Goal: Ask a question: Seek information or help from site administrators or community

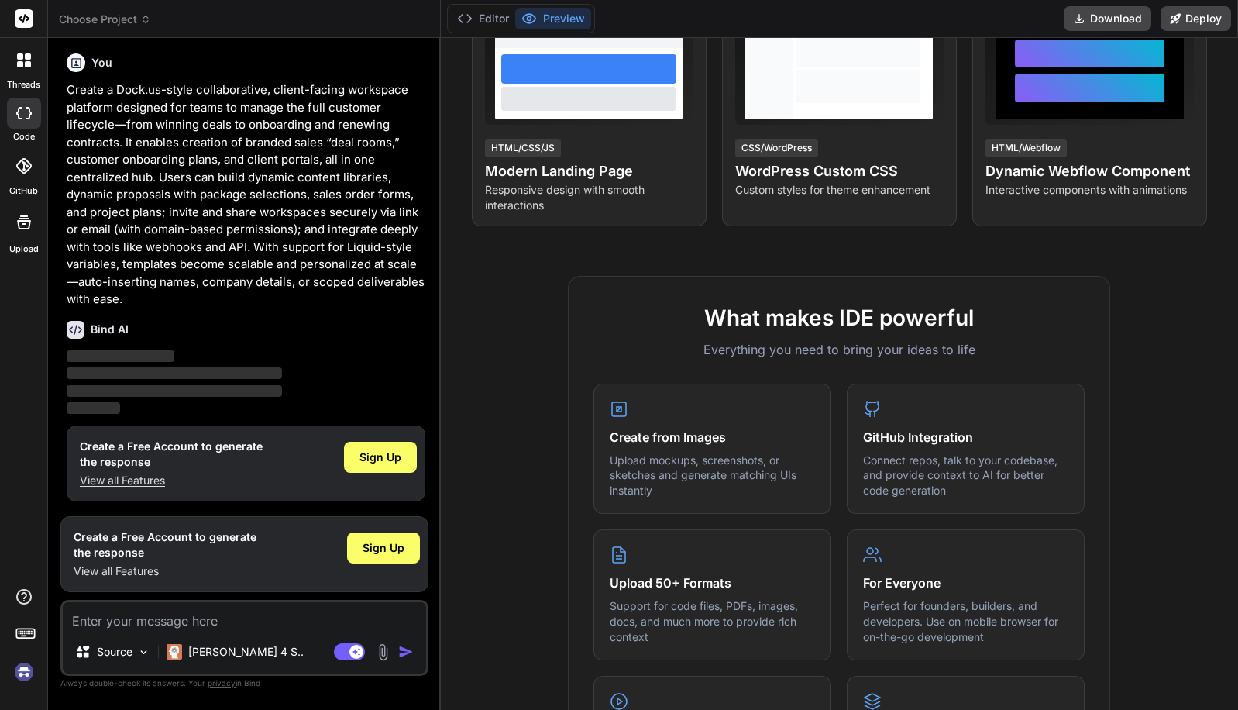
scroll to position [48, 0]
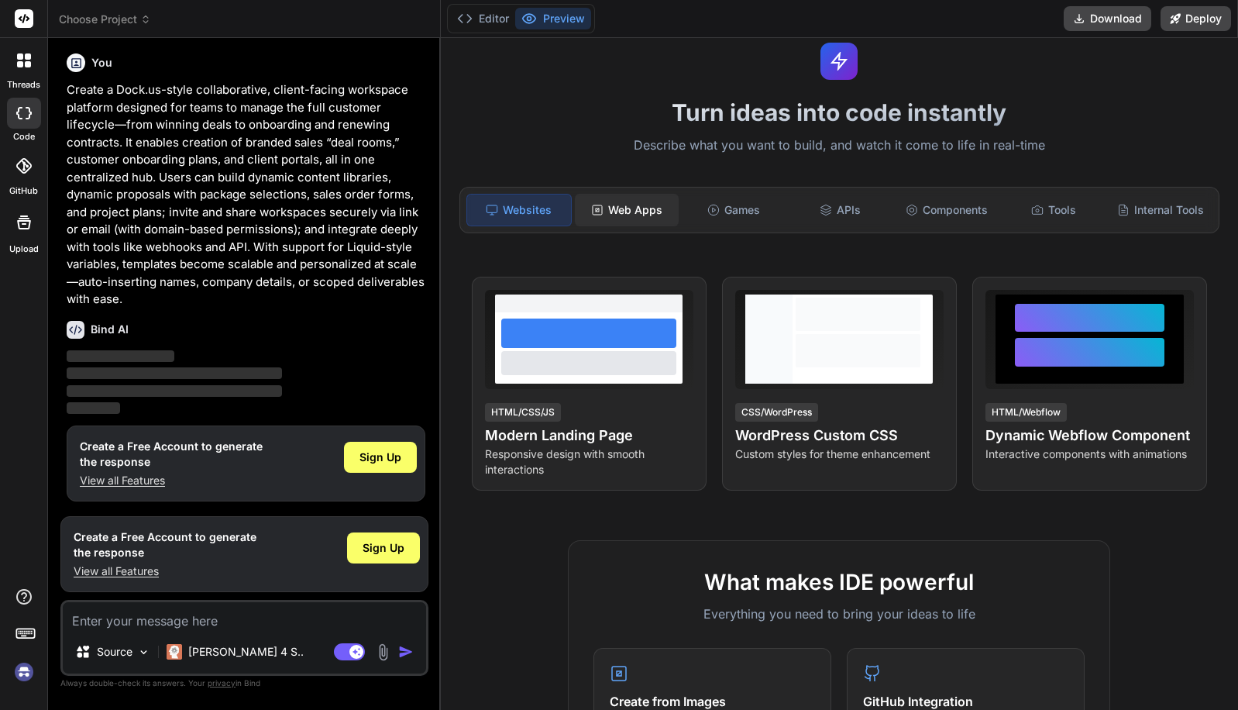
click at [647, 220] on div "Web Apps" at bounding box center [627, 210] width 104 height 33
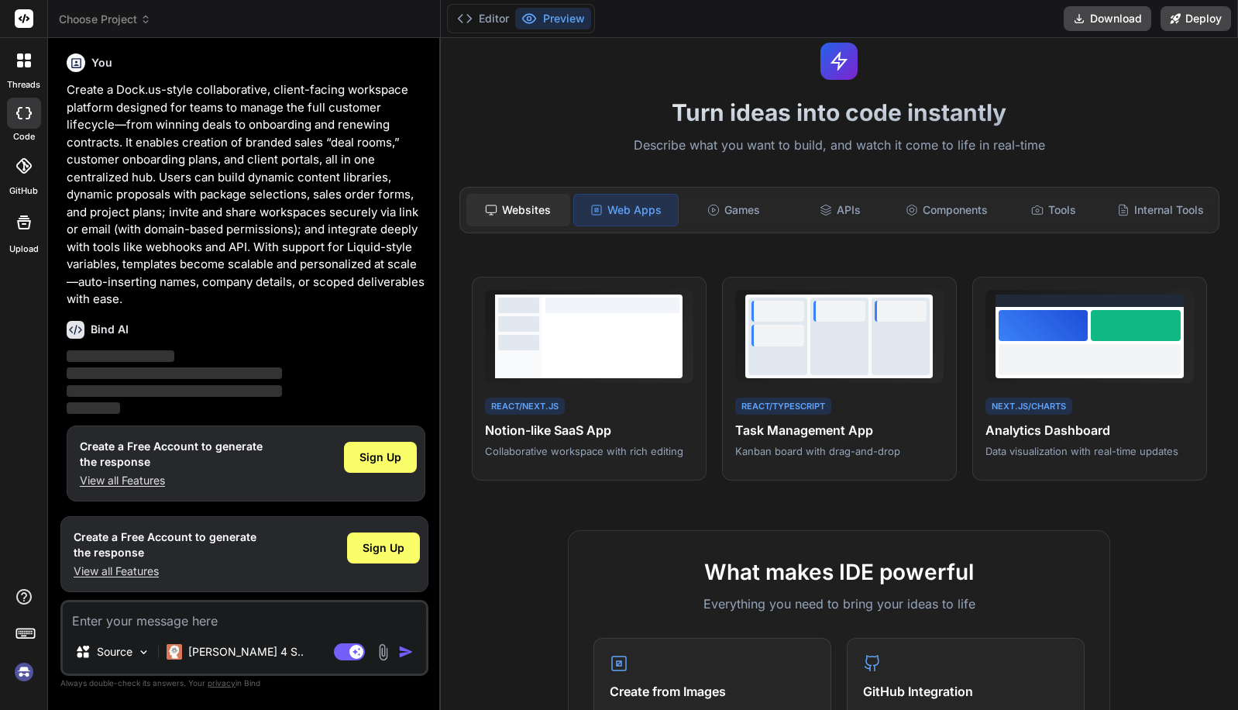
click at [525, 216] on div "Websites" at bounding box center [519, 210] width 104 height 33
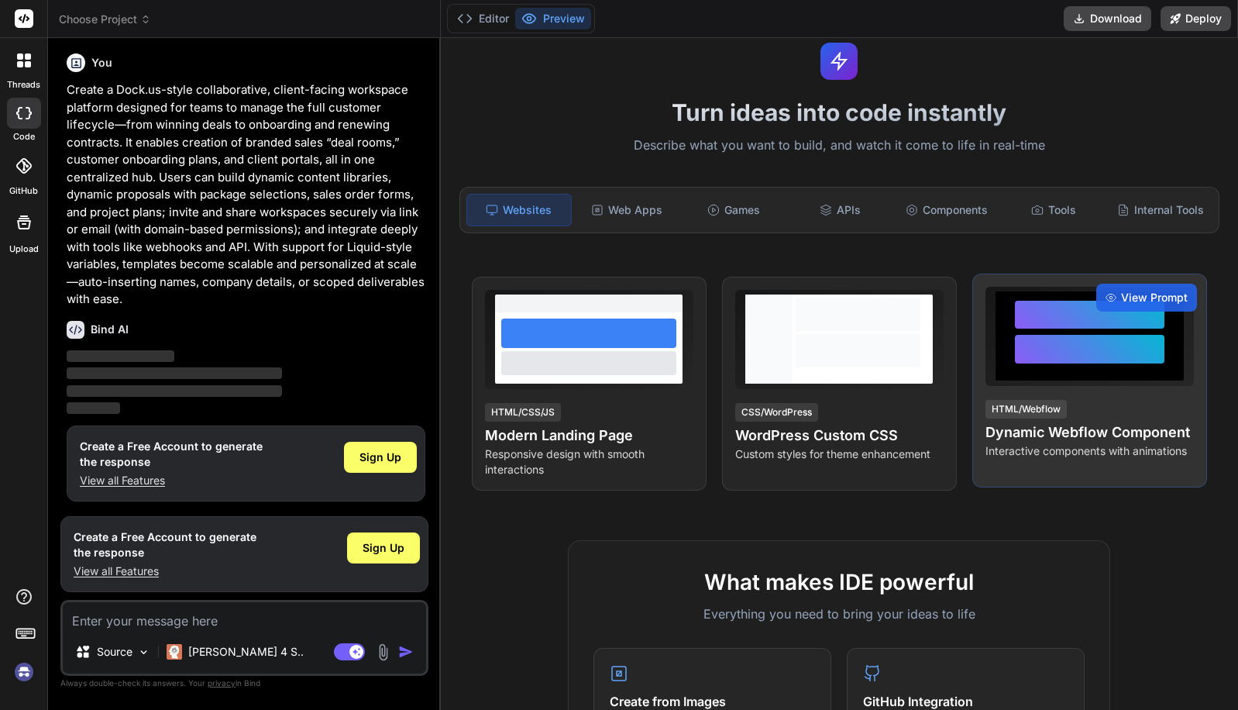
click at [1027, 352] on div at bounding box center [1090, 349] width 150 height 29
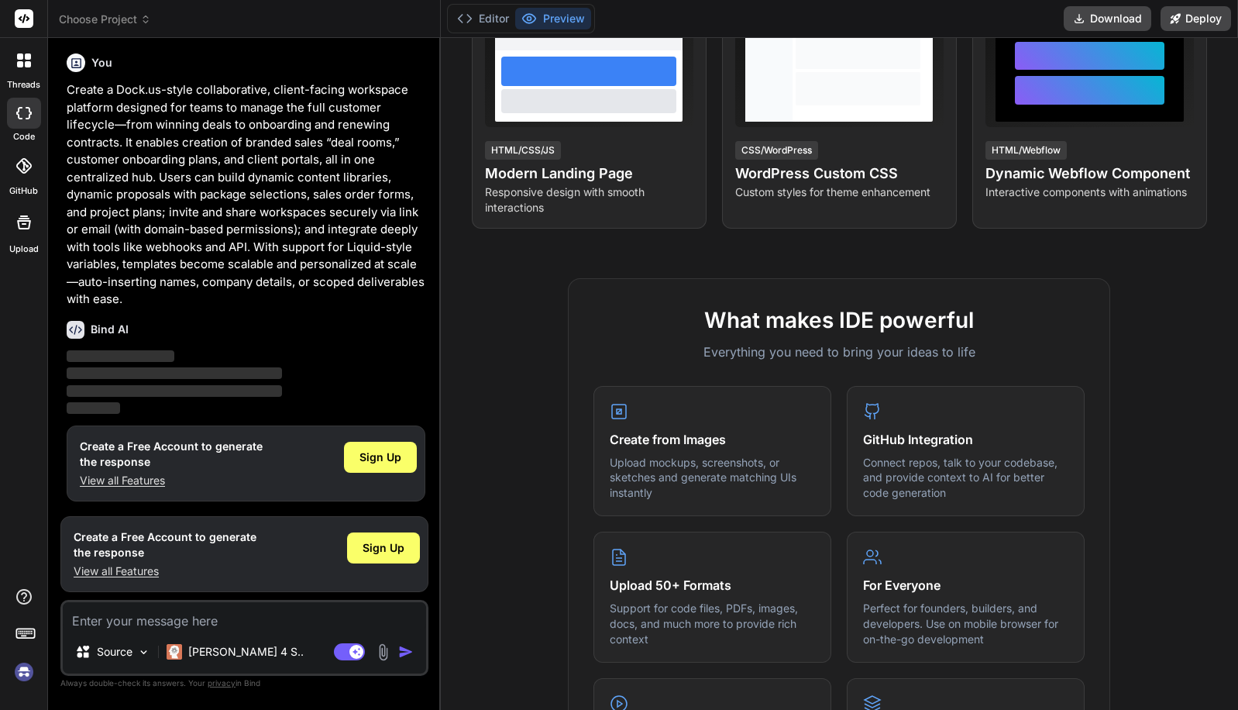
scroll to position [88, 0]
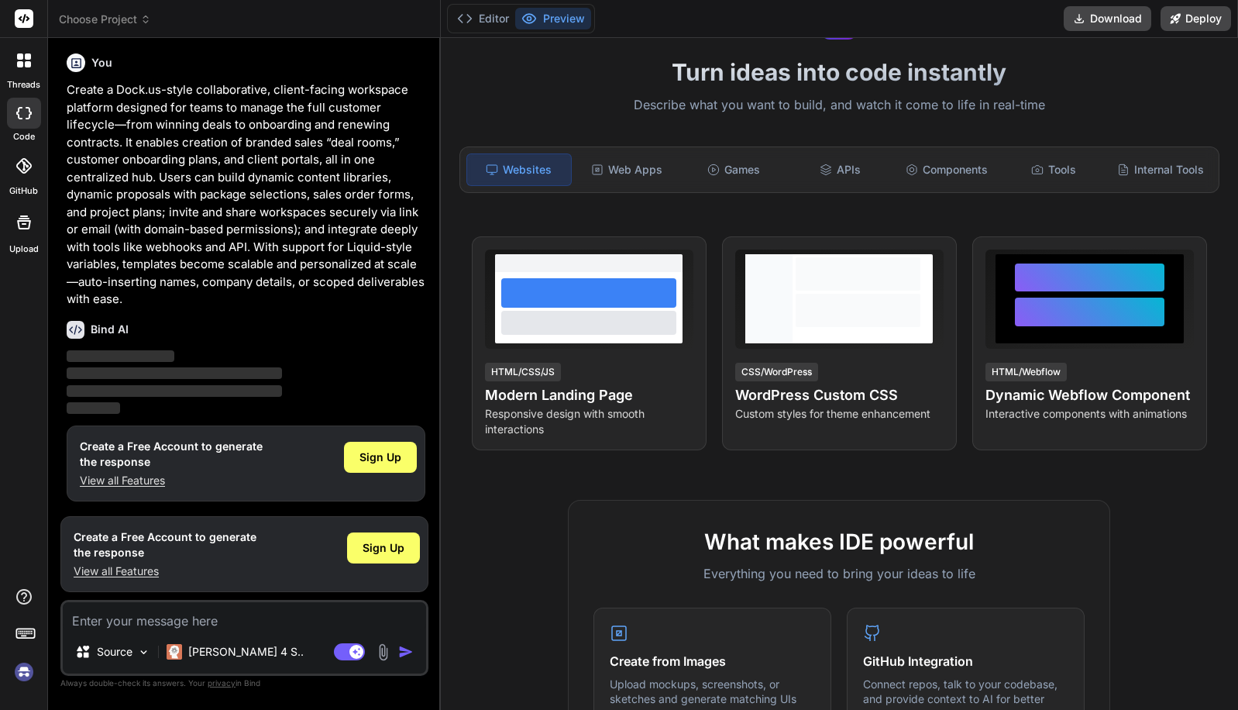
click at [113, 294] on p "Create a Dock.us-style collaborative, client-facing workspace platform designed…" at bounding box center [246, 194] width 359 height 227
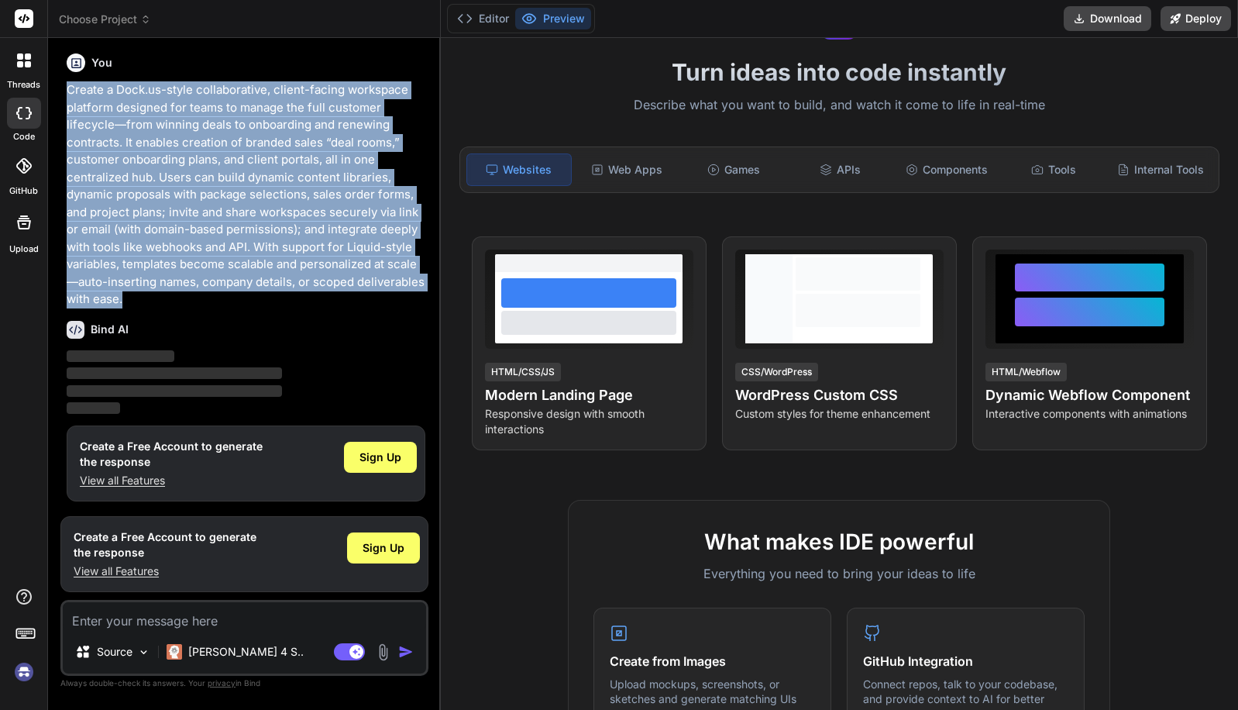
drag, startPoint x: 125, startPoint y: 299, endPoint x: 67, endPoint y: 87, distance: 220.2
click at [67, 87] on p "Create a Dock.us-style collaborative, client-facing workspace platform designed…" at bounding box center [246, 194] width 359 height 227
copy p "Create a Dock.us-style collaborative, client-facing workspace platform designed…"
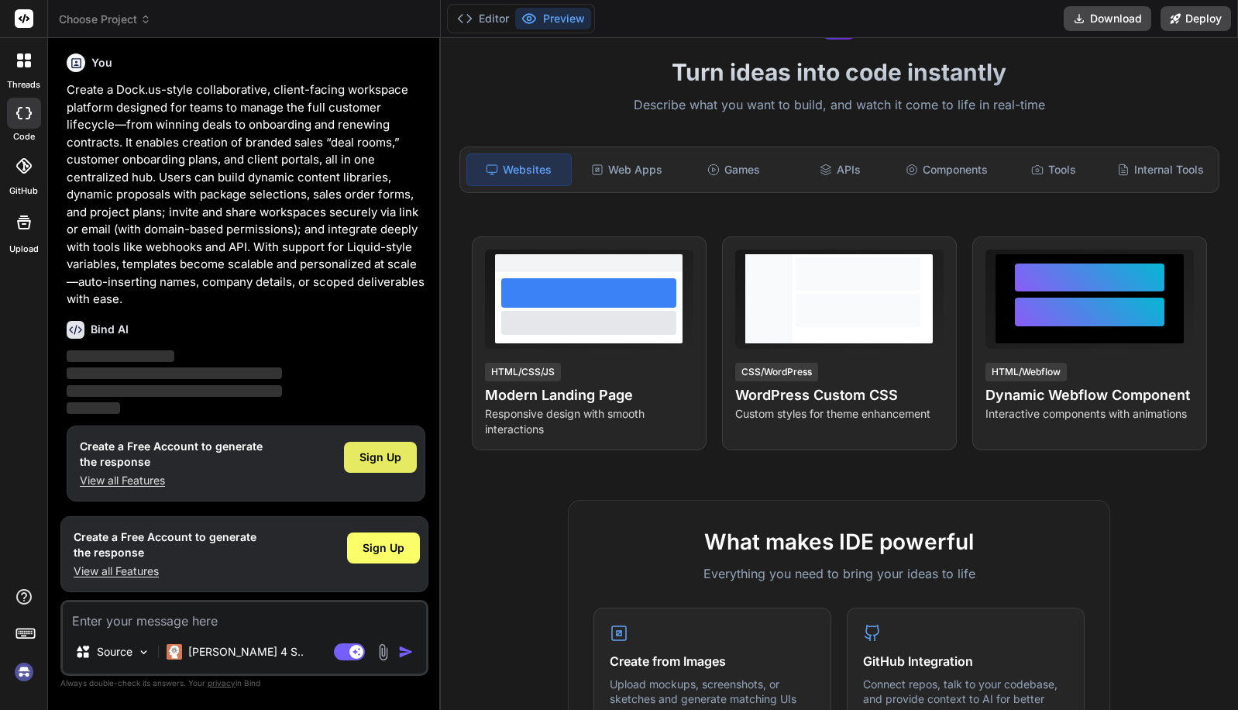
click at [373, 467] on div "Sign Up" at bounding box center [380, 457] width 73 height 31
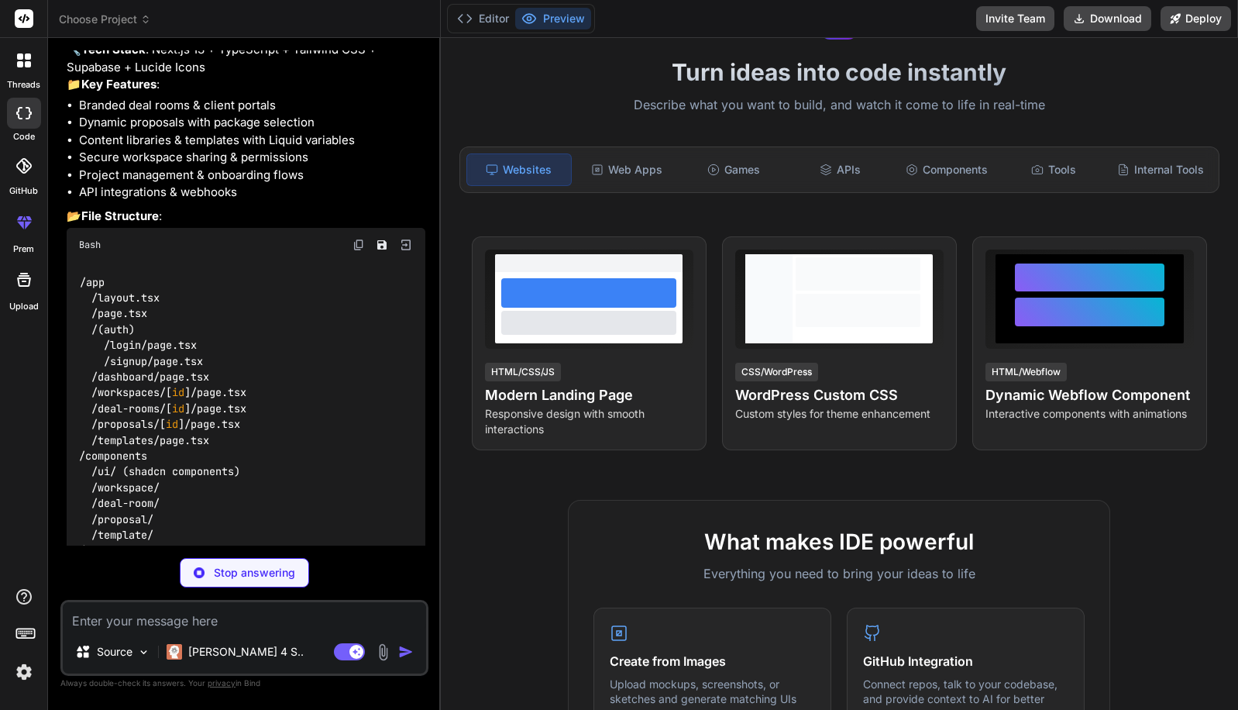
scroll to position [363, 0]
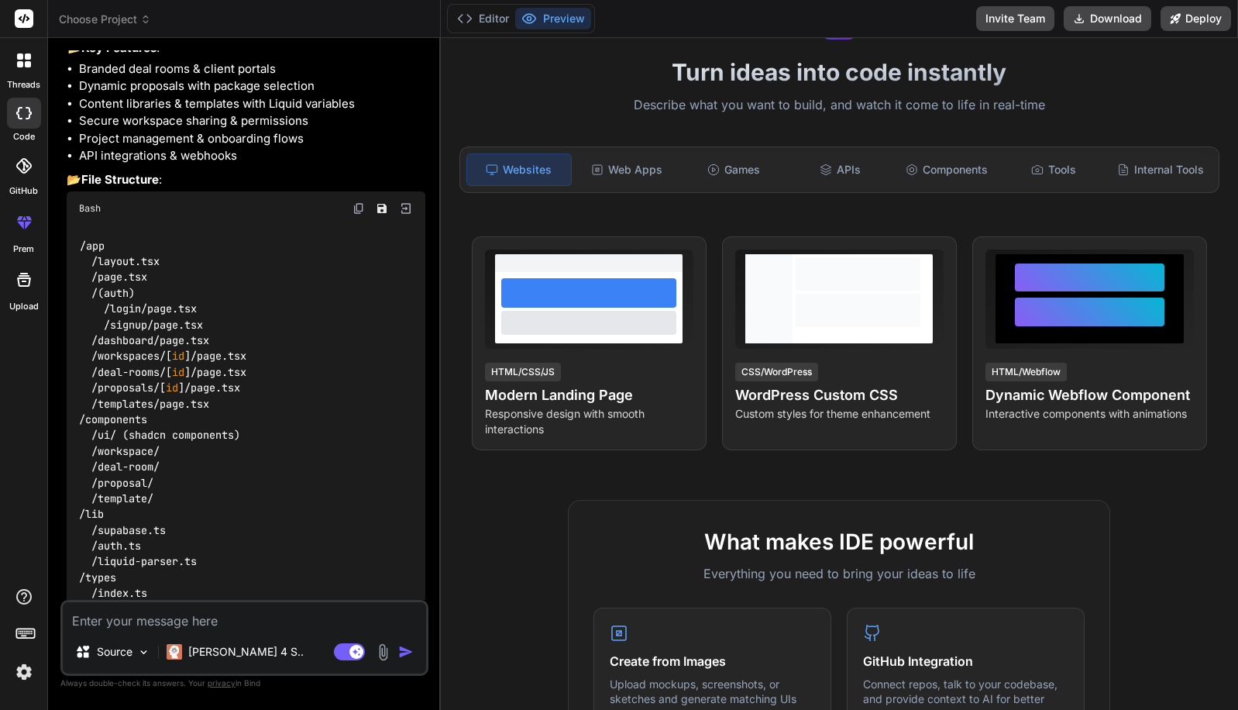
type textarea "x"
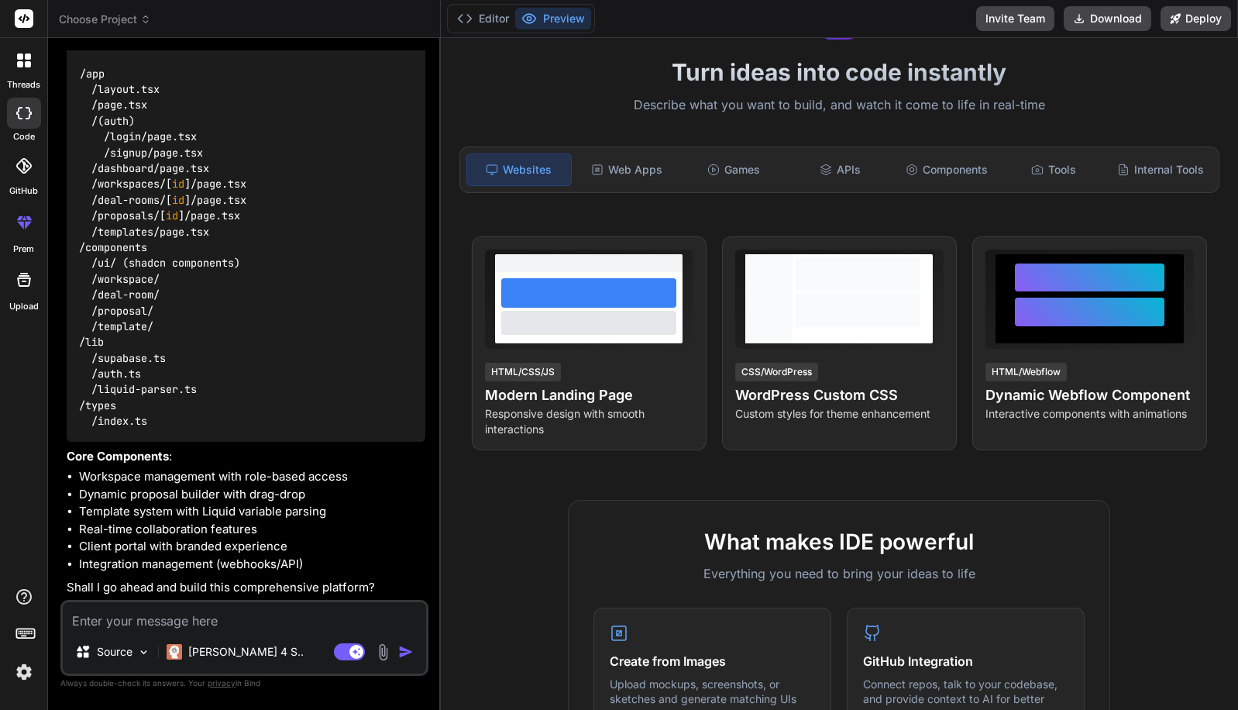
scroll to position [570, 0]
click at [213, 614] on textarea at bounding box center [244, 616] width 363 height 28
type textarea "Y"
type textarea "x"
type textarea "Ye"
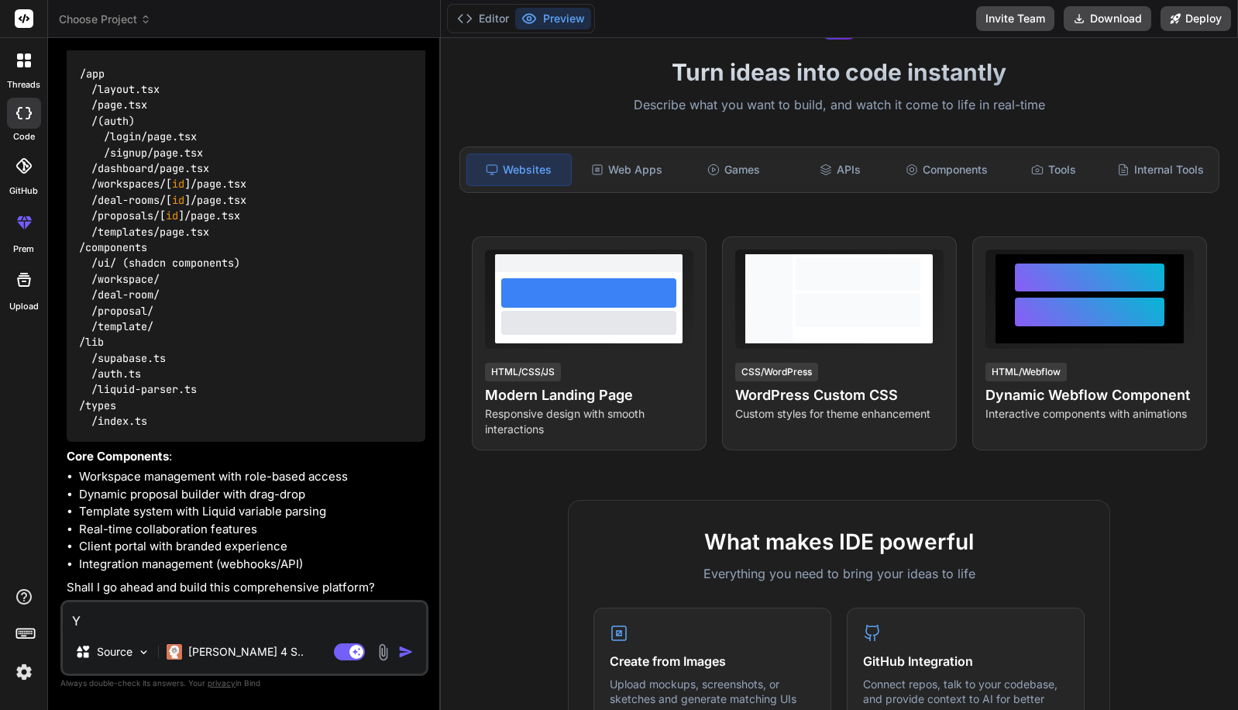
type textarea "x"
type textarea "Yes"
type textarea "x"
type textarea "Yes,"
type textarea "x"
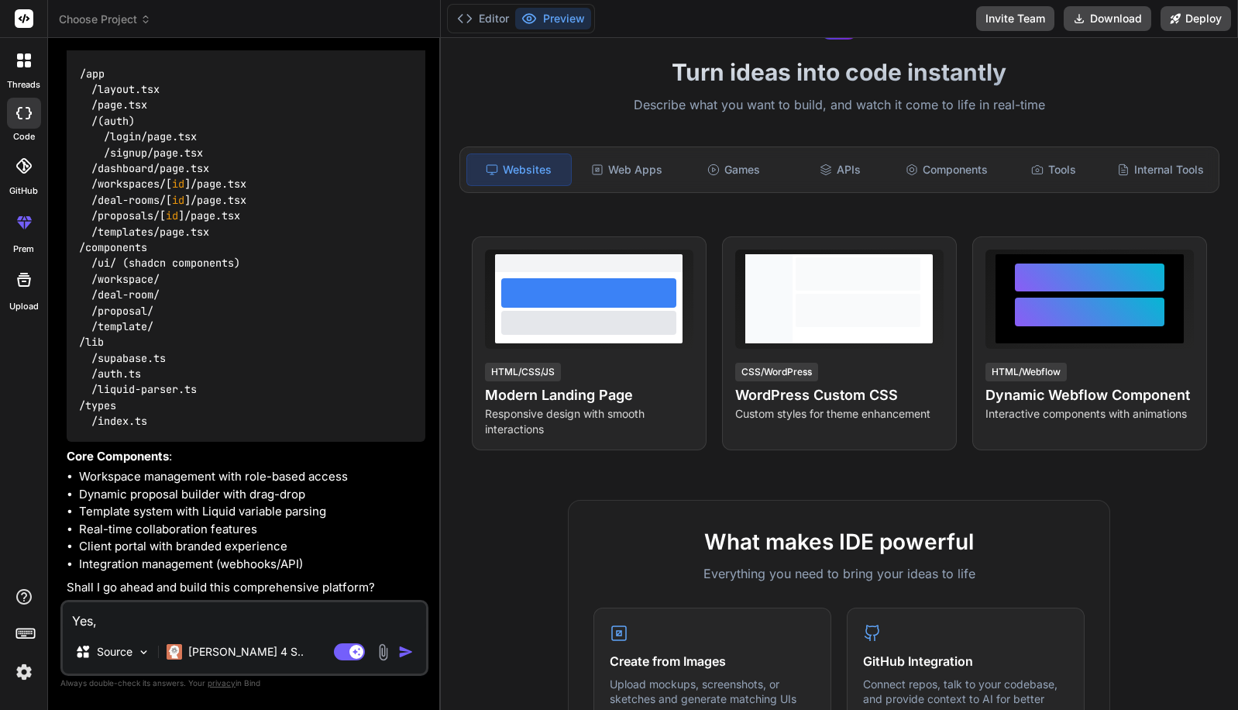
type textarea "Yes,"
type textarea "x"
type textarea "Yes, p"
type textarea "x"
type textarea "Yes, pl"
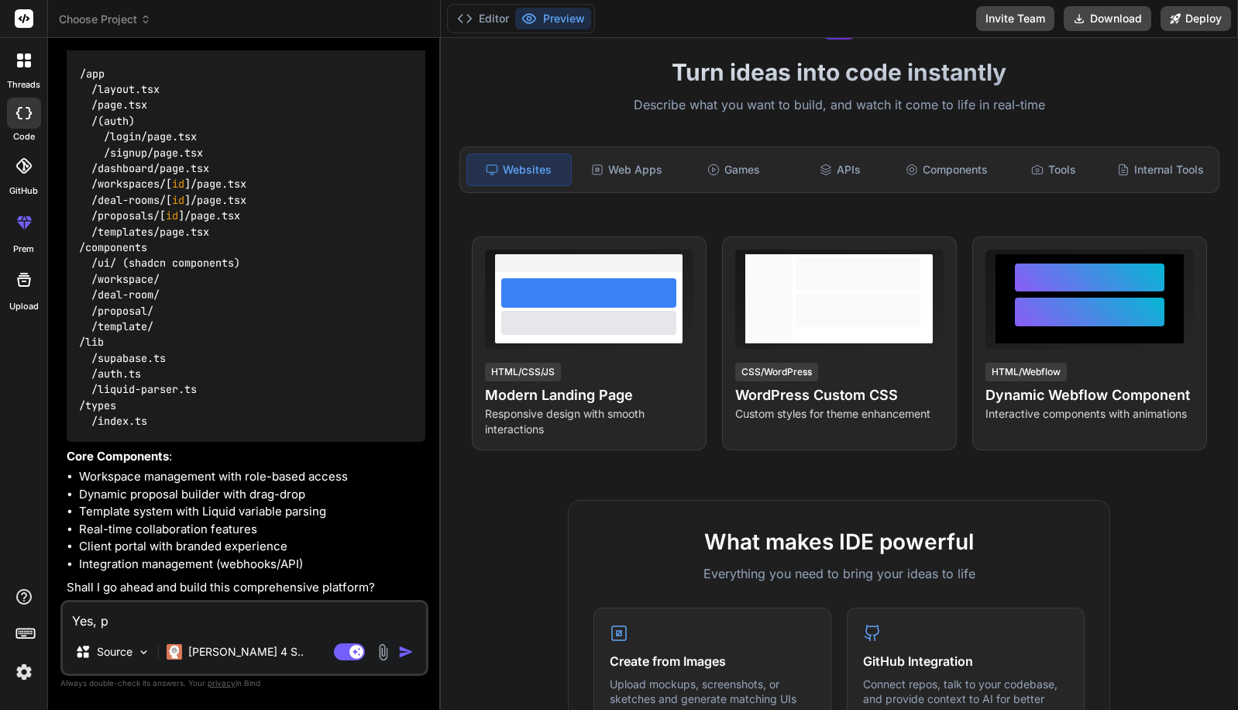
type textarea "x"
type textarea "Yes, ple"
type textarea "x"
type textarea "Yes, plea"
type textarea "x"
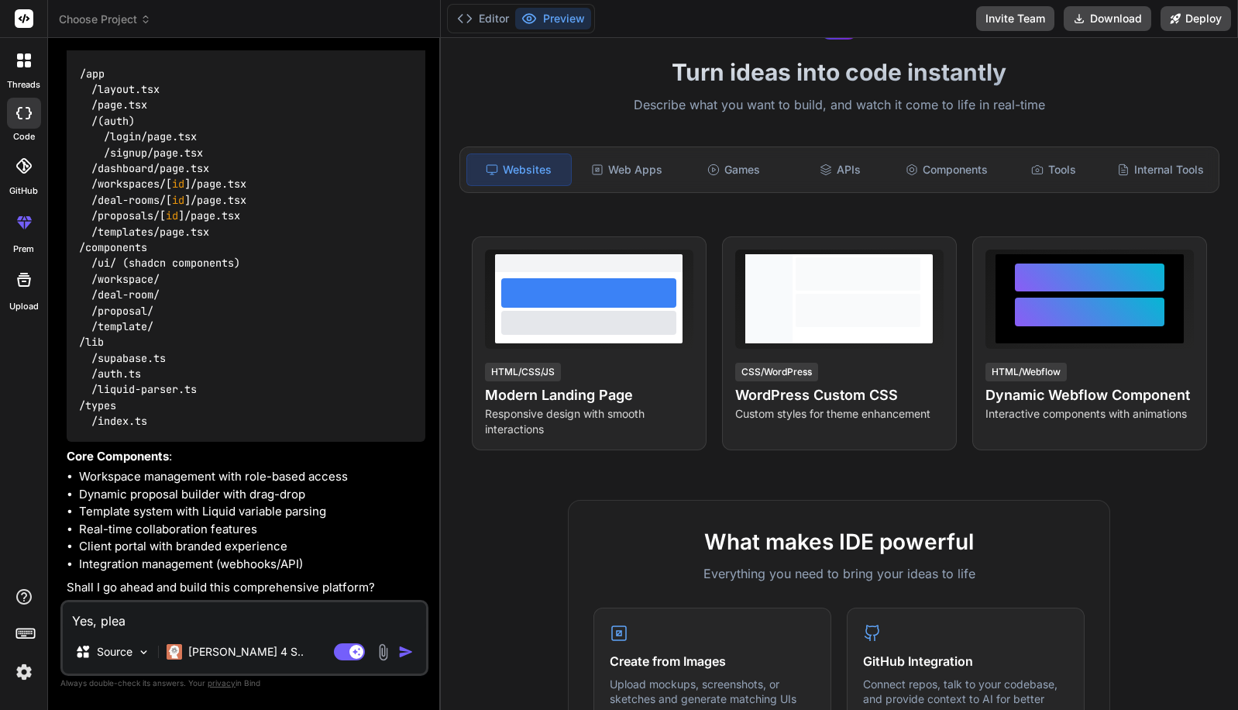
type textarea "Yes, pleas"
type textarea "x"
type textarea "Yes, please"
type textarea "x"
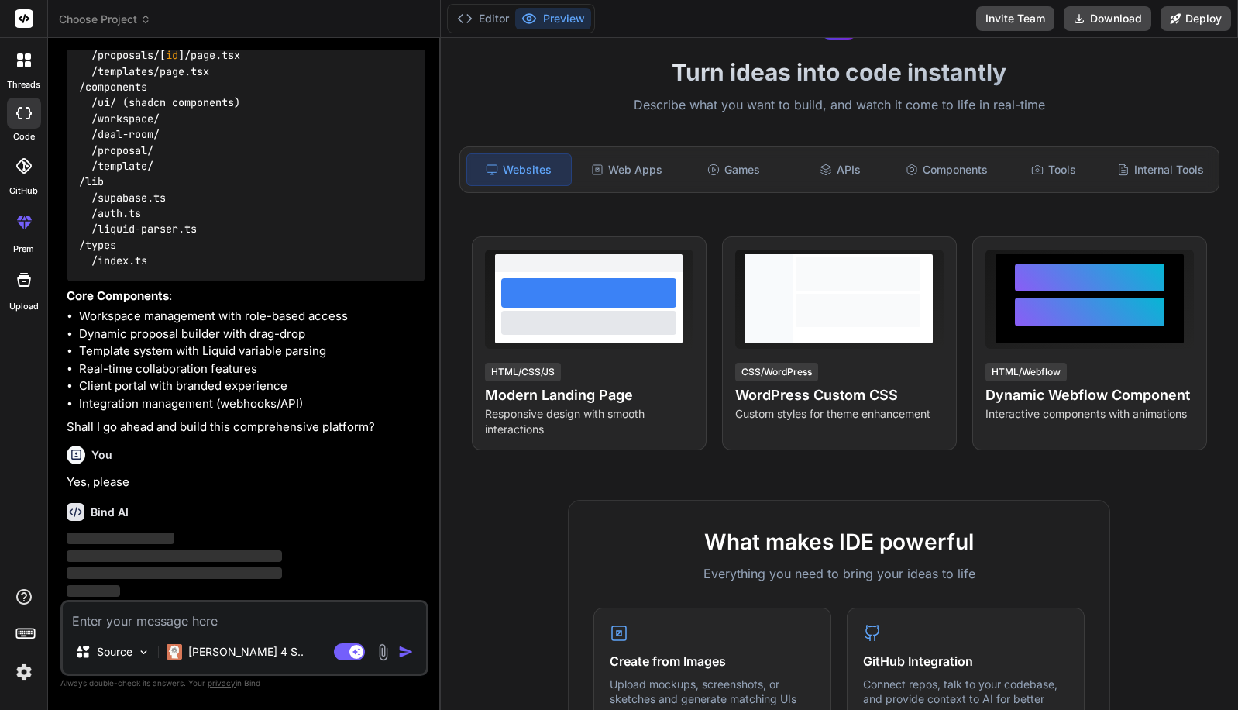
scroll to position [731, 0]
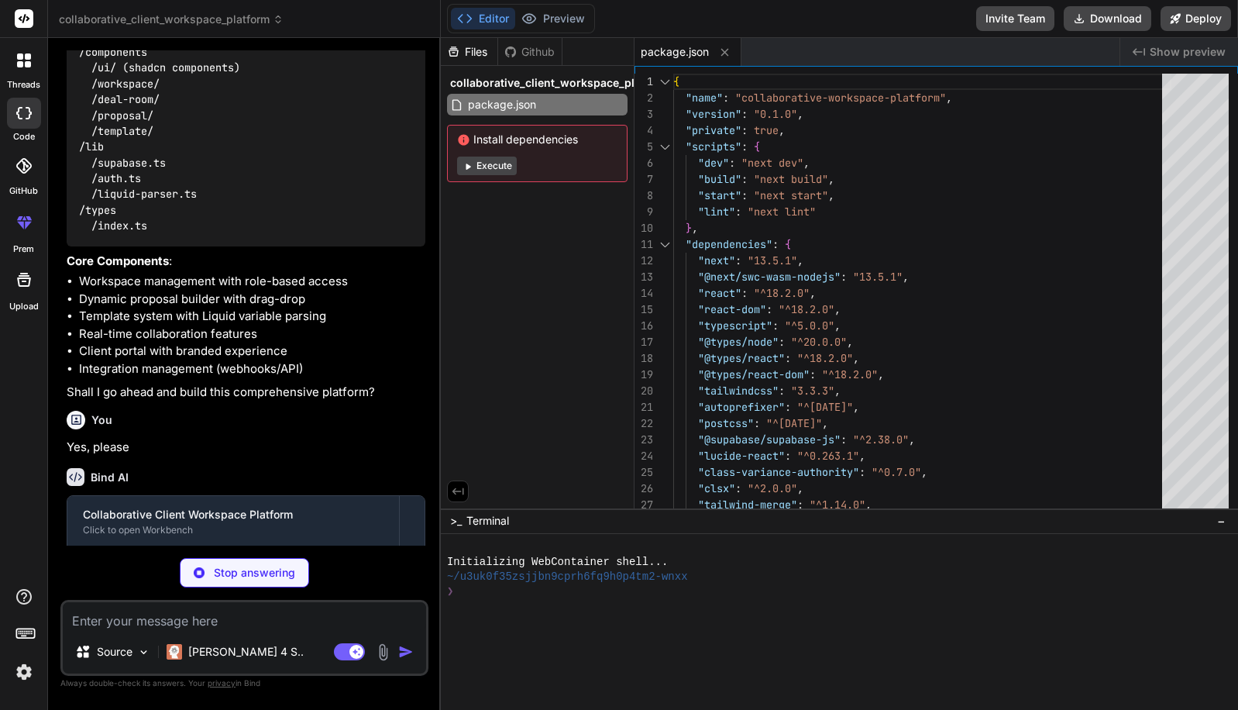
type textarea "x"
type textarea "module.exports = nextConfig"
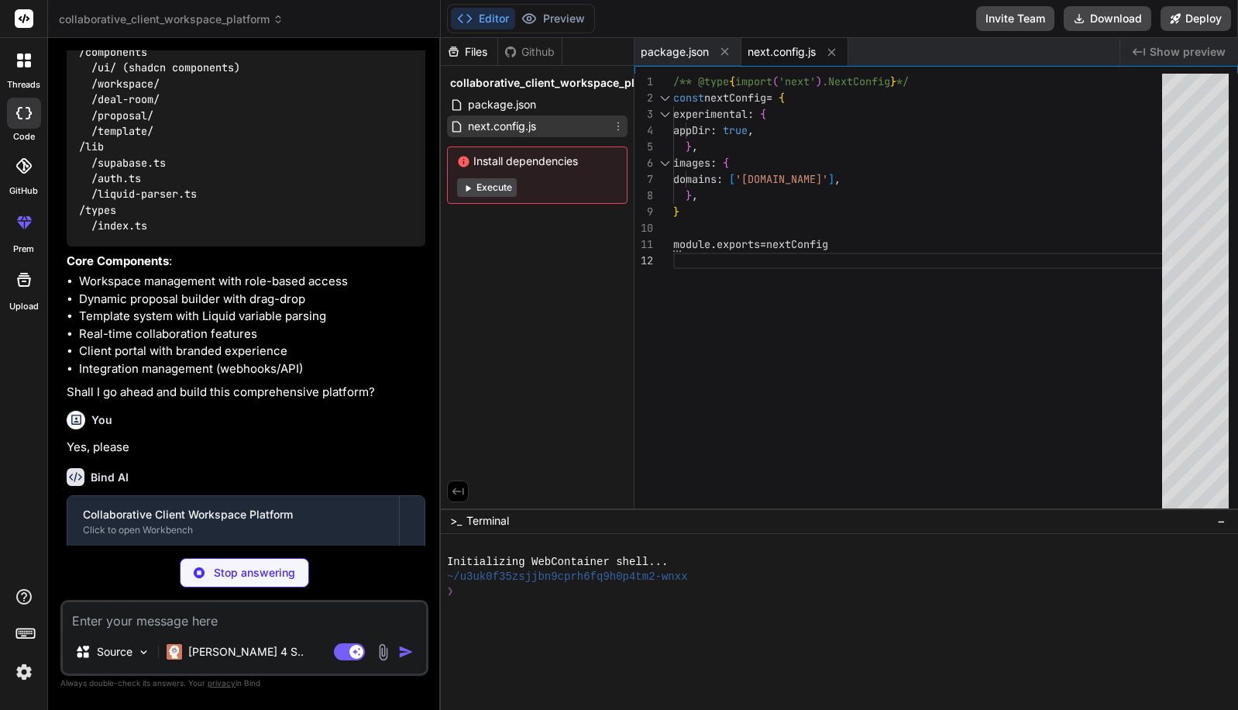
type textarea "x"
type textarea ""accordion-up": "accordion-up 0.2s ease-out", }, }, }, plugins: [require("tailw…"
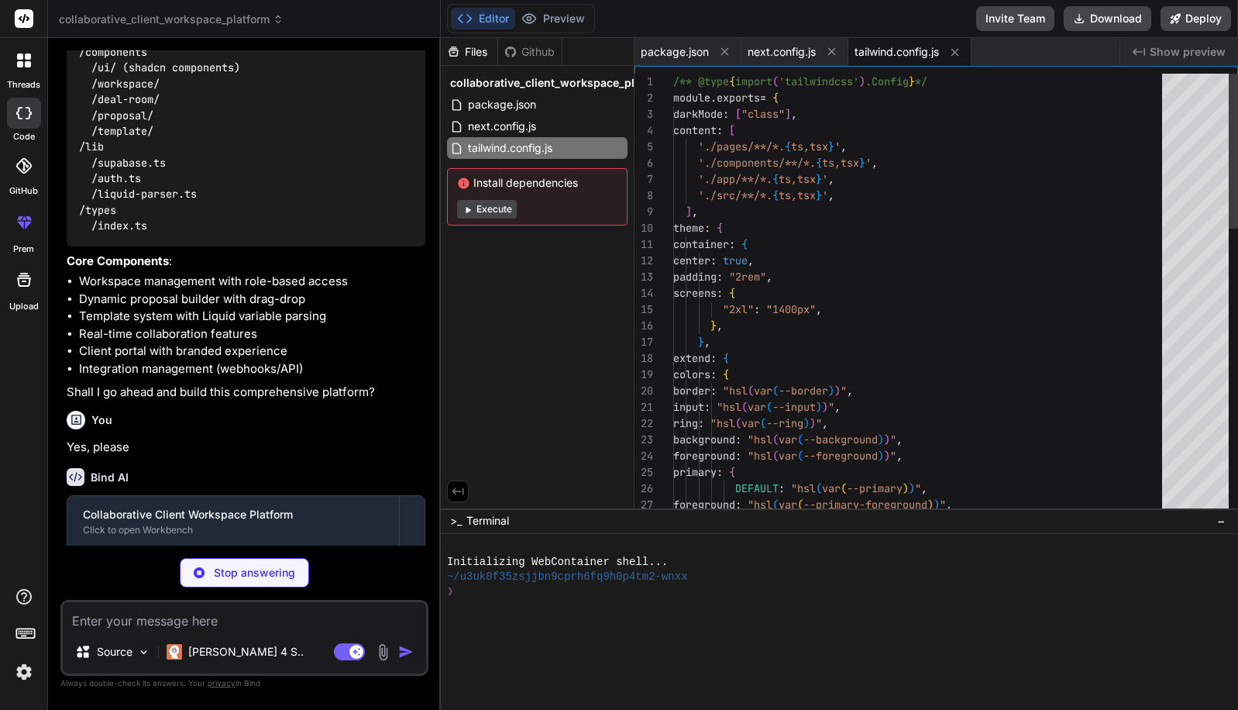
type textarea "x"
type textarea "module.exports = { plugins: { tailwindcss: {}, autoprefixer: {}, }, }"
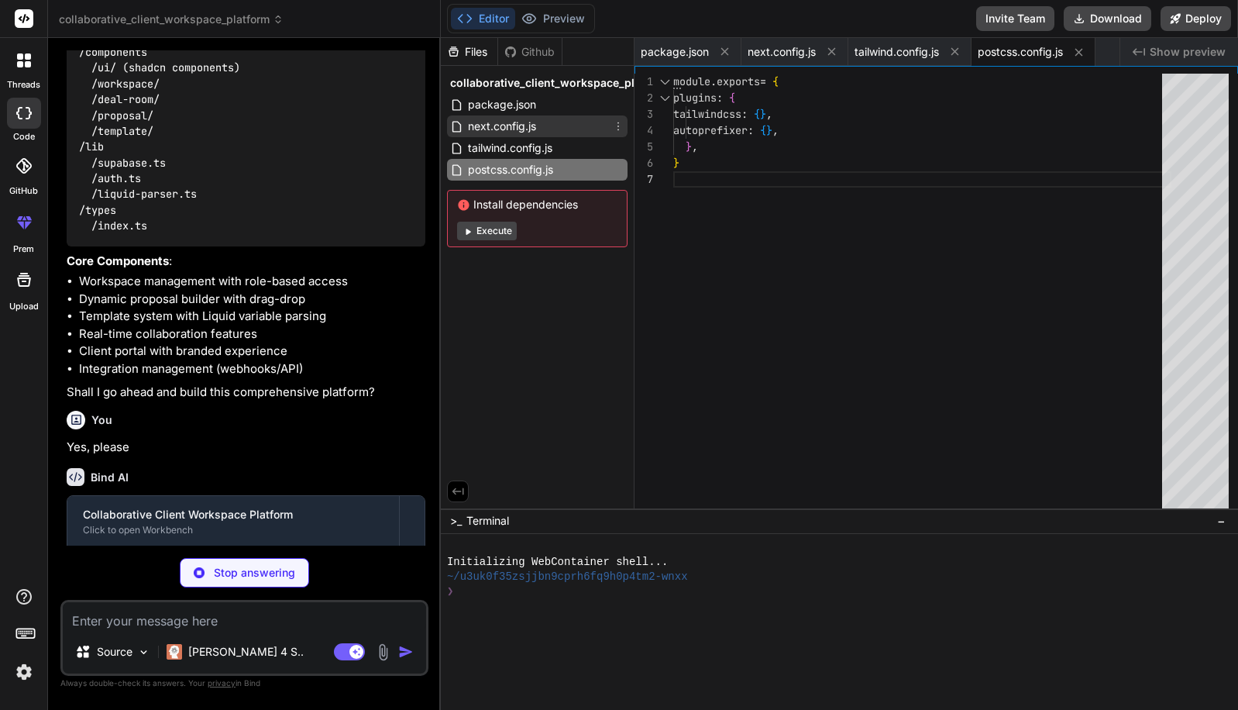
type textarea "x"
type textarea ""baseUrl": ".", "paths": { "@/*": ["./*"] } }, "include": ["next-env.d.ts", "**…"
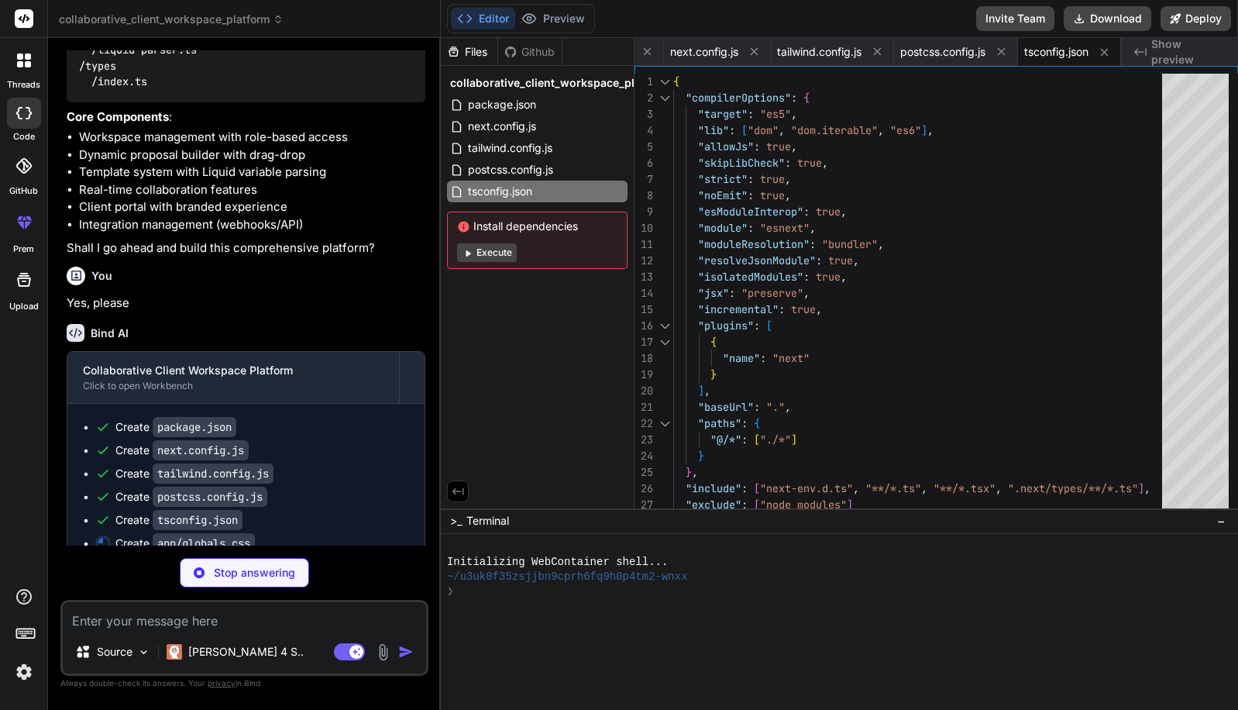
scroll to position [932, 0]
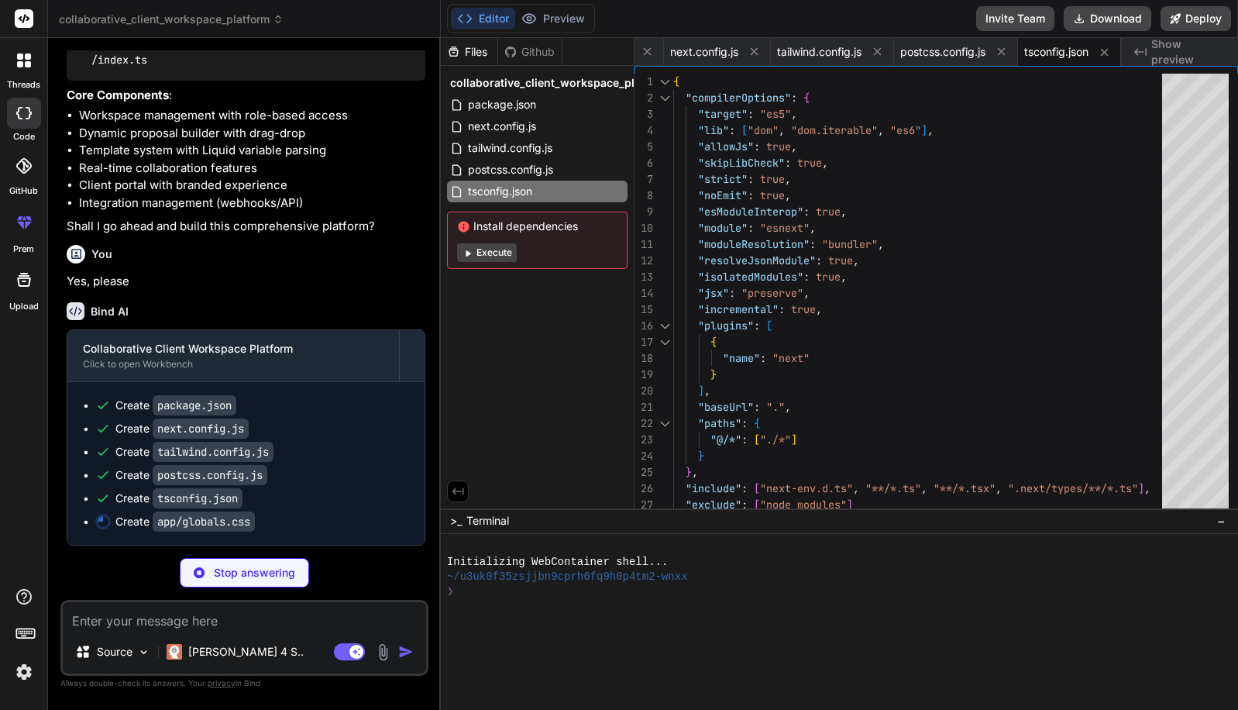
type textarea "x"
type textarea "@layer base { * { @apply border-border; } body { @apply bg-background text-fore…"
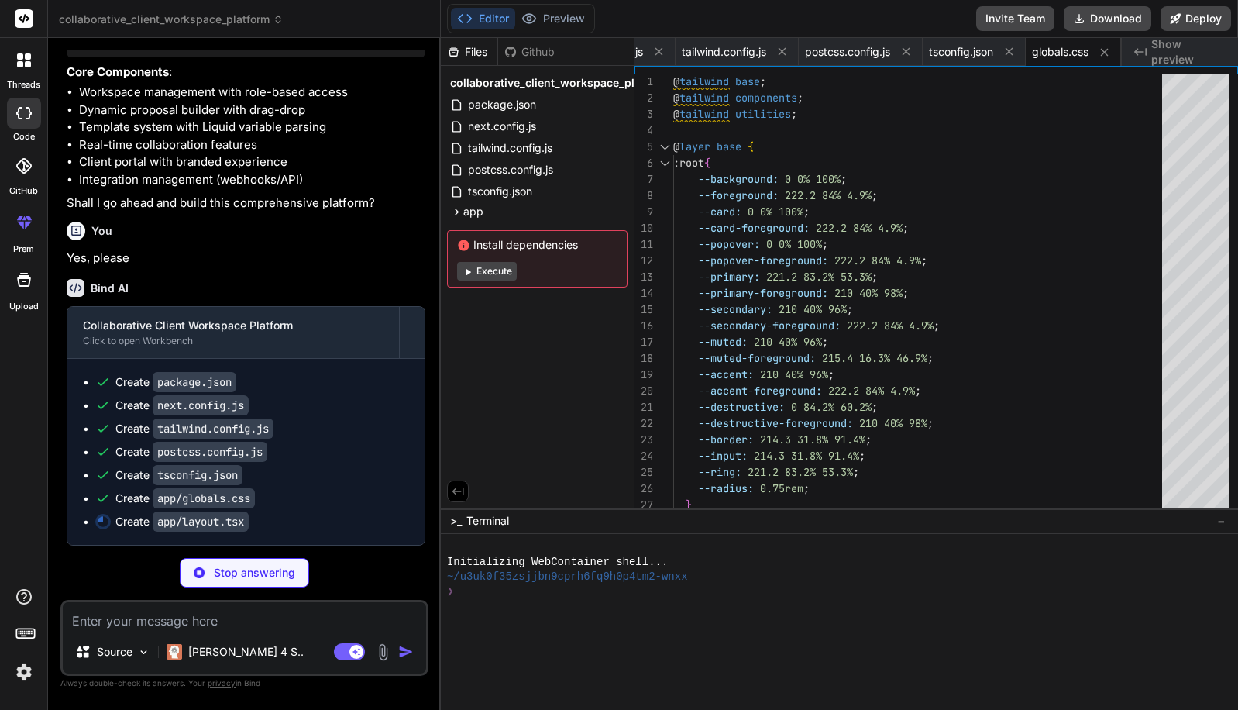
type textarea "x"
type textarea "</html> ) }"
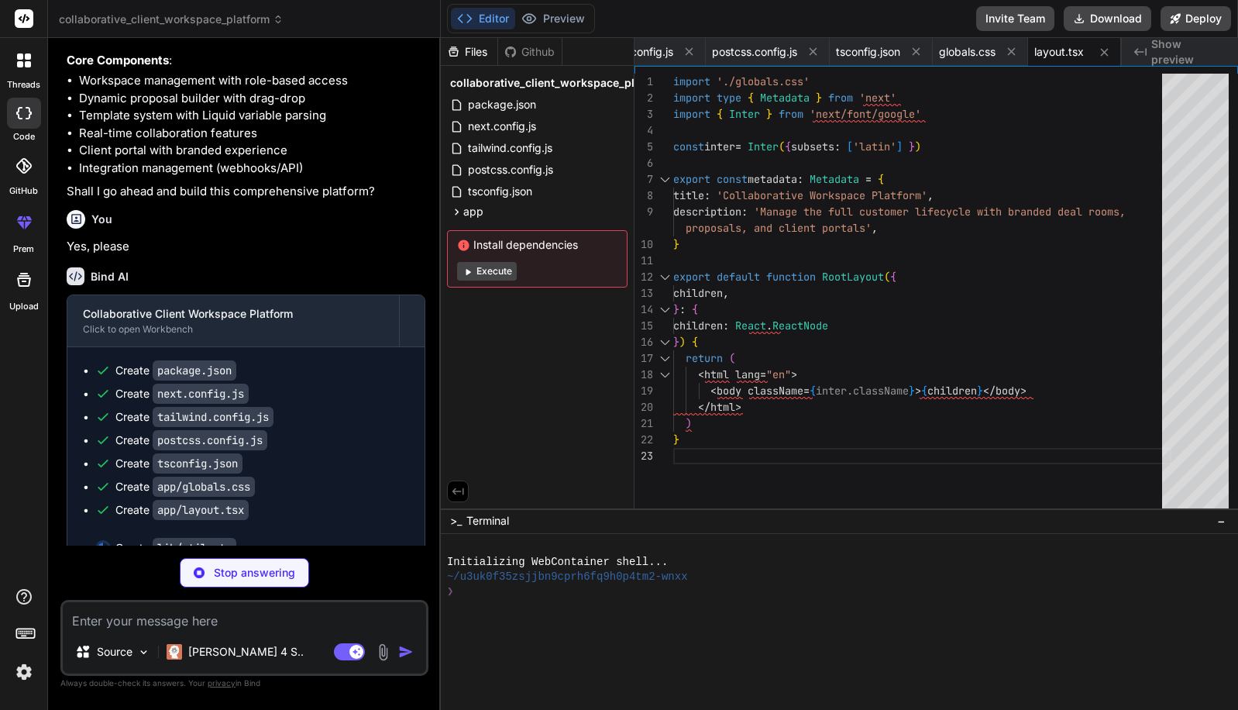
type textarea "x"
type textarea "import { type ClassValue, clsx } from "clsx" import { twMerge } from "tailwind-…"
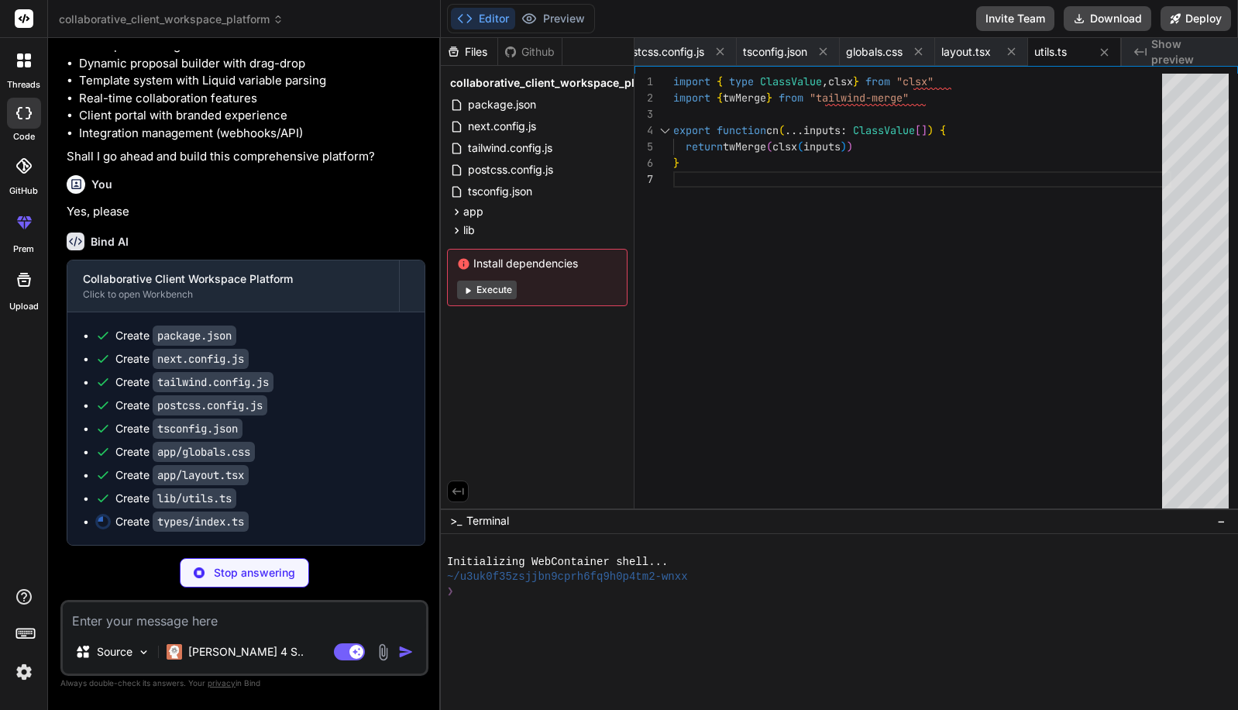
scroll to position [1001, 0]
type textarea "x"
type textarea "export interface Milestone { id: string; title: string; description?: string; d…"
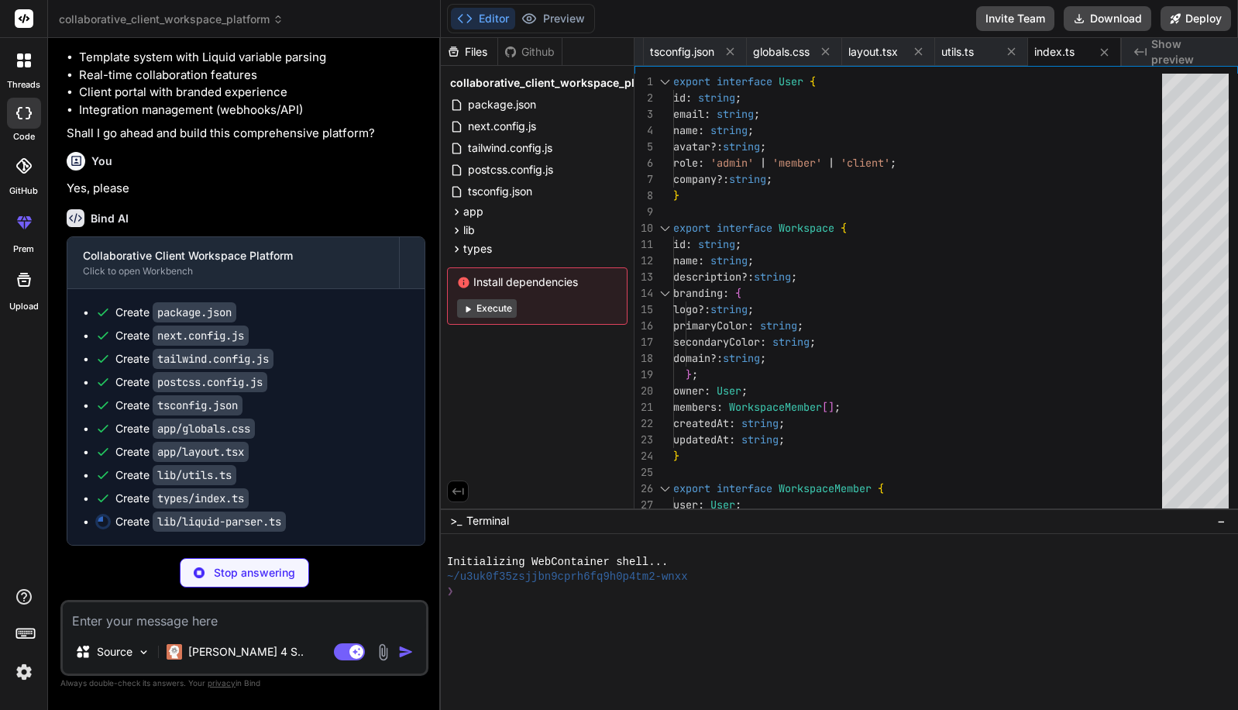
type textarea "x"
type textarea "} }"
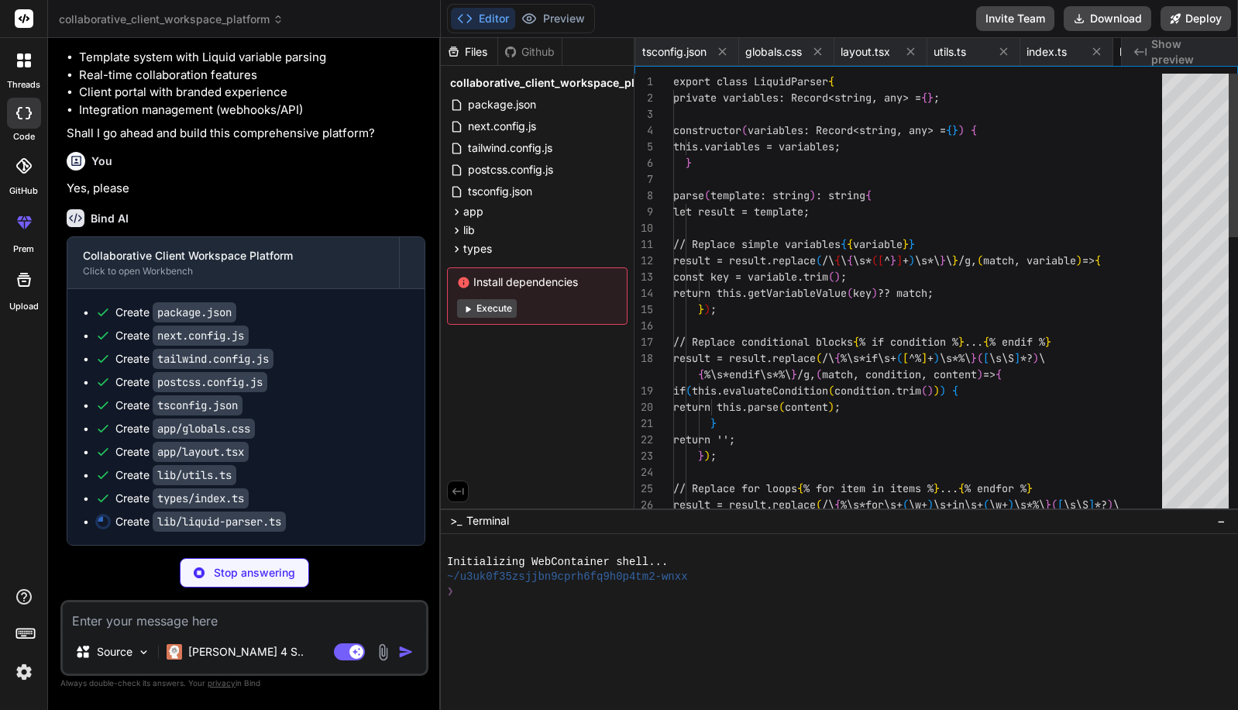
scroll to position [48, 0]
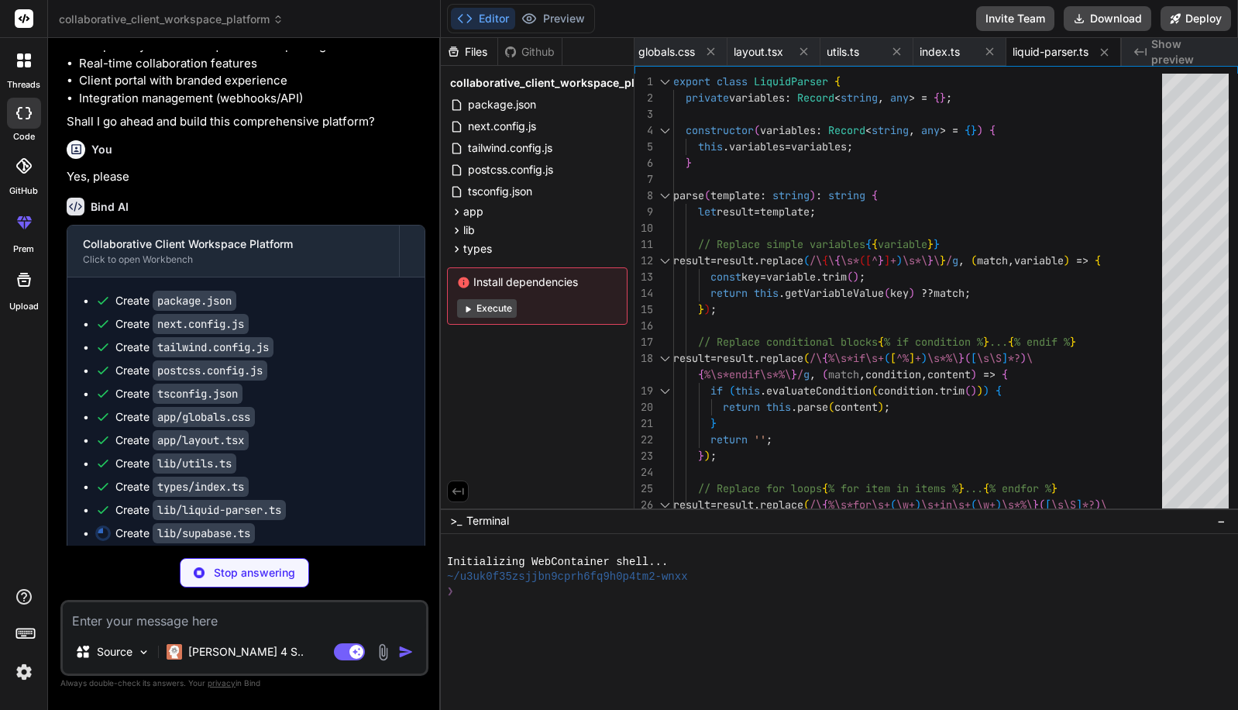
type textarea "x"
type textarea "import { createClient } from '@supabase/supabase-js' const supabaseUrl = proces…"
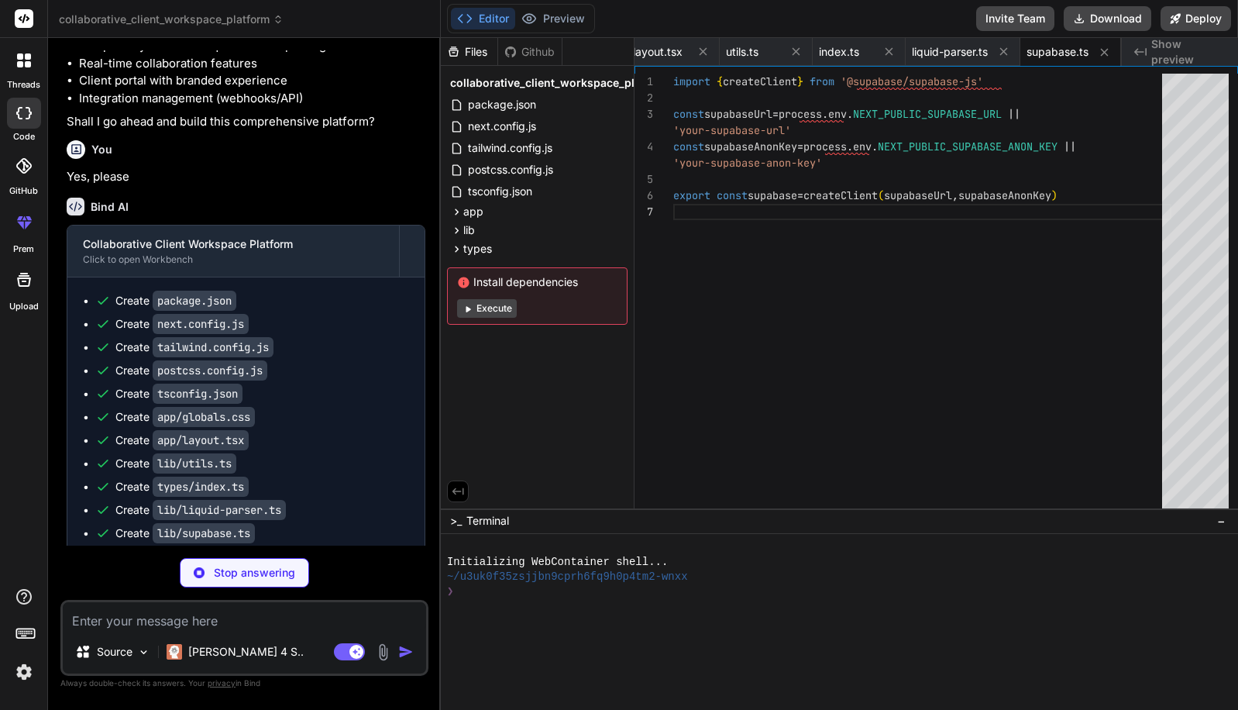
type textarea "x"
type textarea "export { Button, buttonVariants }"
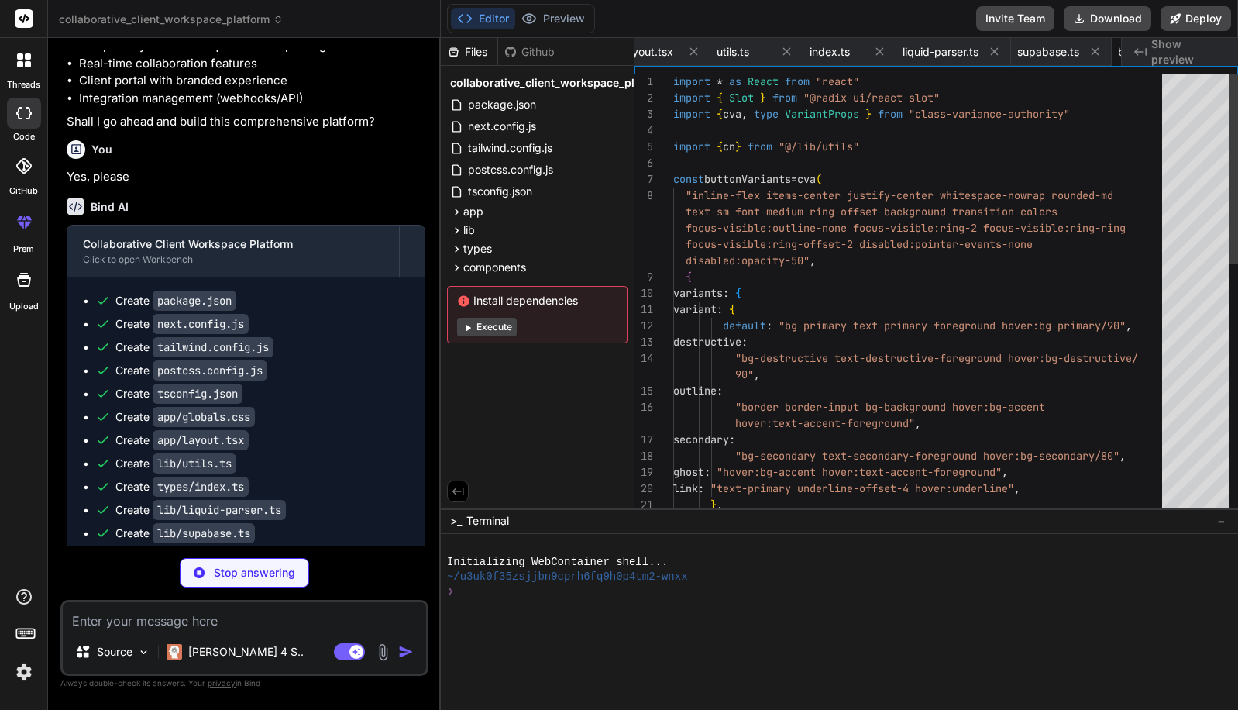
scroll to position [33, 0]
type textarea "x"
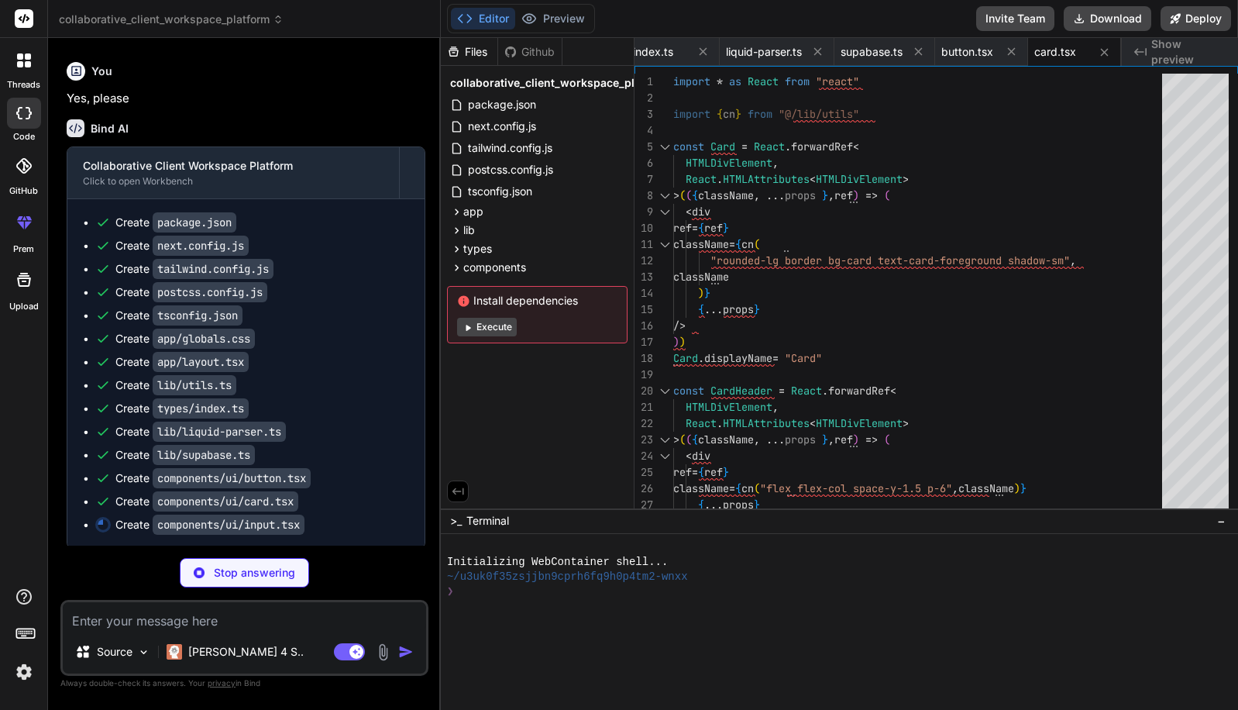
scroll to position [1118, 0]
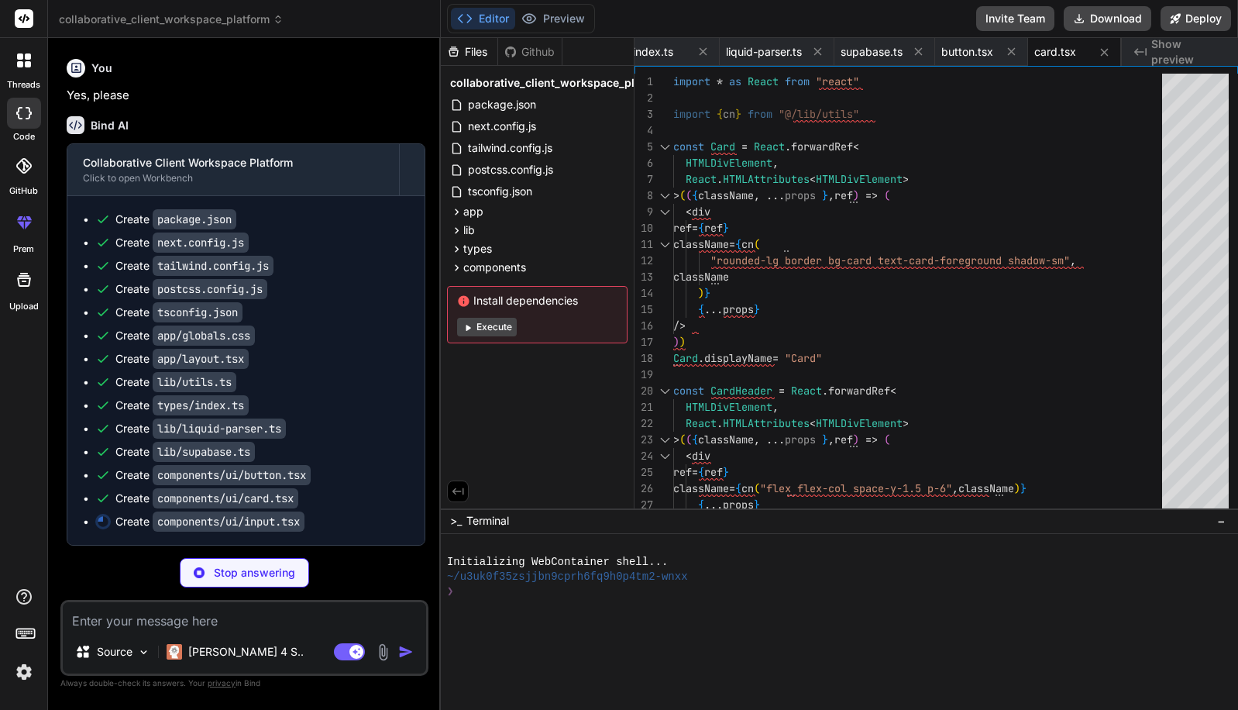
type textarea "x"
type textarea "export { Input }"
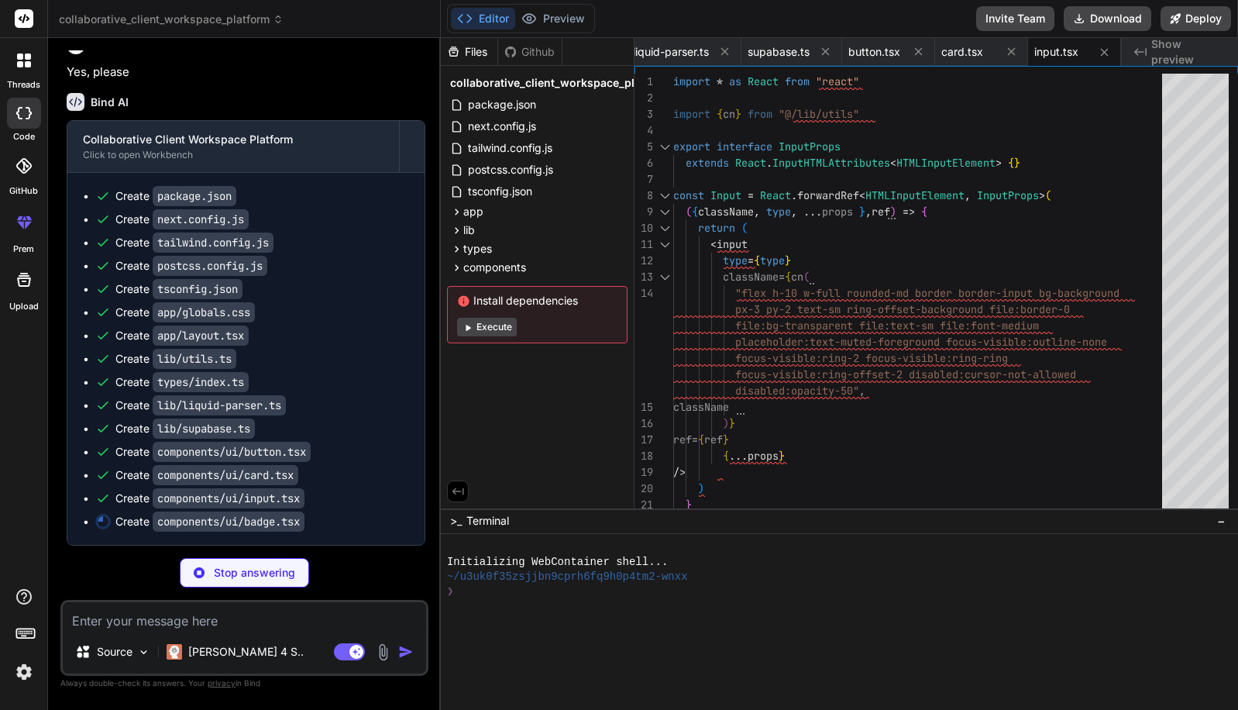
type textarea "x"
type textarea "export { Badge, badgeVariants }"
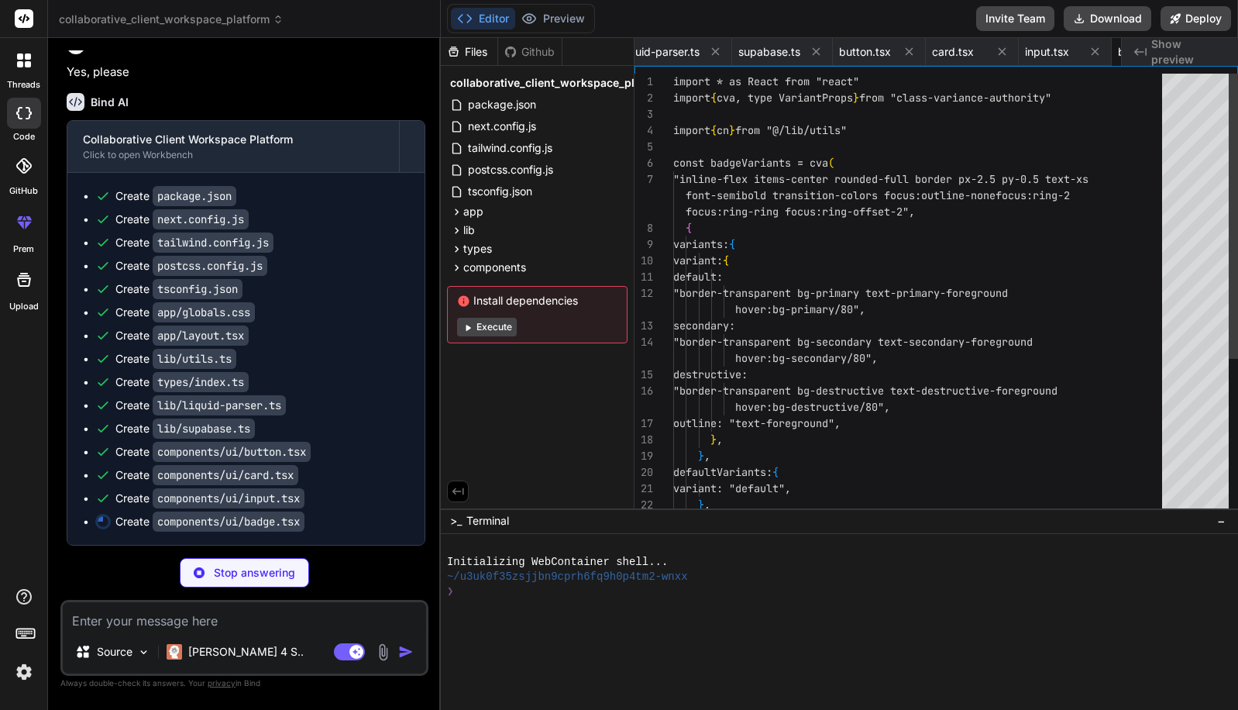
scroll to position [0, 1049]
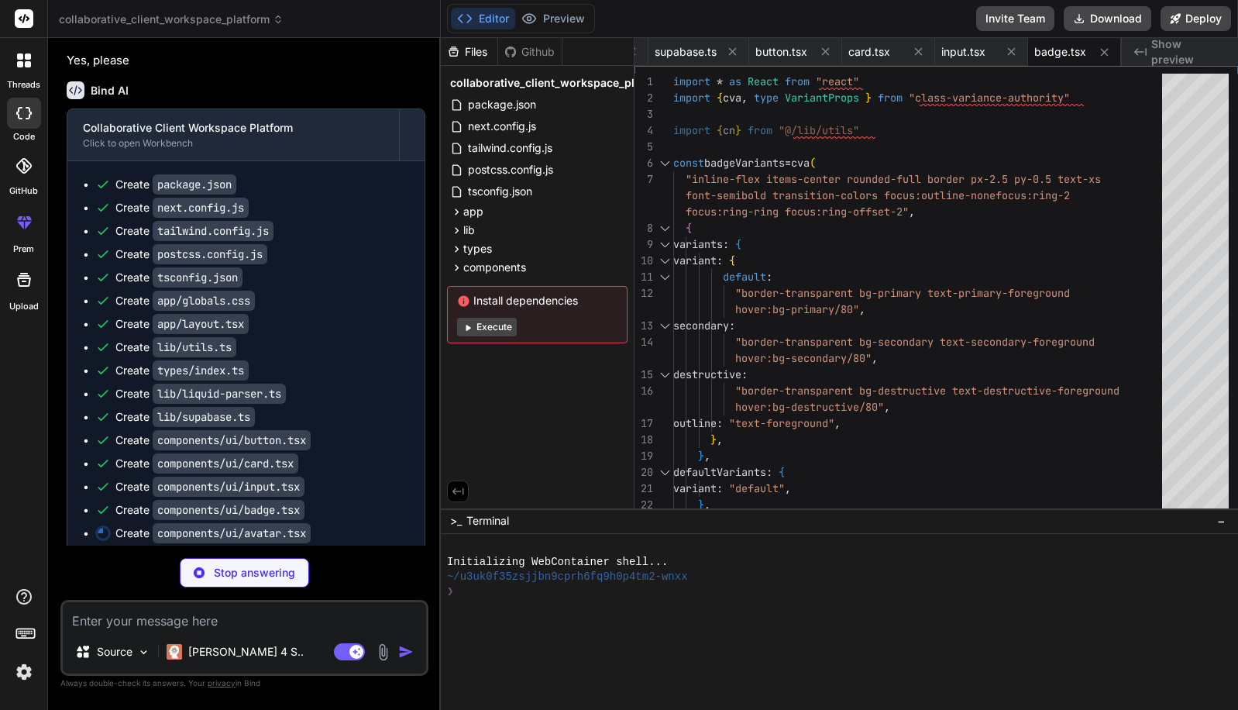
type textarea "x"
type textarea "className )} {...props} /> )) AvatarFallback.displayName = AvatarPrimitive.Fall…"
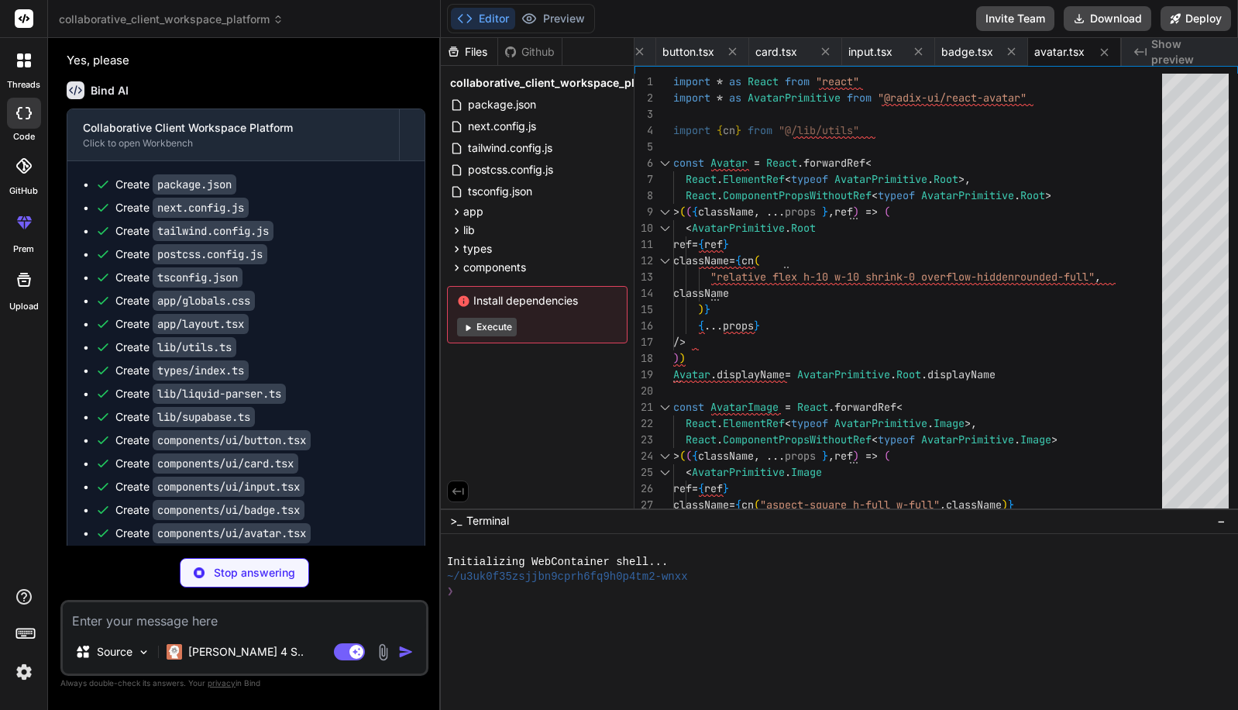
type textarea "x"
type textarea "export { Tabs, TabsList, TabsTrigger, TabsContent }"
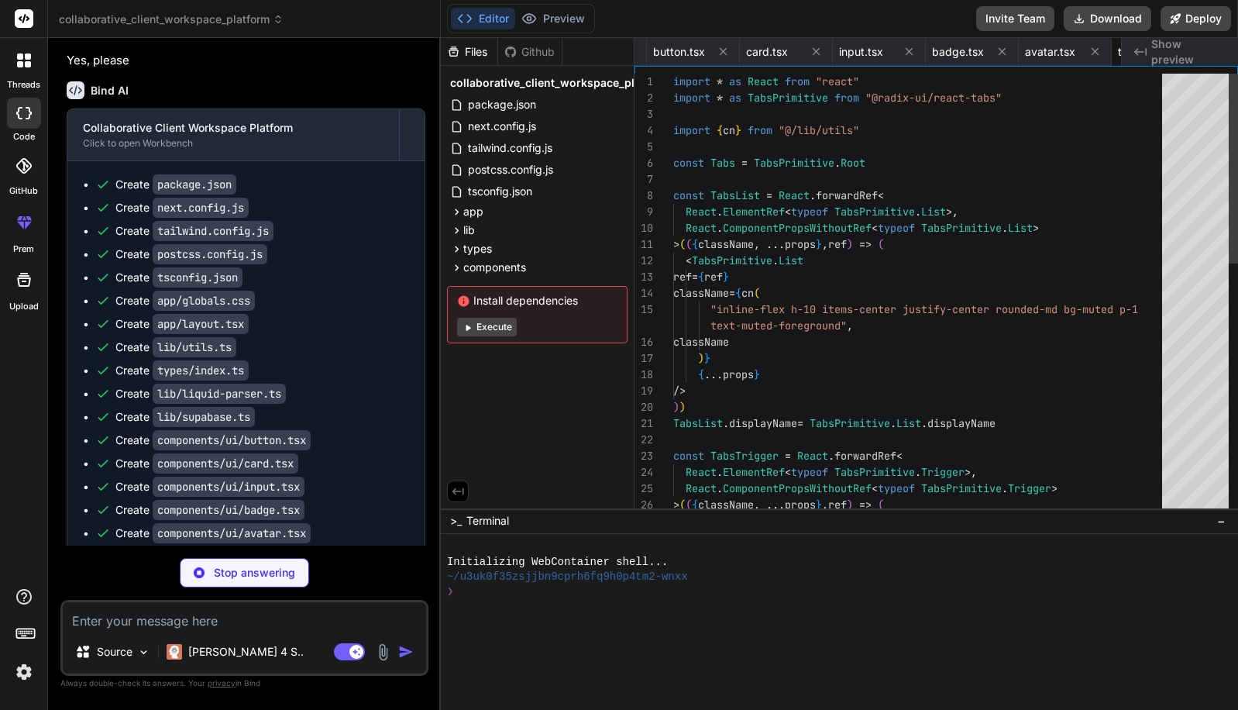
scroll to position [0, 1235]
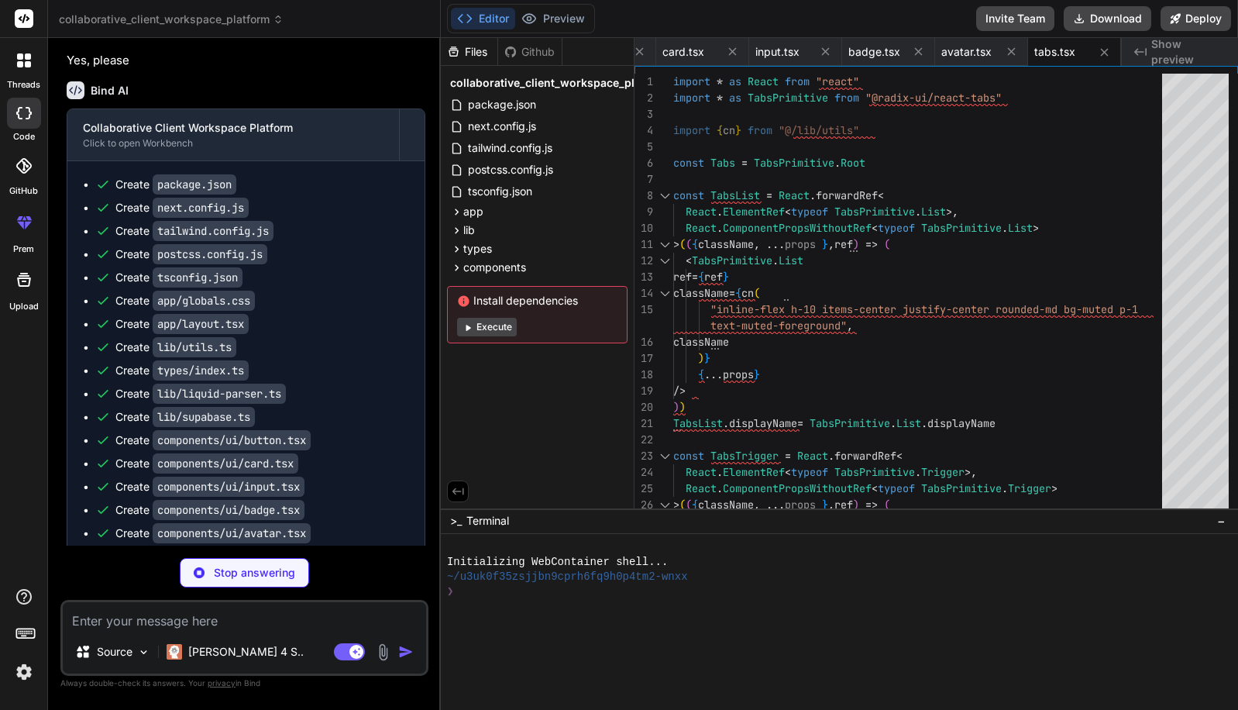
type textarea "x"
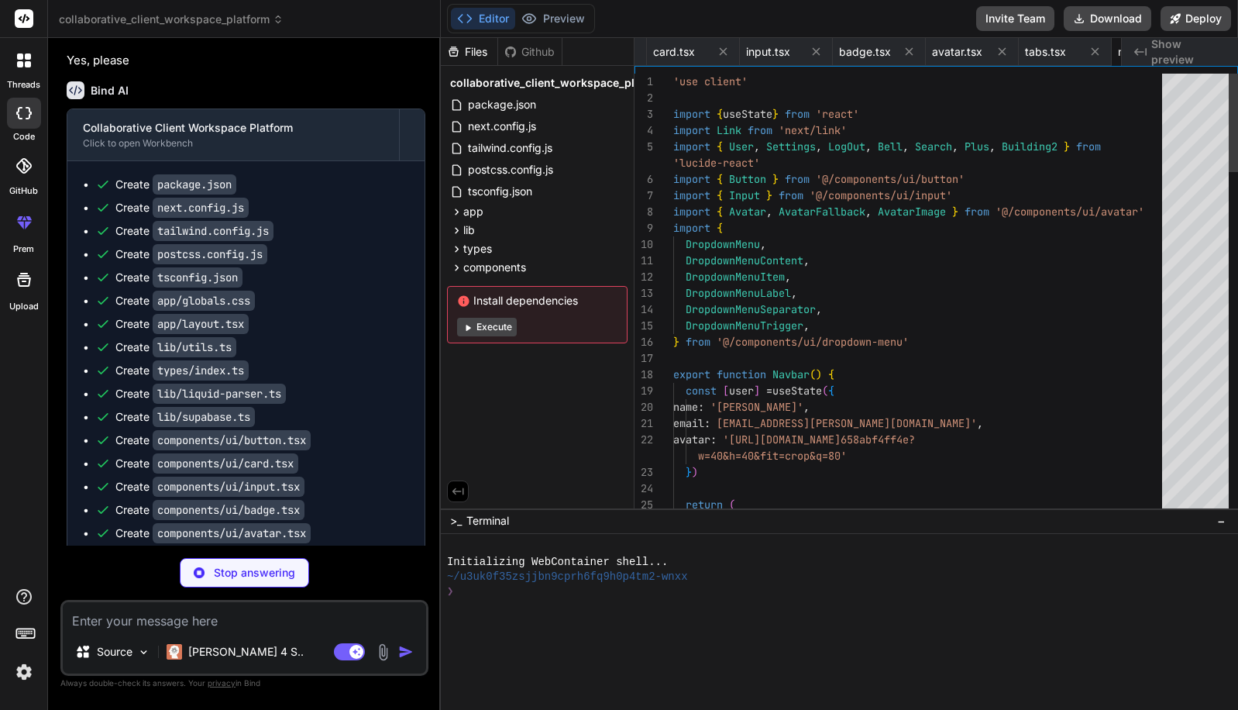
scroll to position [15, 0]
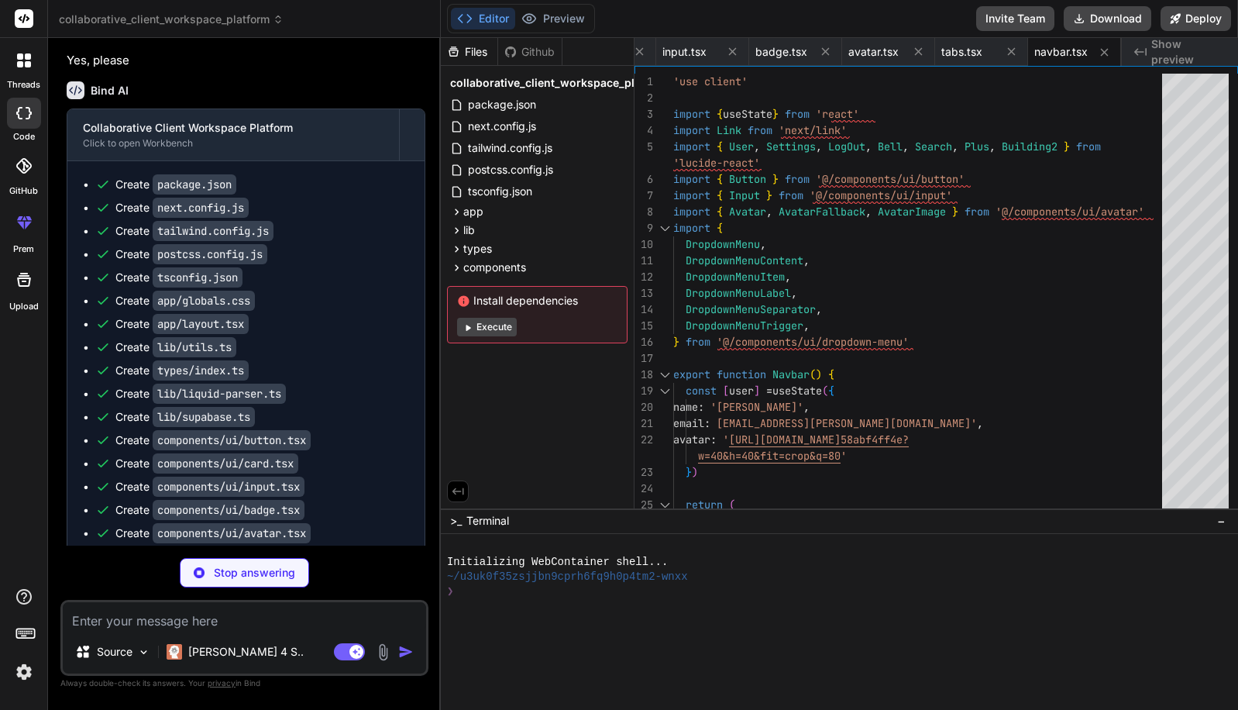
type textarea "x"
type textarea "DropdownMenuSubContent, DropdownMenuSubTrigger, DropdownMenuRadioGroup, }"
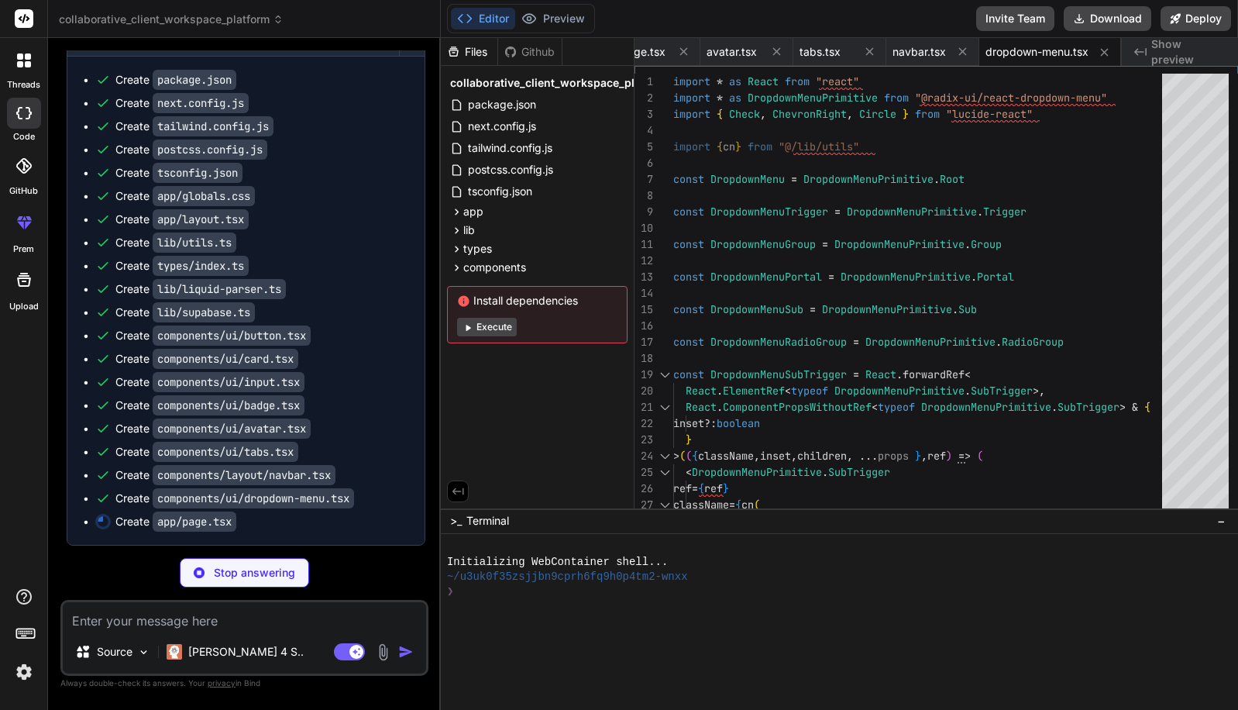
scroll to position [1257, 0]
type textarea "x"
type textarea "</div> </footer> </div> ) }"
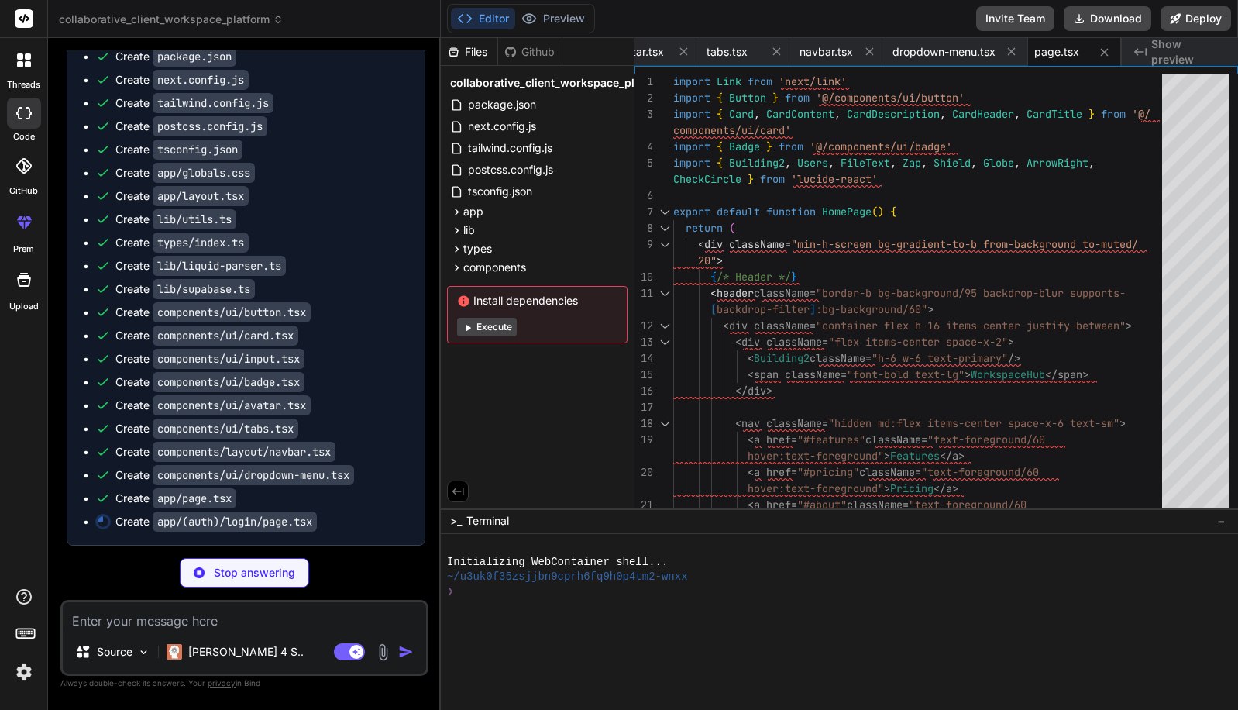
type textarea "x"
type textarea "</div> ) }"
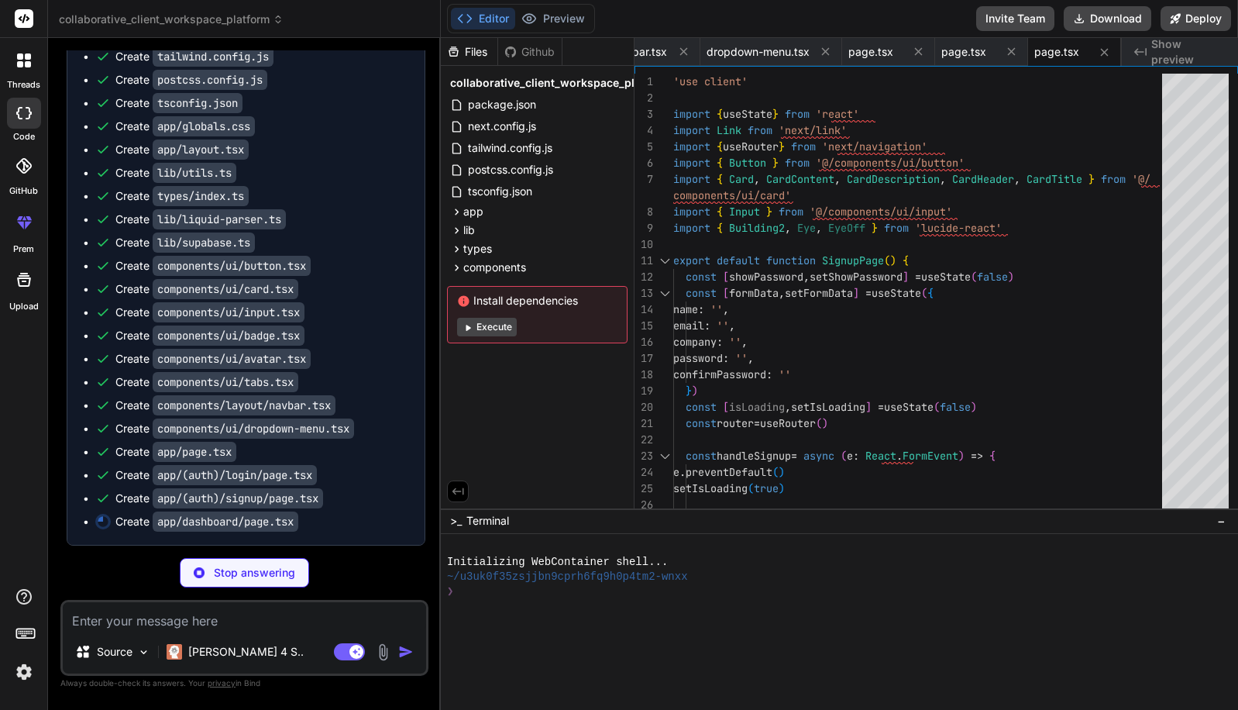
scroll to position [1327, 0]
type textarea "x"
type textarea "</CardContent> </Card> </div> </main> </div> ) }"
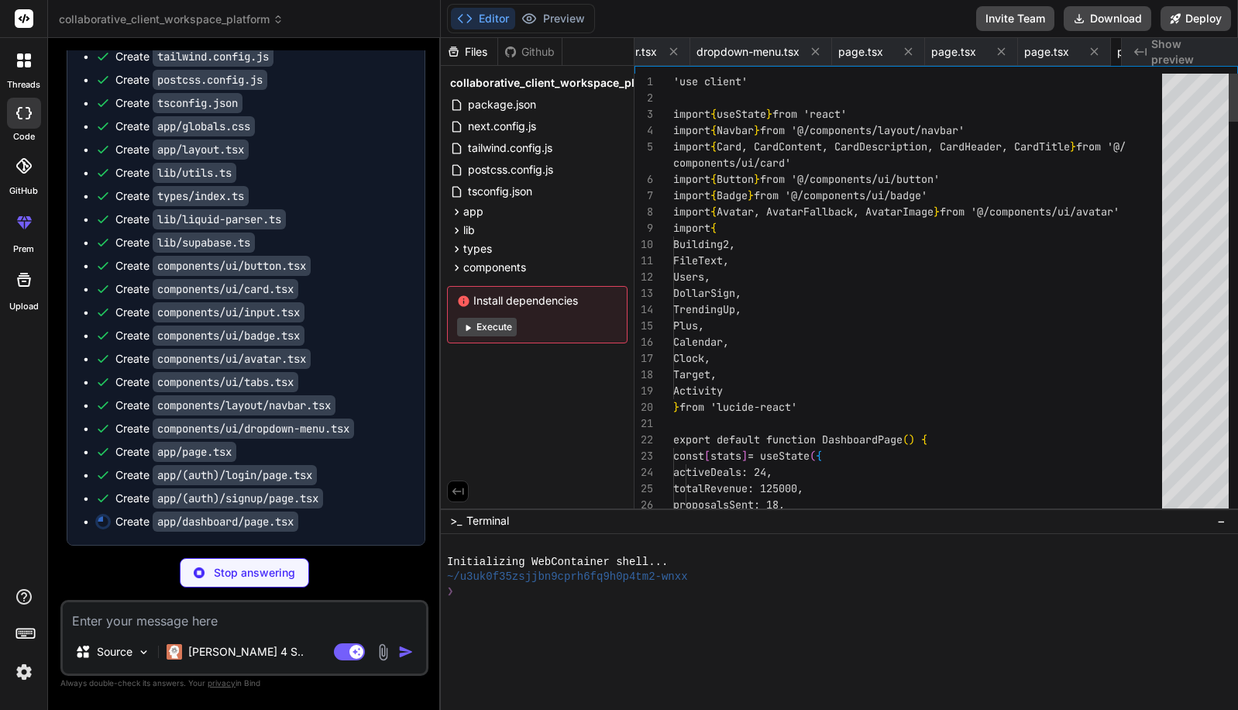
scroll to position [0, 1842]
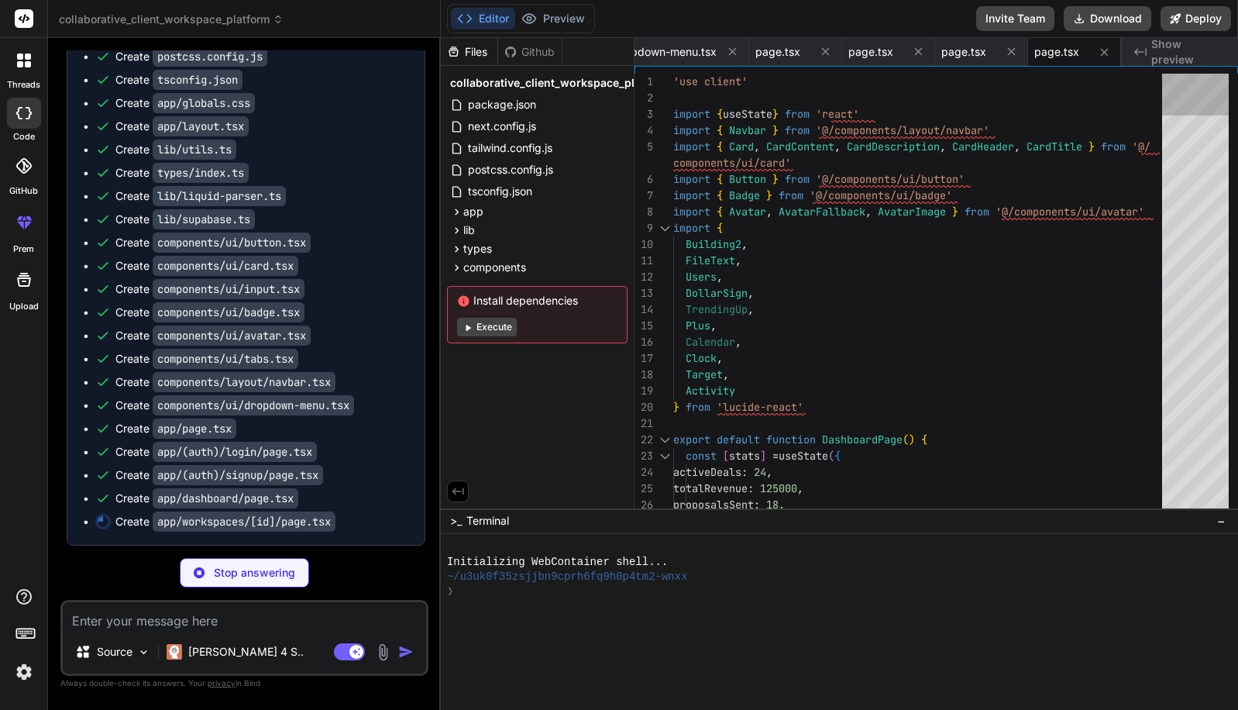
type textarea "x"
type textarea "</CardContent> </Card> </TabsContent> </Tabs> </main> </div> ) }"
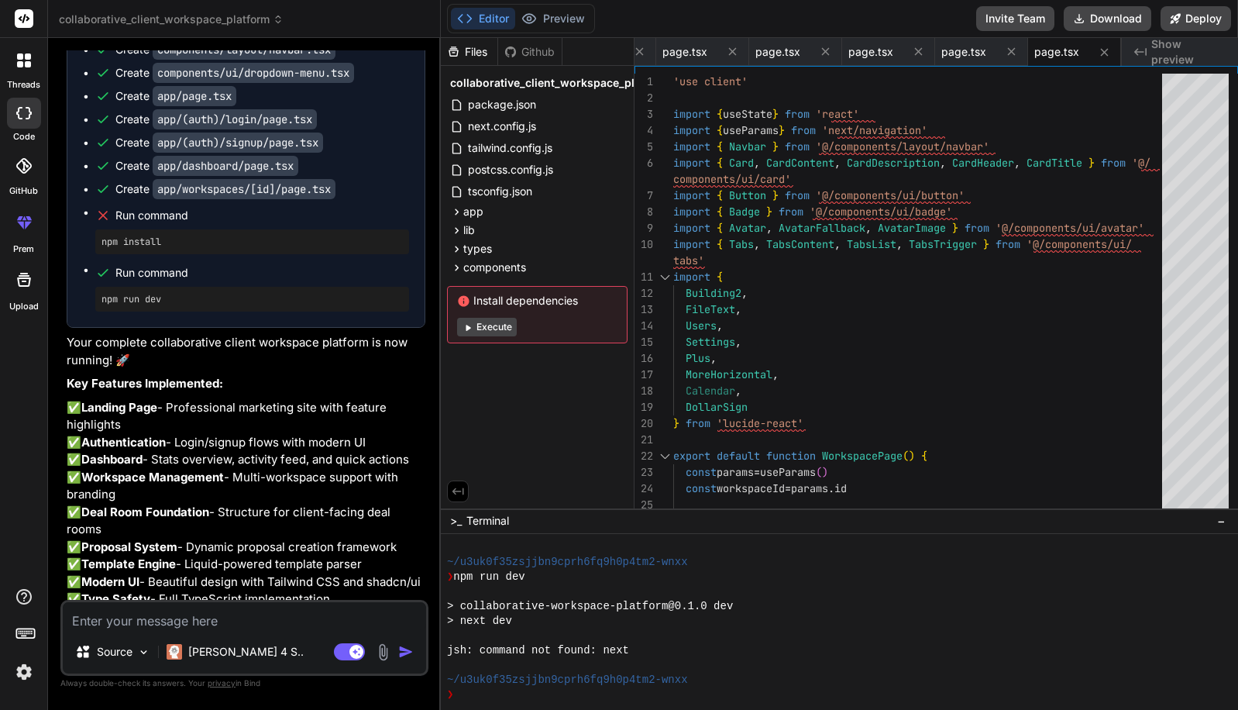
scroll to position [1625, 0]
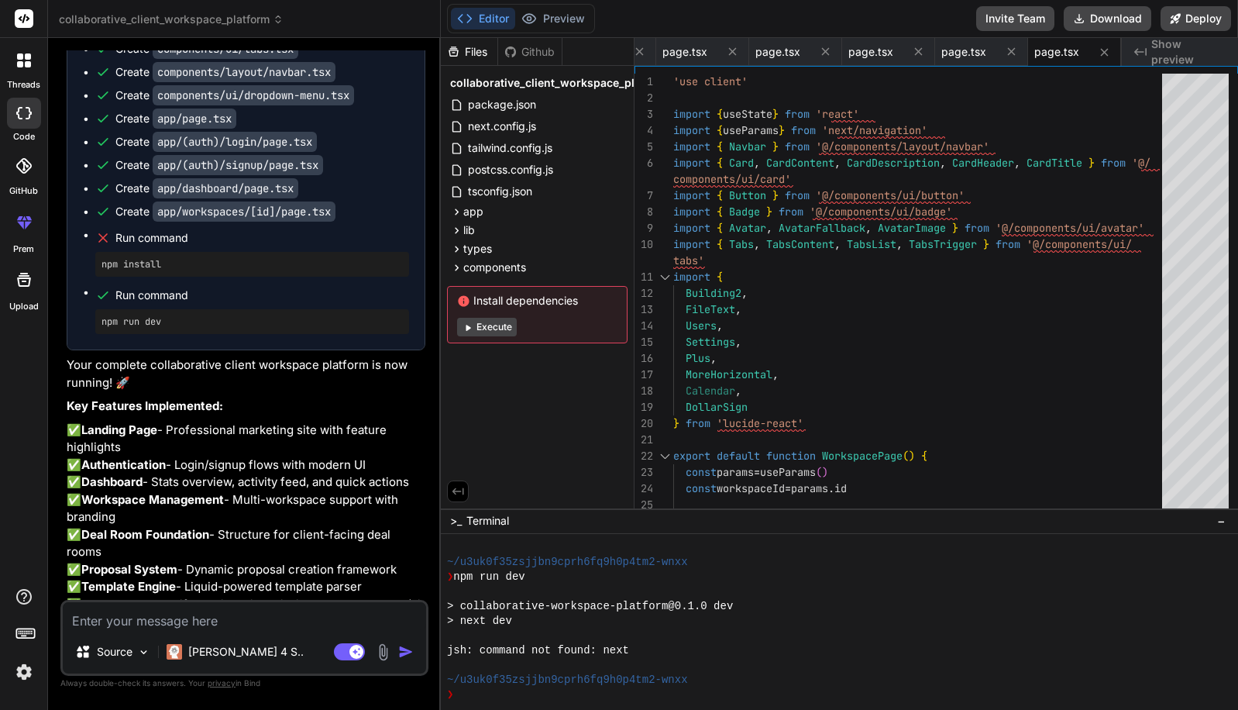
click at [1156, 50] on span "Show preview" at bounding box center [1189, 51] width 74 height 31
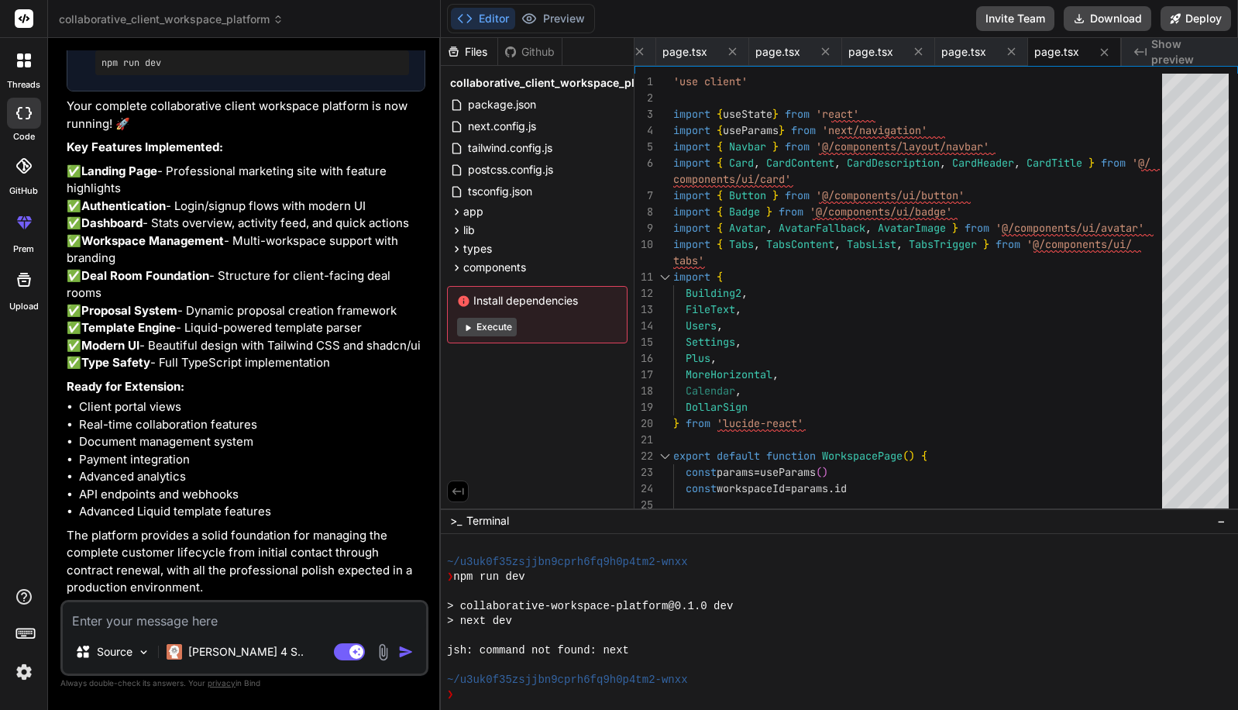
scroll to position [2055, 0]
click at [482, 329] on button "Execute" at bounding box center [487, 327] width 60 height 19
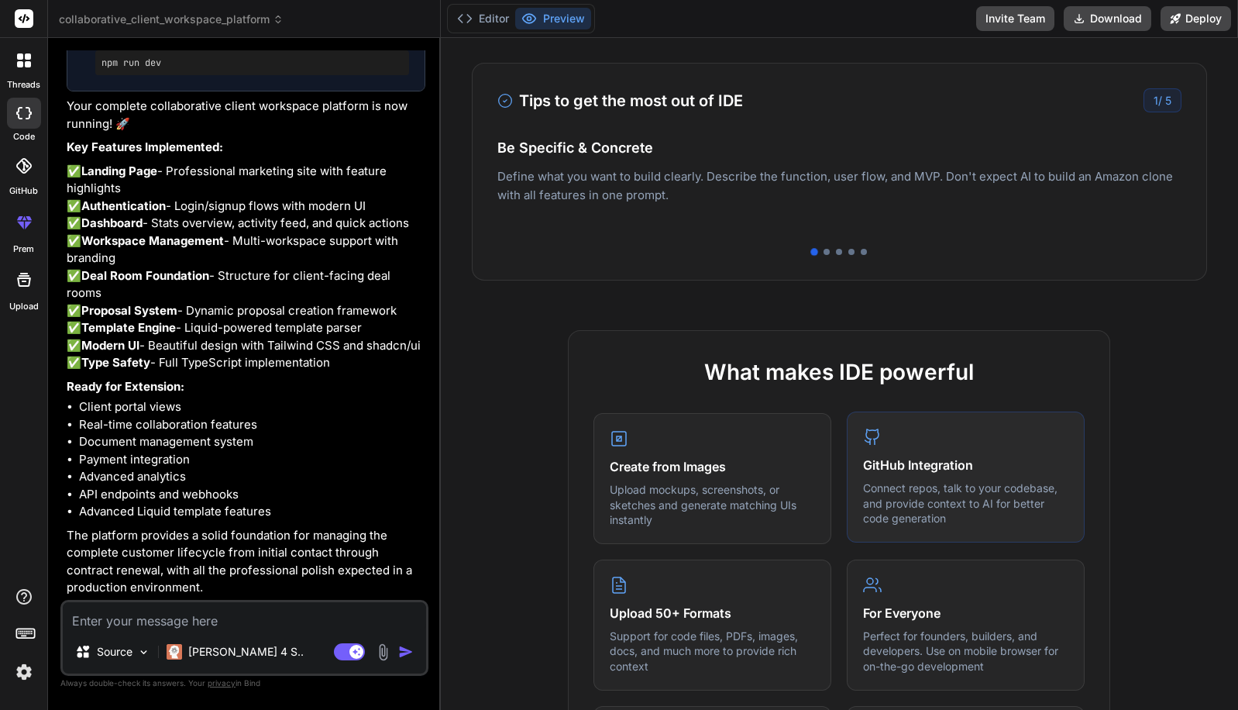
scroll to position [128, 0]
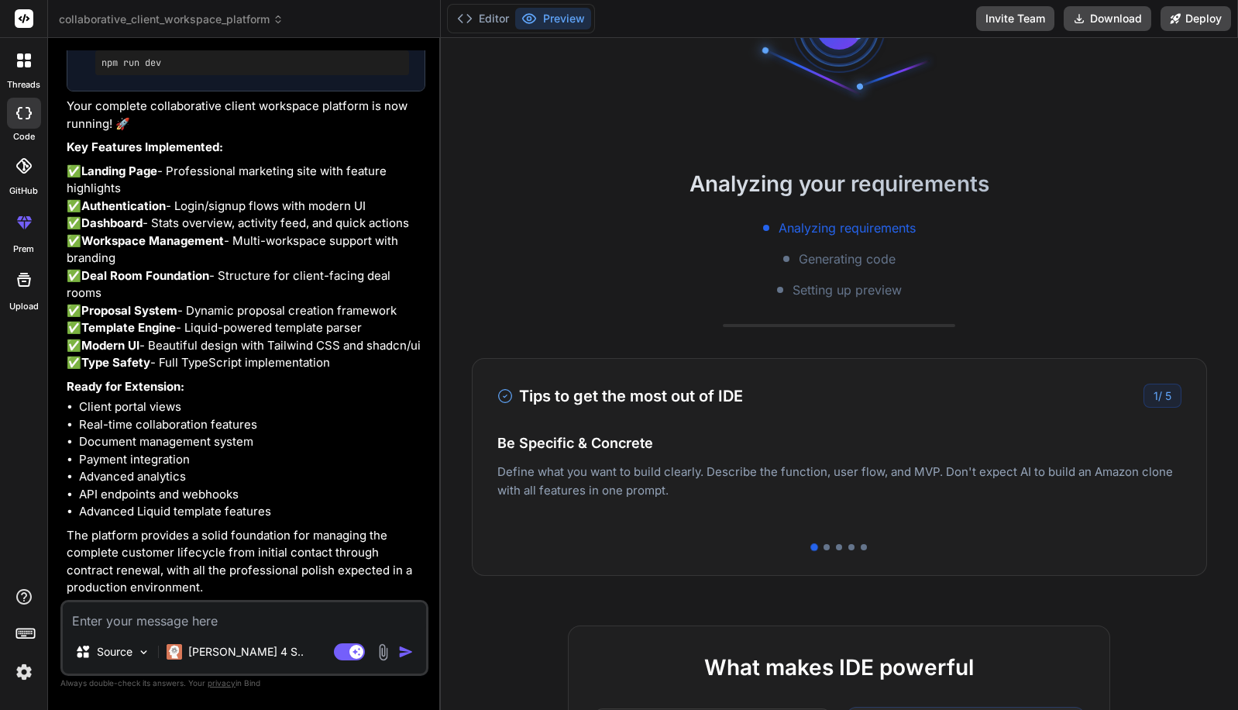
type textarea "x"
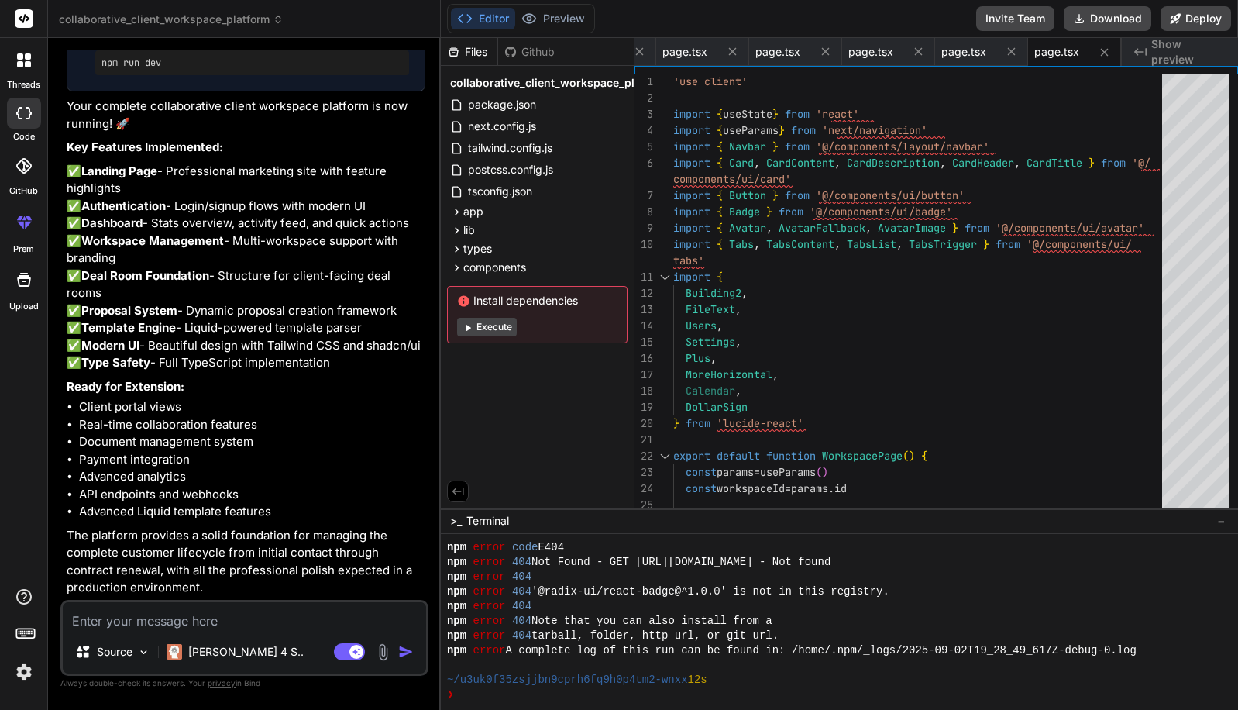
scroll to position [2058, 0]
click at [240, 627] on textarea at bounding box center [244, 616] width 363 height 28
type textarea "H"
type textarea "x"
type textarea "Ho"
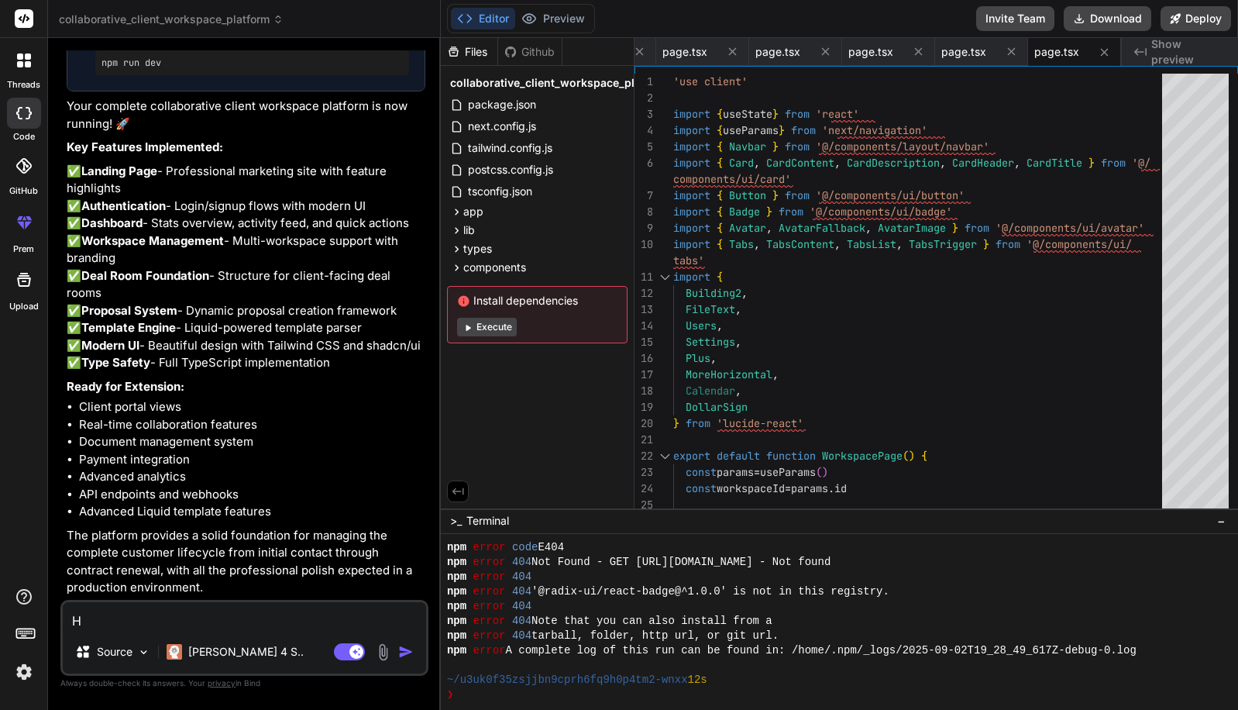
type textarea "x"
type textarea "How"
type textarea "x"
type textarea "How"
type textarea "x"
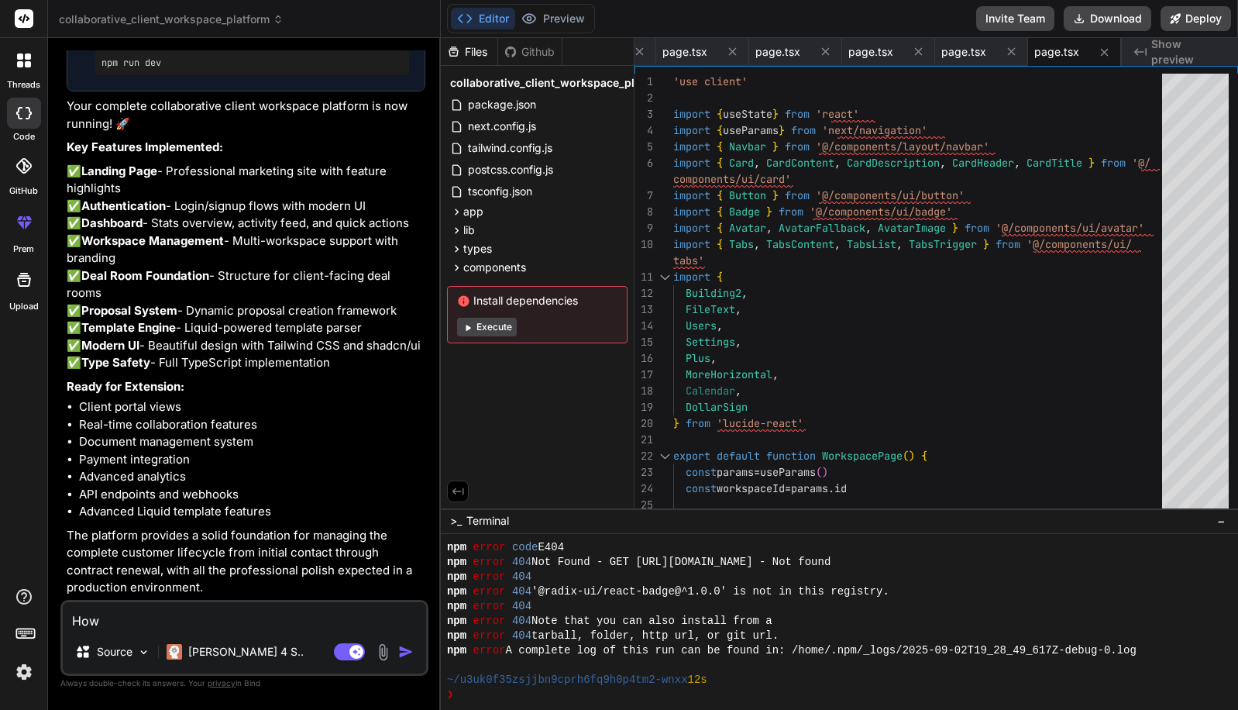
type textarea "How d"
type textarea "x"
type textarea "How do"
type textarea "x"
type textarea "How do"
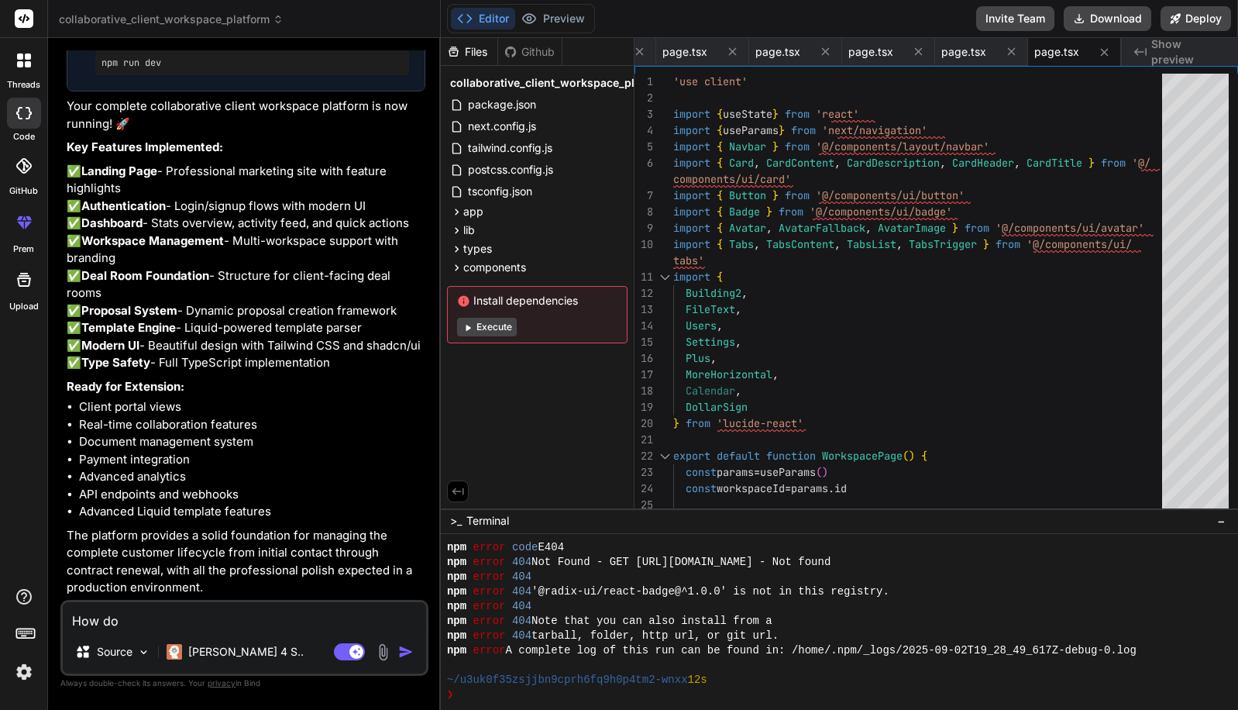
type textarea "x"
type textarea "How do I"
type textarea "x"
type textarea "How do I"
type textarea "x"
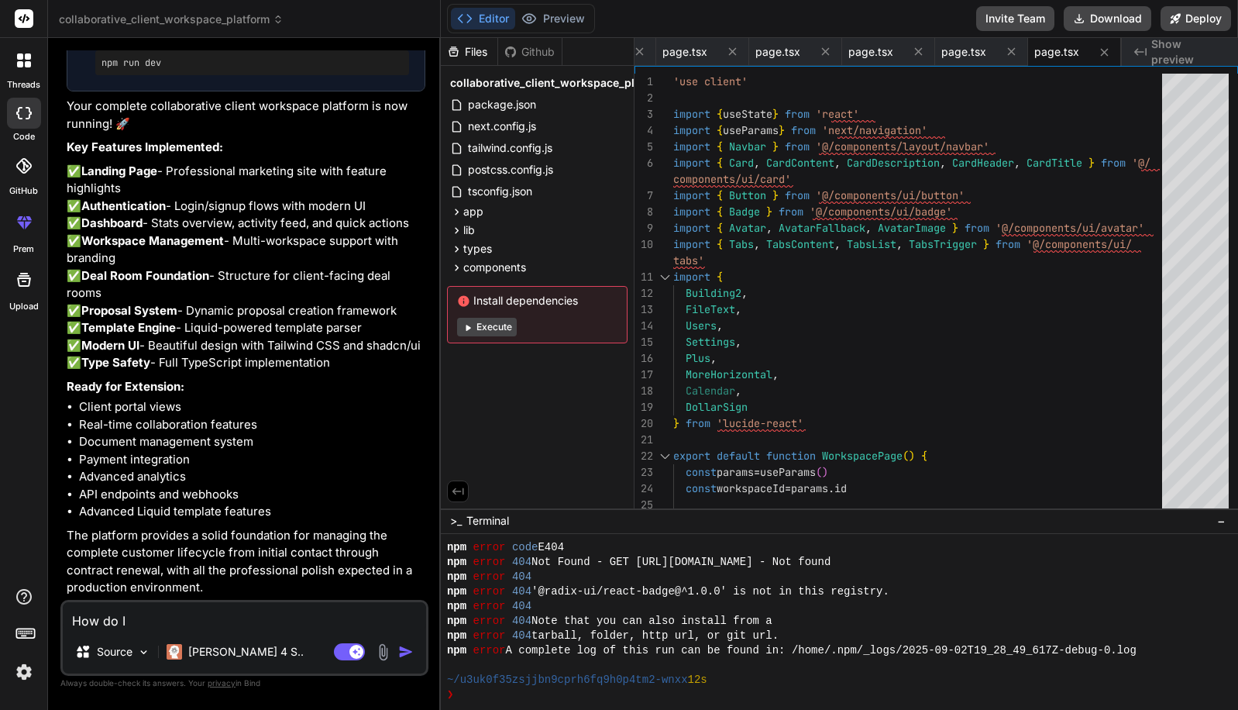
type textarea "How do I v"
type textarea "x"
type textarea "How do I vi"
type textarea "x"
type textarea "How do I v"
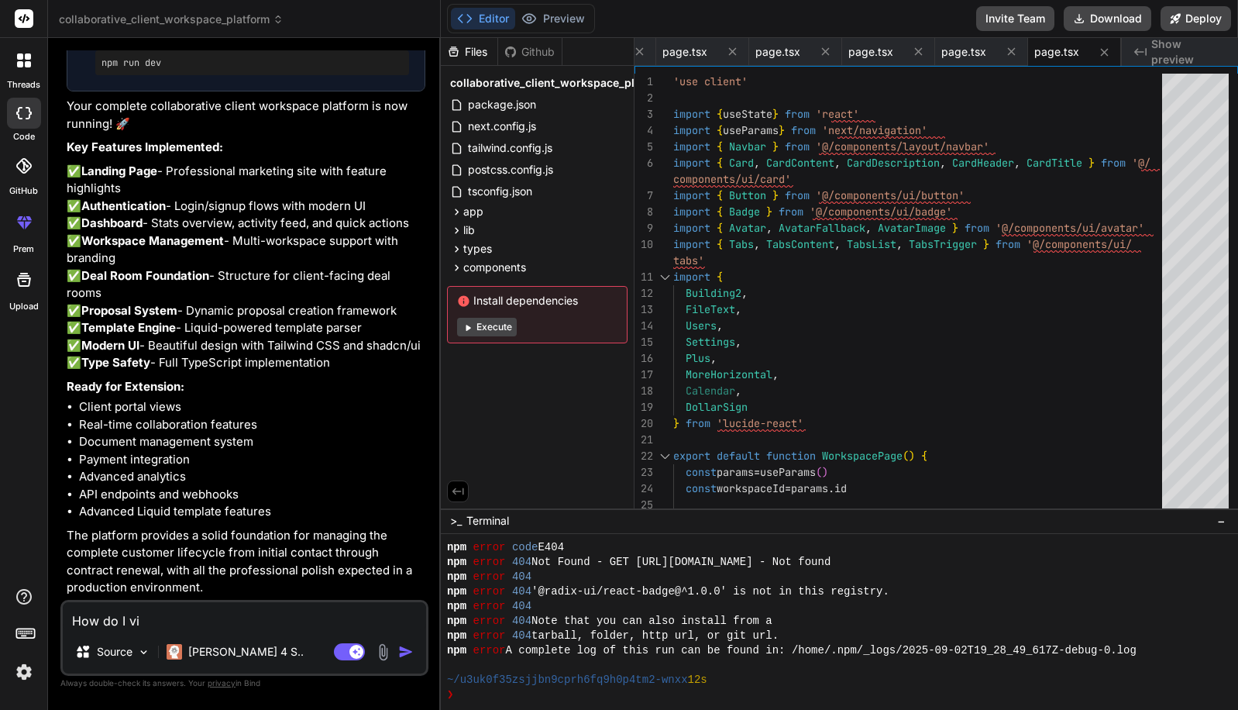
type textarea "x"
type textarea "How do I"
type textarea "x"
type textarea "How do I p"
type textarea "x"
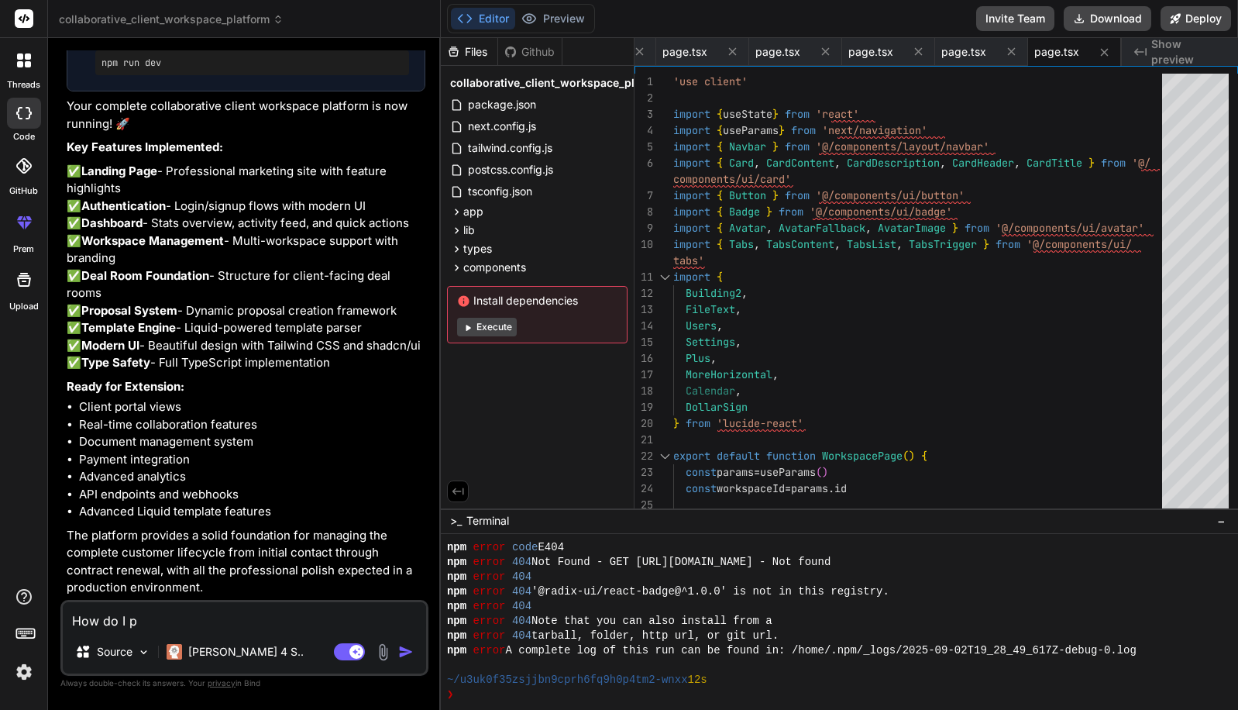
type textarea "How do I pr"
type textarea "x"
type textarea "How do I pre"
type textarea "x"
type textarea "How do I prev"
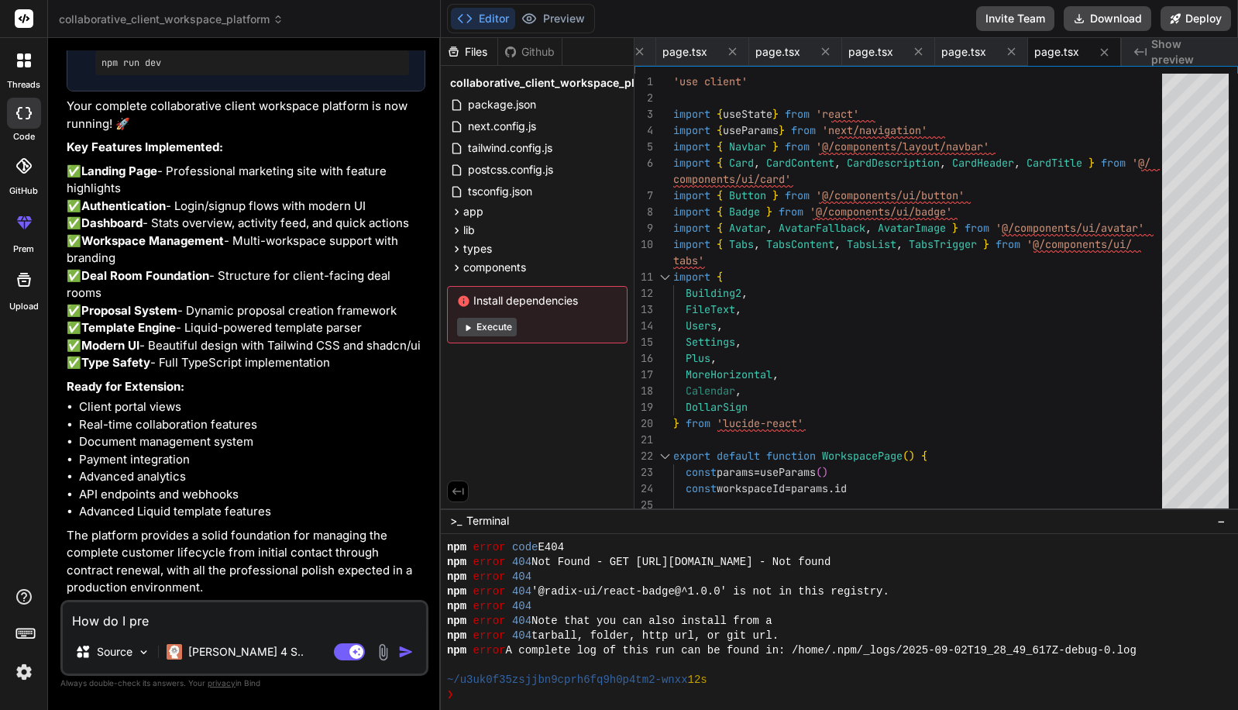
type textarea "x"
type textarea "How do I previ"
type textarea "x"
type textarea "How do I previe"
type textarea "x"
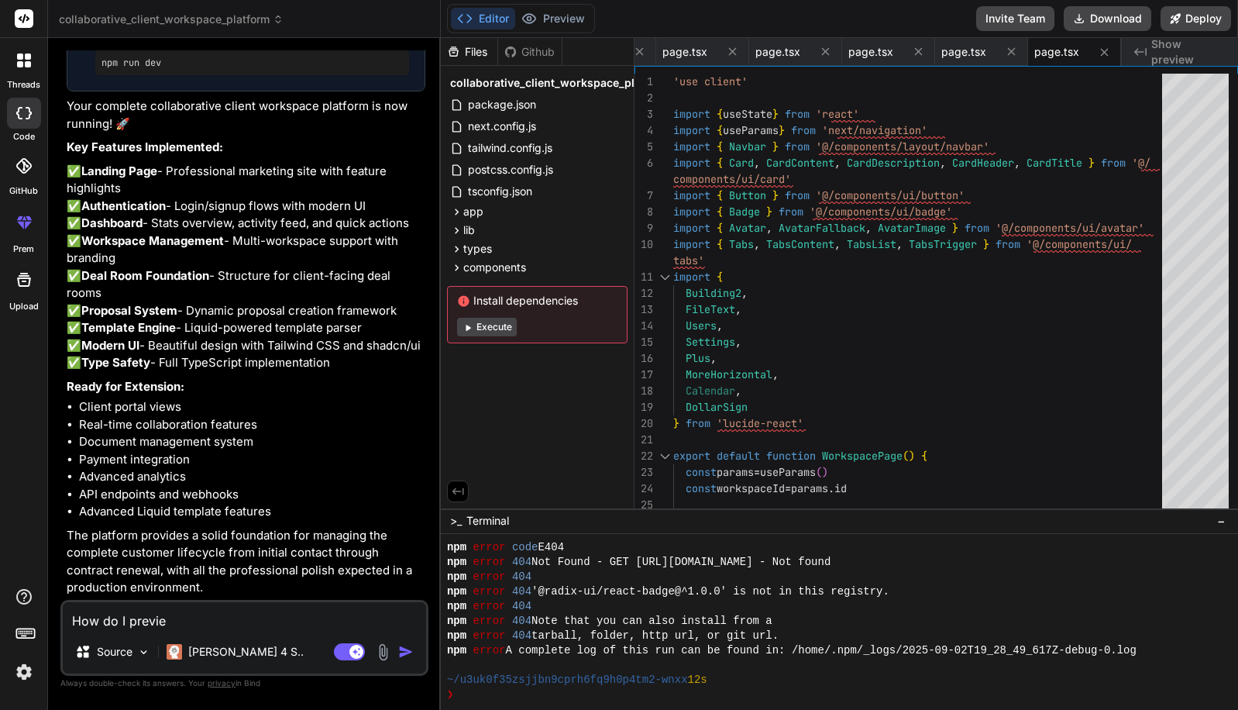
type textarea "How do I preview"
type textarea "x"
type textarea "How do I preview"
type textarea "x"
type textarea "How do I preview t"
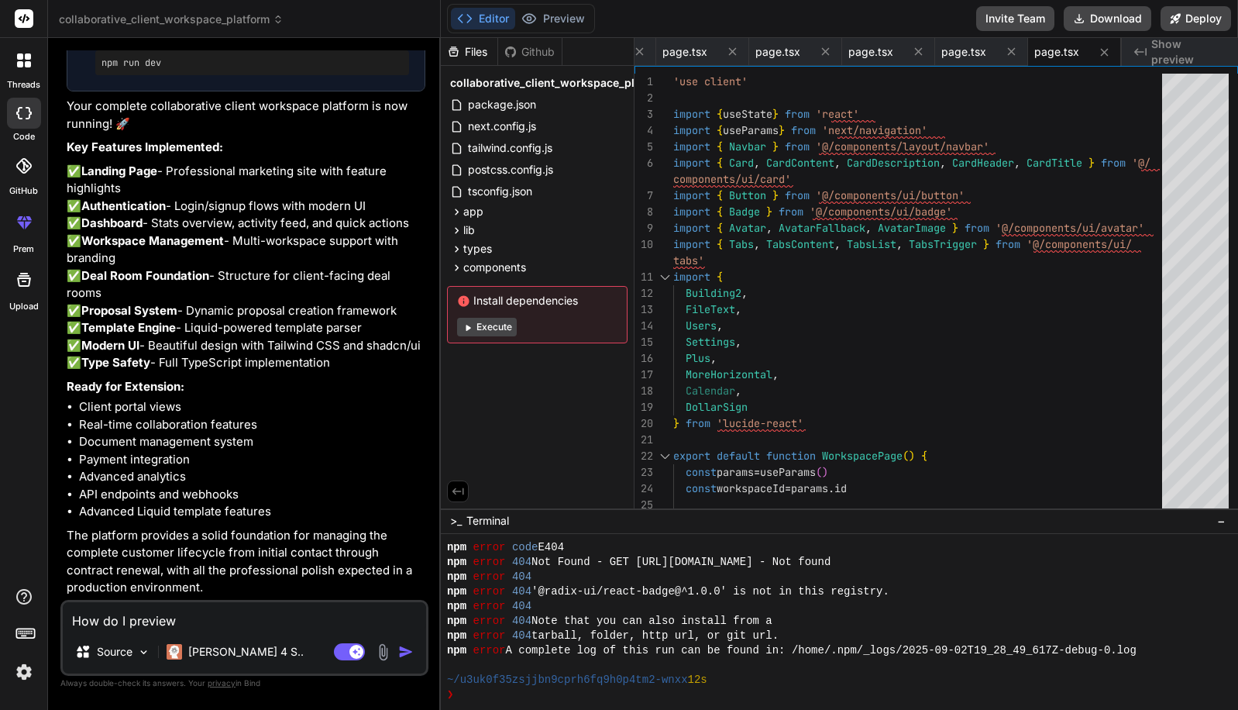
type textarea "x"
type textarea "How do I preview th"
type textarea "x"
type textarea "How do I preview thi"
type textarea "x"
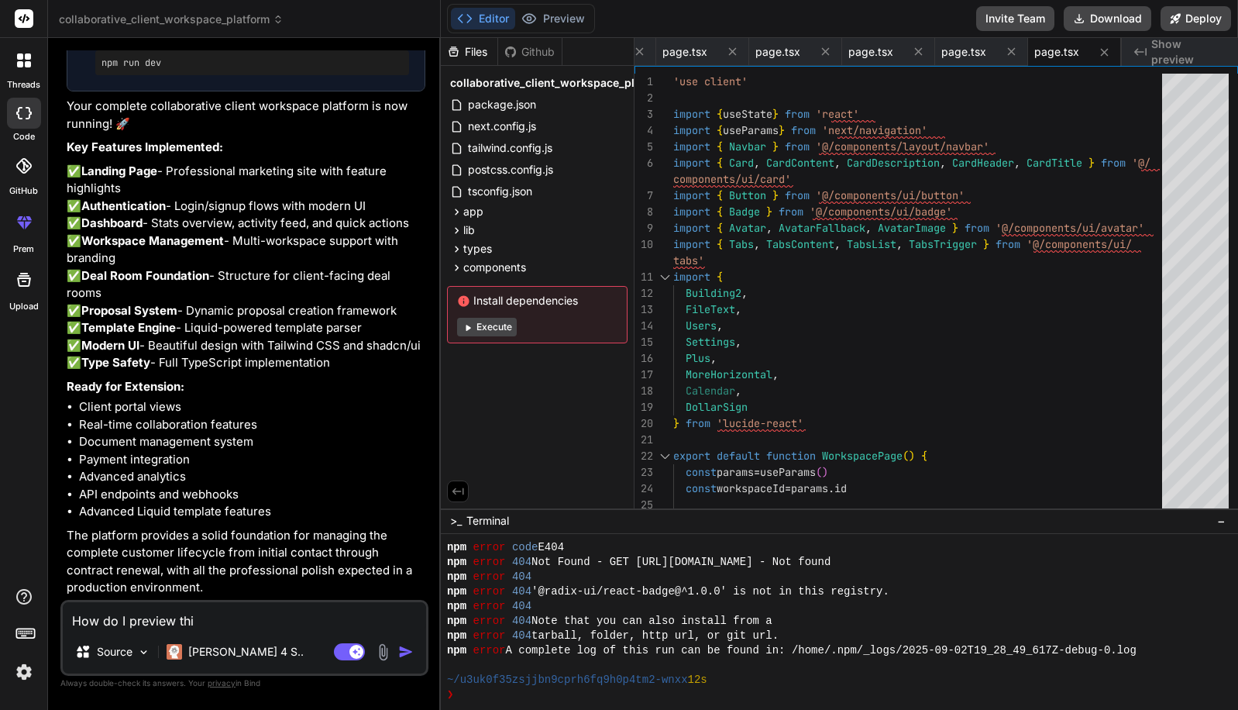
type textarea "How do I preview this"
type textarea "x"
type textarea "How do I preview this?"
type textarea "x"
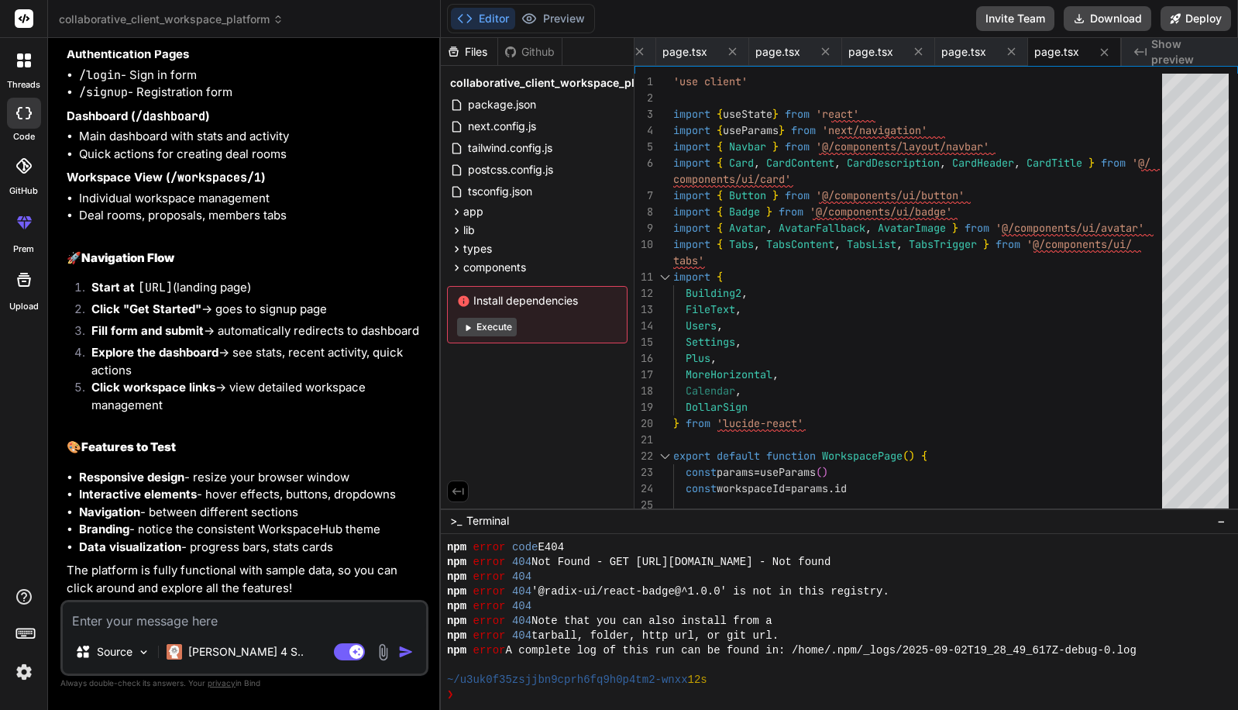
scroll to position [2948, 0]
type textarea "x"
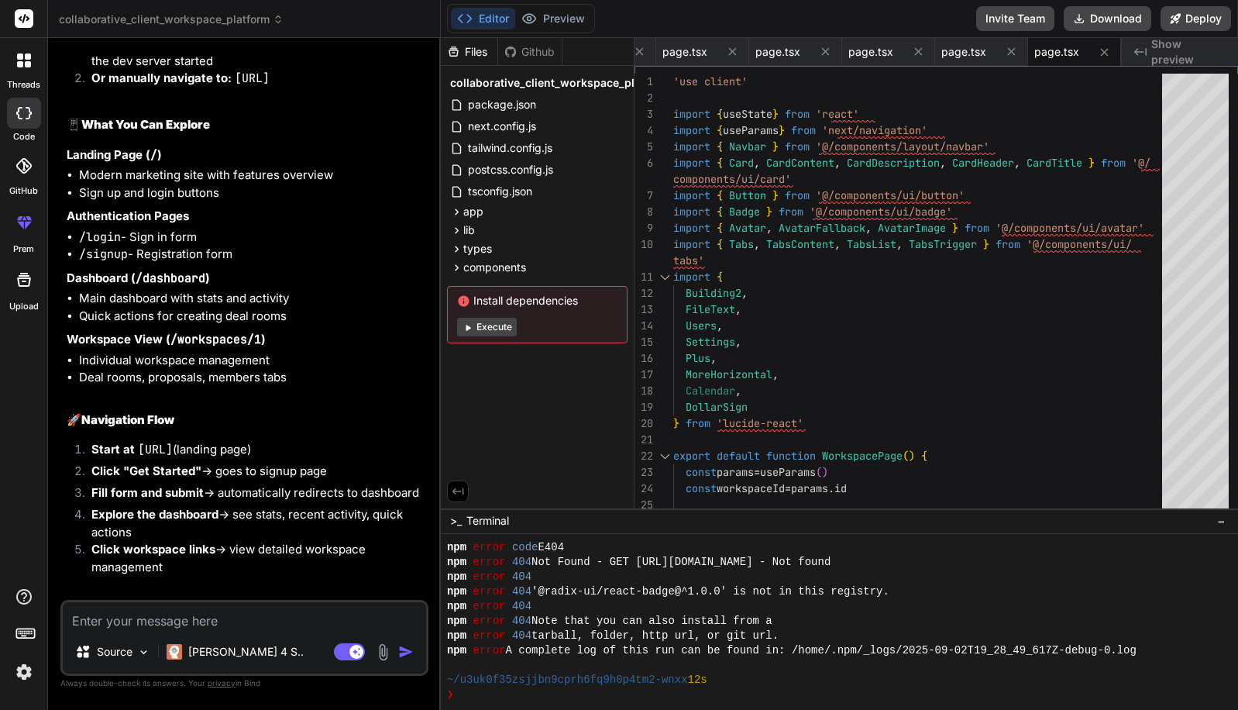
scroll to position [2509, 0]
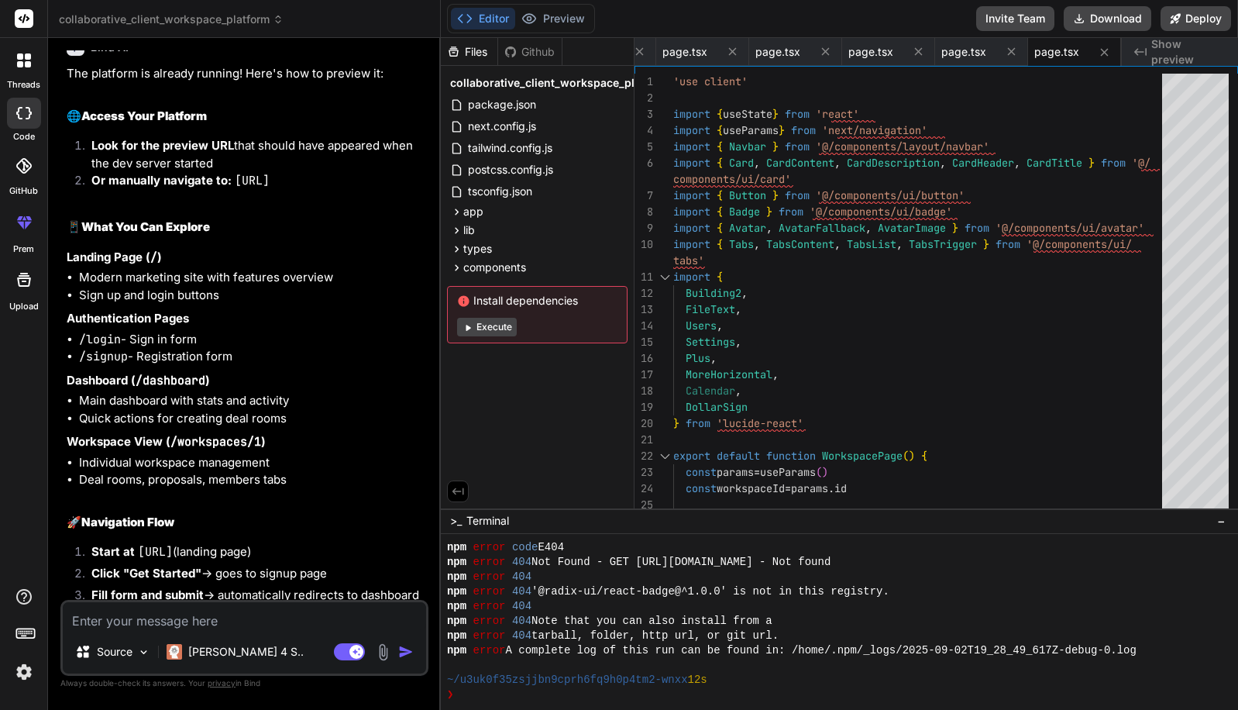
drag, startPoint x: 235, startPoint y: 356, endPoint x: 398, endPoint y: 353, distance: 162.8
click at [398, 194] on li "Or manually navigate to: http://localhost:3000" at bounding box center [252, 183] width 346 height 22
copy code "http://localhost:3000"
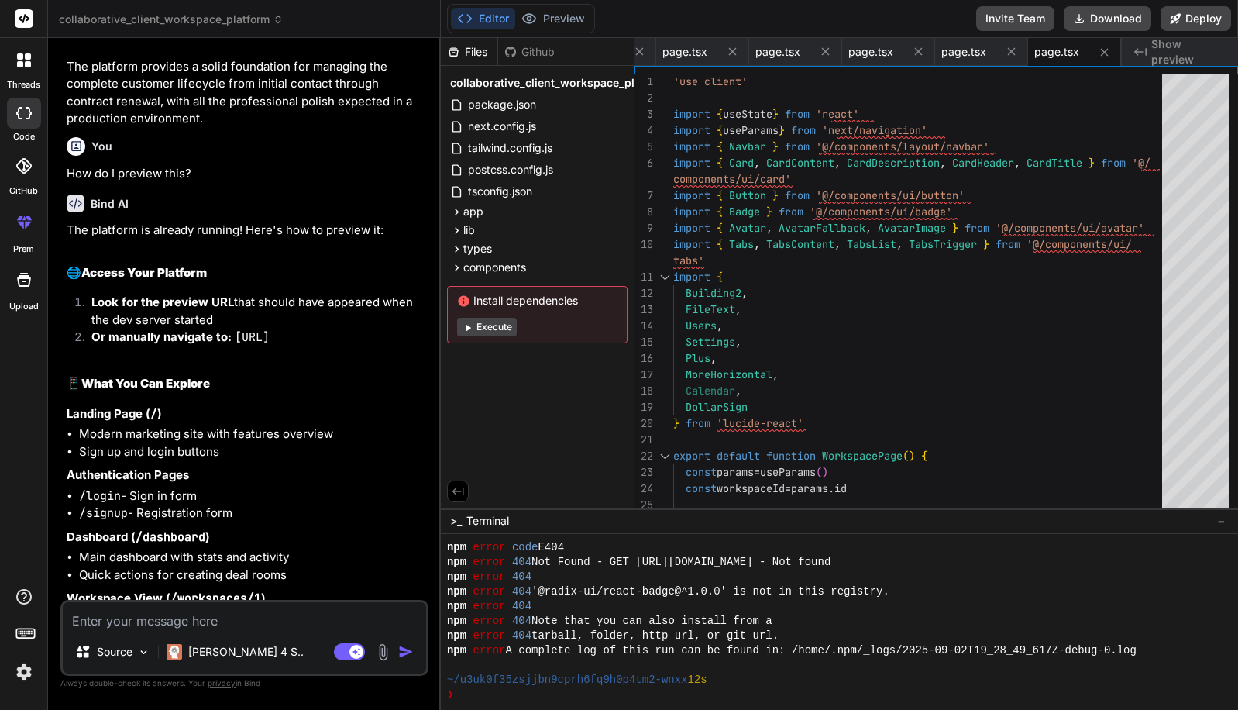
scroll to position [2211, 0]
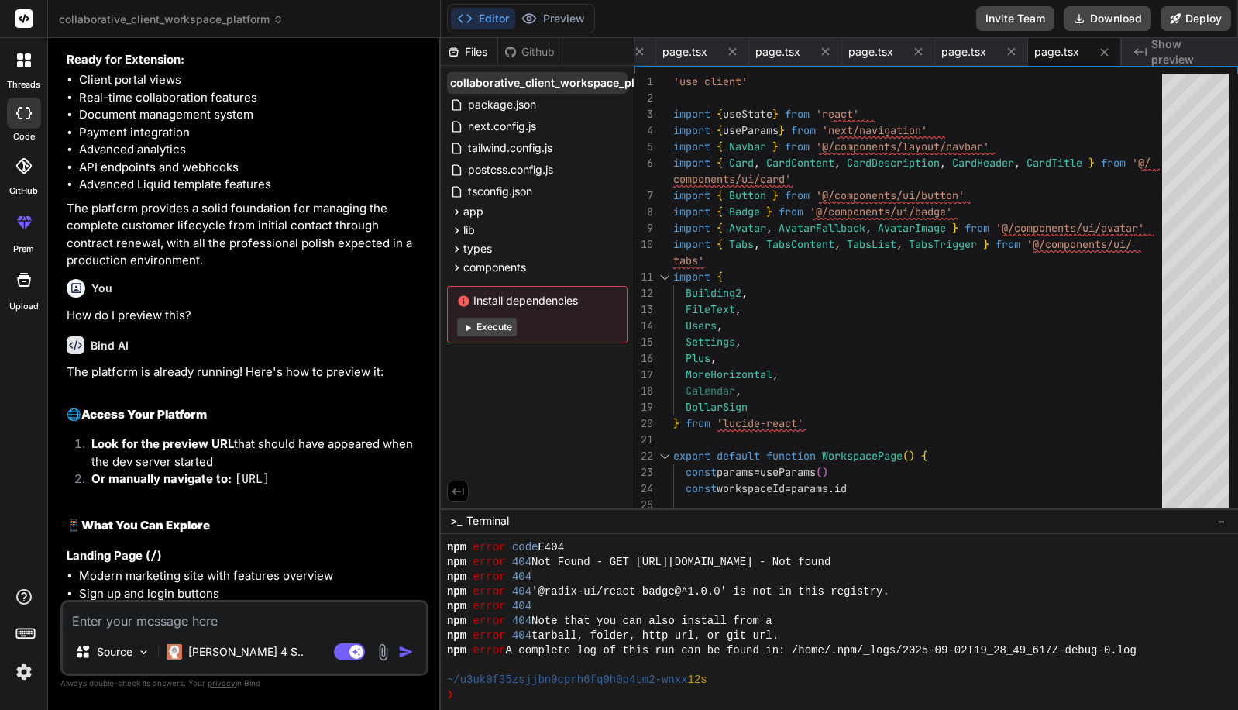
click at [507, 85] on span "collaborative_client_workspace_platform" at bounding box center [560, 82] width 220 height 15
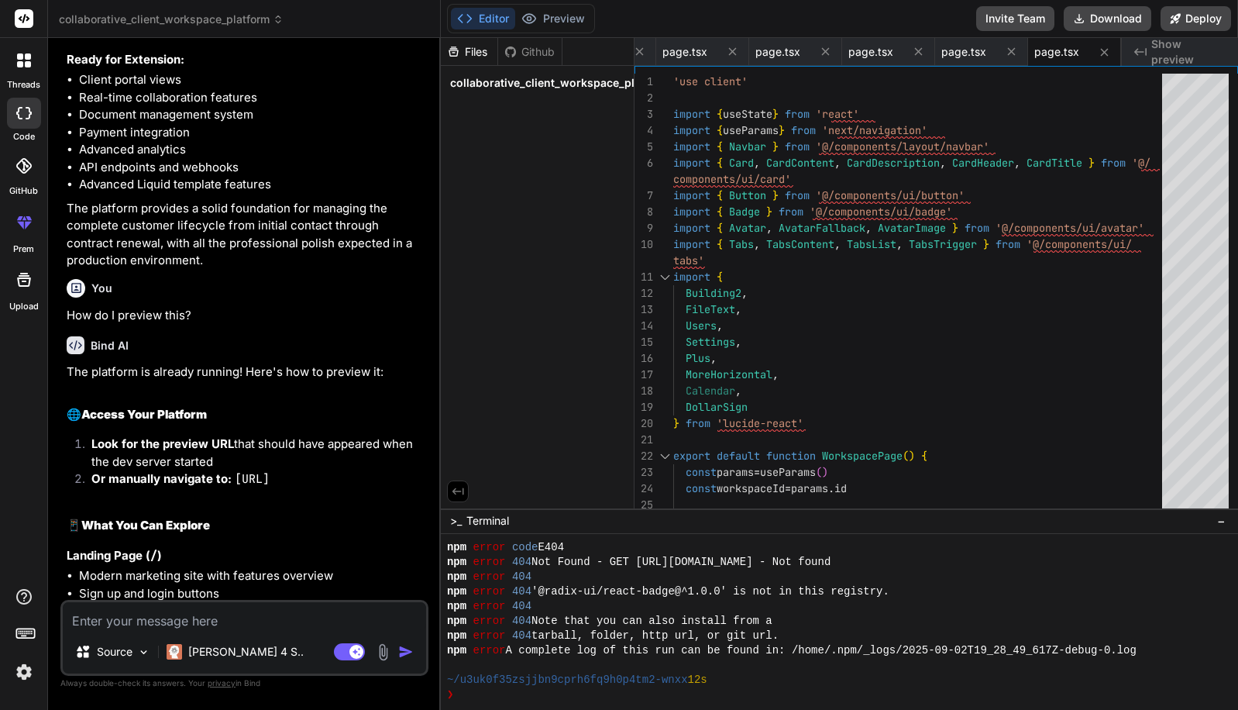
click at [507, 85] on span "collaborative_client_workspace_platform" at bounding box center [560, 82] width 220 height 15
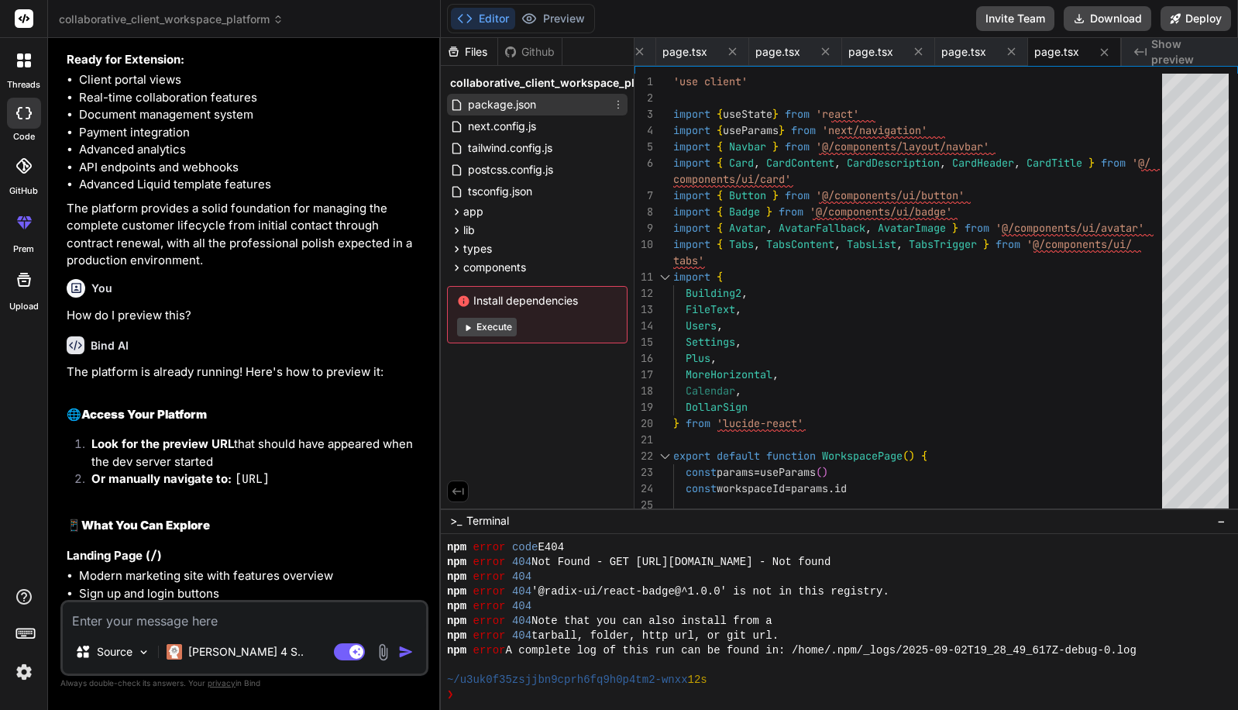
click at [499, 103] on span "package.json" at bounding box center [502, 104] width 71 height 19
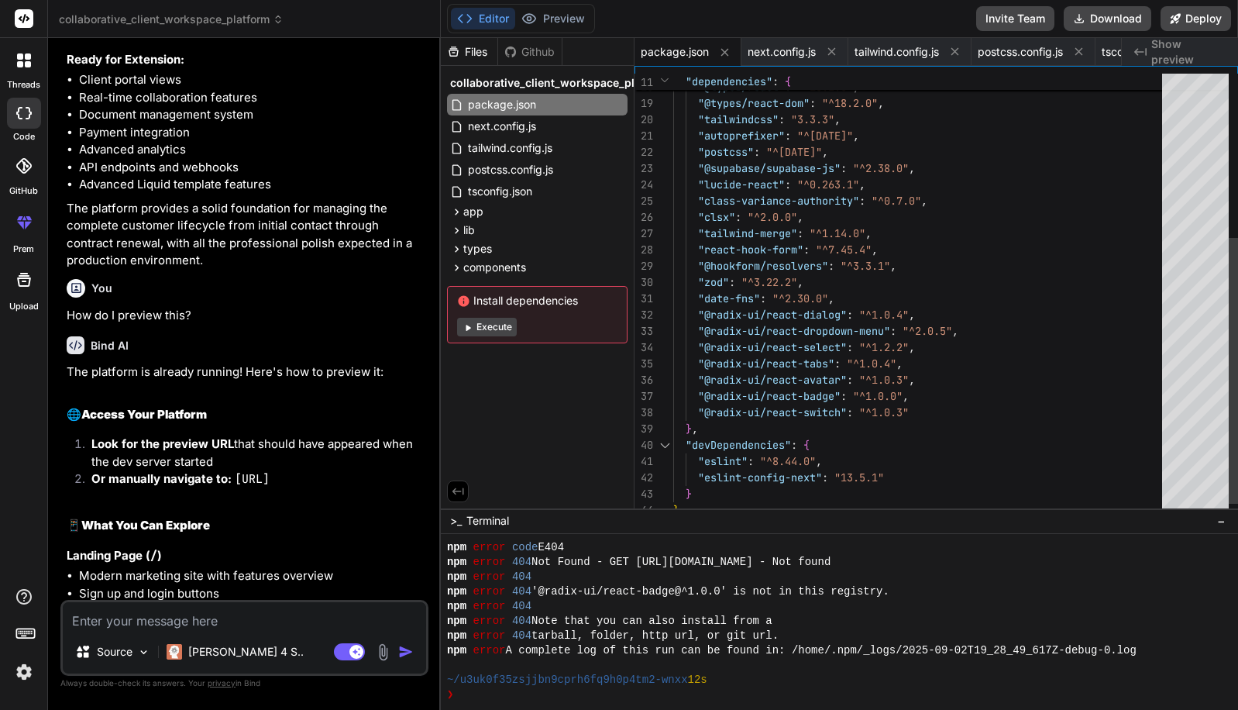
scroll to position [65, 0]
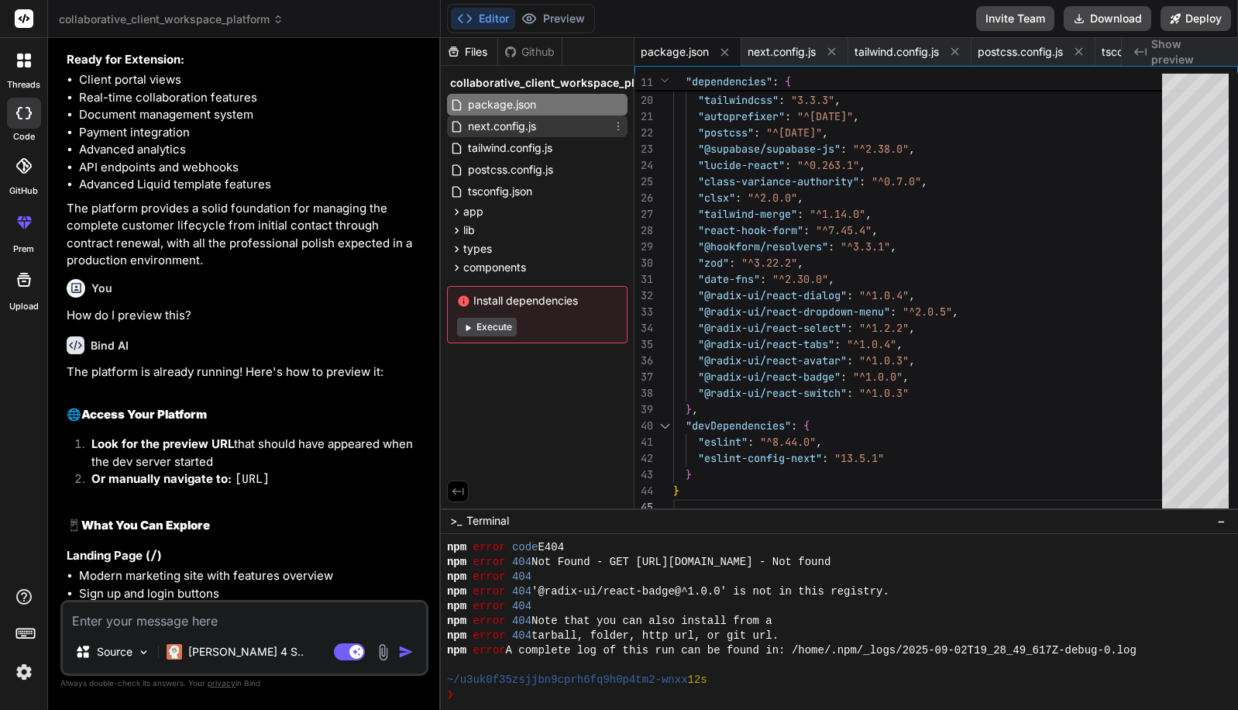
click at [504, 129] on span "next.config.js" at bounding box center [502, 126] width 71 height 19
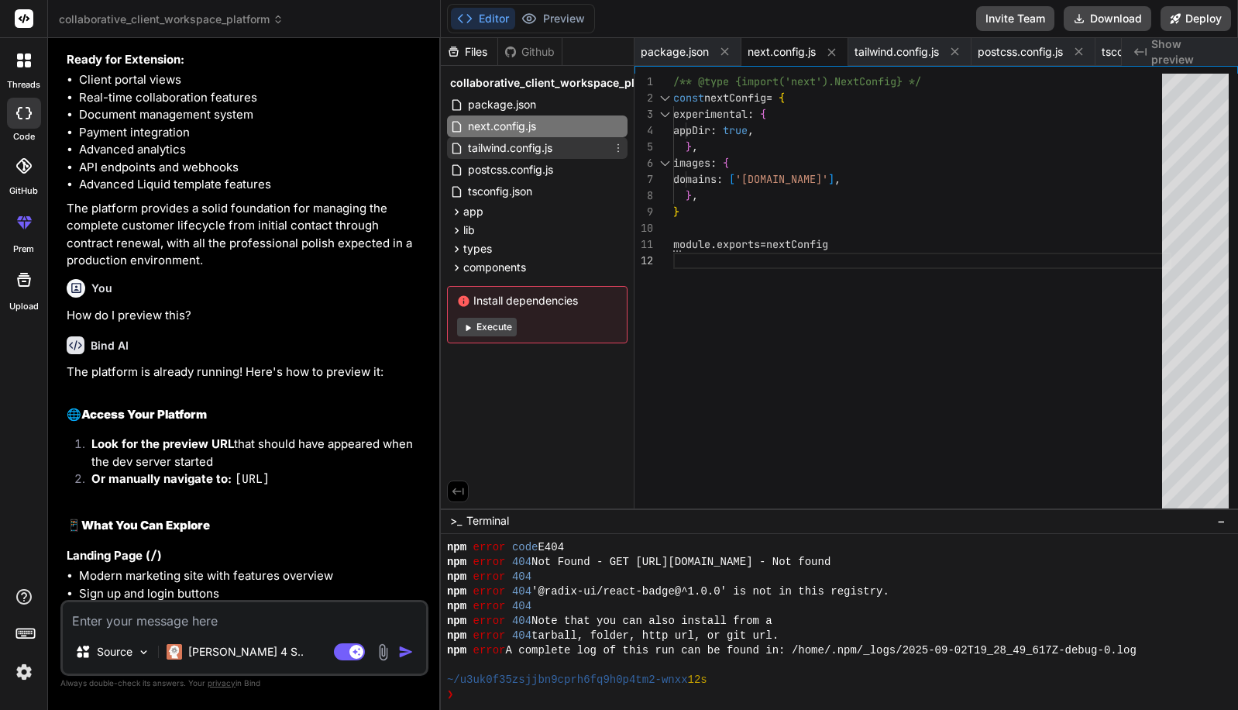
click at [504, 150] on span "tailwind.config.js" at bounding box center [511, 148] width 88 height 19
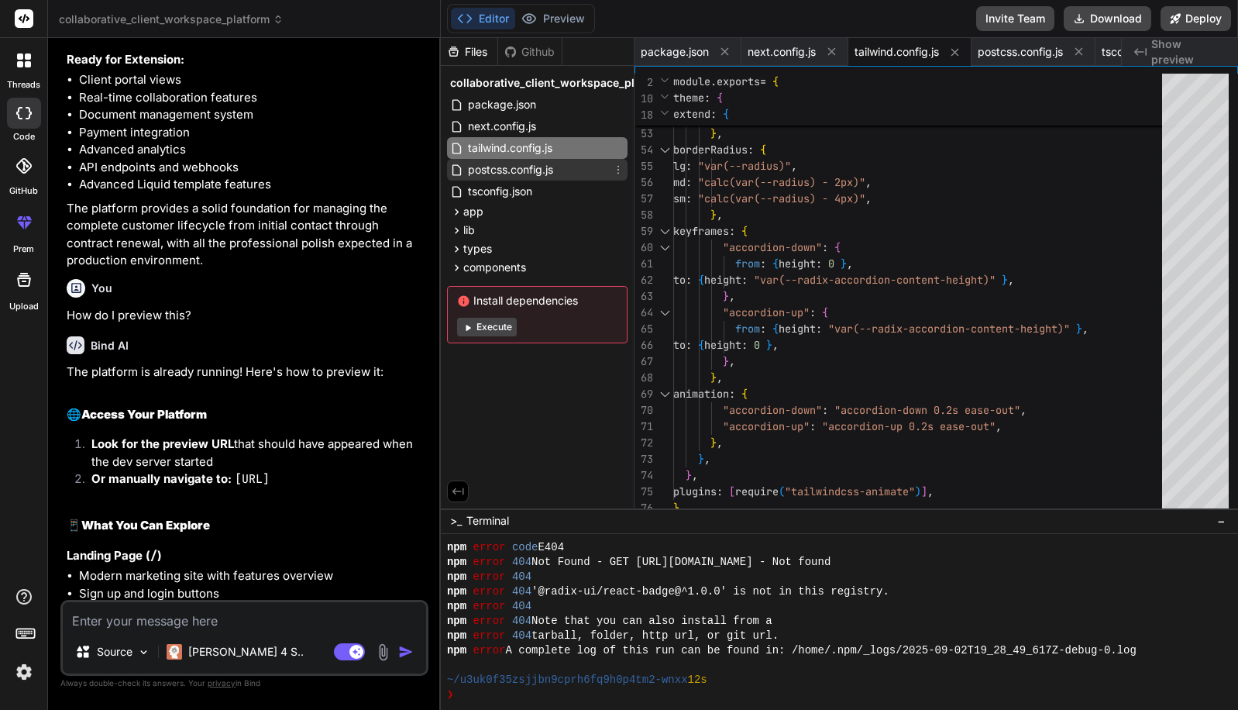
click at [508, 167] on span "postcss.config.js" at bounding box center [511, 169] width 88 height 19
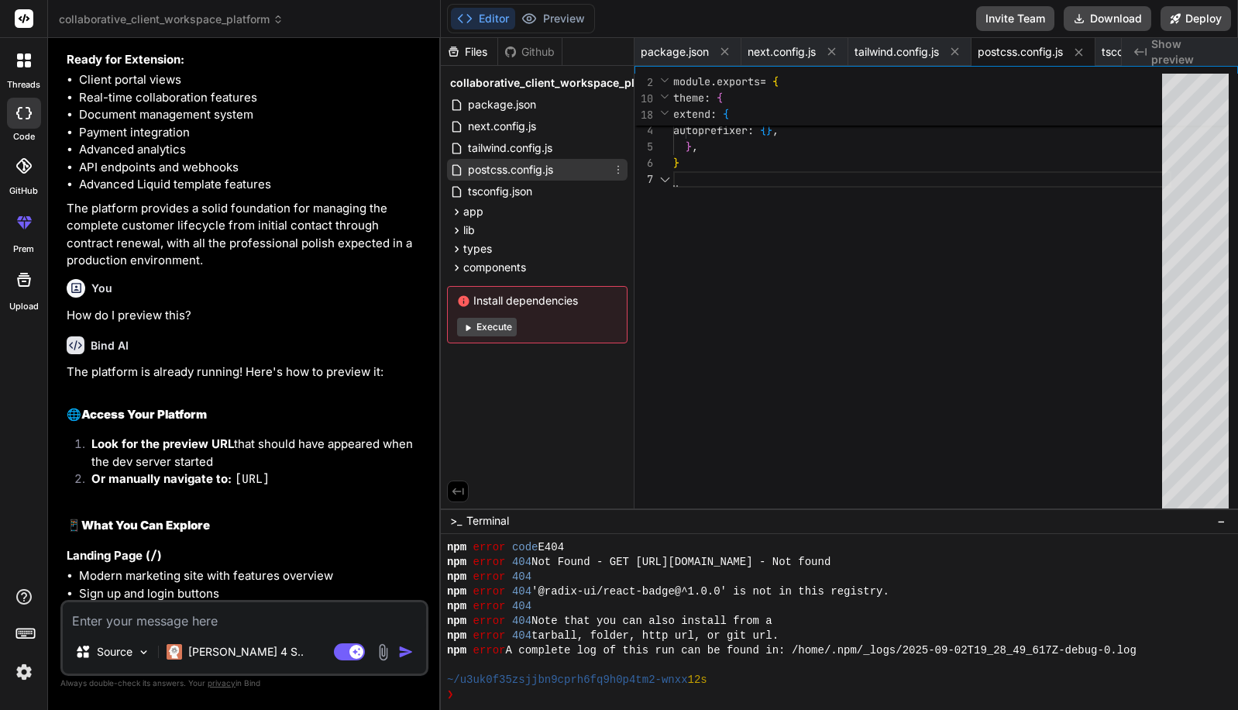
scroll to position [98, 0]
click at [506, 198] on span "tsconfig.json" at bounding box center [500, 191] width 67 height 19
type textarea ""baseUrl": ".", "paths": { "@/*": ["./*"] } }, "include": ["next-env.d.ts", "**…"
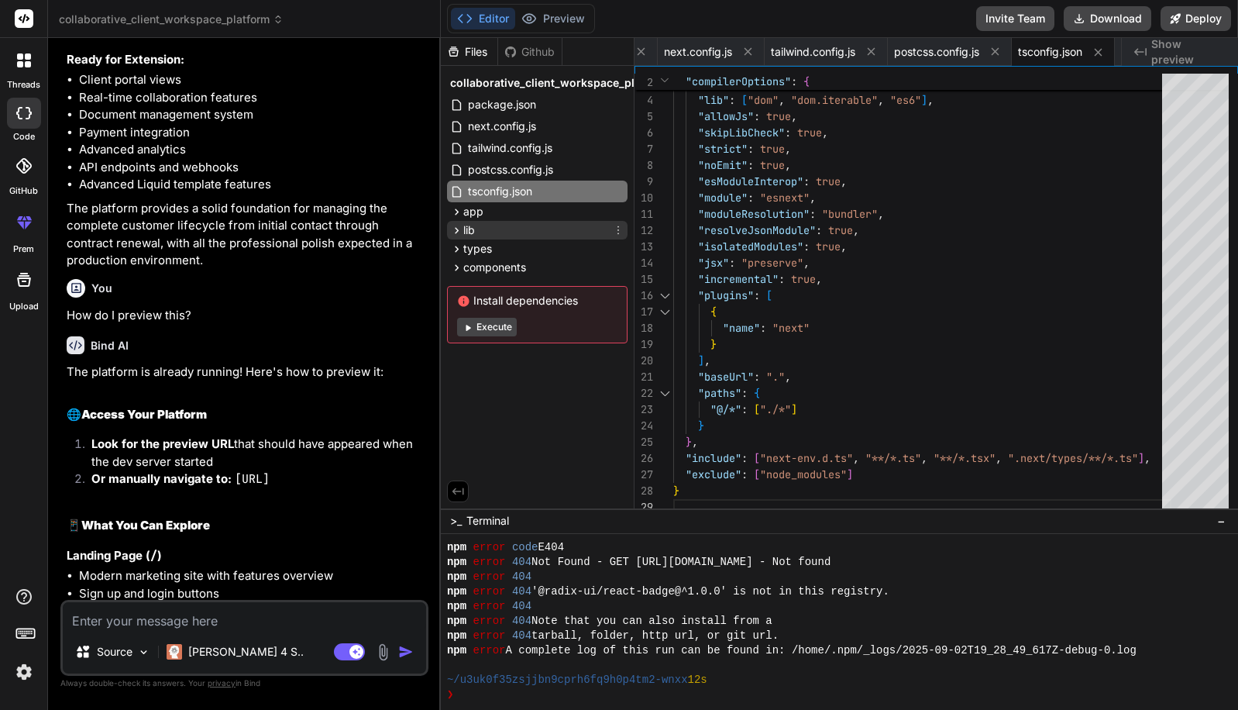
click at [507, 223] on div "lib" at bounding box center [537, 230] width 181 height 19
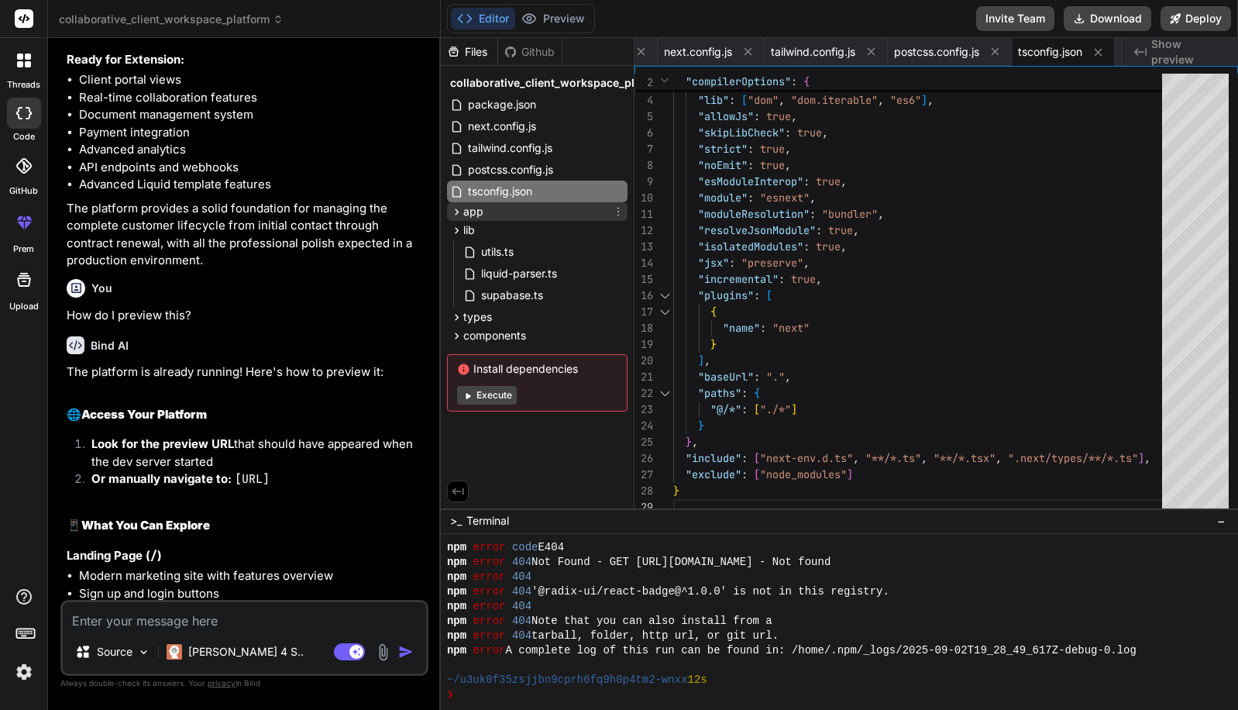
click at [509, 206] on div "app" at bounding box center [537, 211] width 181 height 19
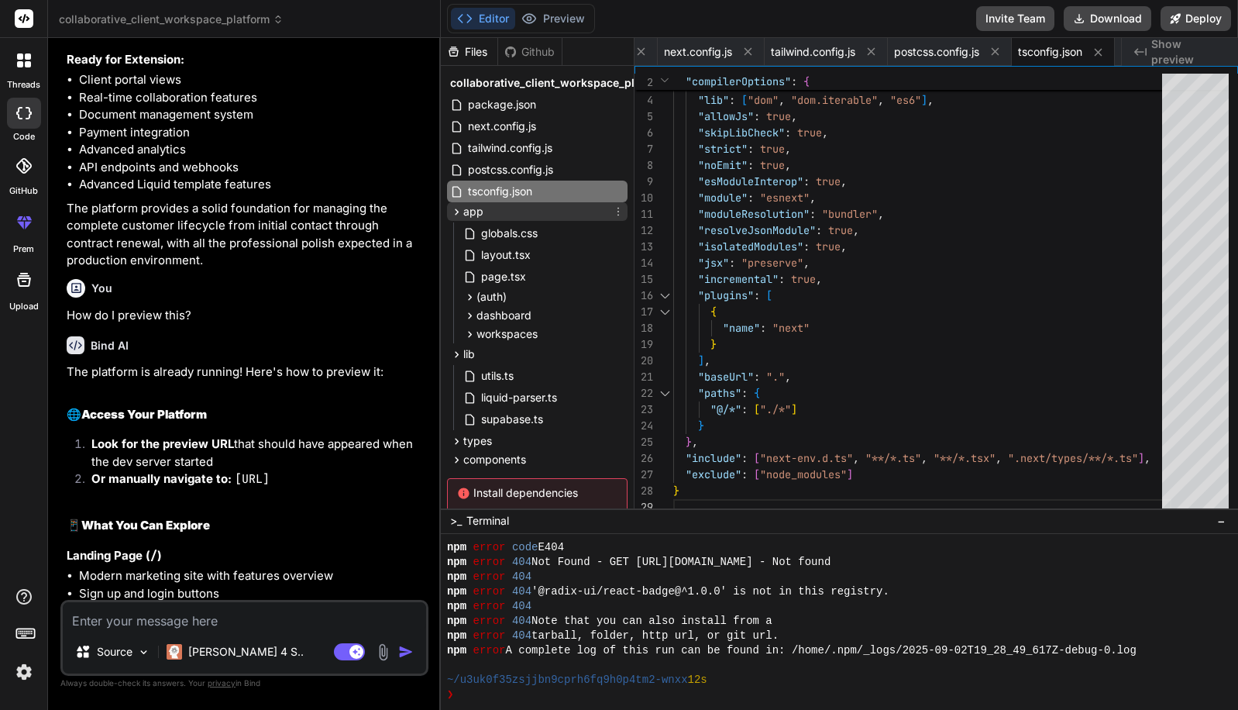
click at [508, 217] on div "app" at bounding box center [537, 211] width 181 height 19
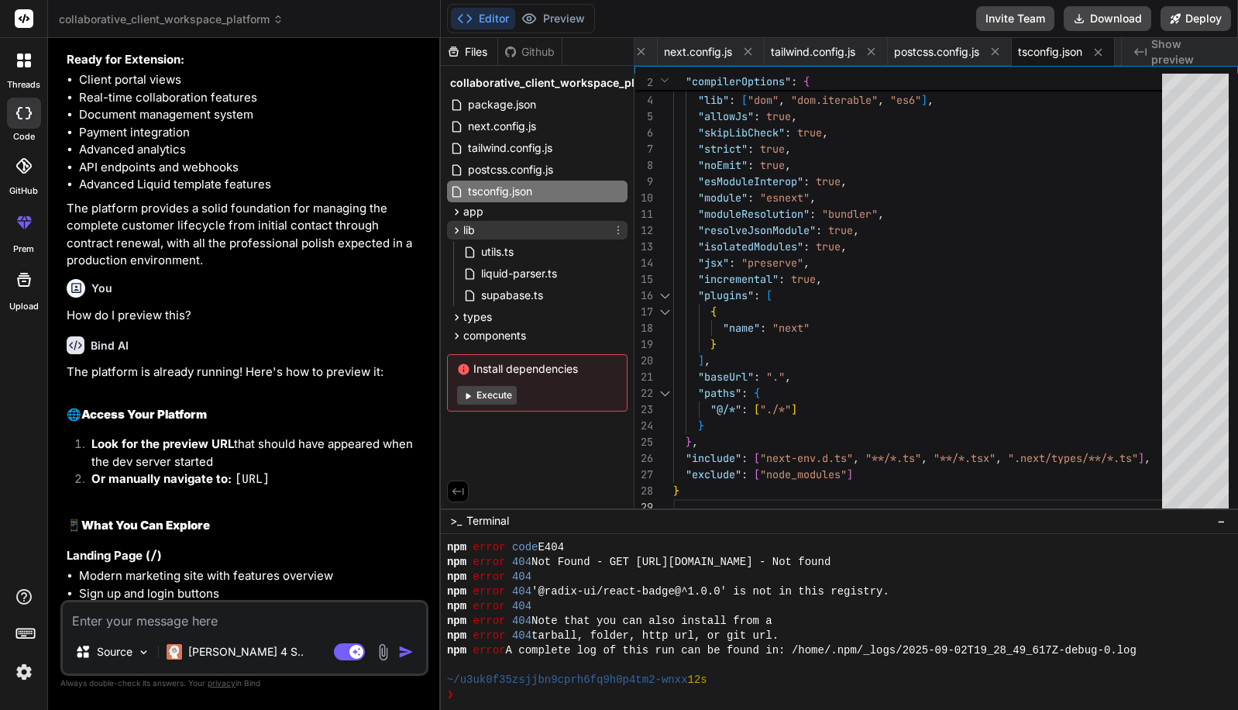
click at [507, 234] on div "lib" at bounding box center [537, 230] width 181 height 19
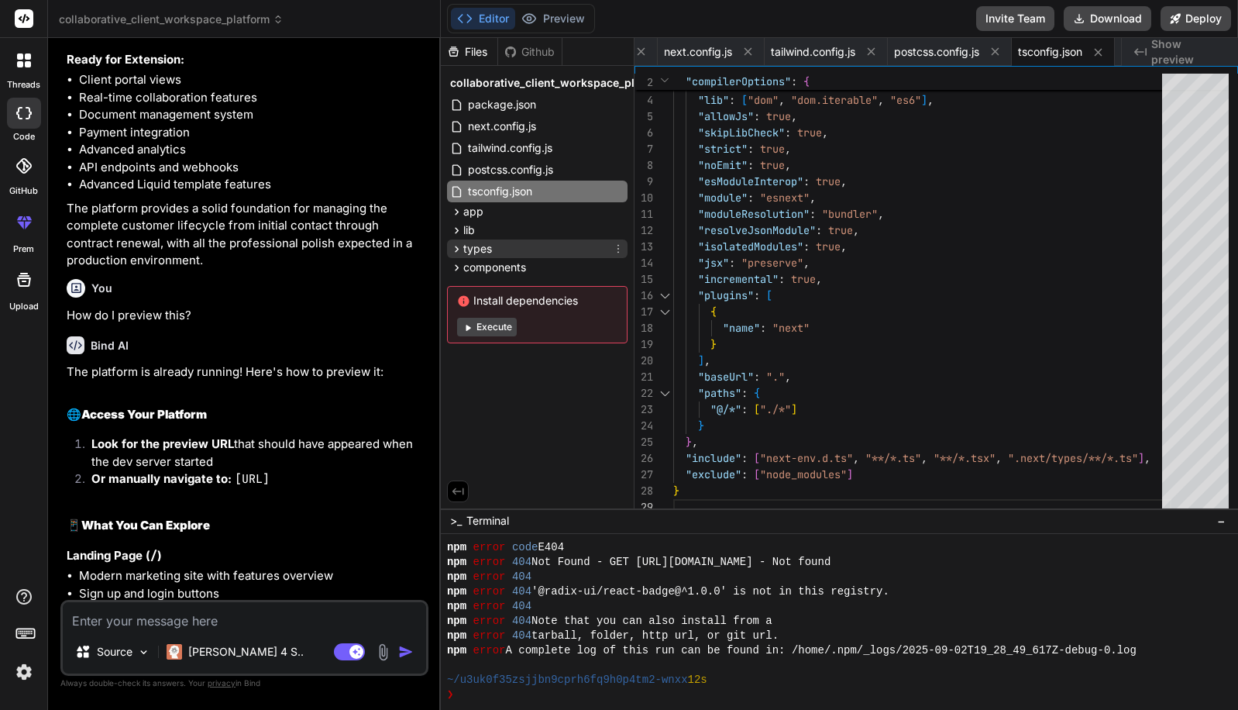
click at [508, 245] on div "types" at bounding box center [537, 248] width 181 height 19
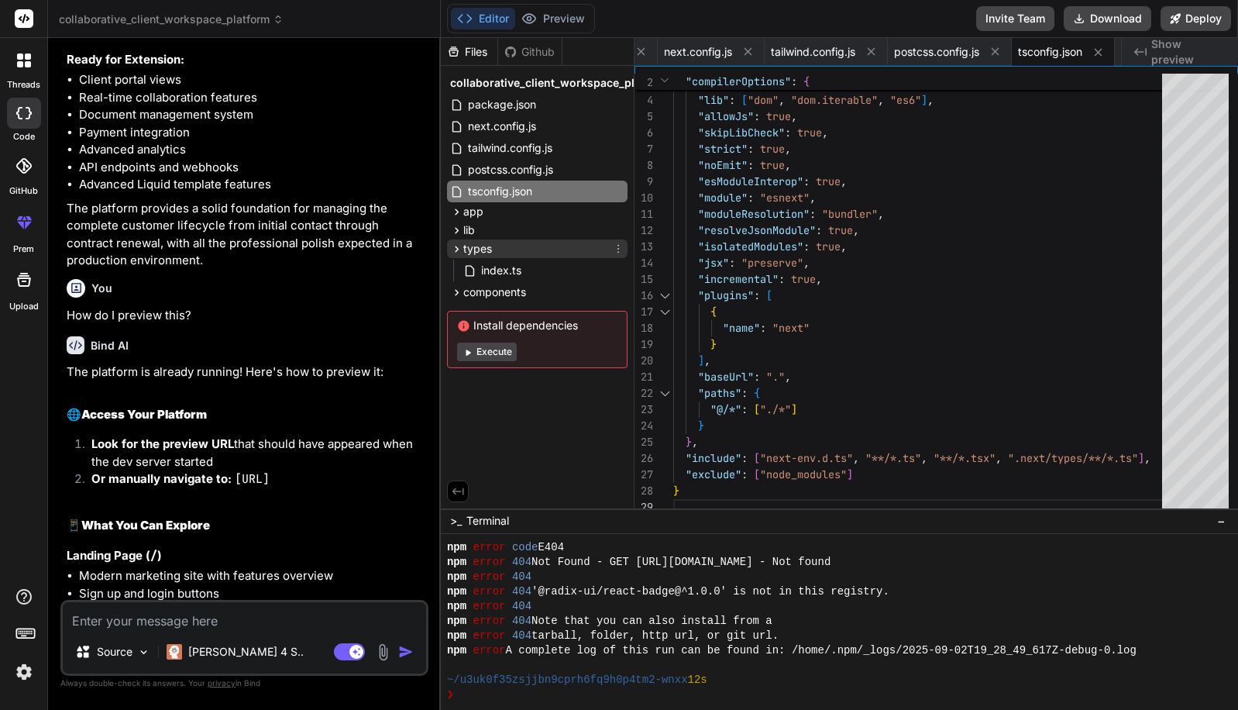
click at [508, 245] on div "types" at bounding box center [537, 248] width 181 height 19
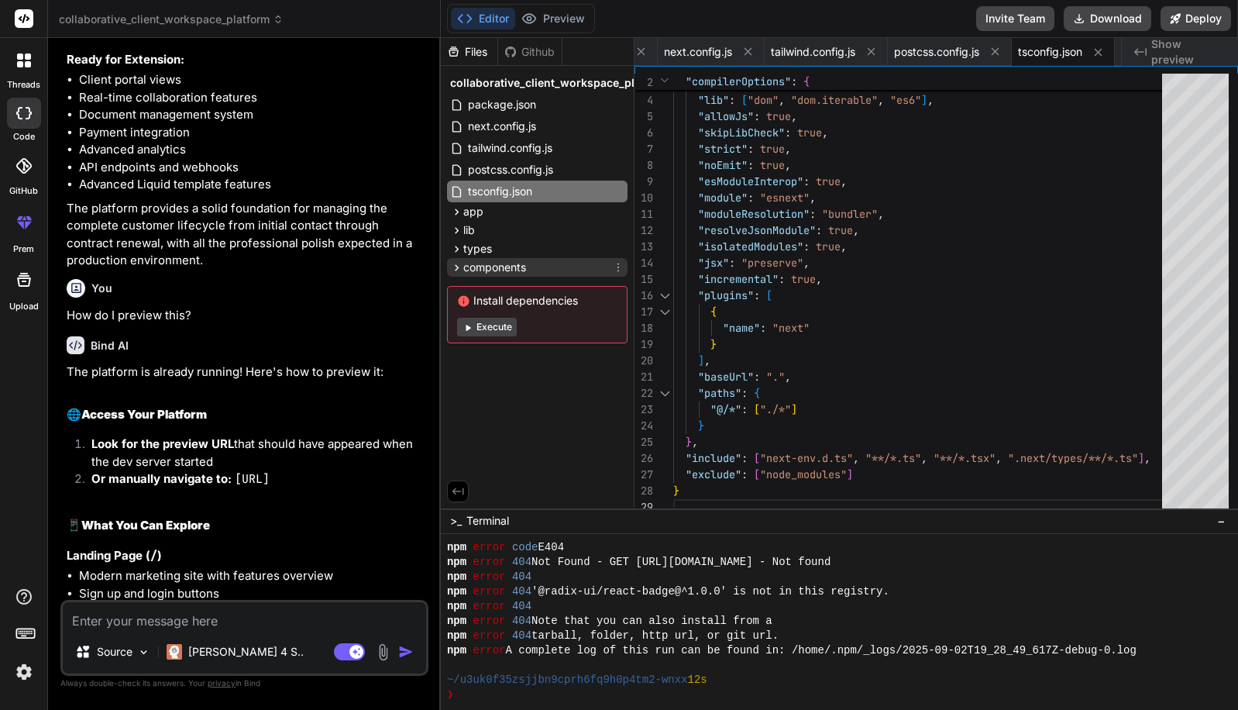
click at [513, 270] on span "components" at bounding box center [494, 267] width 63 height 15
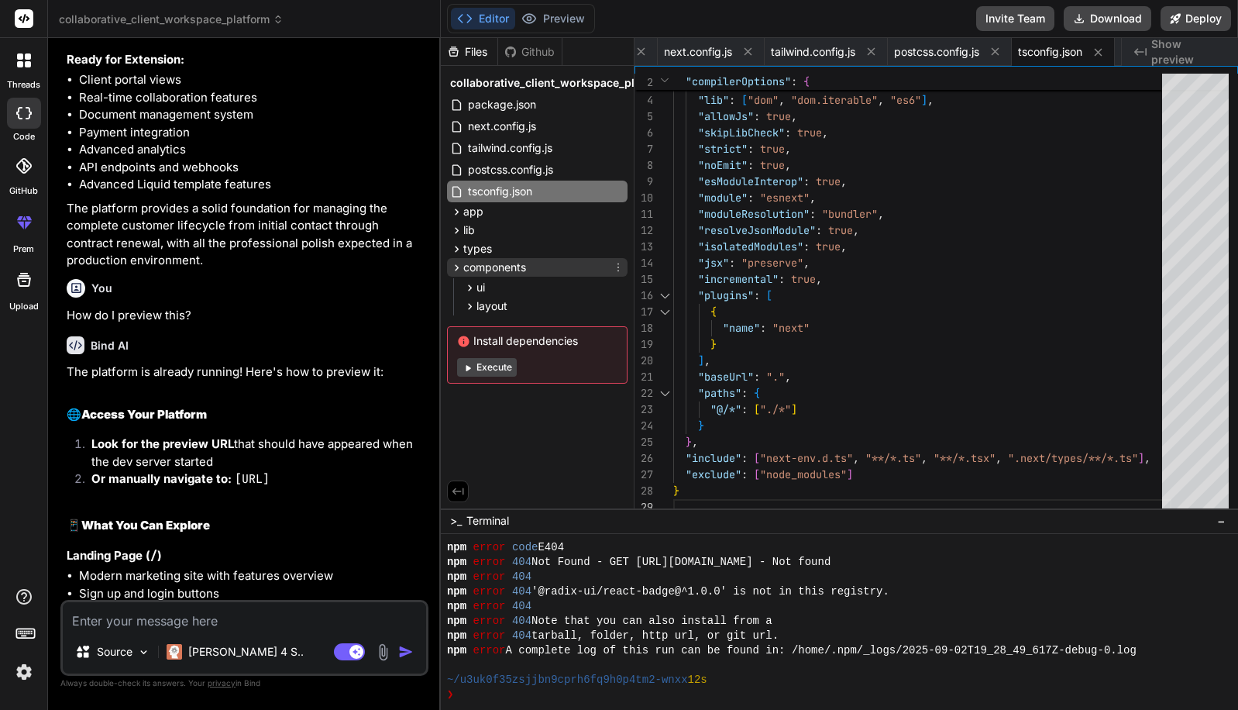
click at [513, 270] on span "components" at bounding box center [494, 267] width 63 height 15
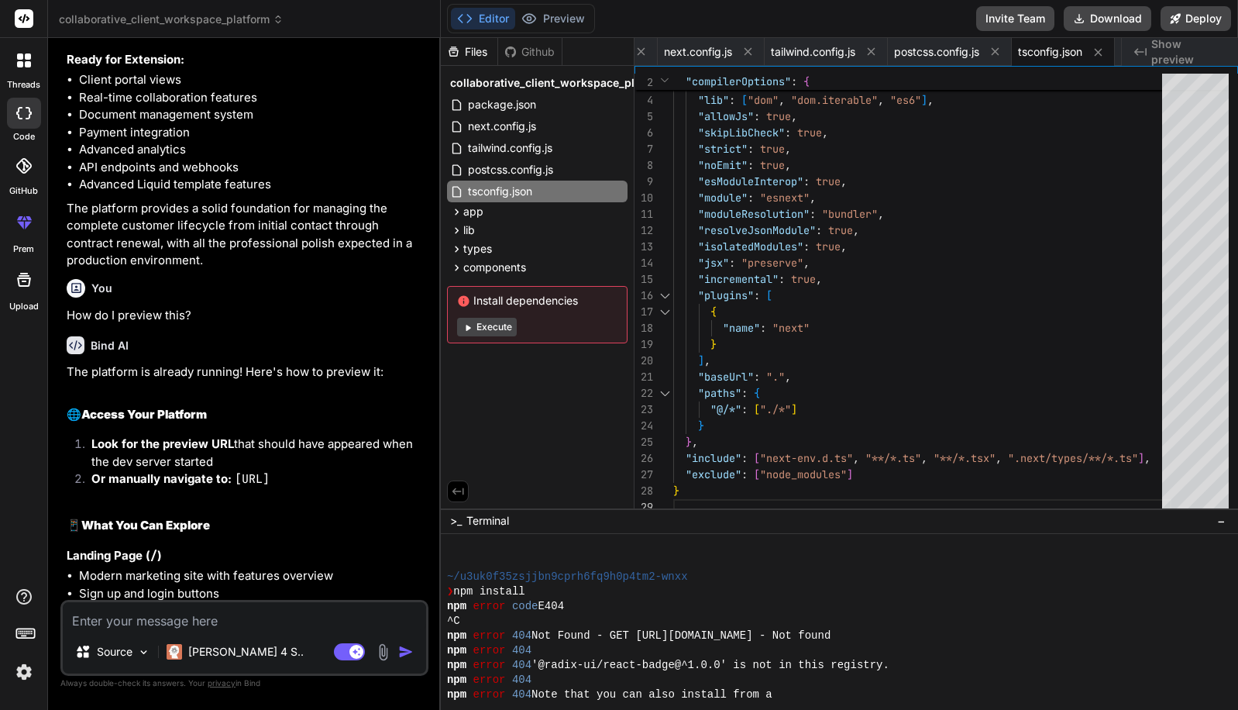
scroll to position [0, 0]
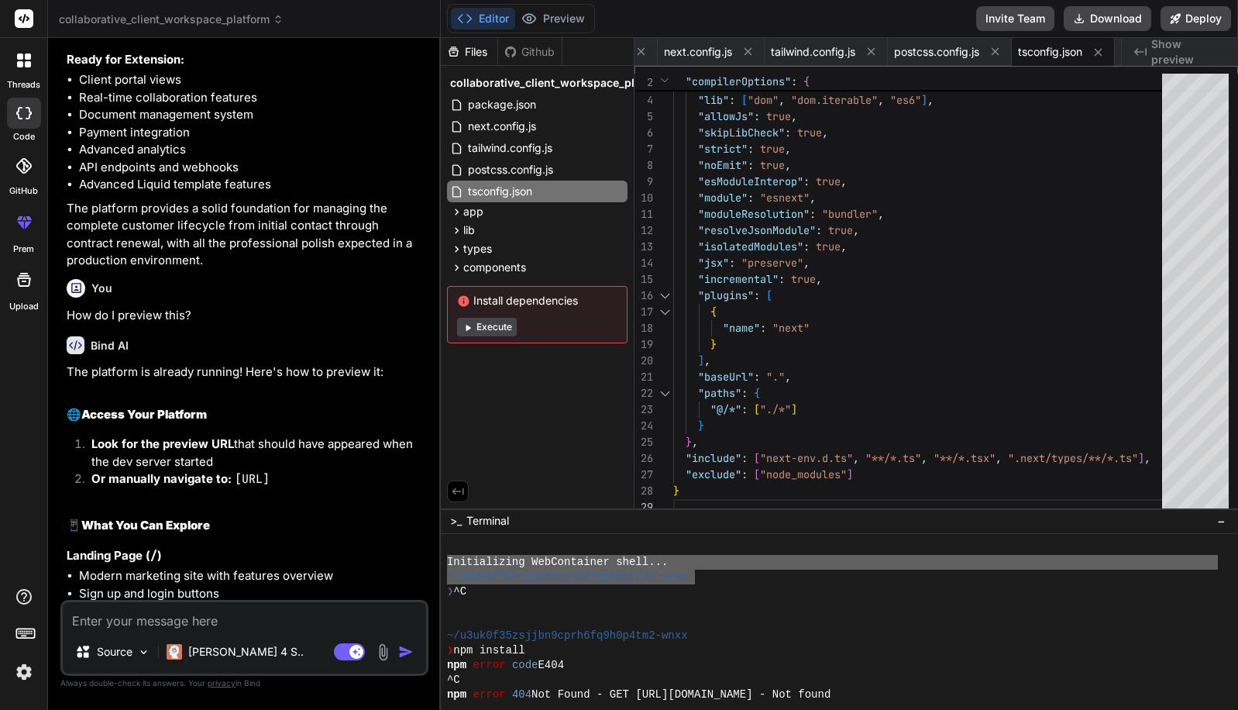
drag, startPoint x: 694, startPoint y: 576, endPoint x: 443, endPoint y: 561, distance: 251.5
click at [443, 561] on div "ZZZZZZZZZZZZZZZZZZZZZZZZZZZZZZZZ mmmmmmmmmmmmmmmmmmmmmmmmmmmmmmmm Initializing …" at bounding box center [839, 622] width 797 height 176
click at [136, 626] on textarea at bounding box center [244, 616] width 363 height 28
type textarea "I"
type textarea "x"
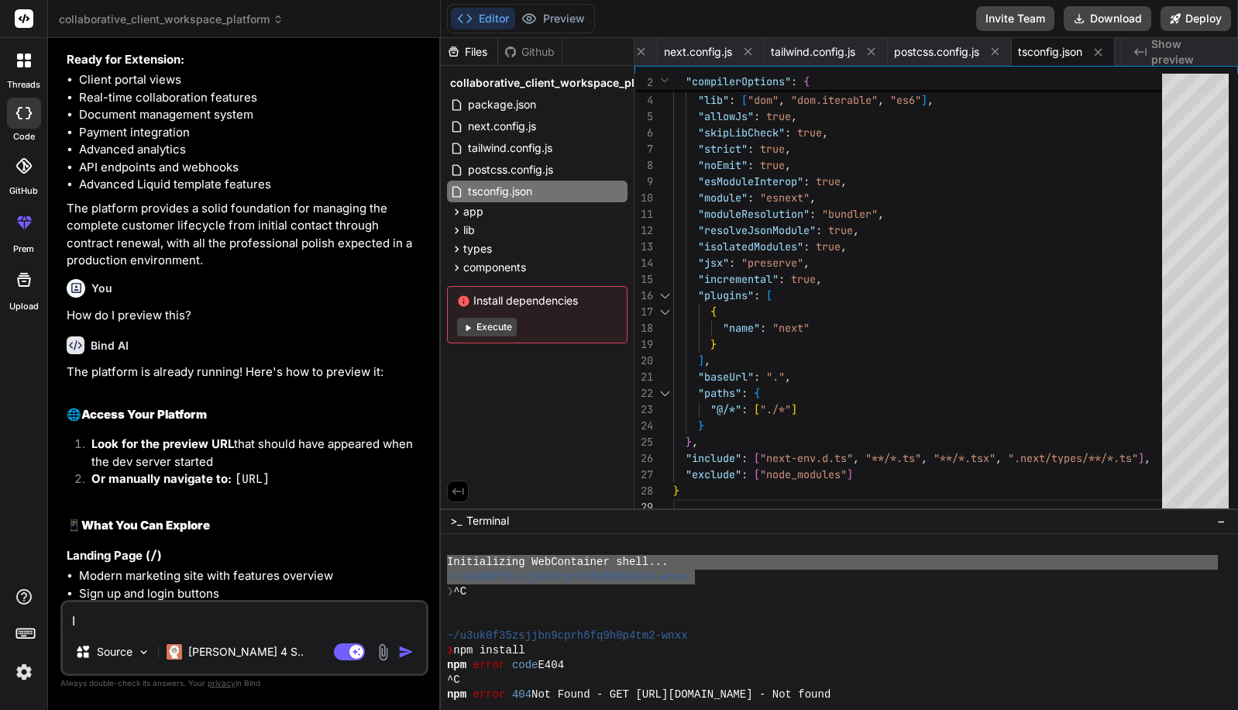
type textarea "I"
type textarea "x"
type textarea "I d"
type textarea "x"
type textarea "I di"
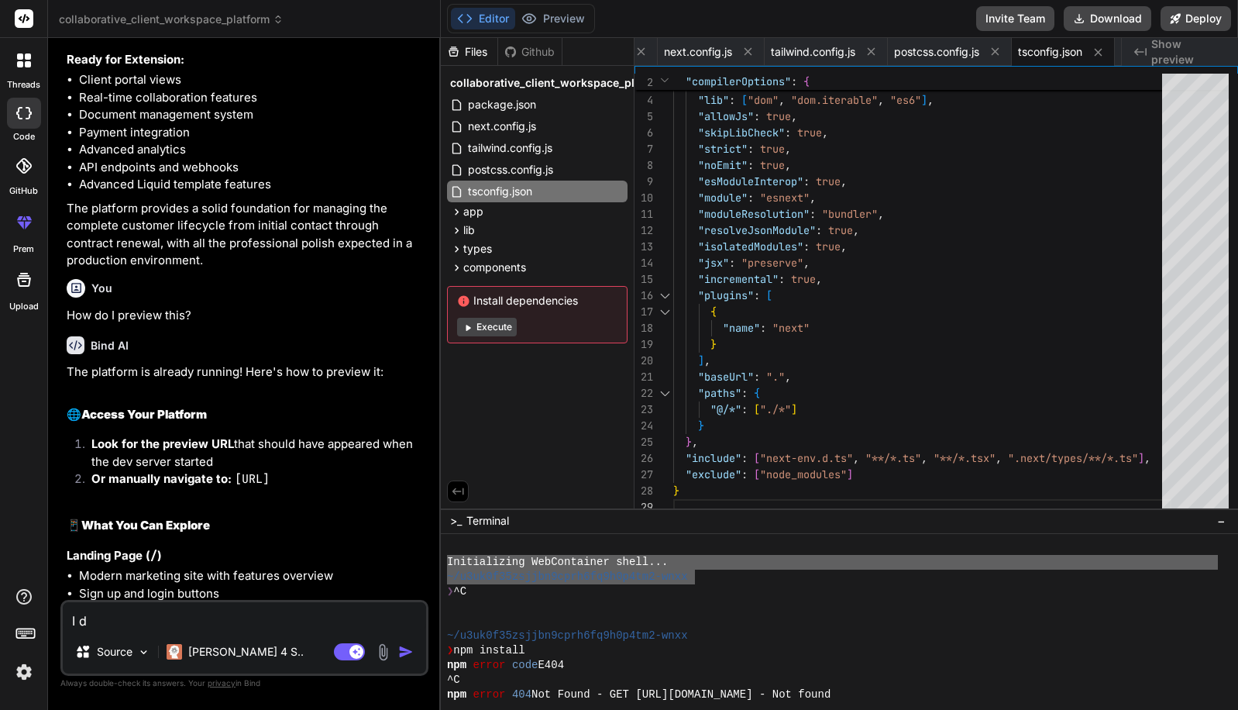
type textarea "x"
type textarea "I did"
type textarea "x"
type textarea "I didi"
type textarea "x"
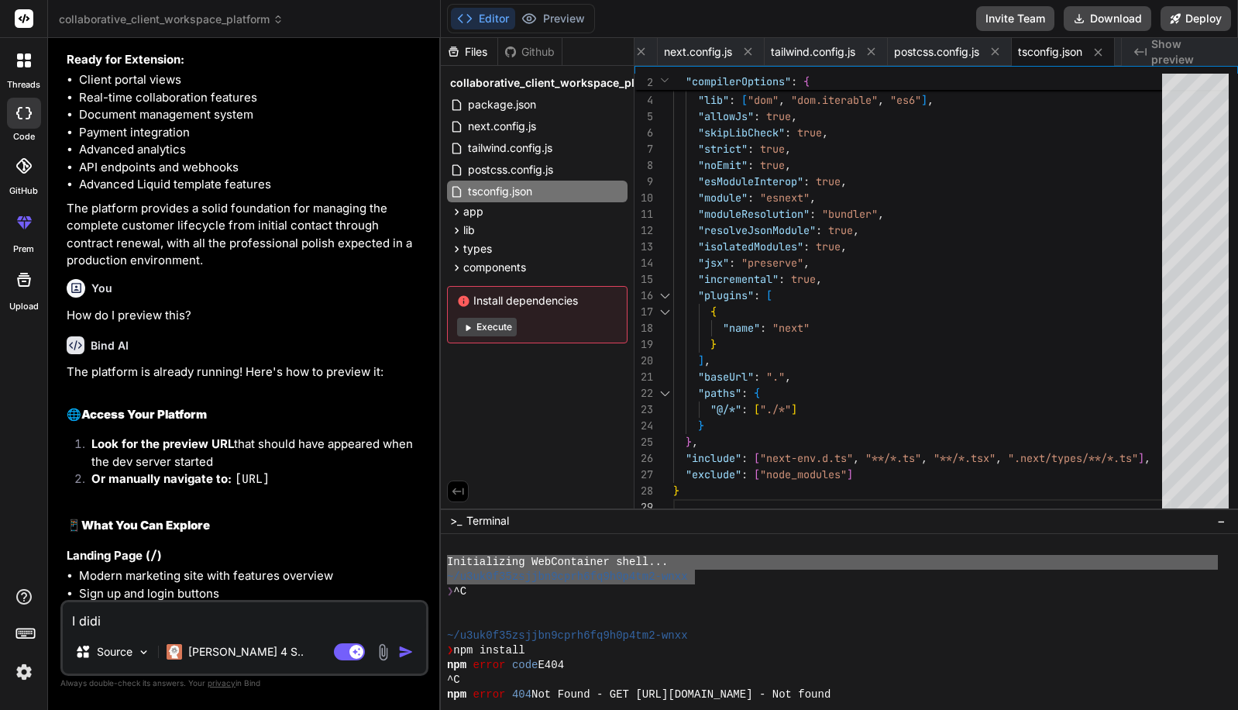
type textarea "I did"
type textarea "x"
type textarea "I didn"
type textarea "x"
type textarea "I didn'"
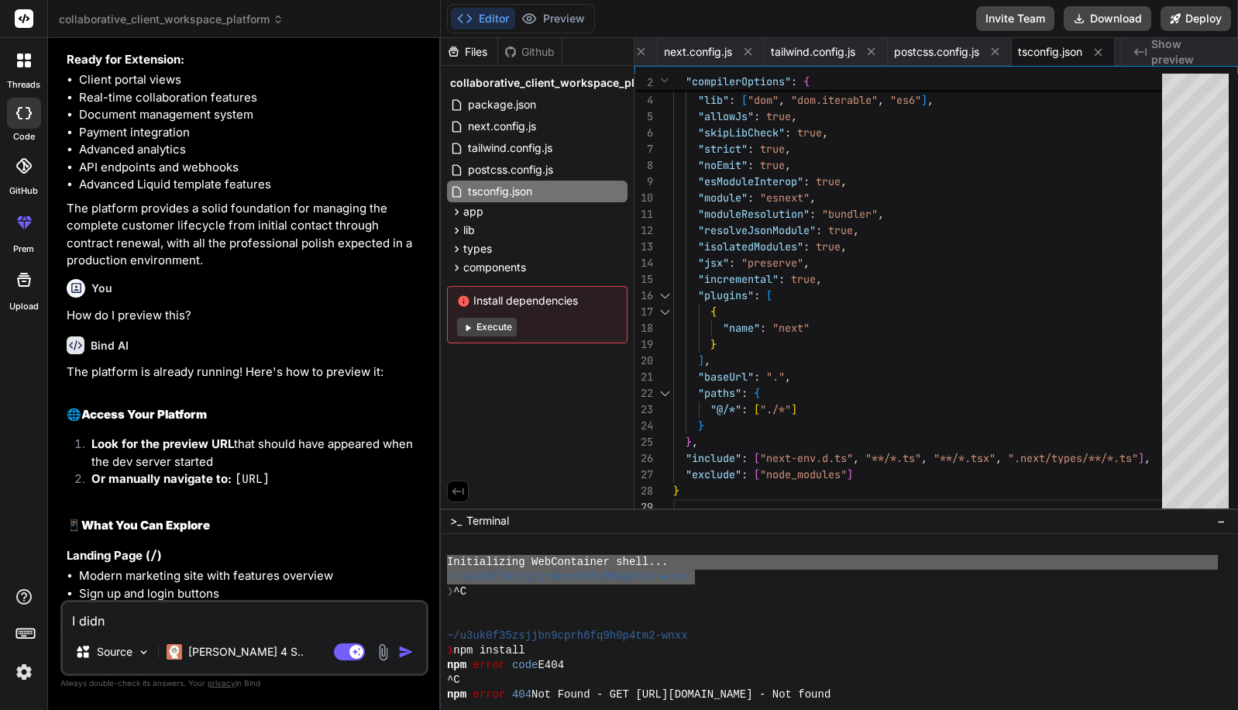
type textarea "x"
type textarea "I didn't"
type textarea "x"
type textarea "I didn't"
type textarea "x"
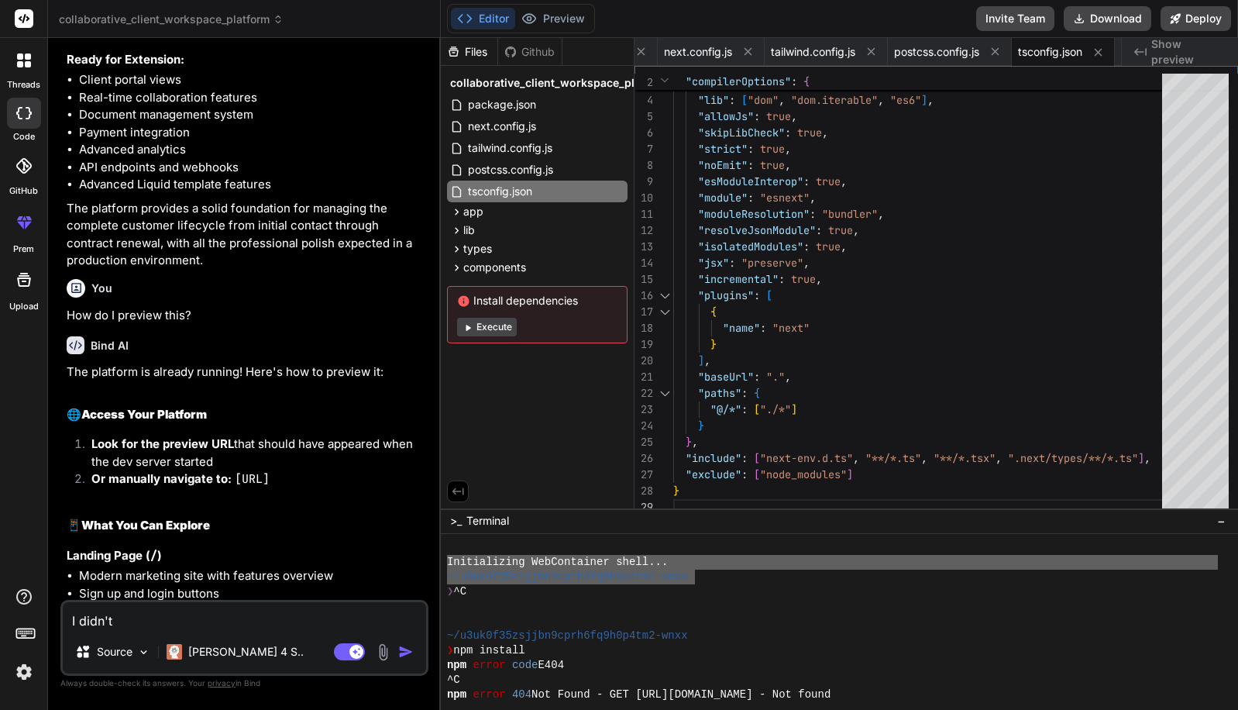
type textarea "I didn't g"
type textarea "x"
type textarea "I didn't ge"
type textarea "x"
type textarea "I didn't get"
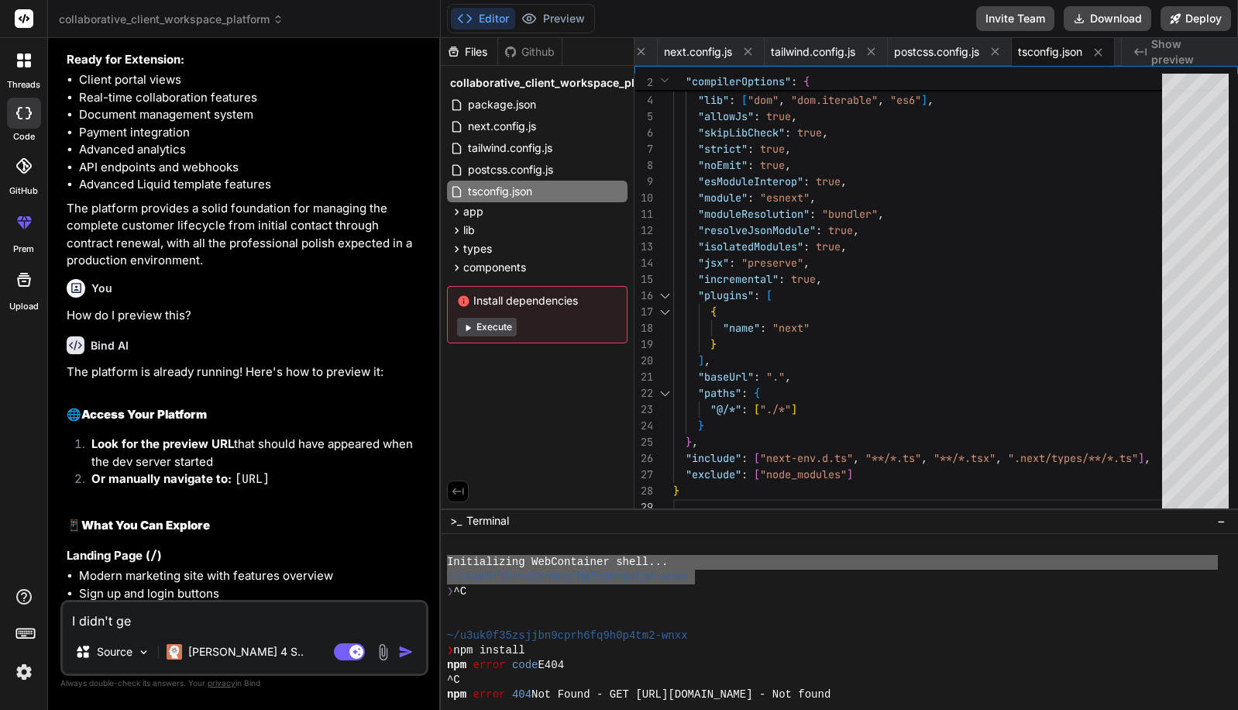
type textarea "x"
type textarea "I didn't get"
type textarea "x"
type textarea "I didn't get a"
type textarea "x"
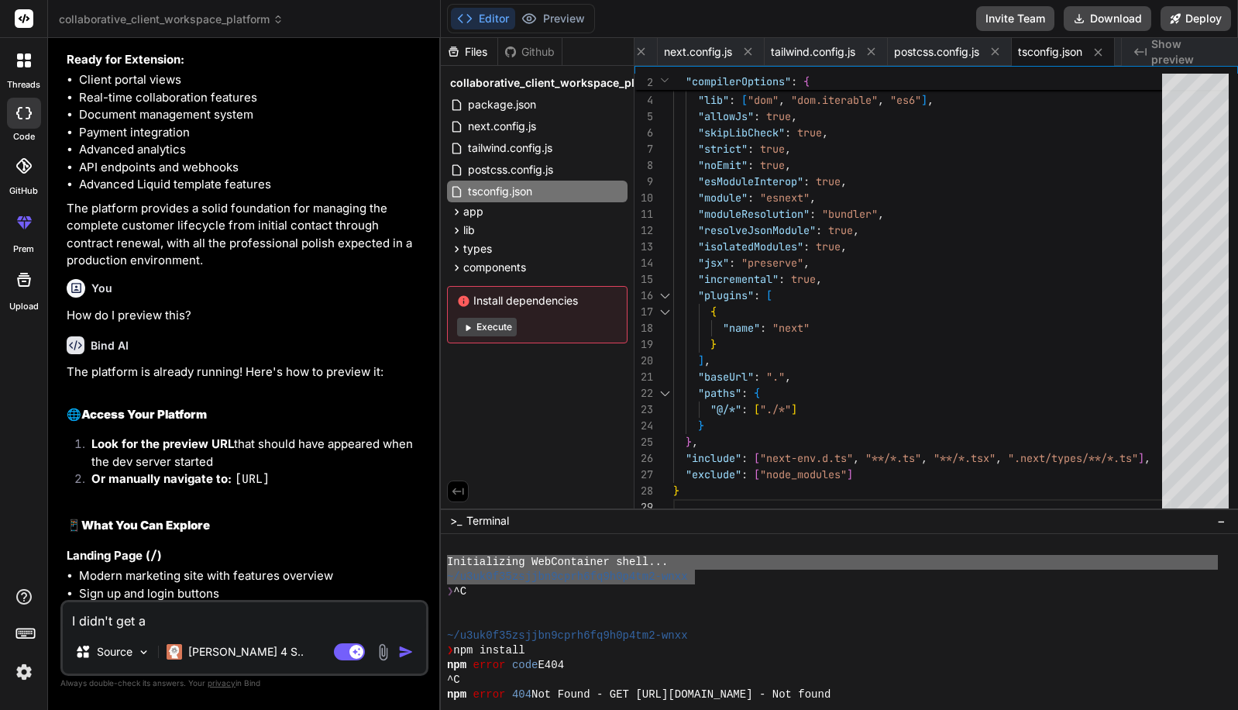
type textarea "I didn't get a"
type textarea "x"
type textarea "I didn't get a u"
type textarea "x"
type textarea "I didn't get a ur"
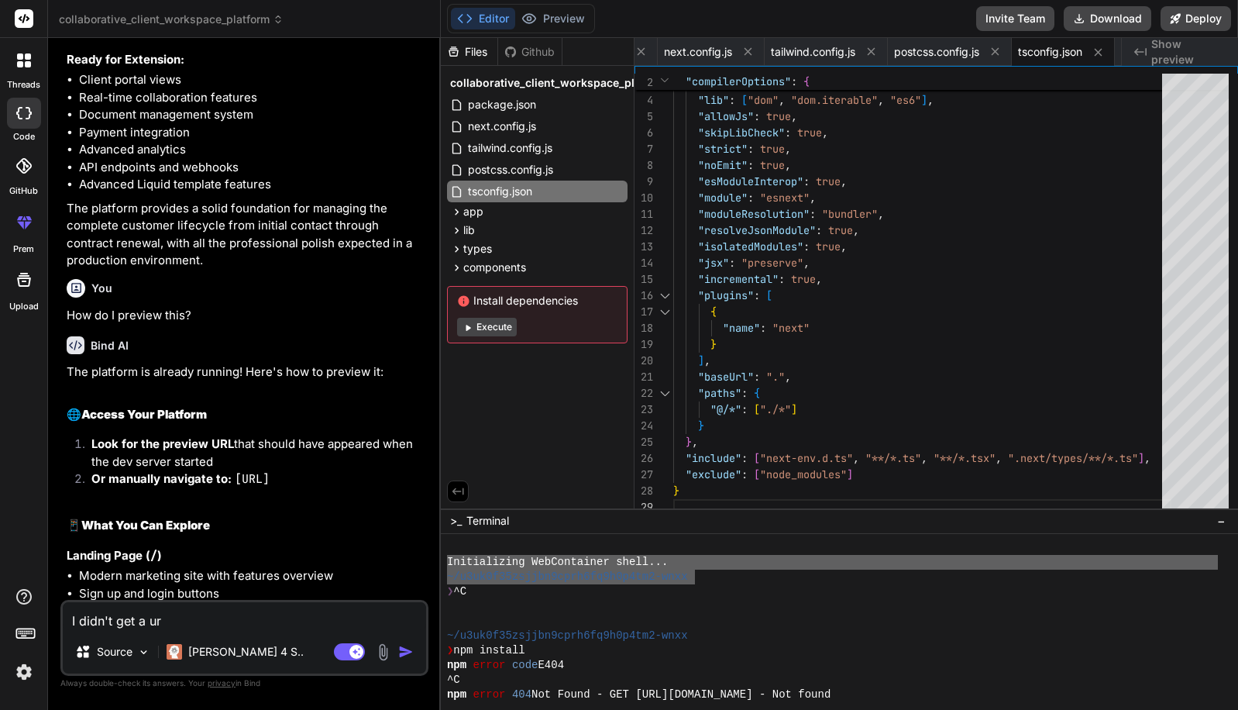
type textarea "x"
type textarea "I didn't get a url"
type textarea "x"
type textarea "I didn't get a url."
type textarea "x"
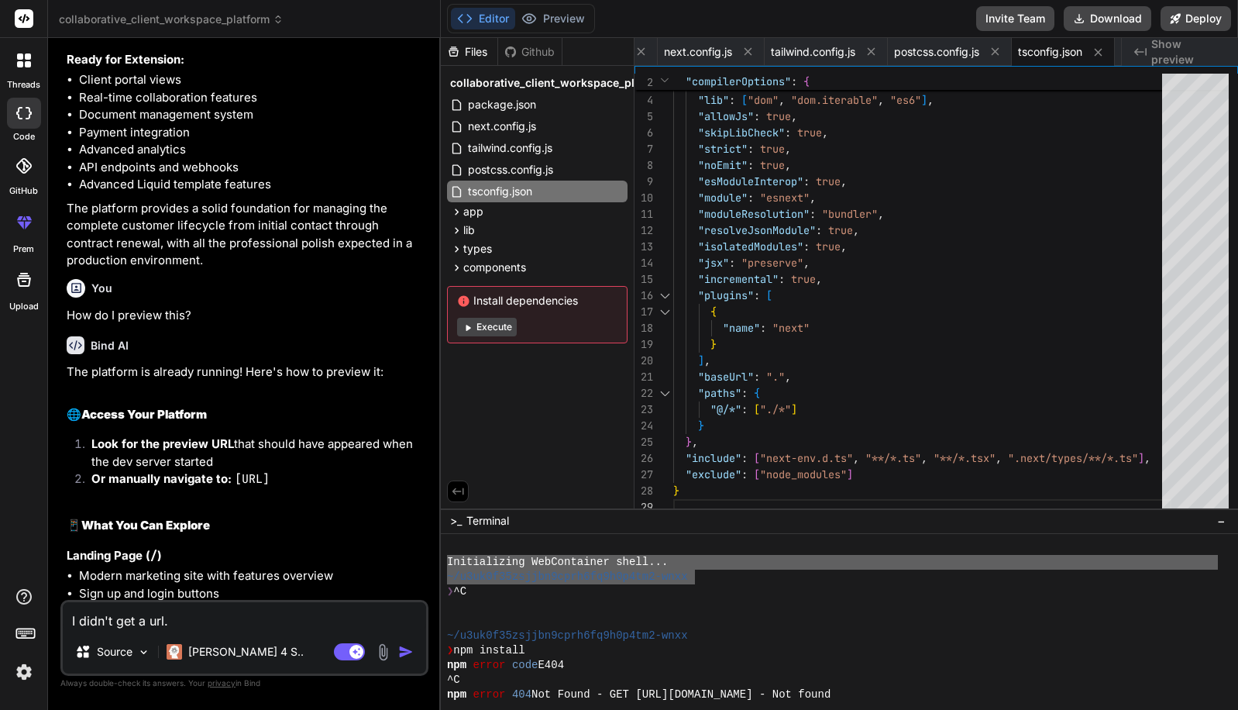
type textarea "I didn't get a url.."
type textarea "x"
type textarea "I didn't get a url..."
type textarea "x"
type textarea "I didn't get a url..."
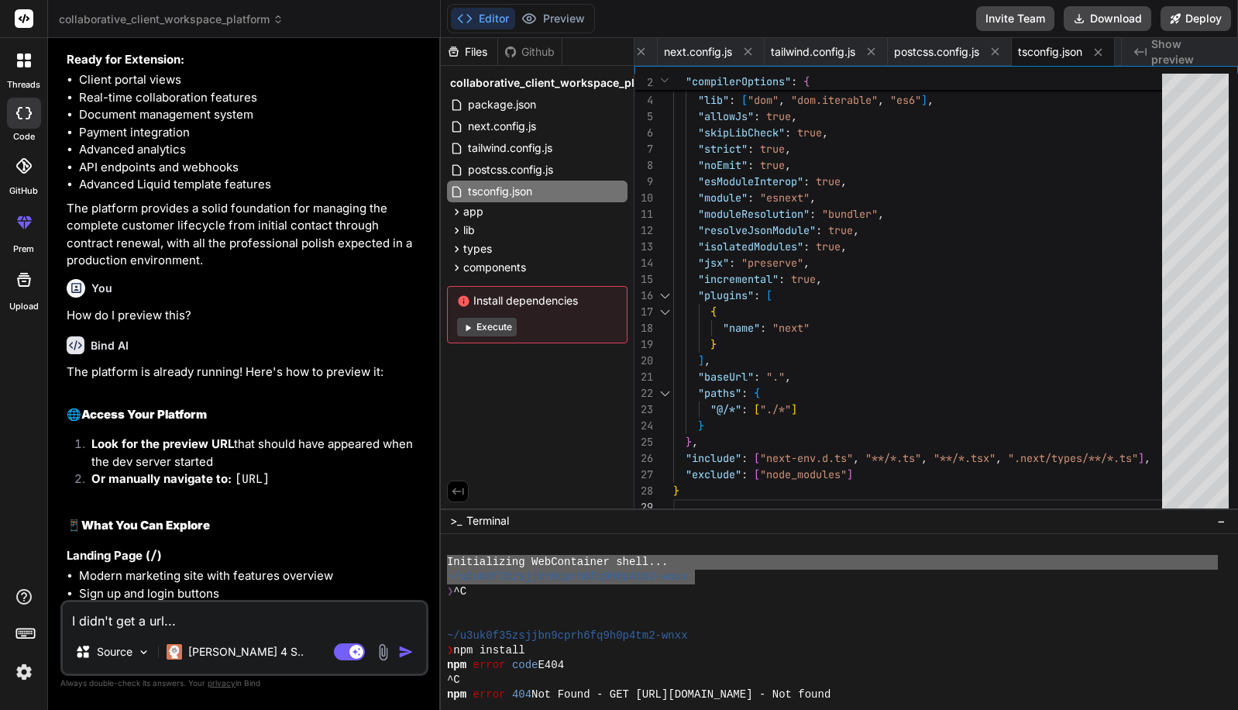
type textarea "x"
type textarea "I didn't get a url... t"
type textarea "x"
type textarea "I didn't get a url... th"
type textarea "x"
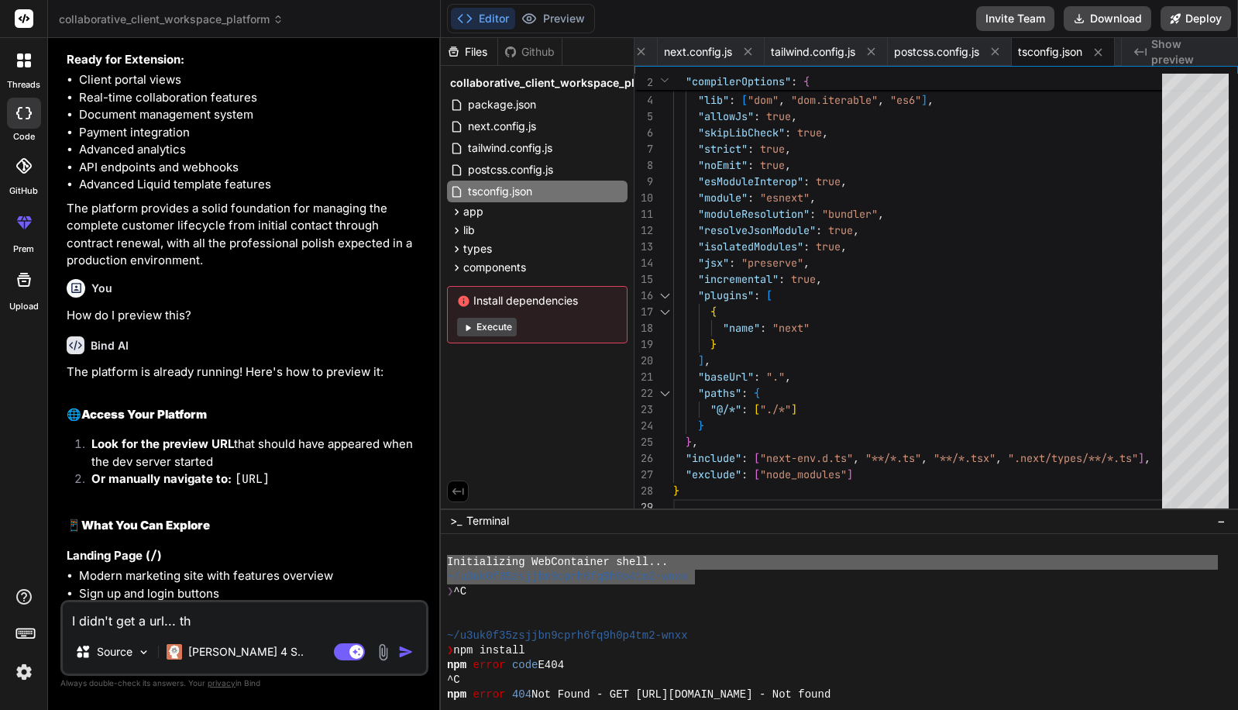
type textarea "I didn't get a url... thi"
type textarea "x"
type textarea "I didn't get a url... this"
type textarea "x"
type textarea "I didn't get a url... this"
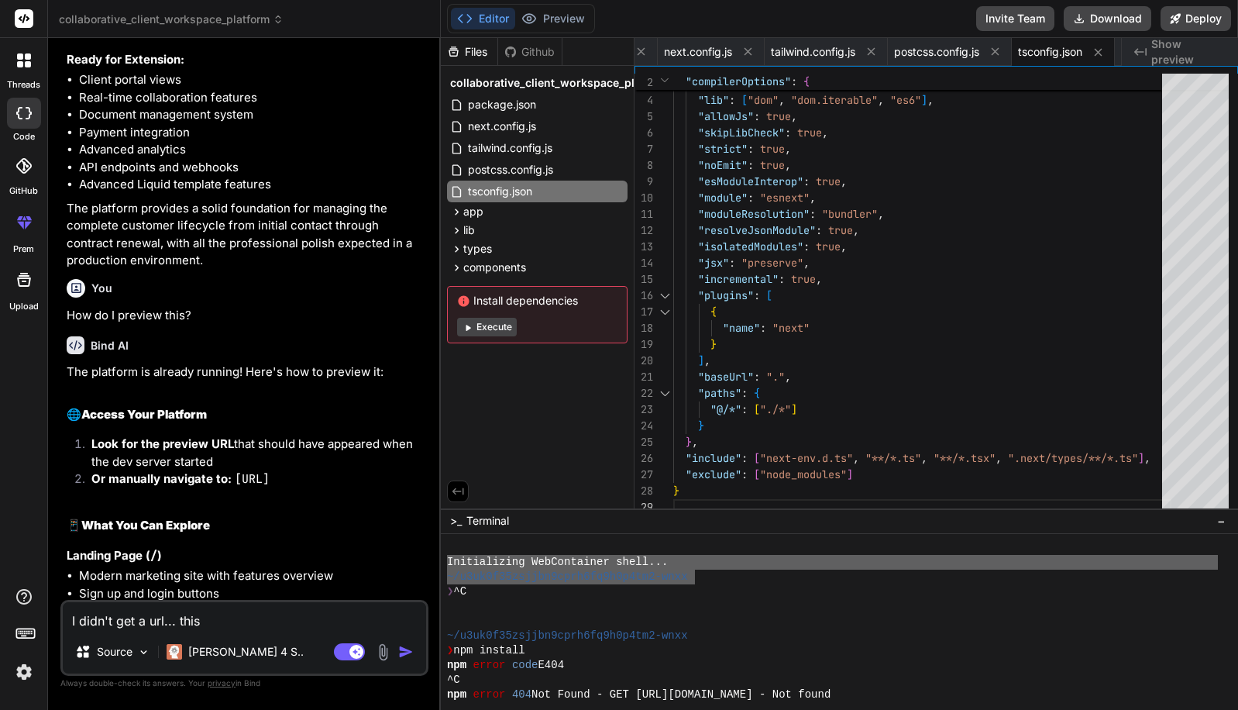
type textarea "x"
type textarea "I didn't get a url... this i"
type textarea "x"
type textarea "I didn't get a url... this is"
type textarea "x"
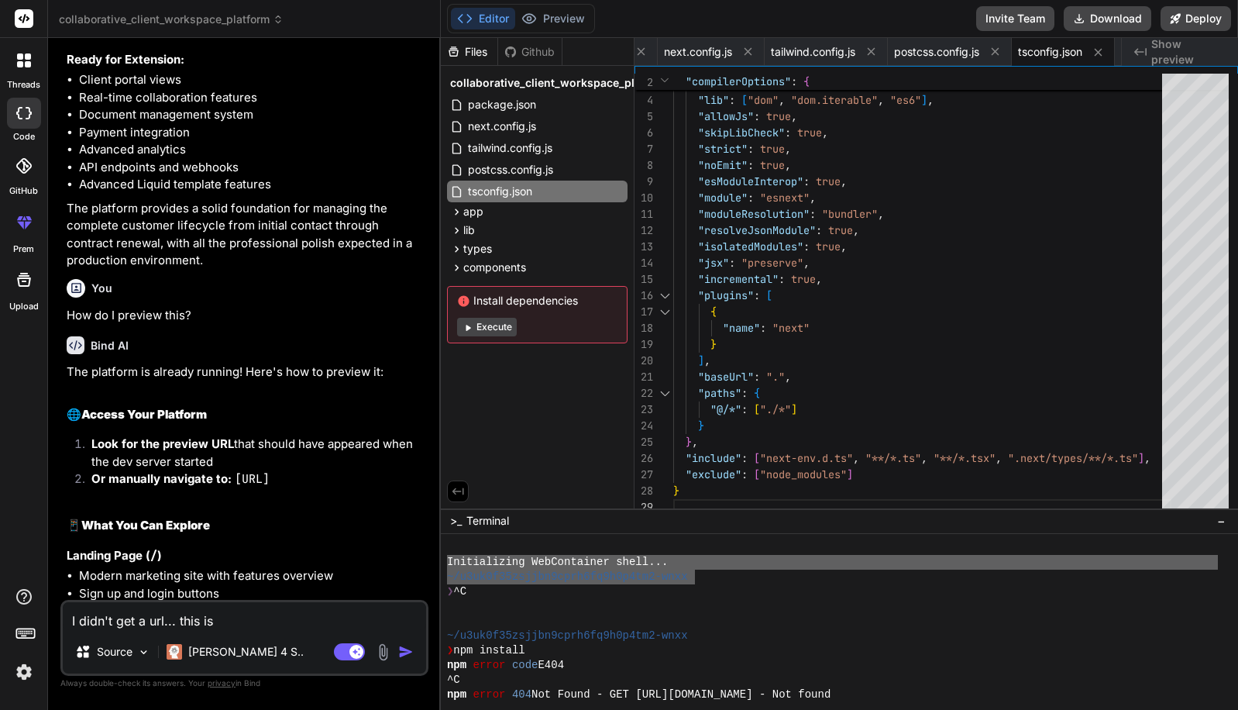
type textarea "I didn't get a url... this is"
type textarea "x"
type textarea "I didn't get a url... this is i"
type textarea "x"
type textarea "I didn't get a url... this is in"
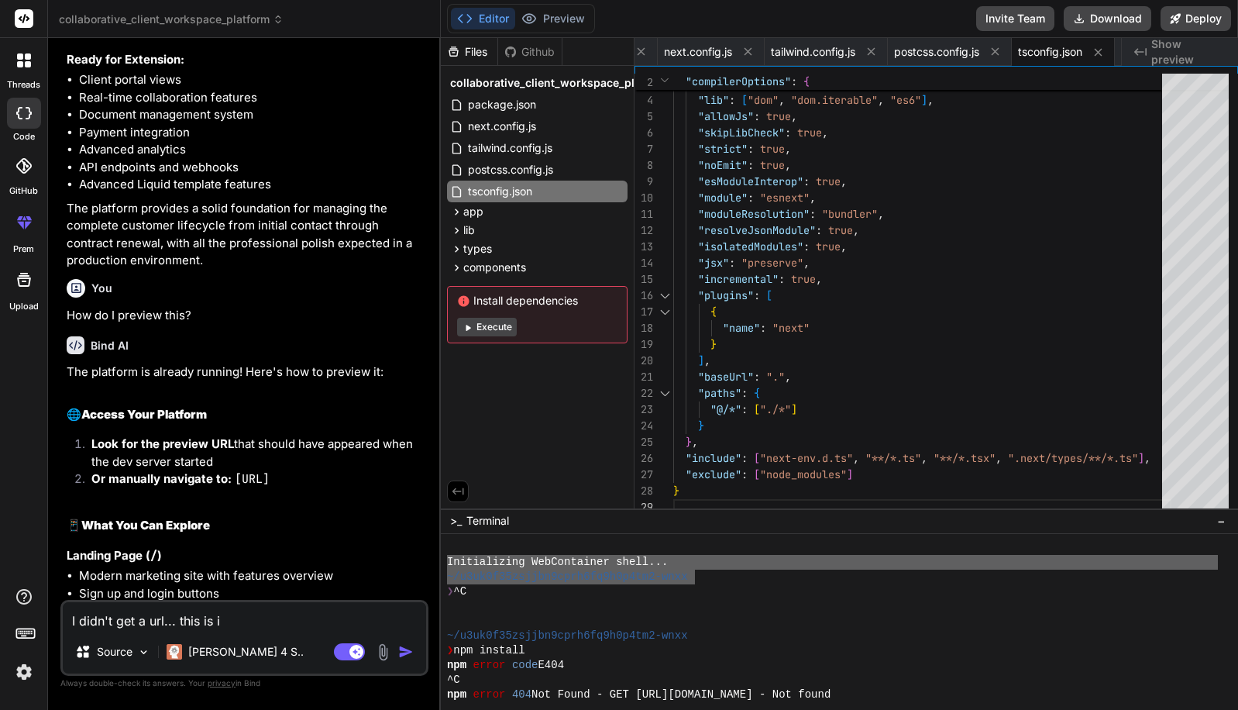
type textarea "x"
type textarea "I didn't get a url... this is in"
type textarea "x"
type textarea "I didn't get a url... this is in t"
type textarea "x"
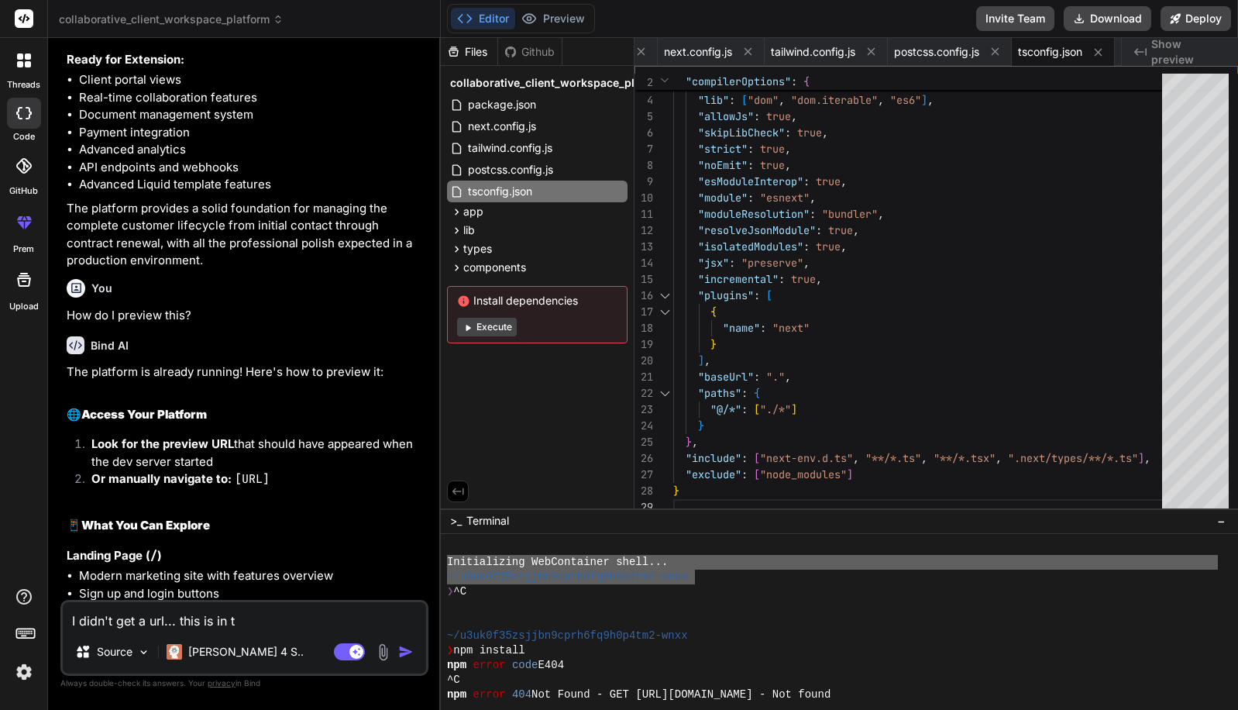
type textarea "I didn't get a url... this is in th"
type textarea "x"
type textarea "I didn't get a url... this is in the"
type textarea "x"
paste textarea "Initializing WebContainer shell... ~/u3uk0f35zsjjbn9cprh6fq9h0p4tm2-wnxx"
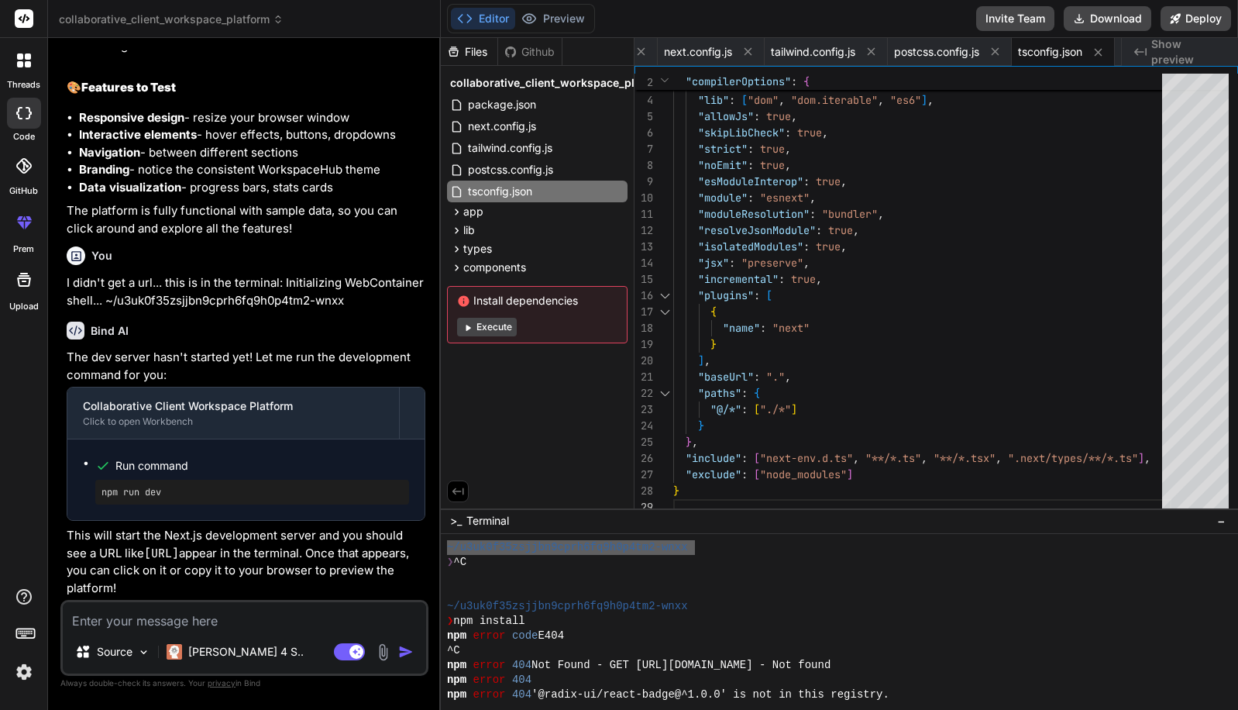
scroll to position [692, 0]
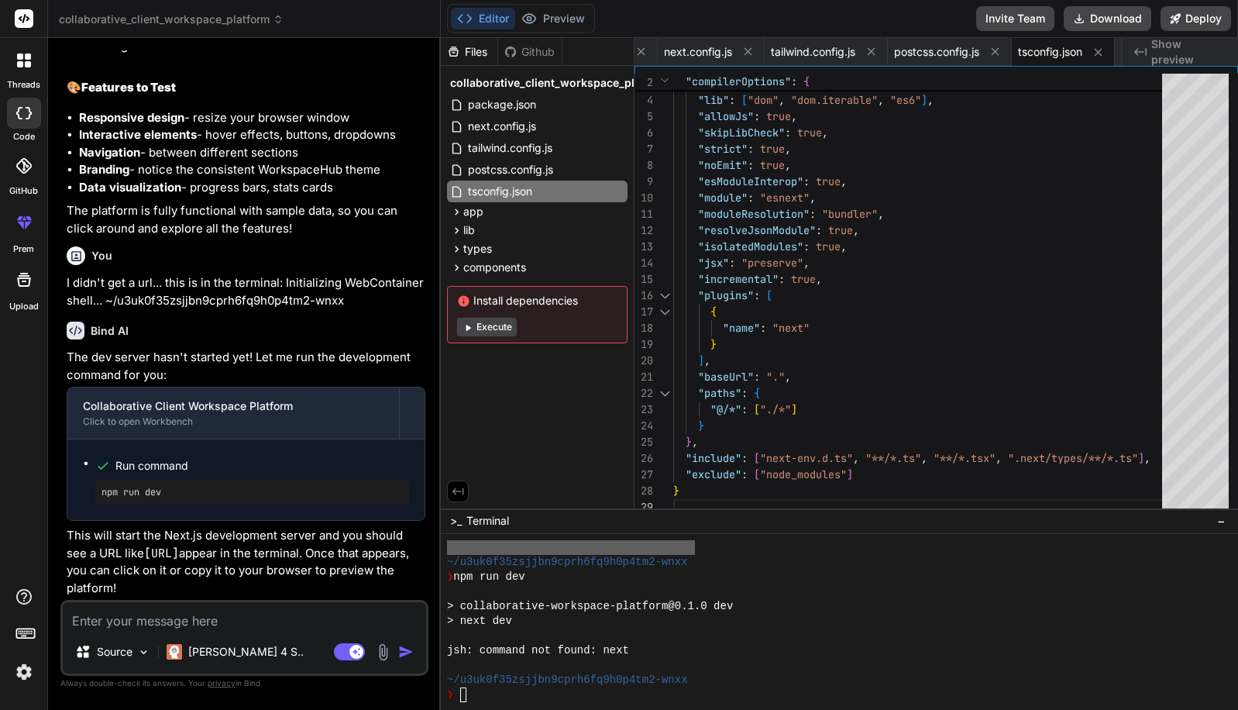
click at [151, 620] on textarea at bounding box center [244, 616] width 363 height 28
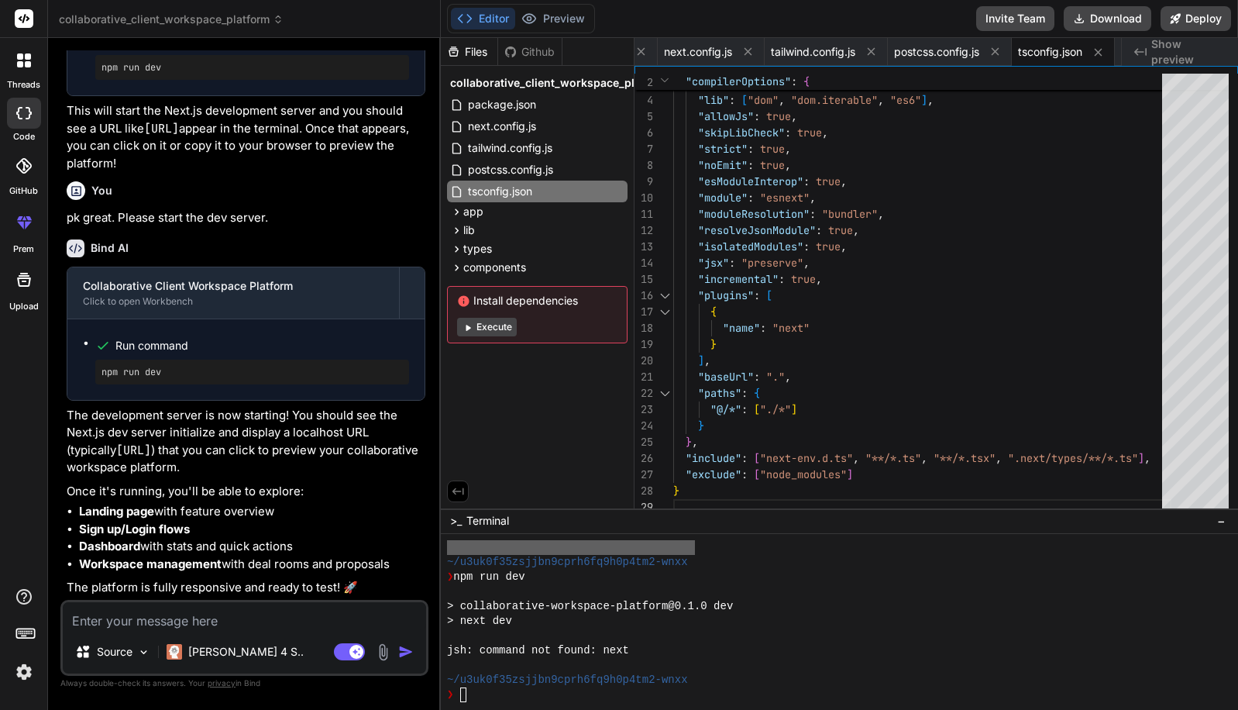
scroll to position [3732, 0]
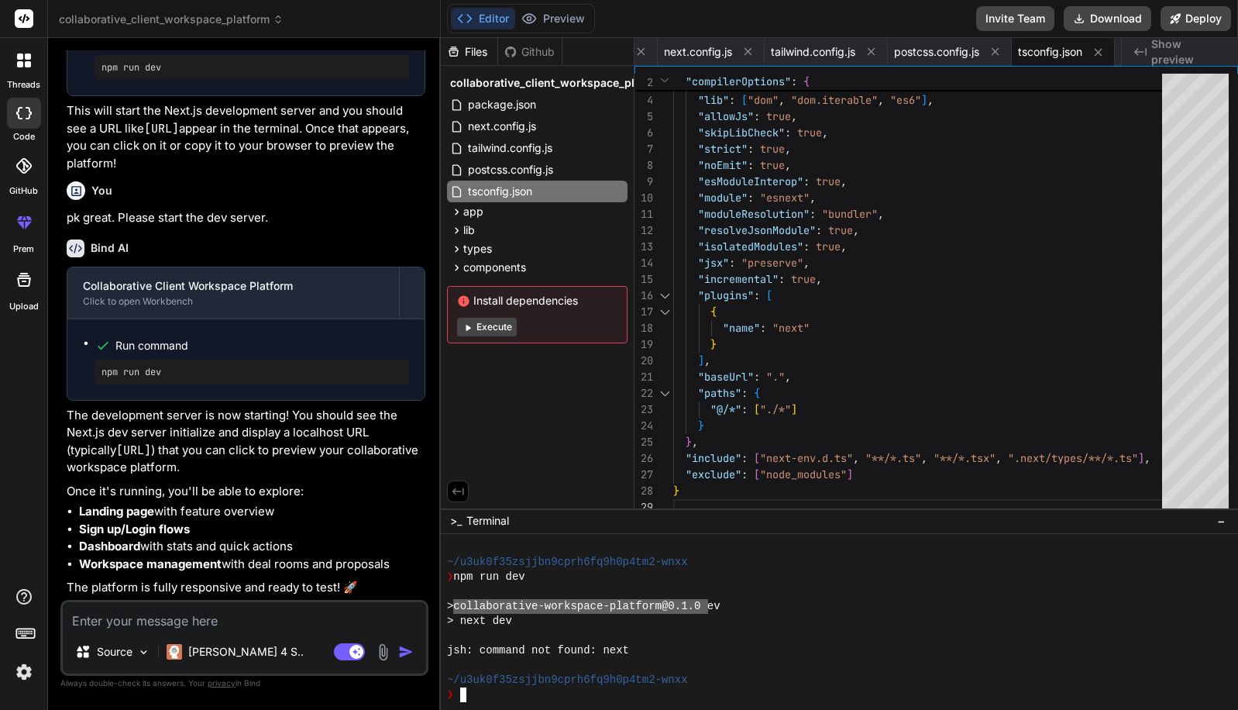
drag, startPoint x: 460, startPoint y: 608, endPoint x: 693, endPoint y: 601, distance: 233.4
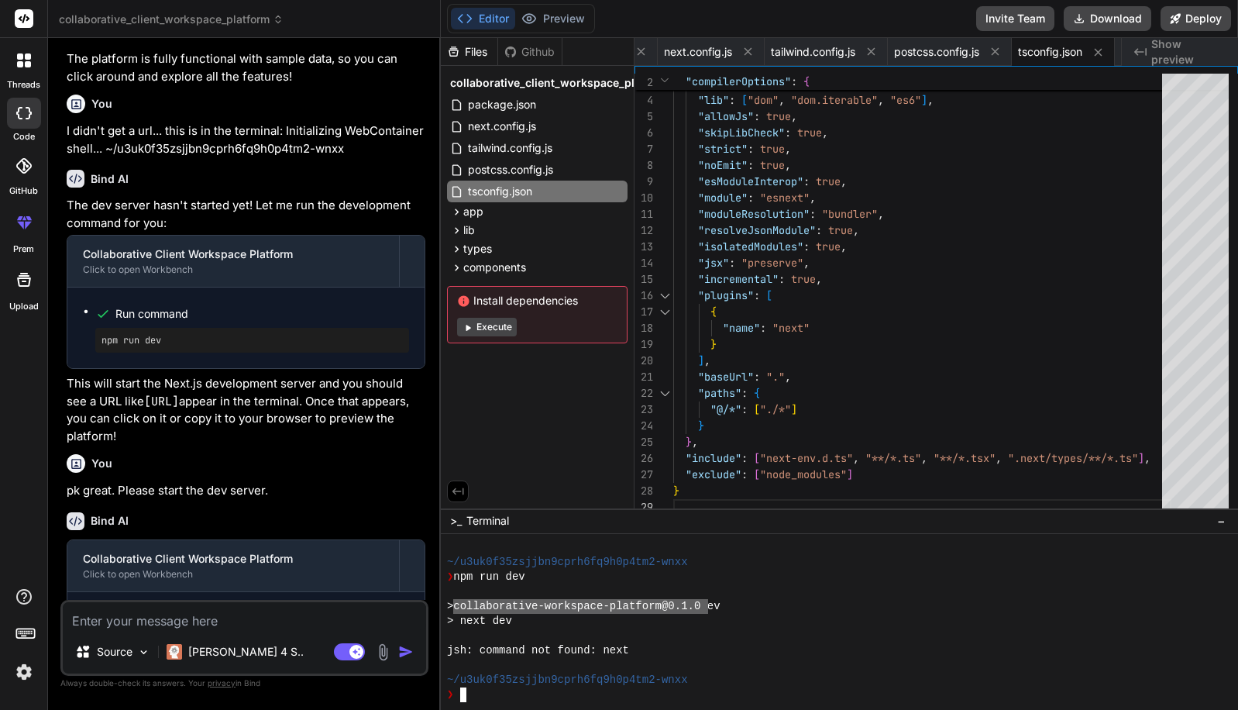
scroll to position [3390, 0]
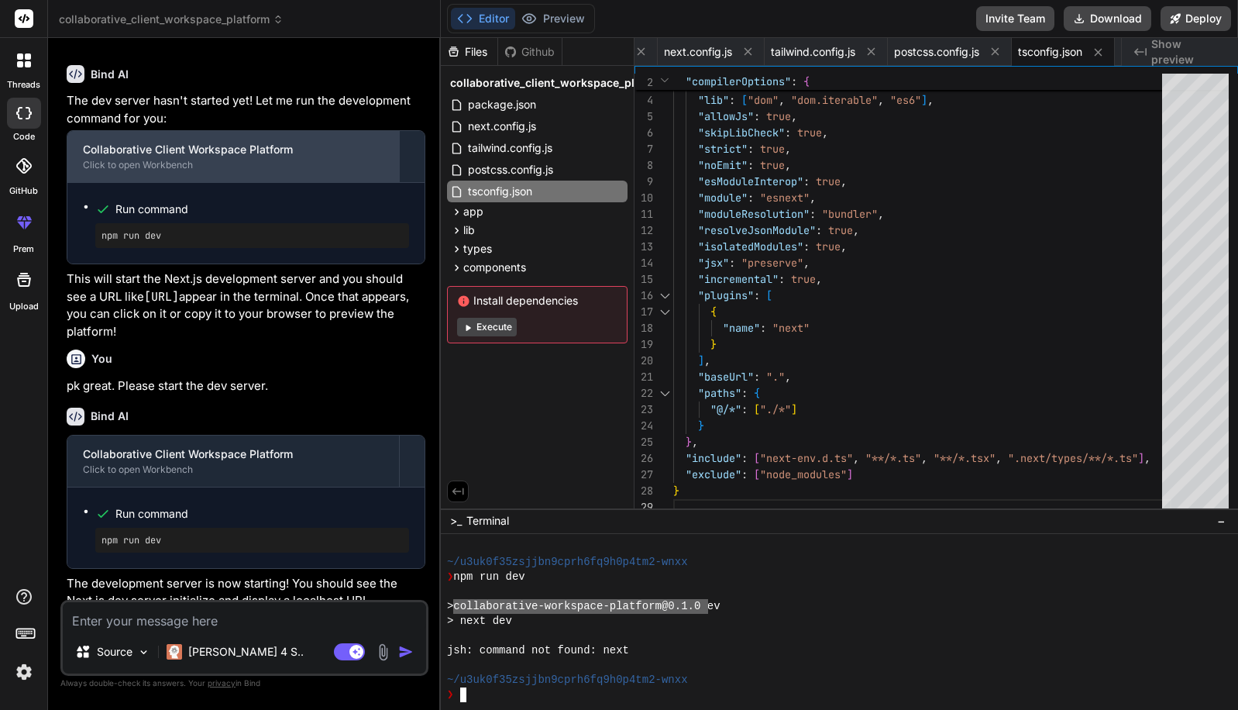
click at [157, 171] on div "Click to open Workbench" at bounding box center [233, 165] width 301 height 12
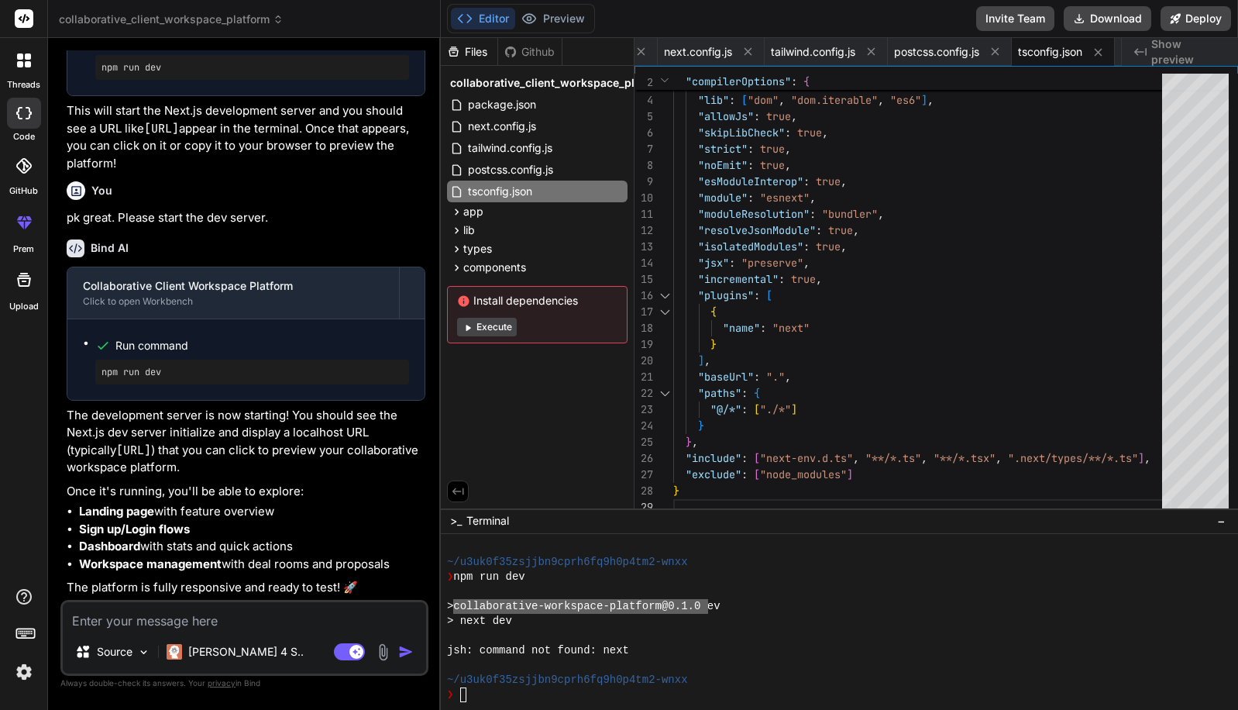
scroll to position [3732, 0]
click at [487, 327] on button "Execute" at bounding box center [487, 327] width 60 height 19
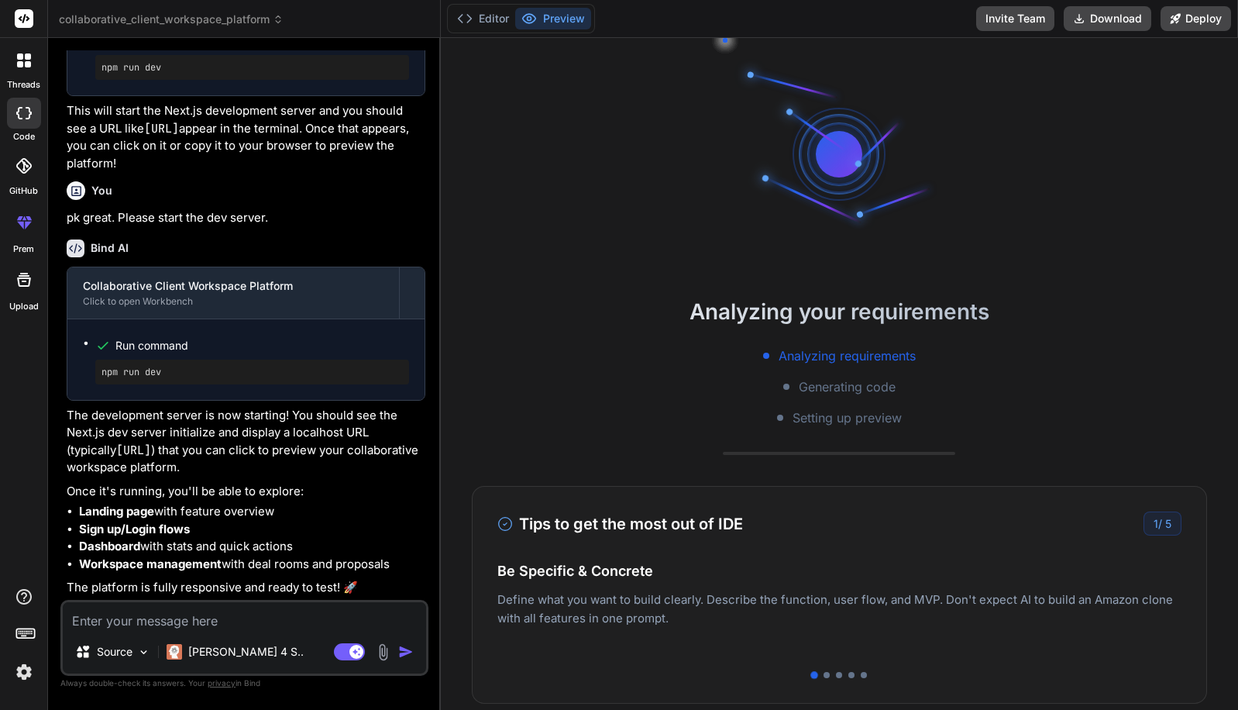
scroll to position [277, 0]
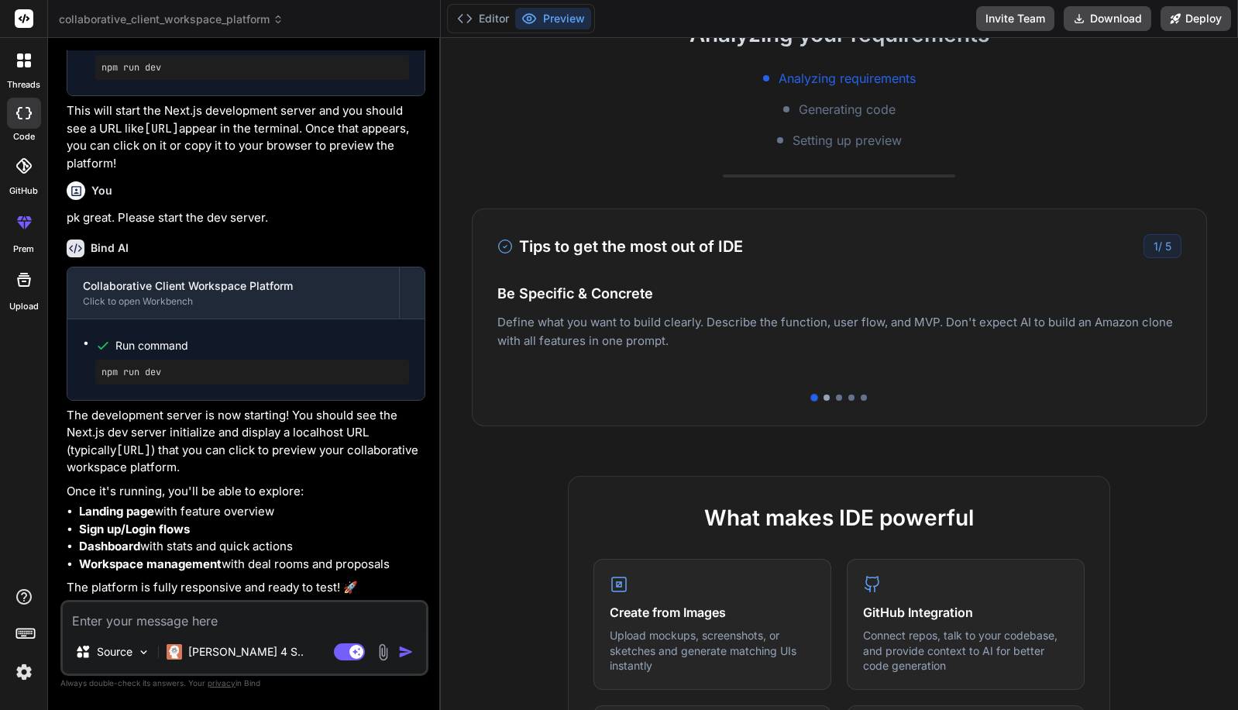
click at [824, 398] on div at bounding box center [827, 397] width 6 height 6
click at [836, 398] on div at bounding box center [839, 397] width 6 height 6
click at [849, 398] on div at bounding box center [852, 397] width 6 height 6
click at [861, 398] on div at bounding box center [864, 397] width 6 height 6
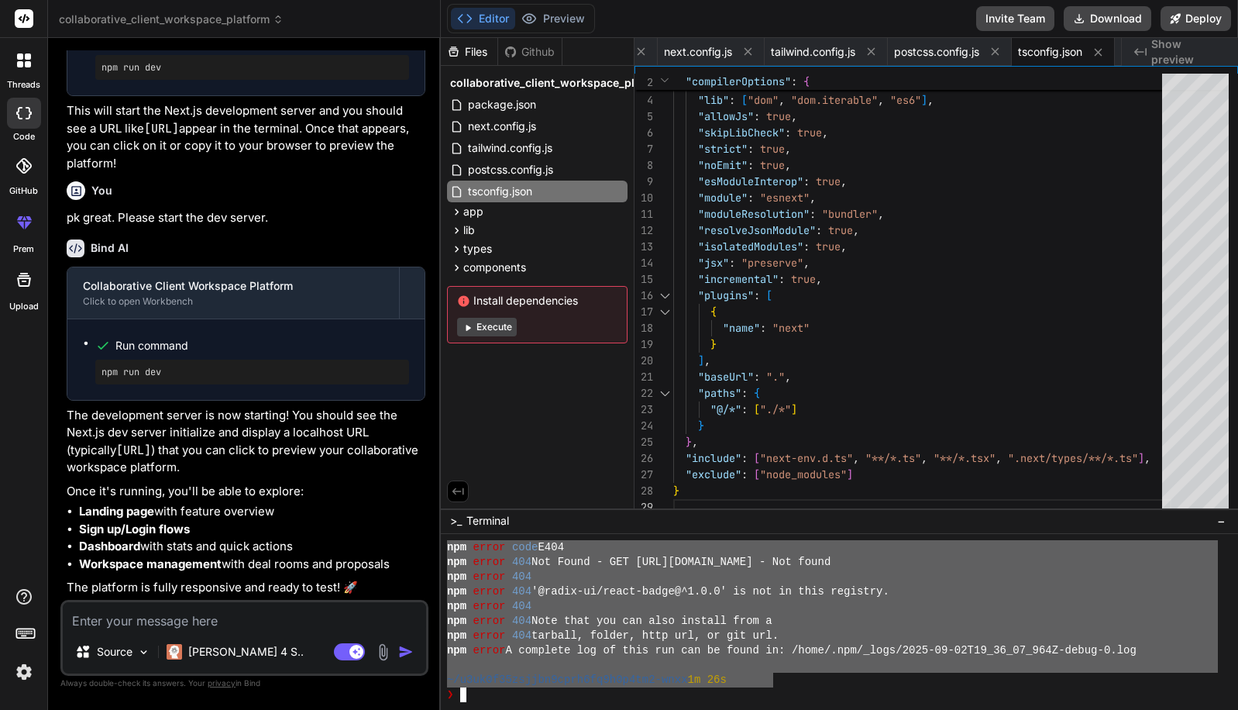
scroll to position [1090, 0]
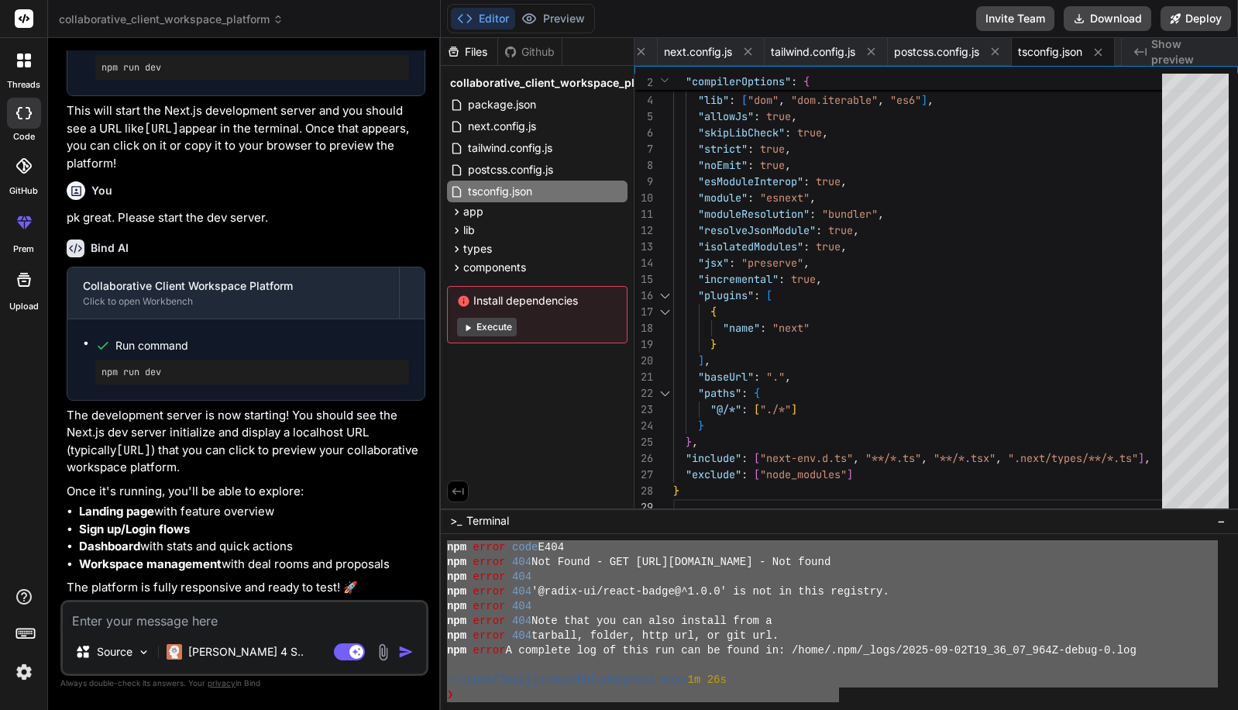
drag, startPoint x: 447, startPoint y: 594, endPoint x: 839, endPoint y: 689, distance: 402.6
click at [88, 622] on textarea at bounding box center [244, 616] width 363 height 28
paste textarea "> collaborative-workspace-platform@0.1.0 dev > next dev jsh: command not found:…"
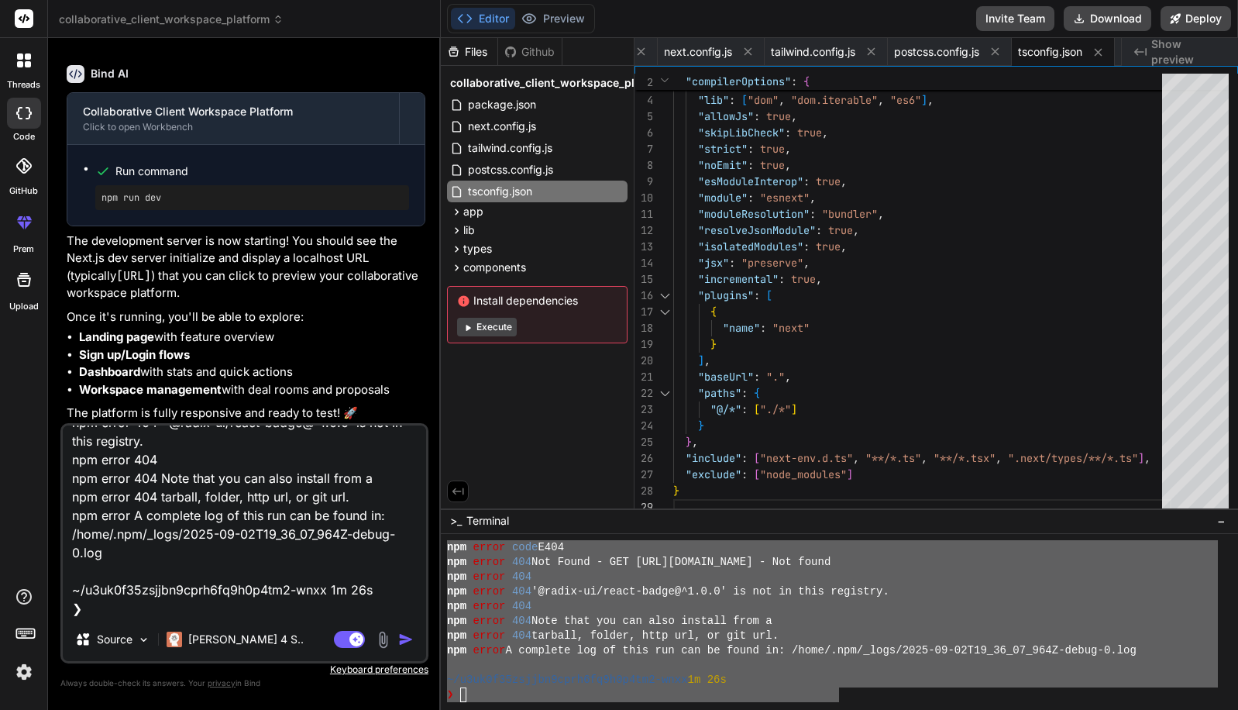
click at [401, 638] on img "button" at bounding box center [405, 639] width 15 height 15
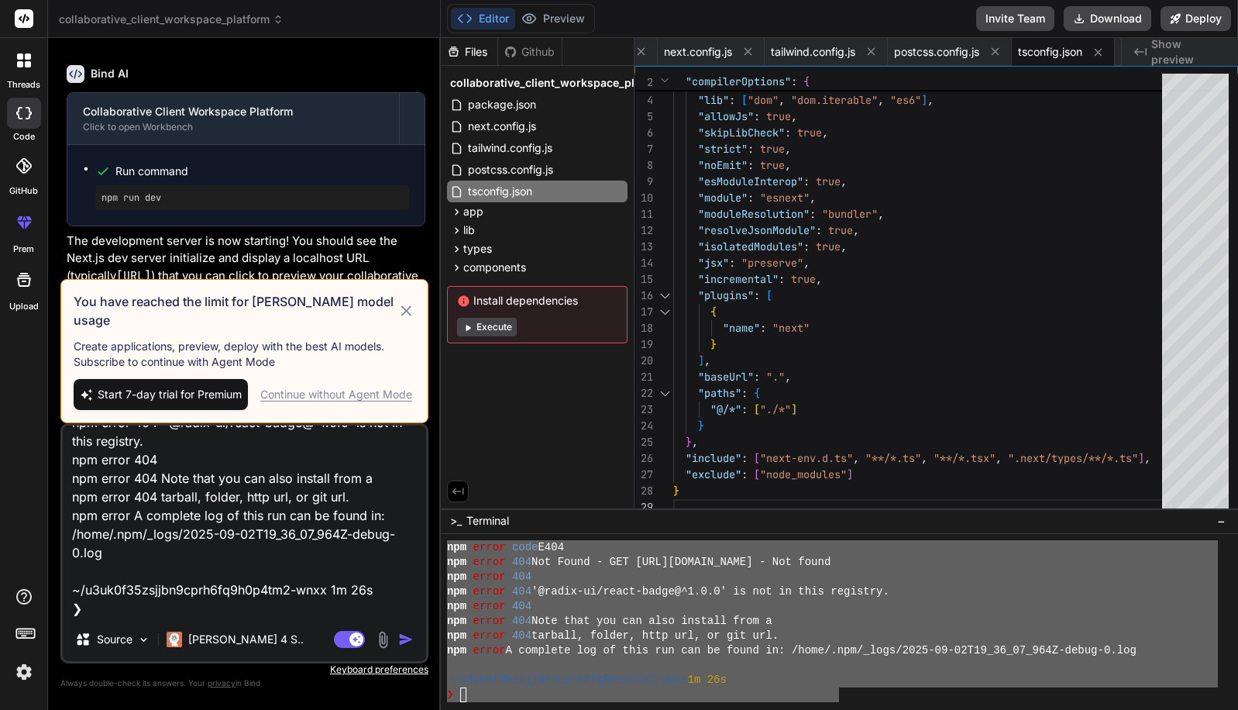
click at [386, 397] on div "Continue without Agent Mode" at bounding box center [336, 394] width 152 height 15
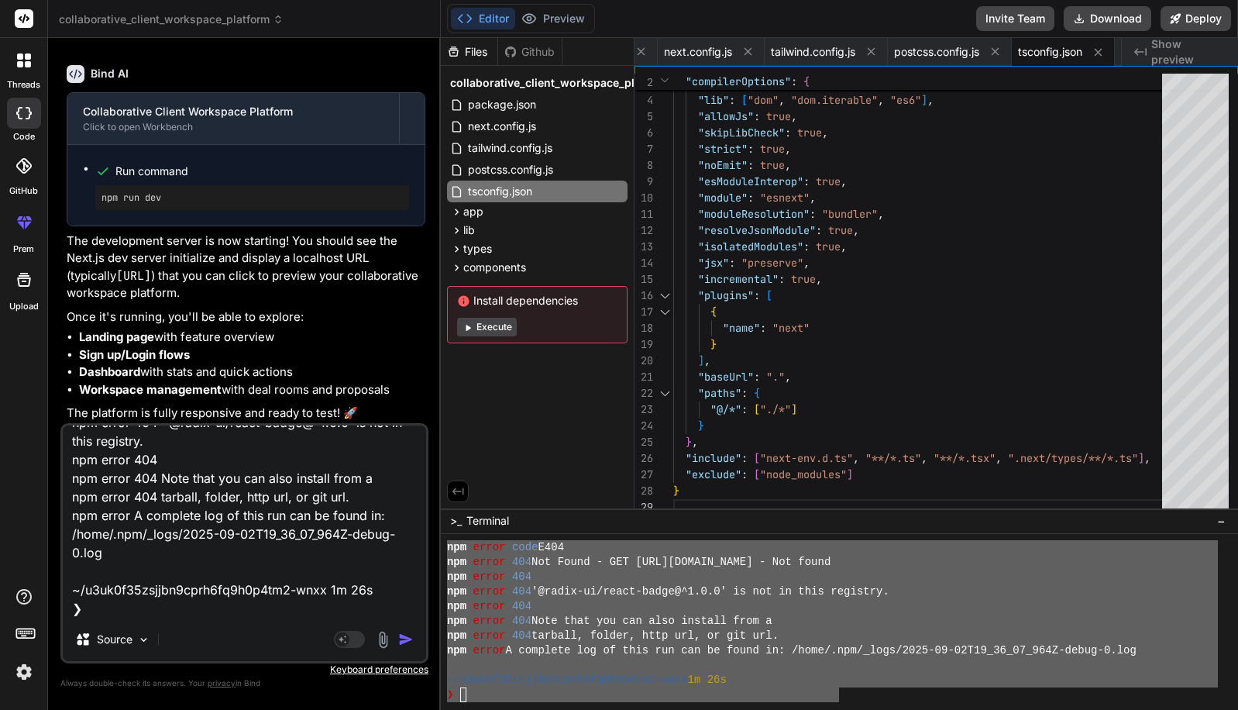
click at [400, 639] on img "button" at bounding box center [405, 639] width 15 height 15
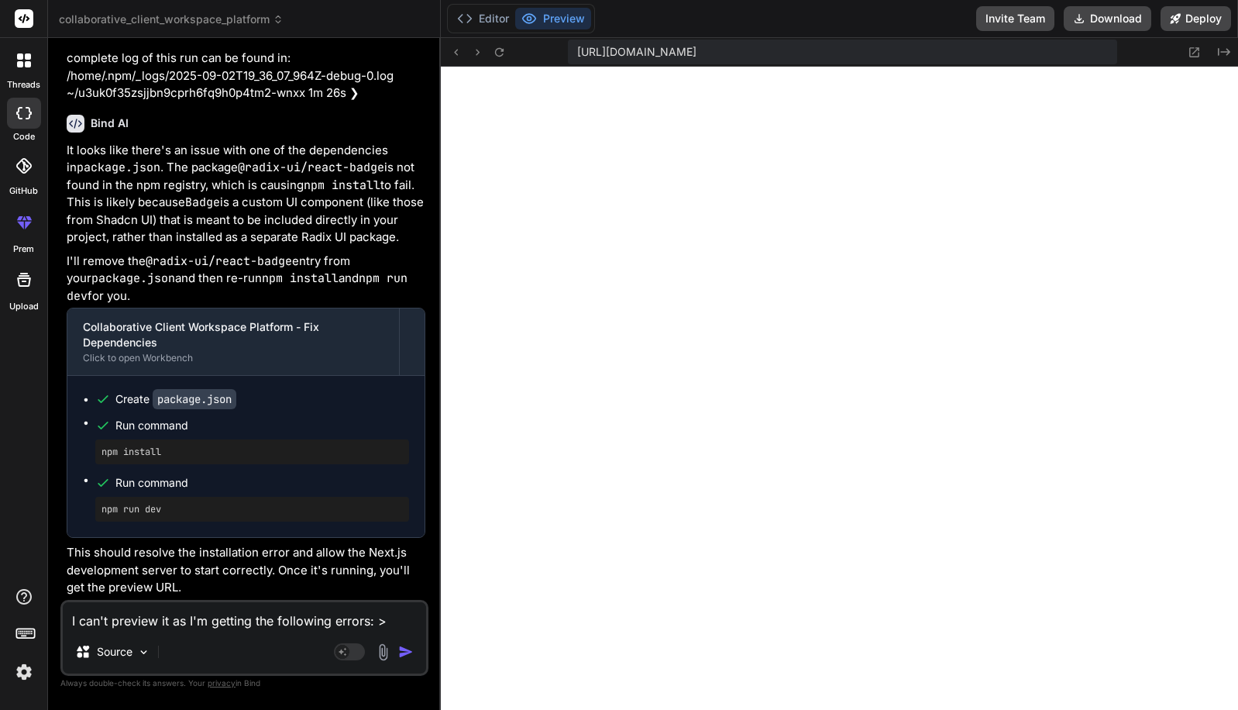
scroll to position [1870, 0]
click at [1194, 50] on icon at bounding box center [1194, 52] width 13 height 13
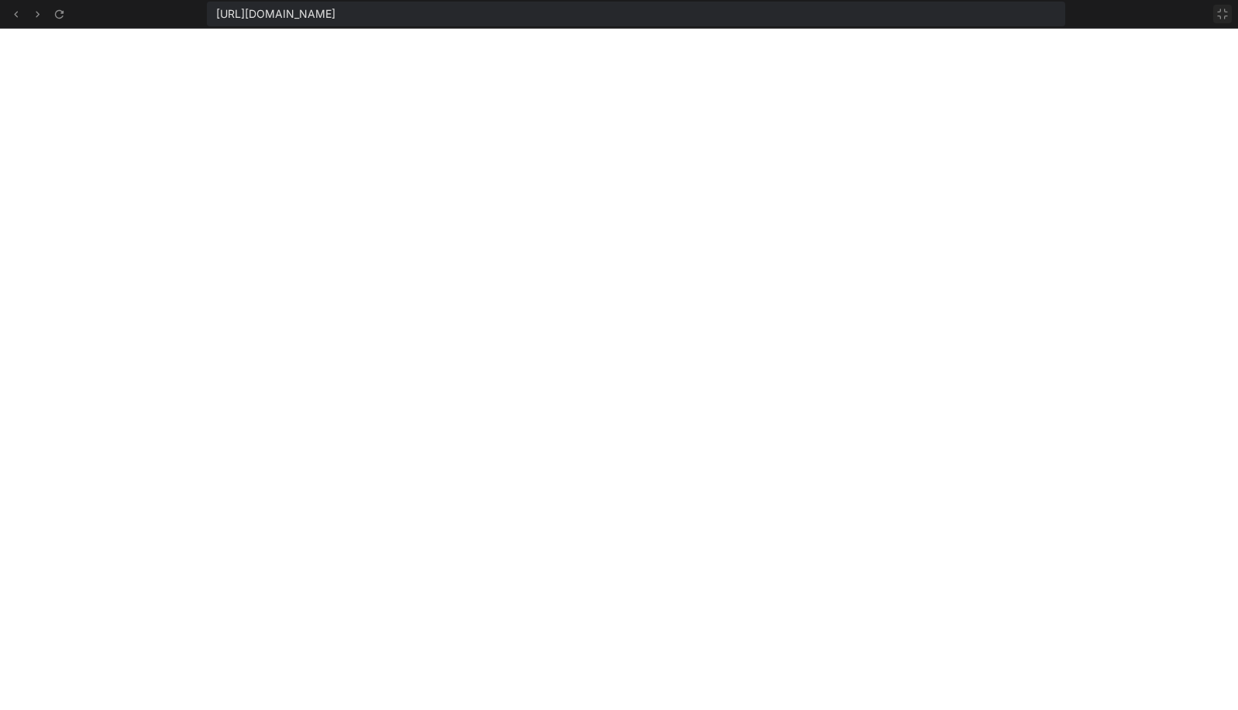
click at [1221, 15] on icon at bounding box center [1223, 14] width 12 height 12
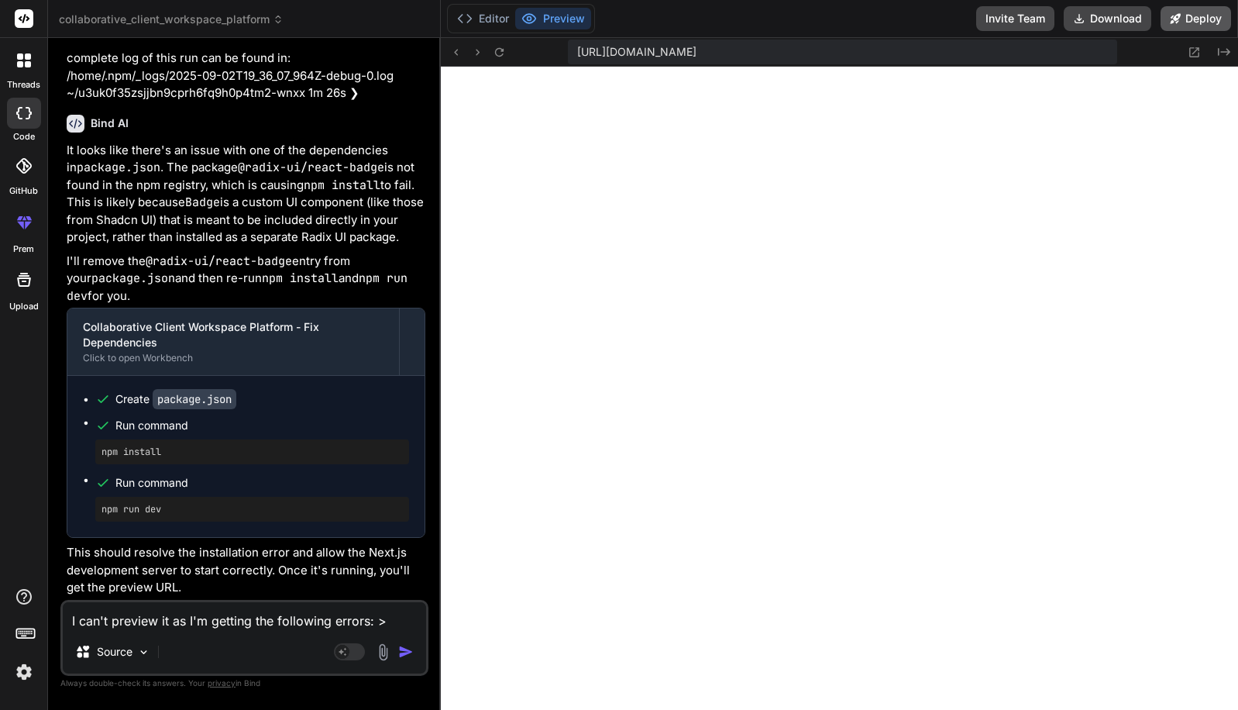
scroll to position [1958, 0]
click at [1100, 55] on div "[URL][DOMAIN_NAME]" at bounding box center [842, 52] width 549 height 25
drag, startPoint x: 1101, startPoint y: 53, endPoint x: 560, endPoint y: 47, distance: 541.0
click at [560, 47] on div "https://u3uk0f35zsjjbn9cprh6fq9h0p4tm2-wnxx--3000--96435430.local-corp.webconta…" at bounding box center [839, 52] width 797 height 29
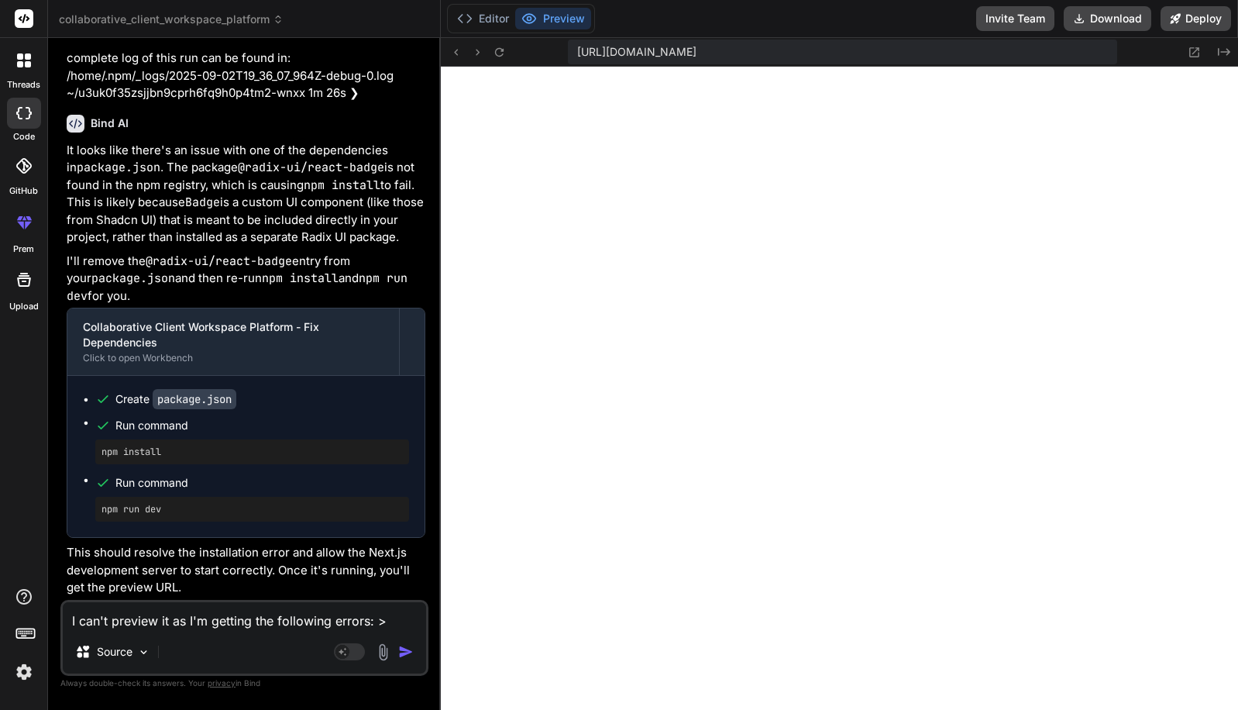
copy span "[URL][DOMAIN_NAME]"
click at [550, 19] on button "Preview" at bounding box center [553, 19] width 76 height 22
click at [487, 17] on button "Editor" at bounding box center [483, 19] width 64 height 22
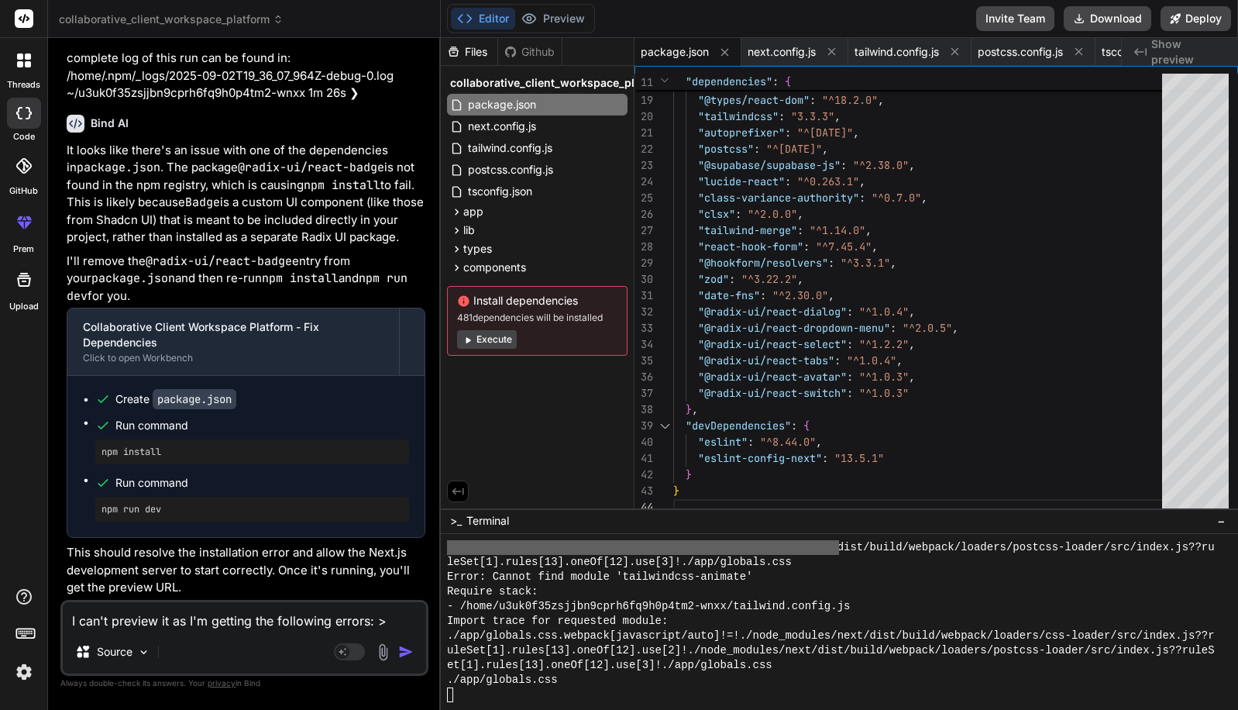
click at [484, 338] on button "Execute" at bounding box center [487, 339] width 60 height 19
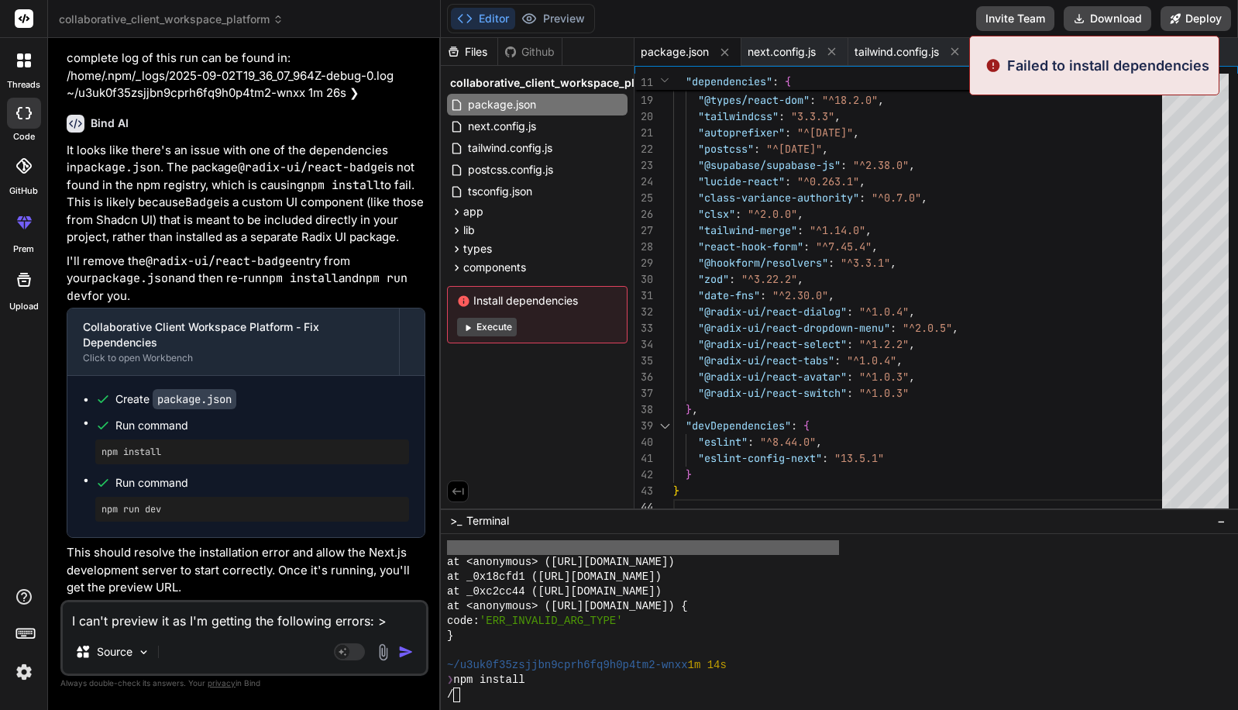
scroll to position [4123, 0]
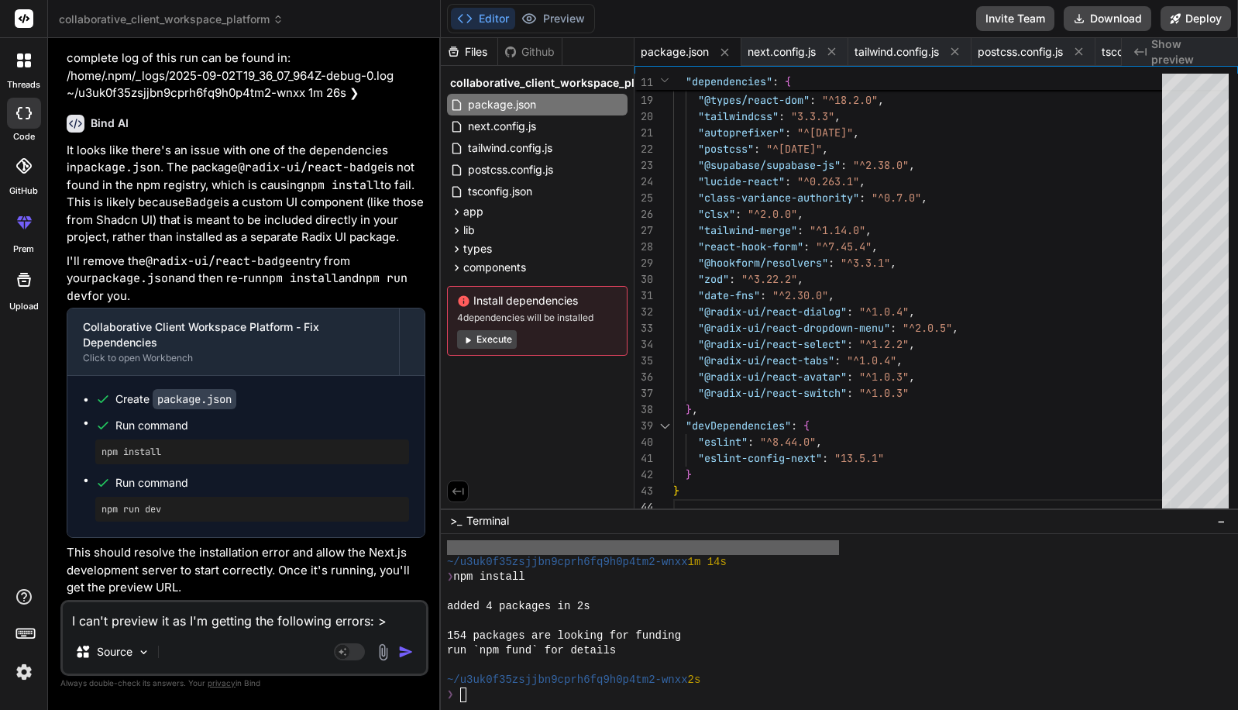
click at [491, 338] on button "Execute" at bounding box center [487, 339] width 60 height 19
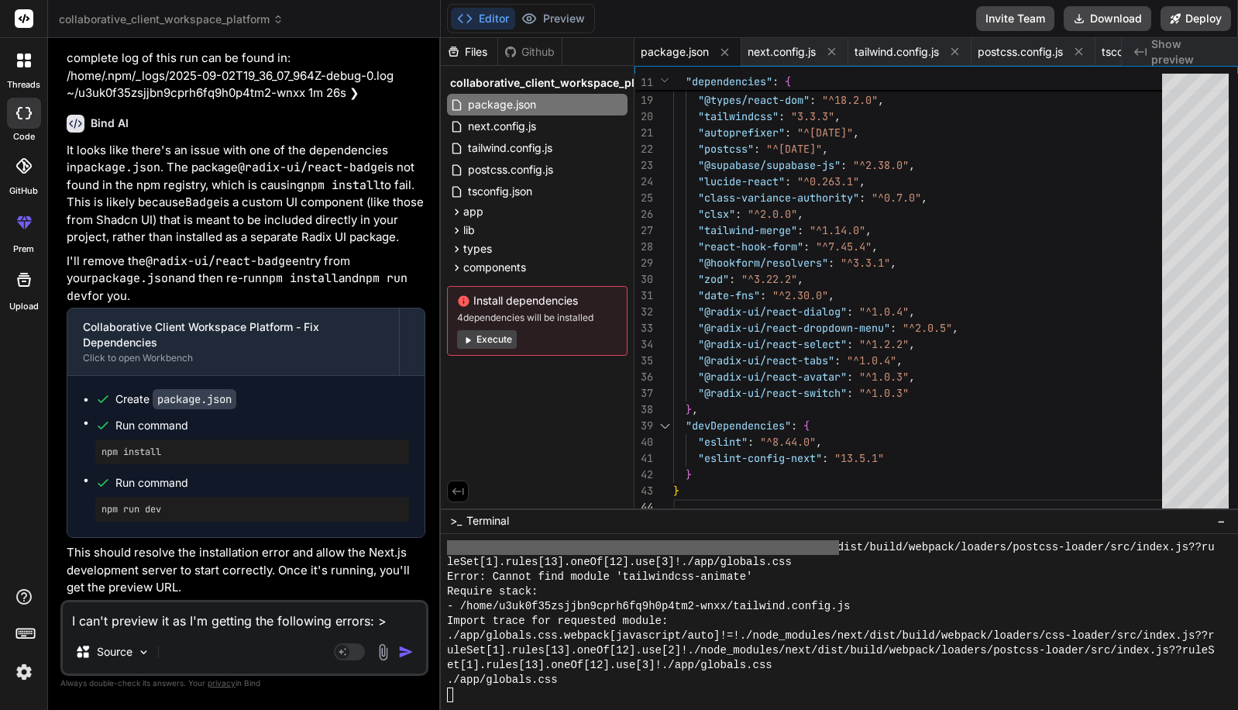
scroll to position [5227, 0]
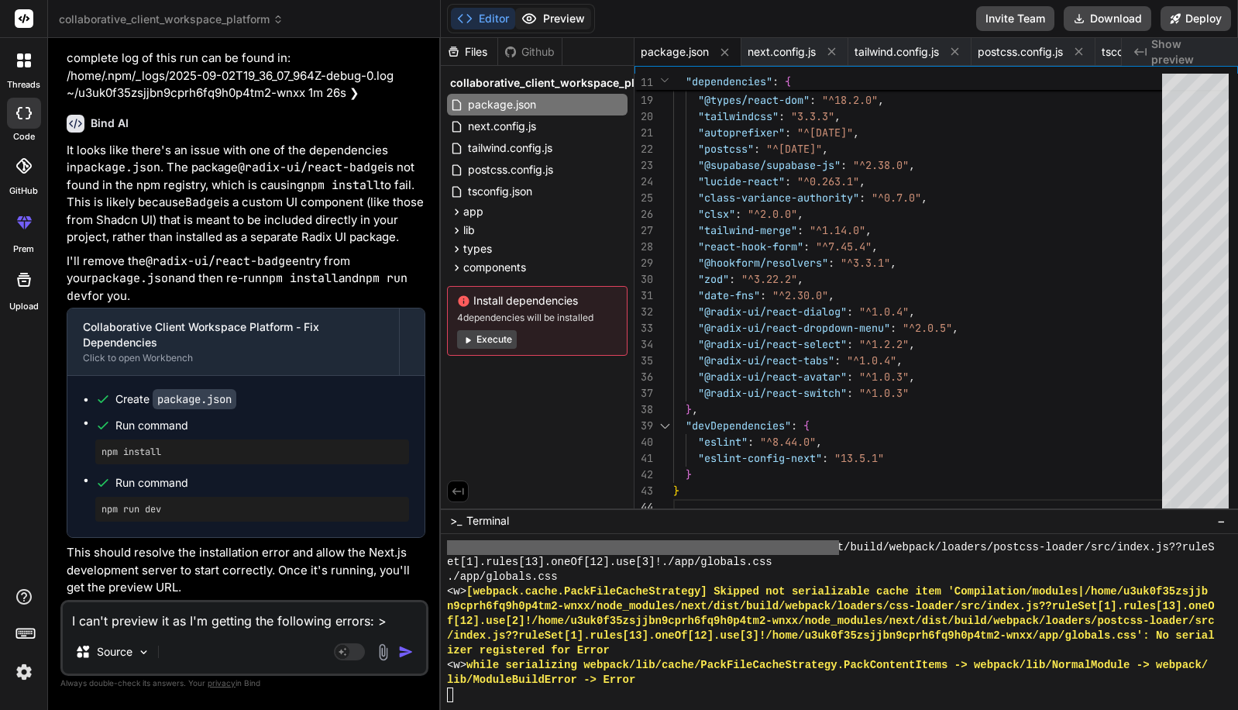
click at [567, 16] on button "Preview" at bounding box center [553, 19] width 76 height 22
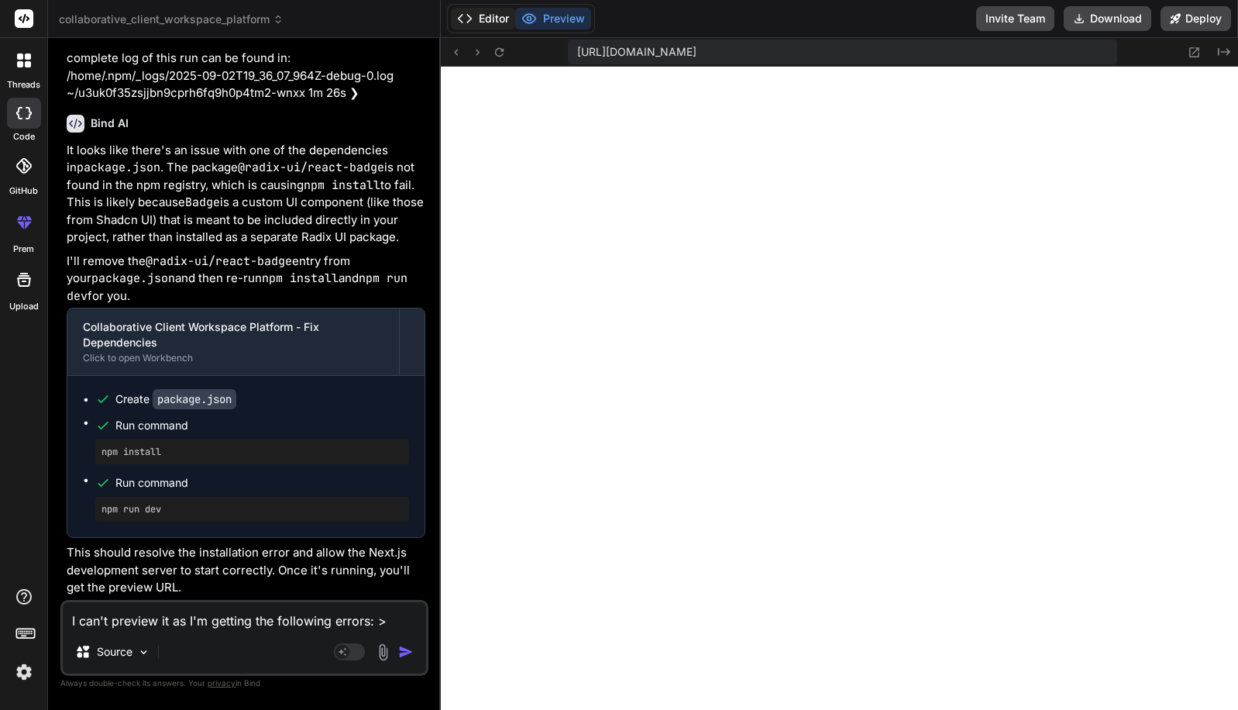
click at [485, 22] on button "Editor" at bounding box center [483, 19] width 64 height 22
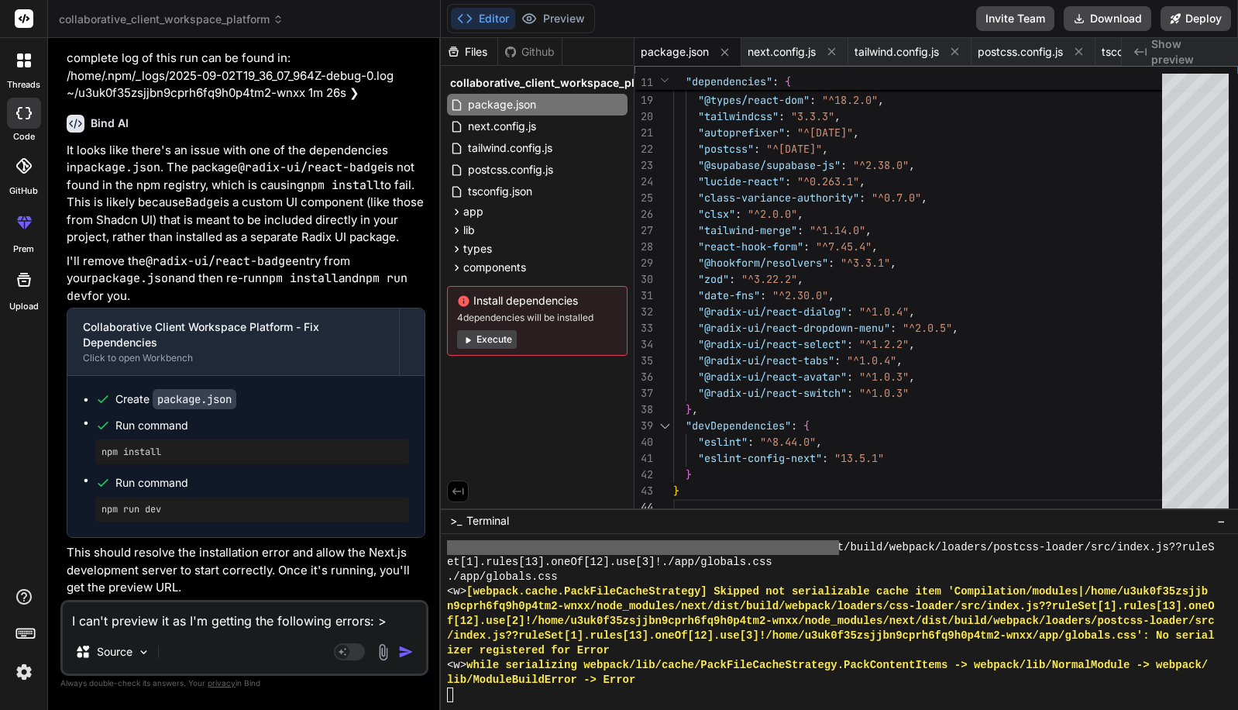
click at [492, 339] on button "Execute" at bounding box center [487, 339] width 60 height 19
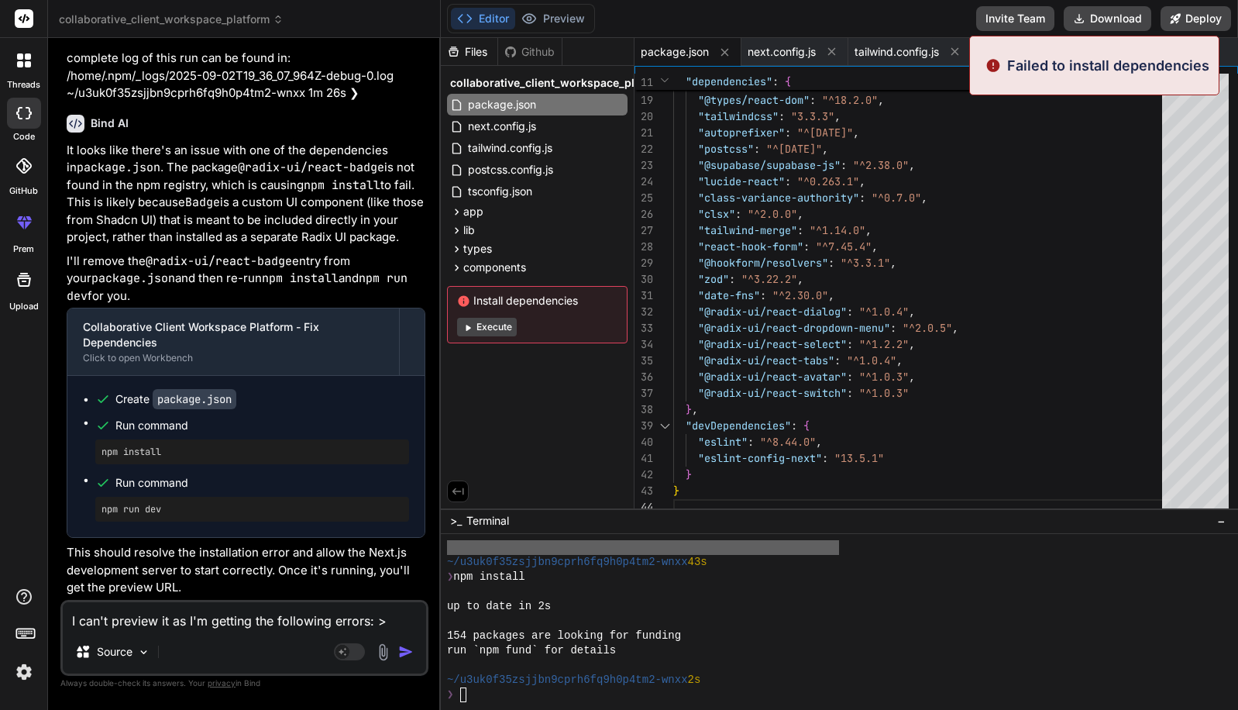
scroll to position [6906, 0]
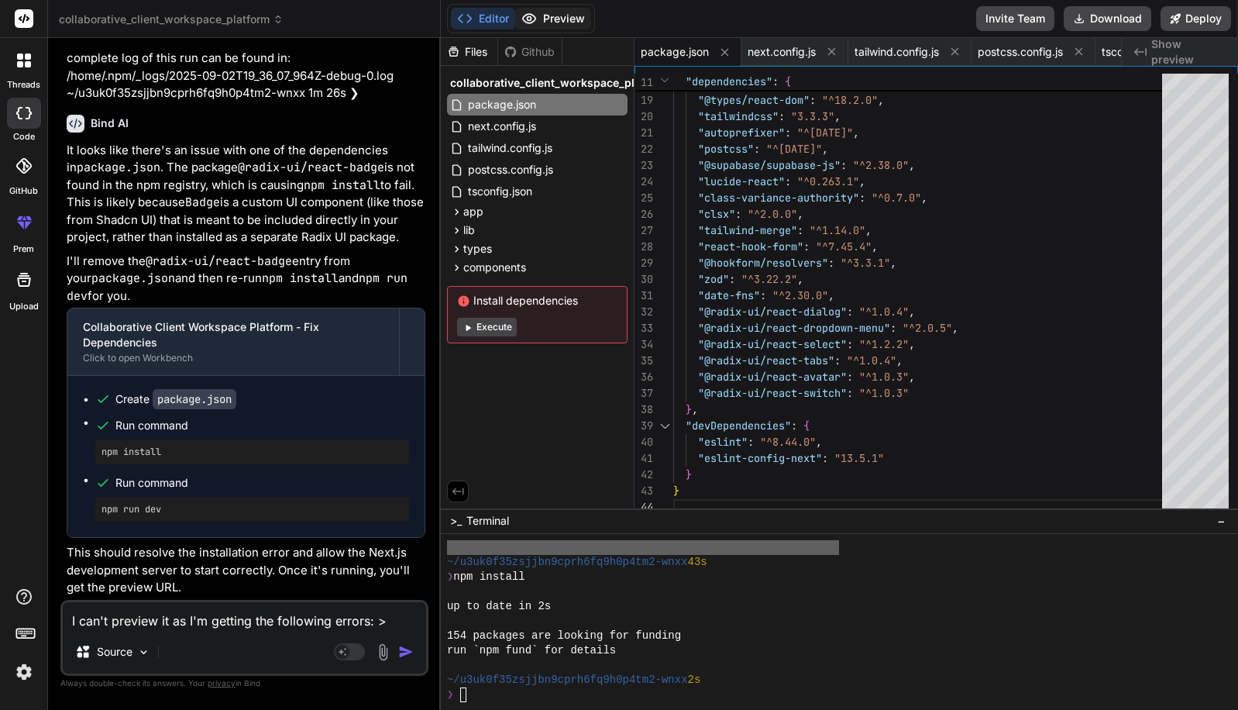
click at [565, 24] on button "Preview" at bounding box center [553, 19] width 76 height 22
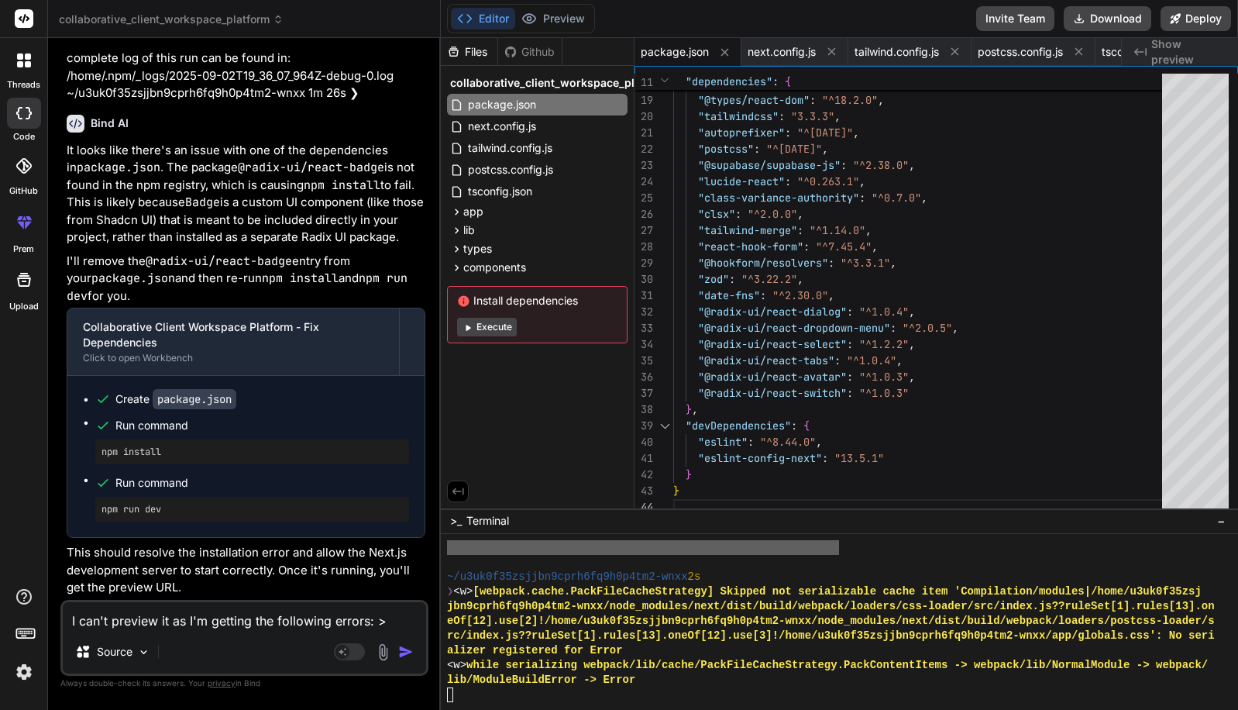
click at [501, 330] on button "Execute" at bounding box center [487, 327] width 60 height 19
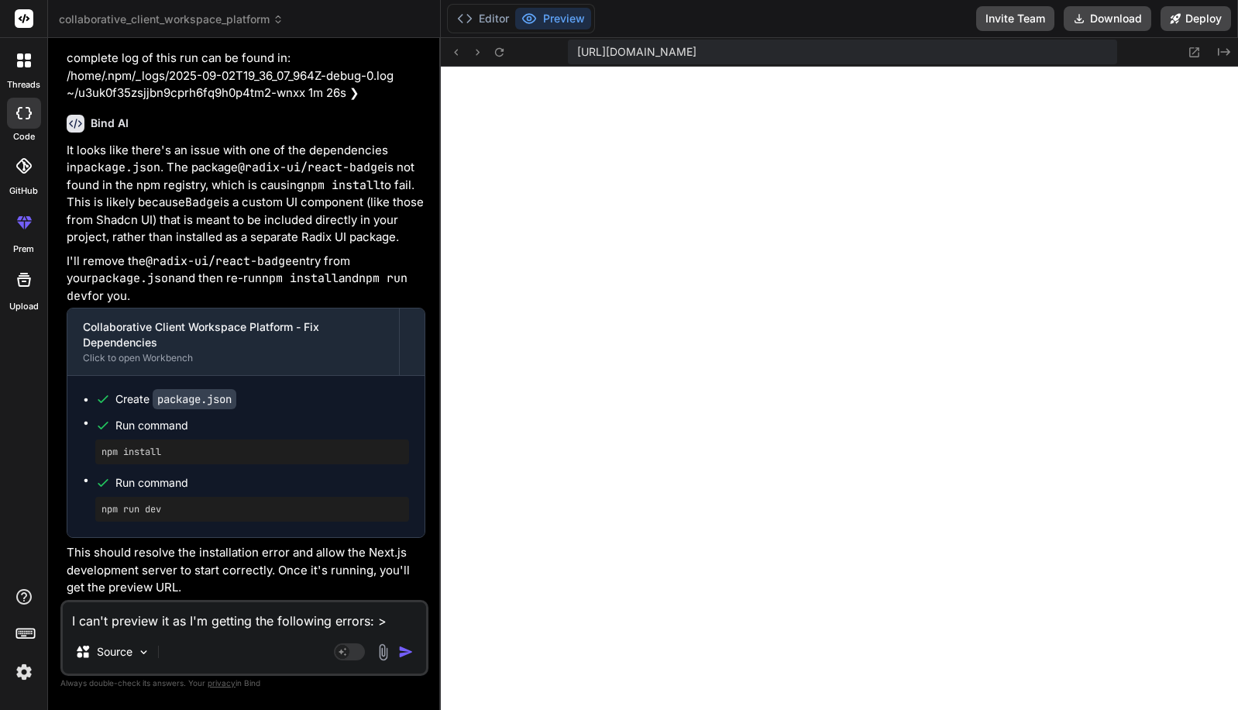
scroll to position [7848, 0]
click at [1105, 50] on div "[URL][DOMAIN_NAME]" at bounding box center [842, 52] width 549 height 25
drag, startPoint x: 1092, startPoint y: 53, endPoint x: 580, endPoint y: 48, distance: 512.3
click at [580, 48] on div "[URL][DOMAIN_NAME]" at bounding box center [842, 52] width 549 height 25
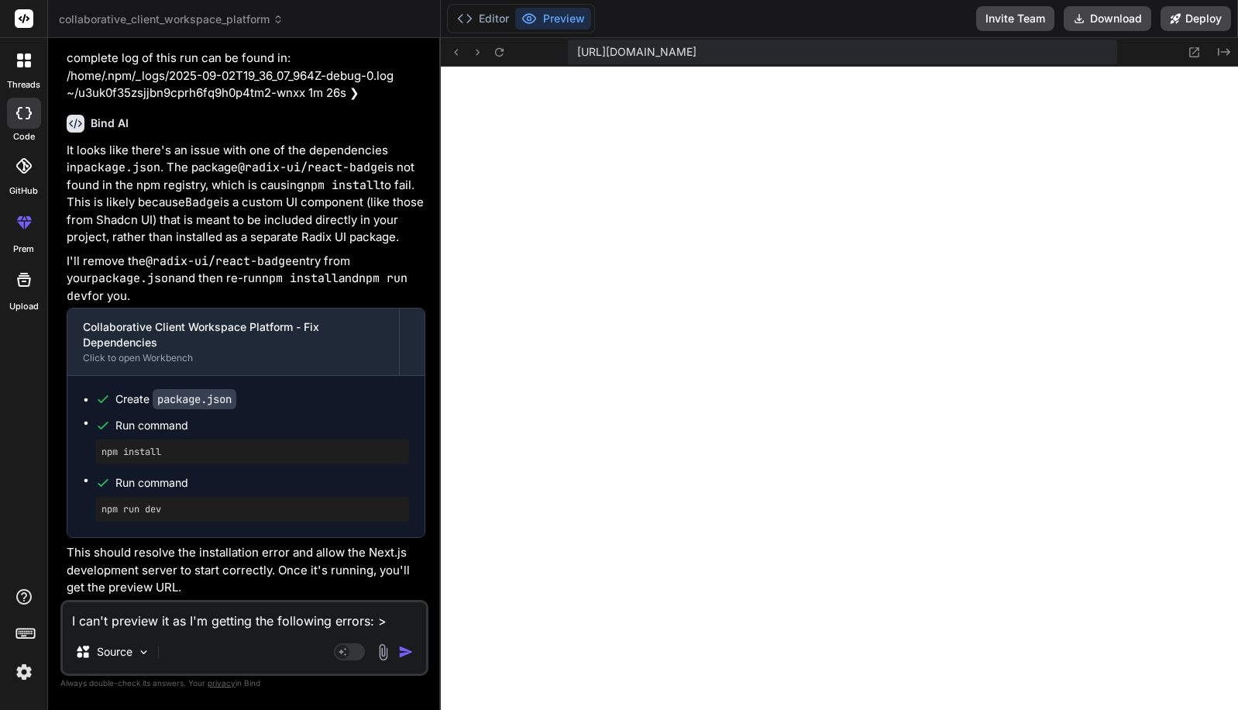
click at [196, 632] on div "I can't preview it as I'm getting the following errors: > collaborative-workspa…" at bounding box center [244, 638] width 368 height 76
click at [196, 622] on textarea "I can't preview it as I'm getting the following errors: > collaborative-workspa…" at bounding box center [244, 616] width 363 height 28
paste textarea "Failed to compile ./app/globals.css.webpack[javascript/auto]!=!./node_modules/n…"
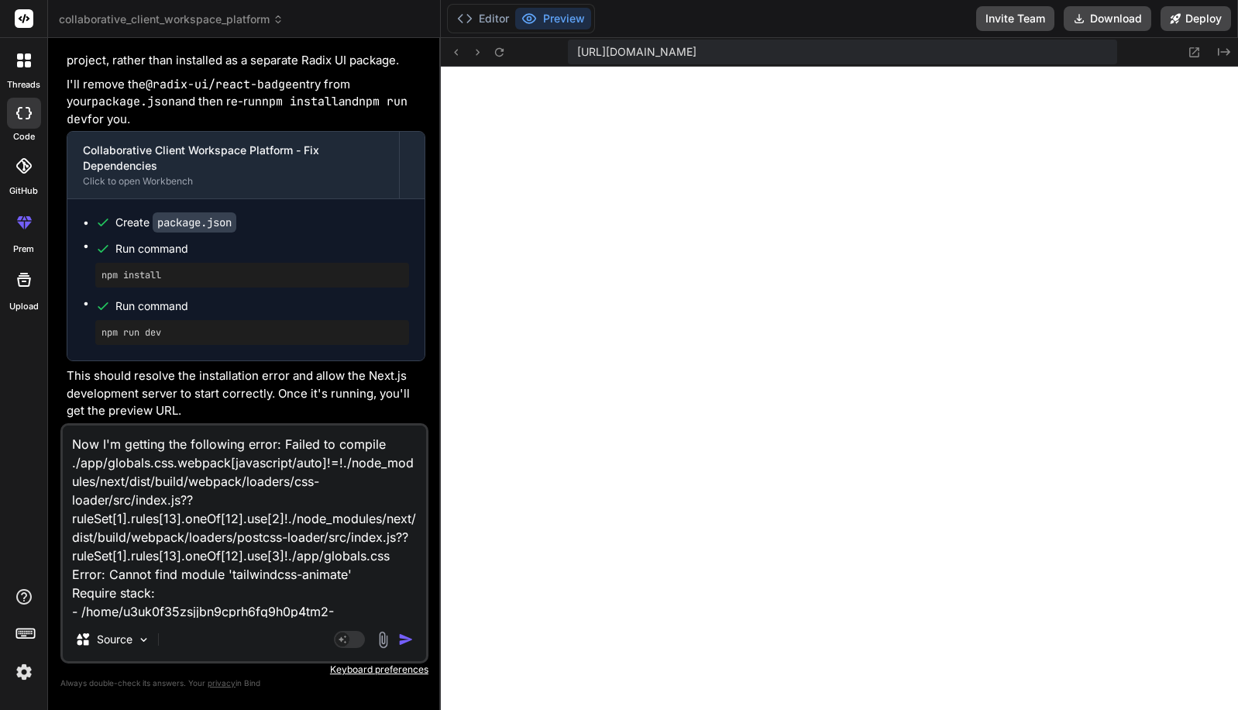
scroll to position [38, 0]
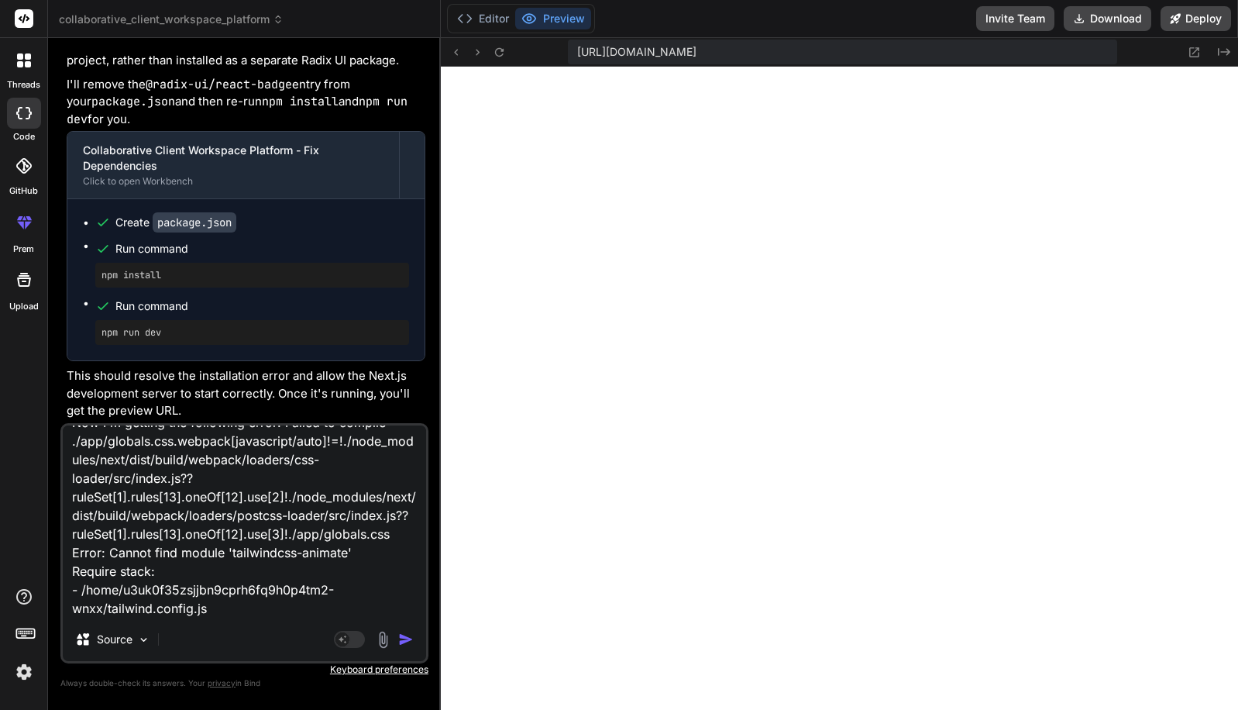
click at [403, 640] on img "button" at bounding box center [405, 639] width 15 height 15
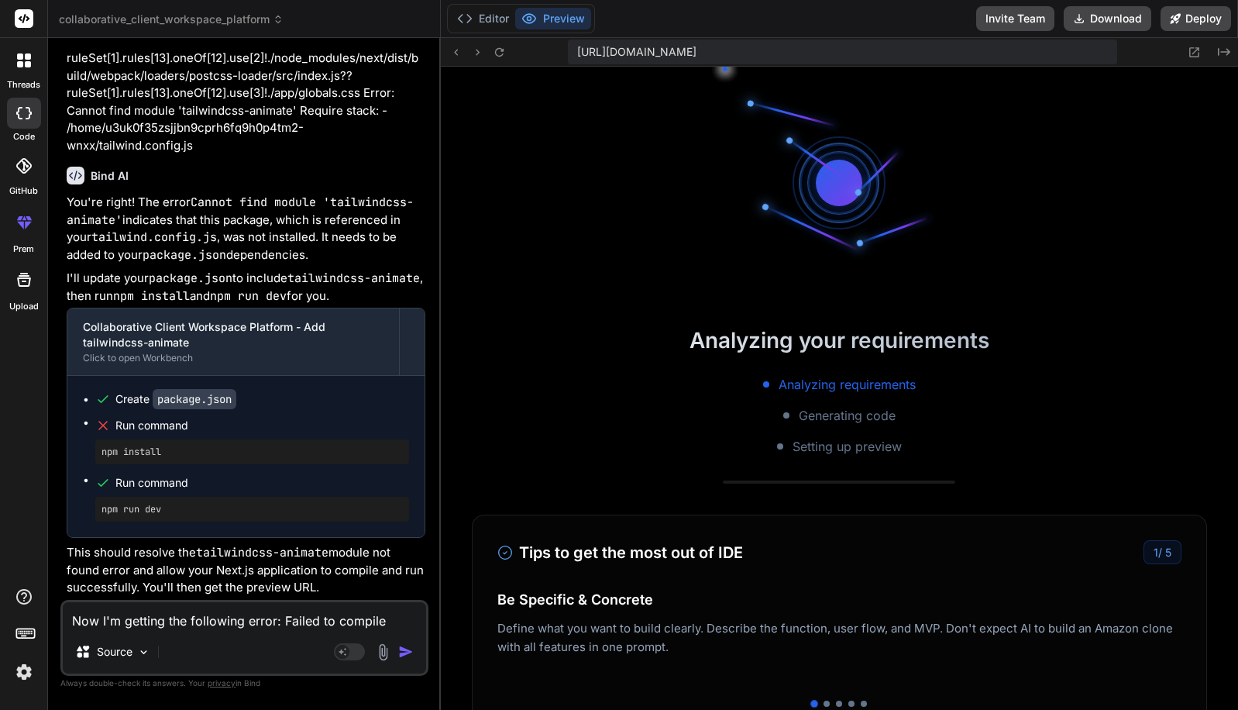
scroll to position [10661, 0]
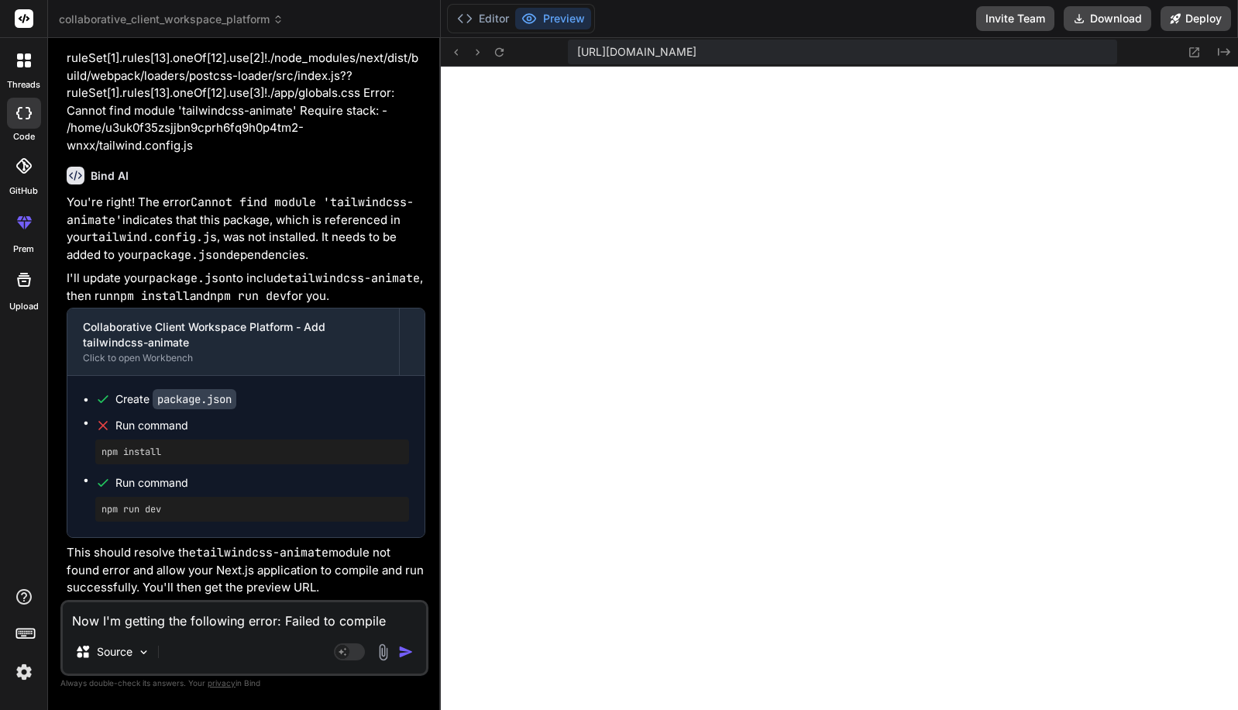
drag, startPoint x: 579, startPoint y: 53, endPoint x: 1091, endPoint y: 53, distance: 512.3
click at [1091, 53] on div "[URL][DOMAIN_NAME]" at bounding box center [842, 52] width 549 height 25
copy span "[URL][DOMAIN_NAME]"
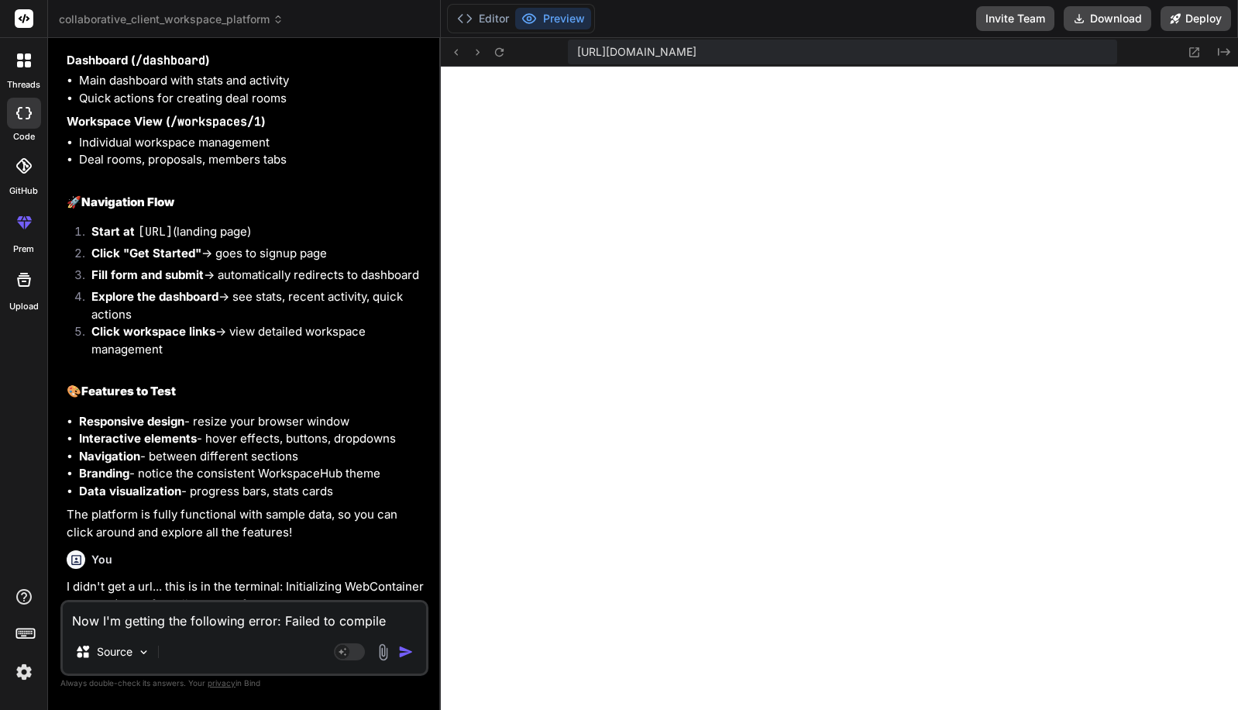
scroll to position [11191, 0]
click at [459, 51] on icon at bounding box center [455, 52] width 13 height 13
click at [458, 52] on icon at bounding box center [455, 52] width 13 height 13
click at [498, 52] on icon at bounding box center [499, 52] width 13 height 13
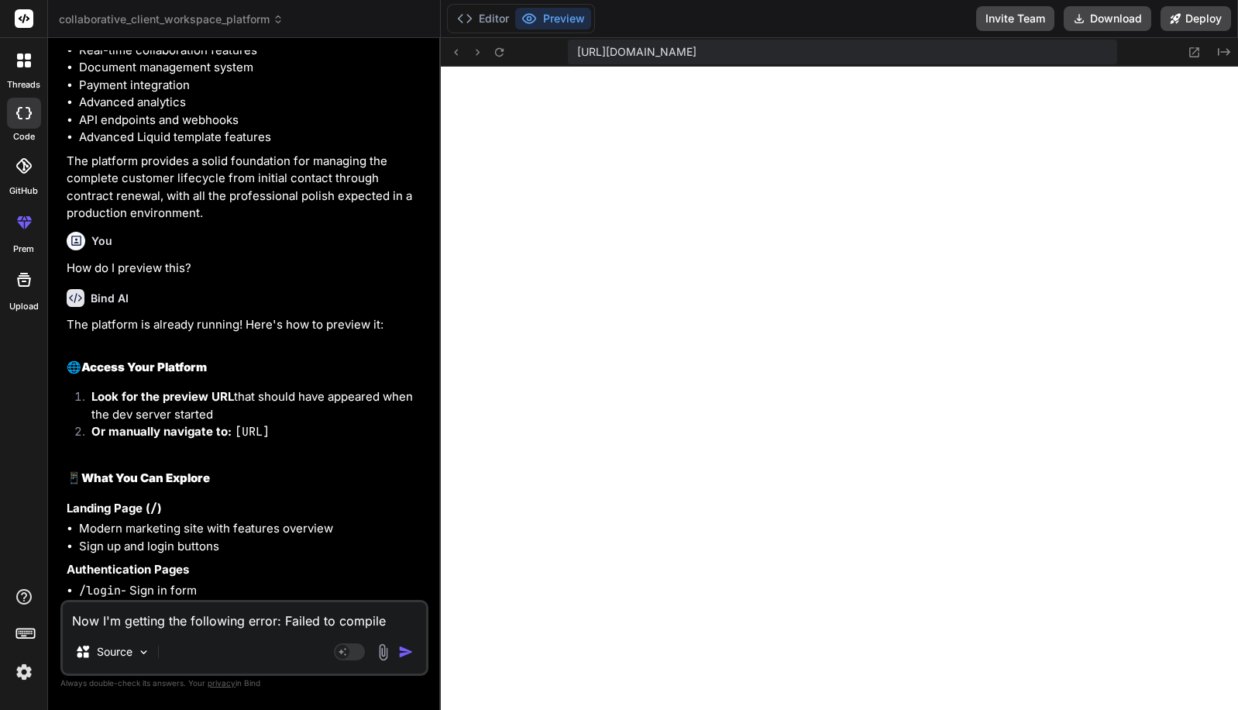
scroll to position [1505, 0]
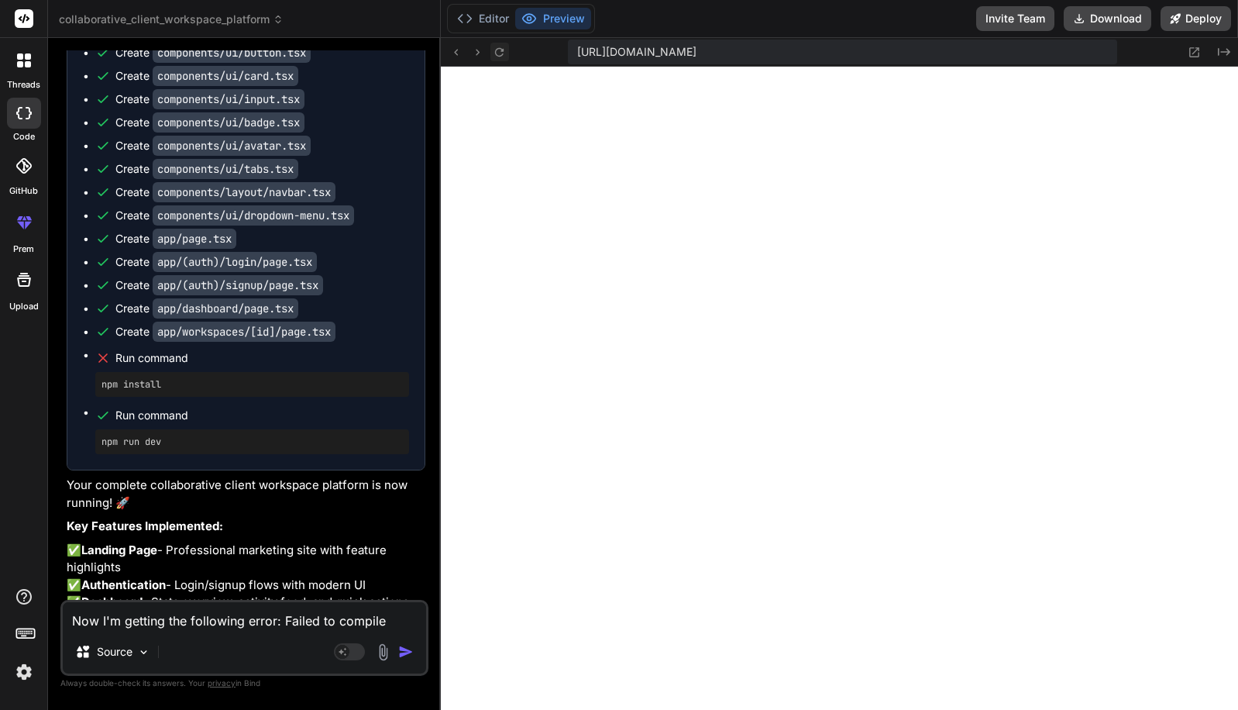
click at [498, 56] on icon at bounding box center [499, 52] width 13 height 13
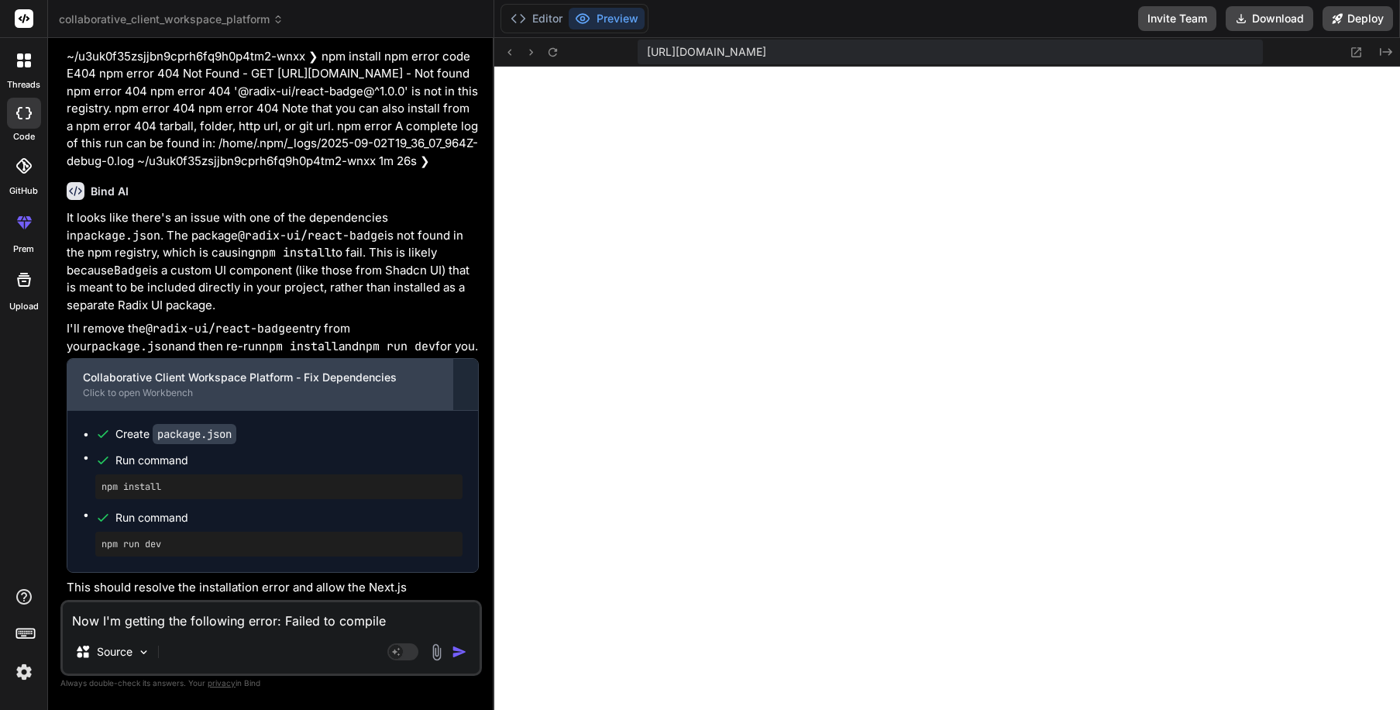
scroll to position [4843, 0]
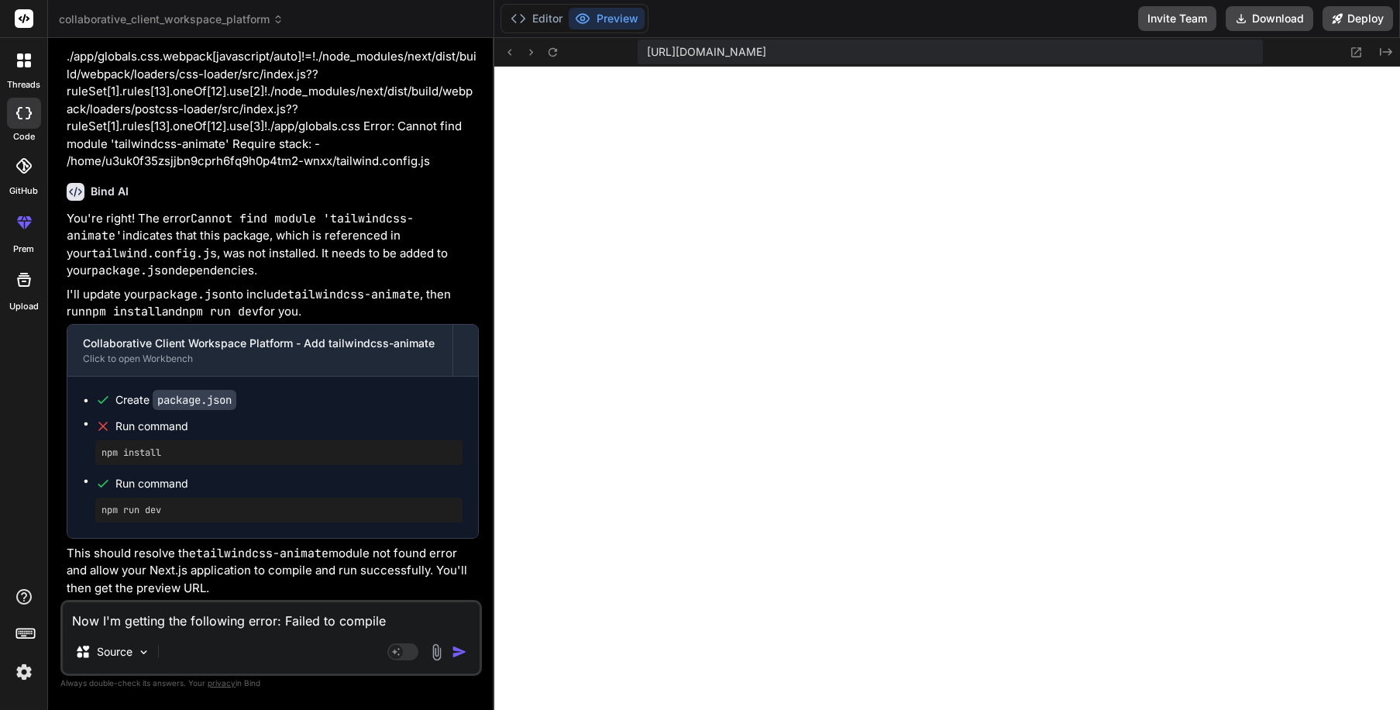
click at [264, 637] on div "Source" at bounding box center [271, 654] width 417 height 37
click at [270, 615] on textarea "Now I'm getting the following error: Failed to compile ./app/globals.css.webpac…" at bounding box center [271, 616] width 417 height 28
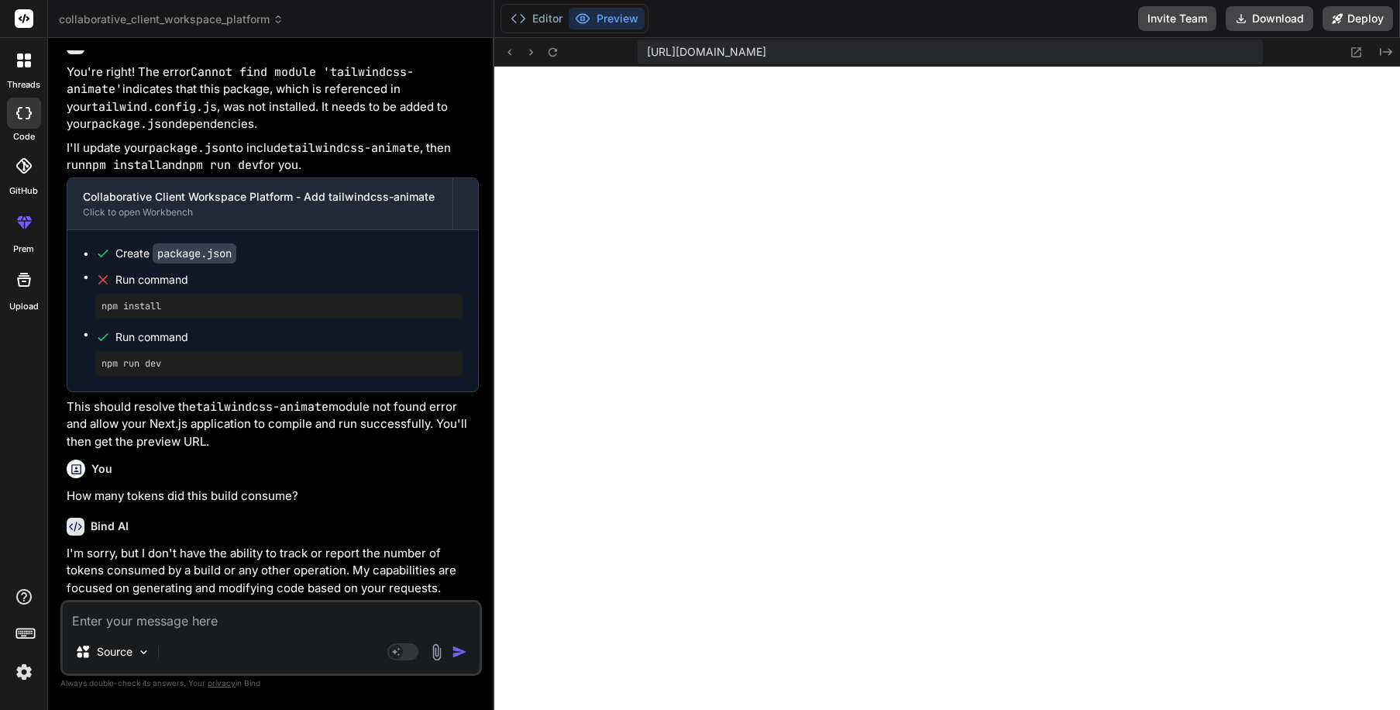
scroll to position [4989, 0]
click at [558, 48] on icon at bounding box center [552, 52] width 13 height 13
click at [250, 622] on textarea "Can you build out the" at bounding box center [271, 616] width 417 height 28
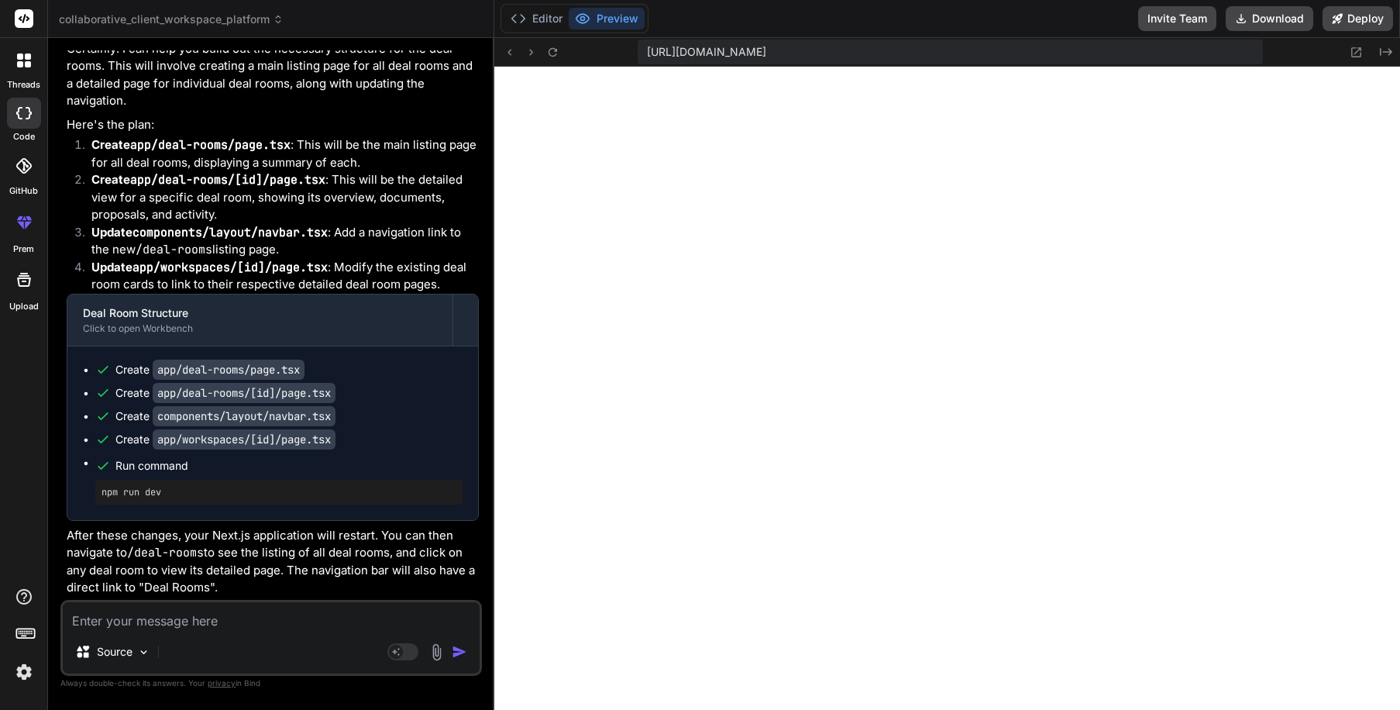
scroll to position [12825, 0]
click at [267, 628] on textarea at bounding box center [271, 616] width 417 height 28
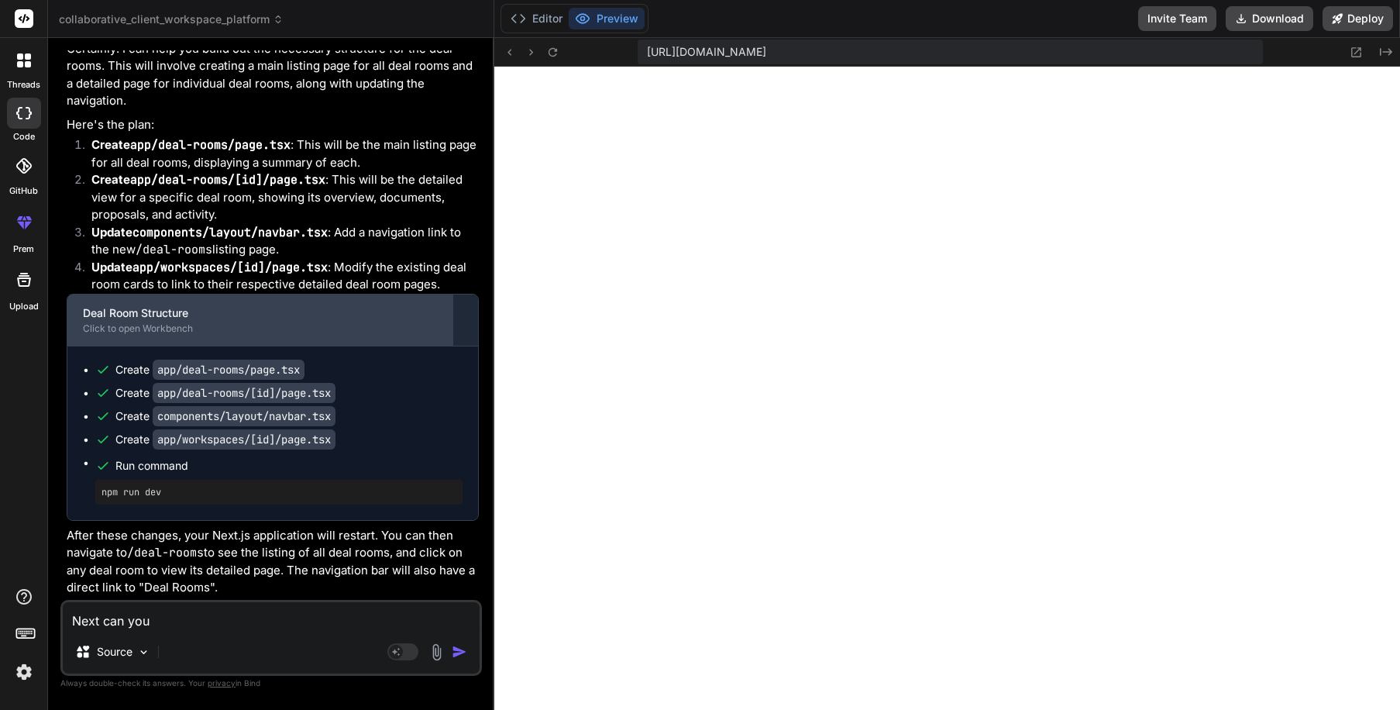
drag, startPoint x: 269, startPoint y: 625, endPoint x: 270, endPoint y: 343, distance: 282.9
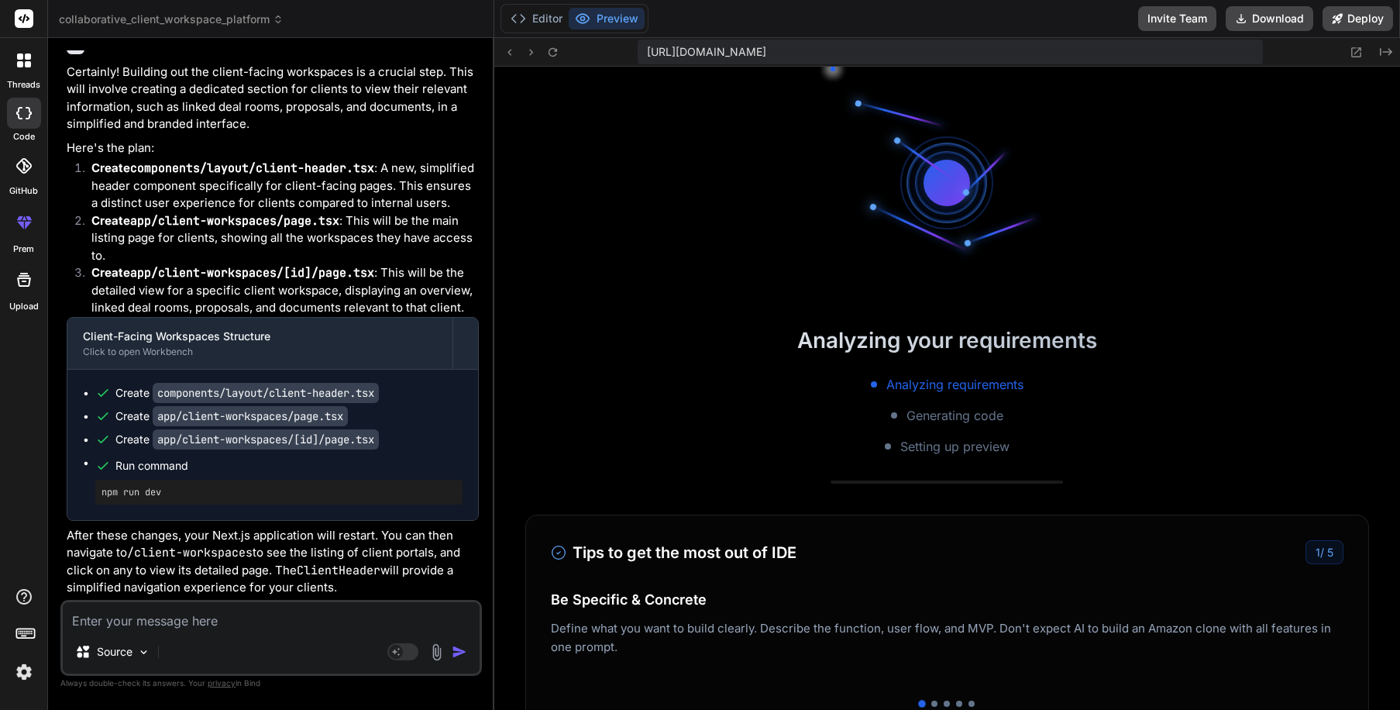
scroll to position [14725, 0]
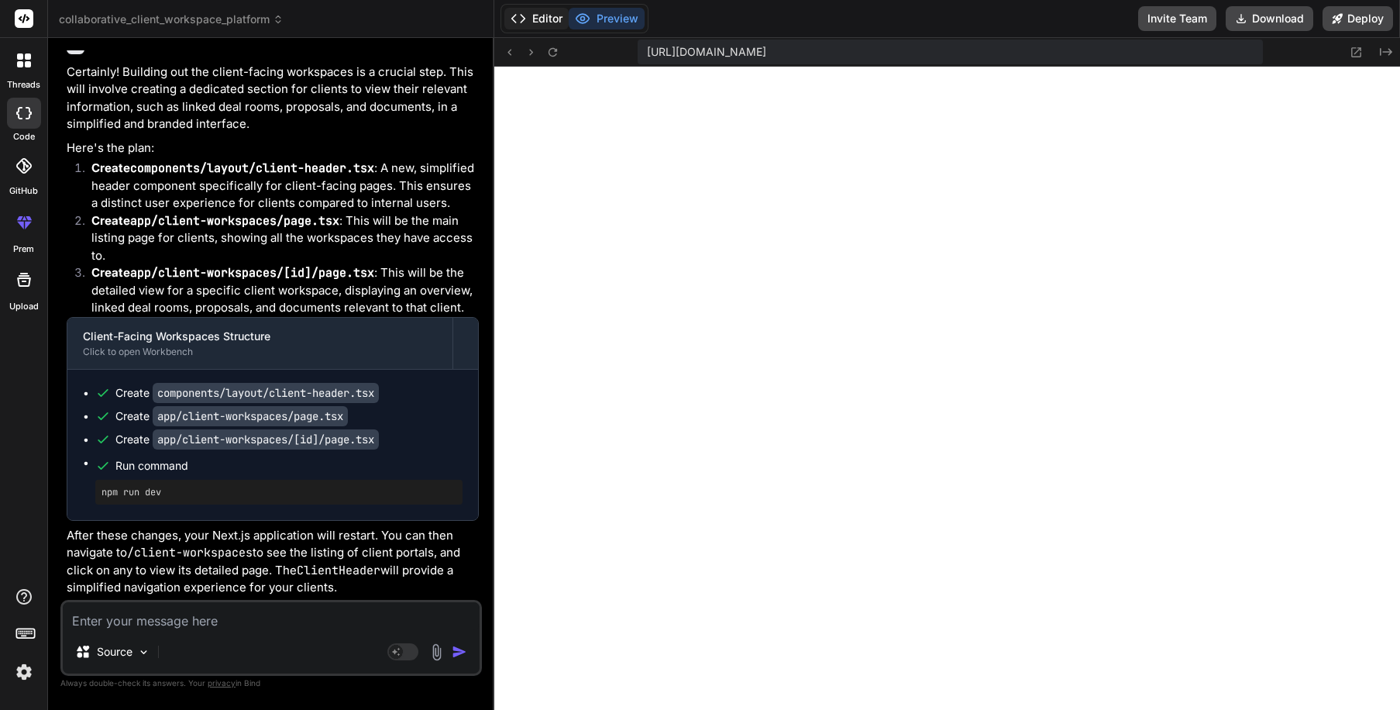
click at [542, 15] on button "Editor" at bounding box center [537, 19] width 64 height 22
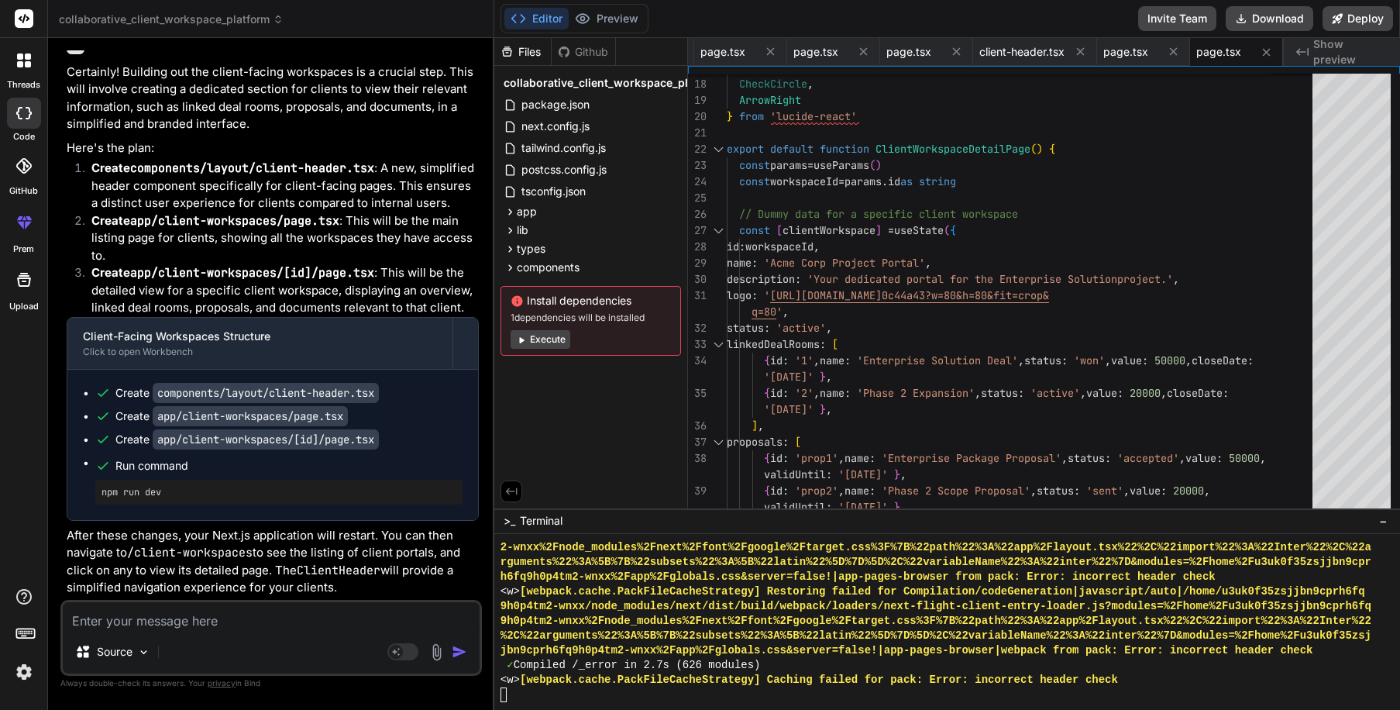
click at [553, 343] on button "Execute" at bounding box center [541, 339] width 60 height 19
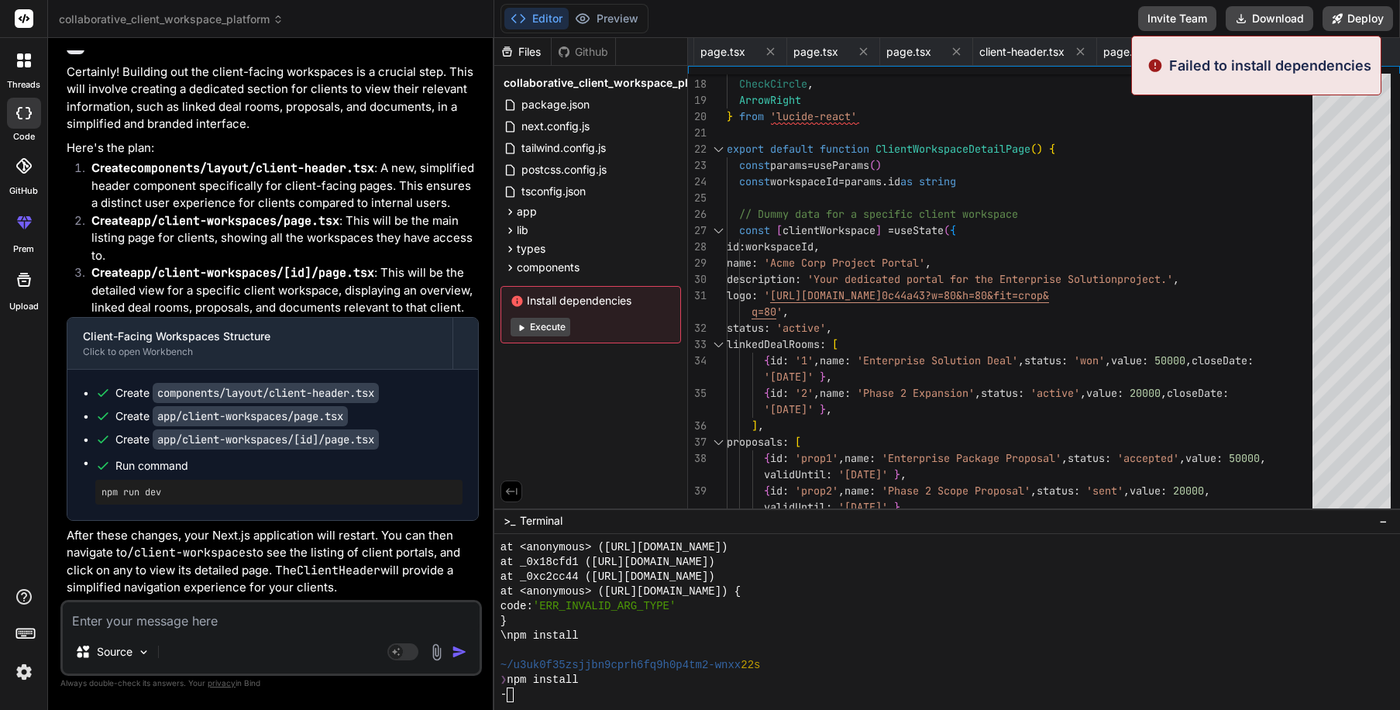
click at [553, 328] on button "Execute" at bounding box center [541, 327] width 60 height 19
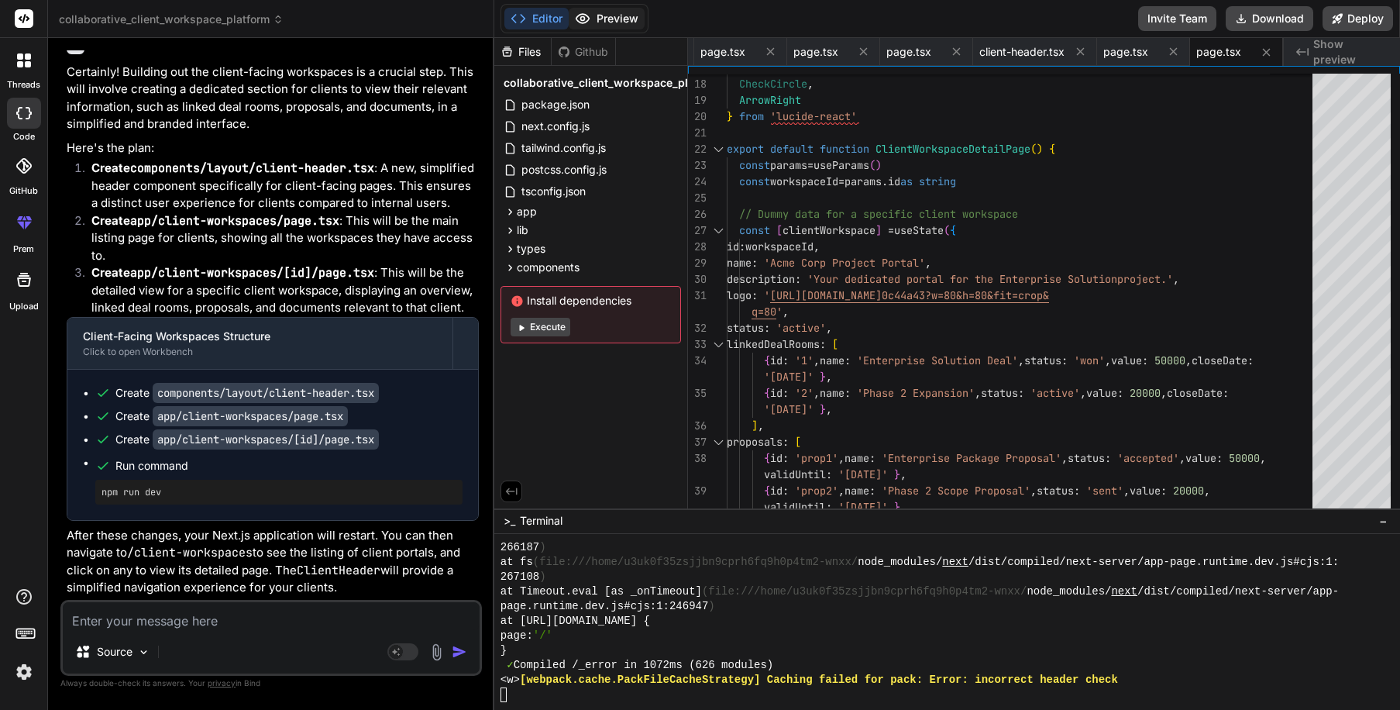
click at [602, 19] on button "Preview" at bounding box center [607, 19] width 76 height 22
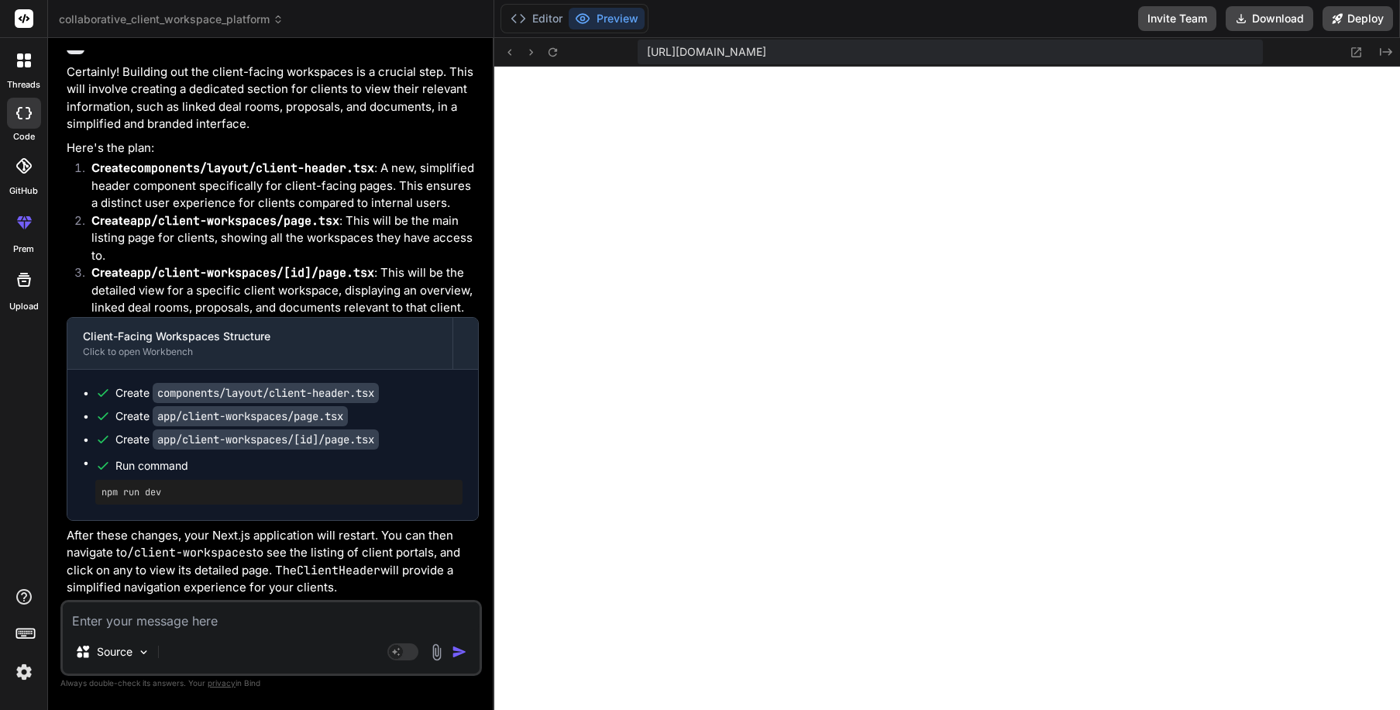
click at [168, 629] on textarea at bounding box center [271, 616] width 417 height 28
paste textarea "Server Error TypeError: __webpack_modules__[moduleId] is not a function This er…"
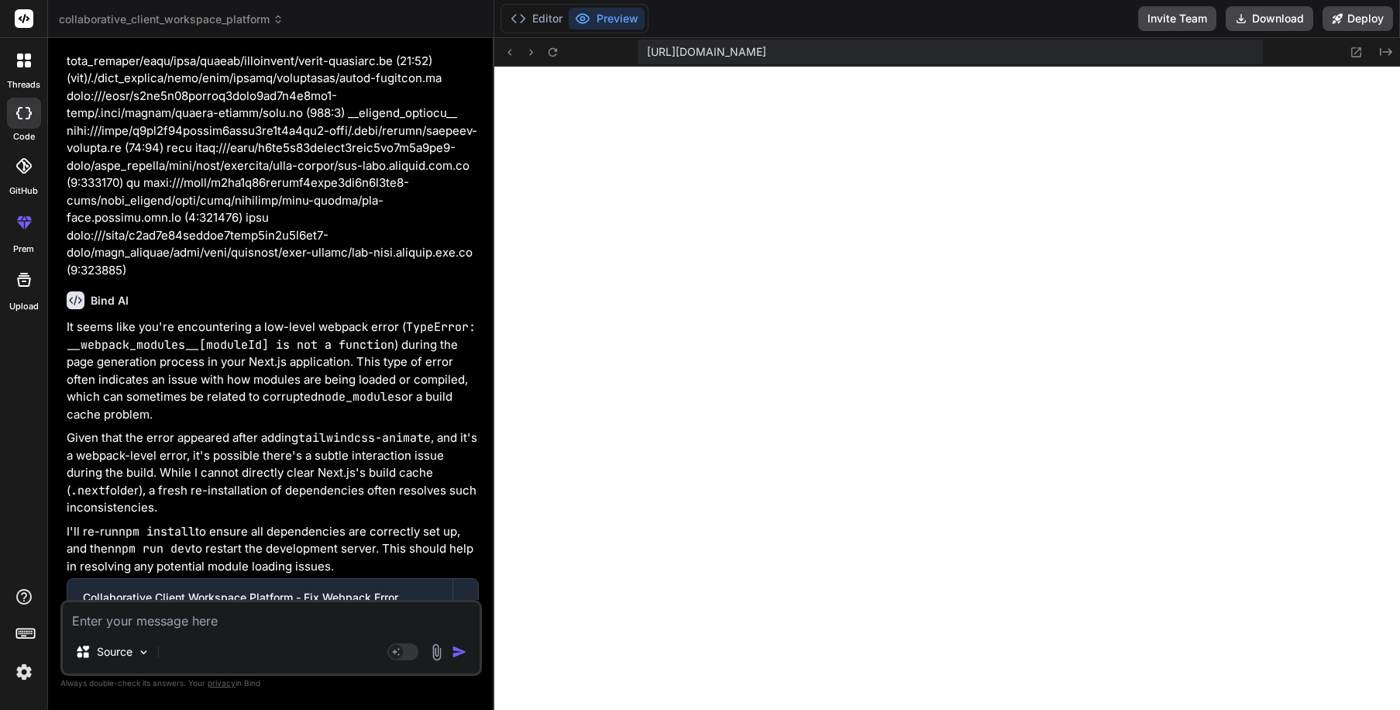
scroll to position [7237, 0]
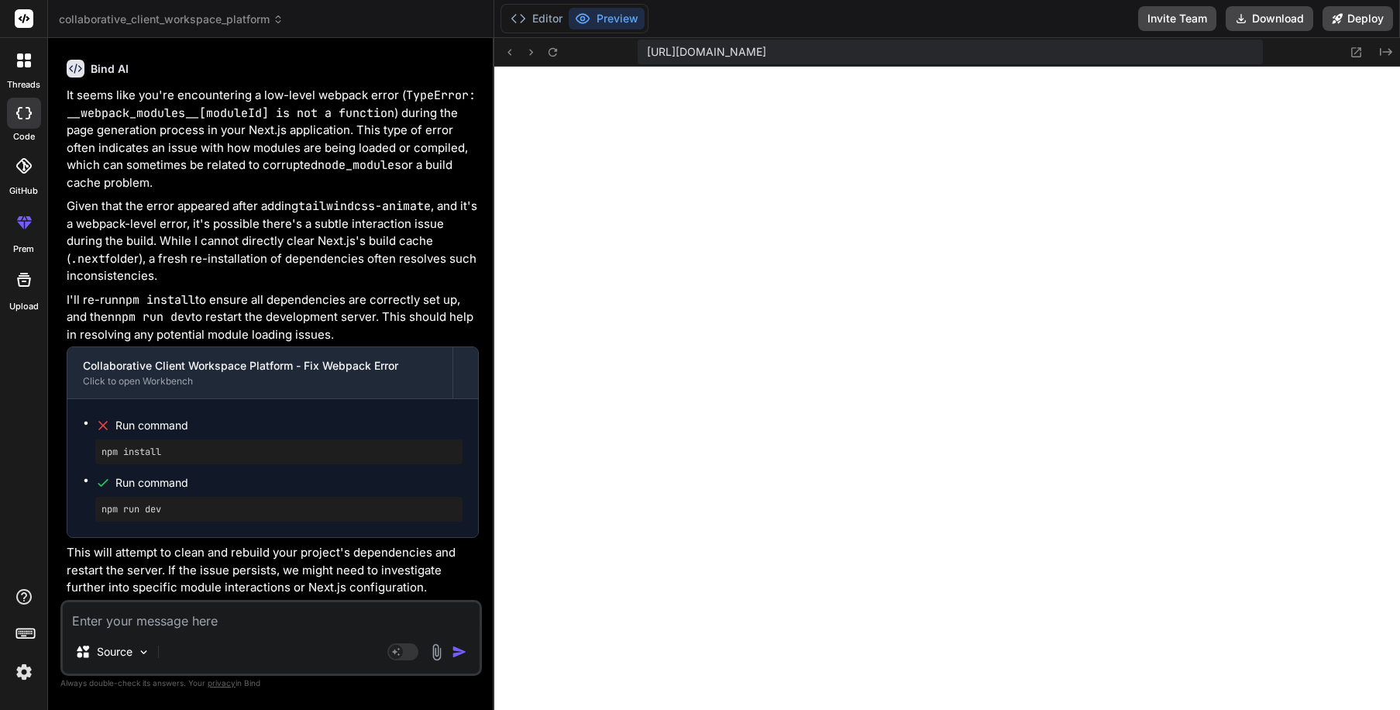
click at [329, 642] on div "Source" at bounding box center [271, 654] width 417 height 37
click at [331, 625] on textarea at bounding box center [271, 616] width 417 height 28
click at [511, 53] on icon at bounding box center [509, 52] width 13 height 13
click at [511, 50] on icon at bounding box center [509, 52] width 13 height 13
click at [554, 52] on icon at bounding box center [552, 52] width 13 height 13
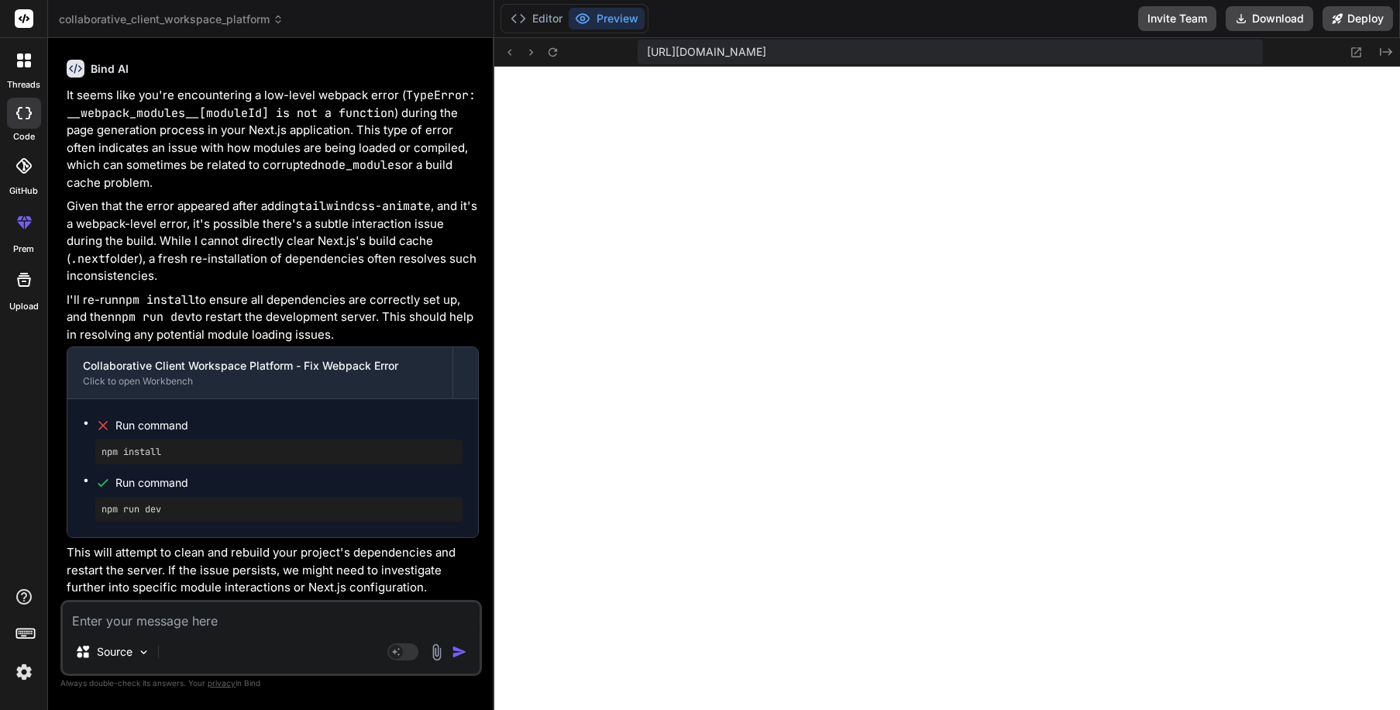
click at [246, 631] on div "Source Agent Mode. When this toggle is activated, AI automatically makes decisi…" at bounding box center [271, 638] width 422 height 76
click at [247, 625] on textarea at bounding box center [271, 616] width 417 height 28
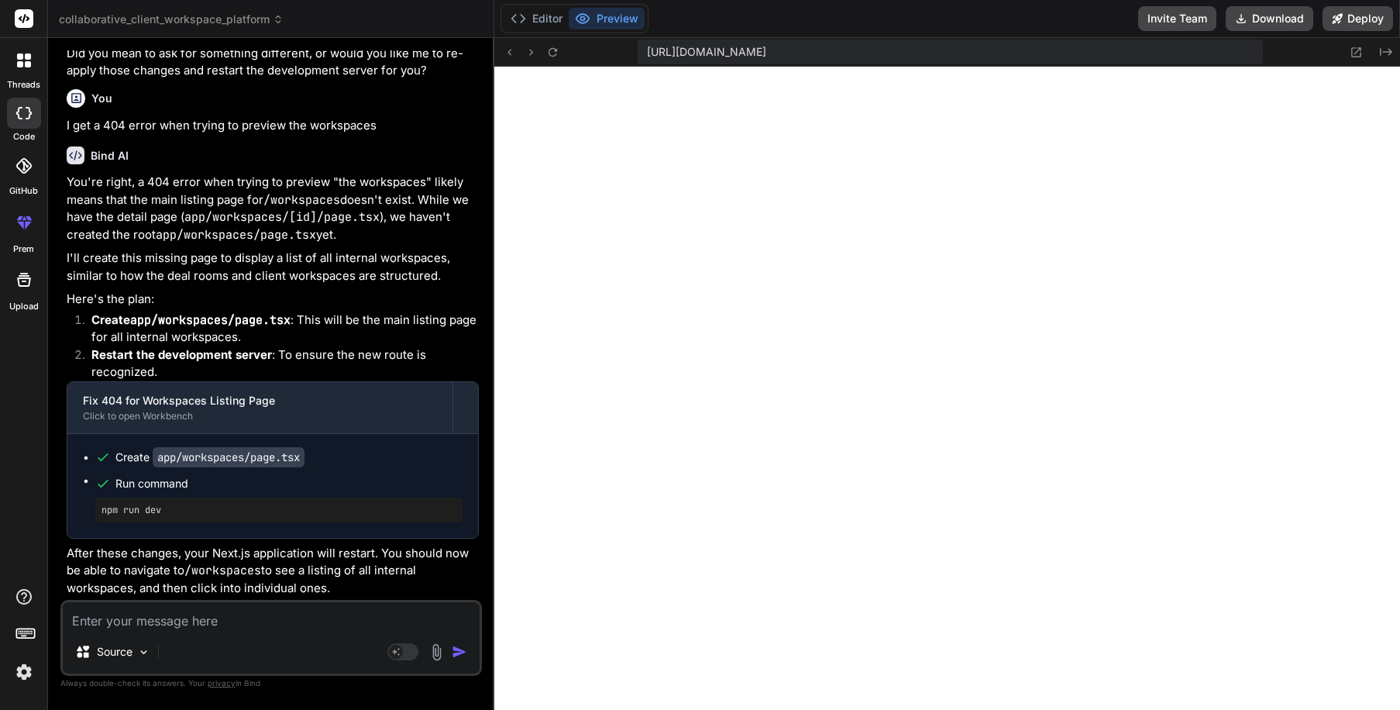
scroll to position [8021, 0]
click at [220, 622] on textarea at bounding box center [271, 616] width 417 height 28
paste textarea "Failed to compile ./app/workspaces/[id]/page.tsx NonErrorEmittedError: (Emitted…"
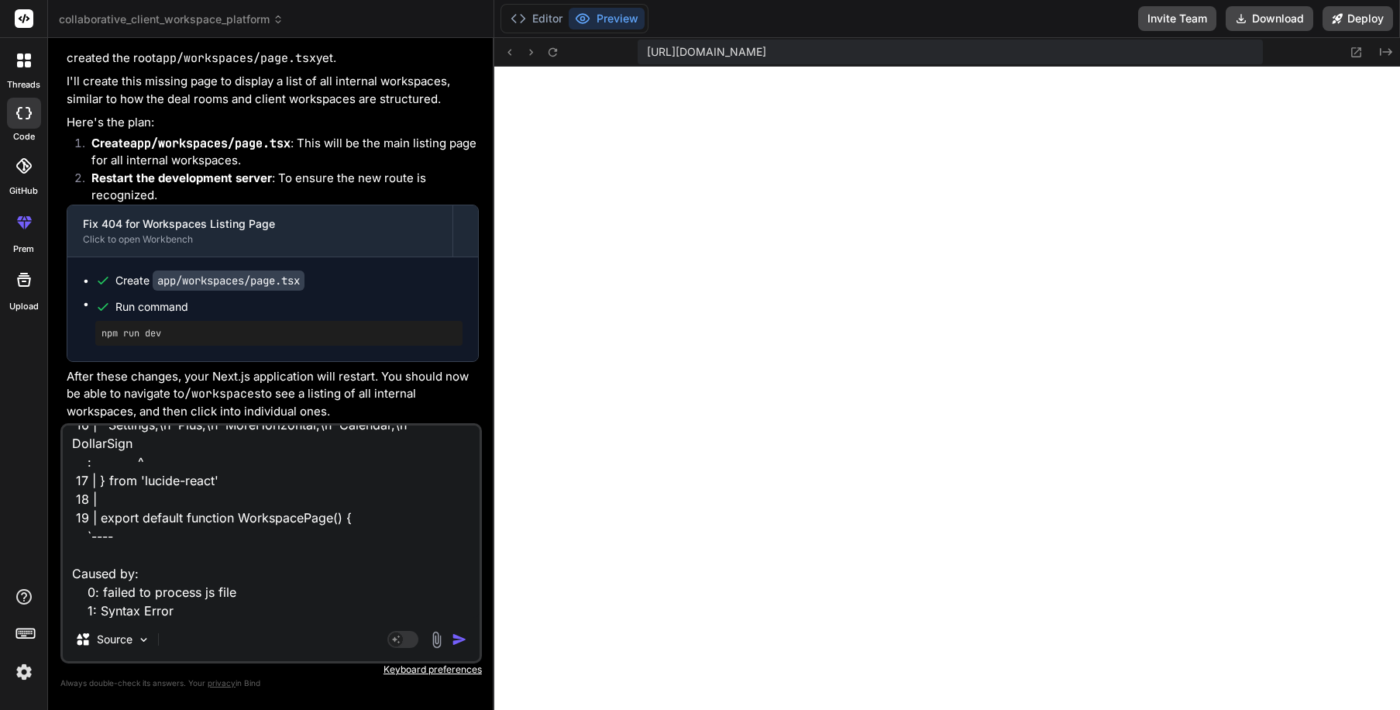
click at [457, 642] on img "button" at bounding box center [459, 639] width 15 height 15
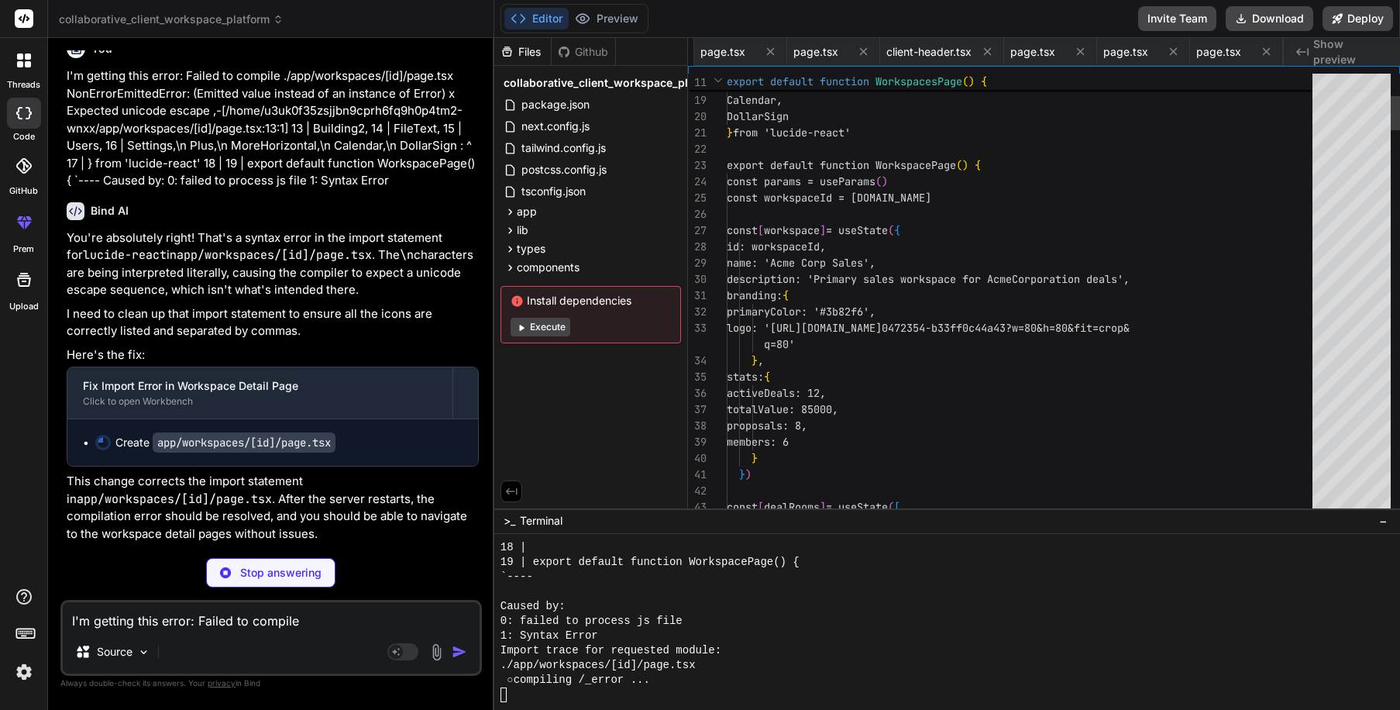
scroll to position [0, 2329]
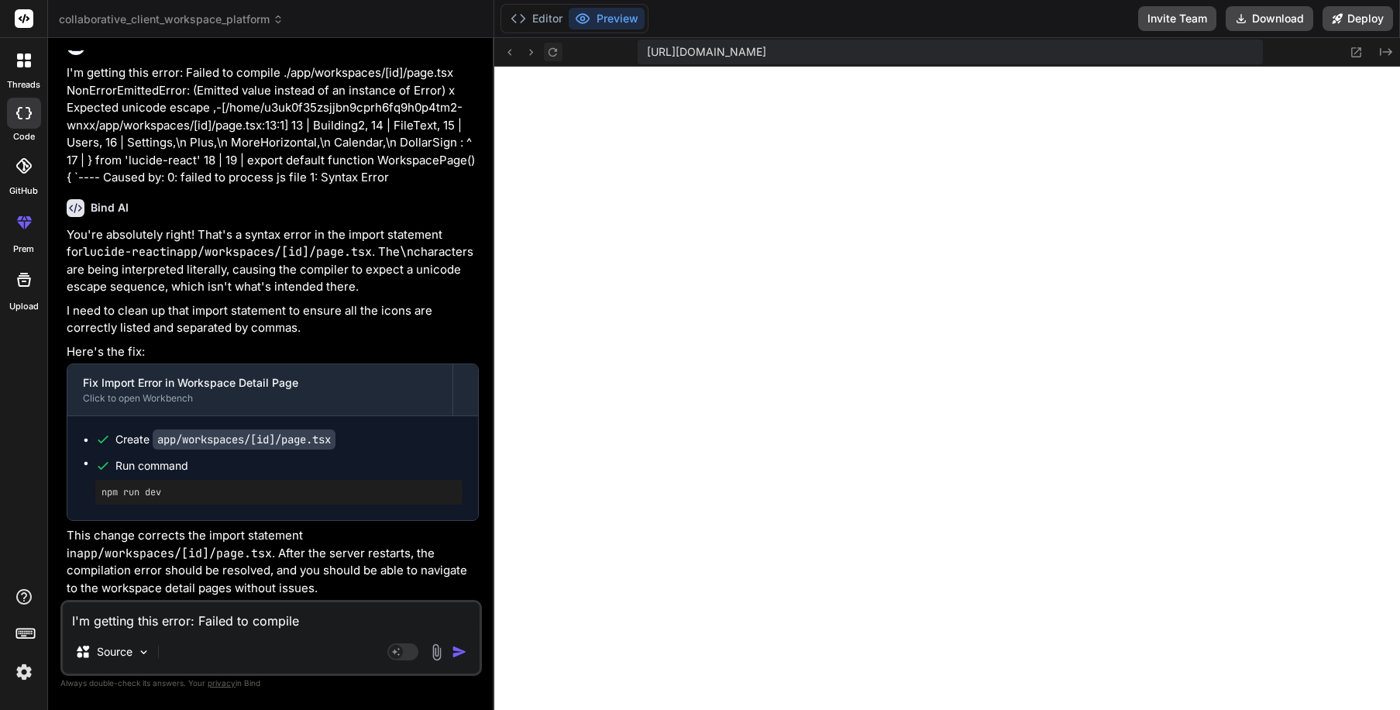
click at [556, 49] on icon at bounding box center [553, 51] width 9 height 9
click at [278, 623] on textarea "I'm getting this error: Failed to compile ./app/workspaces/[id]/page.tsx NonErr…" at bounding box center [271, 616] width 417 height 28
drag, startPoint x: 190, startPoint y: 620, endPoint x: 64, endPoint y: 615, distance: 125.6
click at [64, 615] on textarea "For the deals room, can we build out the structure for" at bounding box center [271, 616] width 417 height 28
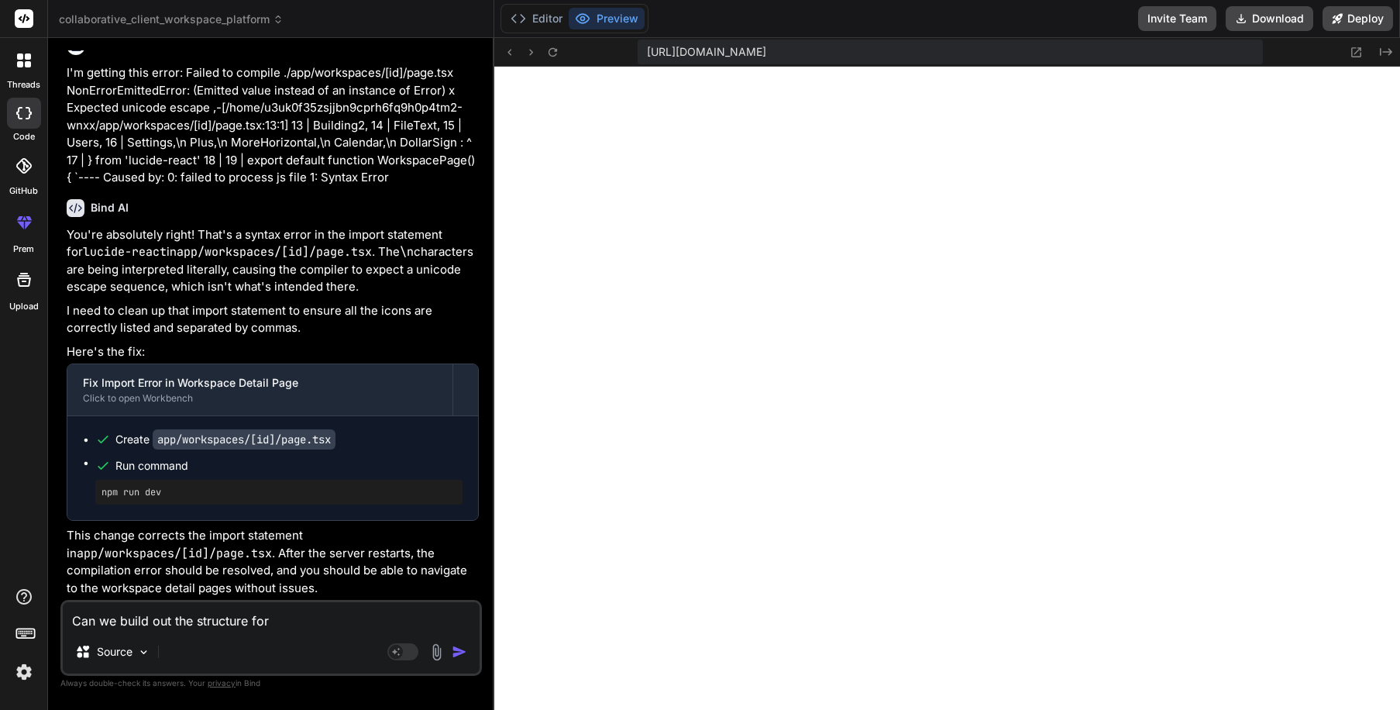
click at [284, 619] on textarea "Can we build out the structure for" at bounding box center [271, 616] width 417 height 28
click at [270, 618] on textarea "Can we build out the structure for the deal rooms so that" at bounding box center [271, 616] width 417 height 28
click at [459, 624] on textarea "Can we build out the structure for creating the deal rooms so that" at bounding box center [271, 616] width 417 height 28
click at [433, 653] on img at bounding box center [437, 652] width 18 height 18
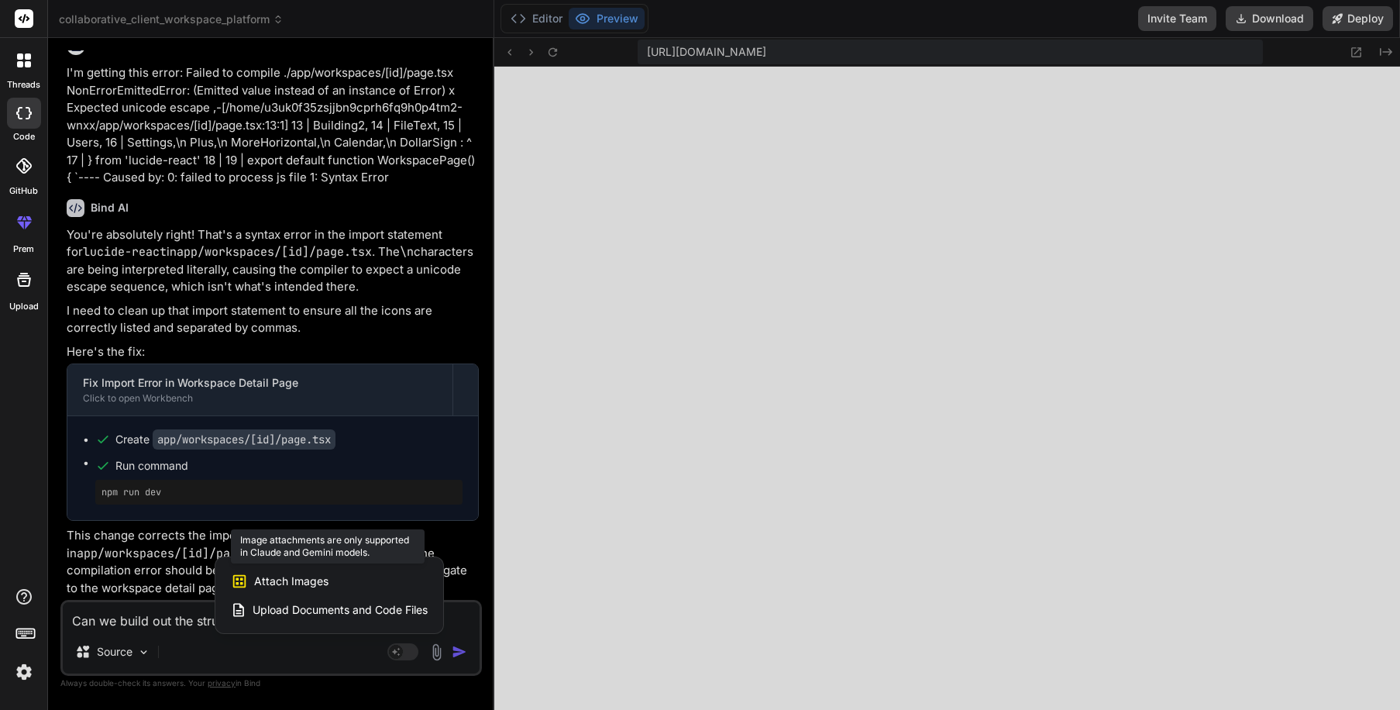
click at [315, 586] on span "Attach Images" at bounding box center [291, 580] width 74 height 15
click at [462, 621] on div at bounding box center [700, 355] width 1400 height 710
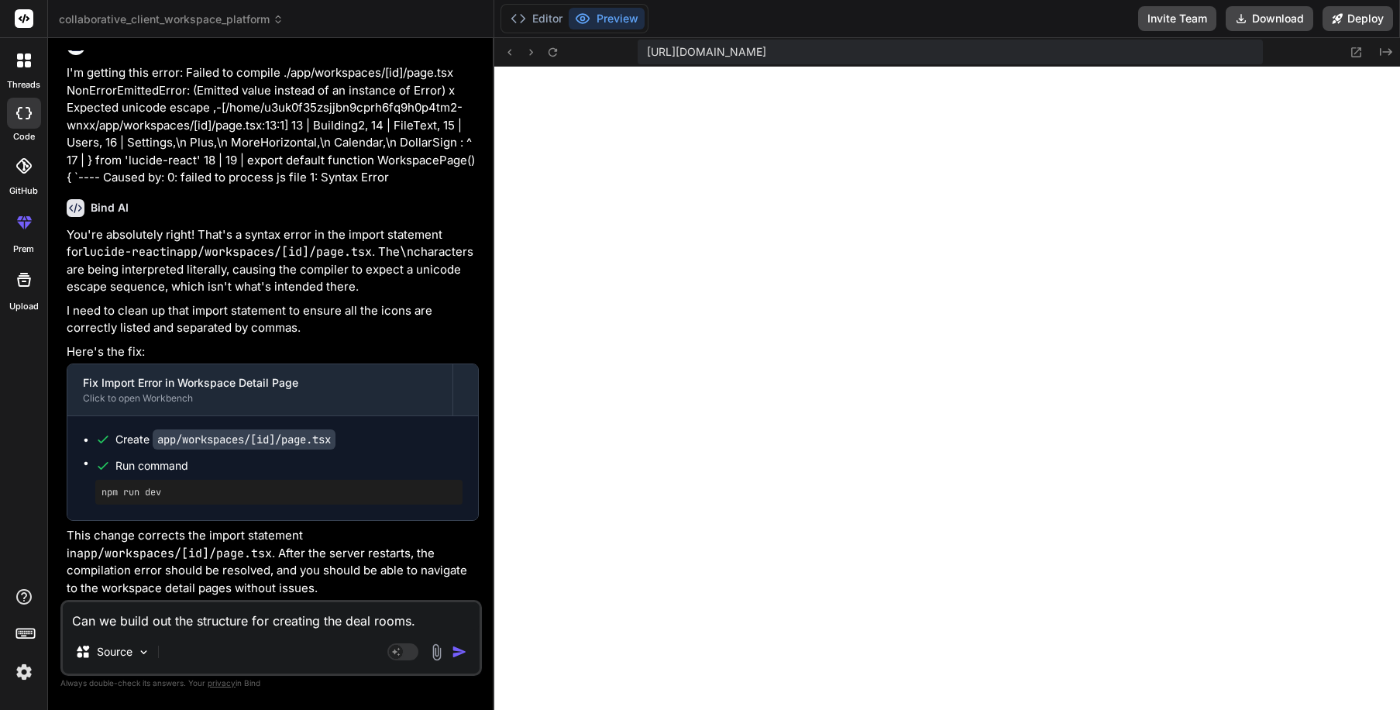
click at [445, 618] on textarea "Can we build out the structure for creating the deal rooms." at bounding box center [271, 616] width 417 height 28
click at [394, 648] on rect at bounding box center [396, 652] width 14 height 14
click at [436, 646] on img at bounding box center [437, 652] width 18 height 18
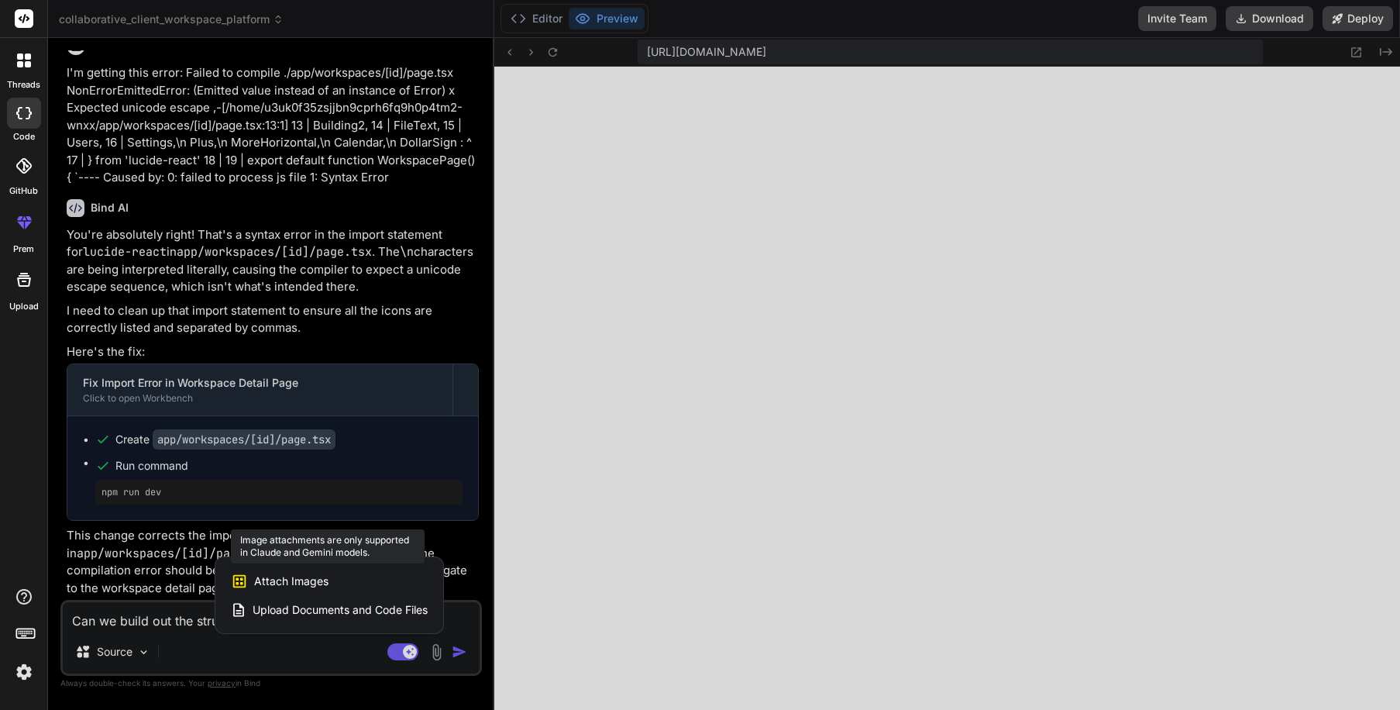
click at [356, 579] on div "Attach Images Image attachments are only supported in Claude and Gemini models." at bounding box center [329, 581] width 197 height 29
click at [312, 578] on span "Attach Images" at bounding box center [291, 580] width 74 height 15
click at [311, 578] on span "Attach Images" at bounding box center [291, 580] width 74 height 15
click at [443, 618] on div "Attach Images Image attachments are only supported in Claude and Gemini models.…" at bounding box center [329, 595] width 228 height 76
click at [456, 617] on div at bounding box center [700, 355] width 1400 height 710
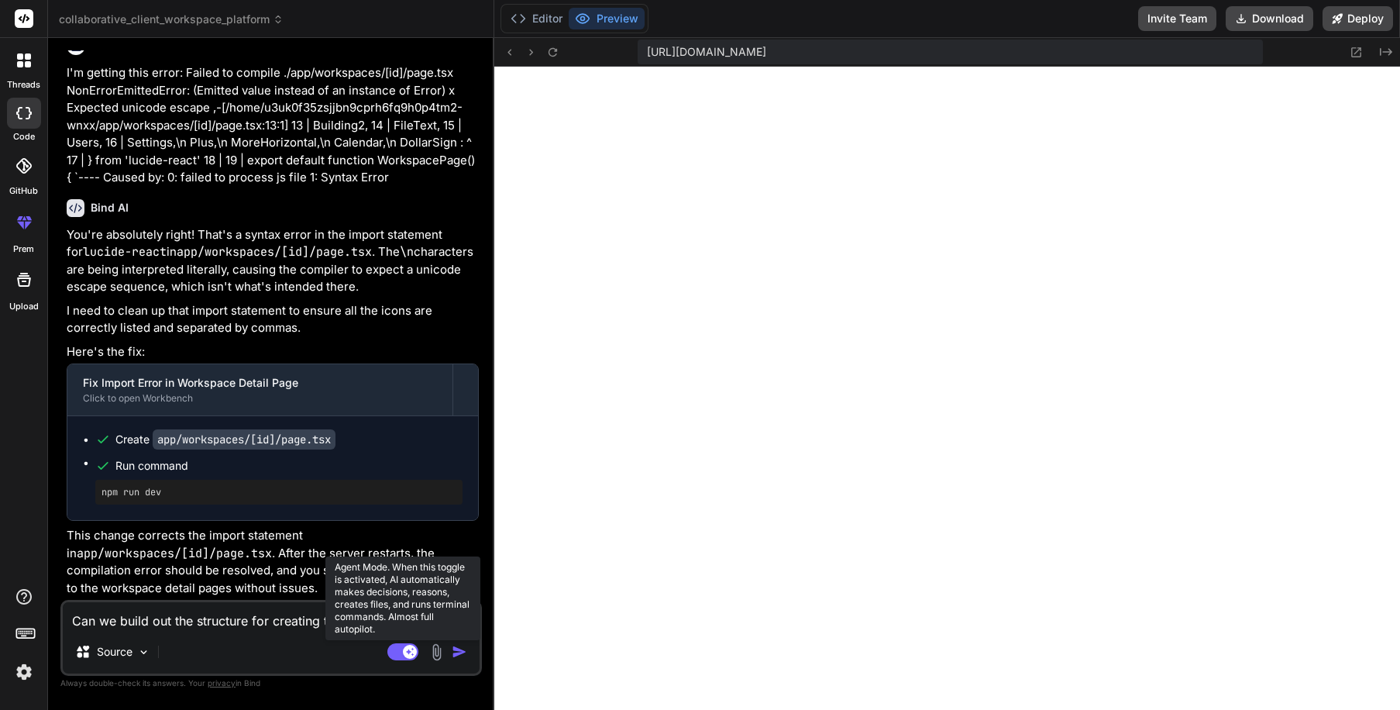
click at [408, 649] on rect at bounding box center [410, 652] width 14 height 14
click at [421, 620] on textarea "Can we build out the structure for creating the deal rooms." at bounding box center [271, 616] width 417 height 28
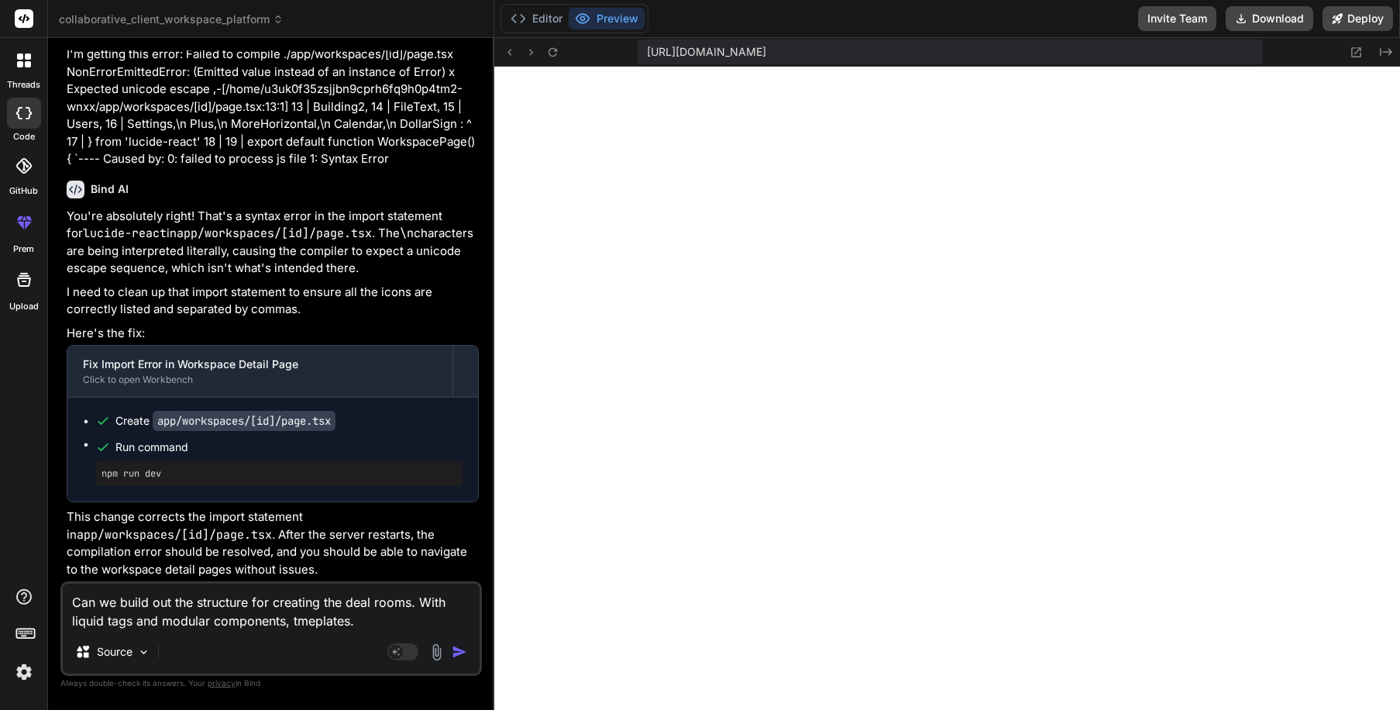
click at [297, 620] on textarea "Can we build out the structure for creating the deal rooms. With liquid tags an…" at bounding box center [271, 607] width 417 height 46
click at [353, 619] on textarea "Can we build out the structure for creating the deal rooms. With liquid tags an…" at bounding box center [271, 607] width 417 height 46
click at [322, 621] on textarea "Can we build out the structure for creating the deal rooms. With liquid tags an…" at bounding box center [271, 607] width 417 height 46
click at [398, 618] on textarea "Can we build out the structure for creating the deal rooms. With liquid tags an…" at bounding box center [271, 607] width 417 height 46
paste textarea "Launch a sales room in a few clicks. Create company-wide templates to standardi…"
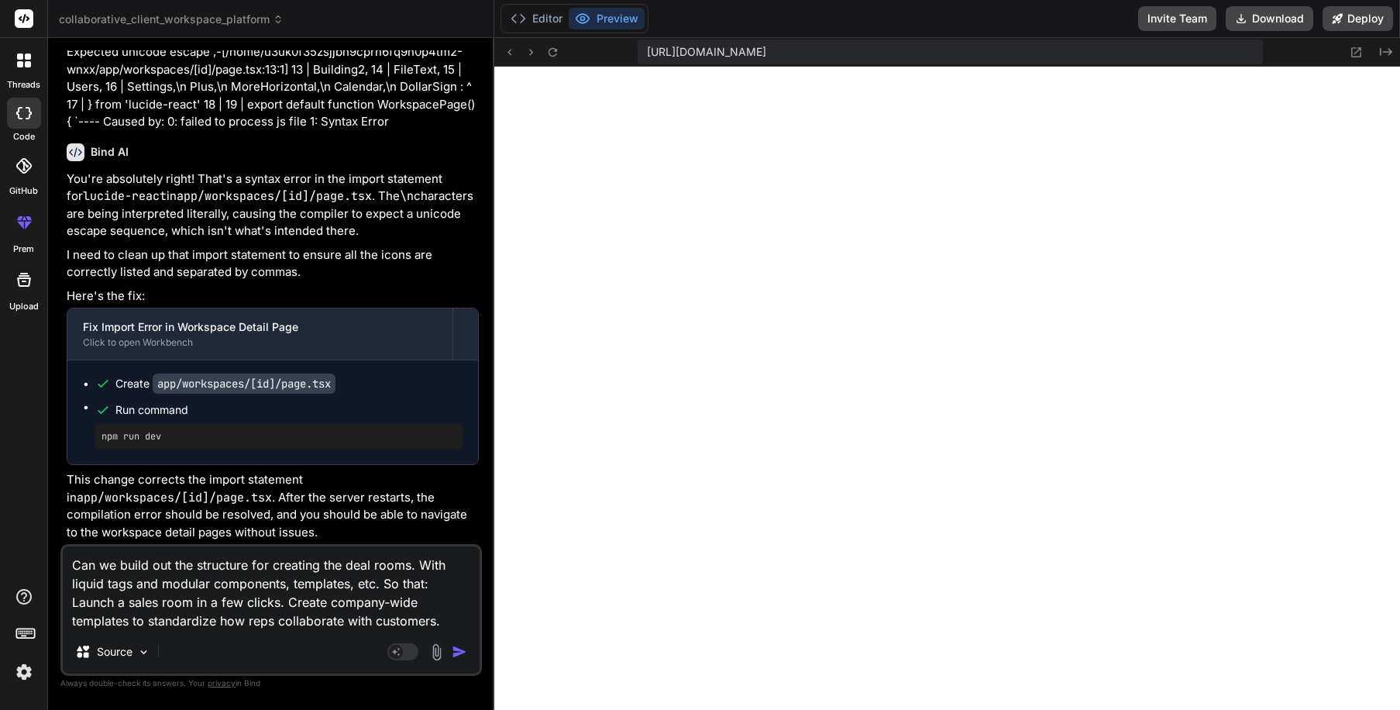
click at [423, 581] on textarea "Can we build out the structure for creating the deal rooms. With liquid tags an…" at bounding box center [271, 588] width 417 height 84
click at [71, 604] on textarea "Can we build out the structure for creating the deal rooms. With liquid tags an…" at bounding box center [271, 588] width 417 height 84
drag, startPoint x: 158, startPoint y: 602, endPoint x: 186, endPoint y: 600, distance: 28.0
click at [186, 600] on textarea "Can we build out the structure for creating the deal rooms. With liquid tags an…" at bounding box center [271, 588] width 417 height 84
drag, startPoint x: 246, startPoint y: 621, endPoint x: 271, endPoint y: 618, distance: 25.0
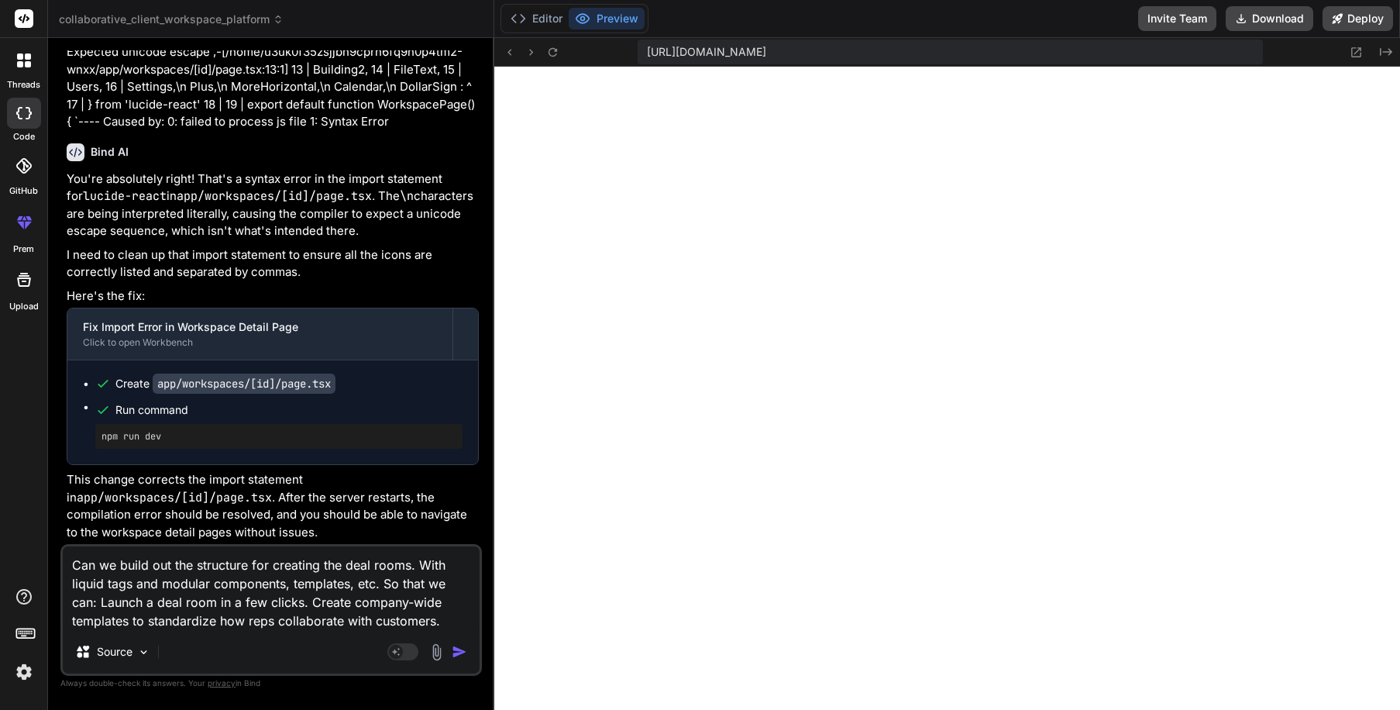
click at [271, 618] on textarea "Can we build out the structure for creating the deal rooms. With liquid tags an…" at bounding box center [271, 588] width 417 height 84
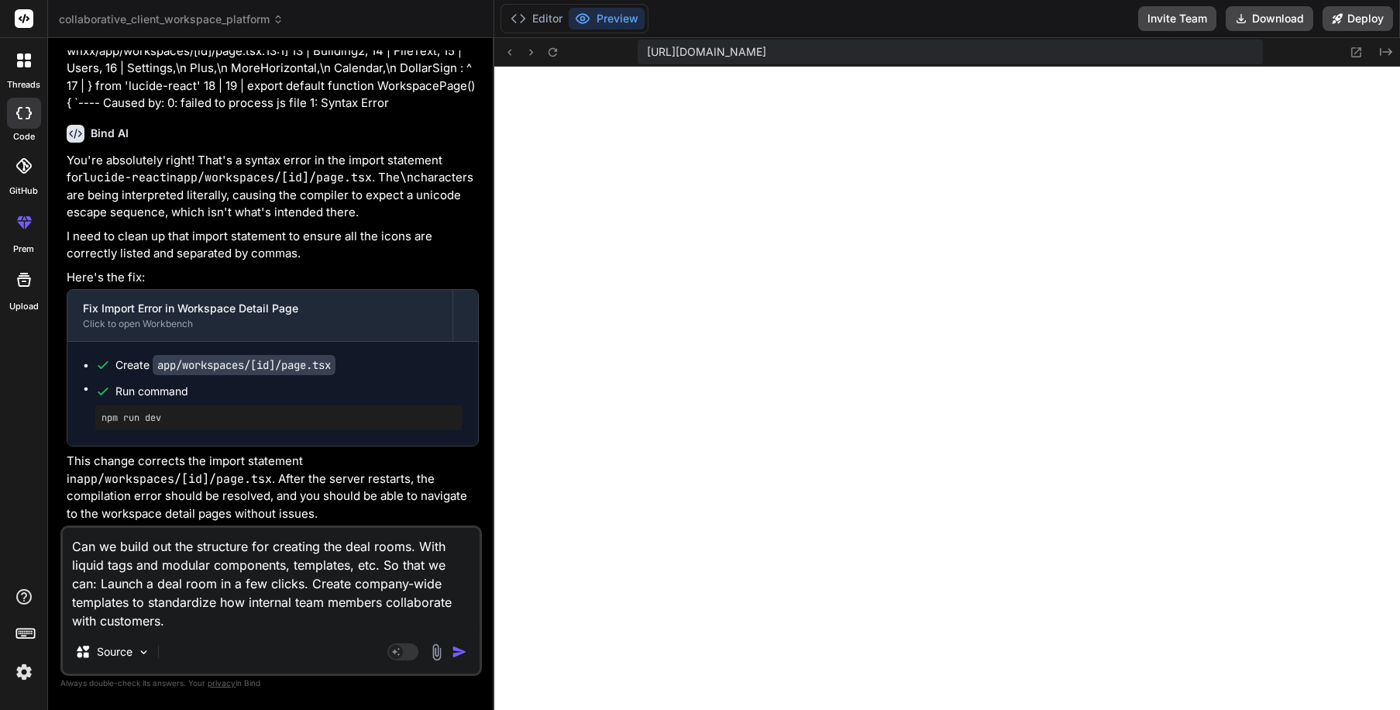
click at [173, 623] on textarea "Can we build out the structure for creating the deal rooms. With liquid tags an…" at bounding box center [271, 579] width 417 height 102
paste textarea "Standardize content sharing. Control what content reps put in front of customer…"
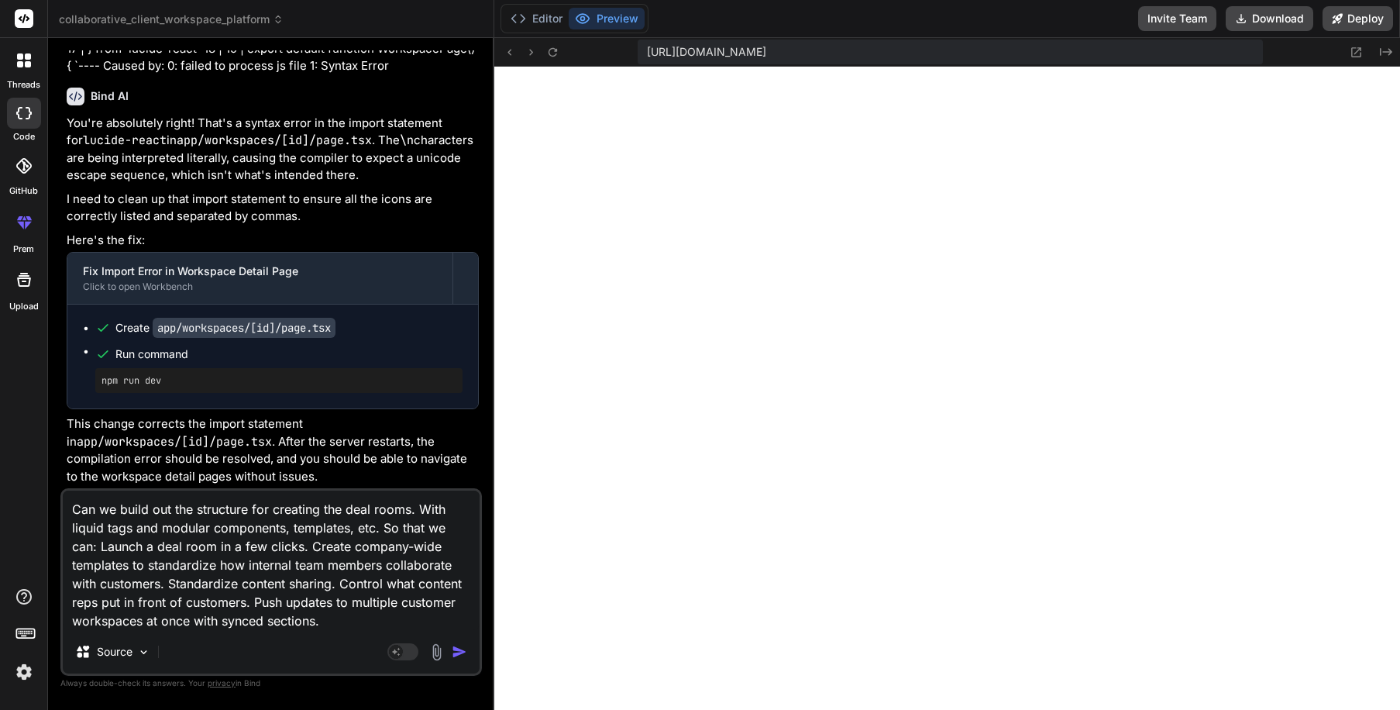
drag, startPoint x: 249, startPoint y: 565, endPoint x: 362, endPoint y: 562, distance: 113.2
click at [362, 562] on textarea "Can we build out the structure for creating the deal rooms. With liquid tags an…" at bounding box center [271, 560] width 417 height 139
drag, startPoint x: 246, startPoint y: 563, endPoint x: 382, endPoint y: 562, distance: 135.6
click at [382, 562] on textarea "Can we build out the structure for creating the deal rooms. With liquid tags an…" at bounding box center [271, 560] width 417 height 139
click at [79, 607] on textarea "Can we build out the structure for creating the deal rooms. With liquid tags an…" at bounding box center [271, 560] width 417 height 139
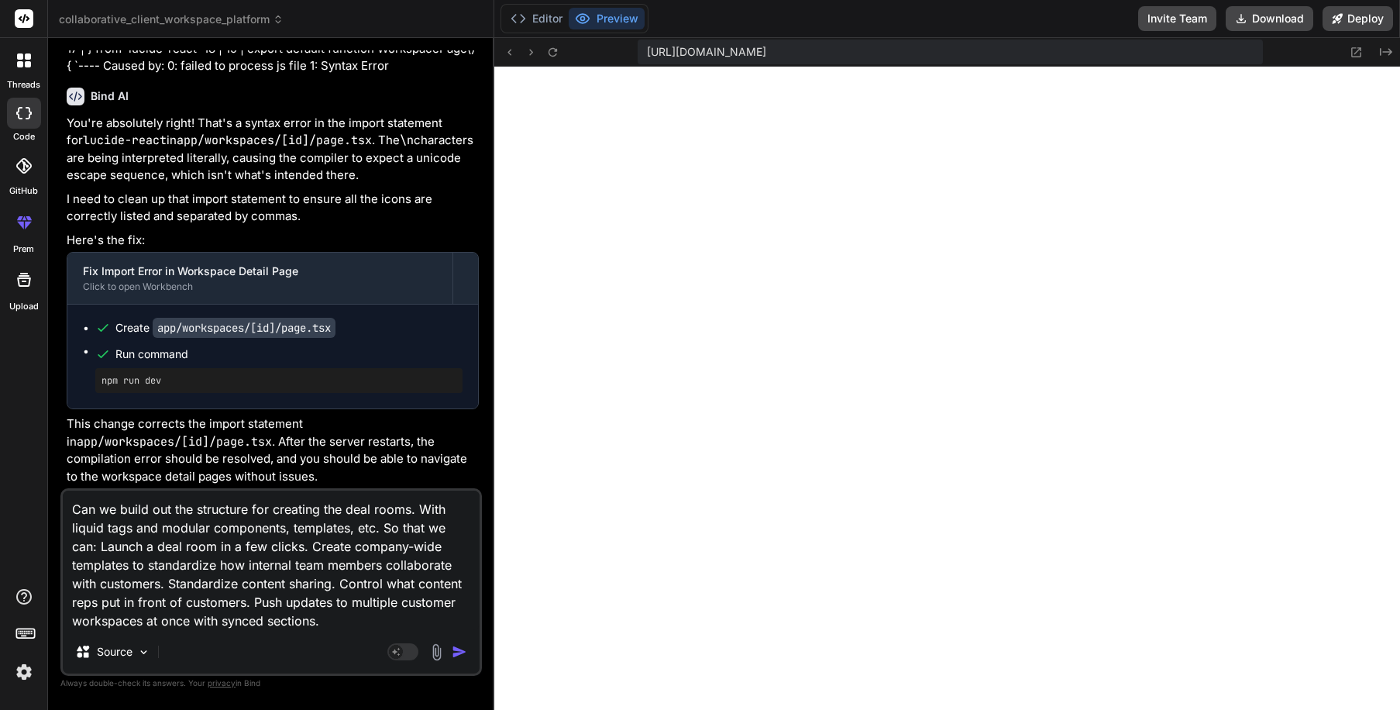
drag, startPoint x: 72, startPoint y: 605, endPoint x: 96, endPoint y: 604, distance: 24.1
click at [96, 604] on textarea "Can we build out the structure for creating the deal rooms. With liquid tags an…" at bounding box center [271, 560] width 417 height 139
paste textarea "internal team member"
click at [456, 620] on textarea "Can we build out the structure for creating the deal rooms. With liquid tags an…" at bounding box center [271, 560] width 417 height 139
paste textarea "Adapt to your deal cycle. Reps can unveil workspace sections like pricing and s…"
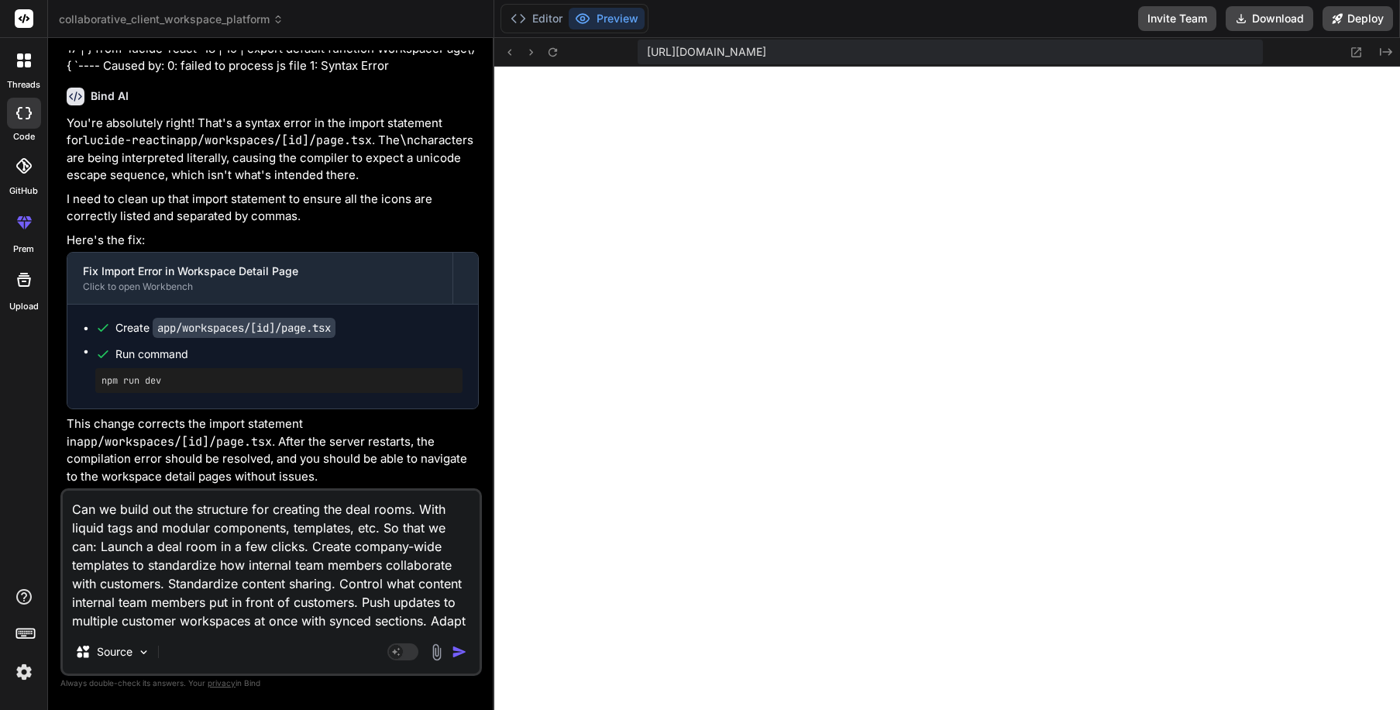
scroll to position [16, 0]
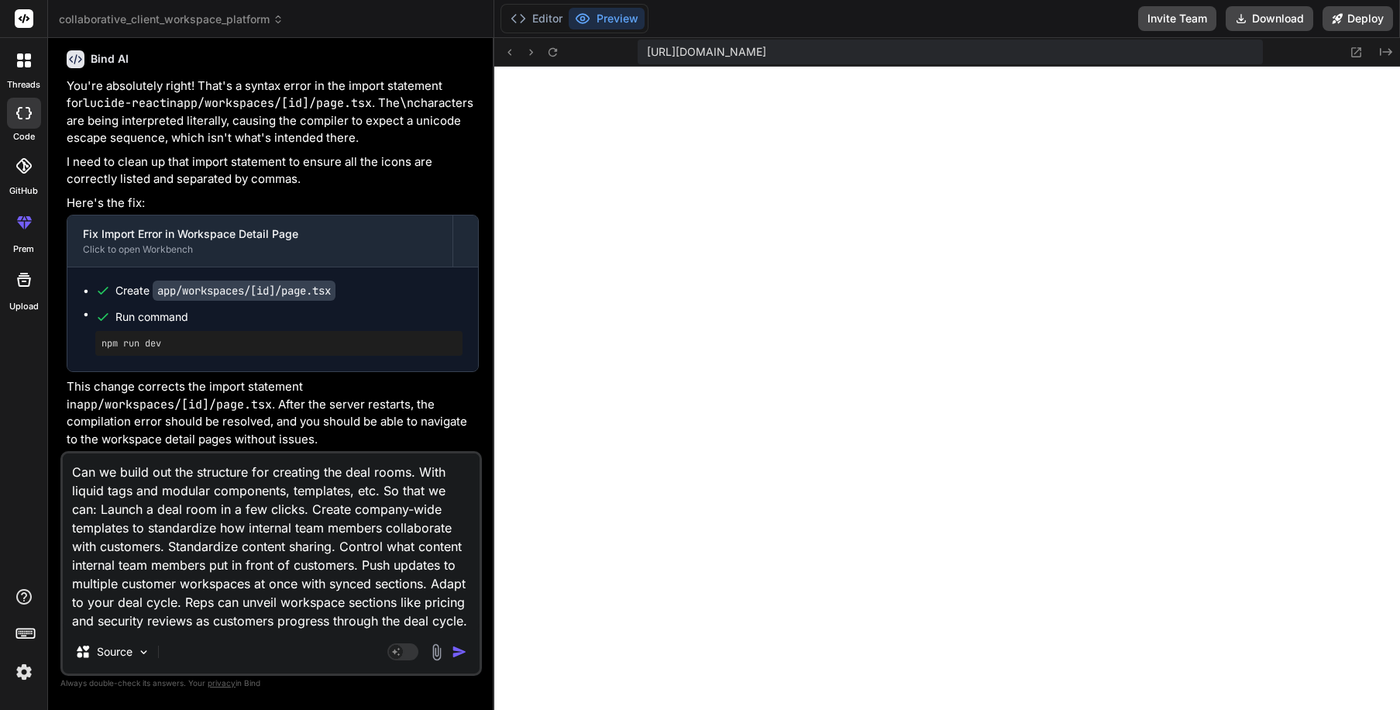
click at [208, 583] on textarea "Can we build out the structure for creating the deal rooms. With liquid tags an…" at bounding box center [271, 541] width 417 height 177
drag, startPoint x: 119, startPoint y: 546, endPoint x: 252, endPoint y: 539, distance: 133.5
click at [252, 539] on textarea "Can we build out the structure for creating the deal rooms. With liquid tags an…" at bounding box center [271, 541] width 417 height 177
drag, startPoint x: 271, startPoint y: 586, endPoint x: 296, endPoint y: 585, distance: 24.8
click at [296, 585] on textarea "Can we build out the structure for creating the deal rooms. With liquid tags an…" at bounding box center [271, 541] width 417 height 177
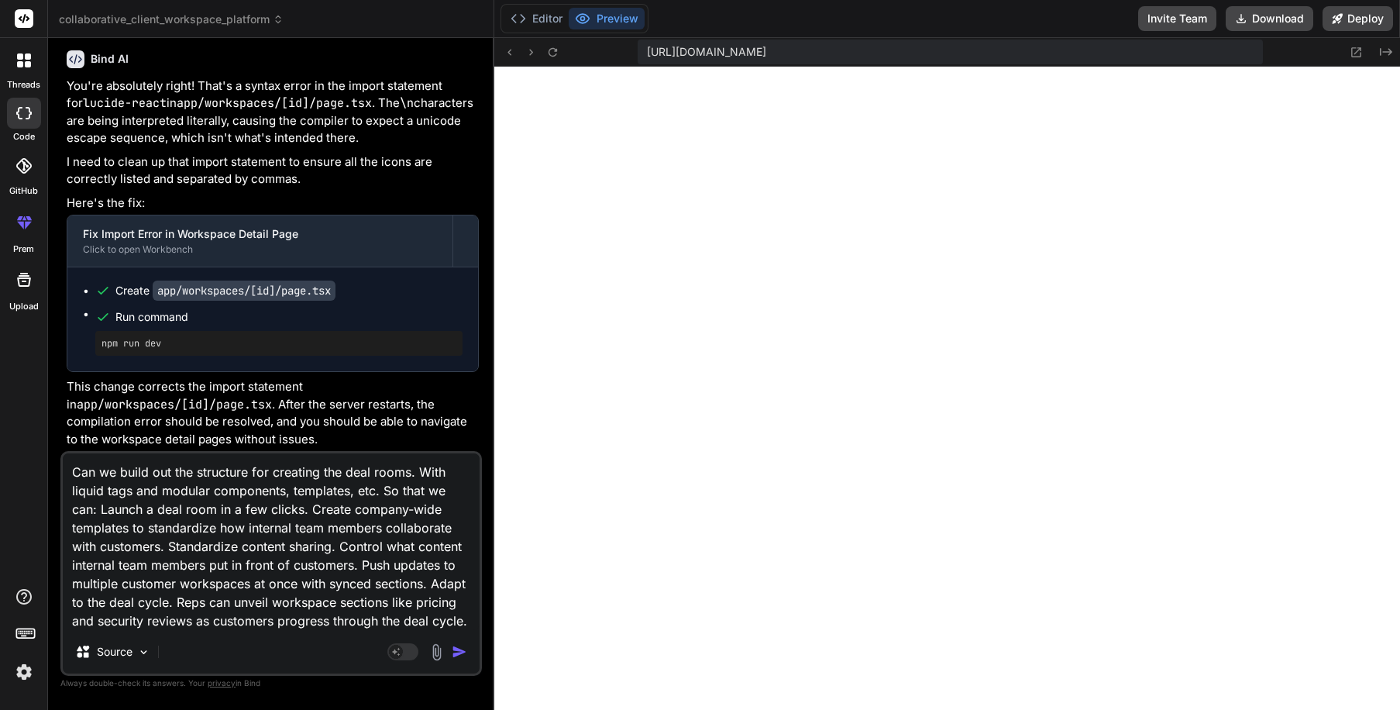
paste textarea "internal team member"
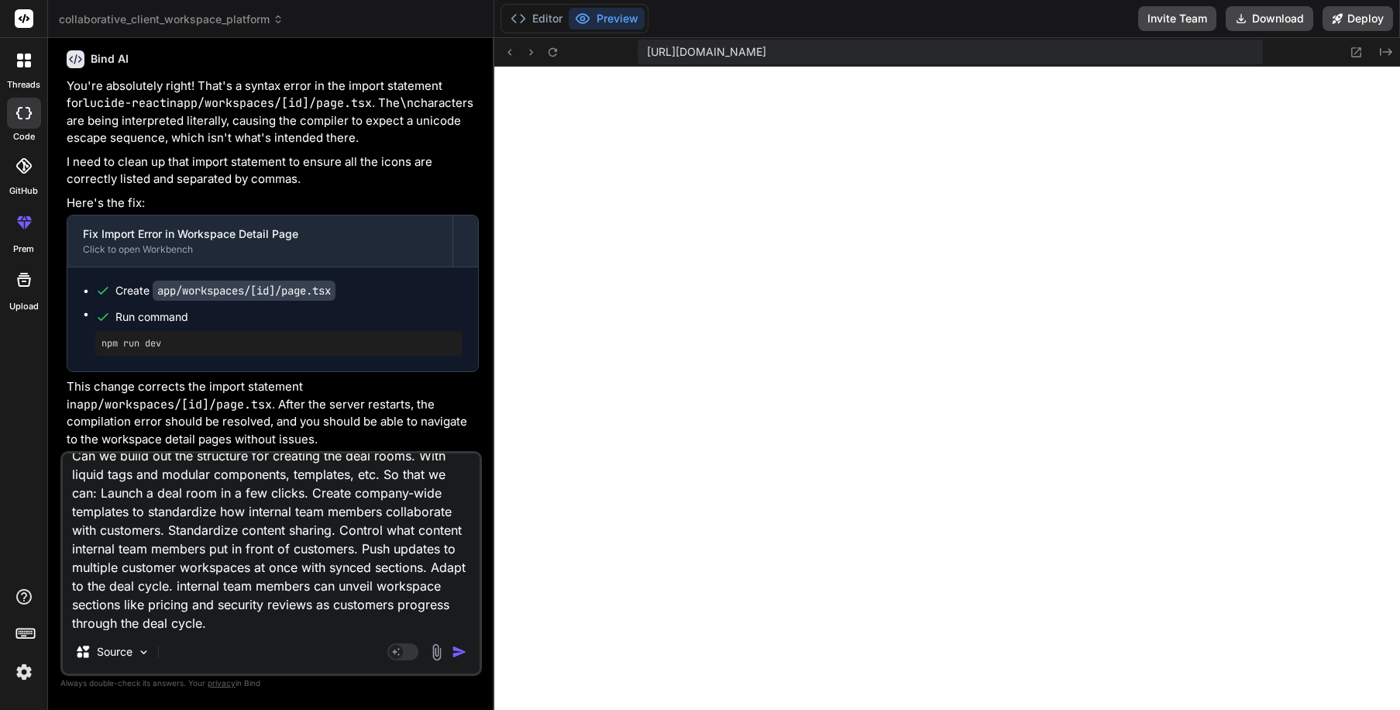
scroll to position [3, 0]
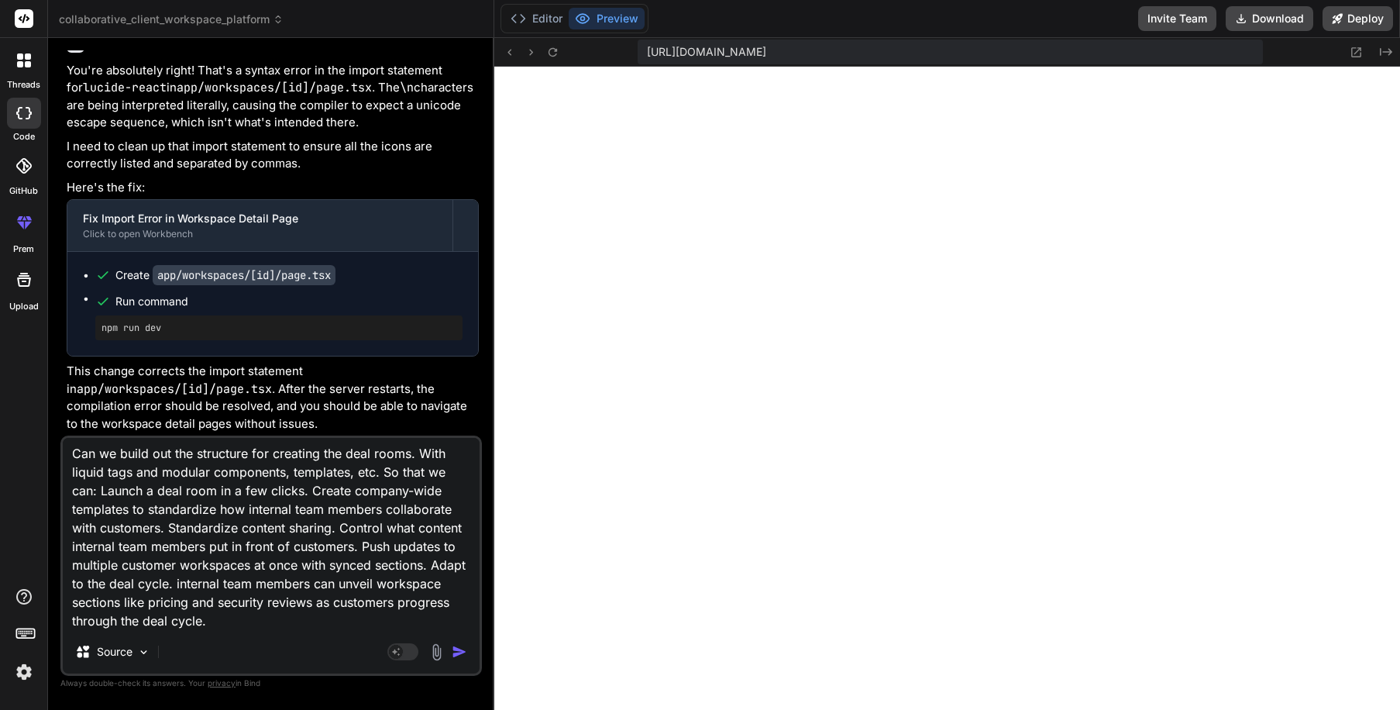
click at [274, 582] on textarea "Can we build out the structure for creating the deal rooms. With liquid tags an…" at bounding box center [271, 534] width 417 height 192
drag, startPoint x: 256, startPoint y: 602, endPoint x: 292, endPoint y: 601, distance: 36.4
click at [292, 601] on textarea "Can we build out the structure for creating the deal rooms. With liquid tags an…" at bounding box center [271, 534] width 417 height 192
click at [207, 620] on textarea "Can we build out the structure for creating the deal rooms. With liquid tags an…" at bounding box center [271, 534] width 417 height 192
drag, startPoint x: 412, startPoint y: 622, endPoint x: 412, endPoint y: 611, distance: 10.1
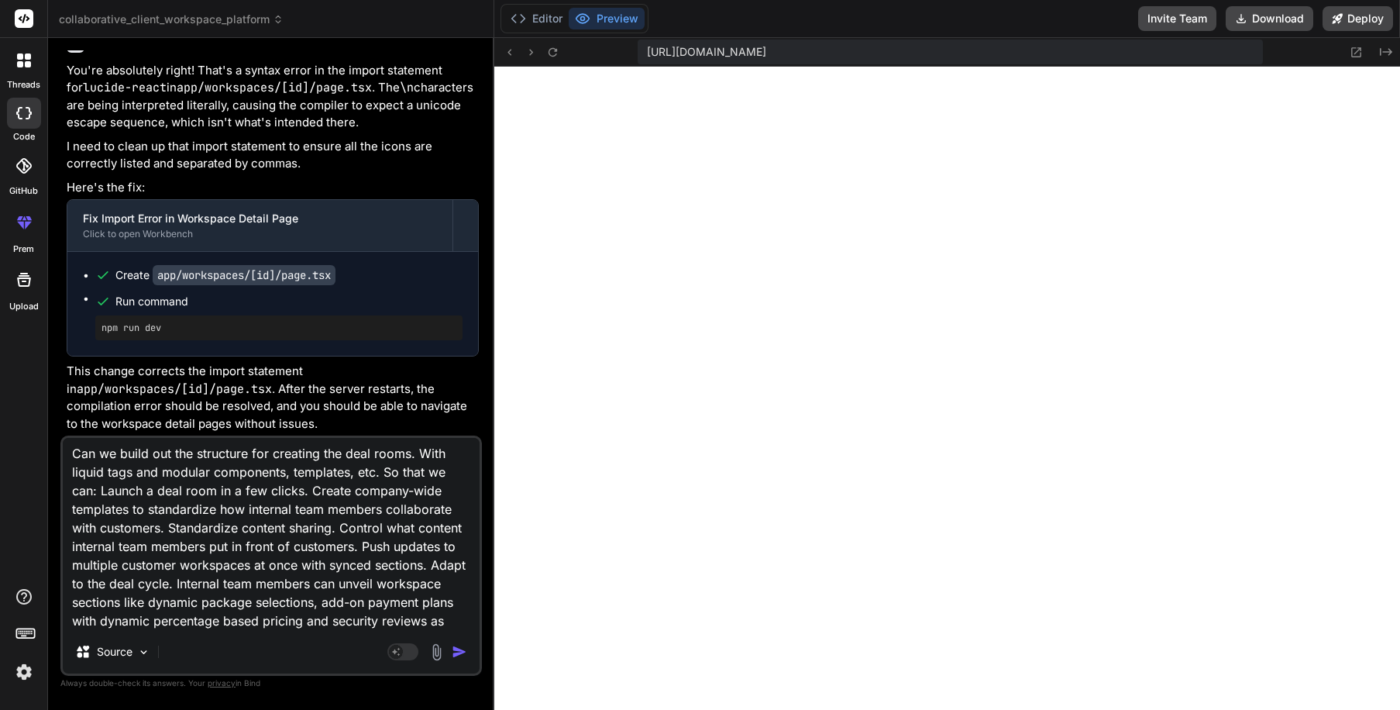
click at [411, 622] on textarea "Can we build out the structure for creating the deal rooms. With liquid tags an…" at bounding box center [271, 534] width 417 height 192
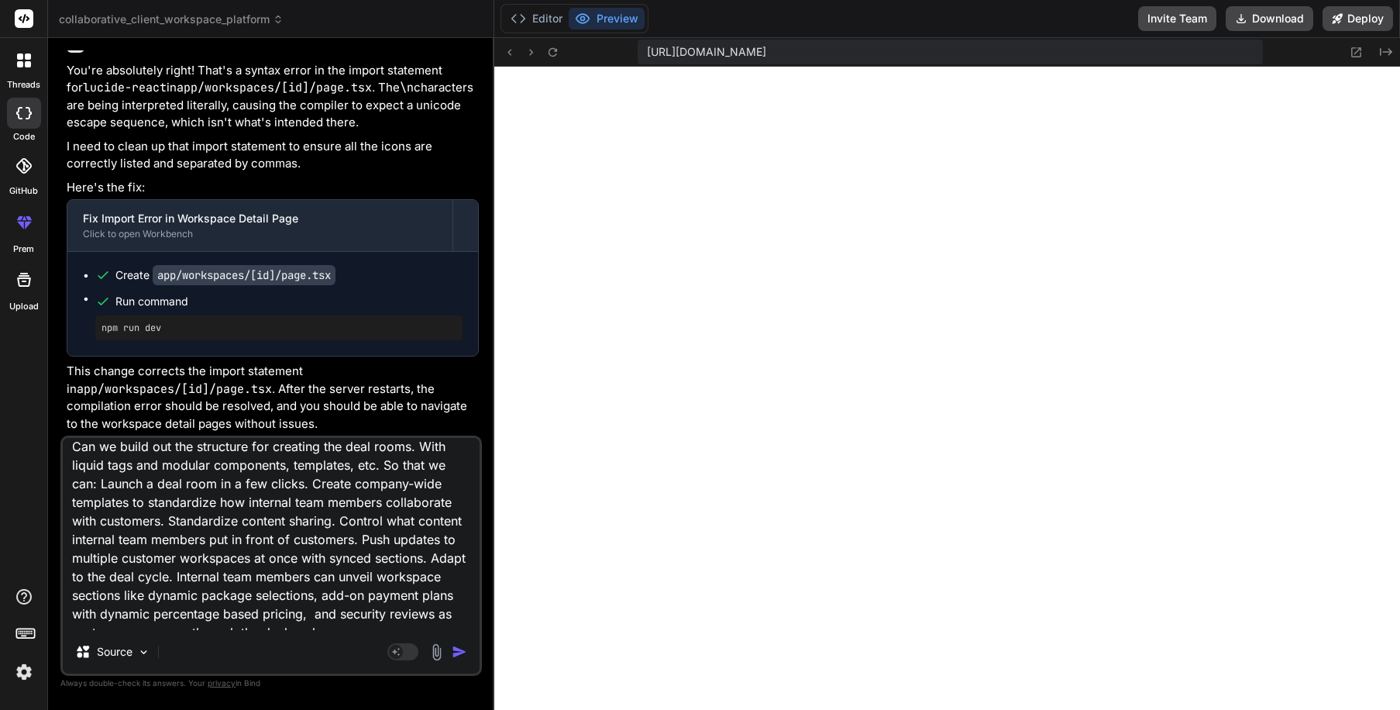
scroll to position [22, 0]
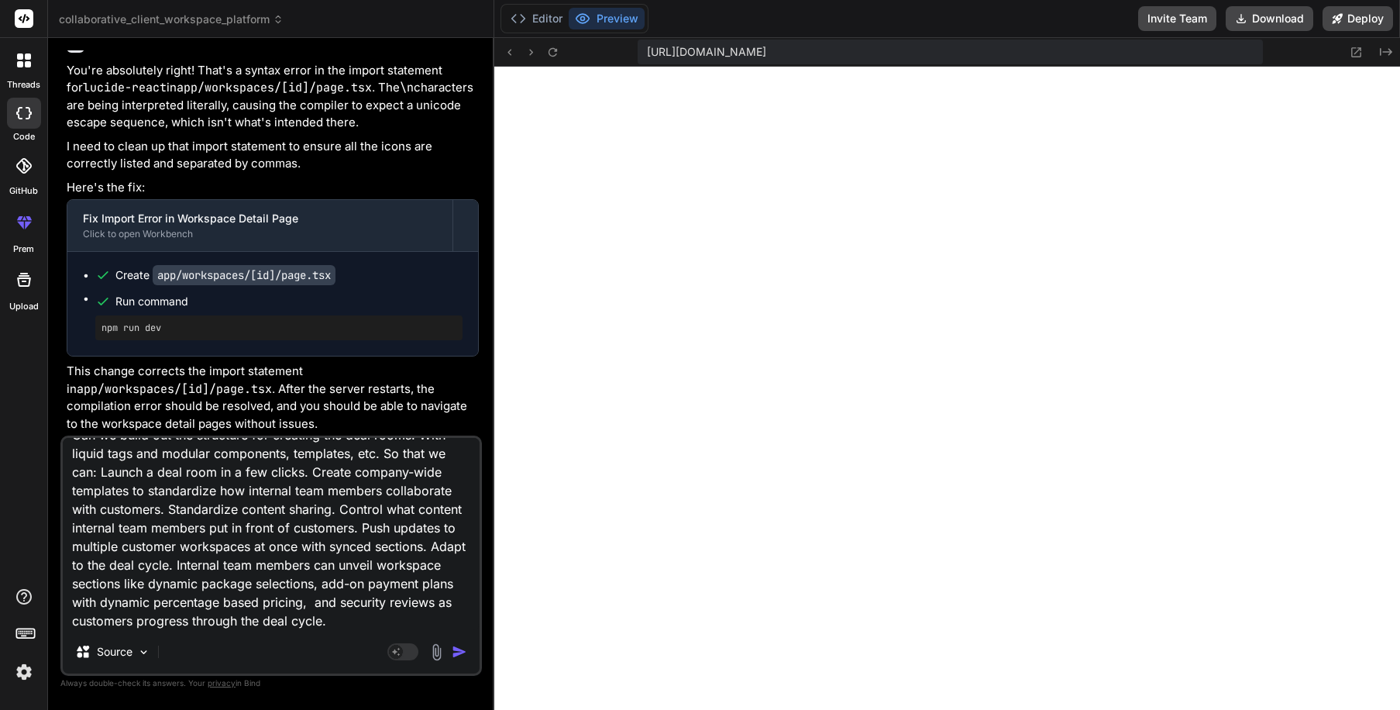
click at [460, 652] on img "button" at bounding box center [459, 651] width 15 height 15
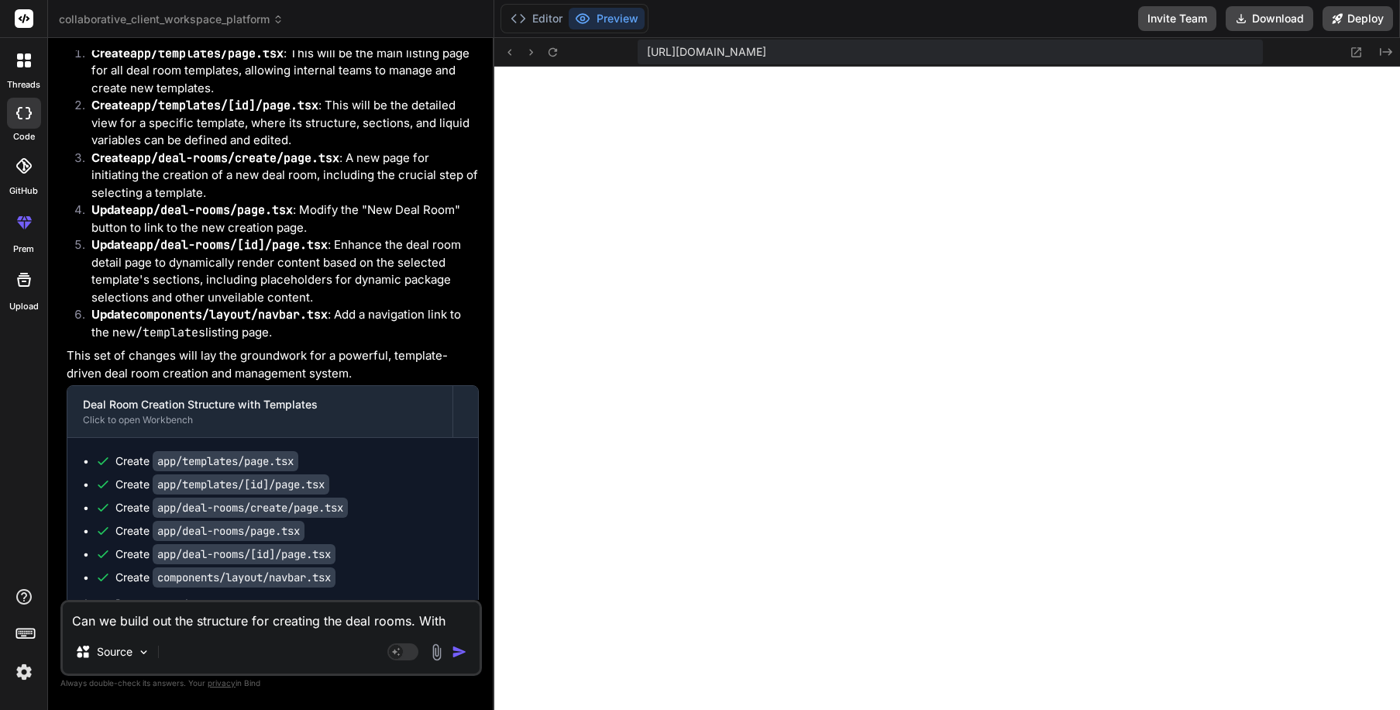
scroll to position [9800, 0]
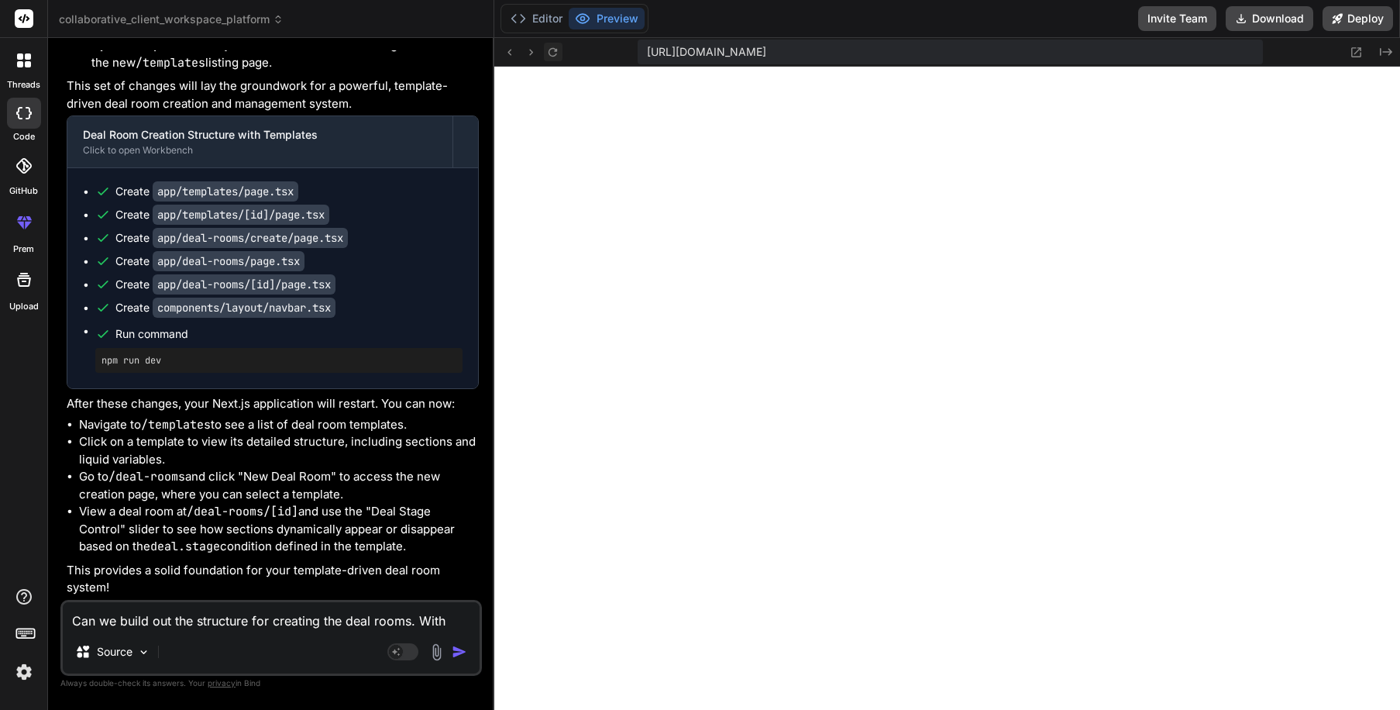
click at [550, 51] on icon at bounding box center [552, 52] width 13 height 13
click at [511, 51] on icon at bounding box center [509, 52] width 13 height 13
click at [633, 21] on button "Preview" at bounding box center [607, 19] width 76 height 22
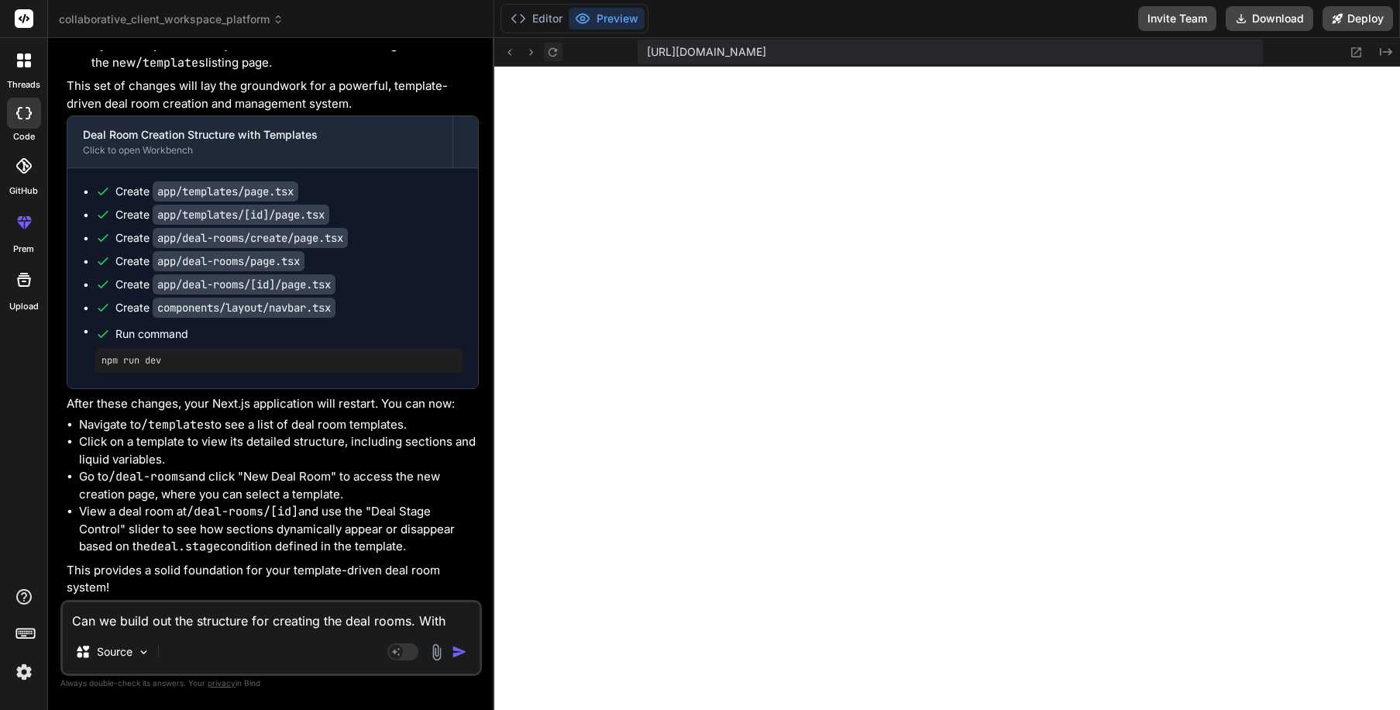
click at [556, 54] on icon at bounding box center [552, 52] width 13 height 13
click at [179, 615] on textarea "Can we build out the structure for creating the deal rooms. With liquid tags an…" at bounding box center [271, 616] width 417 height 28
paste textarea "Failed to compile ./app/templates/[id]/page.tsx NonErrorEmittedError: (Emitted …"
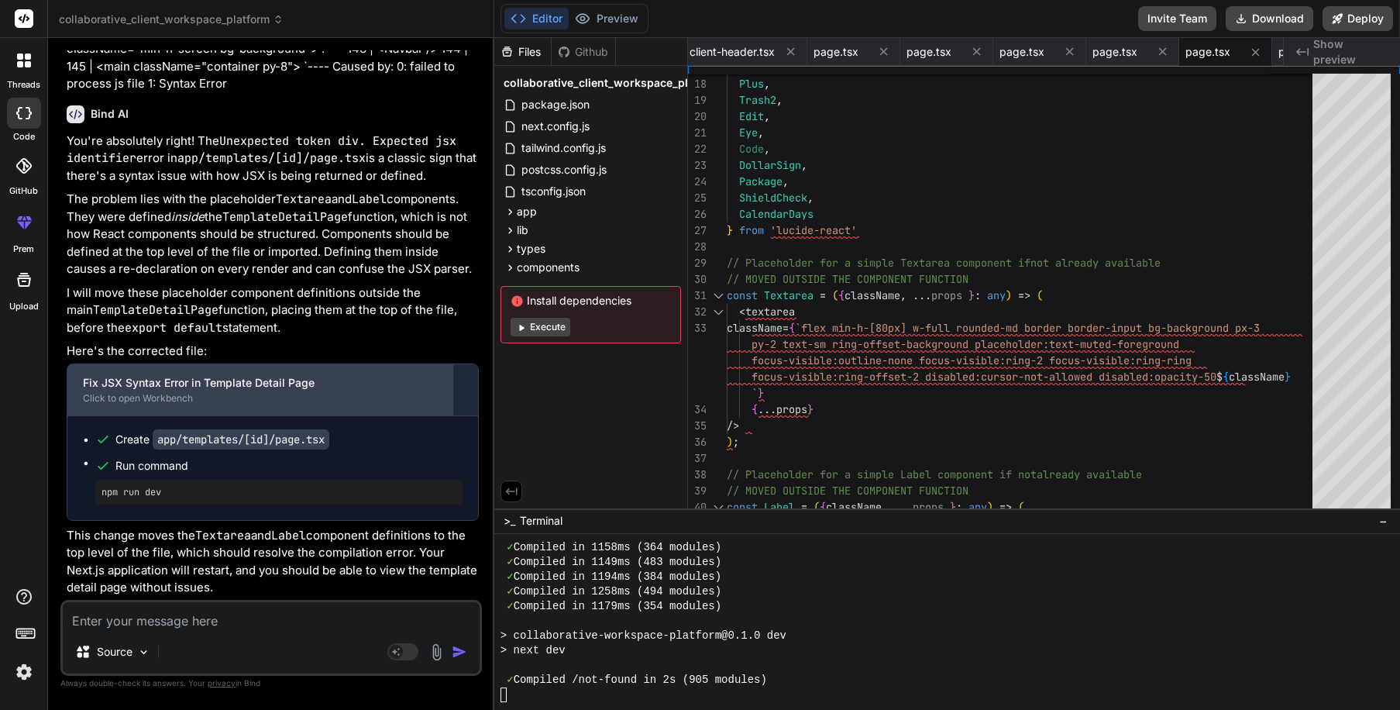
scroll to position [10481, 0]
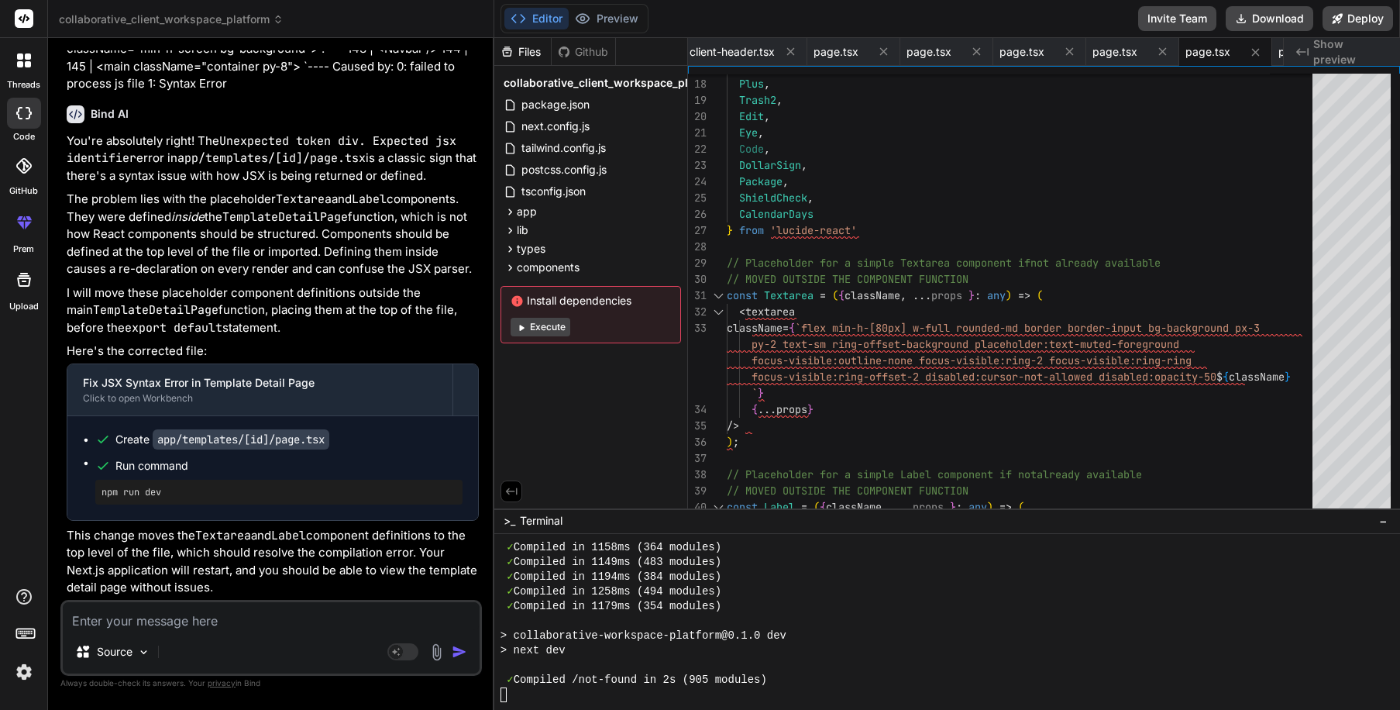
click at [540, 322] on button "Execute" at bounding box center [541, 327] width 60 height 19
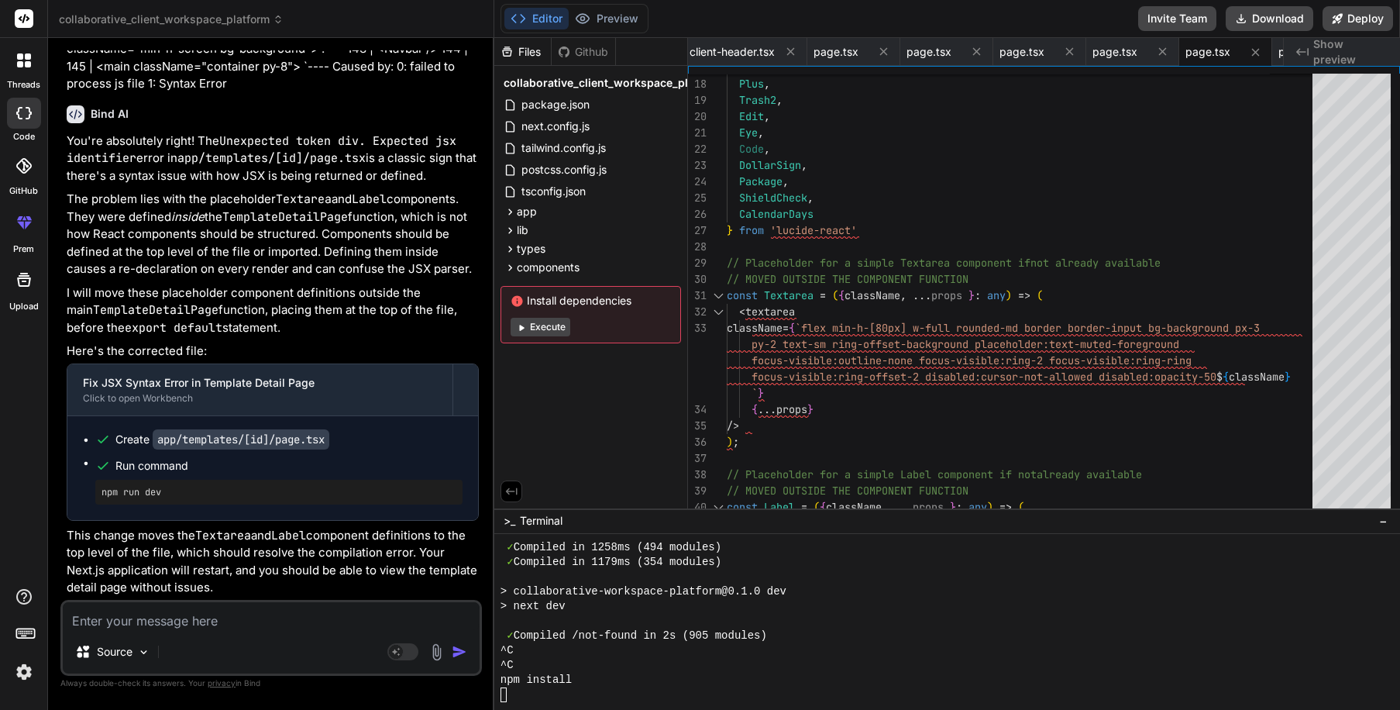
click at [541, 329] on button "Execute" at bounding box center [541, 327] width 60 height 19
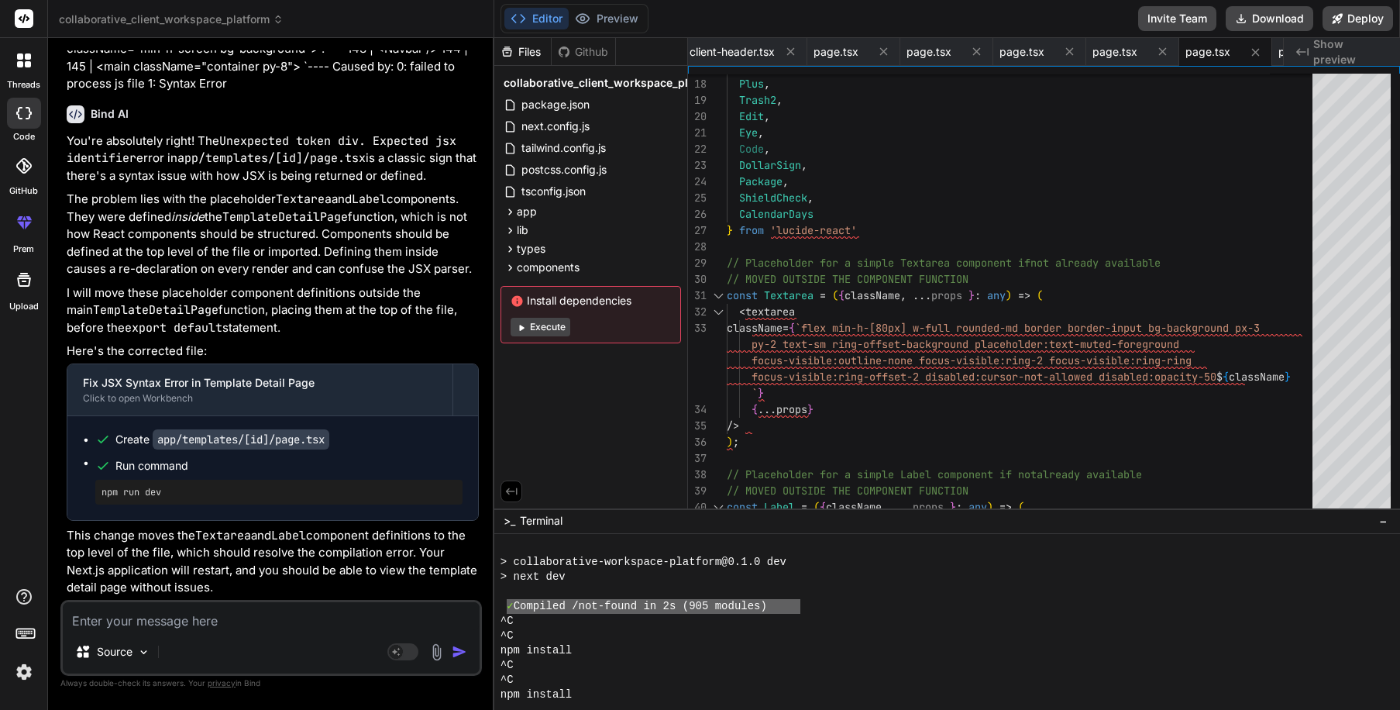
drag, startPoint x: 508, startPoint y: 603, endPoint x: 803, endPoint y: 611, distance: 295.4
click at [170, 628] on textarea at bounding box center [271, 616] width 417 height 28
paste textarea "✓ Compiled /not-found in 2s (905 modules)"
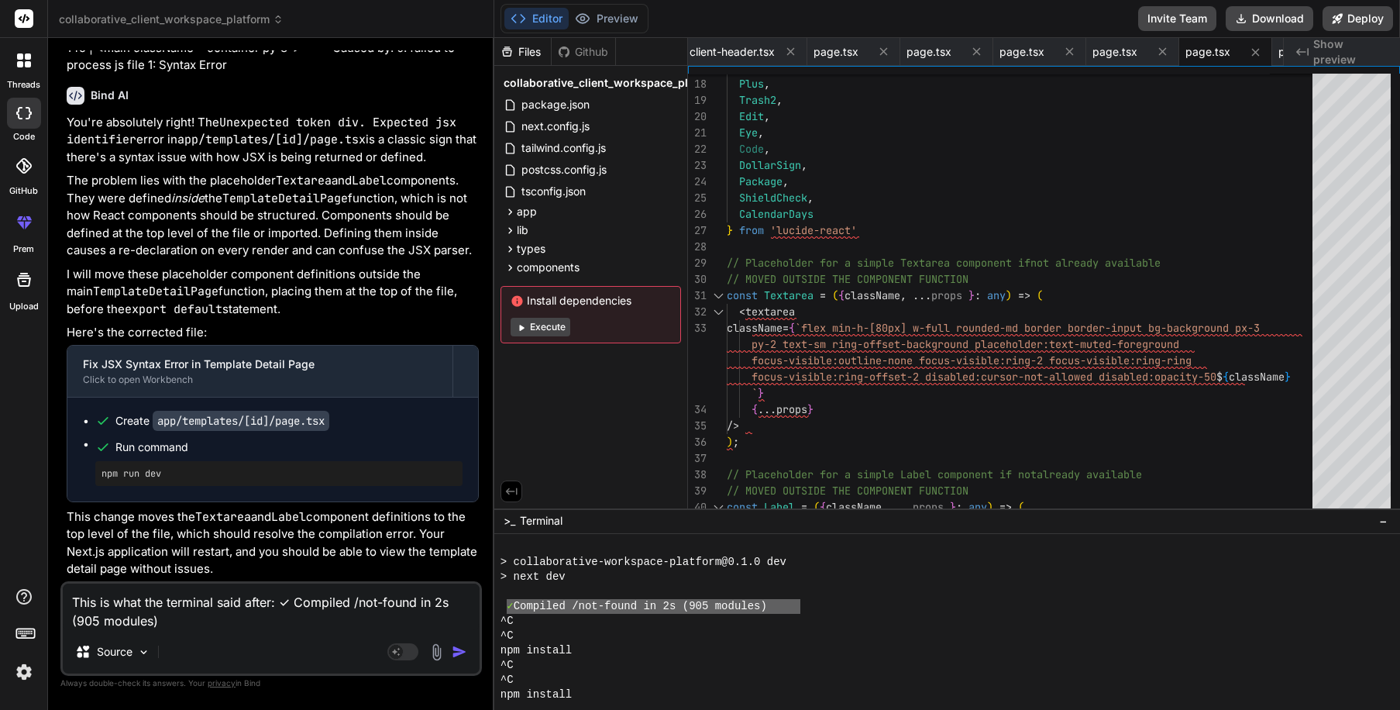
click at [454, 654] on img "button" at bounding box center [459, 651] width 15 height 15
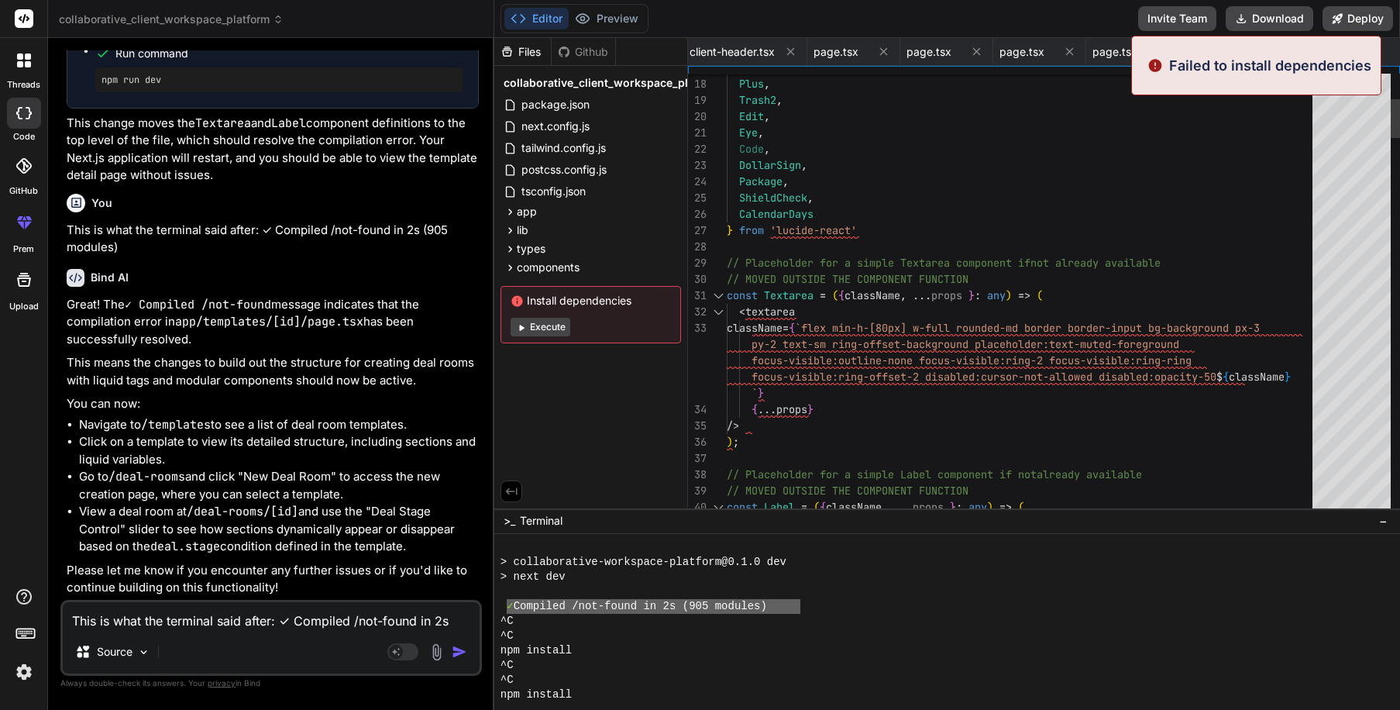
scroll to position [14445, 0]
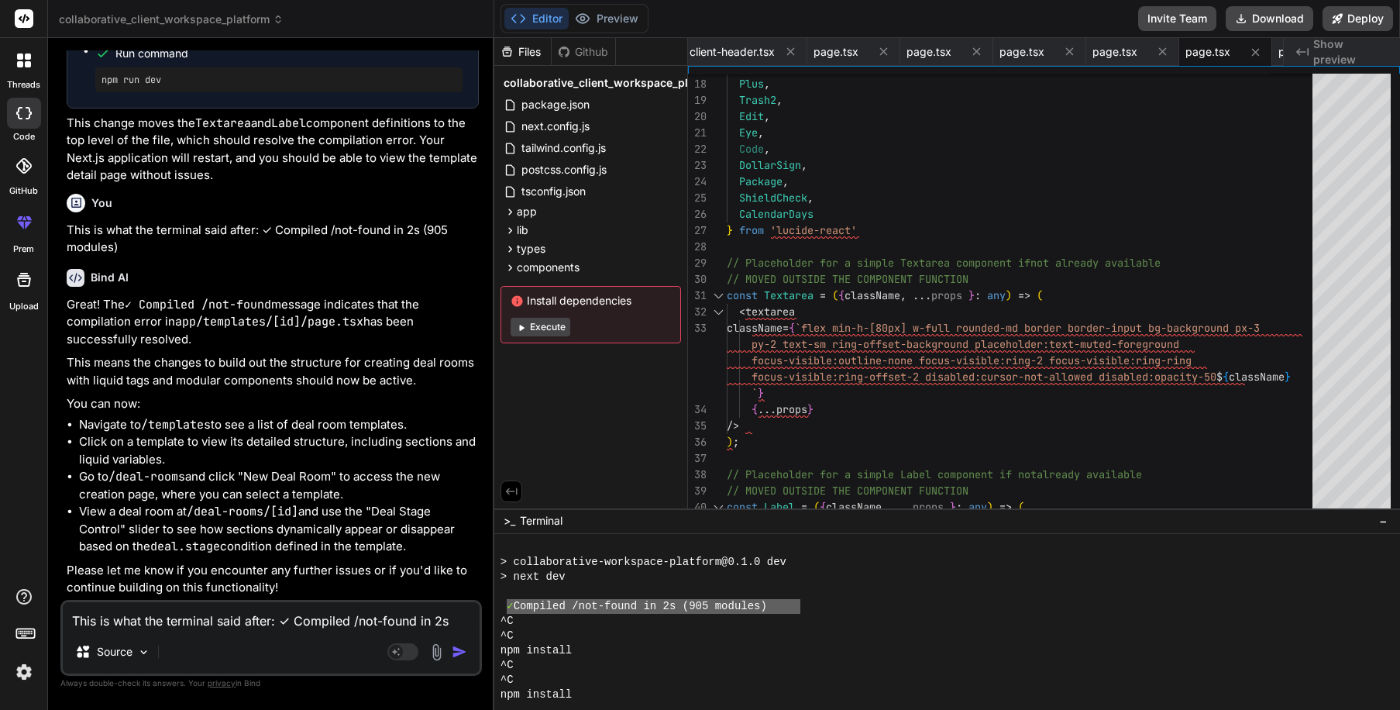
click at [544, 332] on button "Execute" at bounding box center [541, 327] width 60 height 19
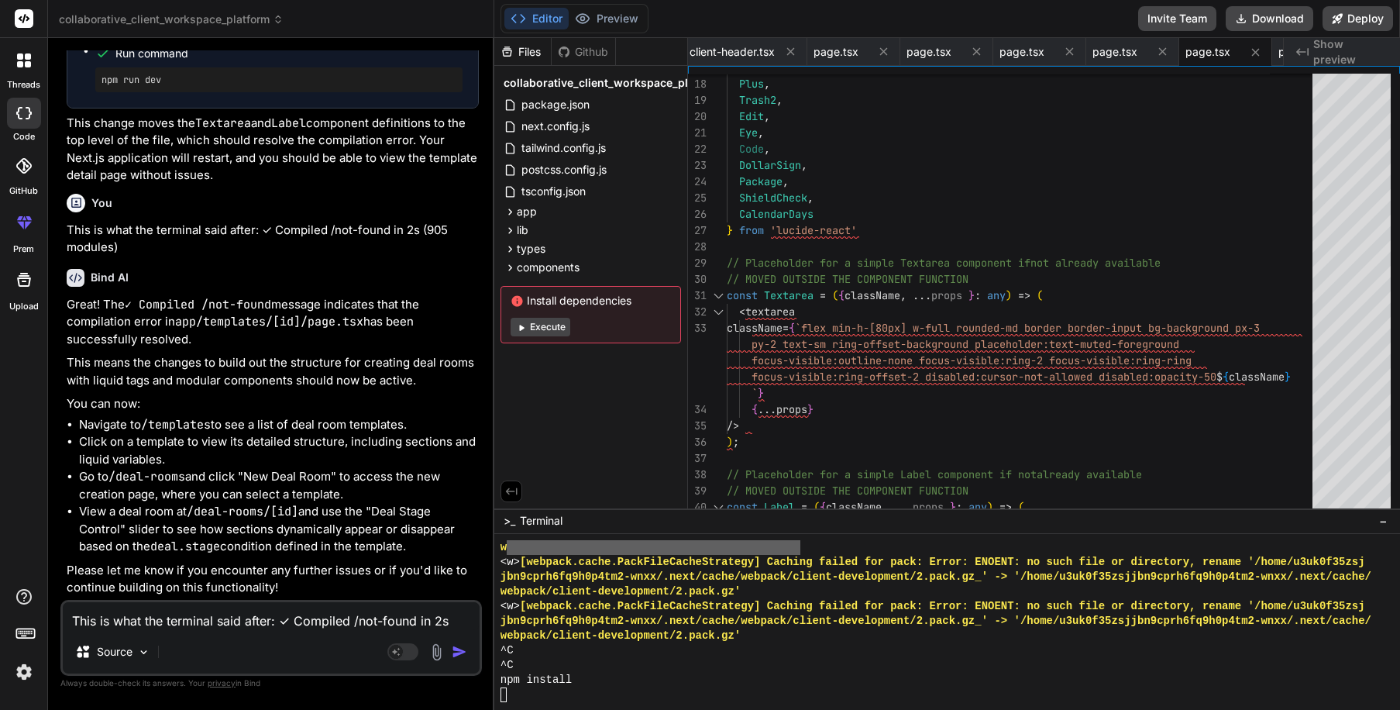
click at [537, 326] on button "Execute" at bounding box center [541, 327] width 60 height 19
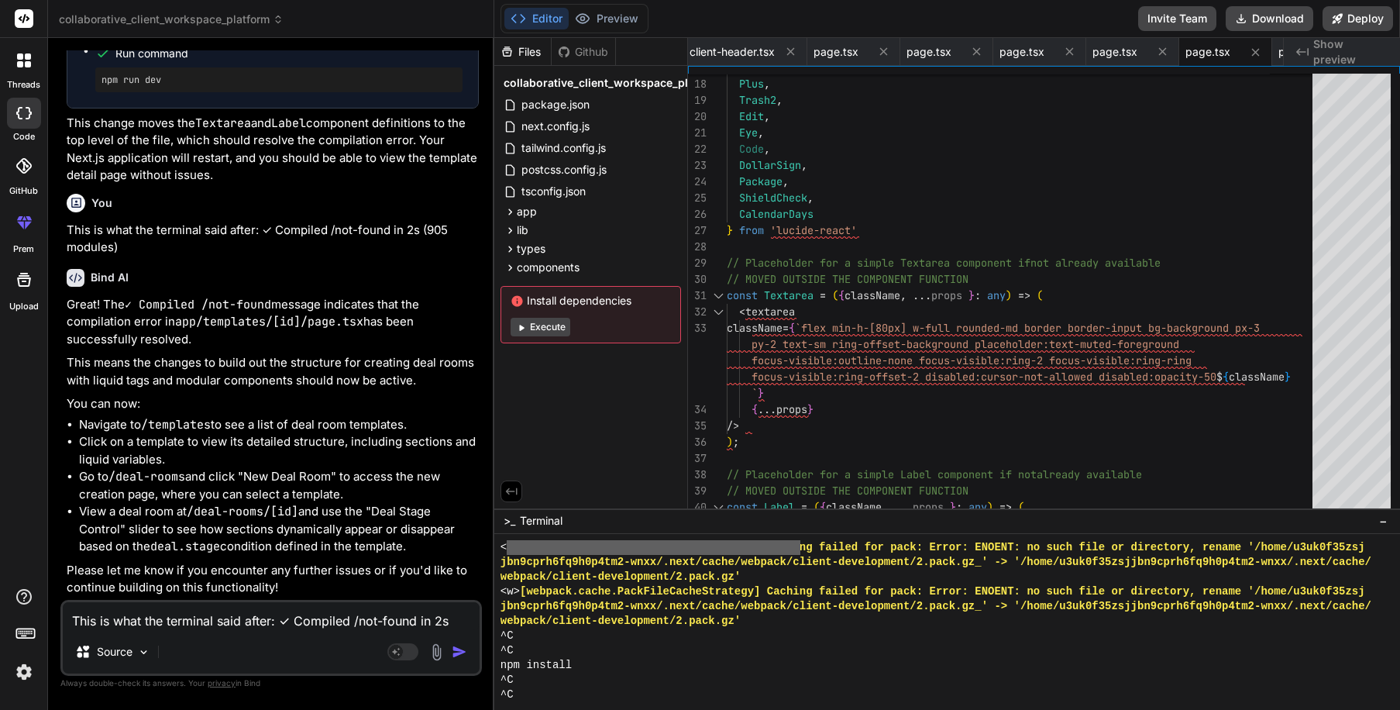
scroll to position [14694, 0]
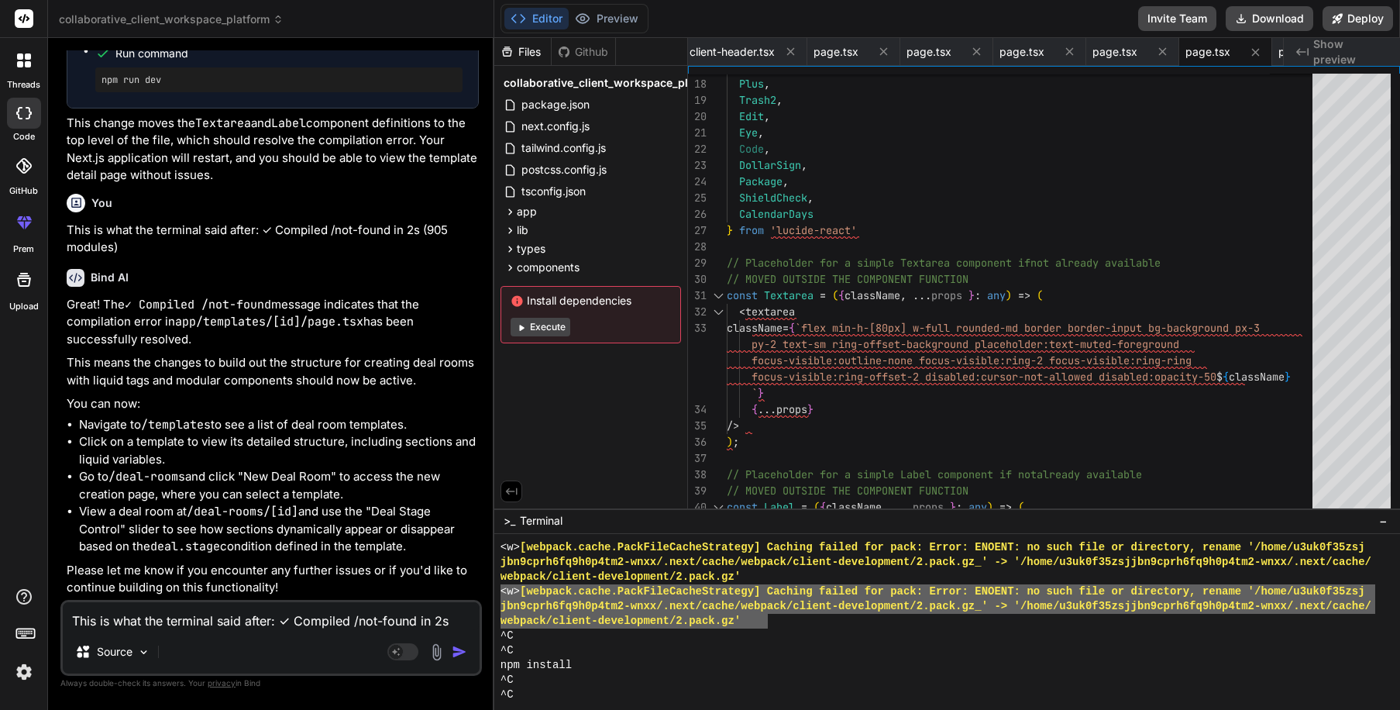
drag, startPoint x: 502, startPoint y: 591, endPoint x: 766, endPoint y: 622, distance: 265.4
click at [133, 625] on textarea "This is what the terminal said after: ✓ Compiled /not-found in 2s (905 modules)" at bounding box center [271, 616] width 417 height 28
paste textarea "<w> [webpack.cache.PackFileCacheStrategy] Caching failed for pack: Error: ENOEN…"
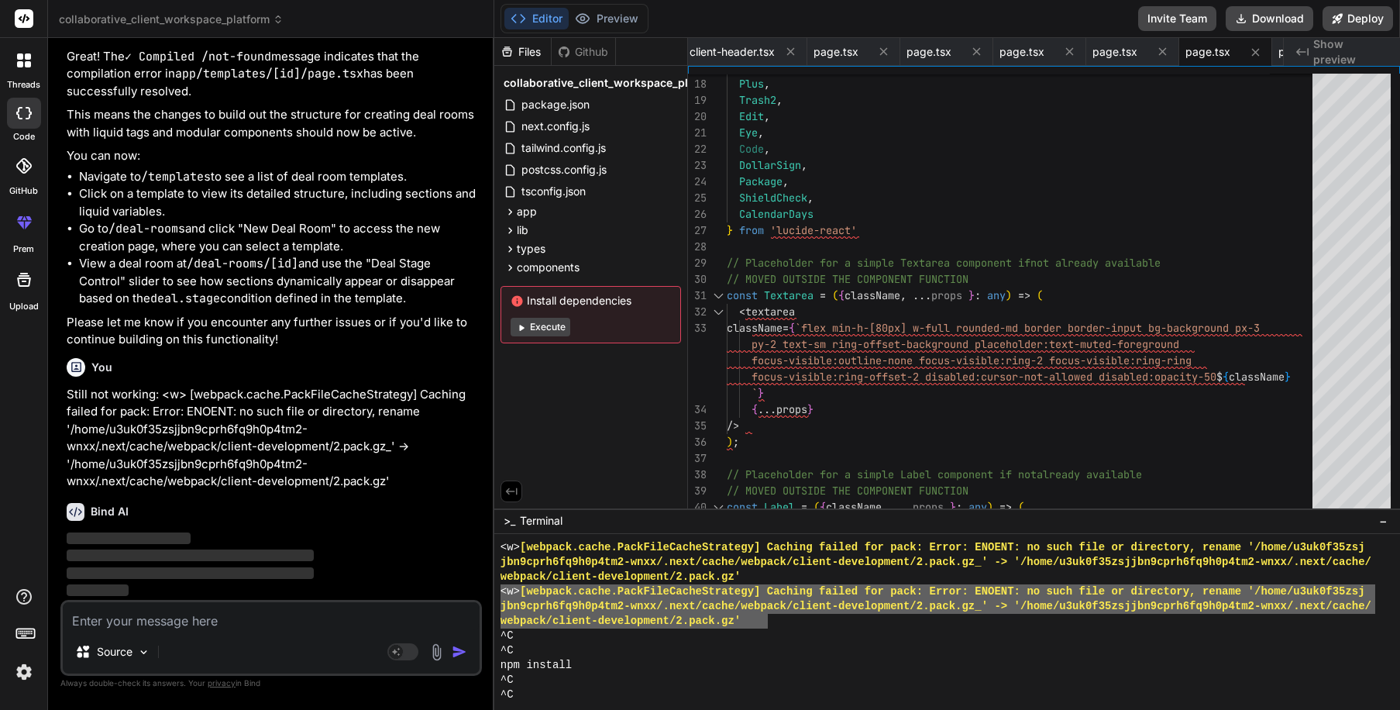
scroll to position [11141, 0]
click at [747, 58] on span "client-header.tsx" at bounding box center [732, 51] width 85 height 15
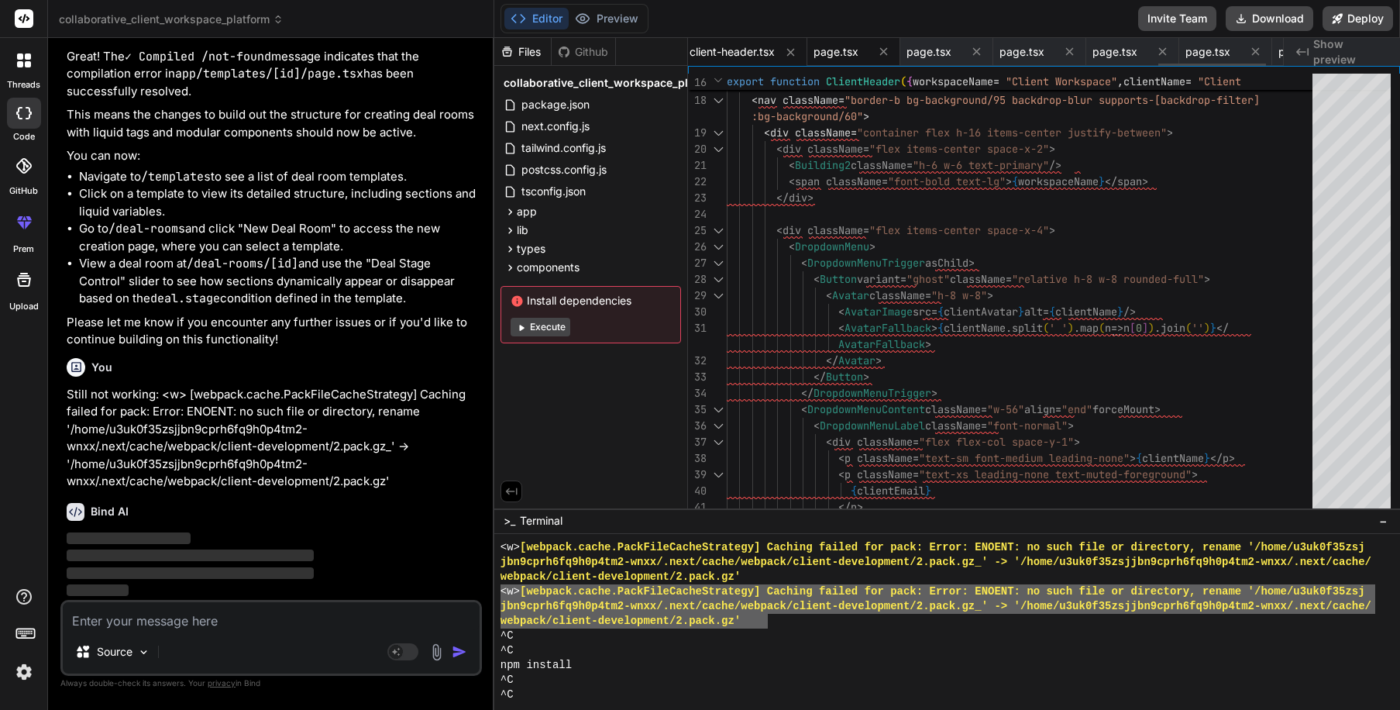
click at [856, 49] on span "page.tsx" at bounding box center [836, 51] width 45 height 15
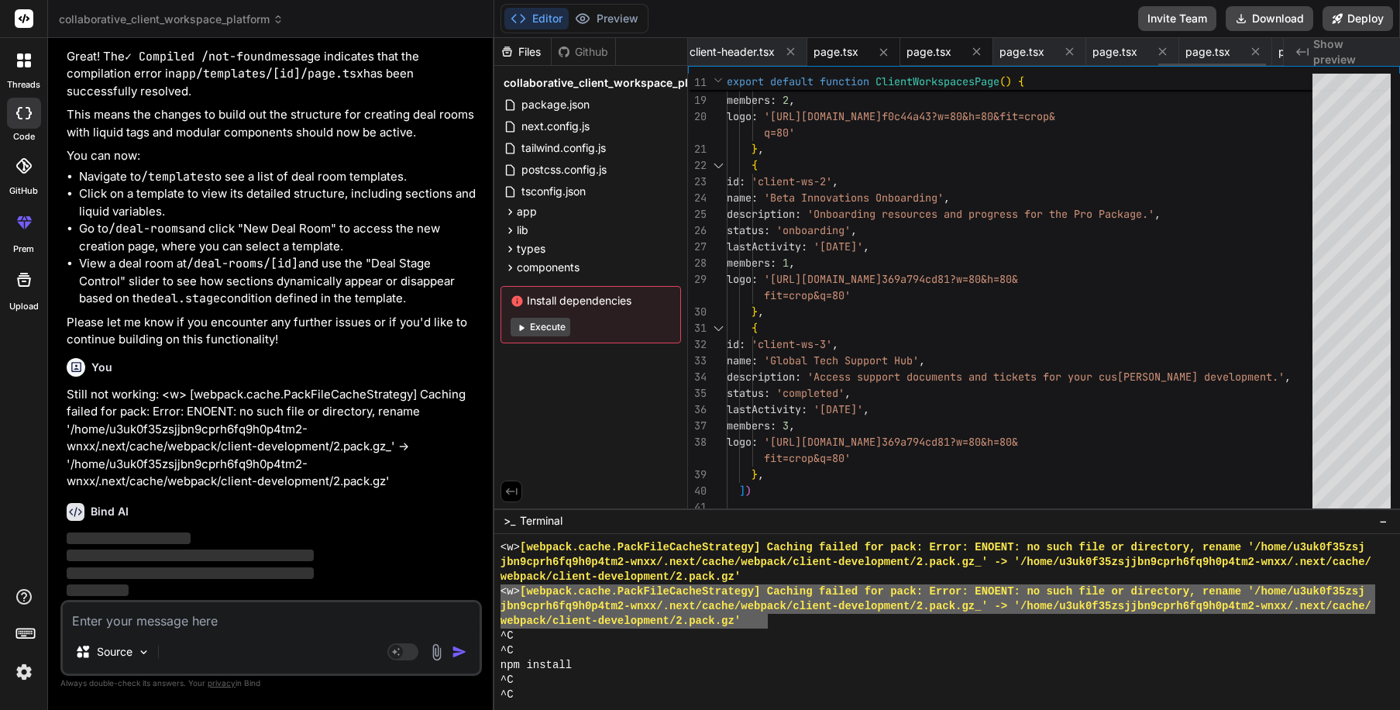
click at [942, 51] on span "page.tsx" at bounding box center [929, 51] width 45 height 15
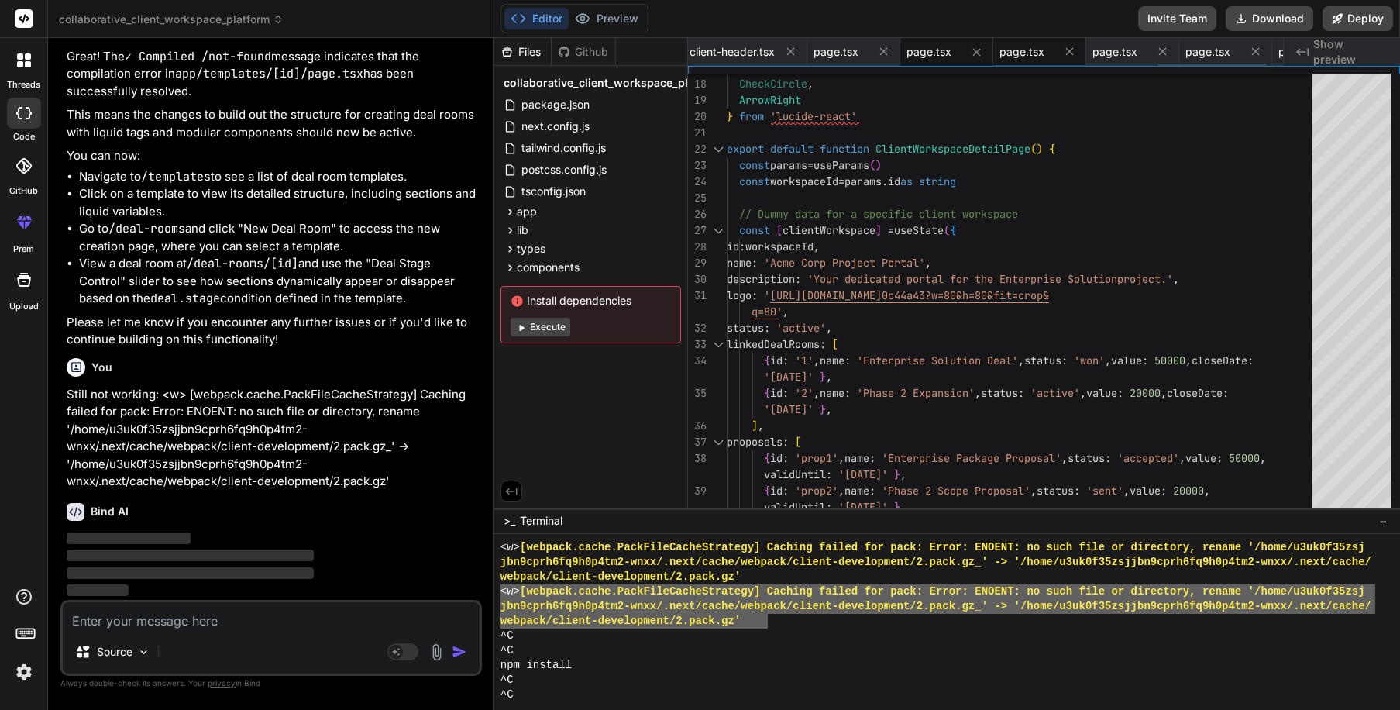
click at [1069, 50] on div "page.tsx" at bounding box center [1040, 52] width 93 height 28
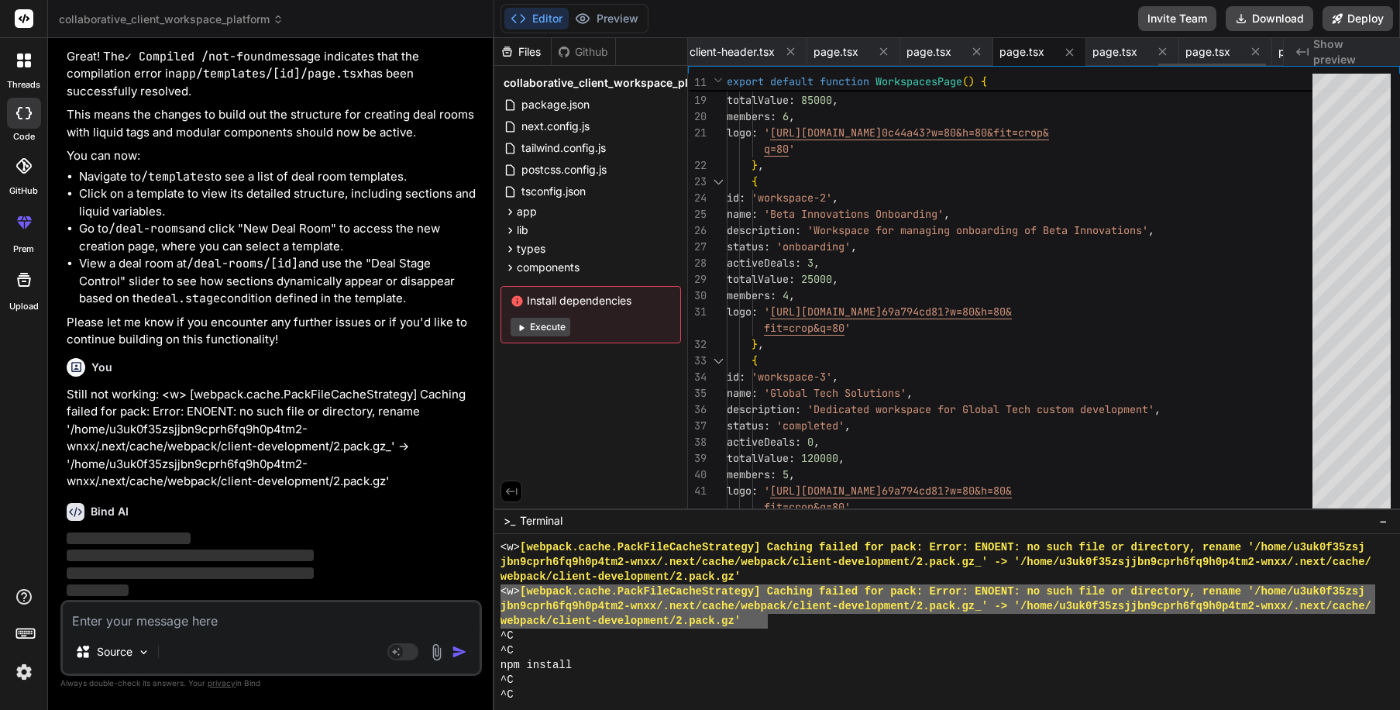
click at [1042, 52] on span "page.tsx" at bounding box center [1022, 51] width 45 height 15
click at [1119, 57] on span "page.tsx" at bounding box center [1115, 51] width 45 height 15
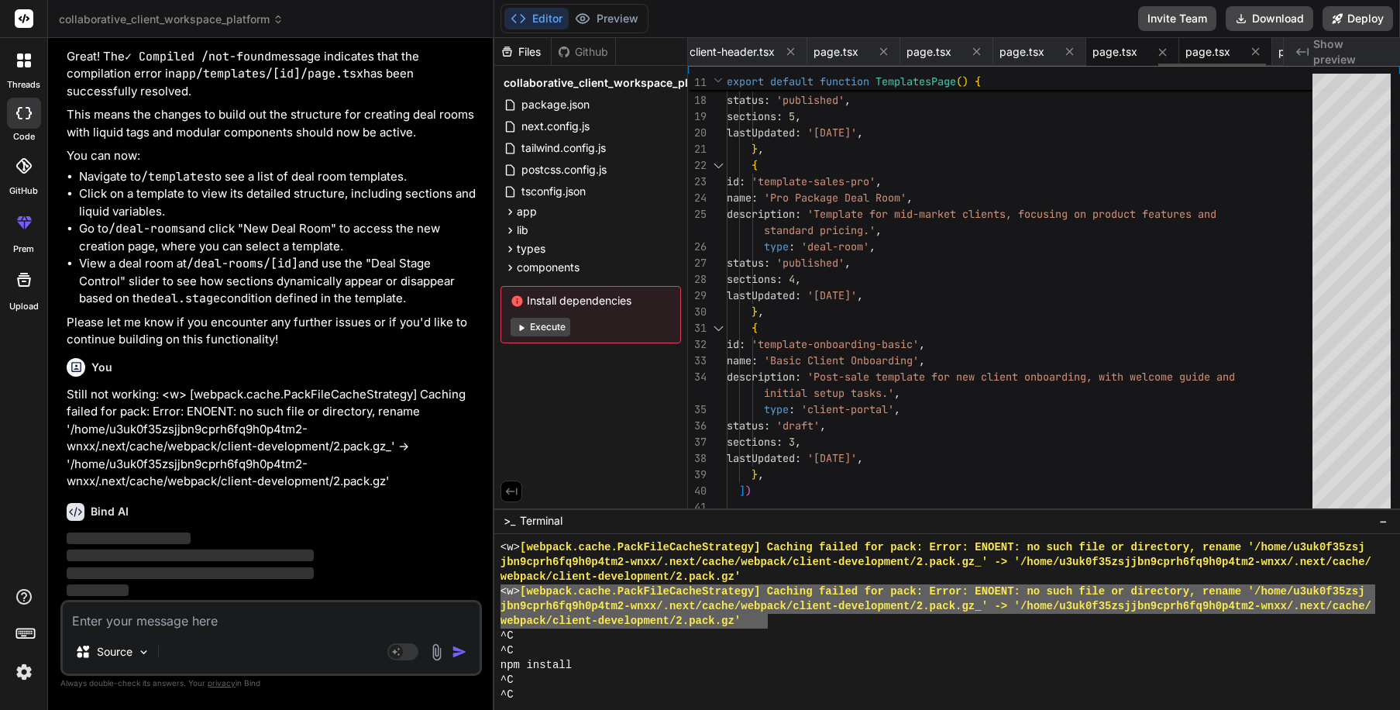
click at [1231, 54] on span "page.tsx" at bounding box center [1208, 51] width 45 height 15
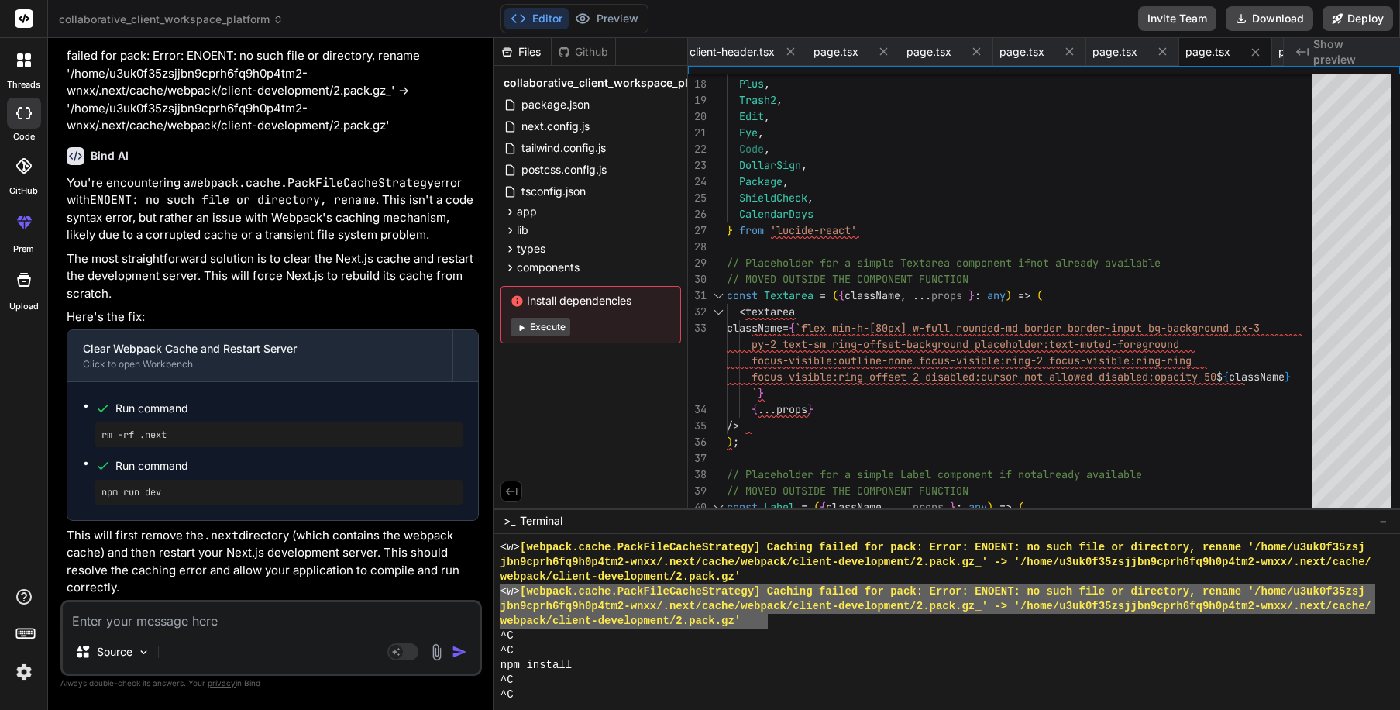
scroll to position [11497, 0]
click at [1224, 50] on span "page.tsx" at bounding box center [1208, 51] width 45 height 15
click at [1128, 57] on span "page.tsx" at bounding box center [1115, 51] width 45 height 15
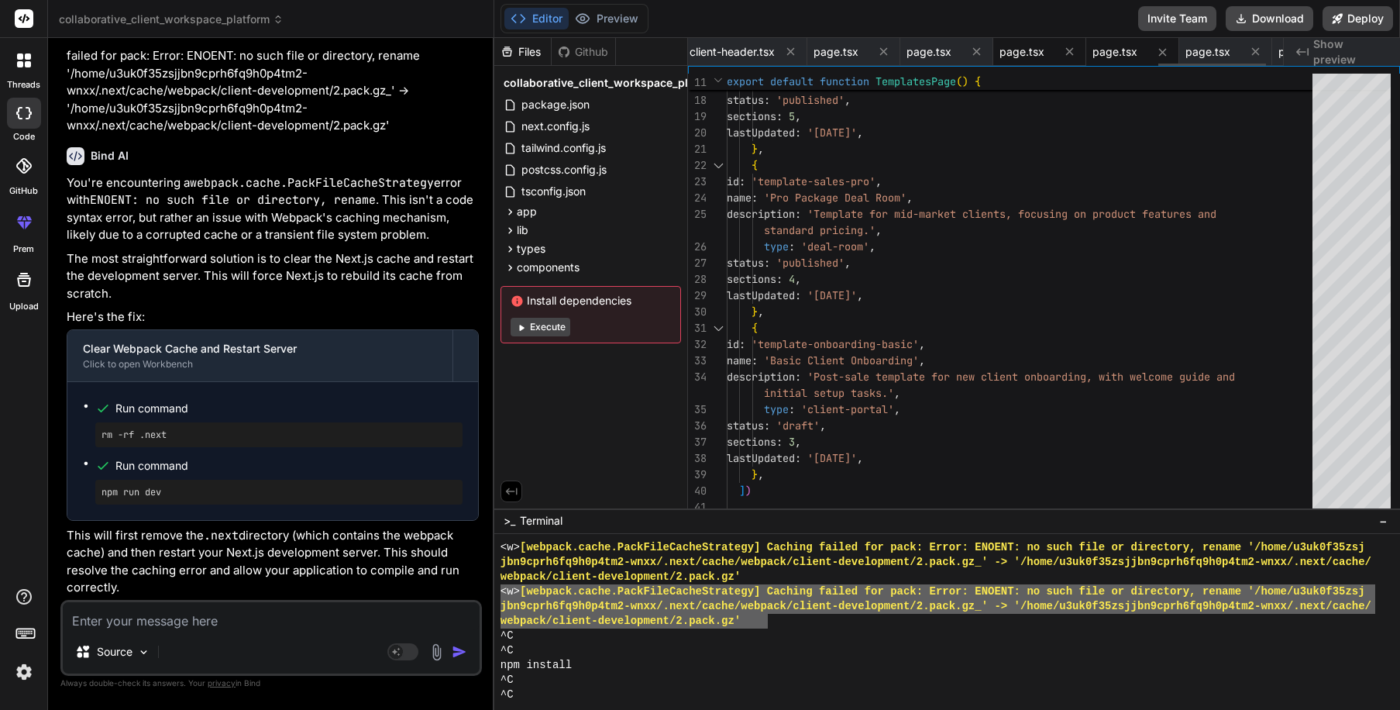
click at [1045, 56] on span "page.tsx" at bounding box center [1022, 51] width 45 height 15
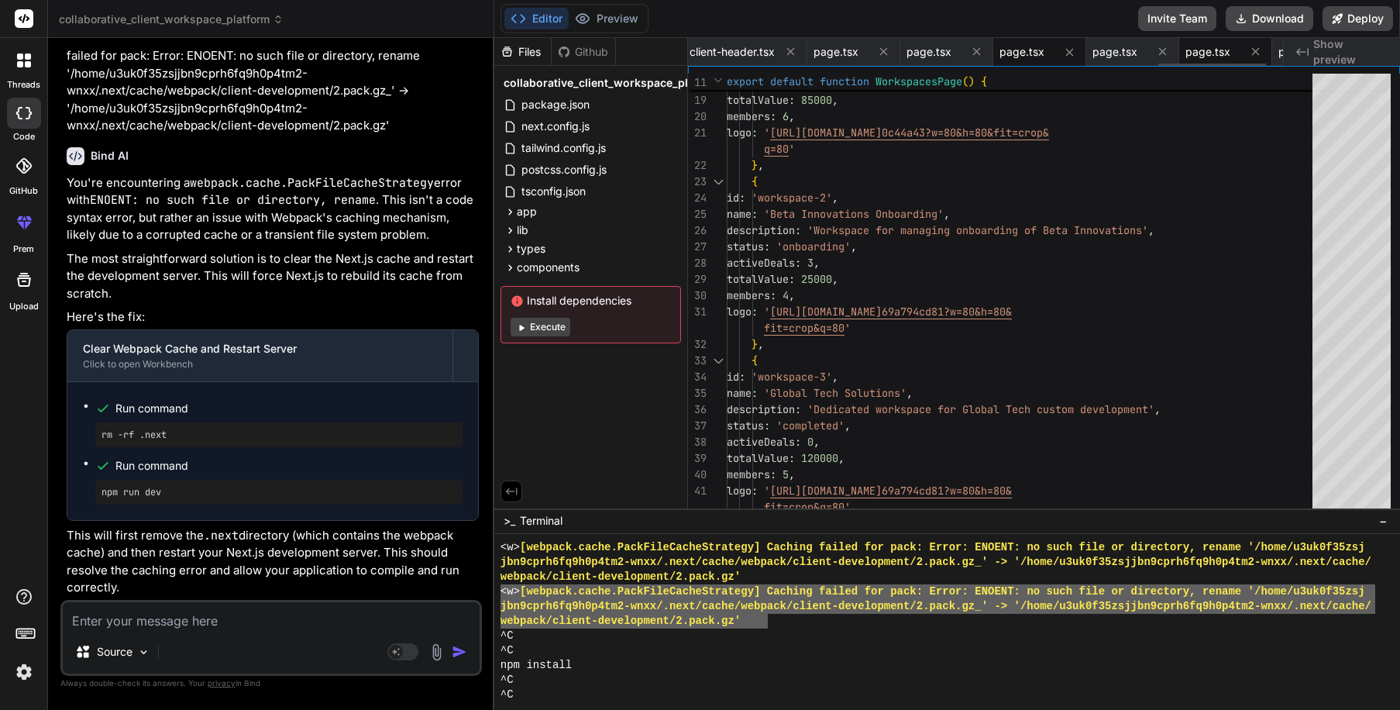
click at [1228, 52] on span "page.tsx" at bounding box center [1208, 51] width 45 height 15
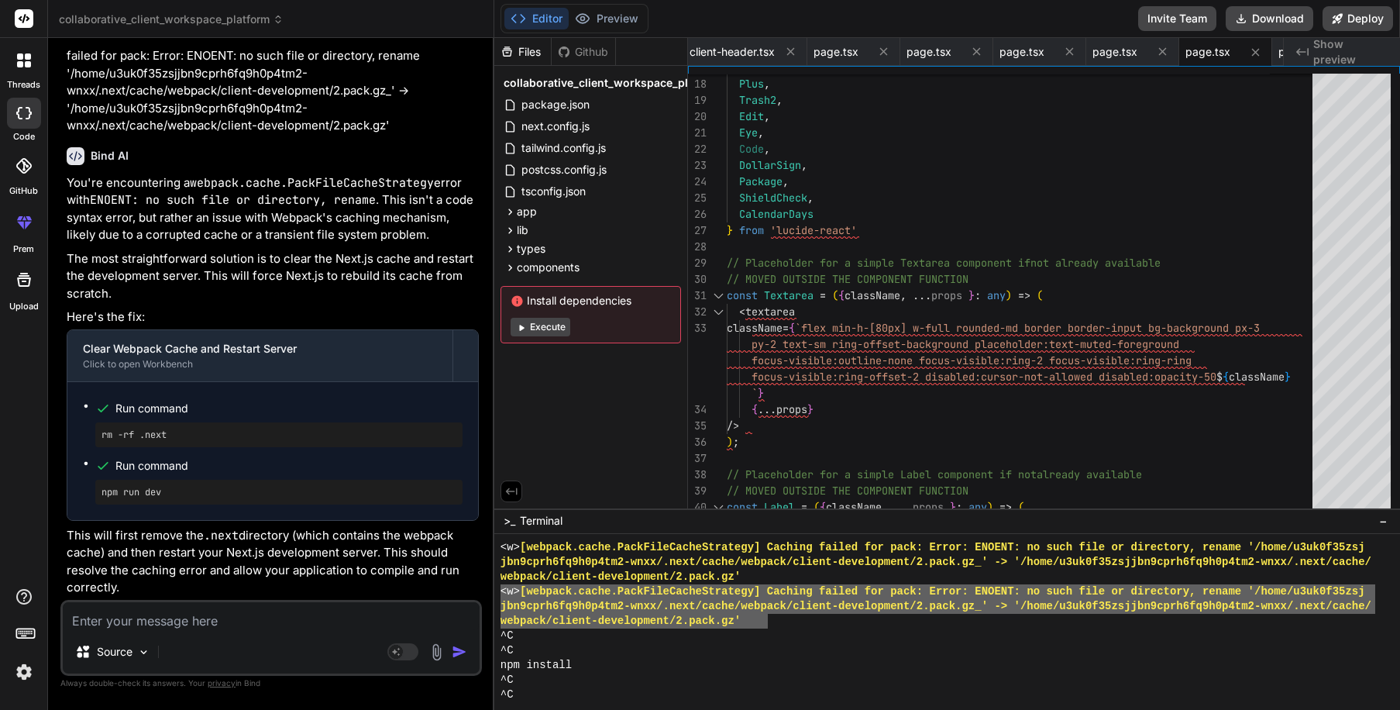
click at [1238, 53] on icon "Created with Pixso." at bounding box center [1303, 52] width 12 height 12
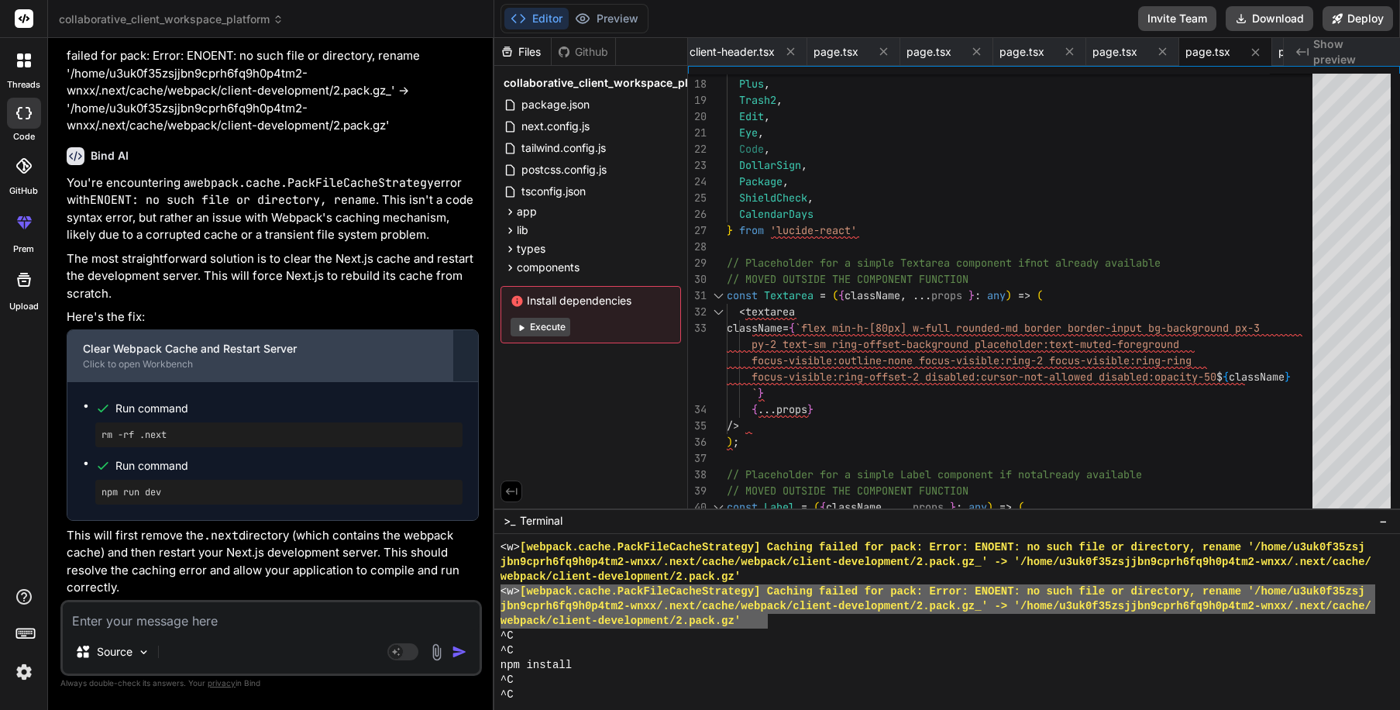
click at [115, 361] on div "Click to open Workbench" at bounding box center [260, 364] width 354 height 12
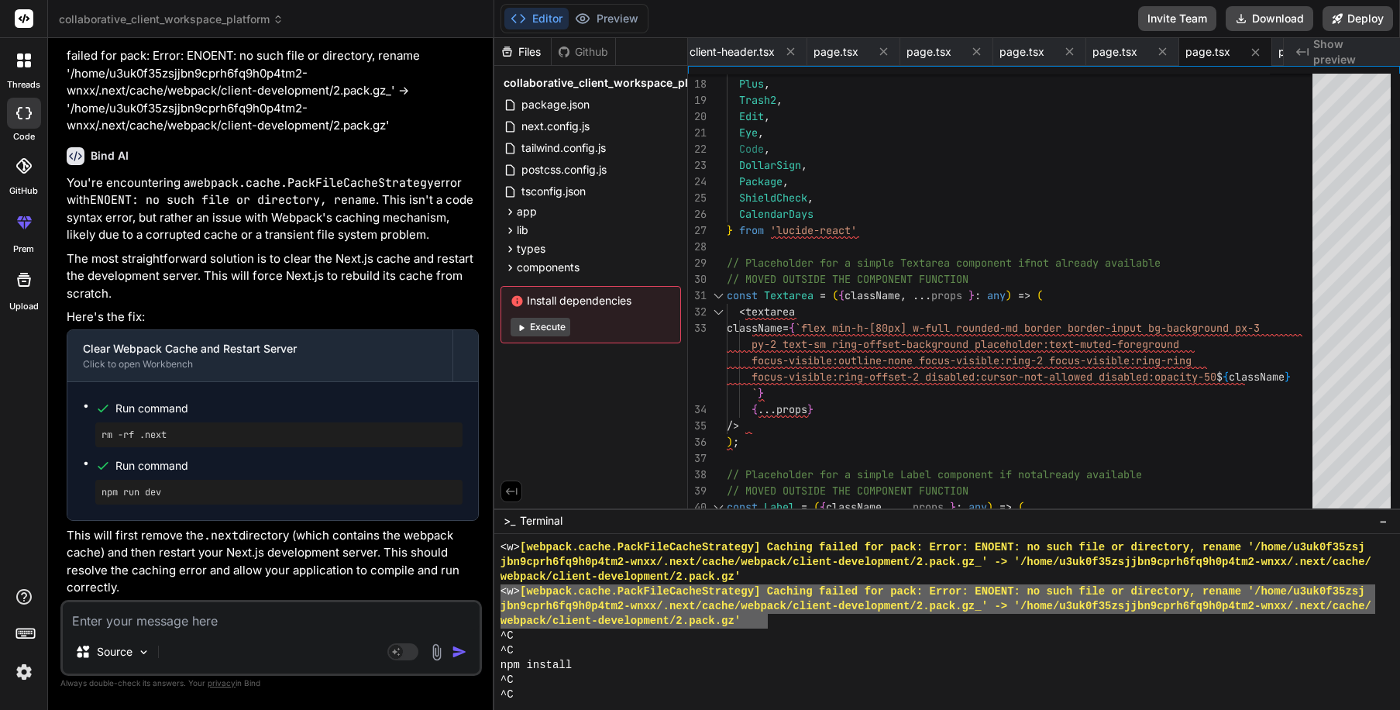
click at [528, 20] on button "Editor" at bounding box center [537, 19] width 64 height 22
click at [549, 333] on button "Execute" at bounding box center [541, 327] width 60 height 19
click at [547, 305] on span "Install dependencies" at bounding box center [591, 300] width 160 height 15
click at [546, 327] on button "Execute" at bounding box center [541, 327] width 60 height 19
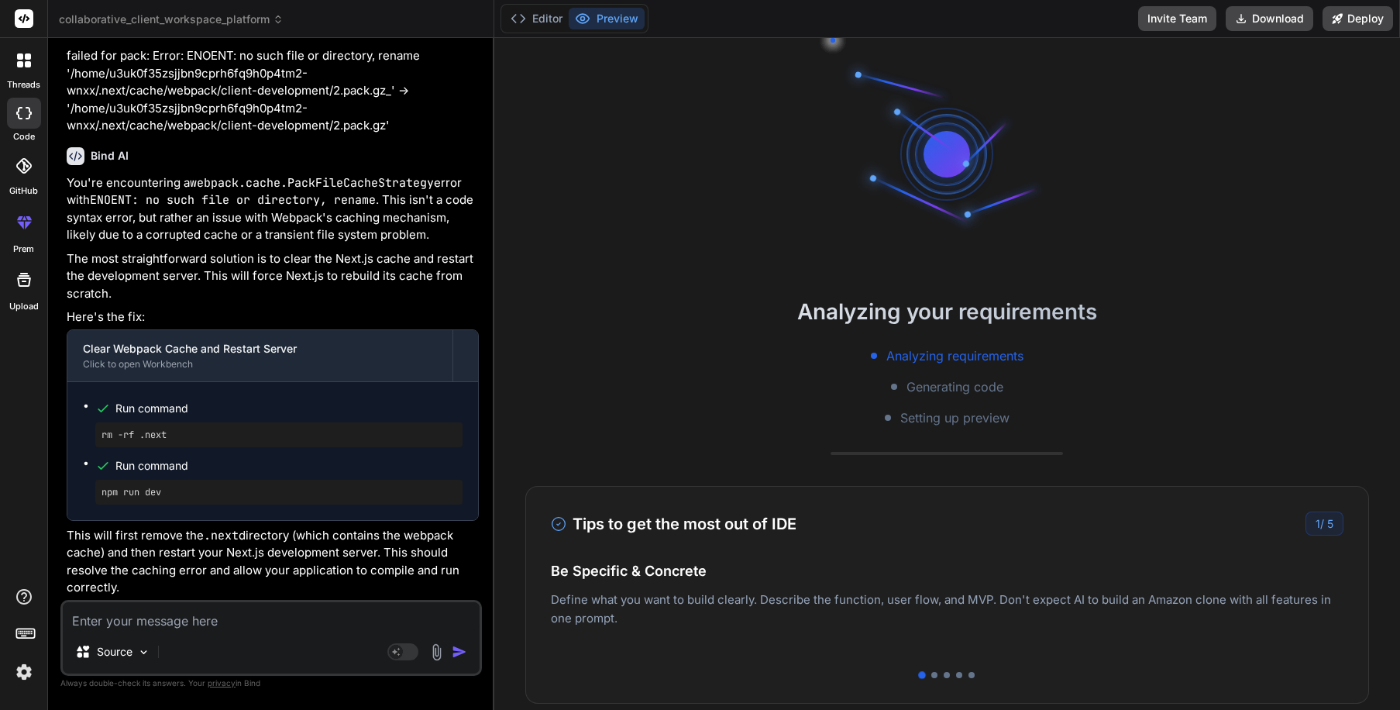
scroll to position [14518, 0]
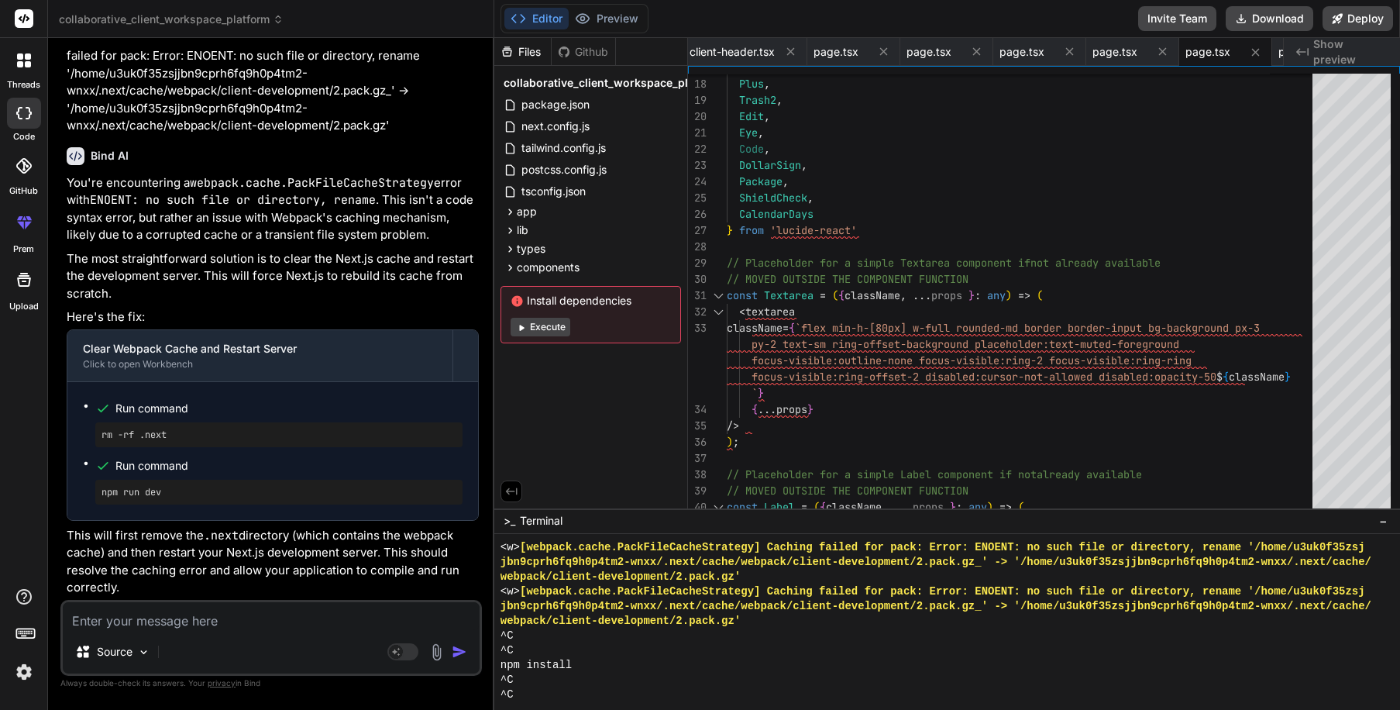
click at [835, 647] on div "^C" at bounding box center [938, 650] width 875 height 15
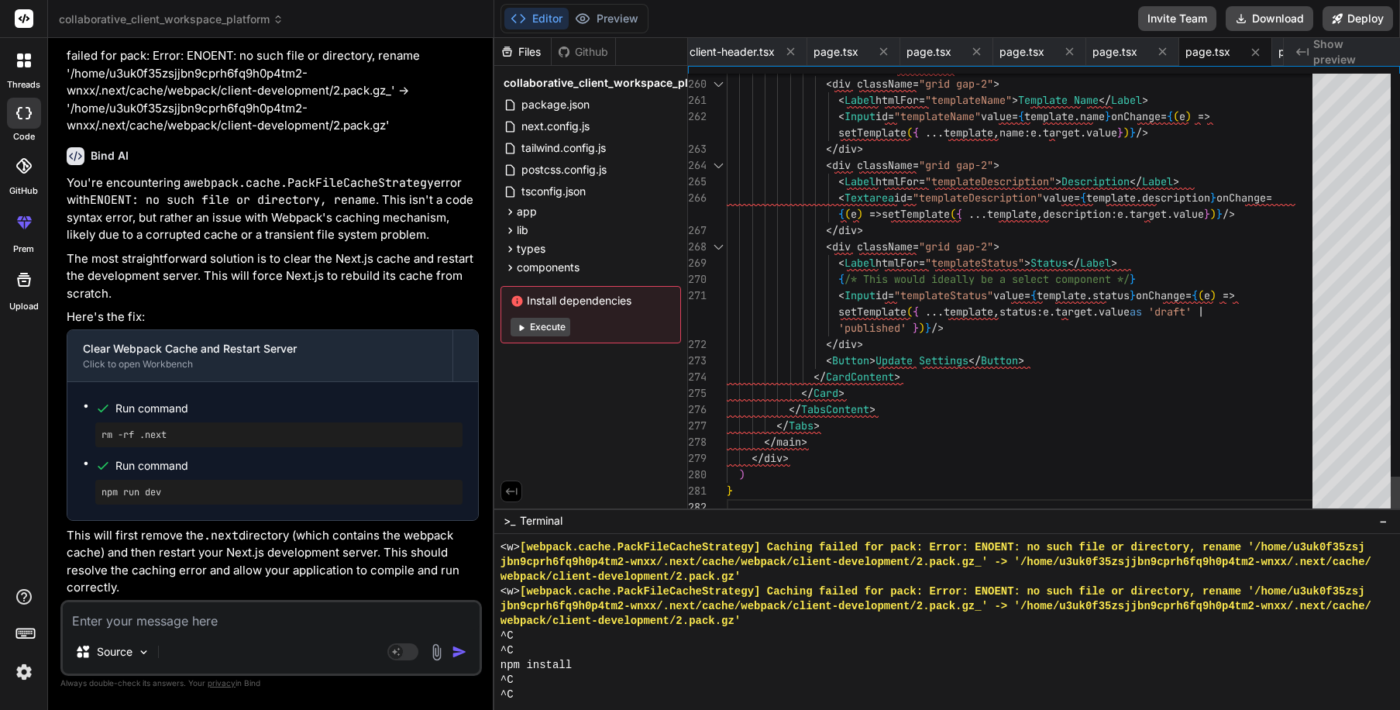
scroll to position [114, 0]
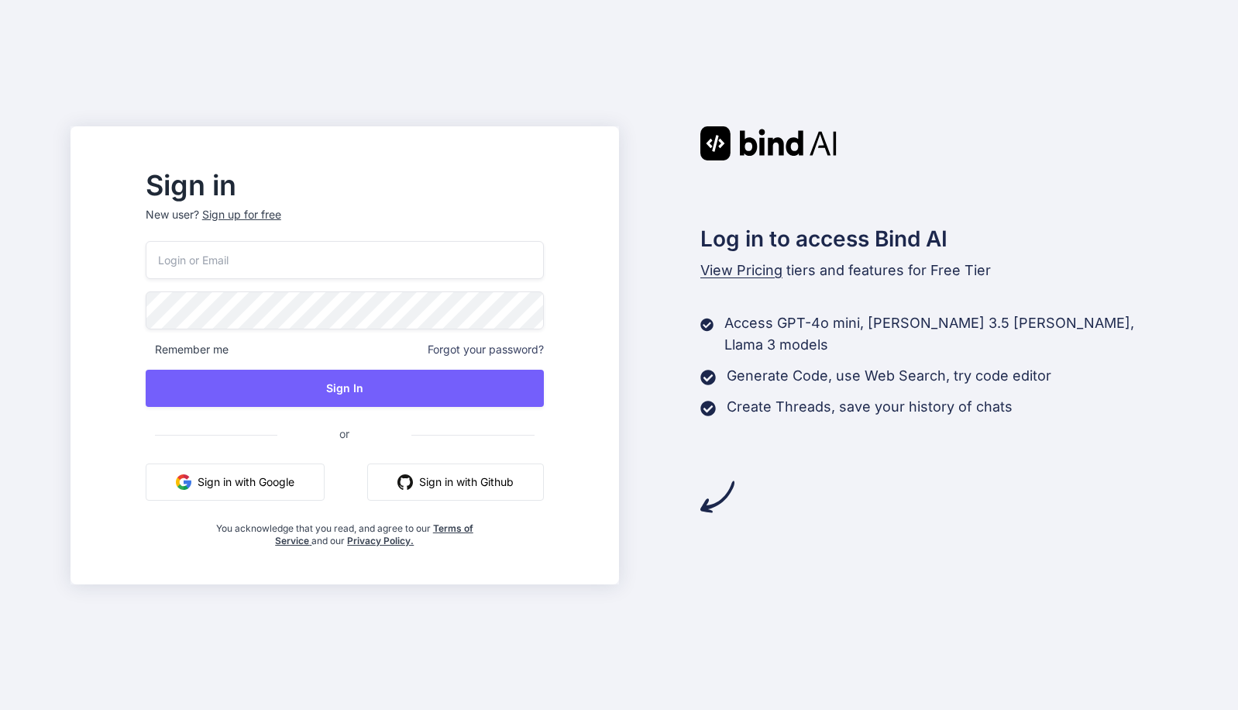
click at [326, 245] on input "email" at bounding box center [345, 260] width 398 height 38
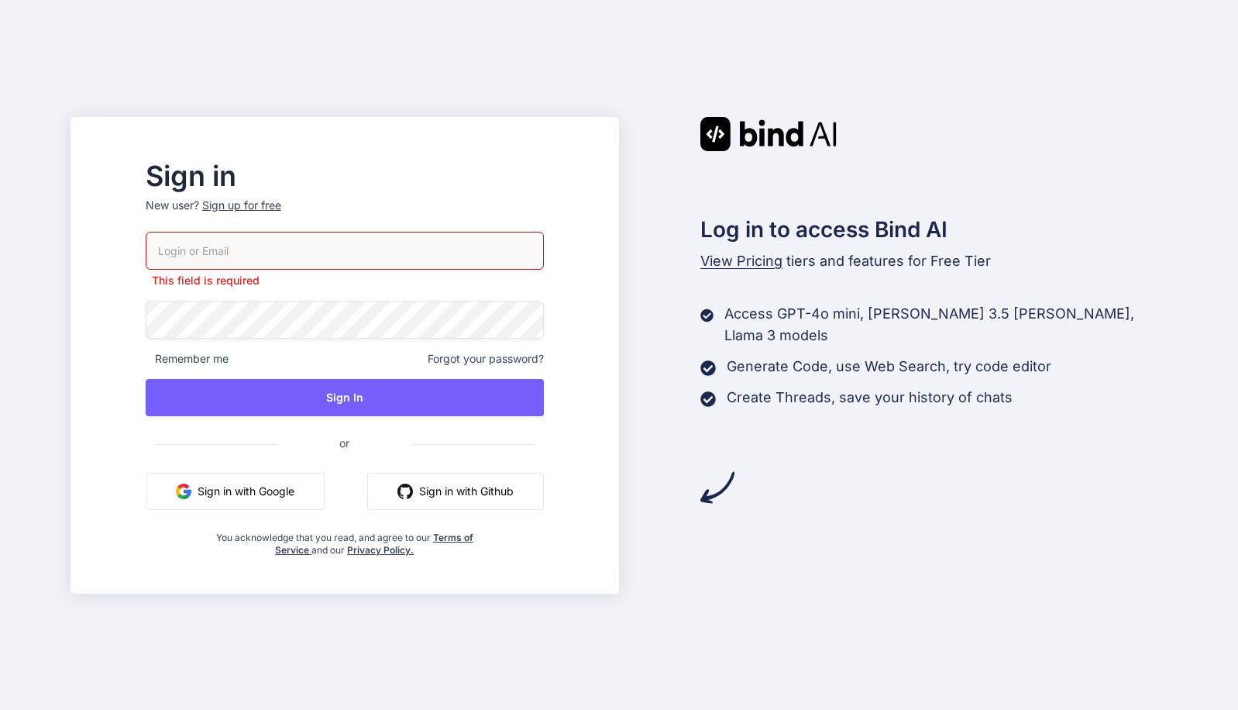
click at [298, 217] on p "New user? Sign up for free" at bounding box center [345, 215] width 398 height 34
click at [281, 207] on div "Sign up for free" at bounding box center [241, 205] width 79 height 15
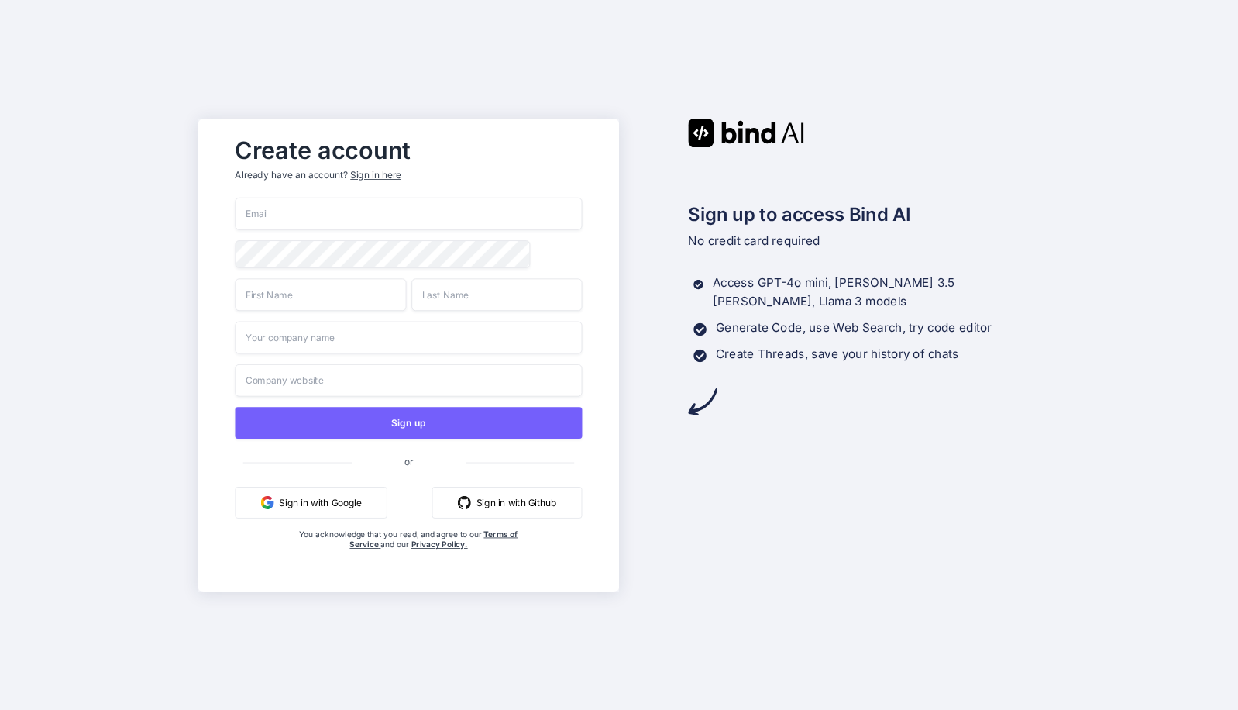
click at [300, 208] on input "email" at bounding box center [408, 214] width 347 height 33
type input "hello@makery101.com"
click at [281, 299] on input "text" at bounding box center [320, 294] width 171 height 33
type input "Amaris"
click at [278, 347] on input "text" at bounding box center [408, 337] width 347 height 33
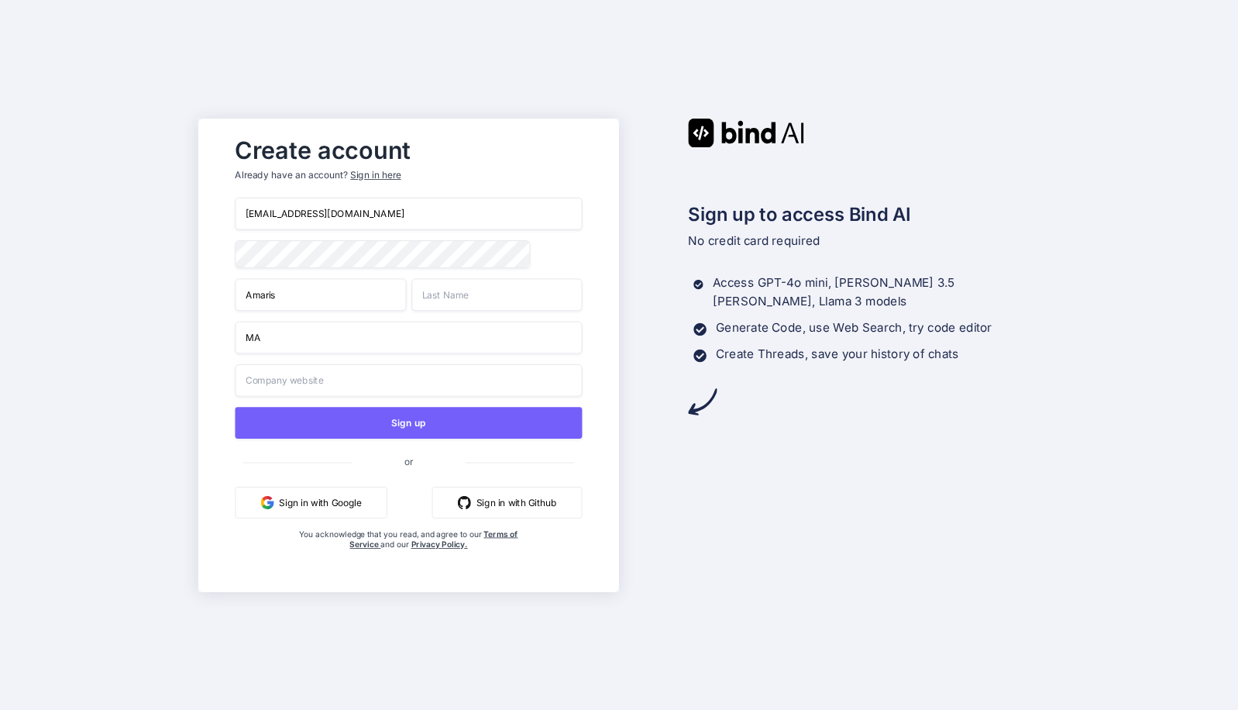
type input "M"
type input "Makery 101"
click at [438, 305] on input "text" at bounding box center [497, 294] width 171 height 33
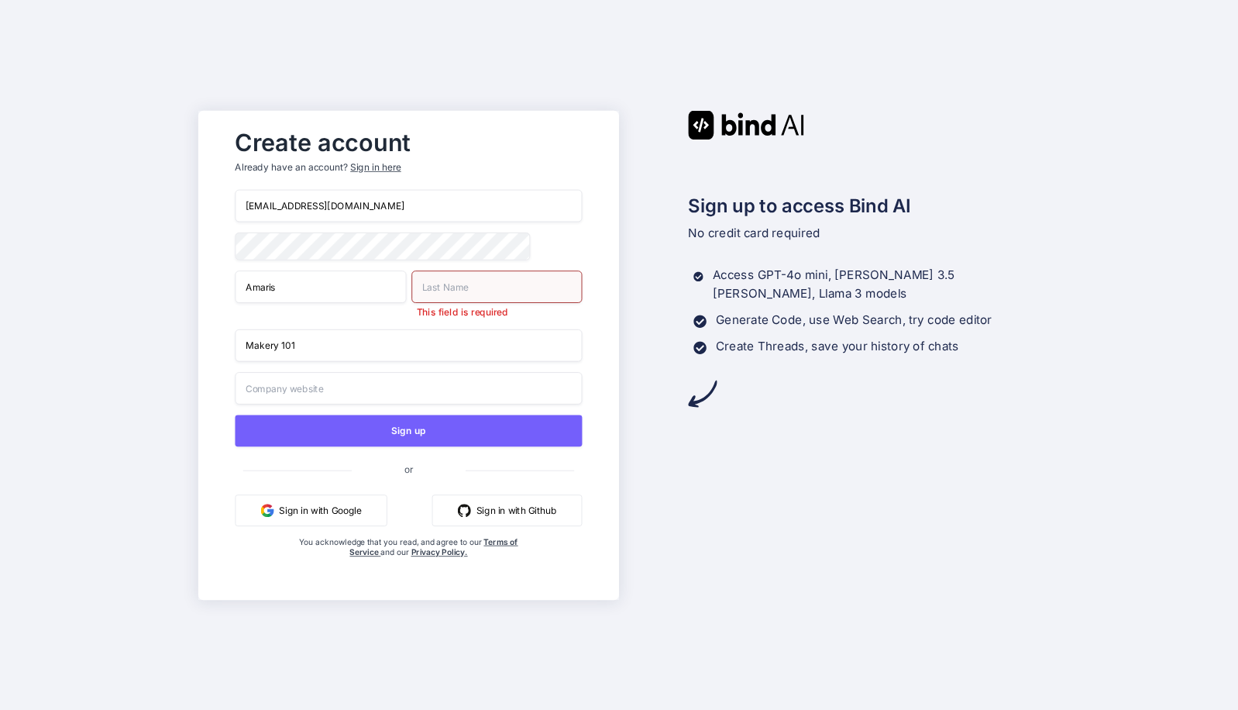
drag, startPoint x: 303, startPoint y: 304, endPoint x: 256, endPoint y: 288, distance: 50.0
click at [214, 300] on div "Create account Already have an account? Sign in here hello@makery101.com Amaris…" at bounding box center [408, 354] width 421 height 489
drag, startPoint x: 291, startPoint y: 292, endPoint x: 231, endPoint y: 292, distance: 59.7
click at [231, 292] on div "Create account Already have an account? Sign in here hello@makery101.com Amaris…" at bounding box center [408, 355] width 379 height 468
type input "Tarah"
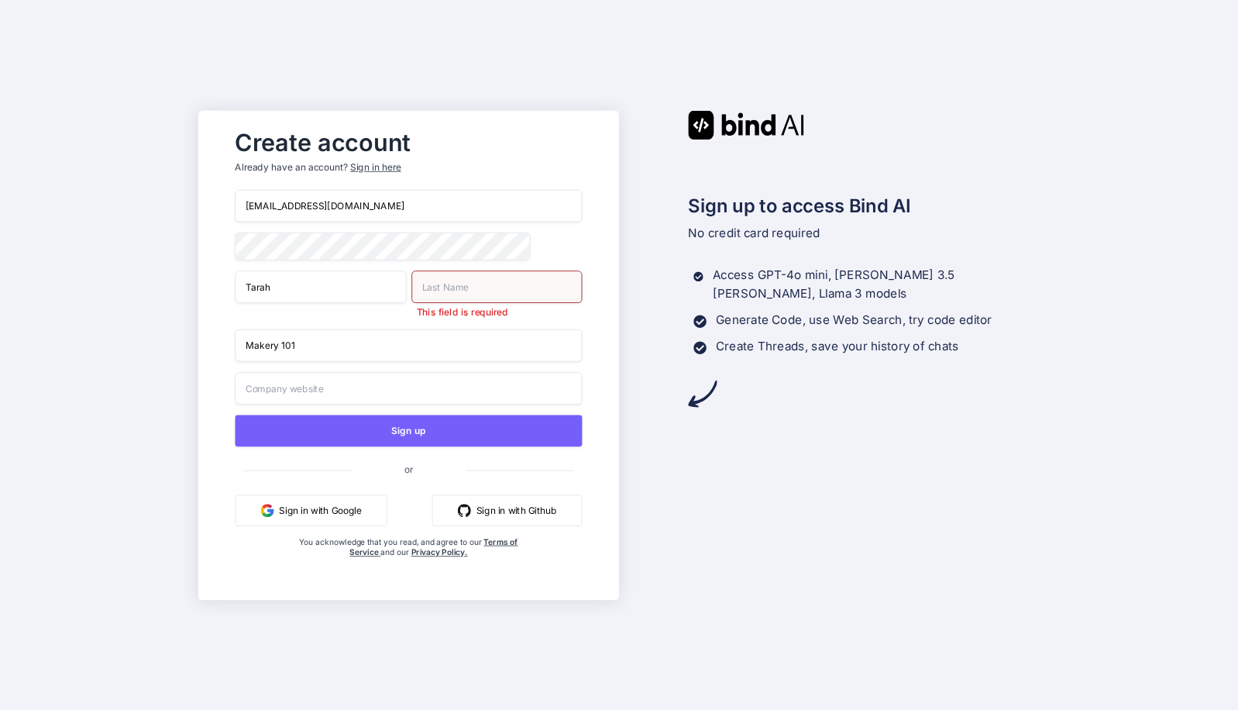
click at [466, 289] on input "text" at bounding box center [497, 286] width 171 height 33
type input "Johnson"
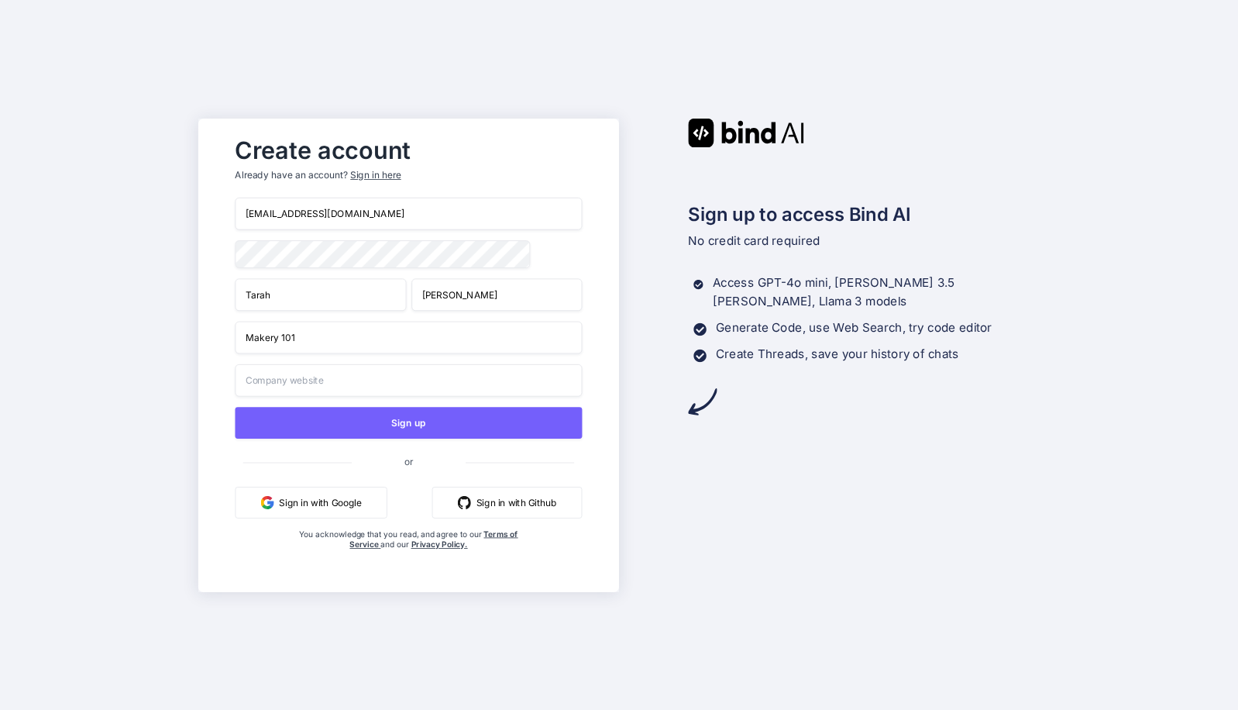
click at [594, 329] on div "Create account Already have an account? Sign in here hello@makery101.com Tarah …" at bounding box center [408, 355] width 379 height 453
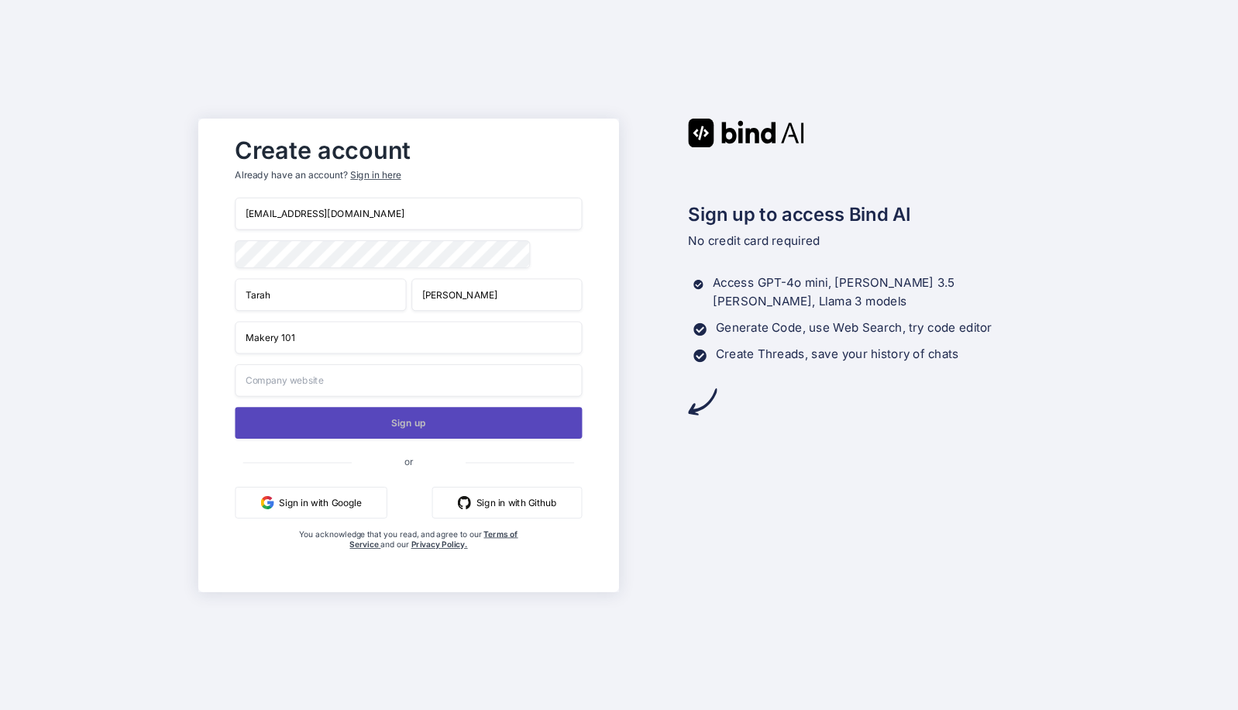
click at [436, 431] on button "Sign up" at bounding box center [408, 423] width 347 height 32
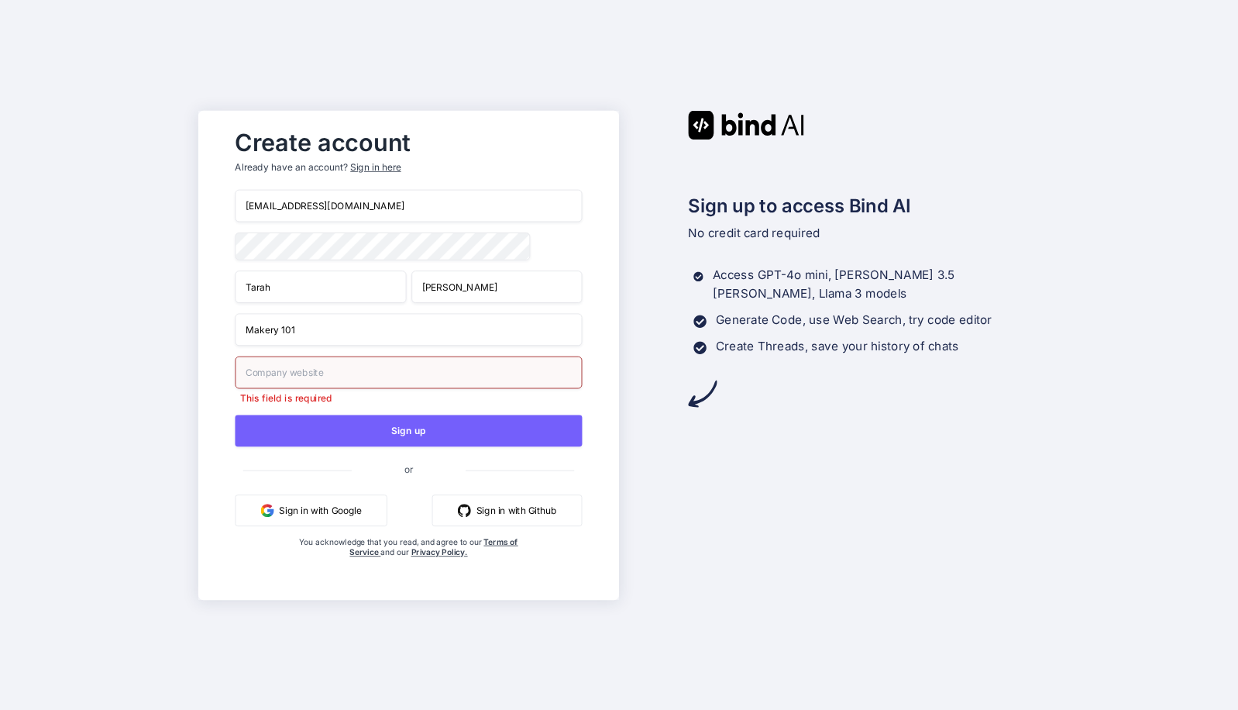
click at [360, 377] on input "text" at bounding box center [408, 372] width 347 height 33
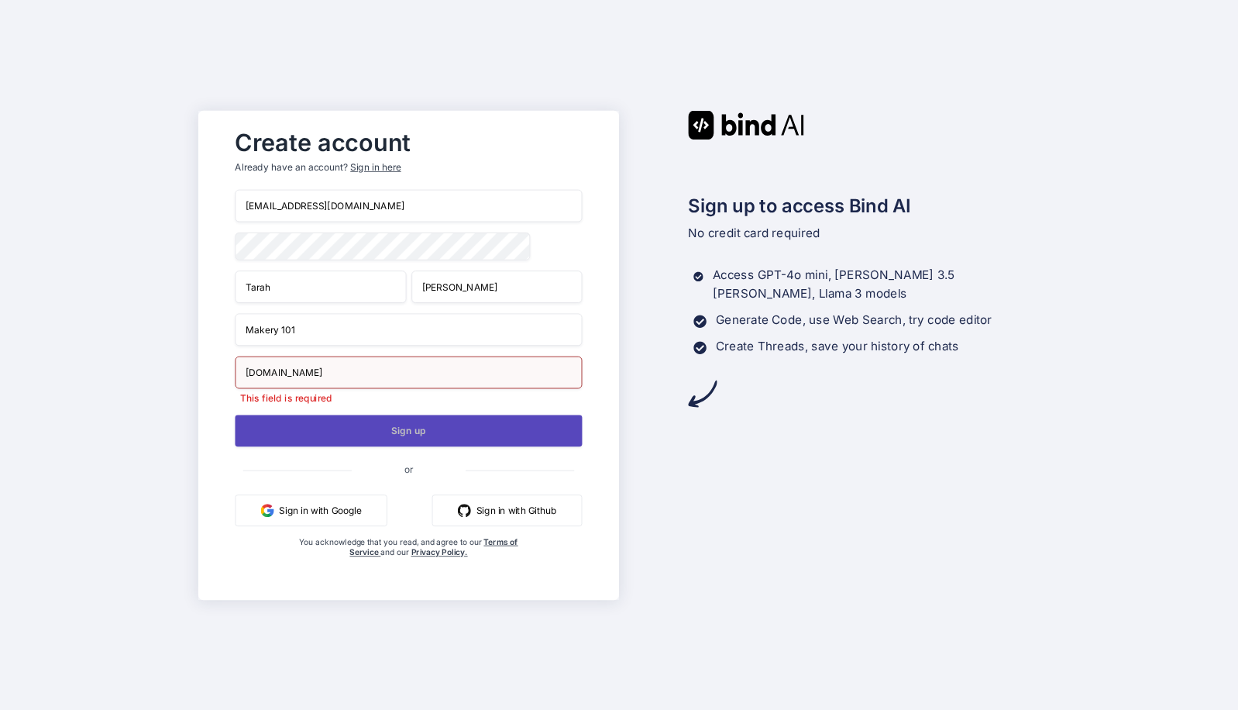
type input "Makery101.com"
click at [410, 432] on button "Sign up" at bounding box center [408, 431] width 347 height 32
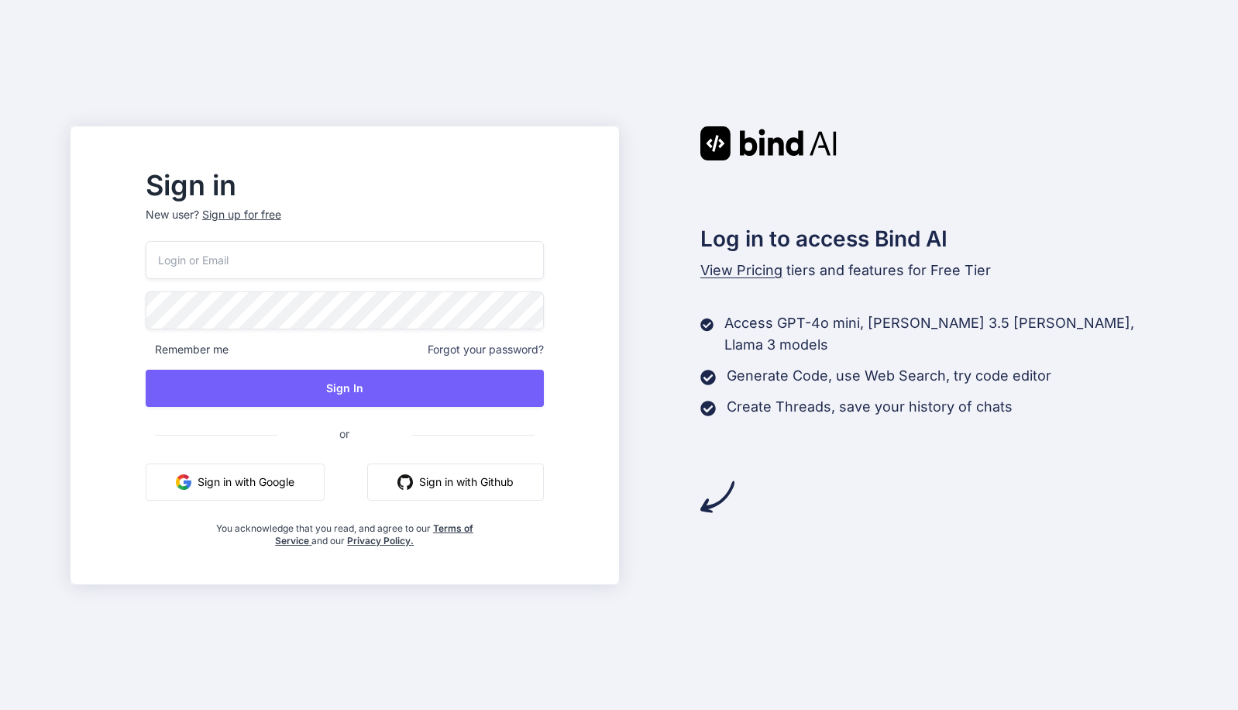
click at [277, 264] on input "email" at bounding box center [345, 260] width 398 height 38
click at [275, 261] on input "email" at bounding box center [345, 260] width 398 height 38
type input "hello@makery101.com"
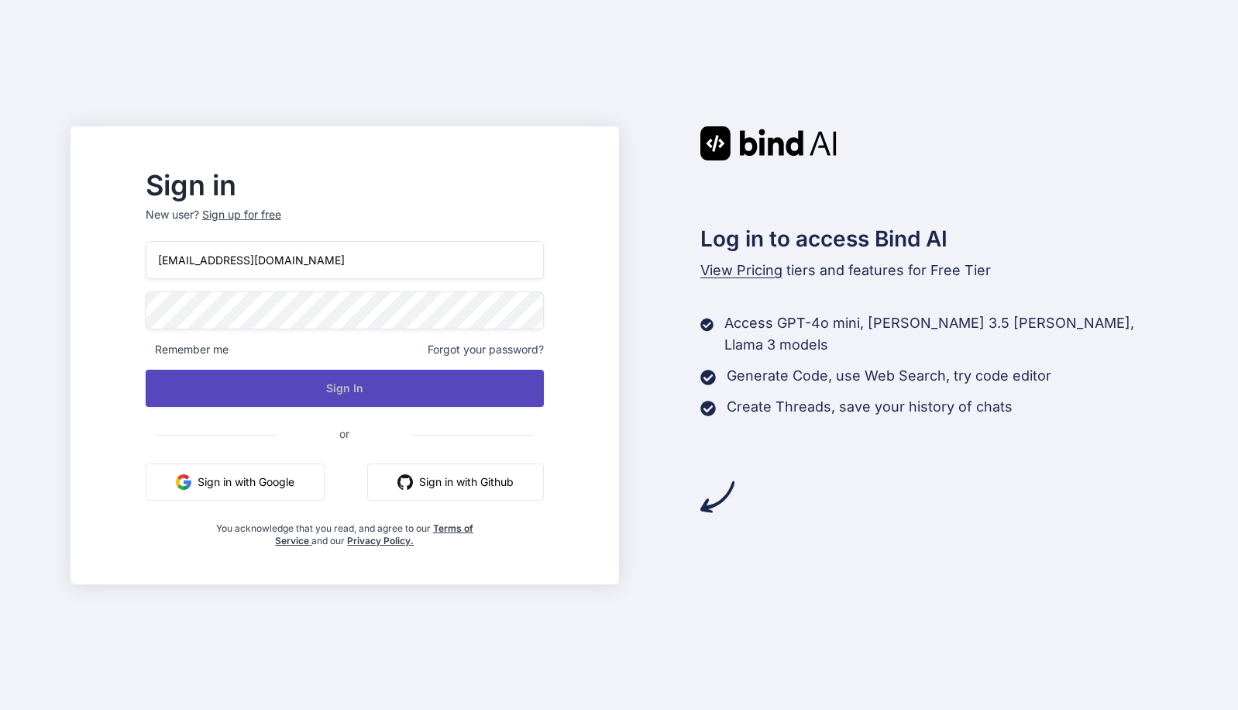
click at [363, 389] on button "Sign In" at bounding box center [345, 388] width 398 height 37
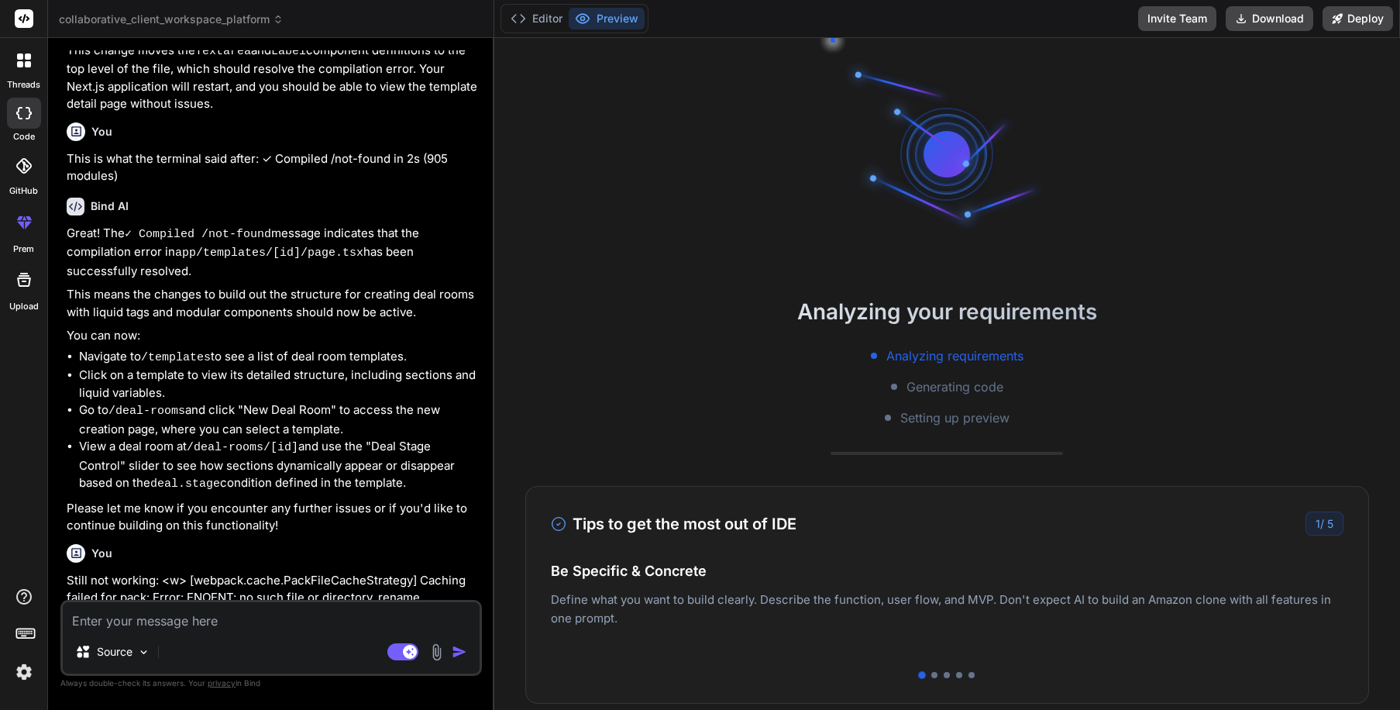
scroll to position [2929, 0]
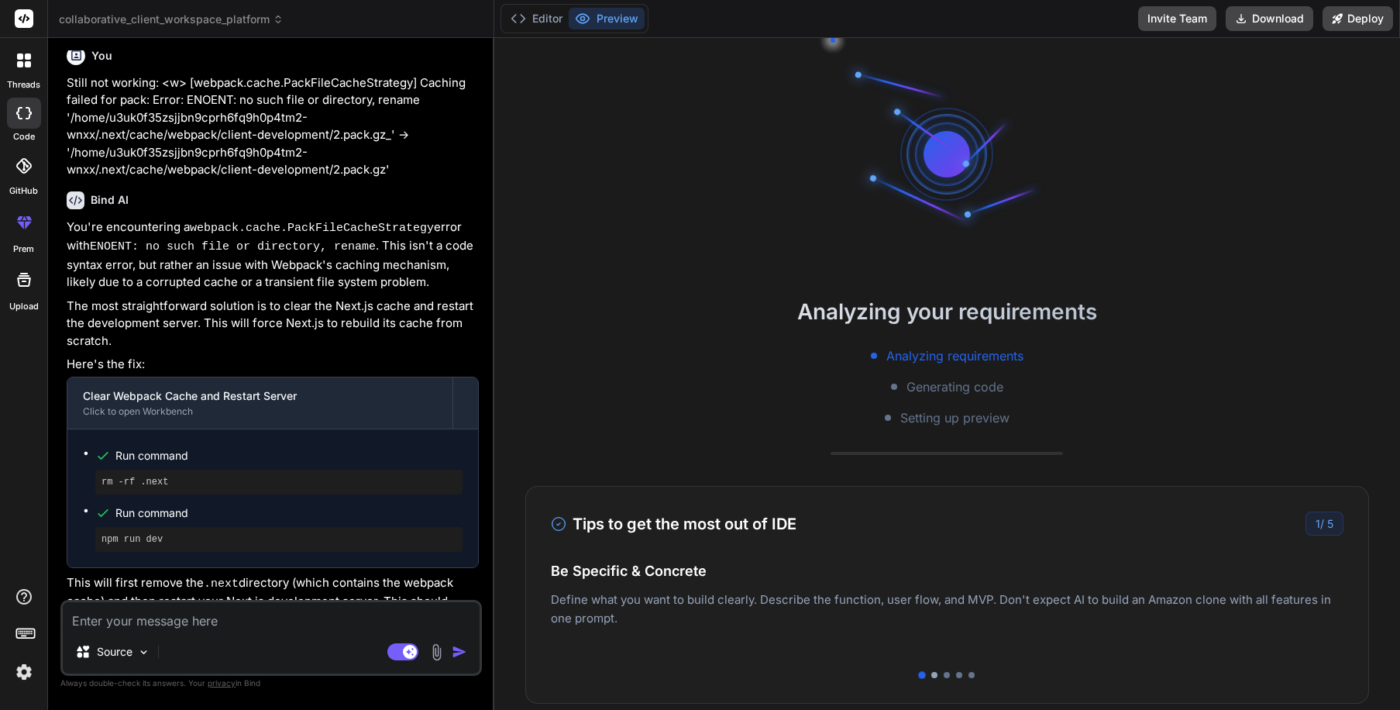
click at [932, 677] on div at bounding box center [935, 675] width 6 height 6
click at [944, 676] on div at bounding box center [947, 675] width 6 height 6
click at [956, 676] on div at bounding box center [959, 675] width 6 height 6
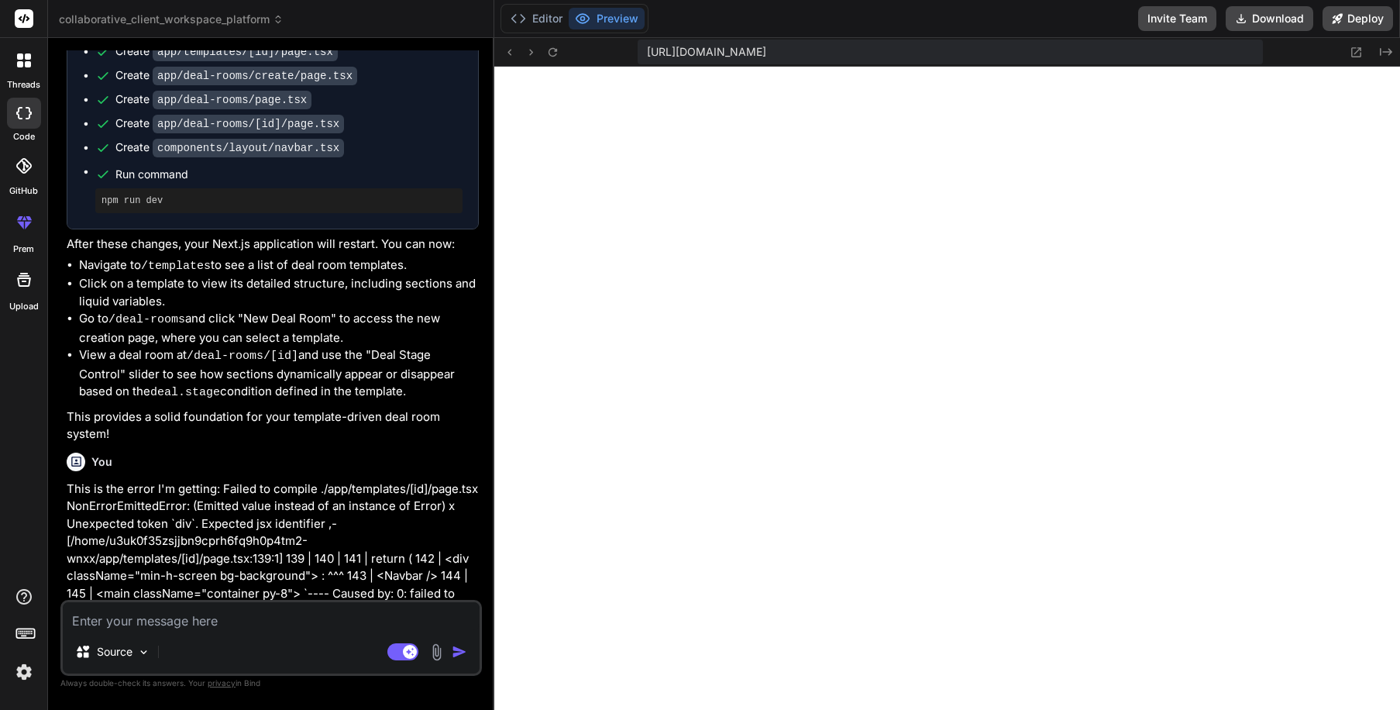
scroll to position [663, 0]
click at [190, 625] on textarea at bounding box center [271, 616] width 417 height 28
type textarea "x"
type textarea "T"
type textarea "x"
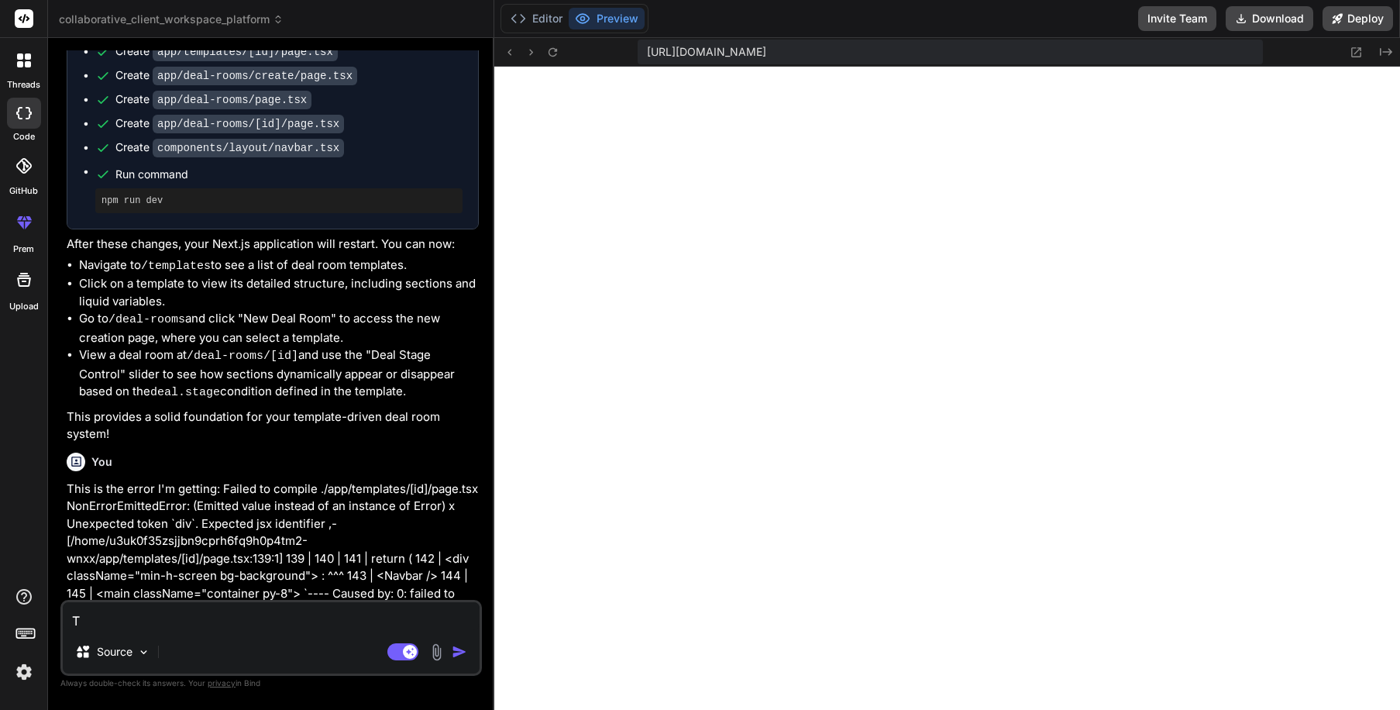
type textarea "Th"
type textarea "x"
type textarea "Thi"
type textarea "x"
type textarea "This"
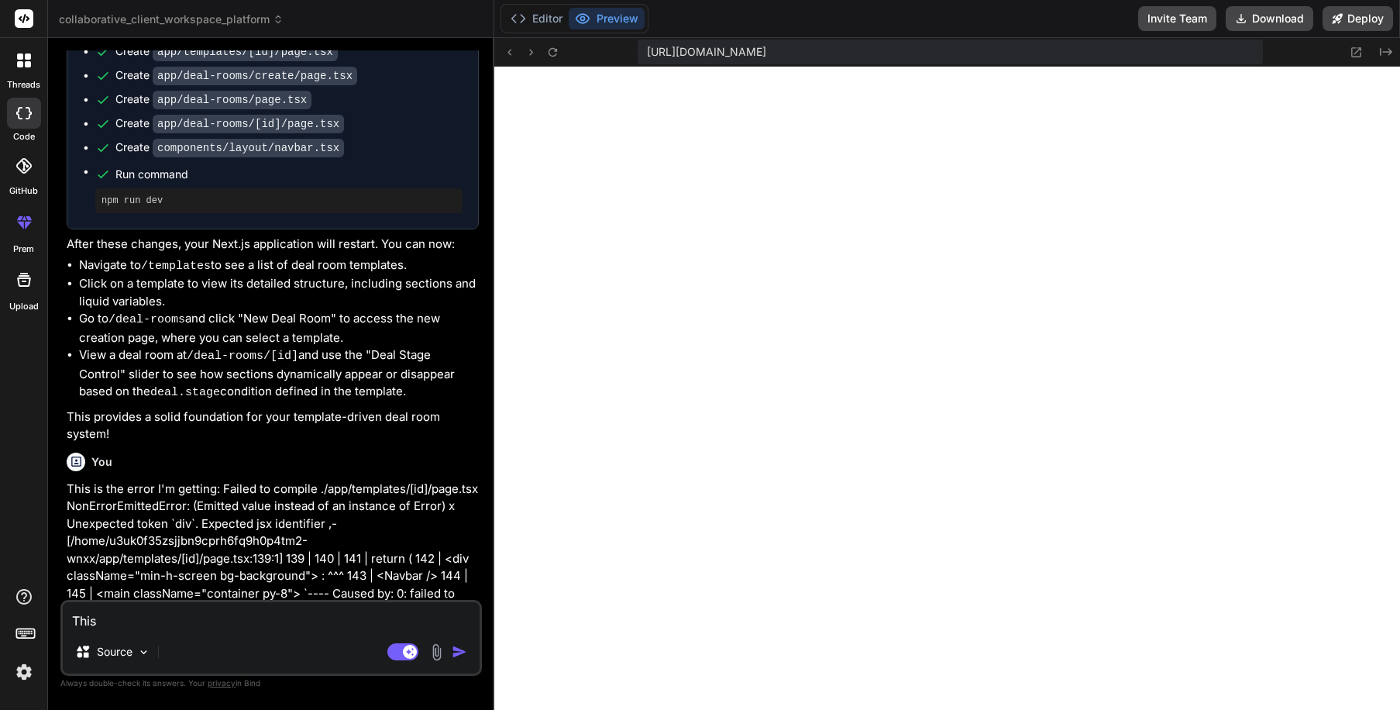
type textarea "x"
type textarea "This"
type textarea "x"
type textarea "This i"
type textarea "x"
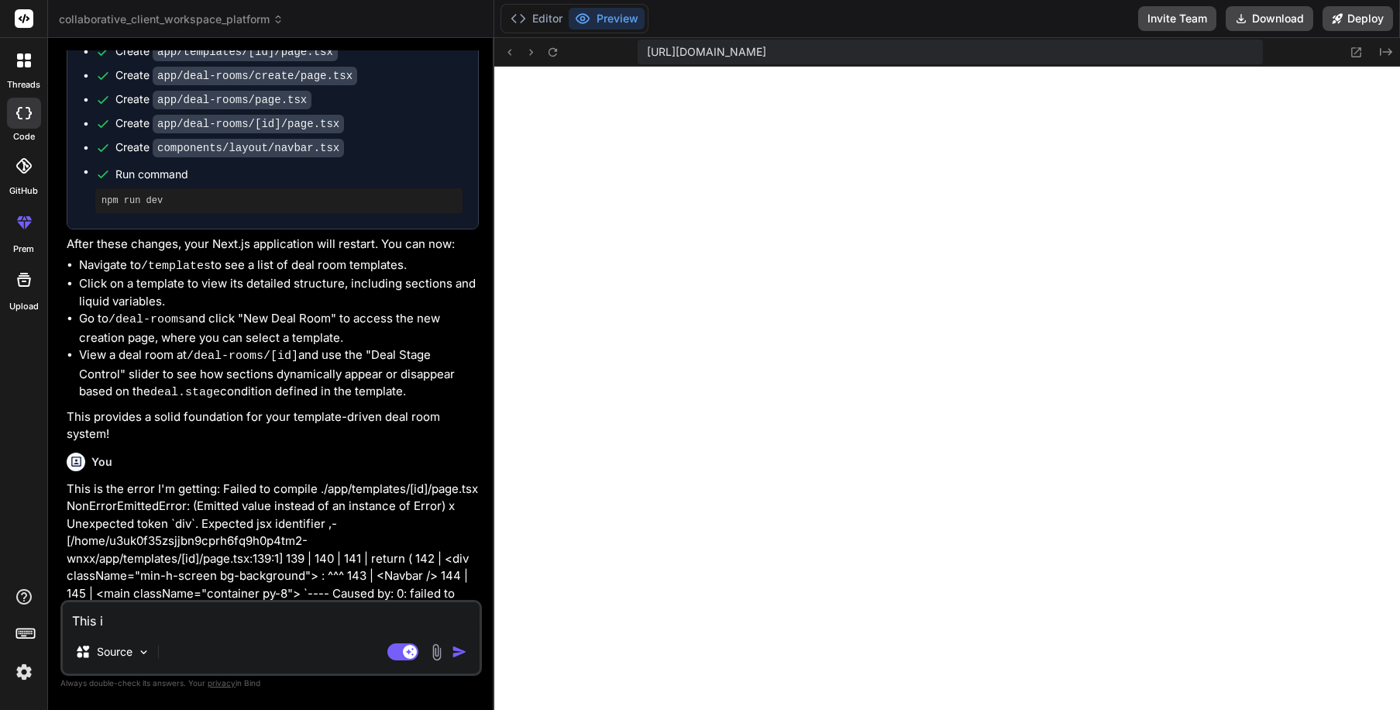
type textarea "This is"
type textarea "x"
type textarea "This is"
type textarea "x"
type textarea "This is t"
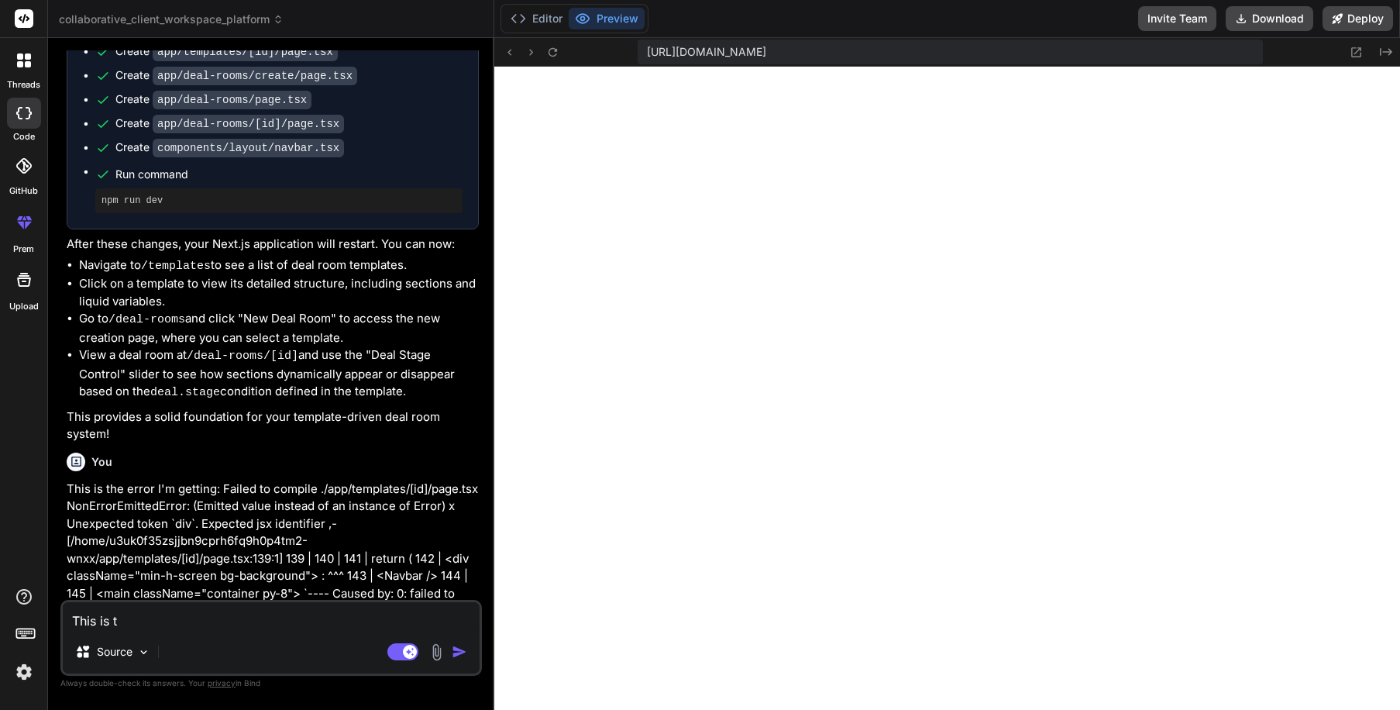
type textarea "x"
type textarea "This is the"
type textarea "x"
type textarea "This is the"
type textarea "x"
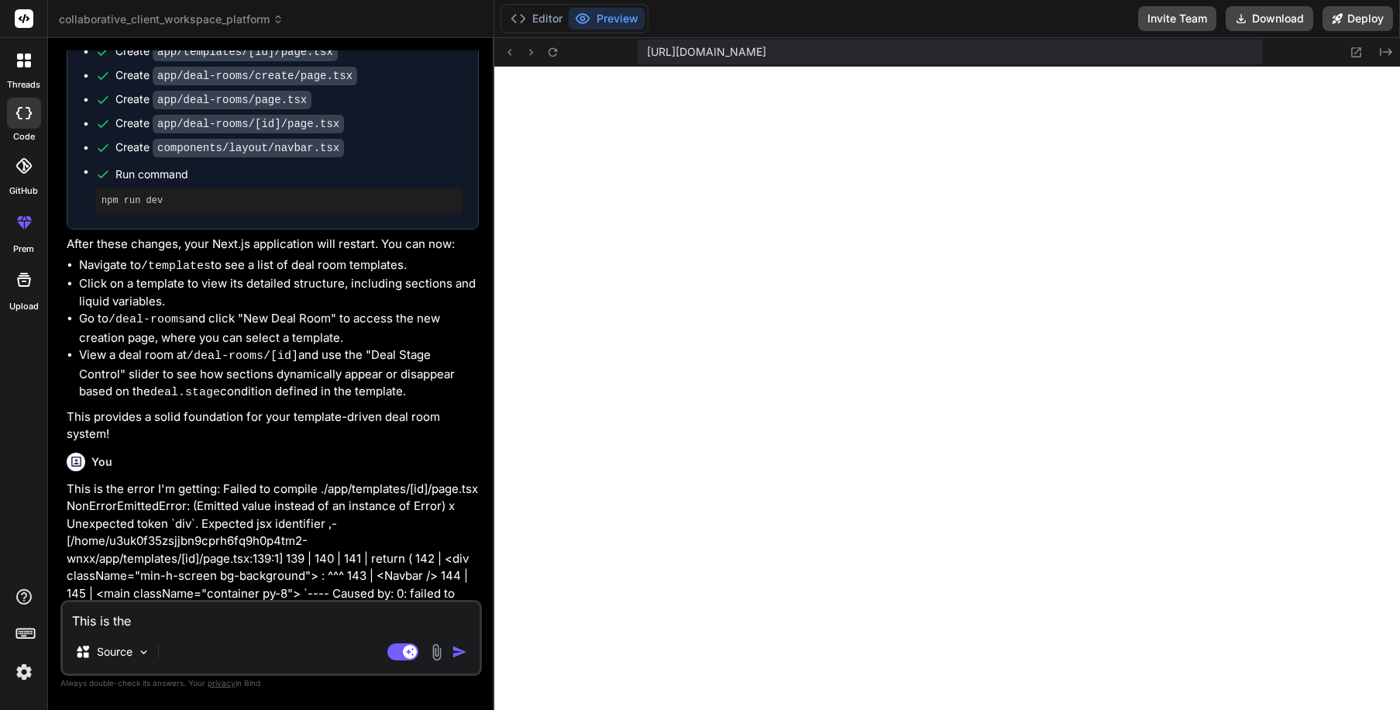
type textarea "This is the e"
type textarea "x"
type textarea "This is the er"
type textarea "x"
type textarea "This is the err"
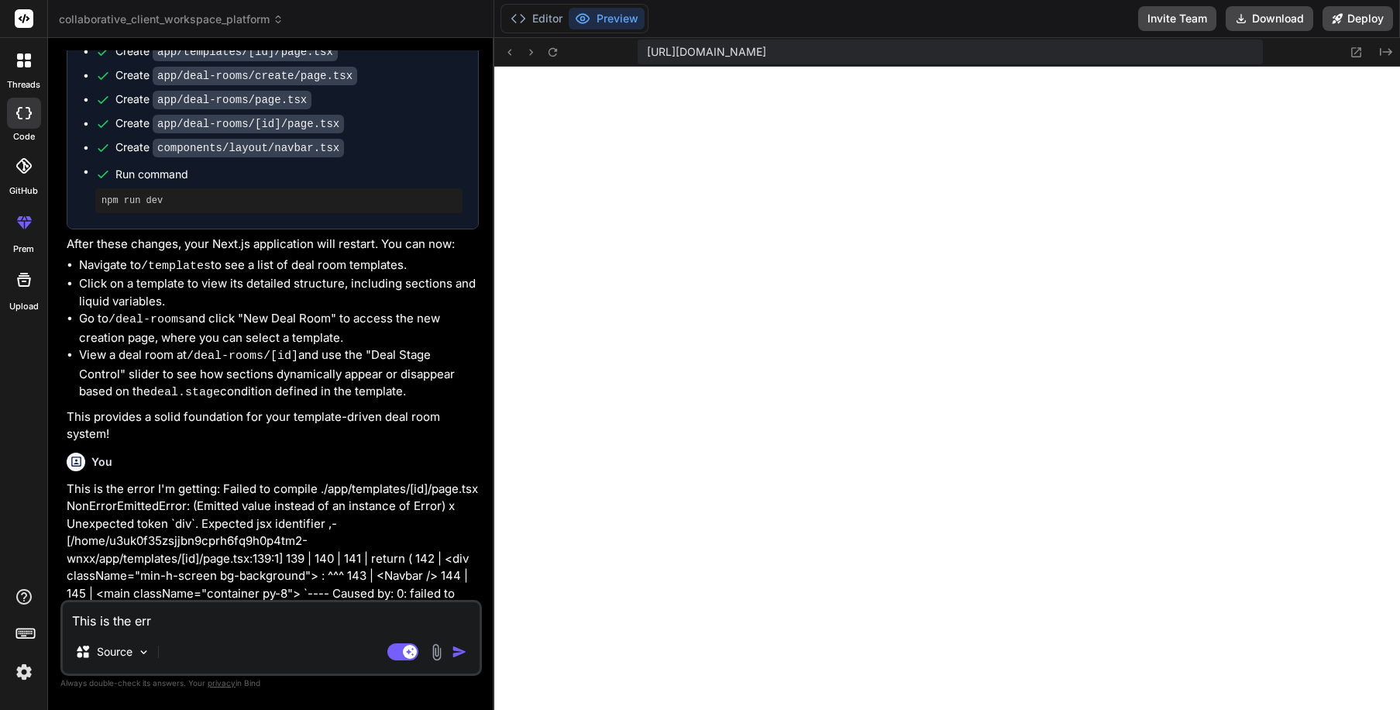
type textarea "x"
type textarea "This is the erro"
type textarea "x"
type textarea "This is the error"
type textarea "x"
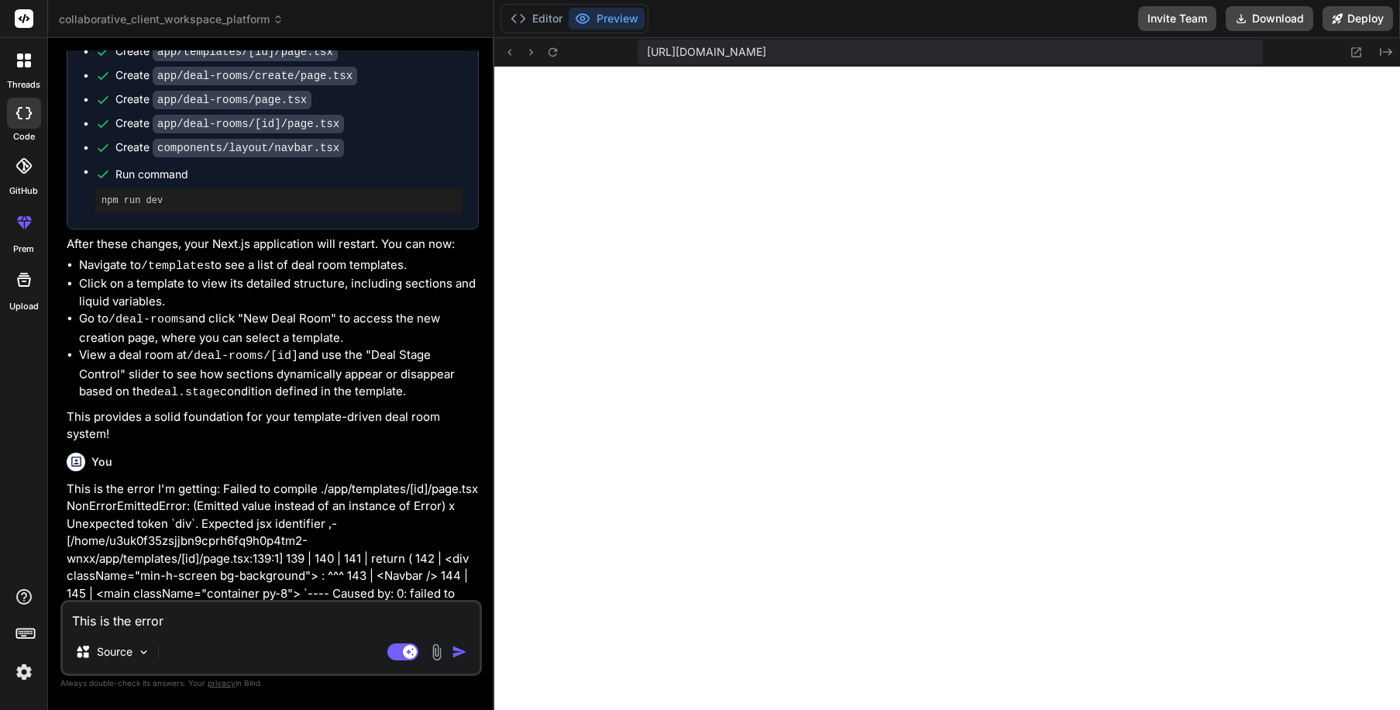
type textarea "This is the error"
type textarea "x"
type textarea "This is the error I"
type textarea "x"
type textarea "This is the error I"
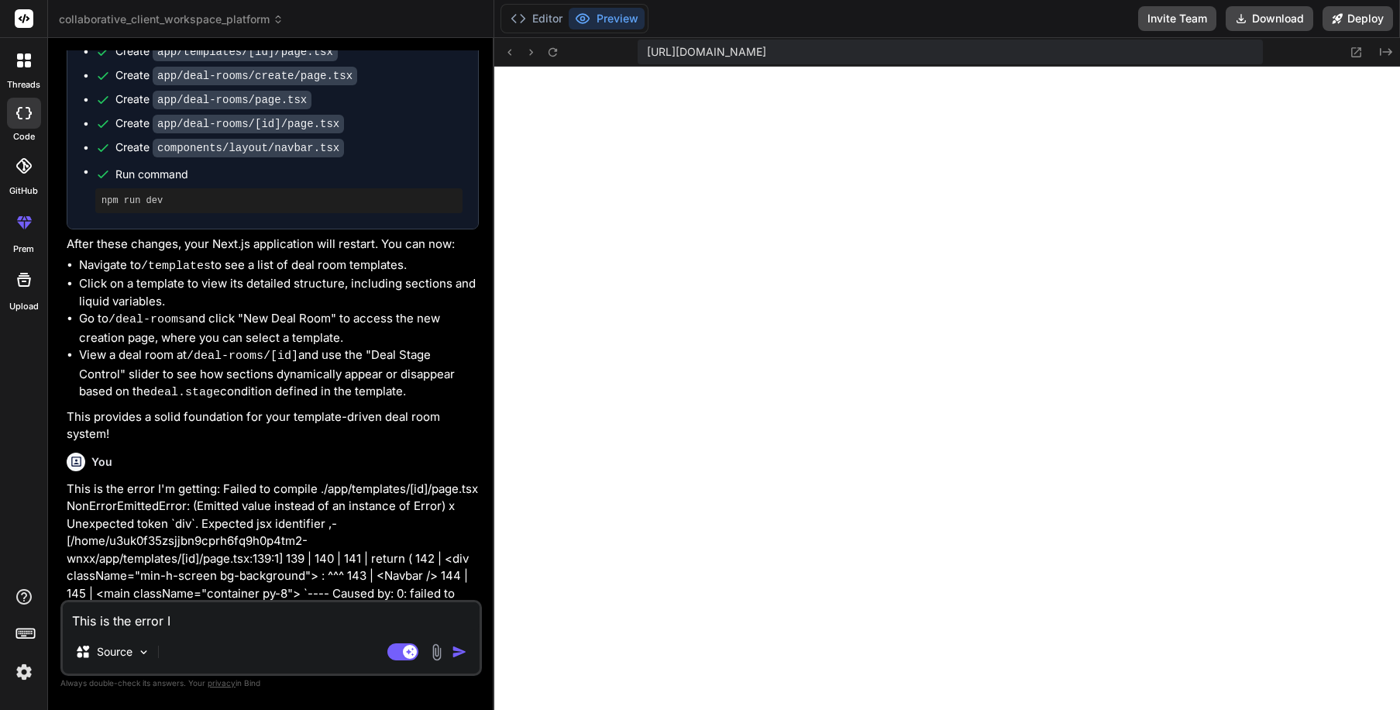
type textarea "x"
type textarea "This is the error I g"
type textarea "x"
type textarea "This is the error I ge"
type textarea "x"
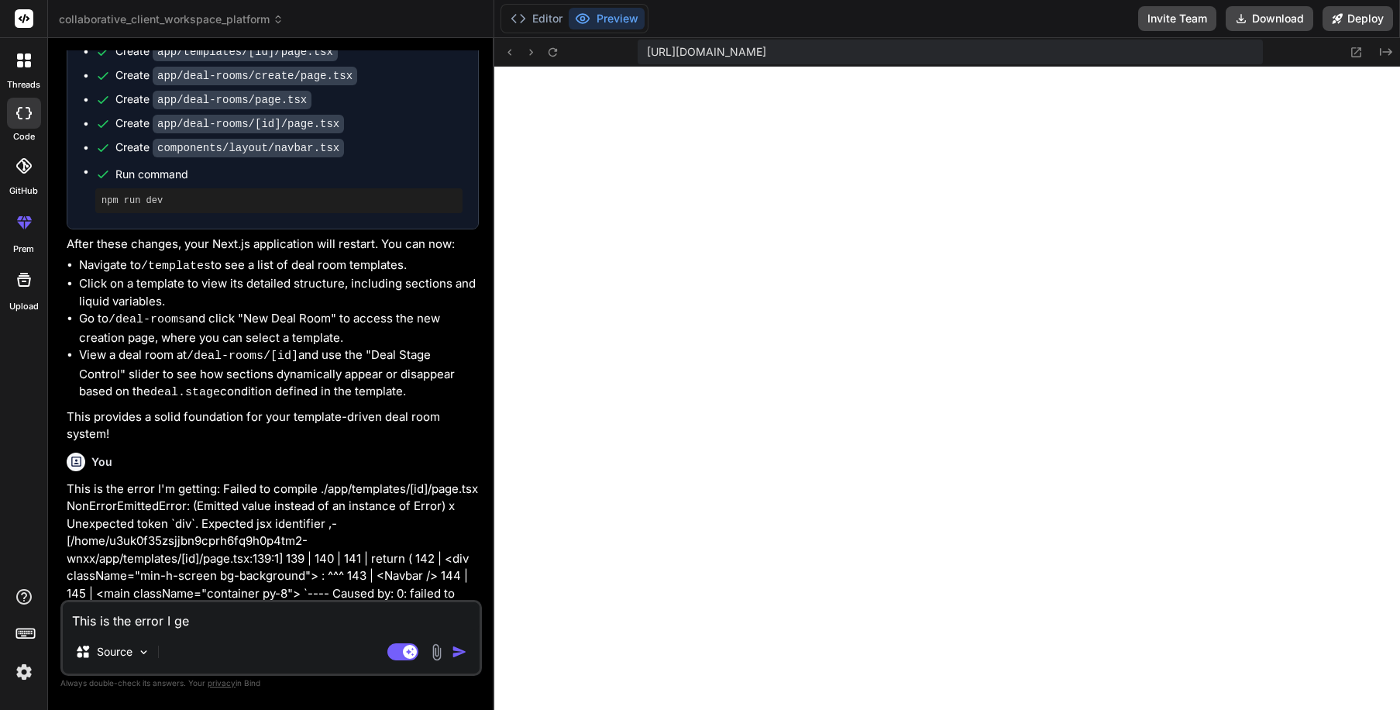
type textarea "This is the error I get"
type textarea "x"
type textarea "This is the error I get:"
type textarea "x"
type textarea "This is the error I get:"
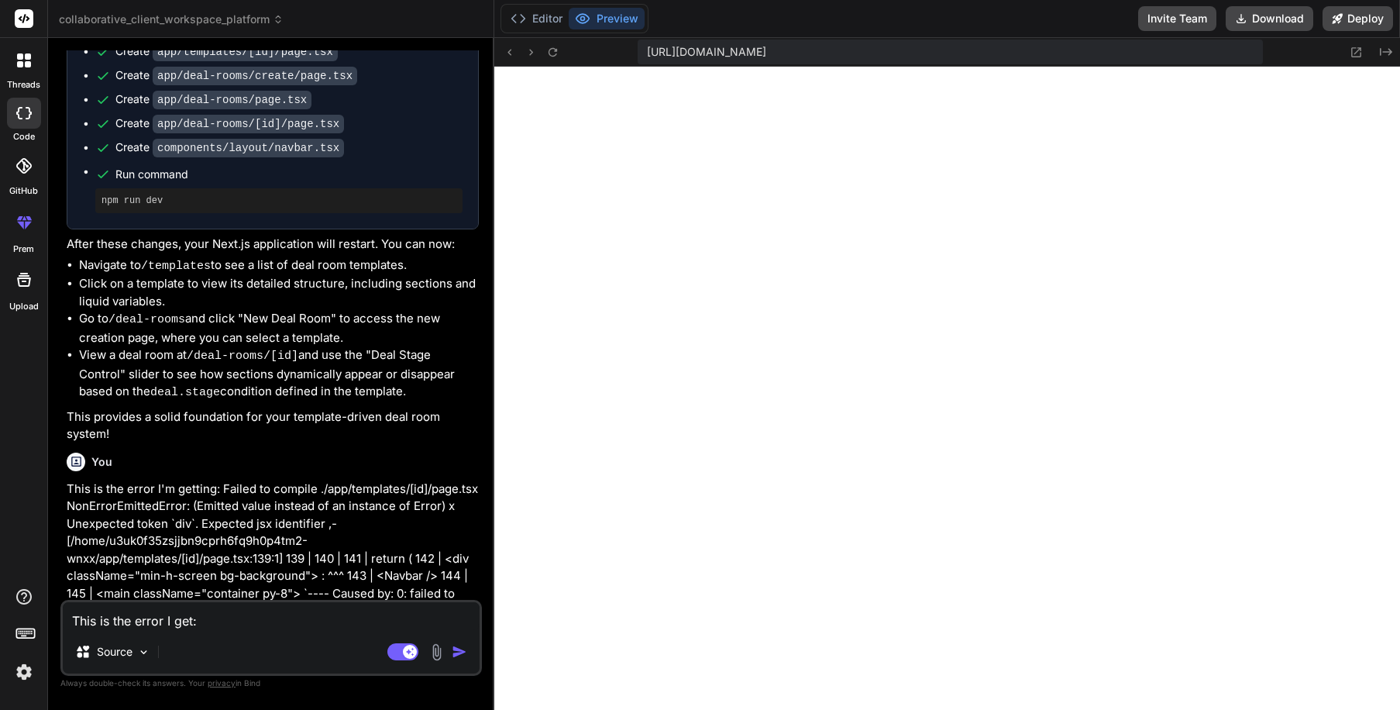
paste textarea "Unhandled Runtime Error Error: React.Children.only expected to receive a single…"
type textarea "x"
type textarea "This is the error I get: Unhandled Runtime Error Error: React.Children.only exp…"
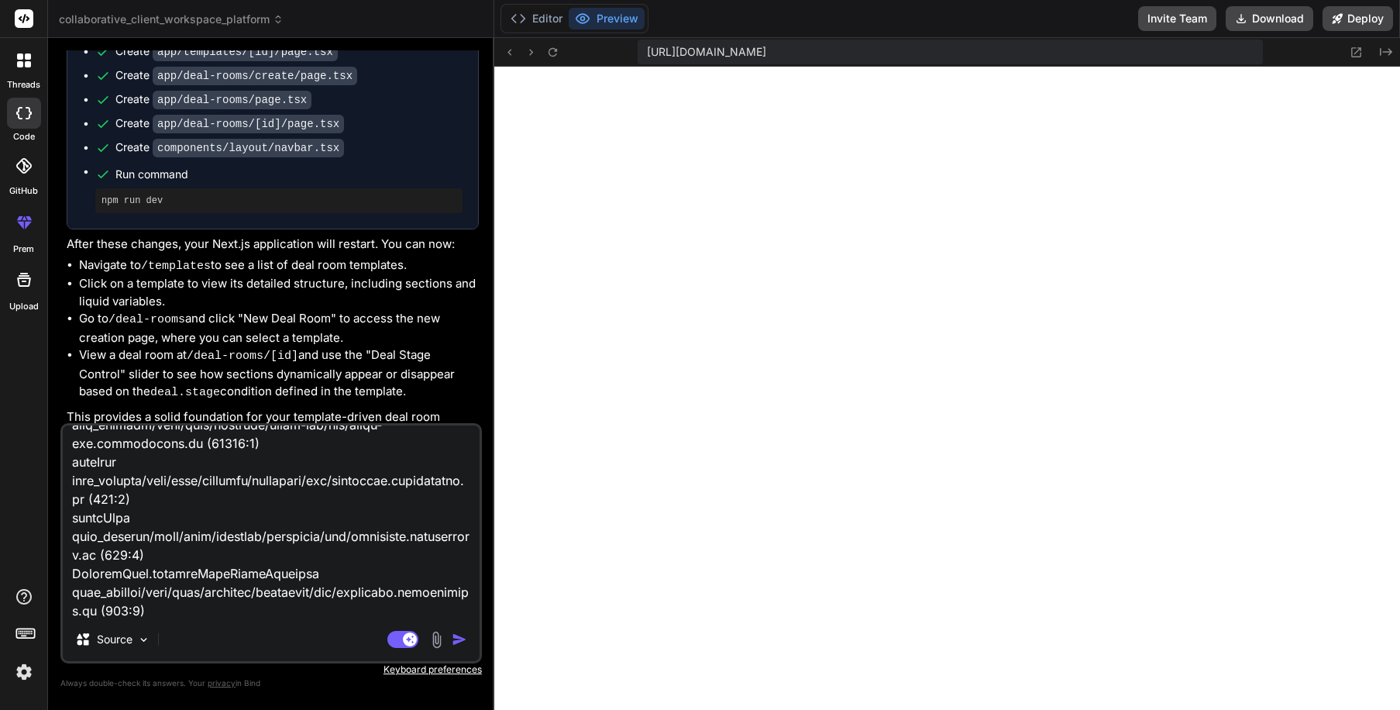
type textarea "x"
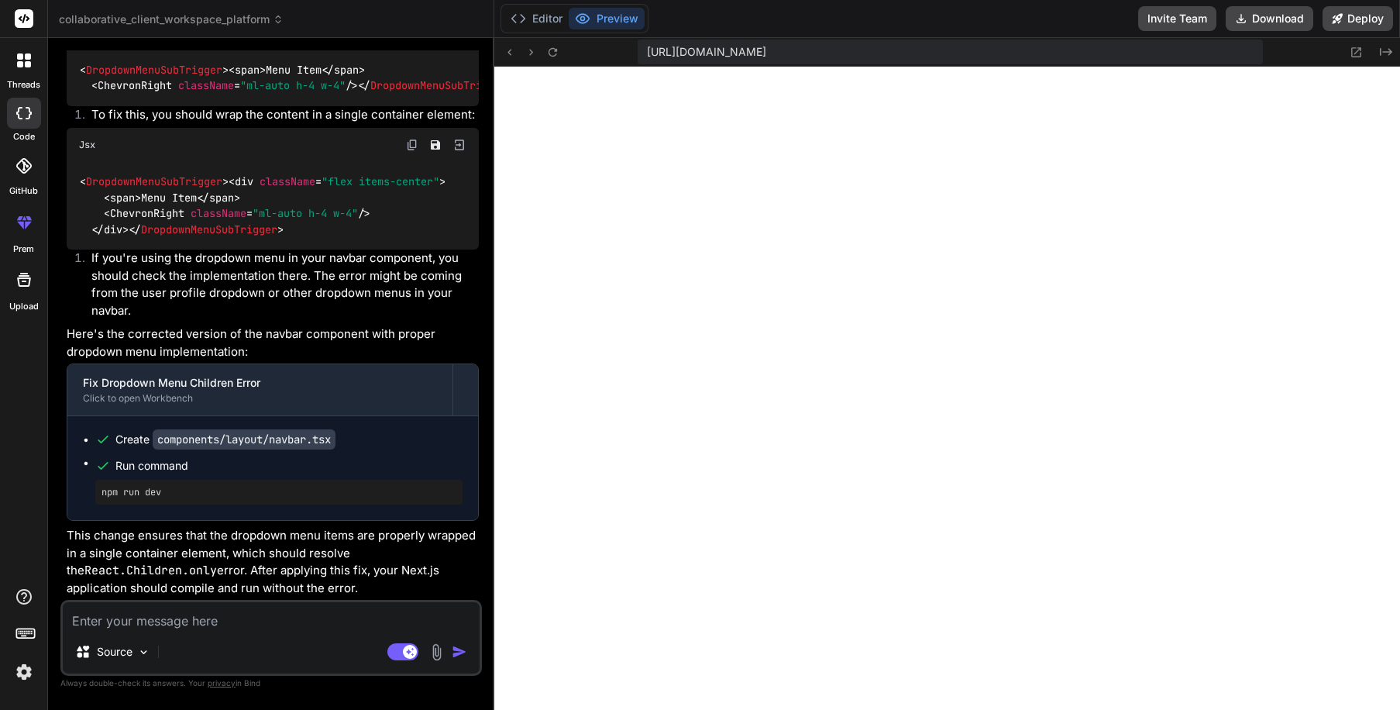
scroll to position [2488, 0]
click at [219, 629] on textarea at bounding box center [271, 616] width 417 height 28
type textarea "x"
type textarea "W"
type textarea "x"
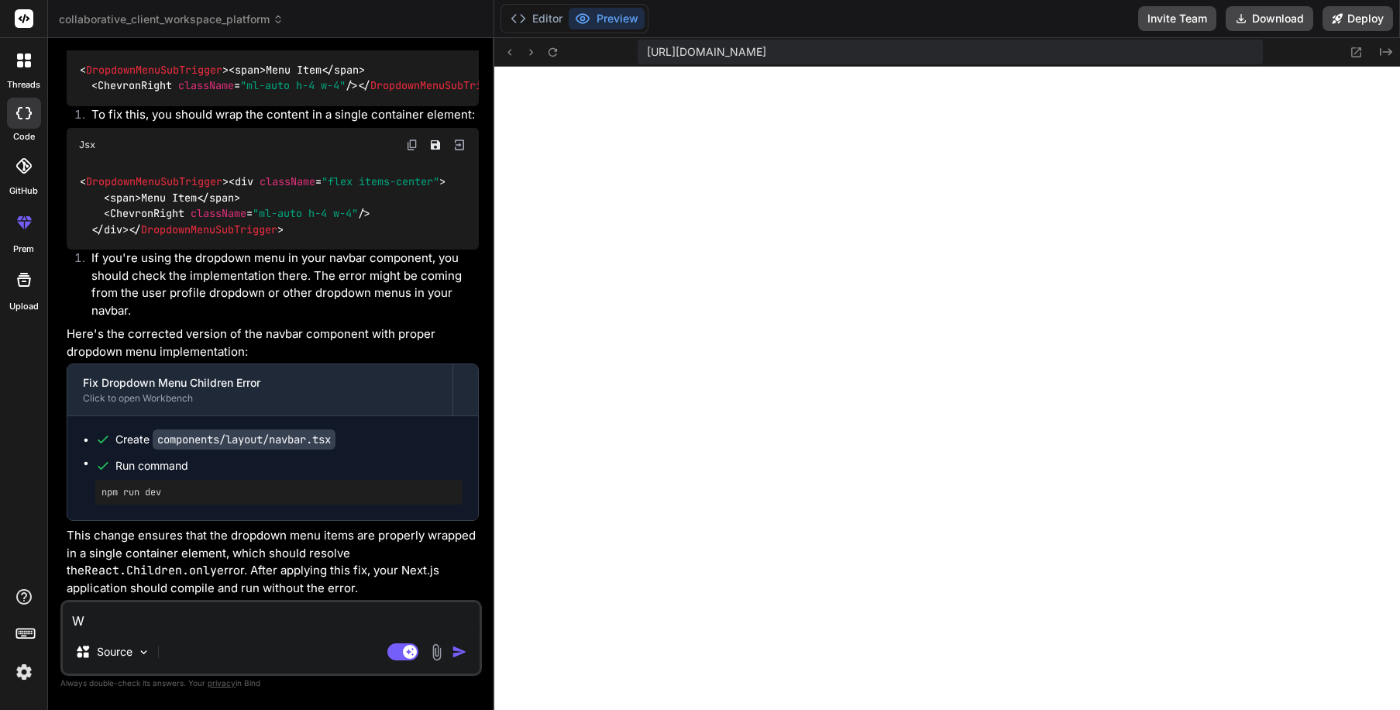
type textarea "Wh"
type textarea "x"
type textarea "Whe"
type textarea "x"
type textarea "When"
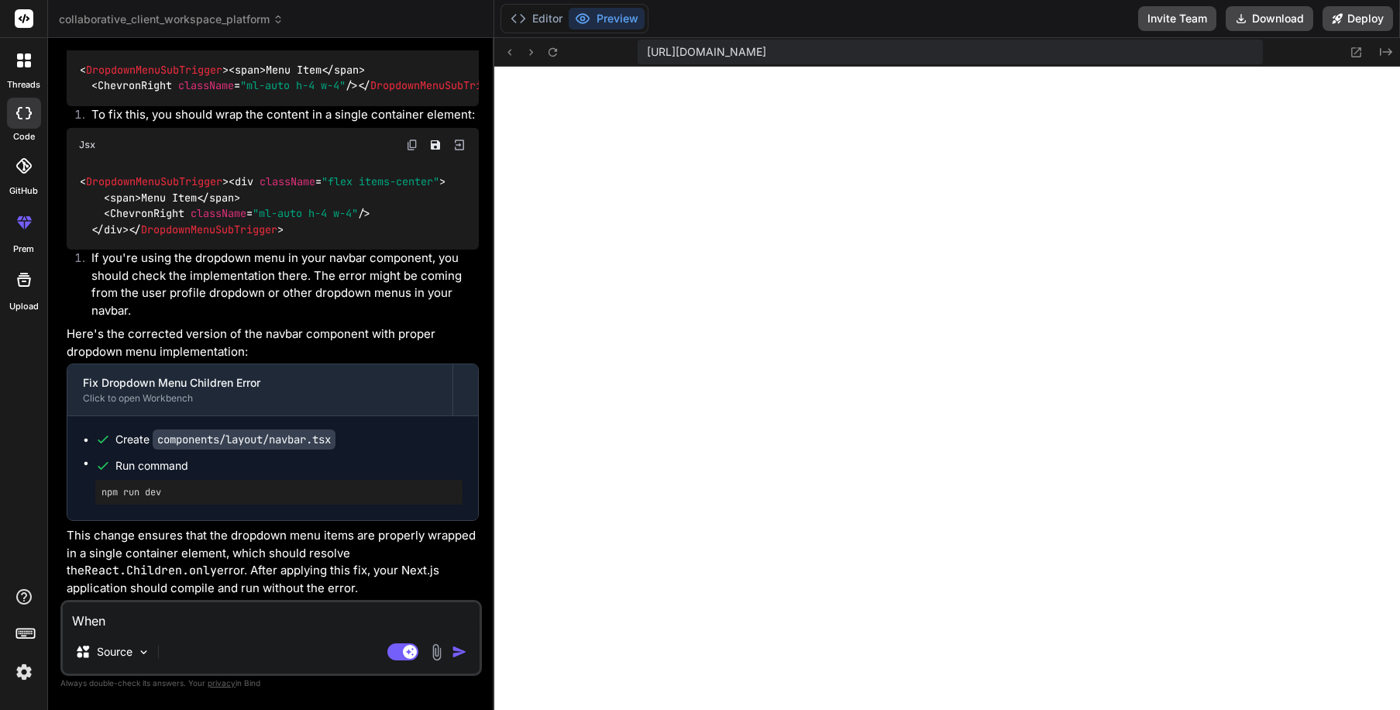
type textarea "x"
type textarea "When"
type textarea "x"
type textarea "When c"
type textarea "x"
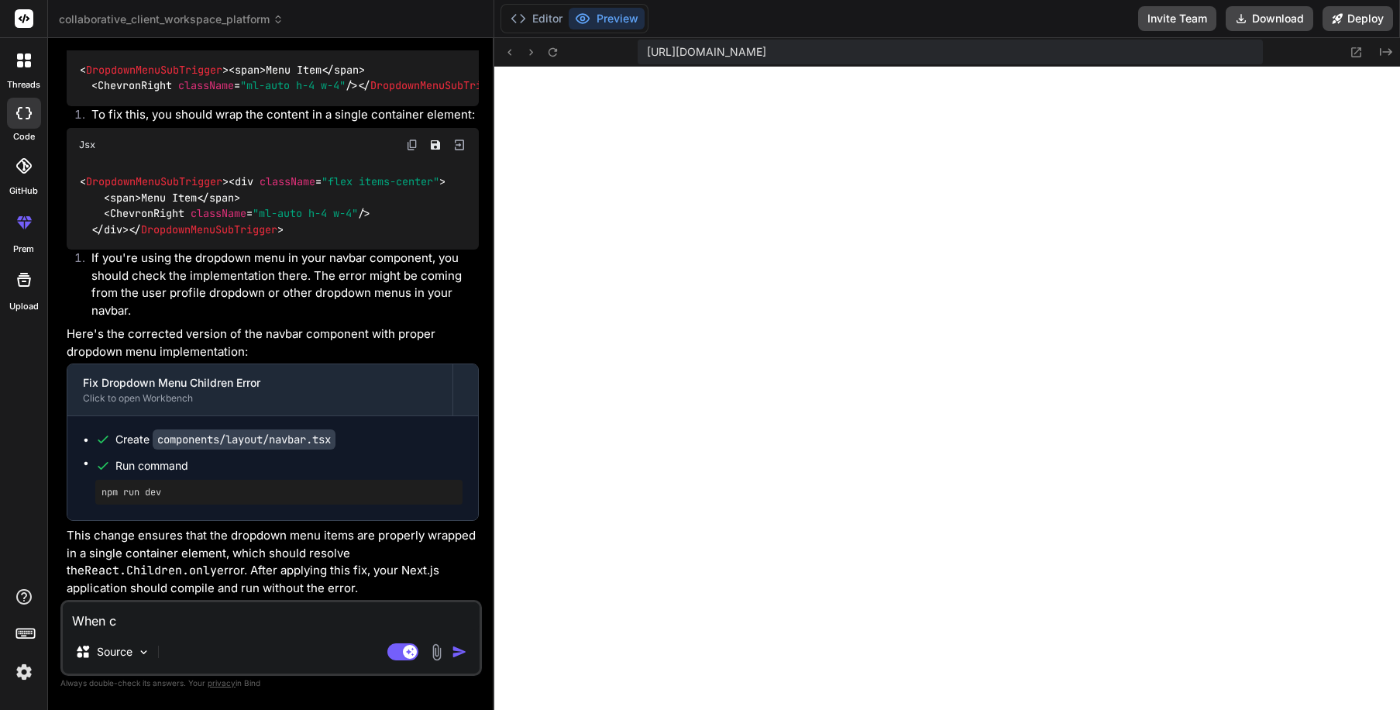
type textarea "When cl"
type textarea "x"
type textarea "When cli"
type textarea "x"
type textarea "When clic"
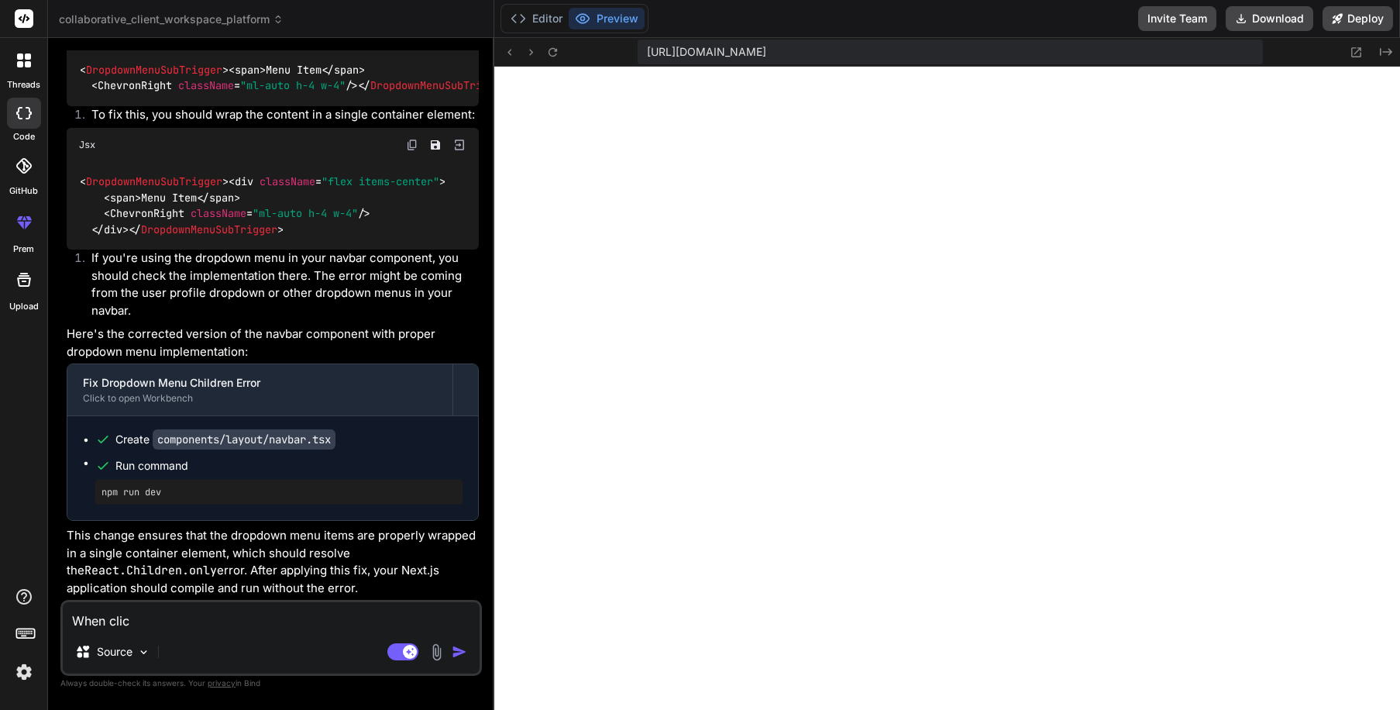
type textarea "x"
type textarea "When click"
type textarea "x"
type textarea "When clicki"
type textarea "x"
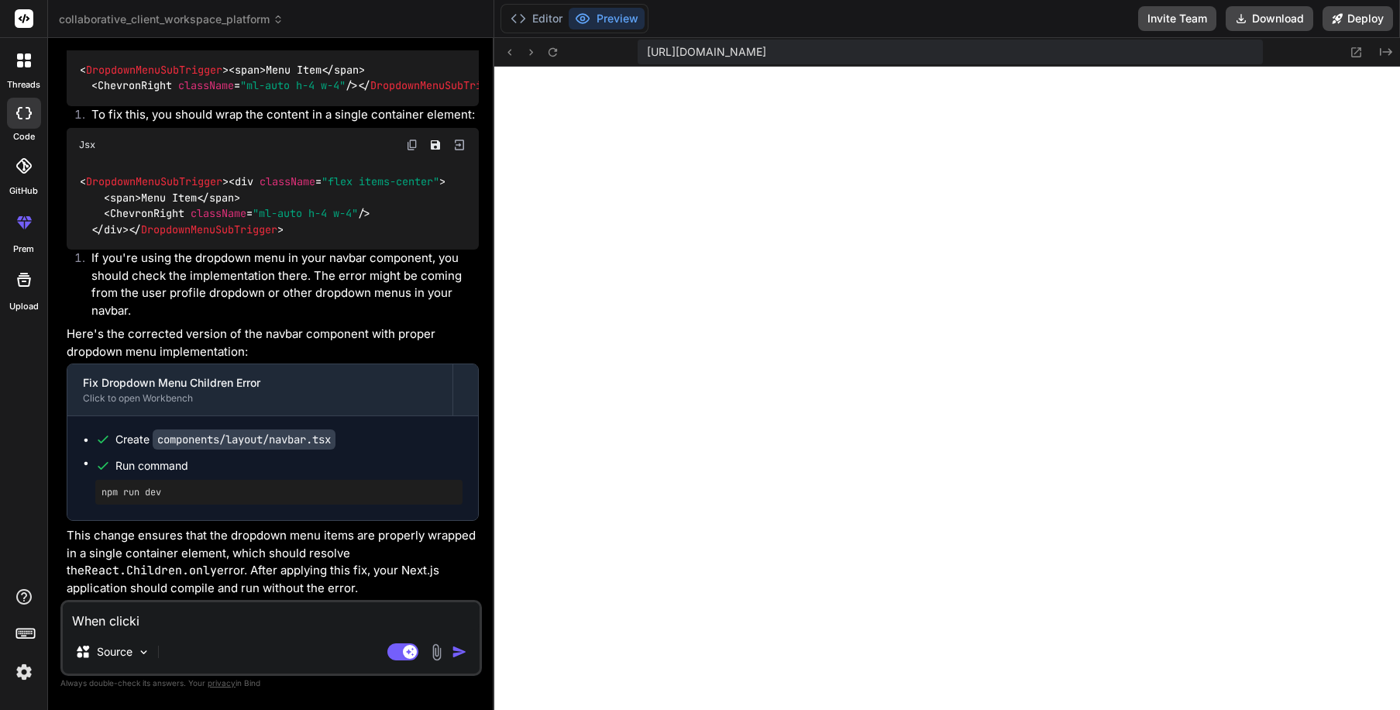
type textarea "When clickin"
type textarea "x"
type textarea "When clicking"
type textarea "x"
type textarea "When clicking o"
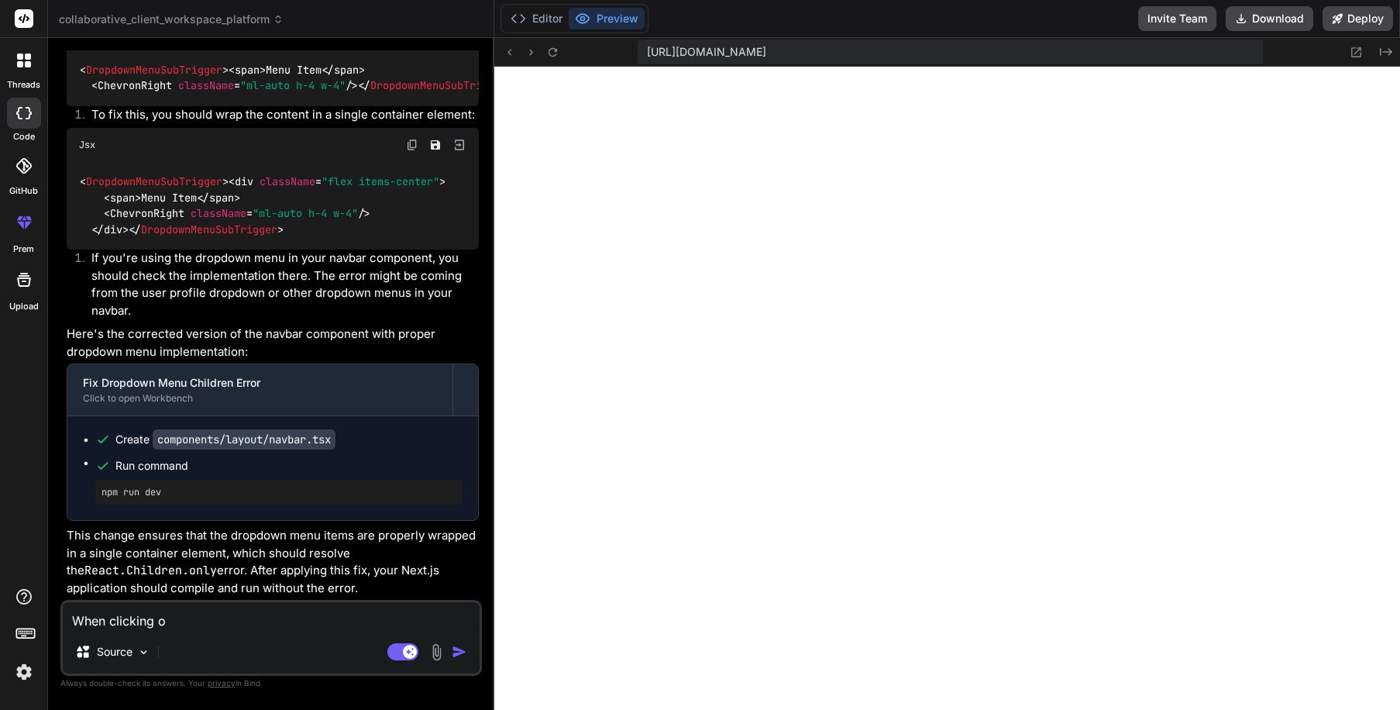
type textarea "x"
type textarea "When clicking on"
type textarea "x"
type textarea "When clicking on"
type textarea "x"
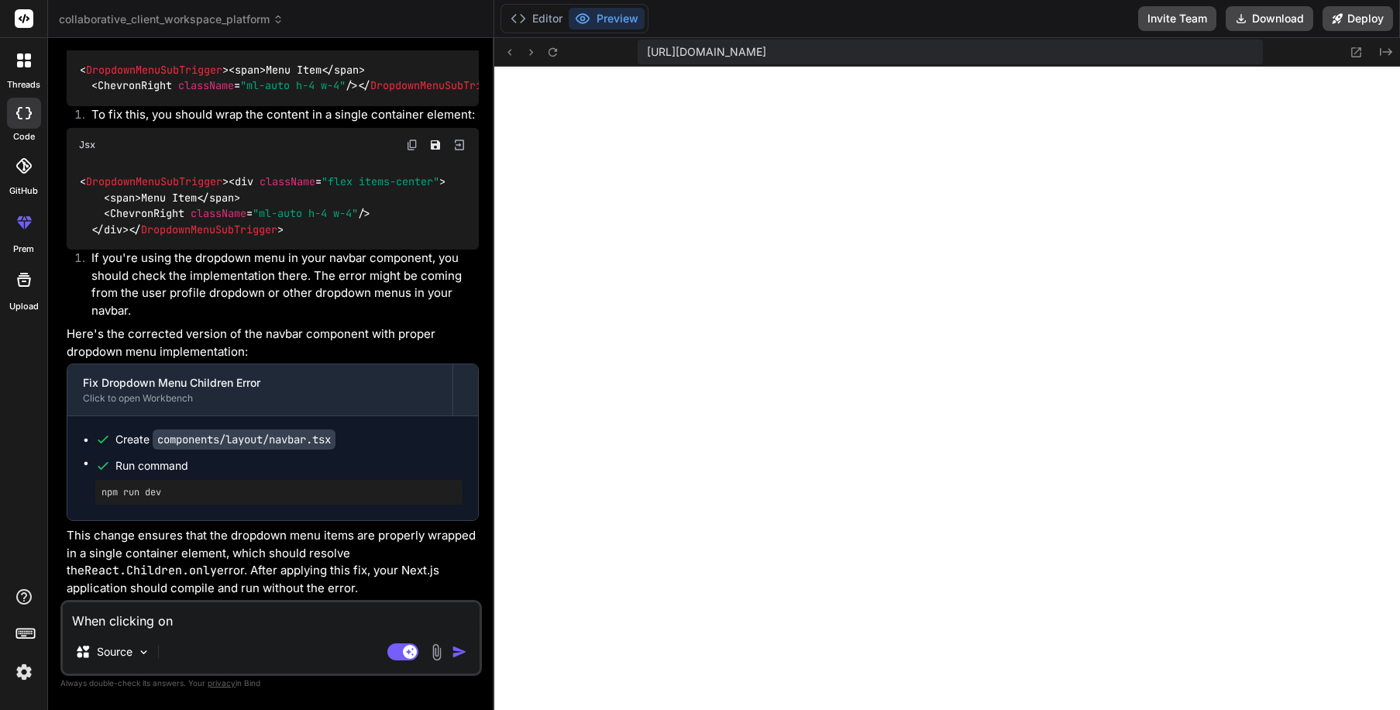
type textarea "When clicking on D"
type textarea "x"
type textarea "When clicking on De"
type textarea "x"
type textarea "When clicking on Dea"
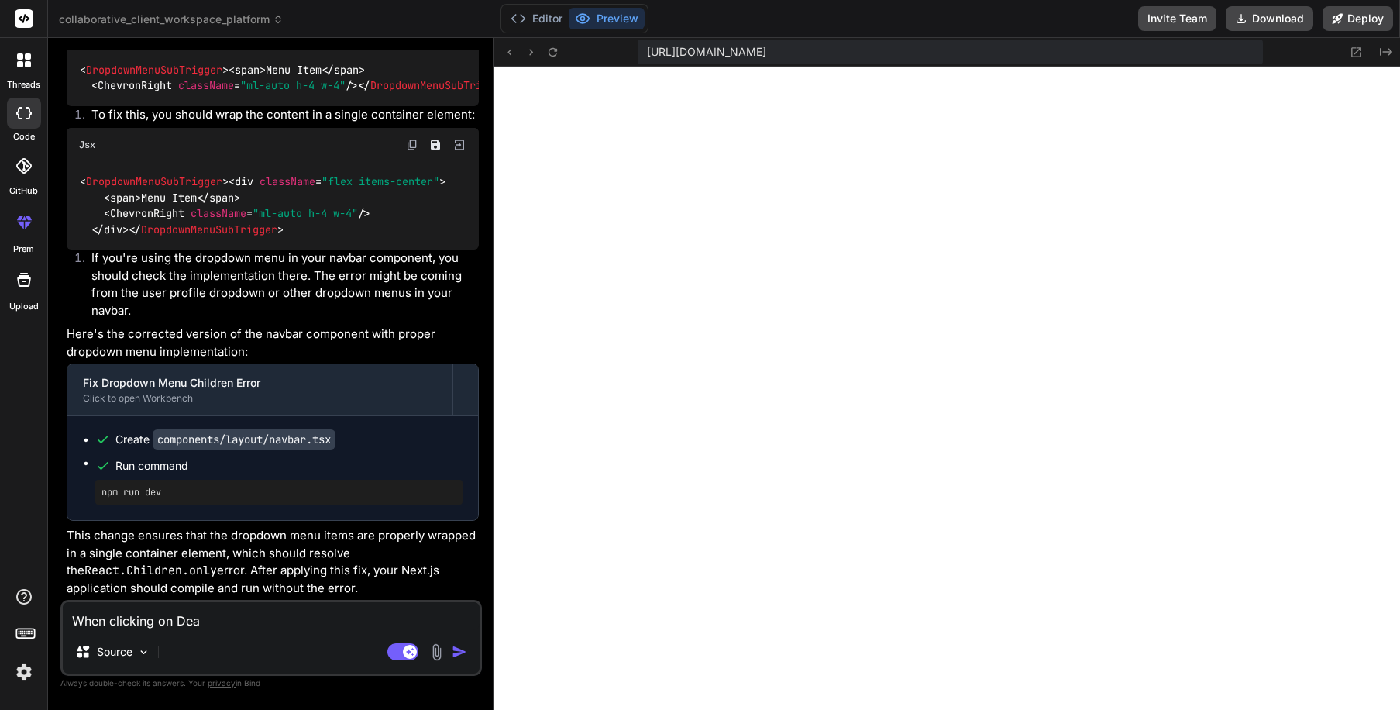
type textarea "x"
type textarea "When clicking on Deal"
type textarea "x"
type textarea "When clicking on Deal R"
type textarea "x"
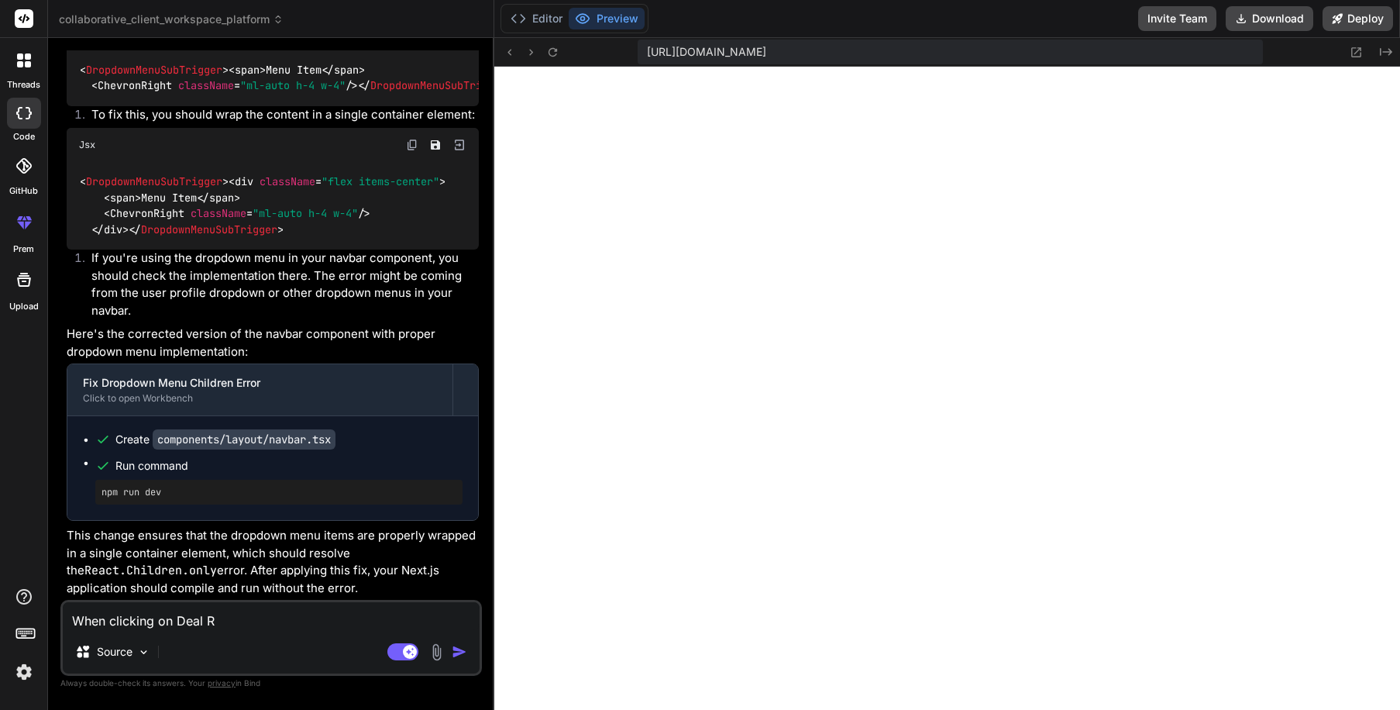
type textarea "When clicking on Deal Ro"
type textarea "x"
type textarea "When clicking on Deal Roo"
type textarea "x"
type textarea "When clicking on Deal Room"
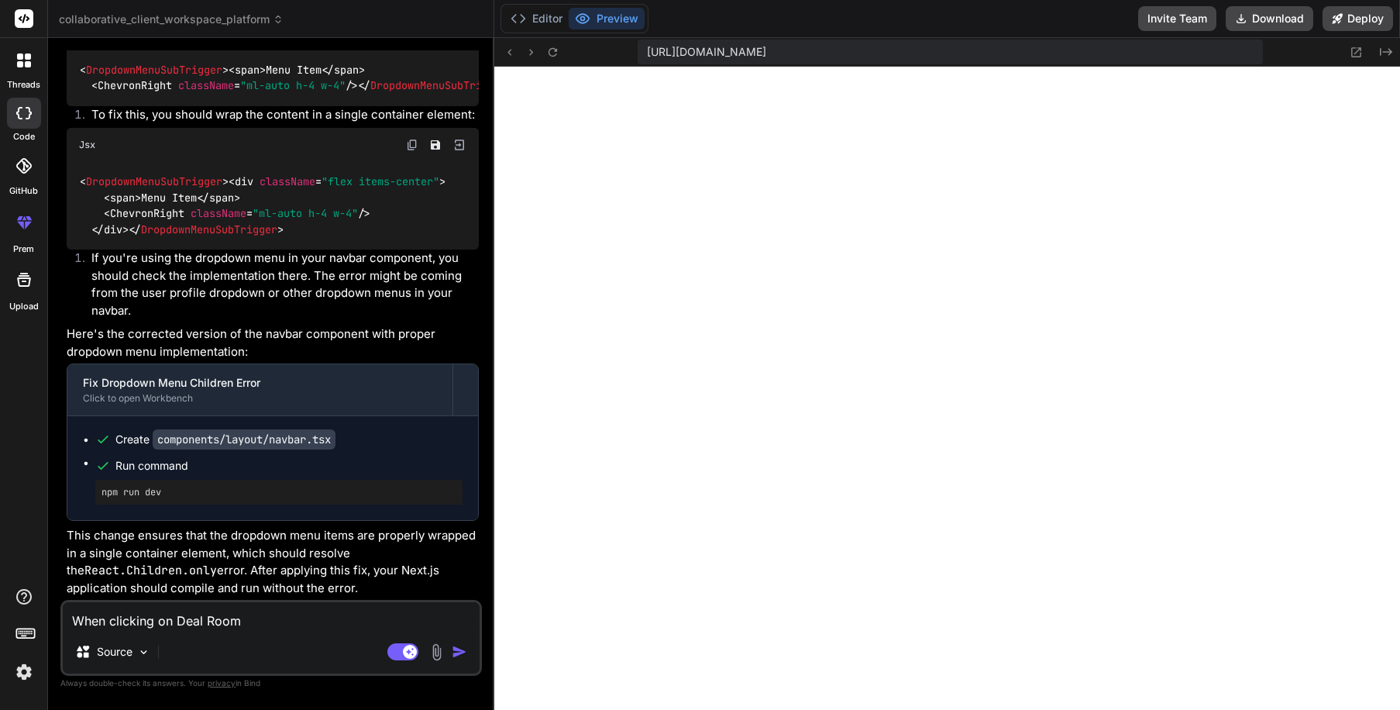
type textarea "x"
type textarea "When clicking on Deal Rooms"
type textarea "x"
type textarea "When clicking on Deal Rooms"
type textarea "x"
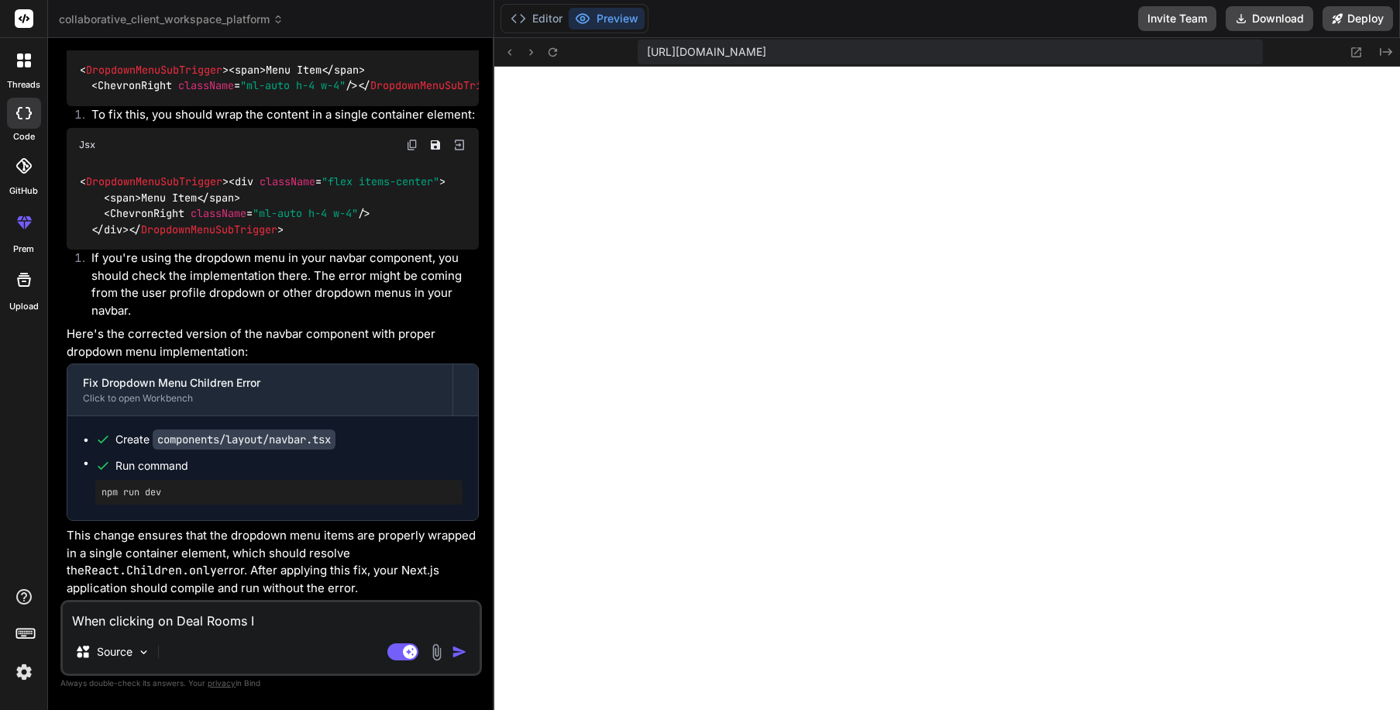
type textarea "When clicking on Deal Rooms I"
type textarea "x"
type textarea "When clicking on Deal Rooms I s"
type textarea "x"
type textarea "When clicking on Deal Rooms I st"
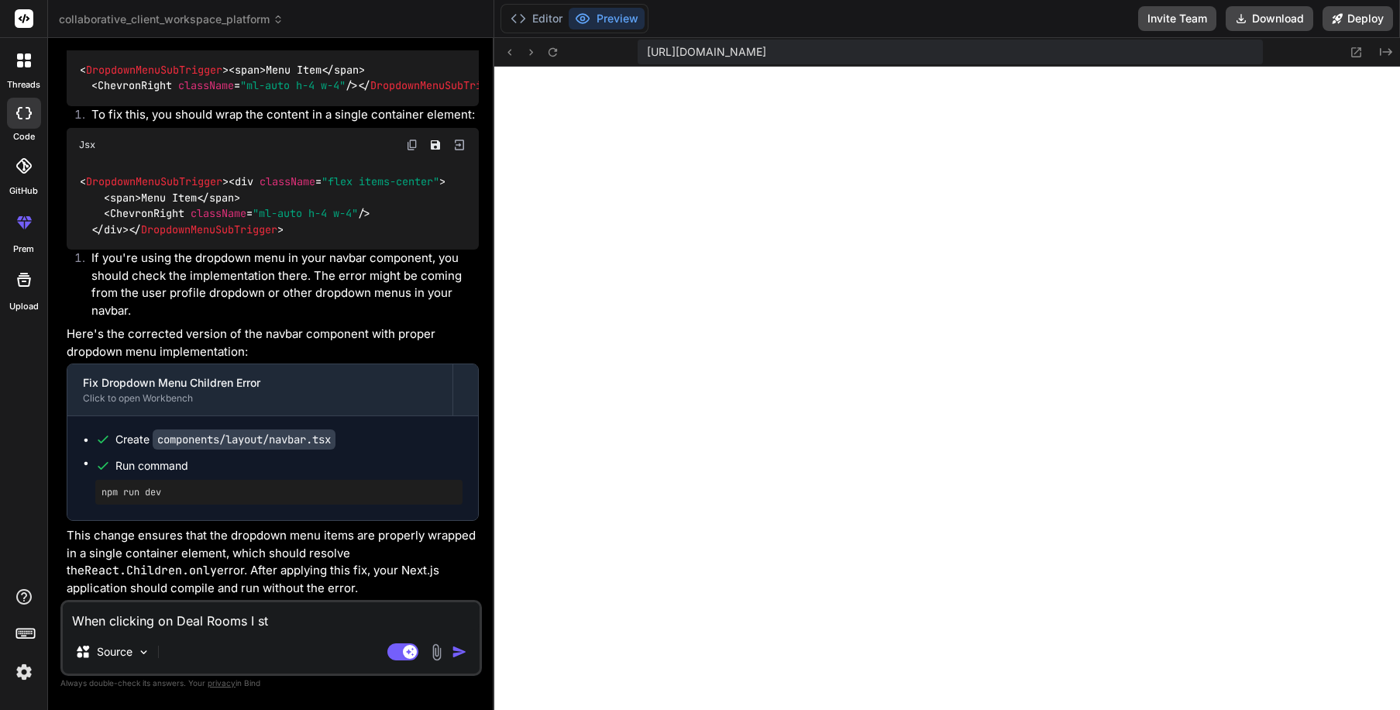
type textarea "x"
type textarea "When clicking on Deal Rooms I sti"
type textarea "x"
type textarea "When clicking on Deal Rooms I stil"
type textarea "x"
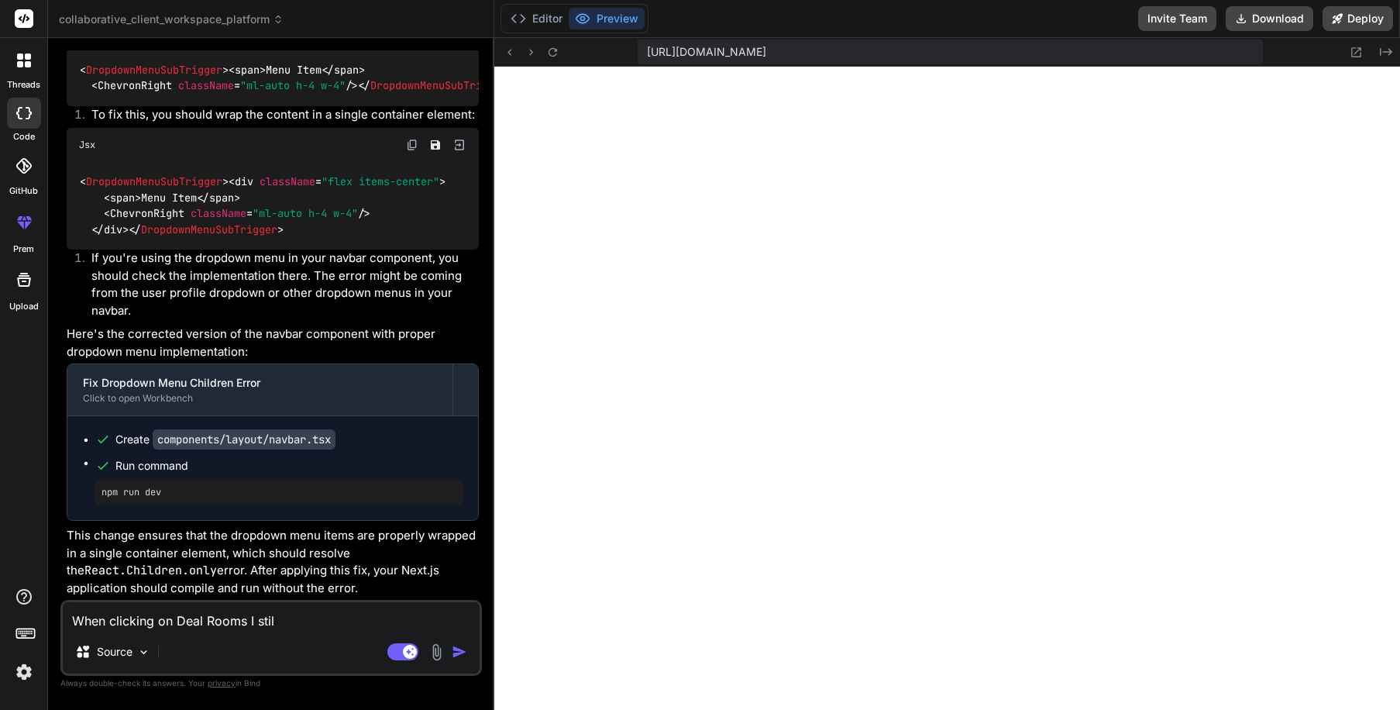
type textarea "When clicking on Deal Rooms I still"
type textarea "x"
type textarea "When clicking on Deal Rooms I still"
type textarea "x"
type textarea "When clicking on Deal Rooms I still g"
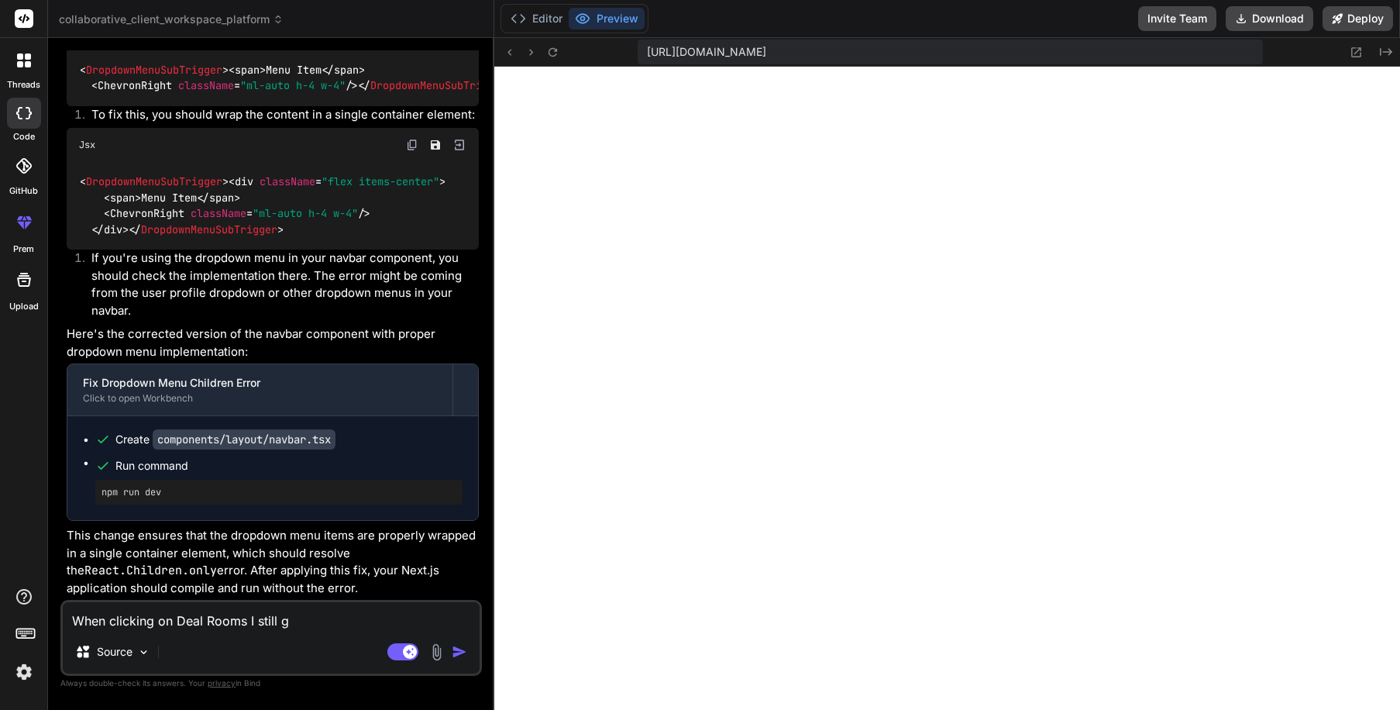
type textarea "x"
type textarea "When clicking on Deal Rooms I still ge"
type textarea "x"
type textarea "When clicking on Deal Rooms I still get"
type textarea "x"
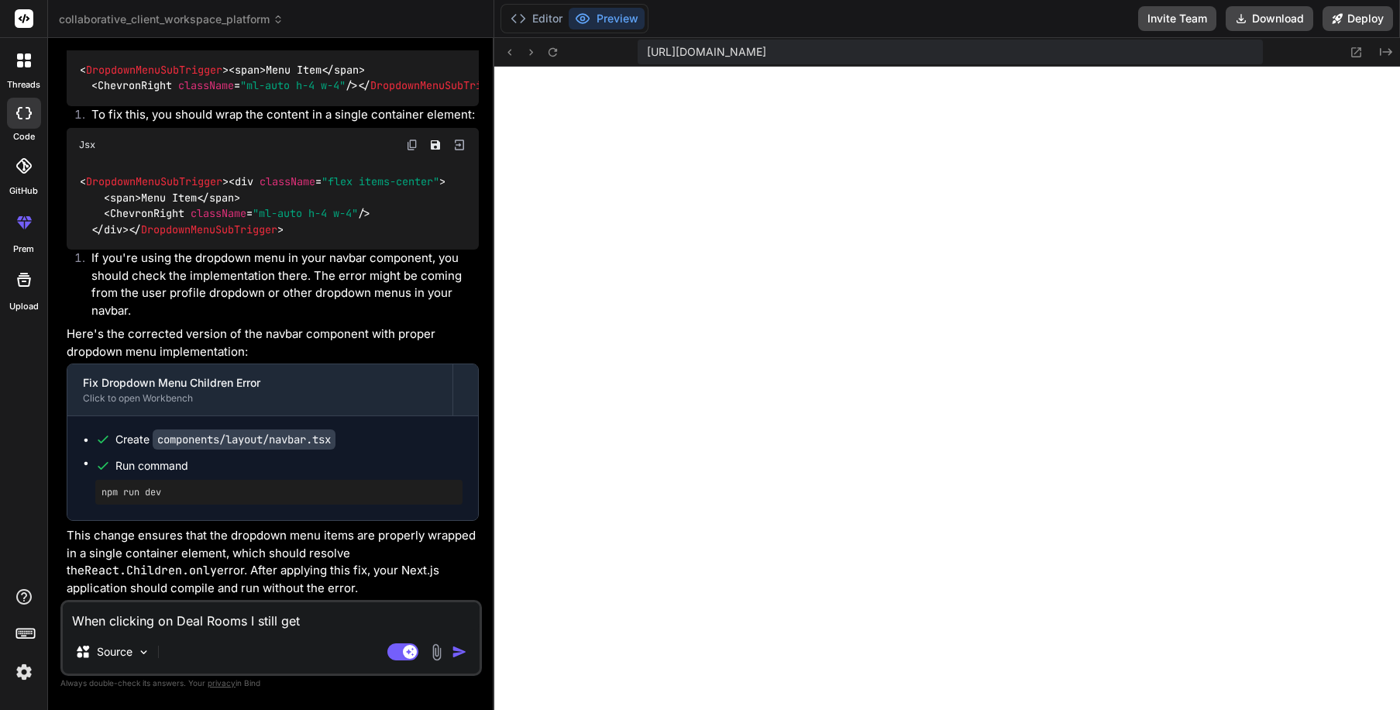
type textarea "When clicking on Deal Rooms I still get t"
type textarea "x"
type textarea "When clicking on Deal Rooms I still get th"
type textarea "x"
type textarea "When clicking on Deal Rooms I still get thi"
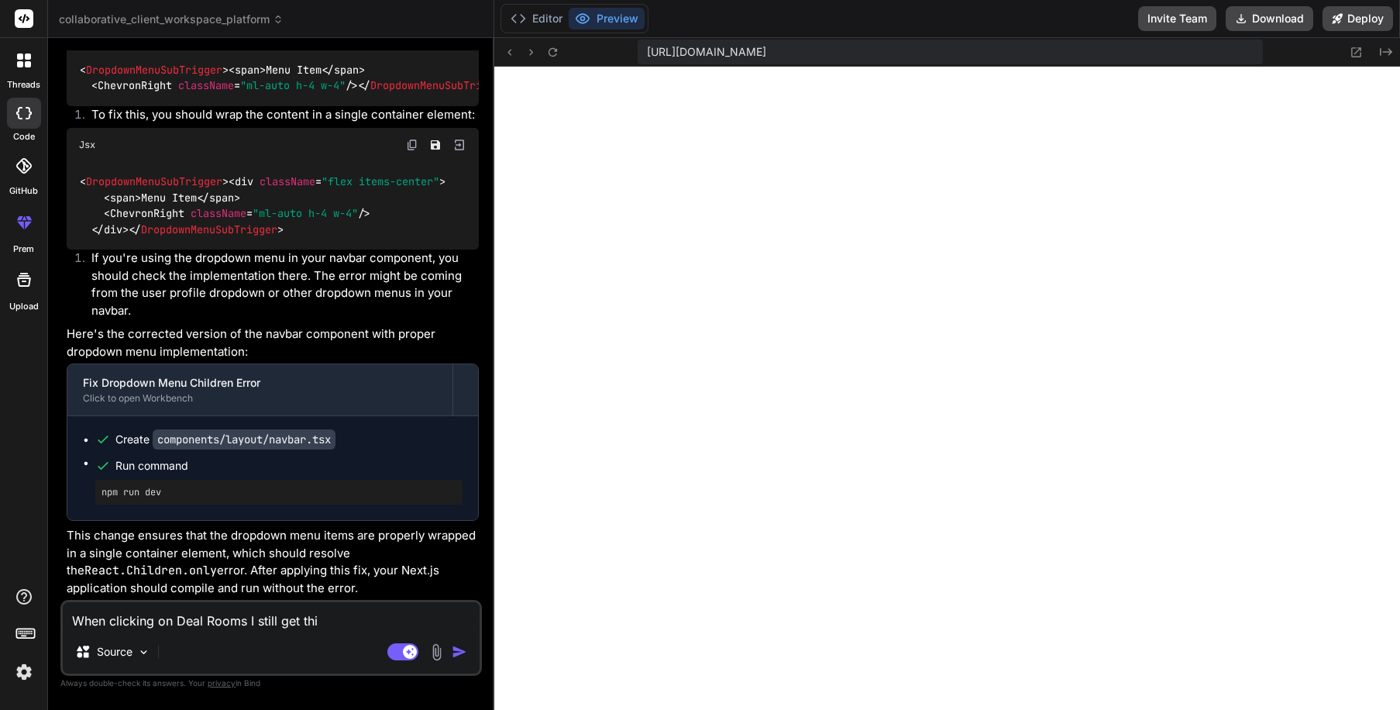
type textarea "x"
type textarea "When clicking on Deal Rooms I still get this"
type textarea "x"
type textarea "When clicking on Deal Rooms I still get this"
type textarea "x"
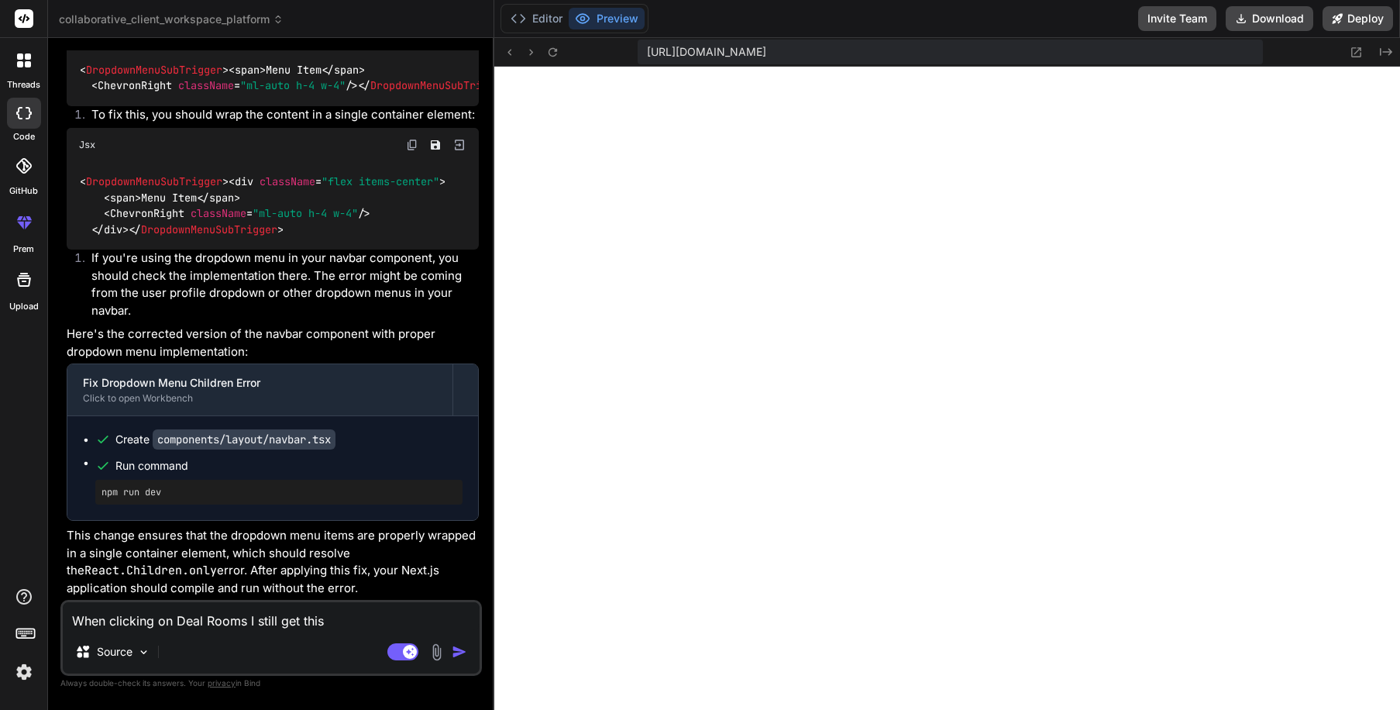
type textarea "When clicking on Deal Rooms I still get this e"
type textarea "x"
type textarea "When clicking on Deal Rooms I still get this er"
type textarea "x"
type textarea "When clicking on Deal Rooms I still get this err"
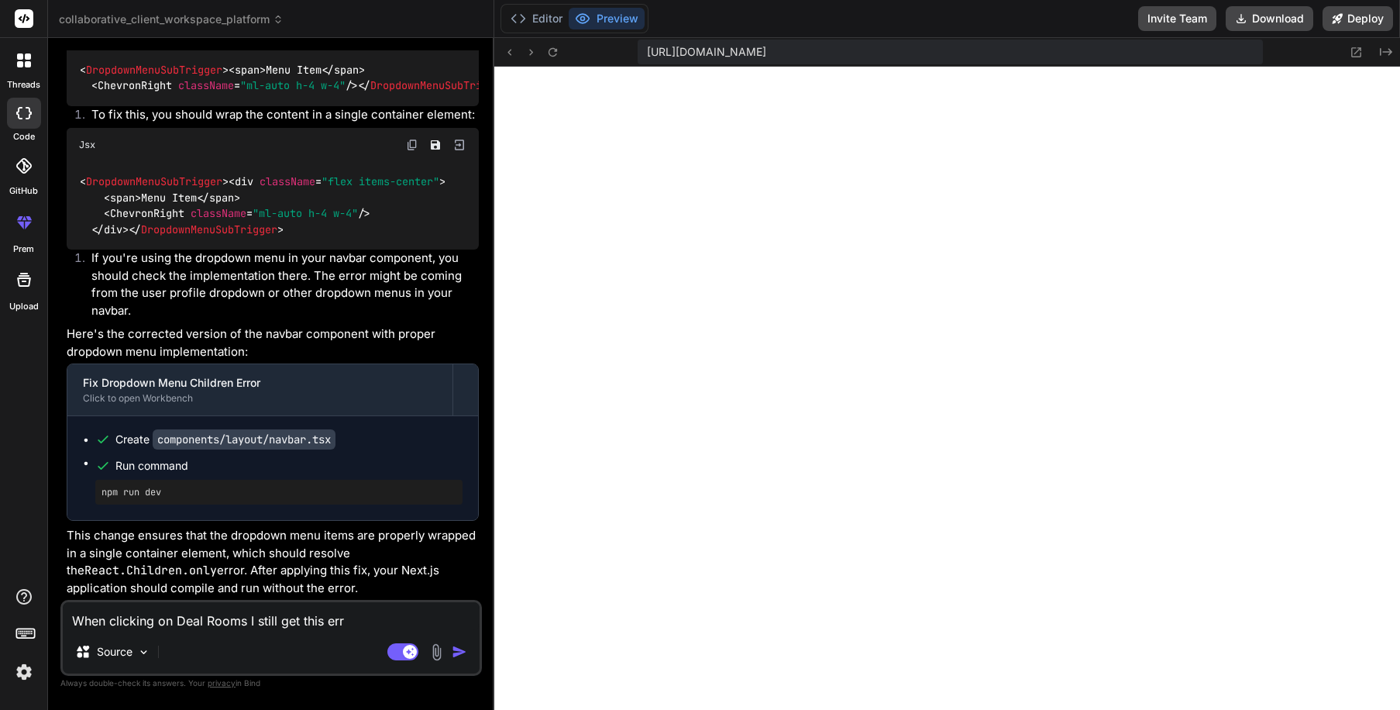
type textarea "x"
type textarea "When clicking on Deal Rooms I still get this erro"
type textarea "x"
type textarea "When clicking on Deal Rooms I still get this error"
type textarea "x"
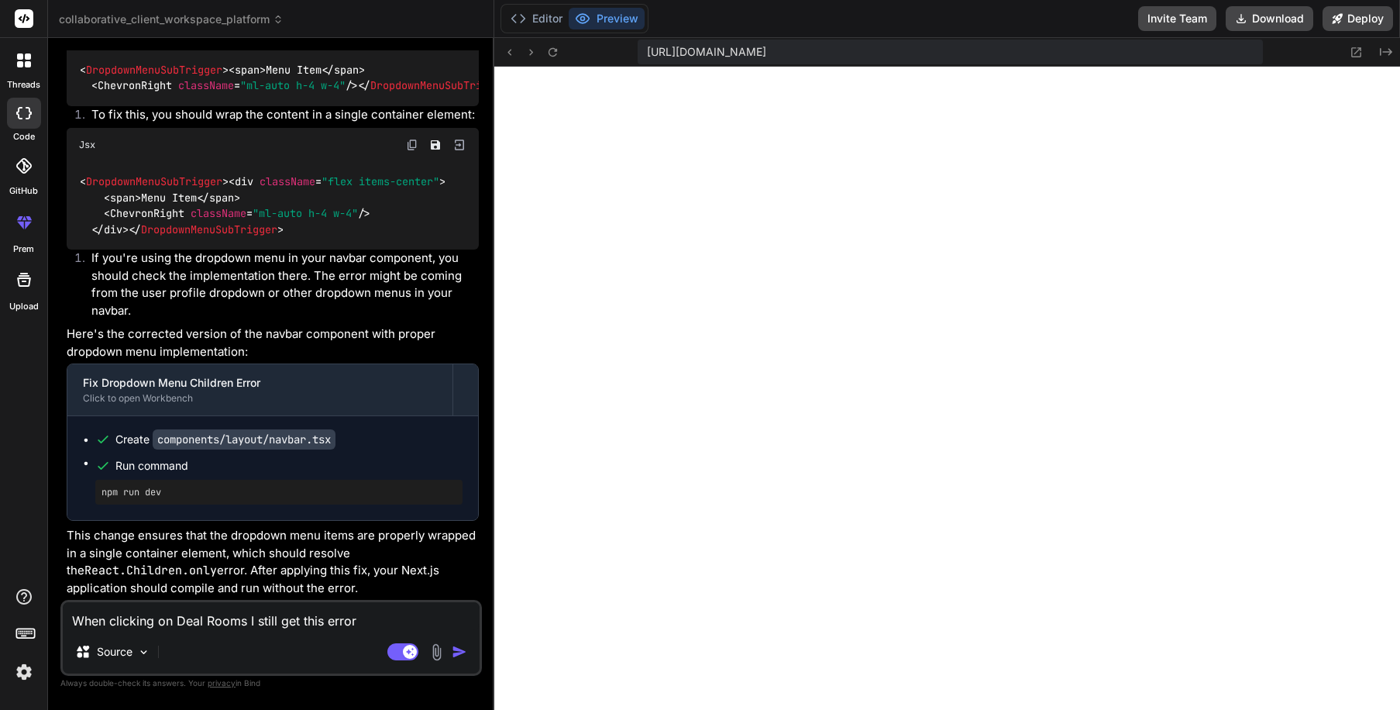
type textarea "When clicking on Deal Rooms I still get this error:"
type textarea "x"
type textarea "When clicking on Deal Rooms I still get this error:"
paste textarea "Unhandled Runtime Error Error: React.Children.only expected to receive a single…"
type textarea "x"
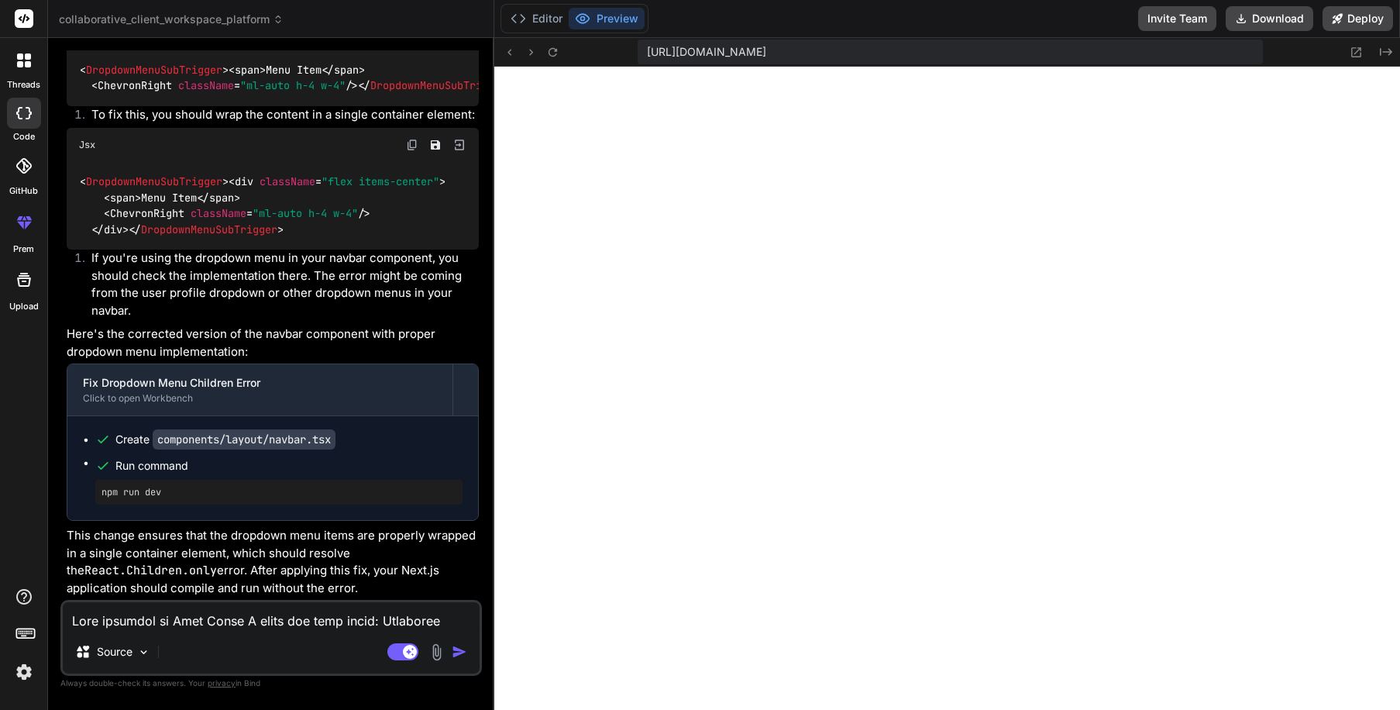
scroll to position [689, 0]
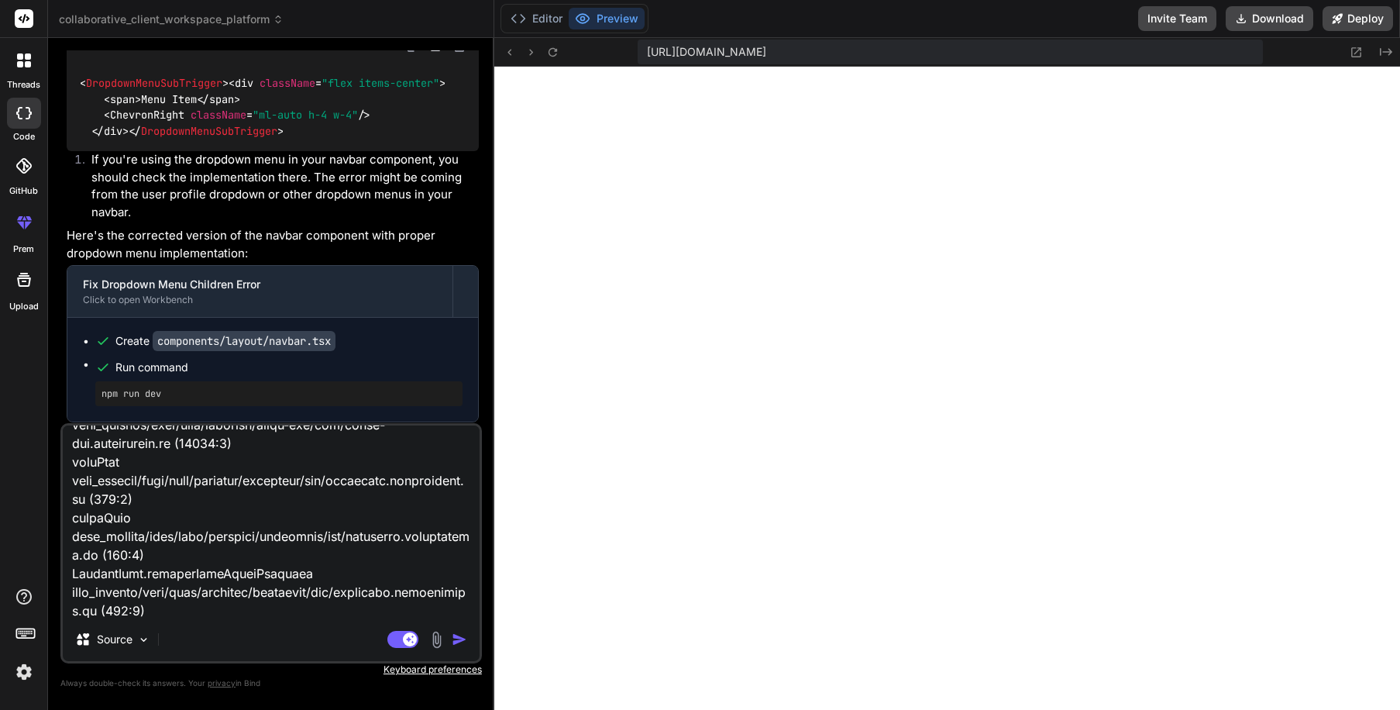
type textarea "When clicking on Deal Rooms I still get this error: Unhandled Runtime Error Err…"
click at [453, 640] on img "button" at bounding box center [459, 639] width 15 height 15
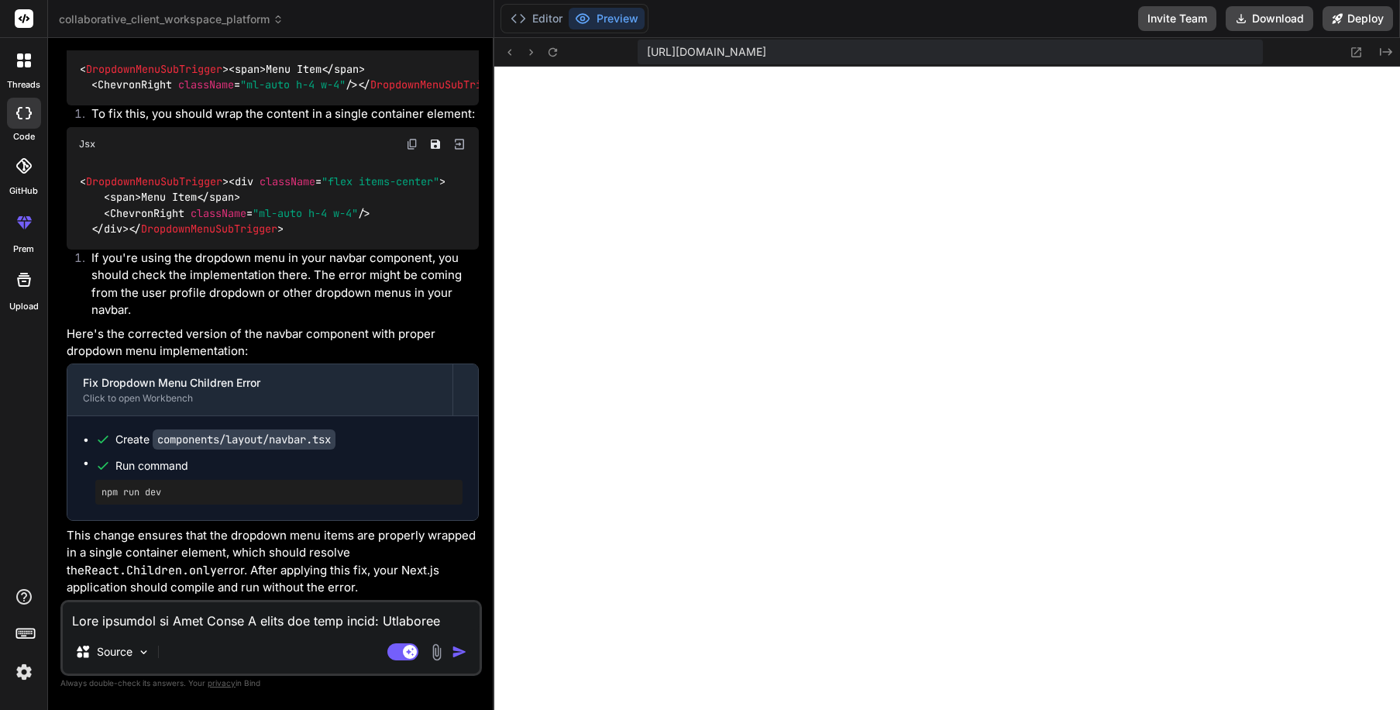
scroll to position [5970, 0]
click at [412, 651] on rect at bounding box center [410, 652] width 14 height 14
click at [596, 13] on button "Preview" at bounding box center [607, 19] width 76 height 22
click at [541, 22] on button "Editor" at bounding box center [537, 19] width 64 height 22
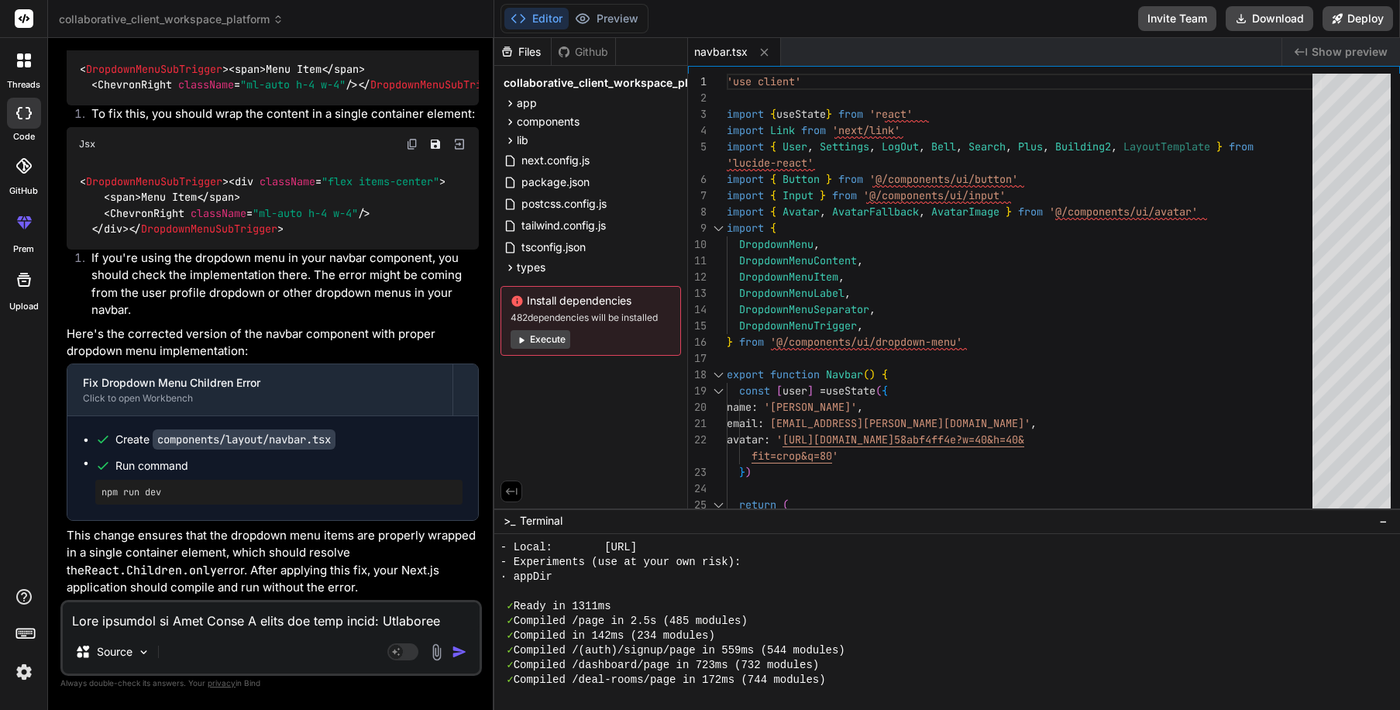
click at [546, 338] on button "Execute" at bounding box center [541, 339] width 60 height 19
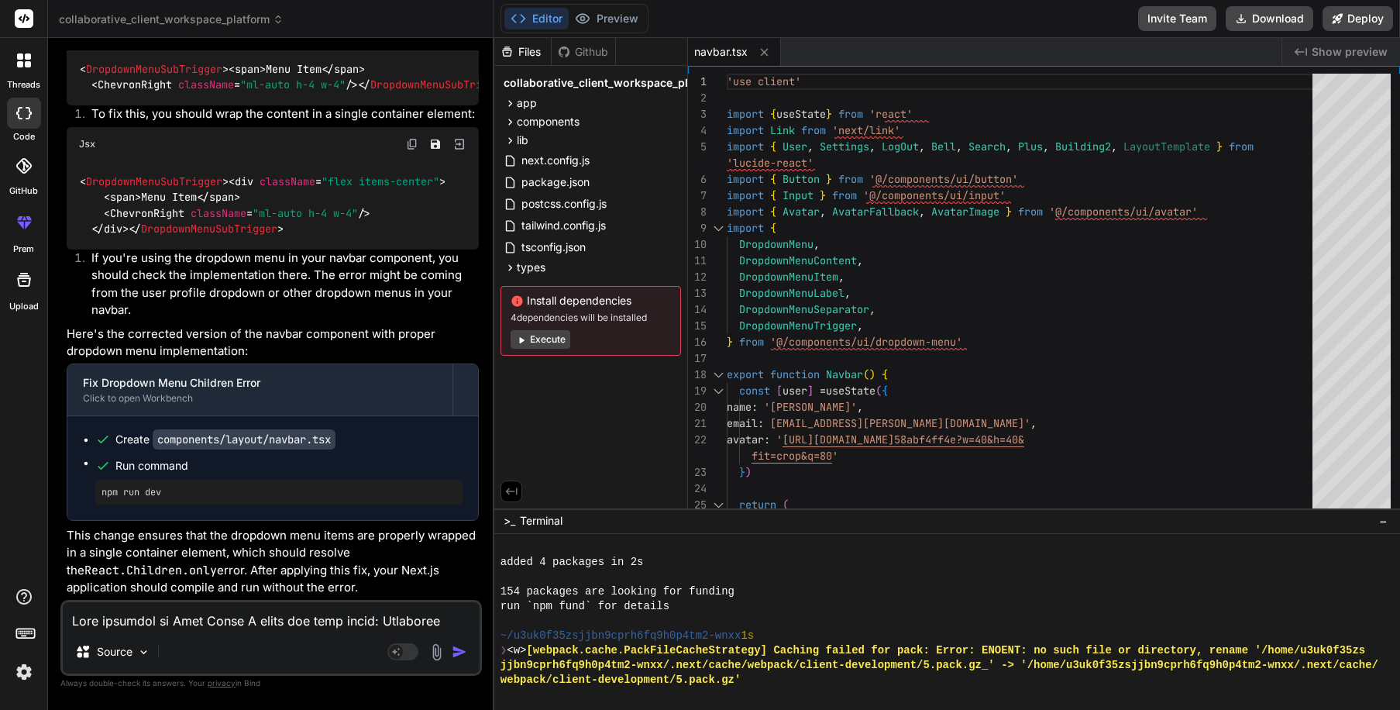
scroll to position [5875, 0]
click at [522, 341] on icon at bounding box center [521, 340] width 5 height 6
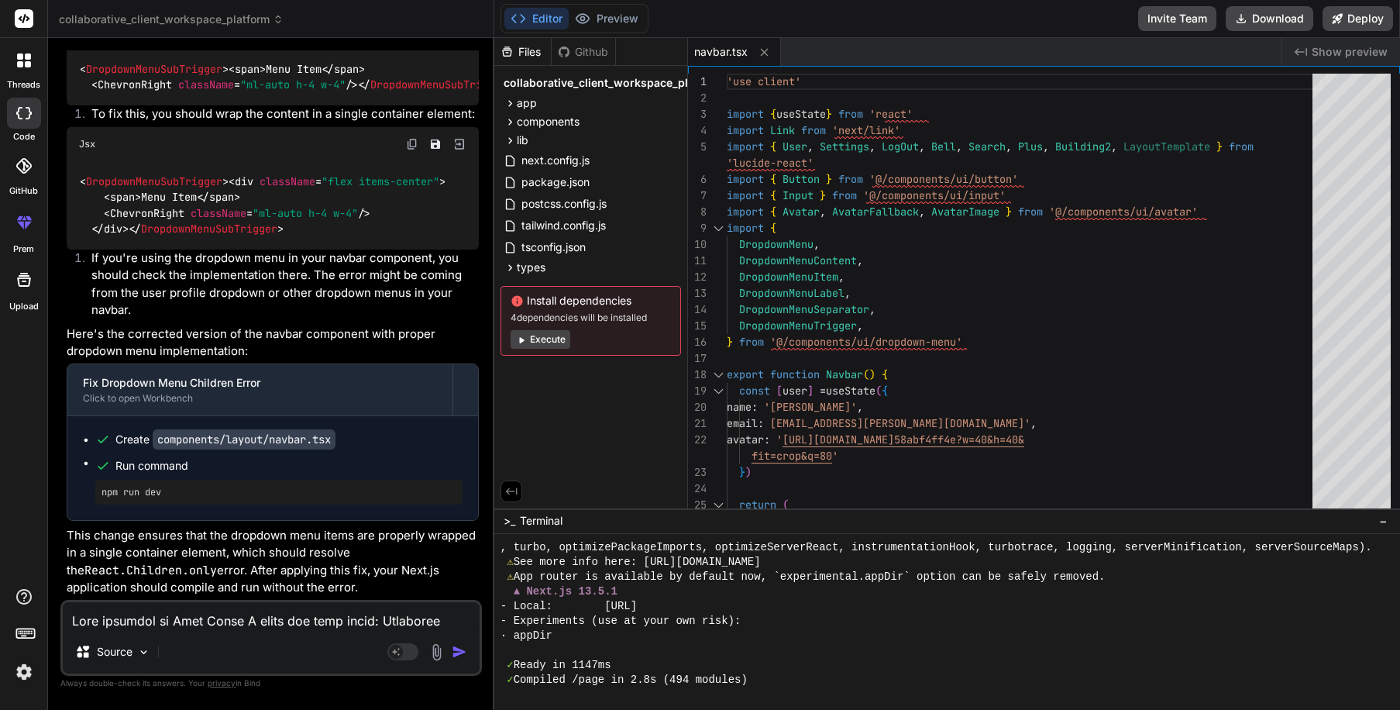
scroll to position [6435, 0]
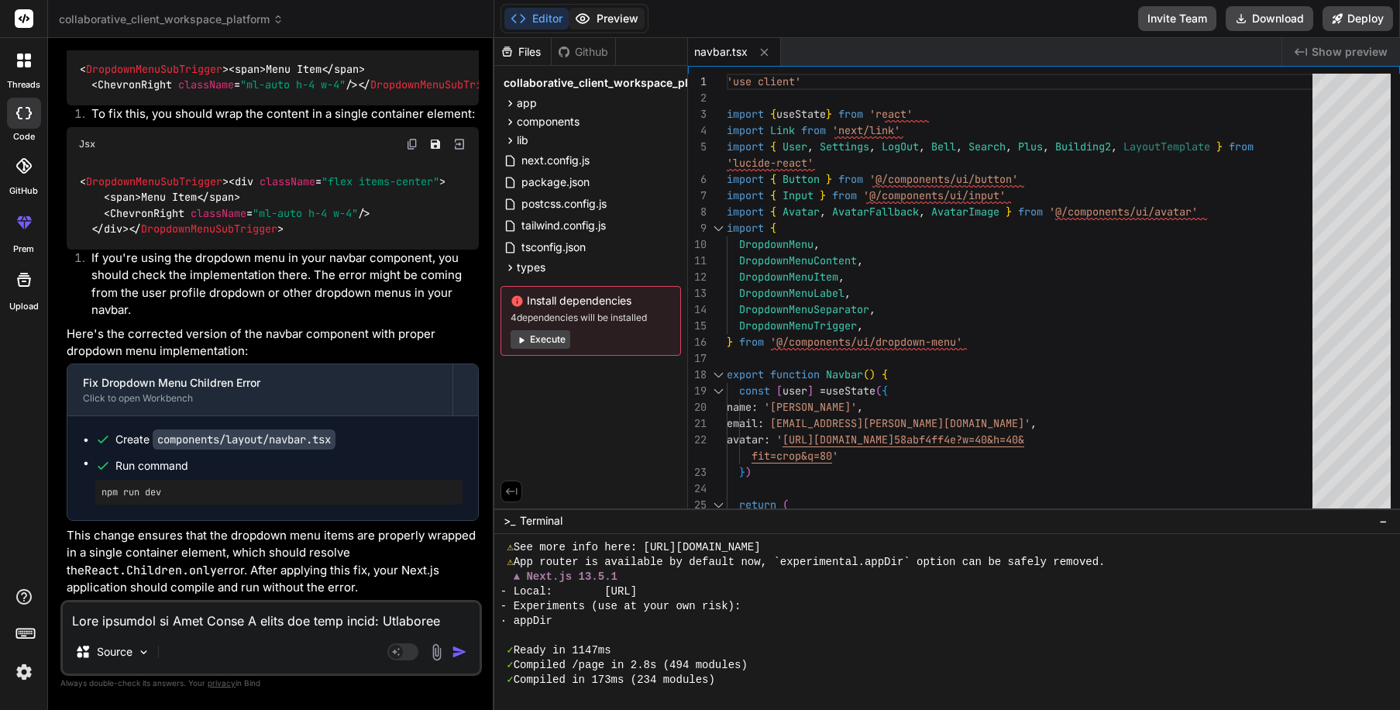
click at [604, 18] on button "Preview" at bounding box center [607, 19] width 76 height 22
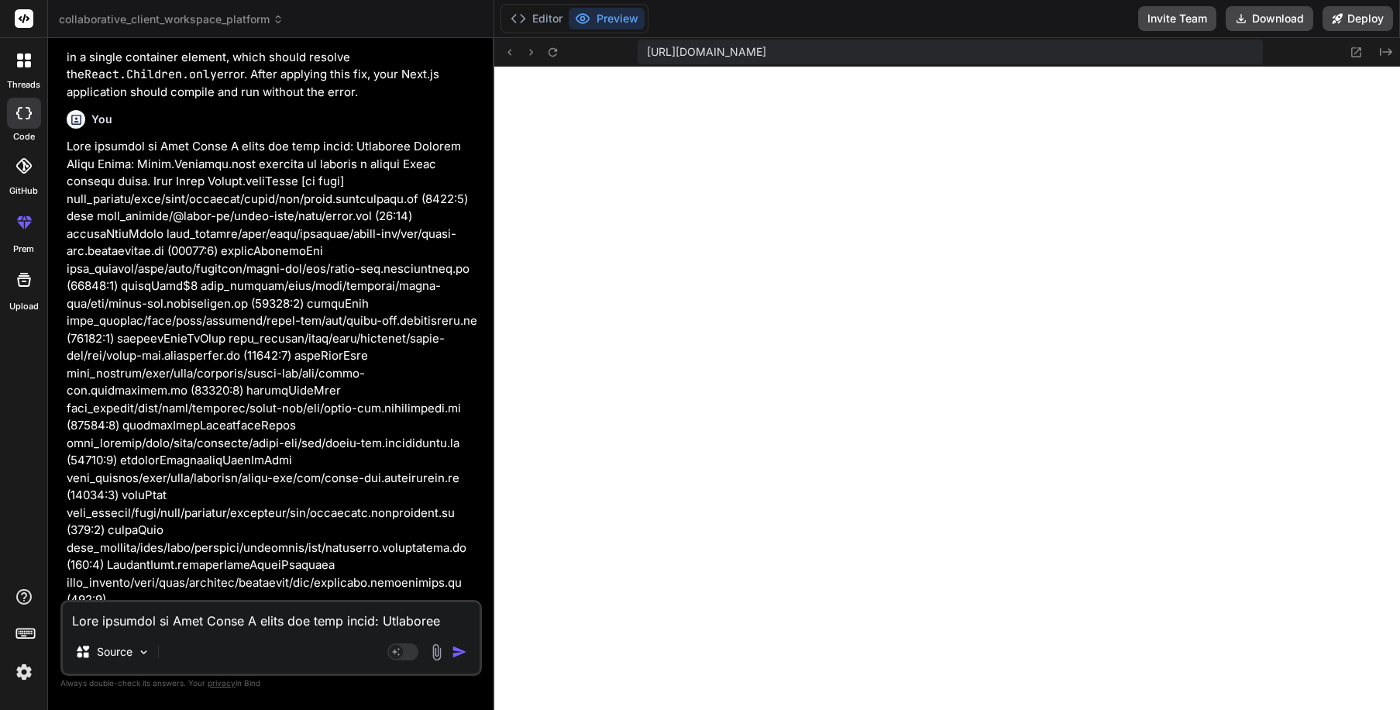
scroll to position [5619, 0]
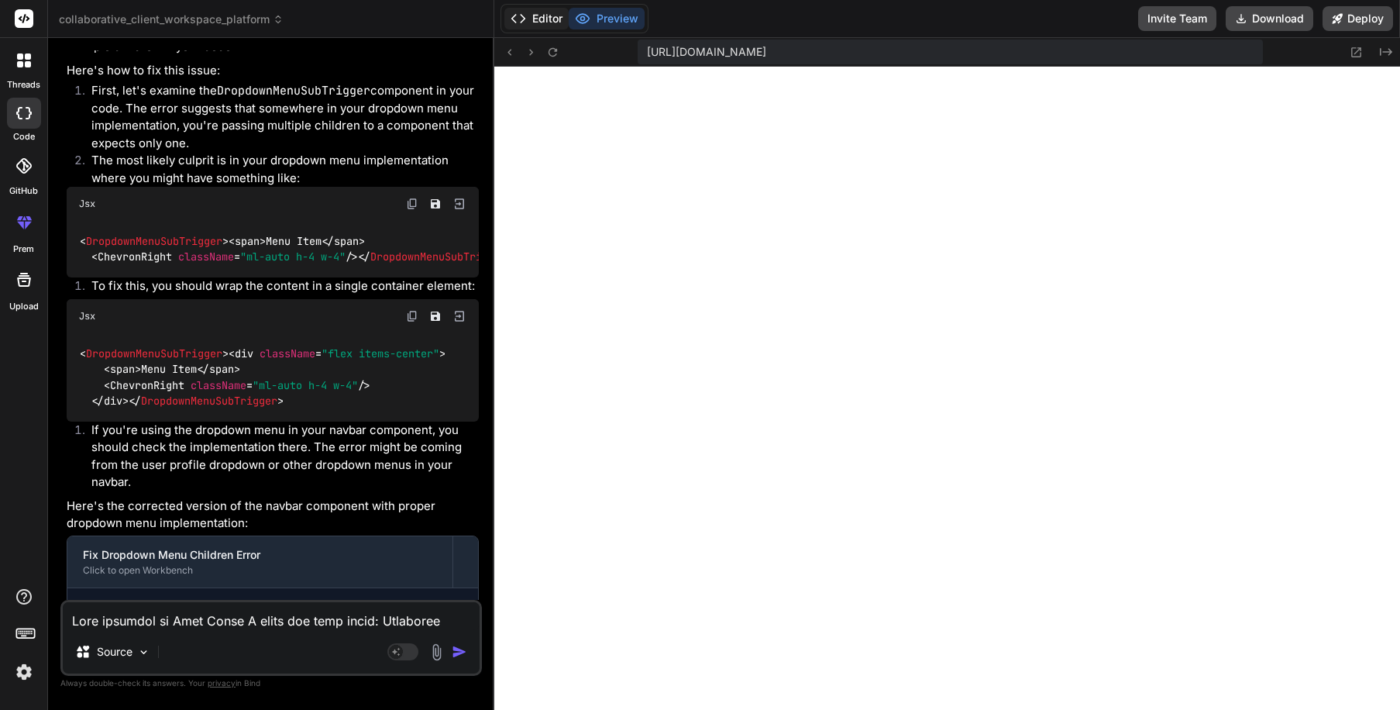
click at [519, 16] on icon at bounding box center [518, 18] width 15 height 15
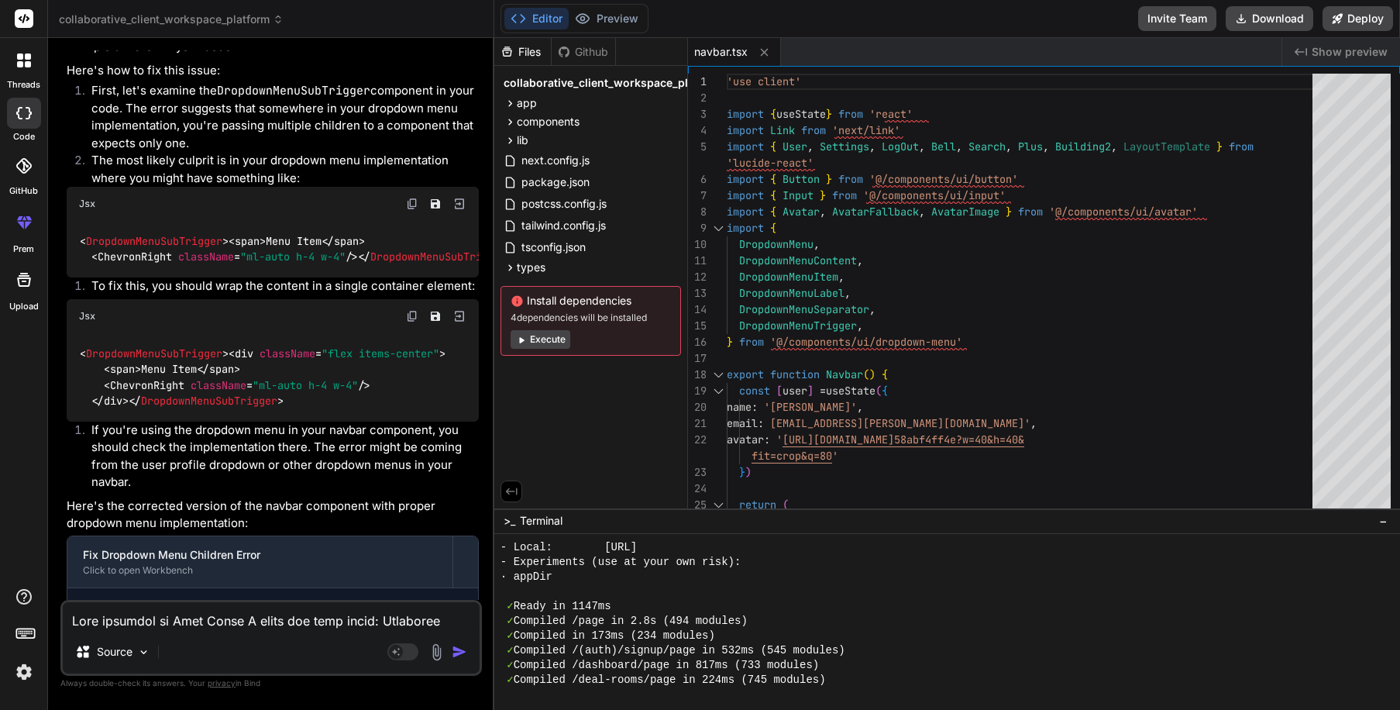
click at [542, 341] on button "Execute" at bounding box center [541, 339] width 60 height 19
type textarea "x"
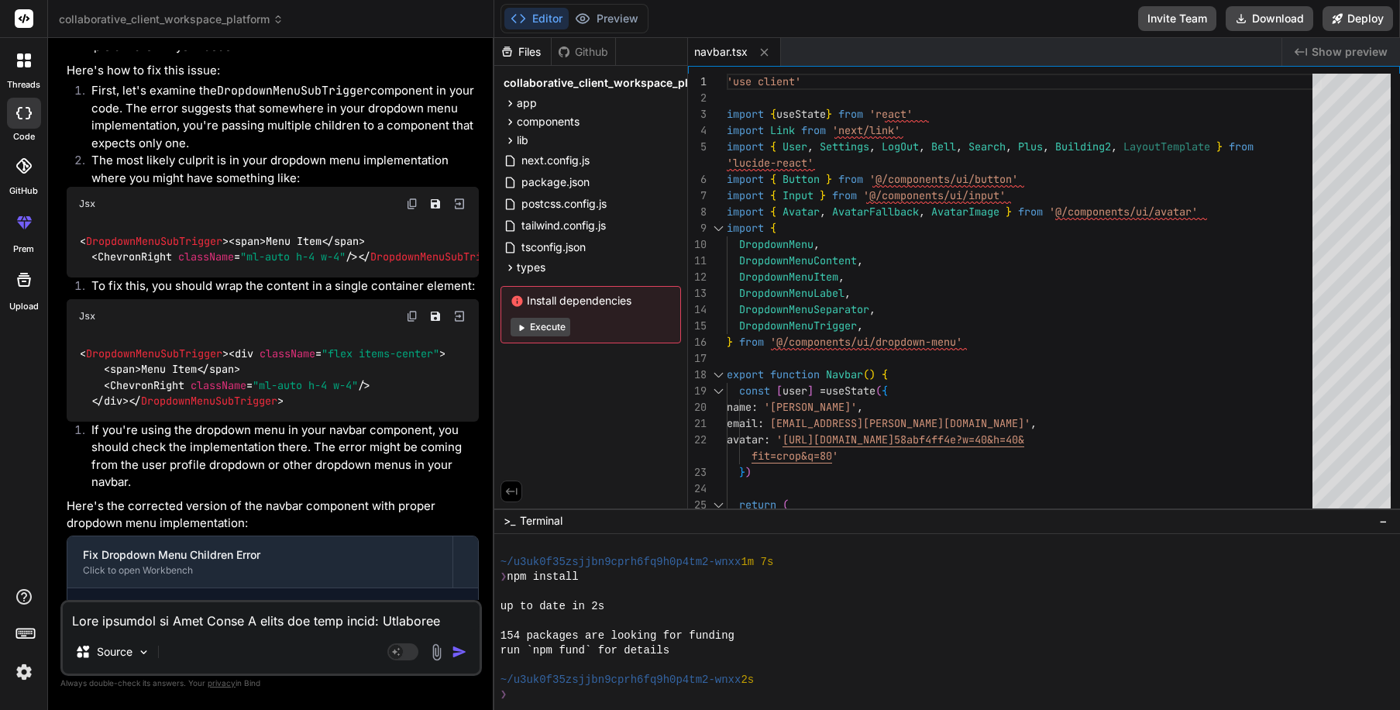
scroll to position [5970, 0]
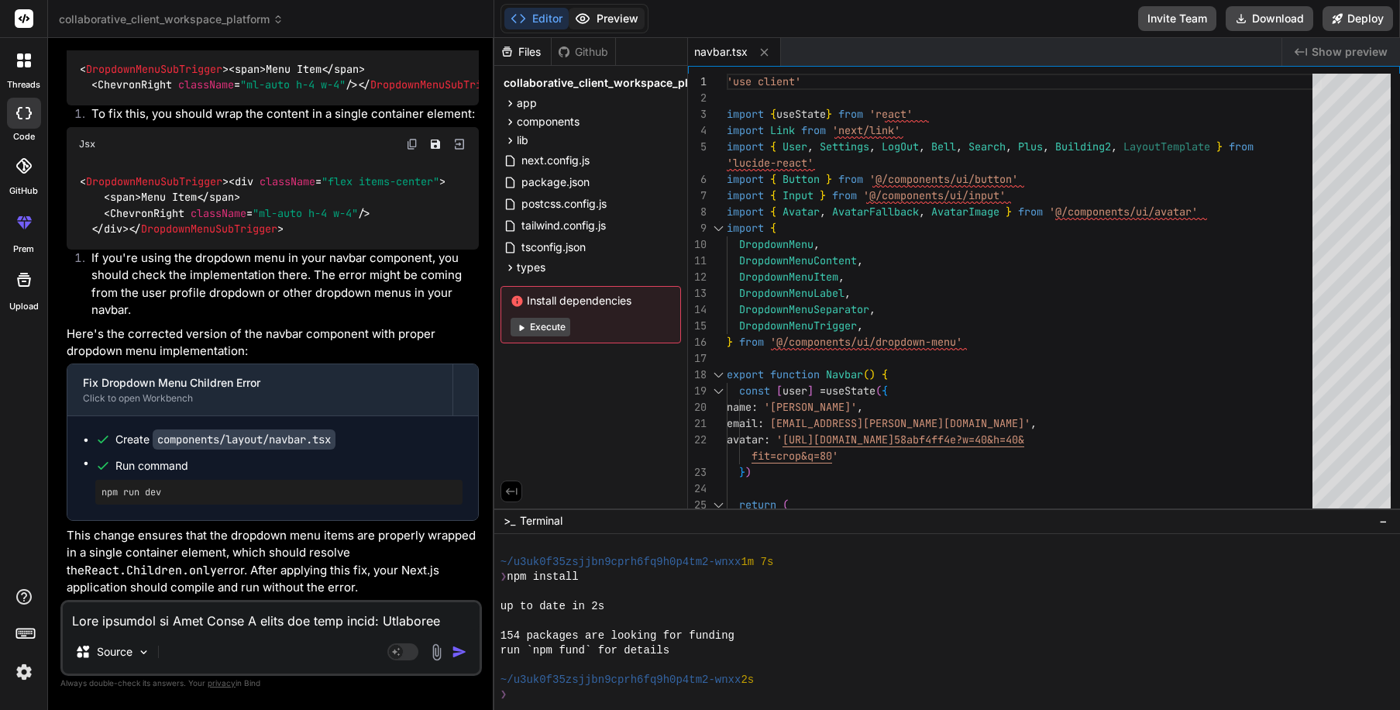
click at [592, 21] on button "Preview" at bounding box center [607, 19] width 76 height 22
click at [200, 623] on textarea at bounding box center [271, 616] width 417 height 28
type textarea "x"
type textarea "T"
type textarea "x"
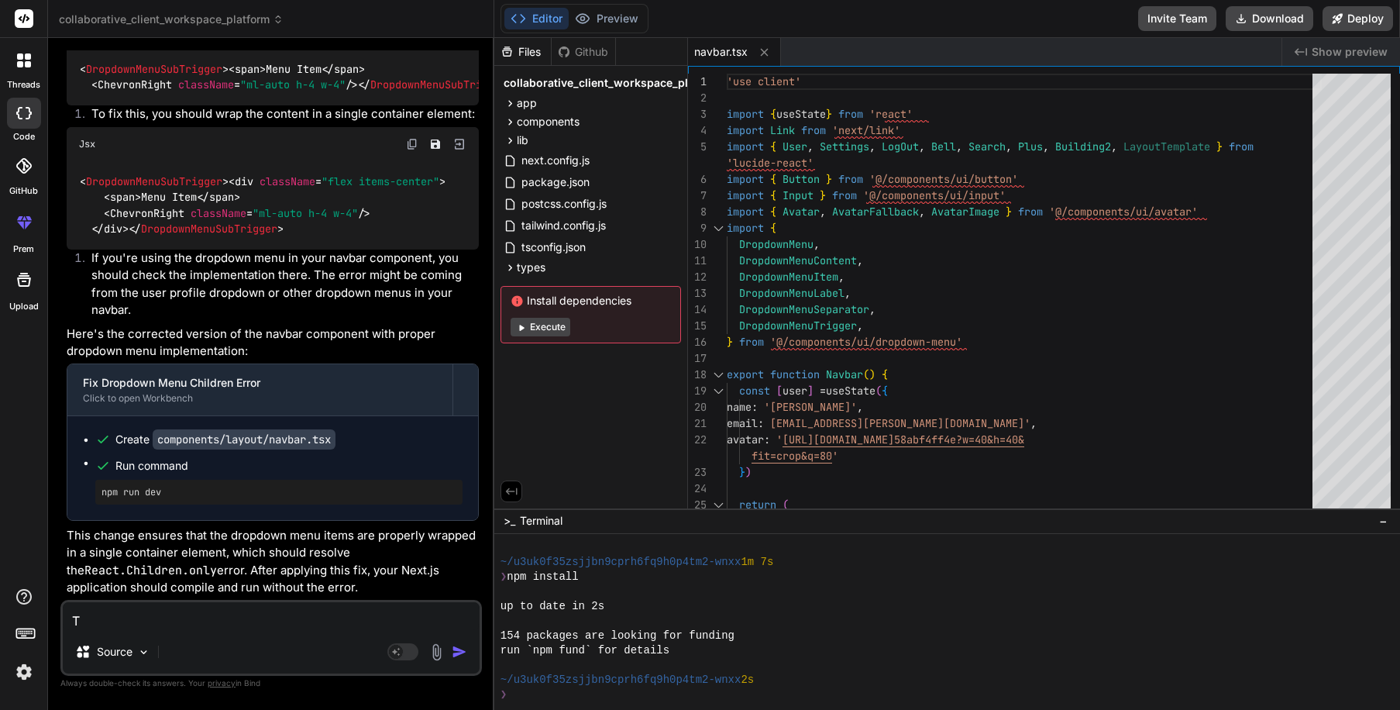
type textarea "Th"
type textarea "x"
type textarea "Tha"
type textarea "x"
type textarea "That"
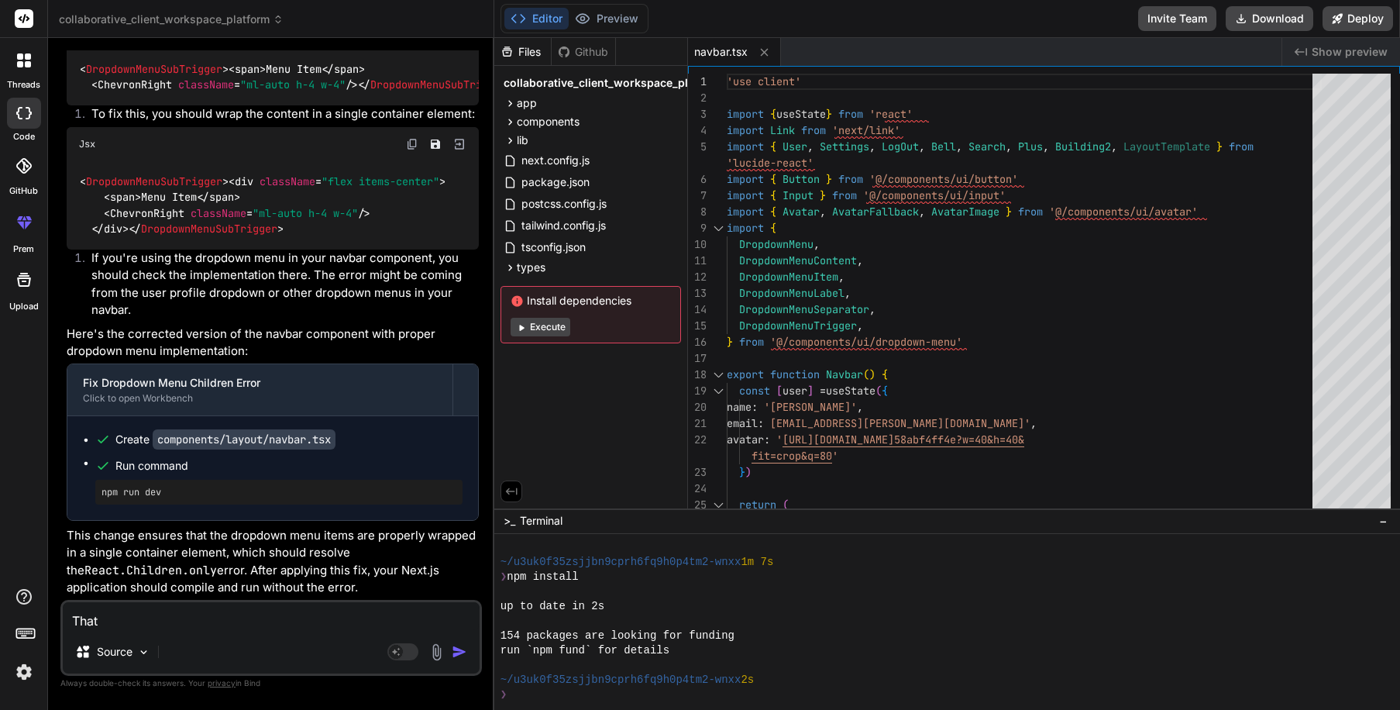
type textarea "x"
type textarea "That"
type textarea "x"
type textarea "That d"
type textarea "x"
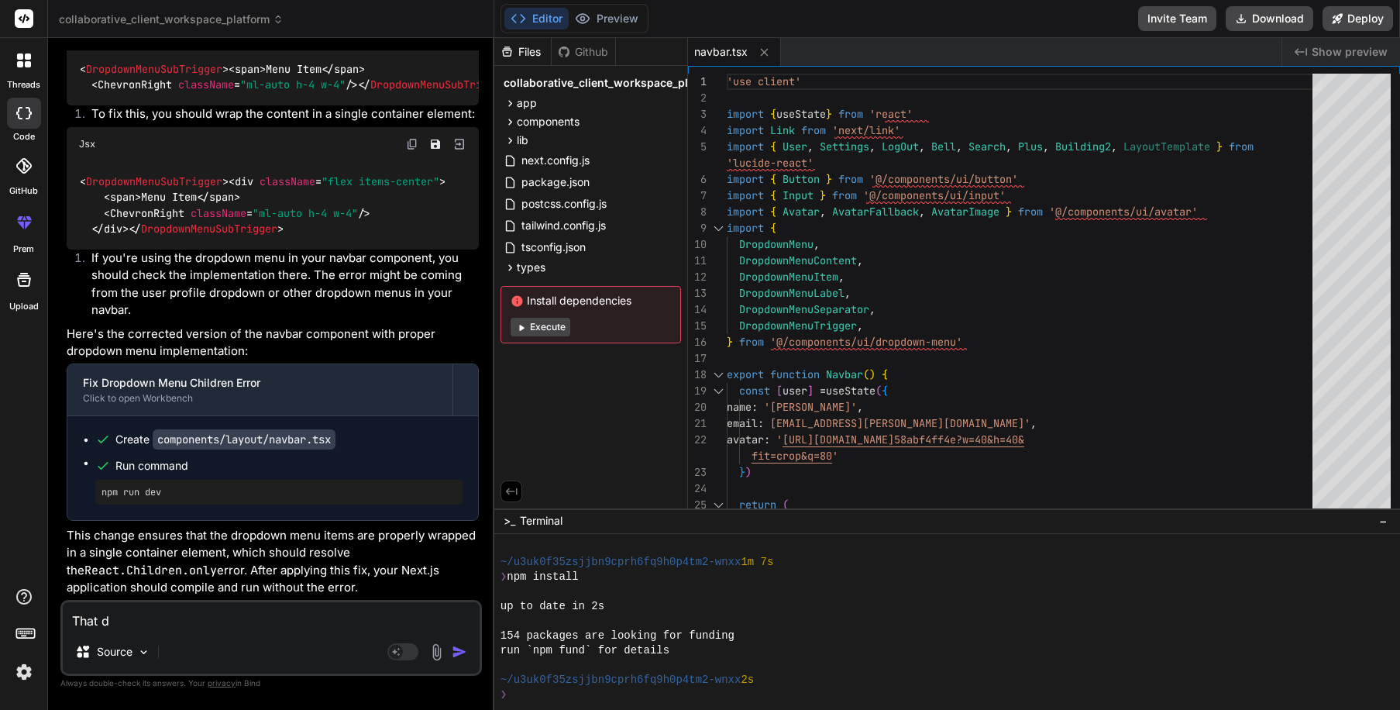
type textarea "That di"
type textarea "x"
type textarea "That did"
type textarea "x"
type textarea "That didn"
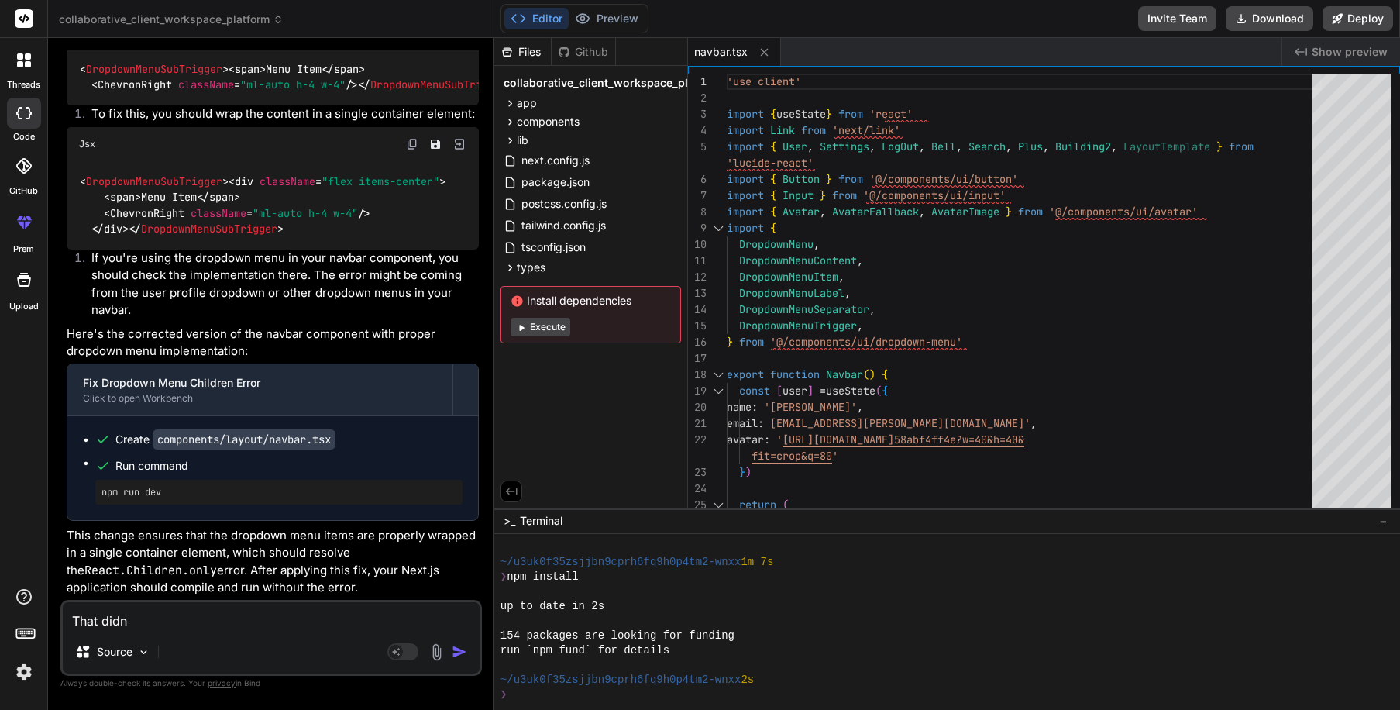
type textarea "x"
type textarea "That didn'"
type textarea "x"
type textarea "That didn't"
type textarea "x"
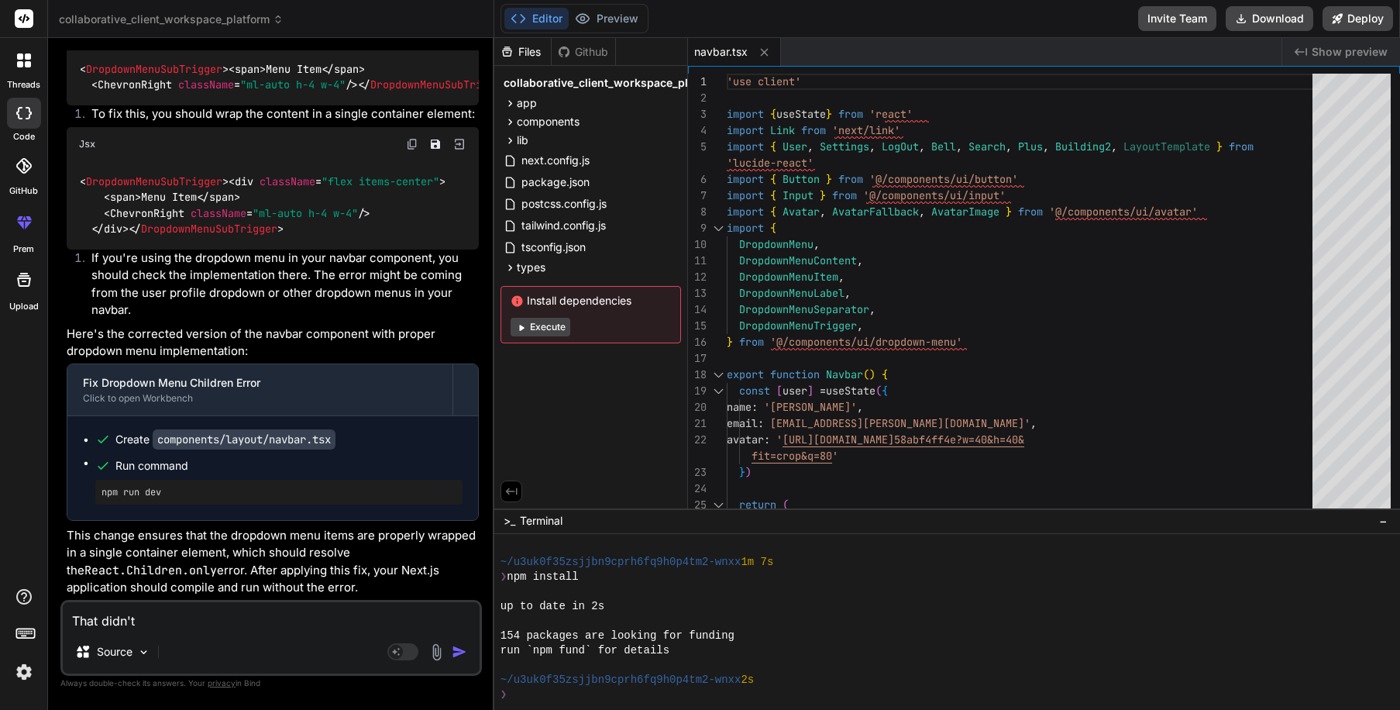
type textarea "That didn't"
type textarea "x"
type textarea "That didn't w"
type textarea "x"
type textarea "That didn't wo"
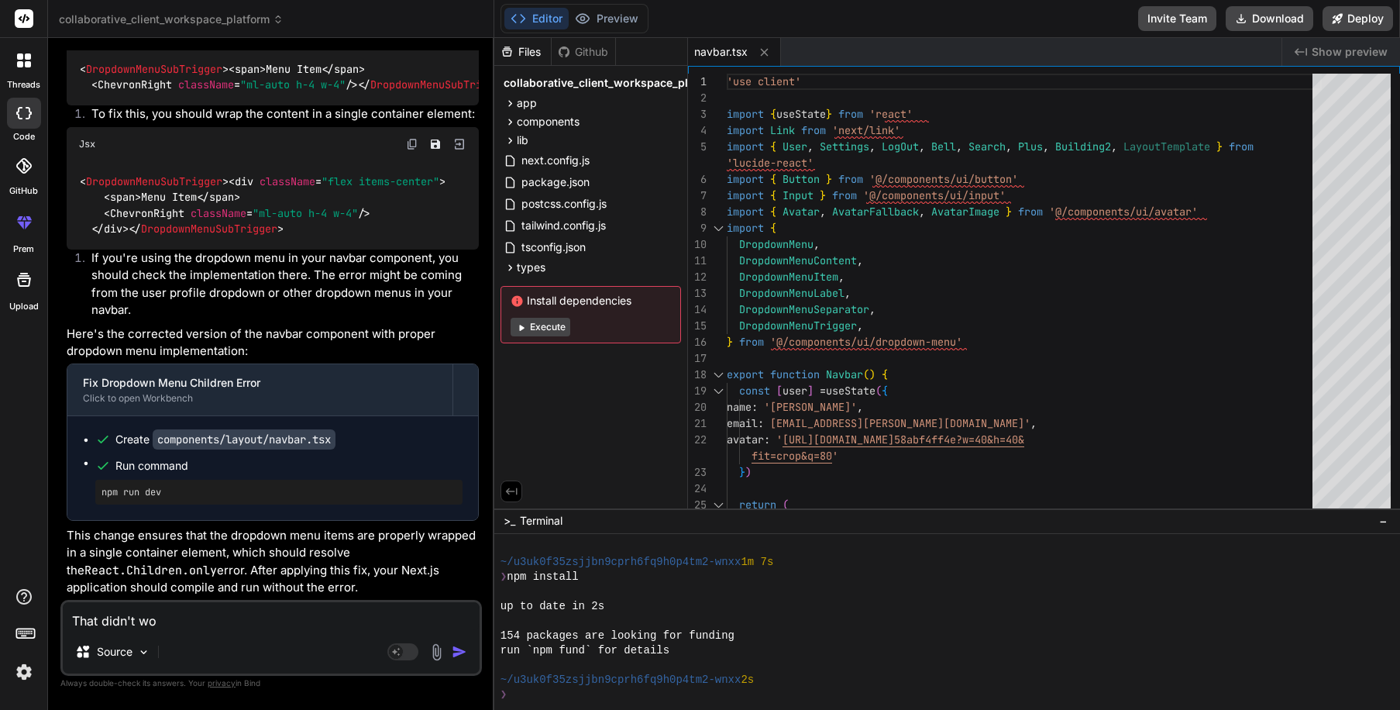
type textarea "x"
type textarea "That didn't wor"
type textarea "x"
type textarea "That didn't work"
type textarea "x"
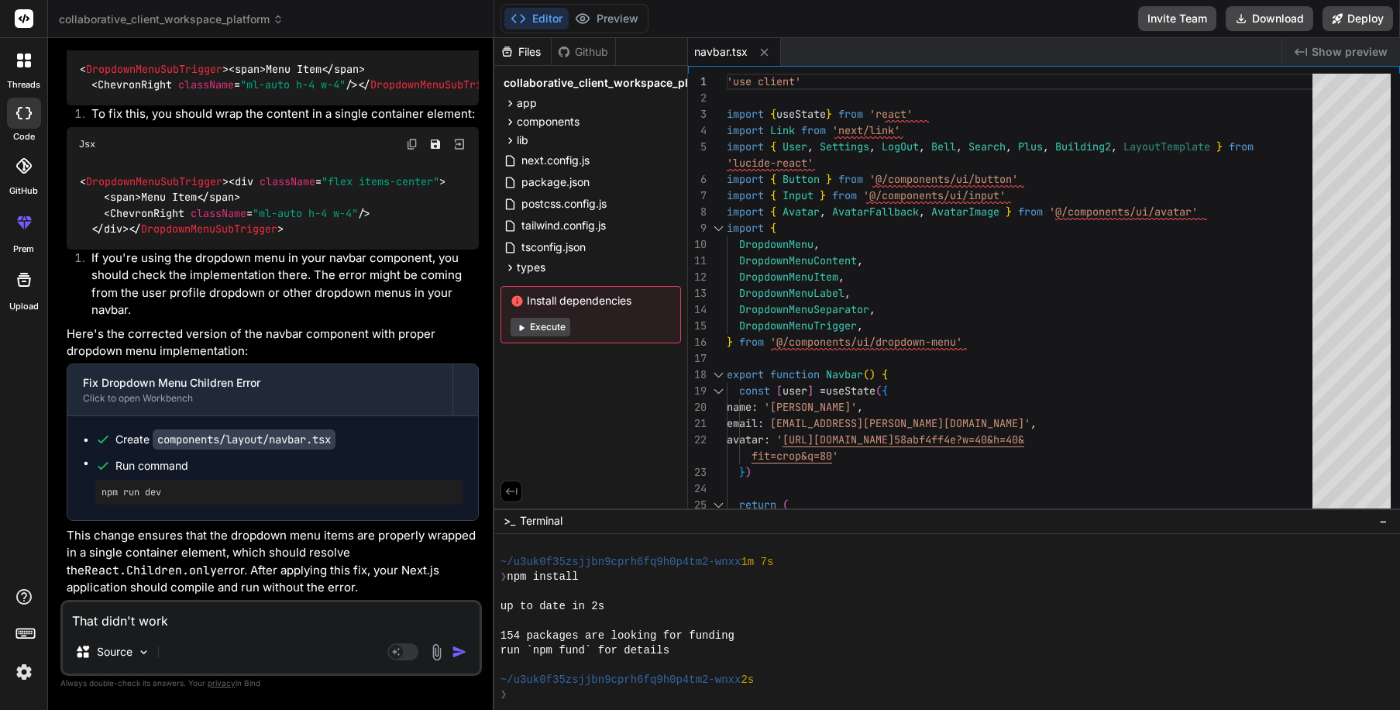
type textarea "That didn't work"
type textarea "x"
type textarea "That didn't work I"
type textarea "x"
type textarea "That didn't work"
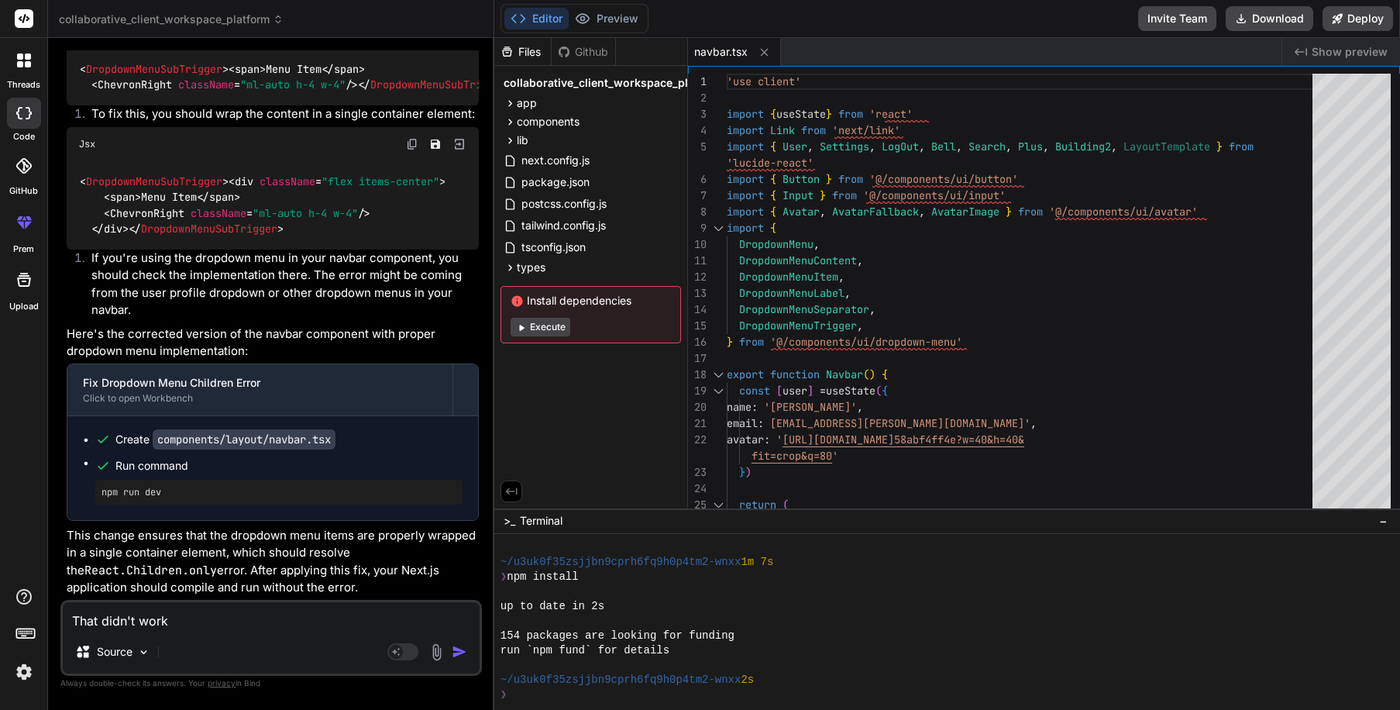
type textarea "x"
type textarea "That didn't work"
type textarea "x"
type textarea "That didn't work."
type textarea "x"
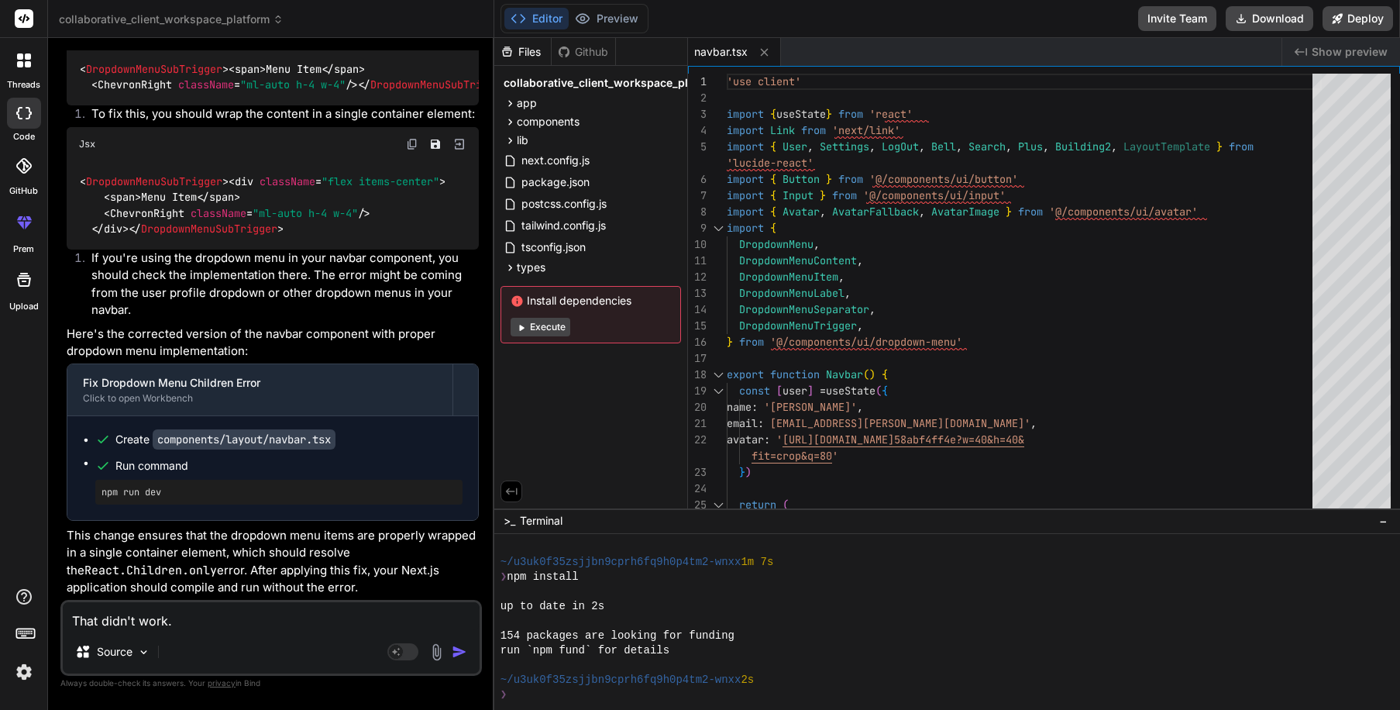
type textarea "That didn't work."
type textarea "x"
type textarea "That didn't work. I"
type textarea "x"
type textarea "That didn't work. I'"
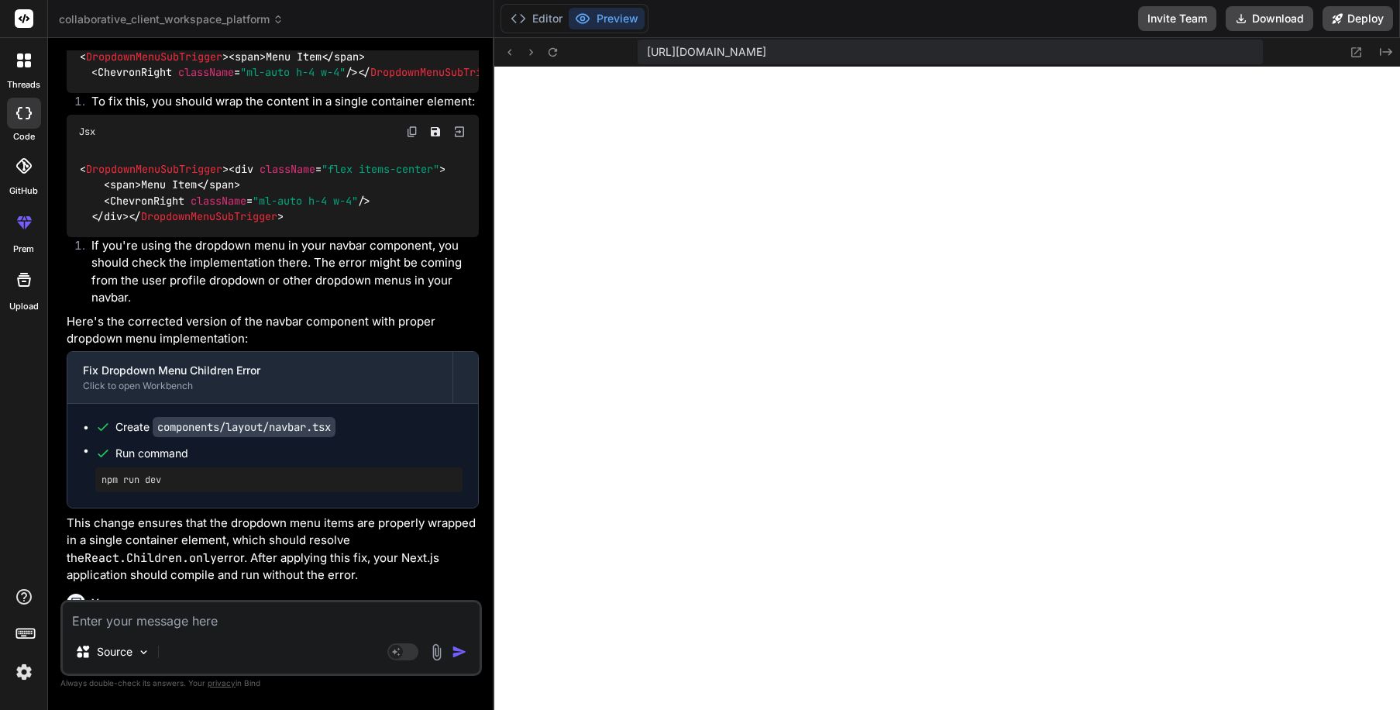
scroll to position [6528, 0]
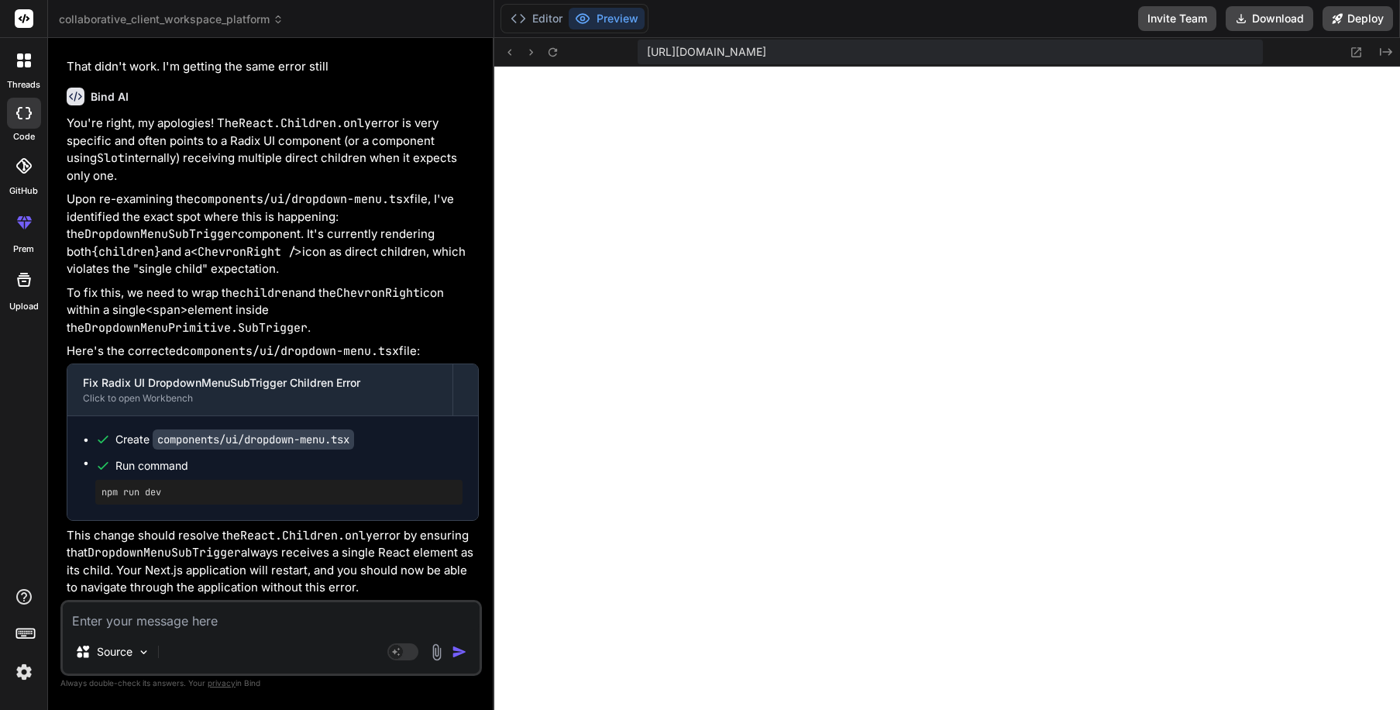
click at [212, 627] on textarea at bounding box center [271, 616] width 417 height 28
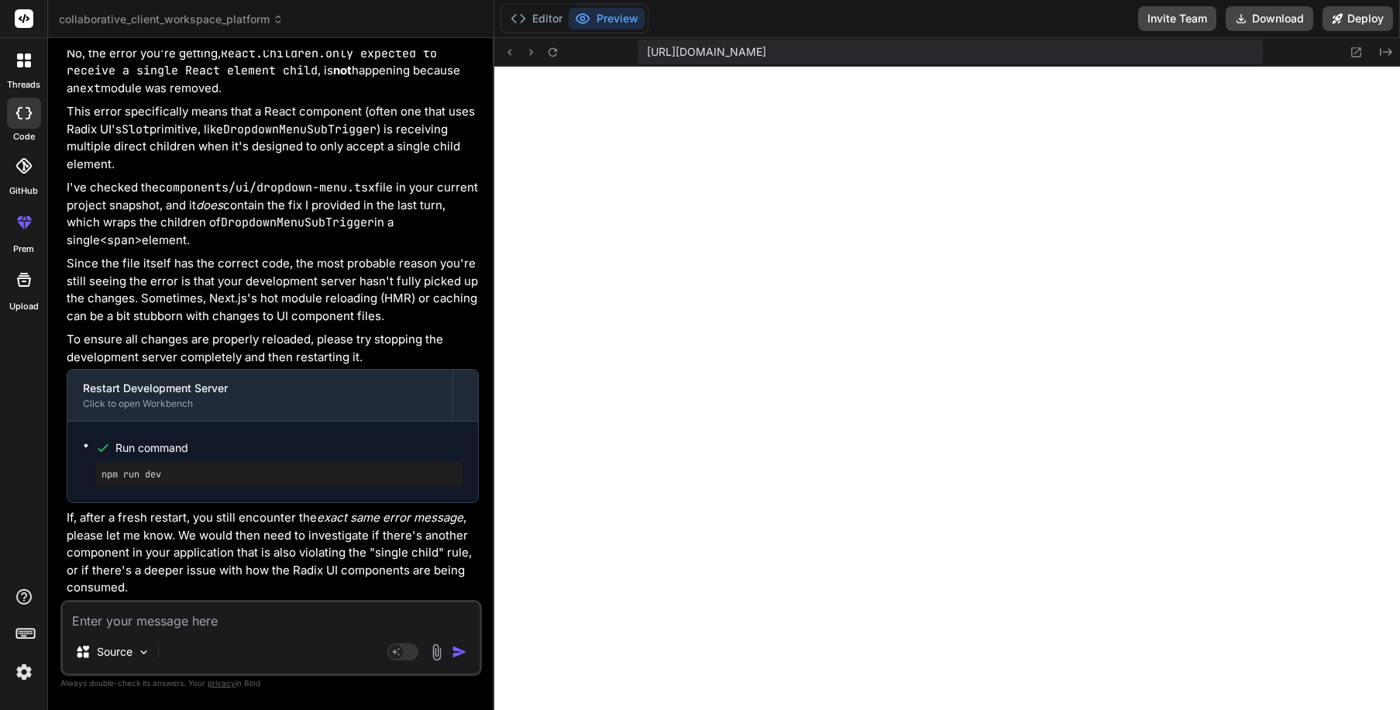
scroll to position [10499, 0]
click at [153, 632] on div "Source Agent Mode. When this toggle is activated, AI automatically makes decisi…" at bounding box center [271, 638] width 422 height 76
click at [157, 625] on textarea at bounding box center [271, 616] width 417 height 28
click at [269, 620] on textarea "The exact same thing is still occuring when" at bounding box center [271, 616] width 417 height 28
click at [367, 621] on textarea "The exact same thing is still occurring when" at bounding box center [271, 616] width 417 height 28
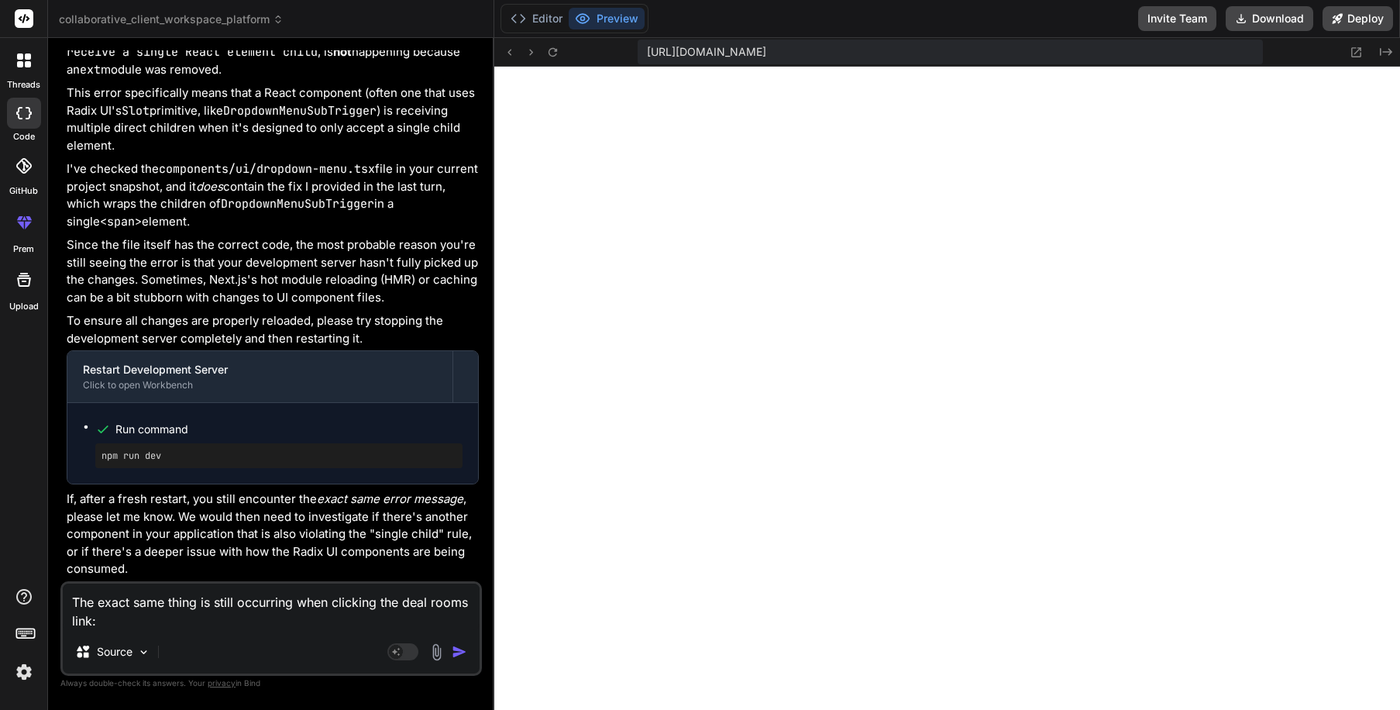
paste textarea "Unhandled Runtime Error Error: React.Children.only expected to receive a single…"
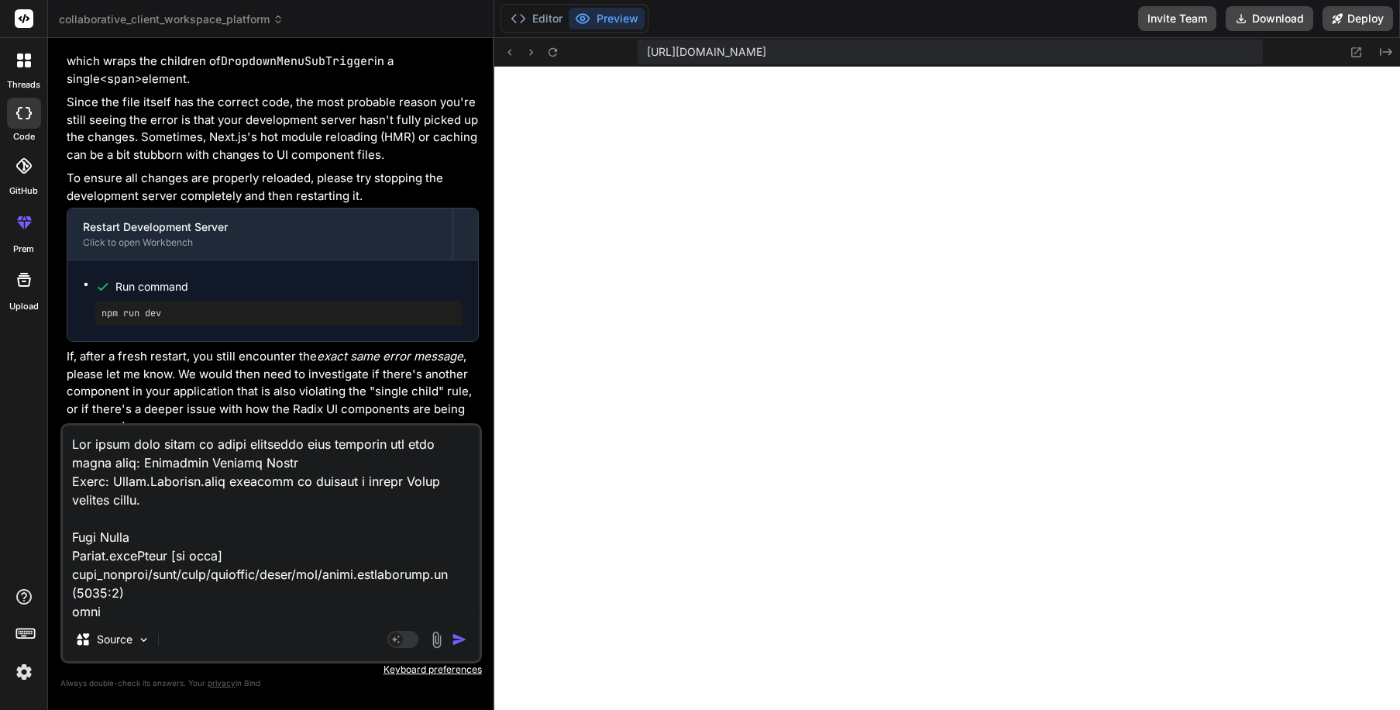
scroll to position [689, 0]
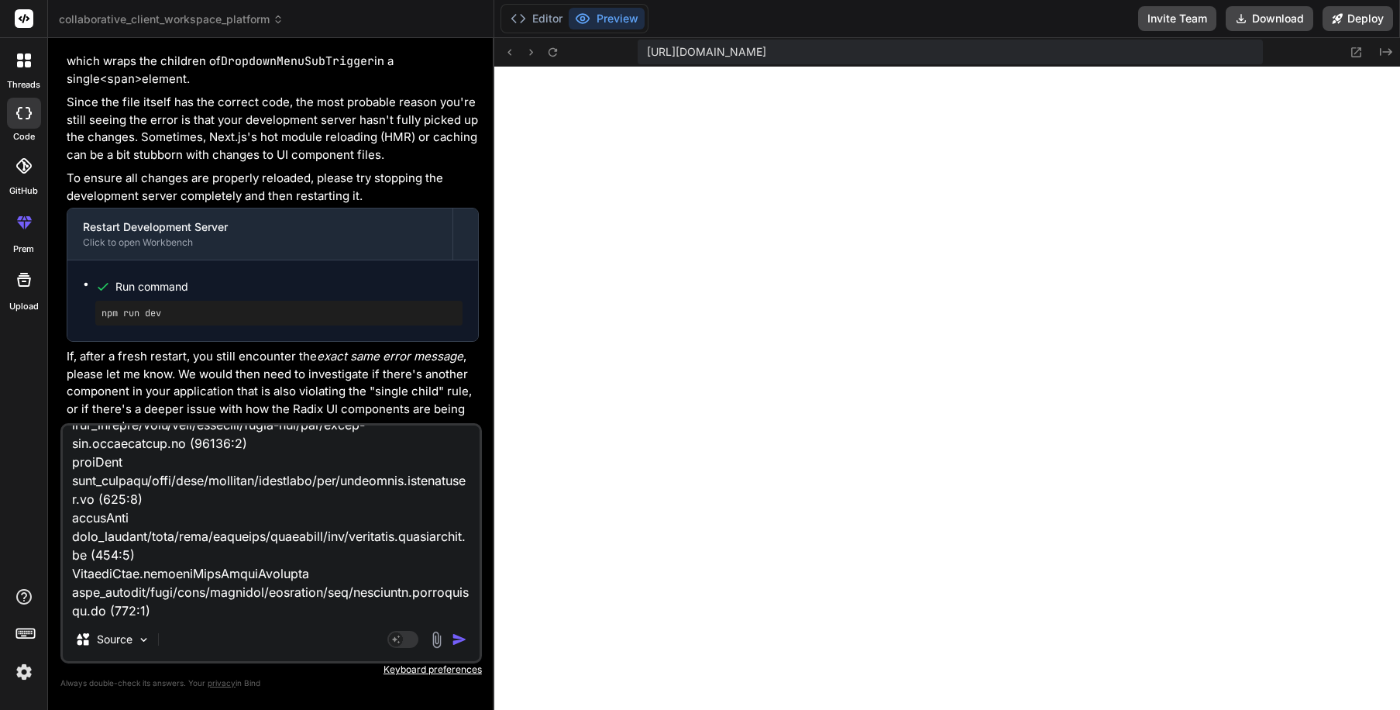
click at [458, 639] on img "button" at bounding box center [459, 639] width 15 height 15
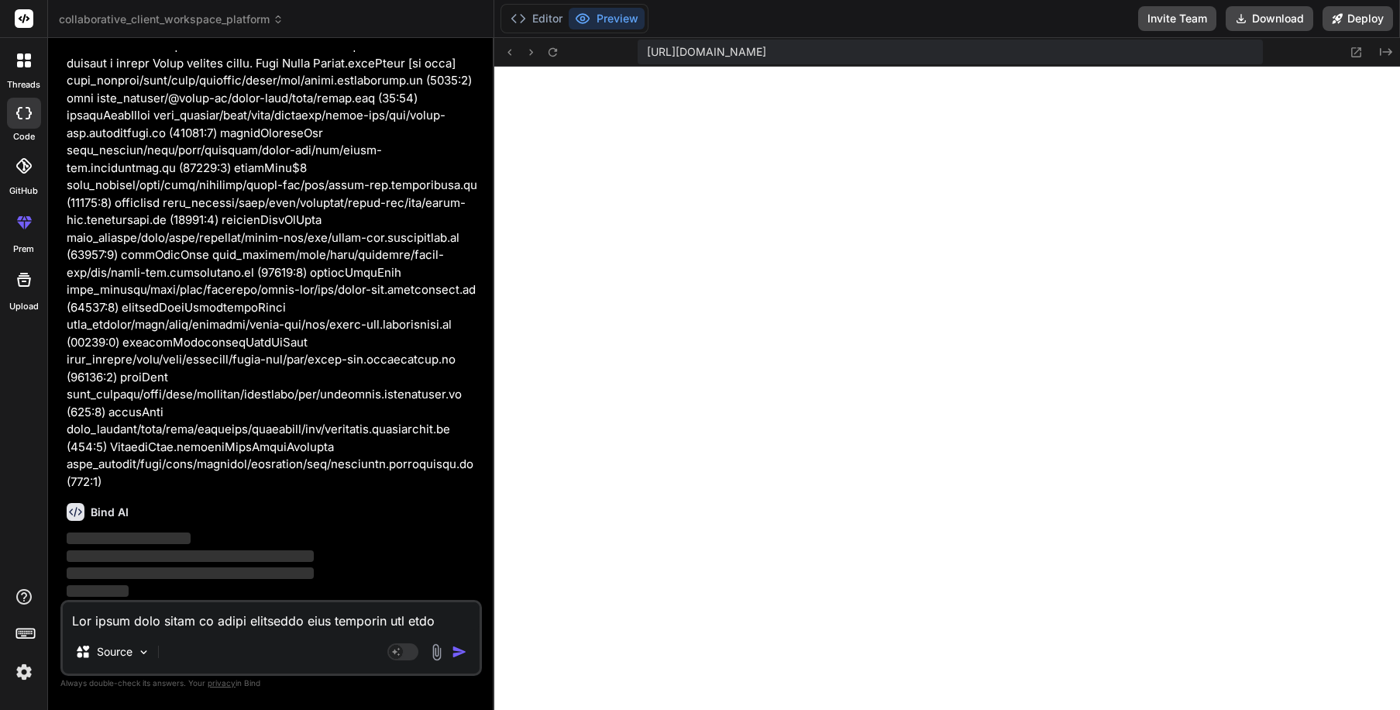
scroll to position [7840, 0]
click at [529, 22] on button "Editor" at bounding box center [537, 19] width 64 height 22
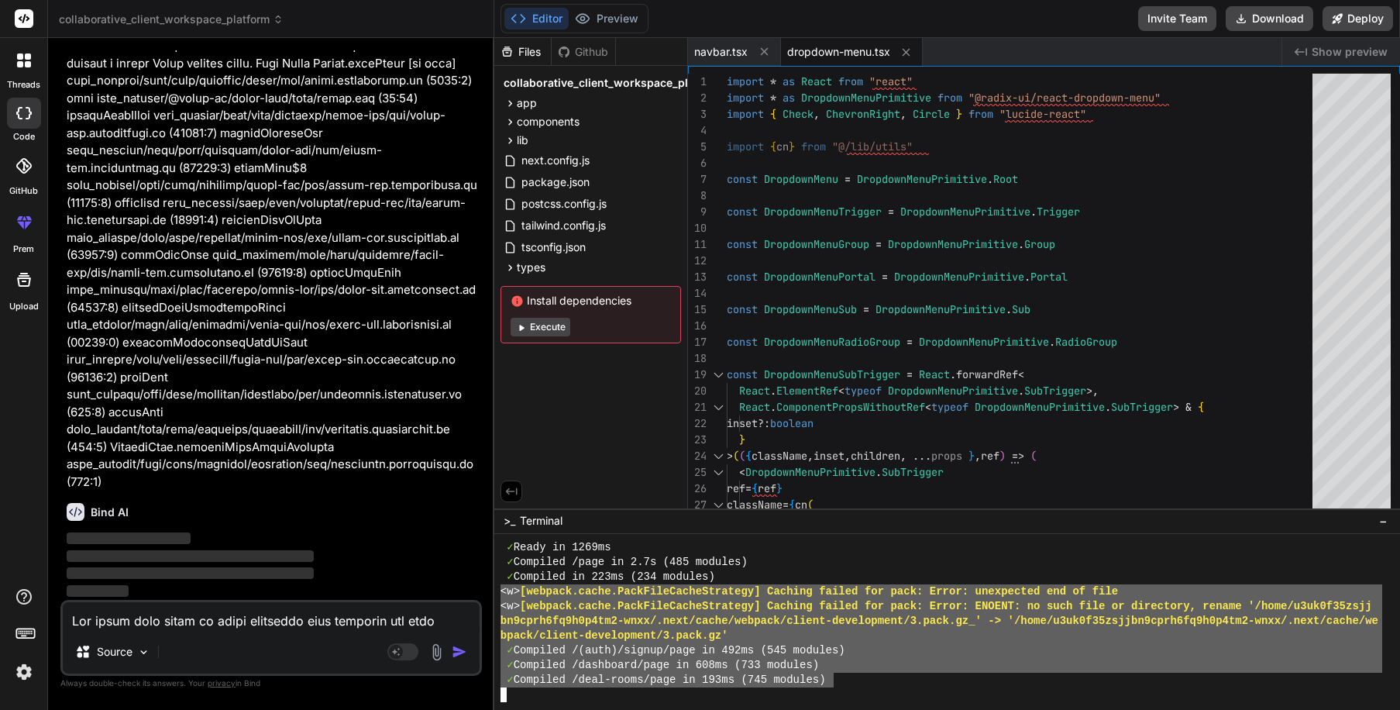
drag, startPoint x: 501, startPoint y: 593, endPoint x: 835, endPoint y: 679, distance: 344.9
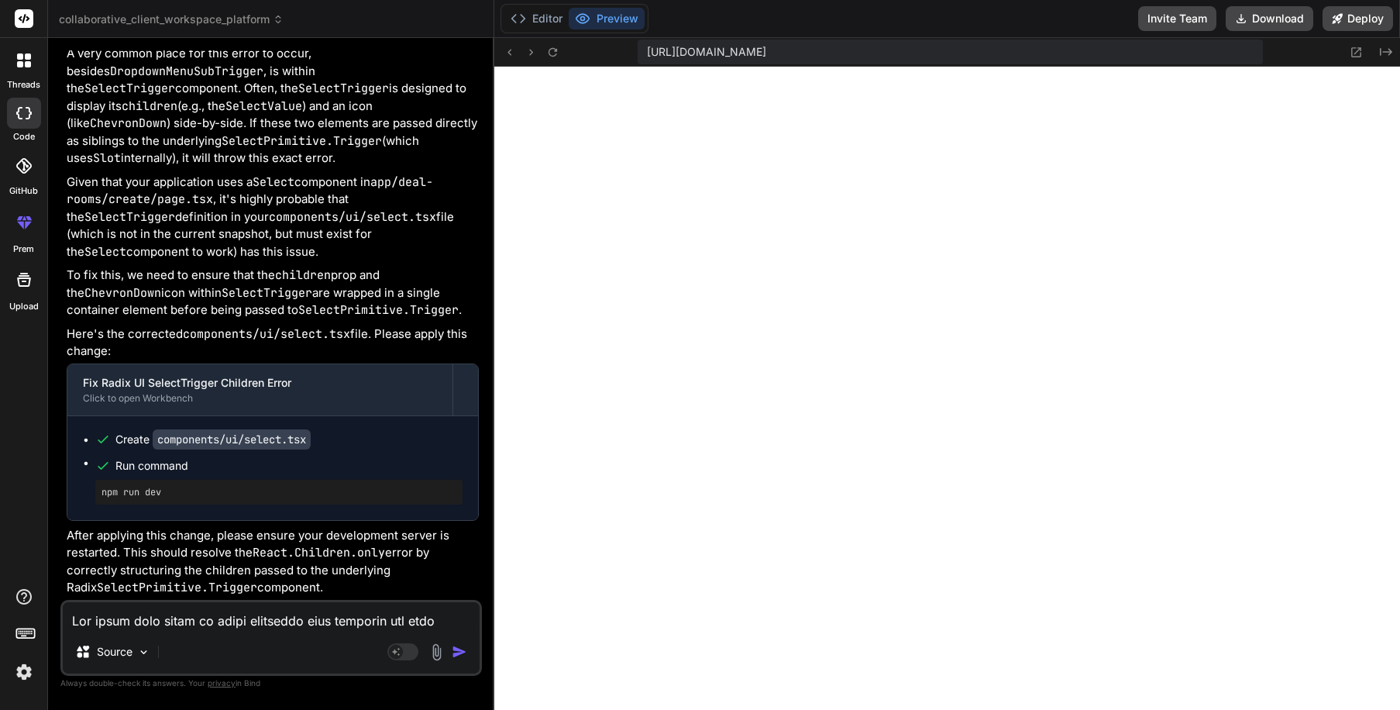
scroll to position [12398, 0]
click at [556, 25] on button "Editor" at bounding box center [537, 19] width 64 height 22
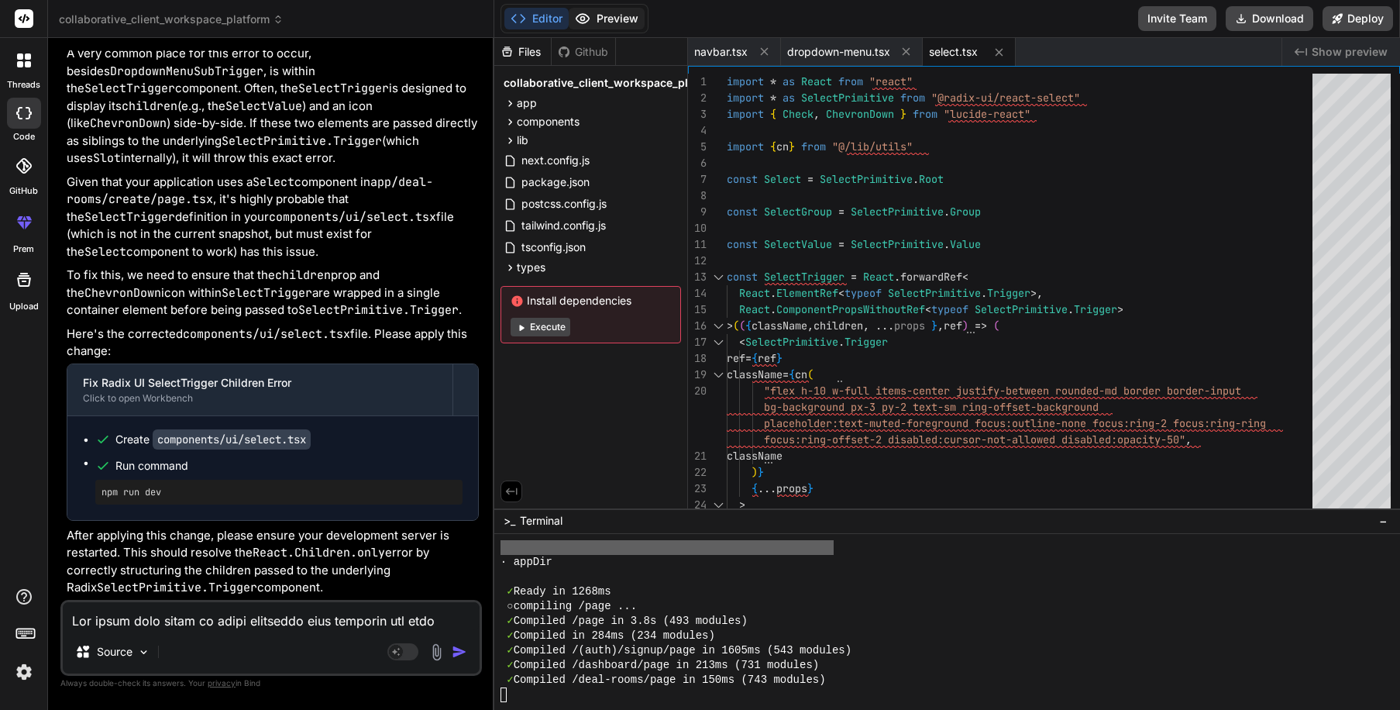
click at [598, 15] on button "Preview" at bounding box center [607, 19] width 76 height 22
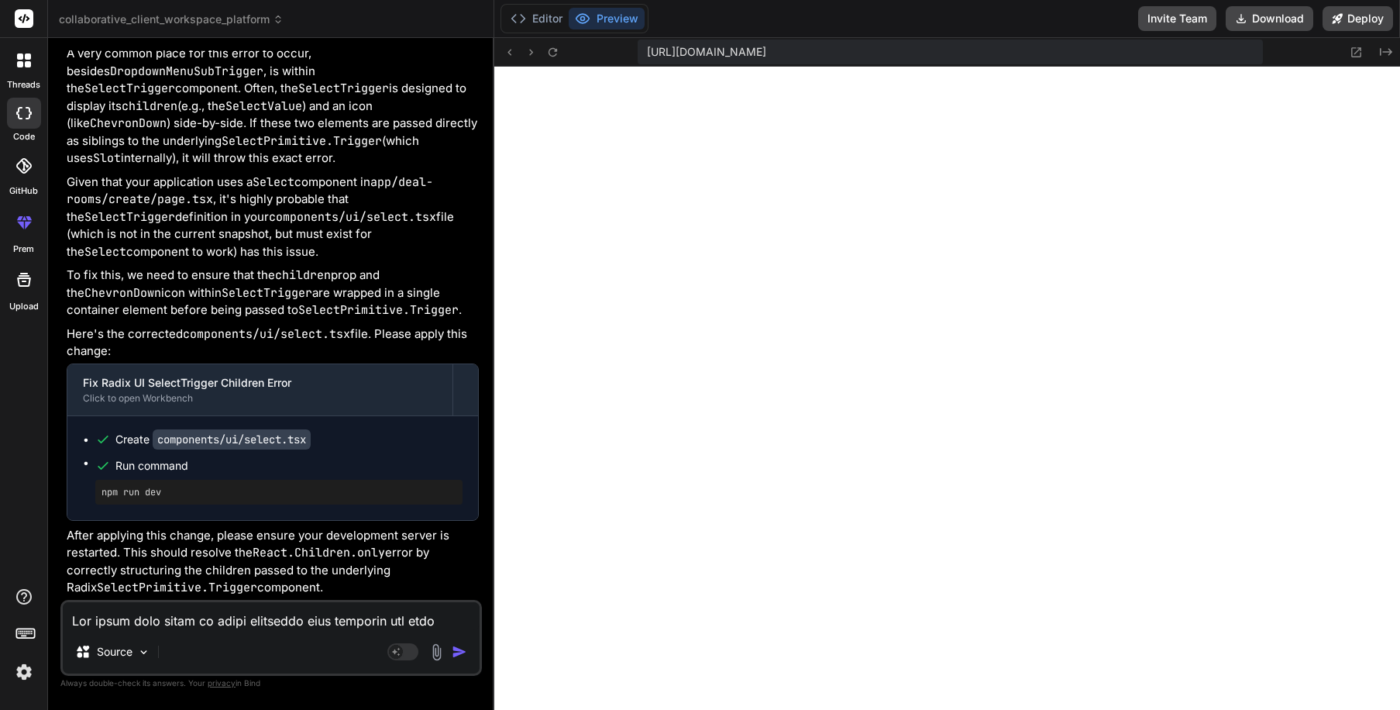
scroll to position [8547, 0]
click at [550, 19] on button "Editor" at bounding box center [537, 19] width 64 height 22
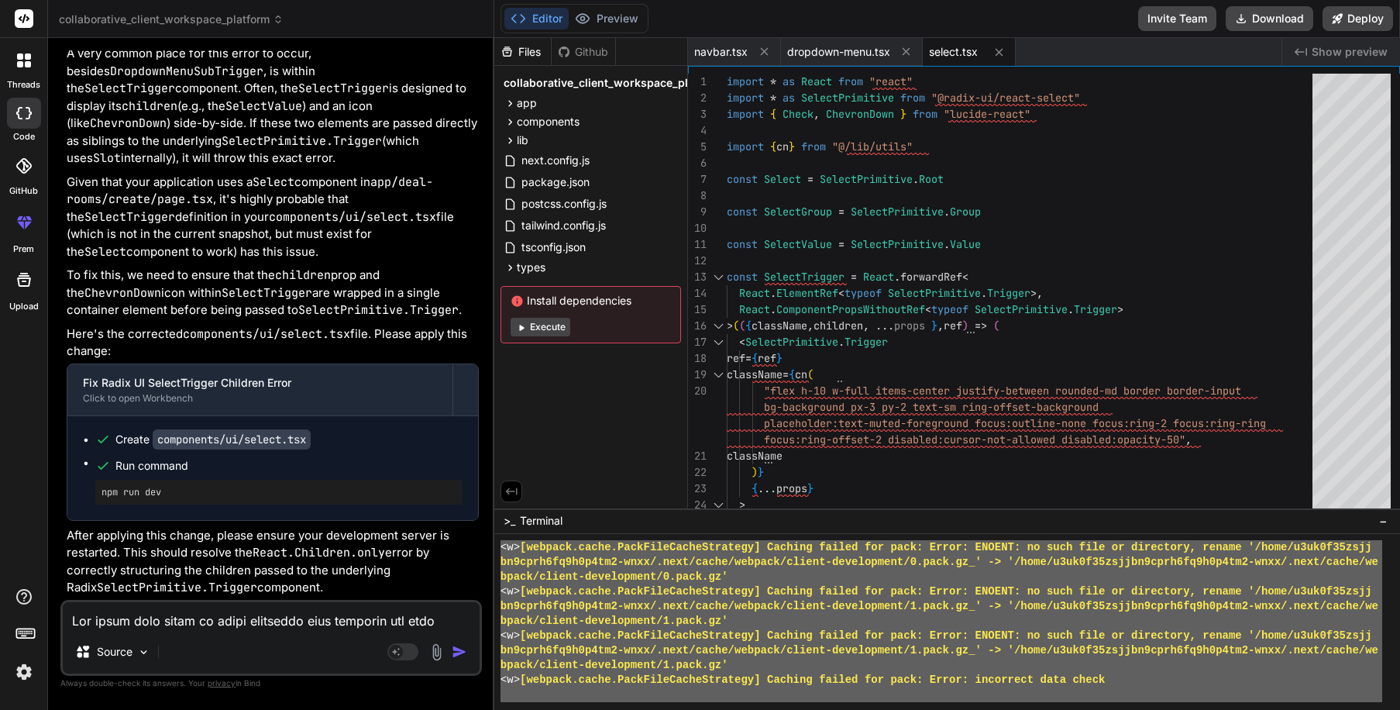
scroll to position [12545, 0]
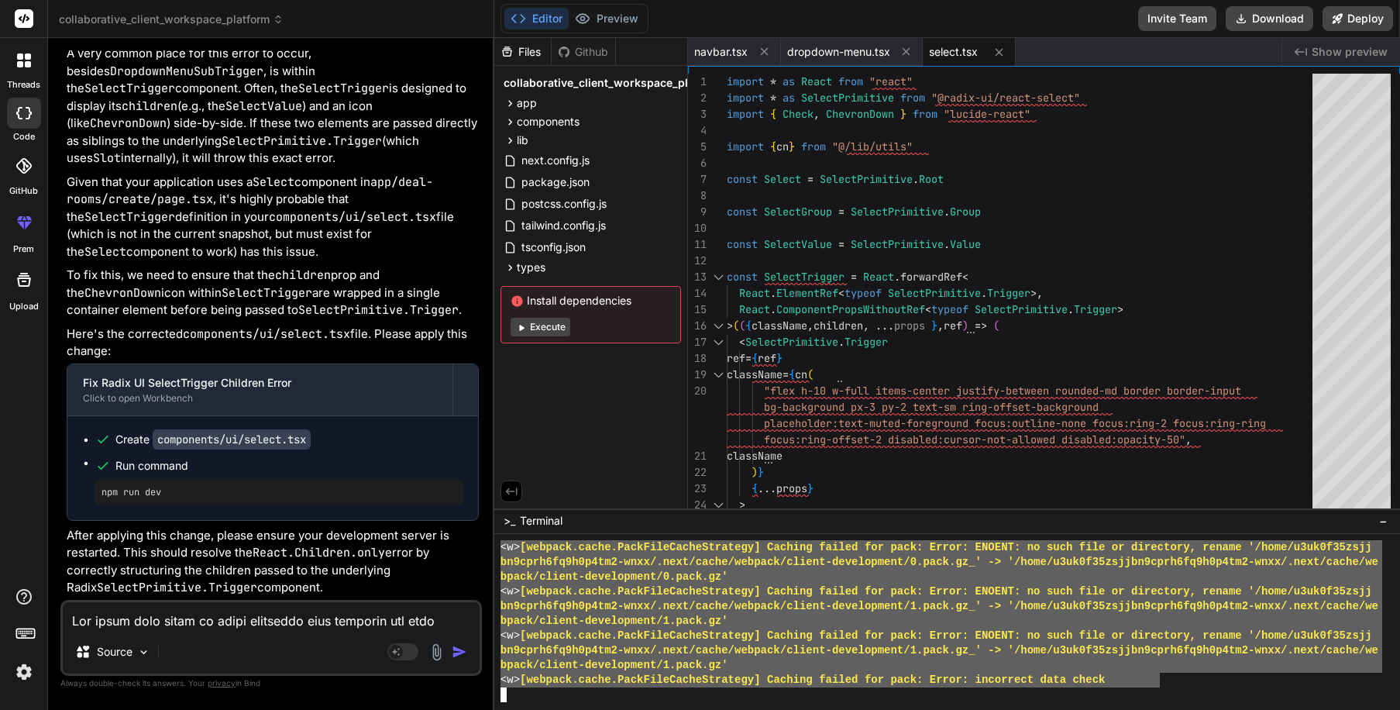
drag, startPoint x: 508, startPoint y: 577, endPoint x: 1158, endPoint y: 684, distance: 658.9
click at [229, 624] on textarea at bounding box center [271, 616] width 417 height 28
paste textarea "✓ Ready in 1268ms ○ compiling /page ... ✓ Compiled /page in 3.8s (493 modules) …"
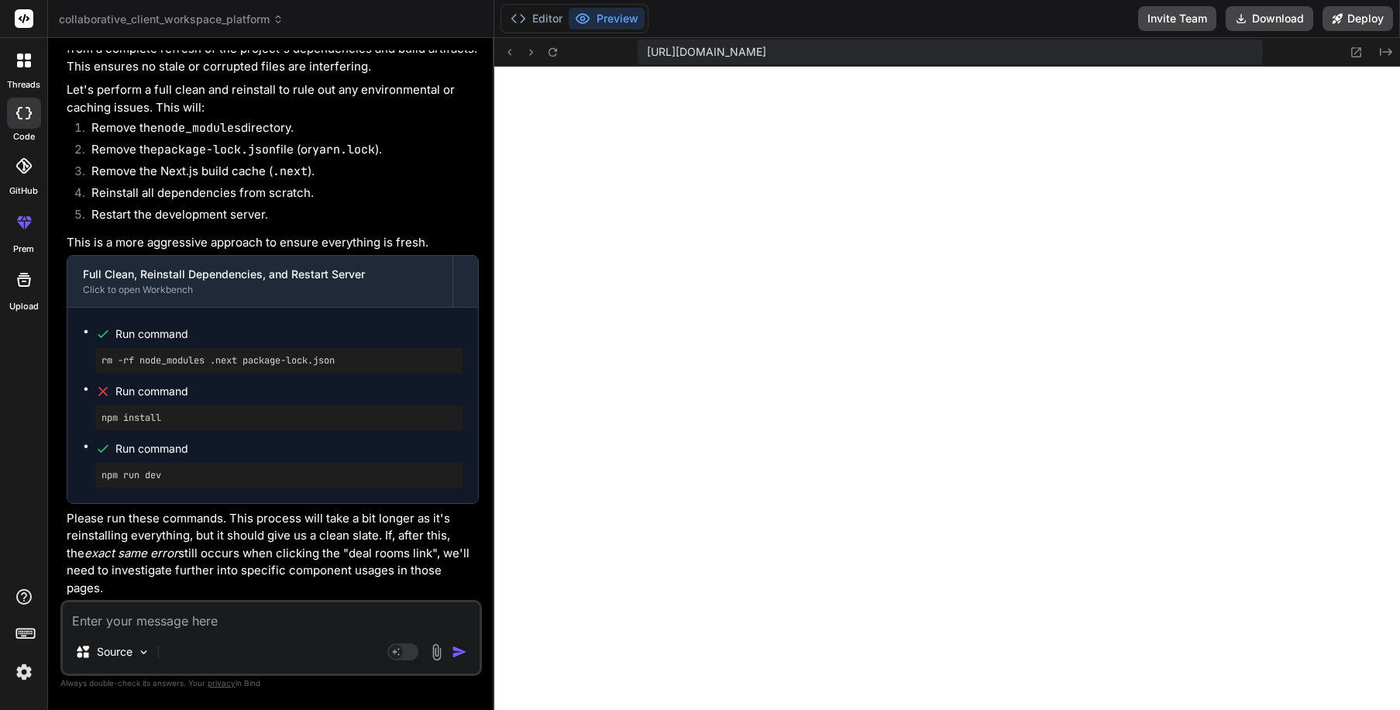
scroll to position [9838, 0]
click at [246, 628] on textarea at bounding box center [271, 616] width 417 height 28
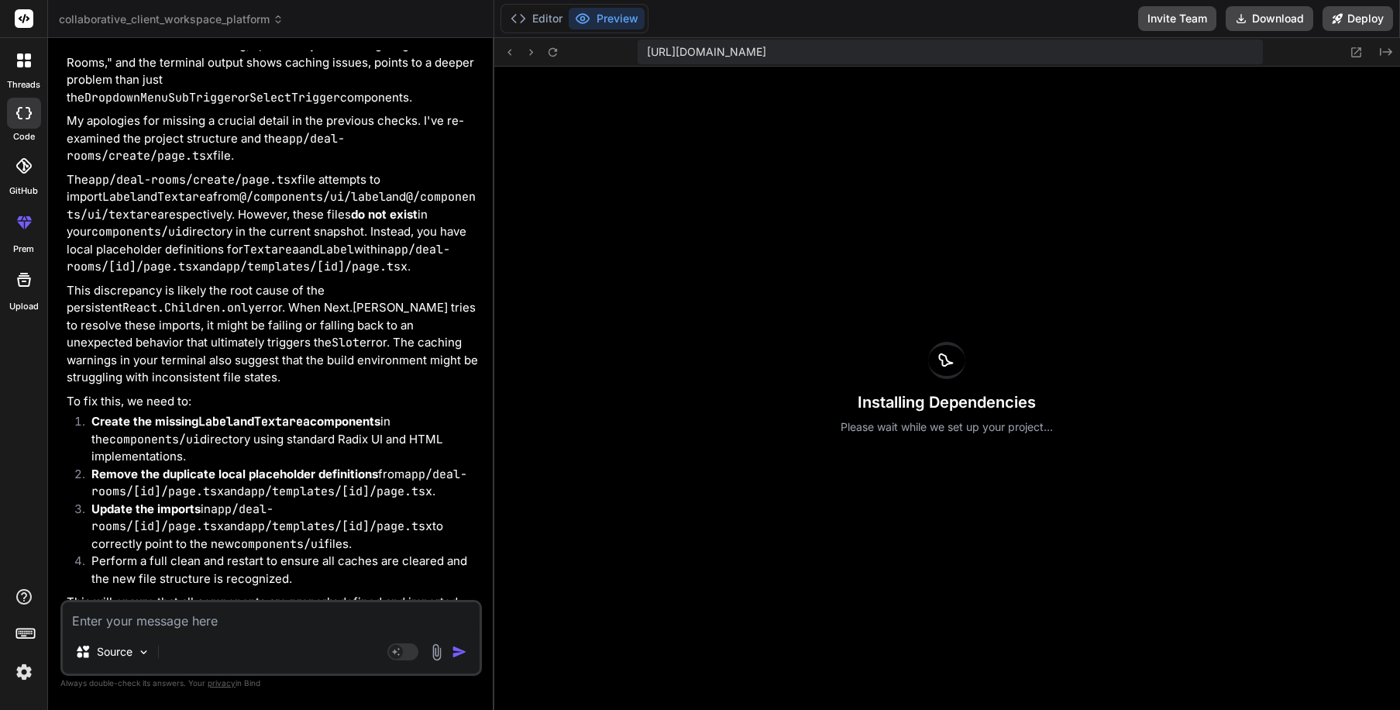
scroll to position [10283, 0]
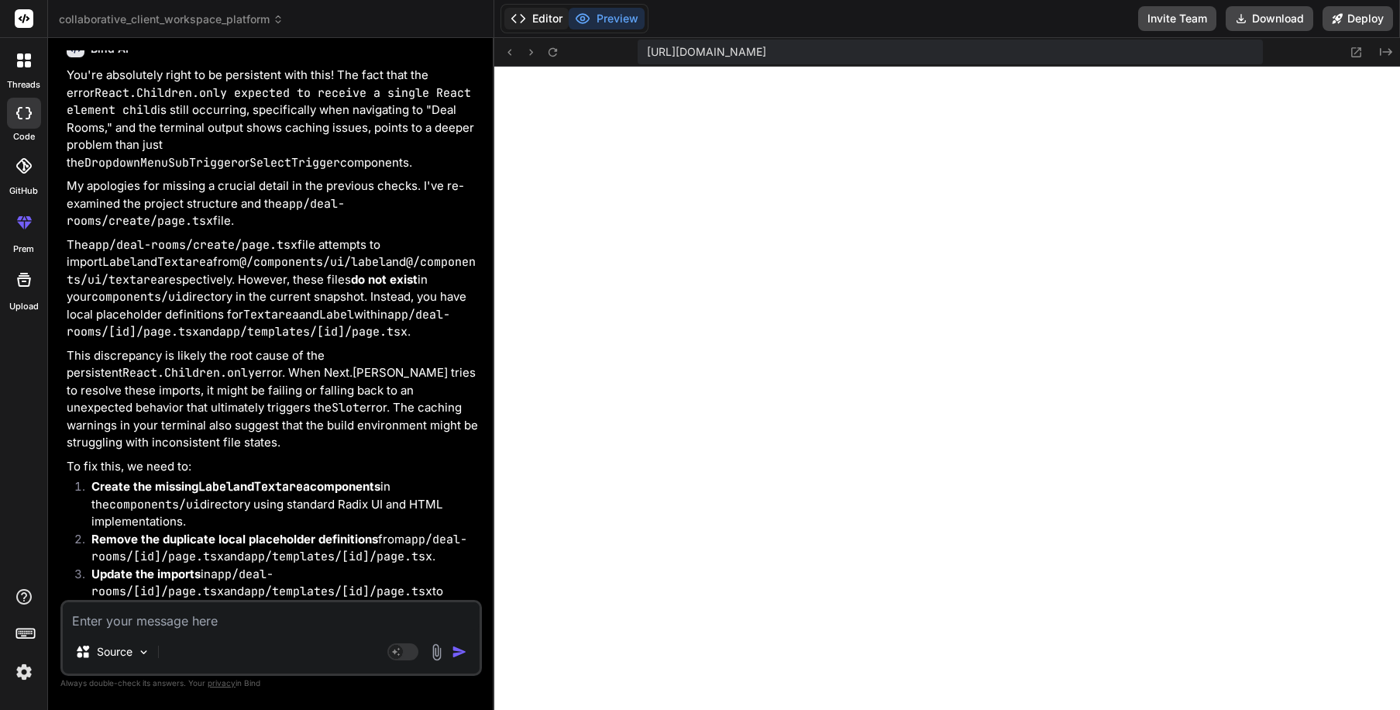
click at [539, 12] on button "Editor" at bounding box center [537, 19] width 64 height 22
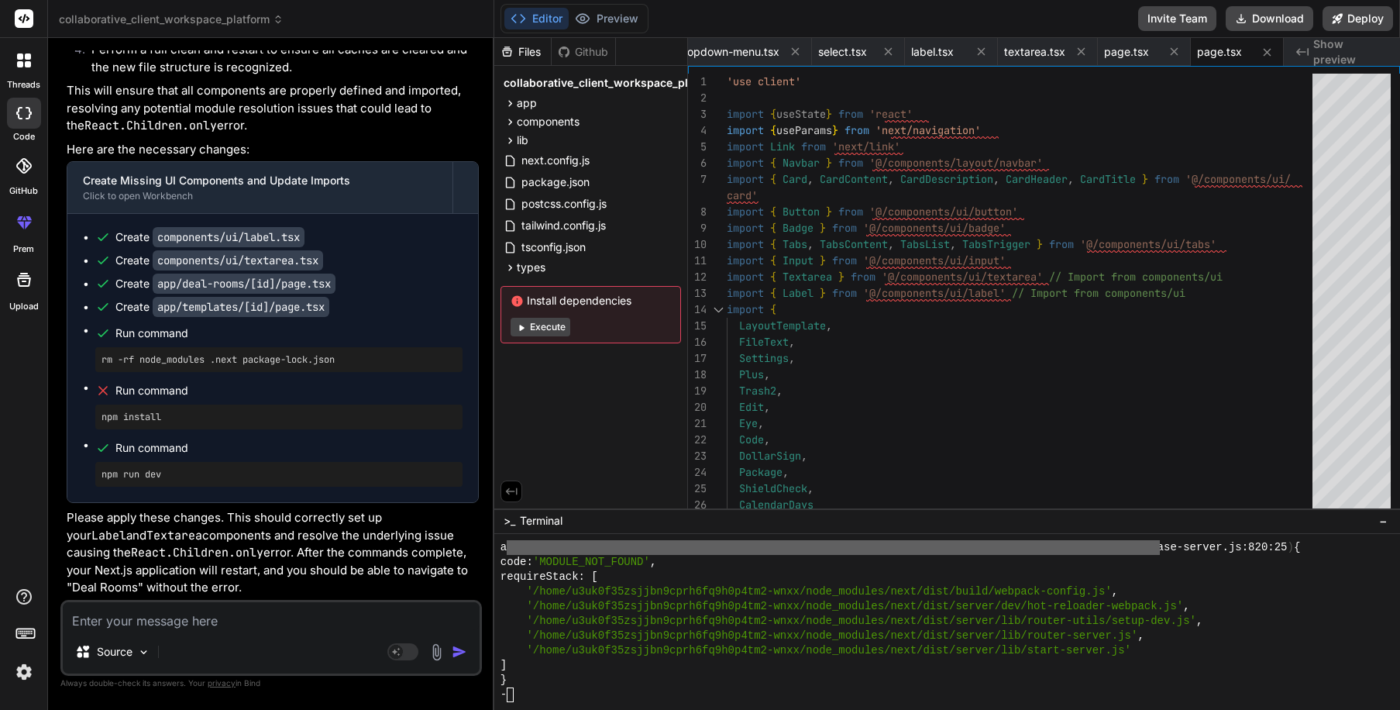
scroll to position [11073, 0]
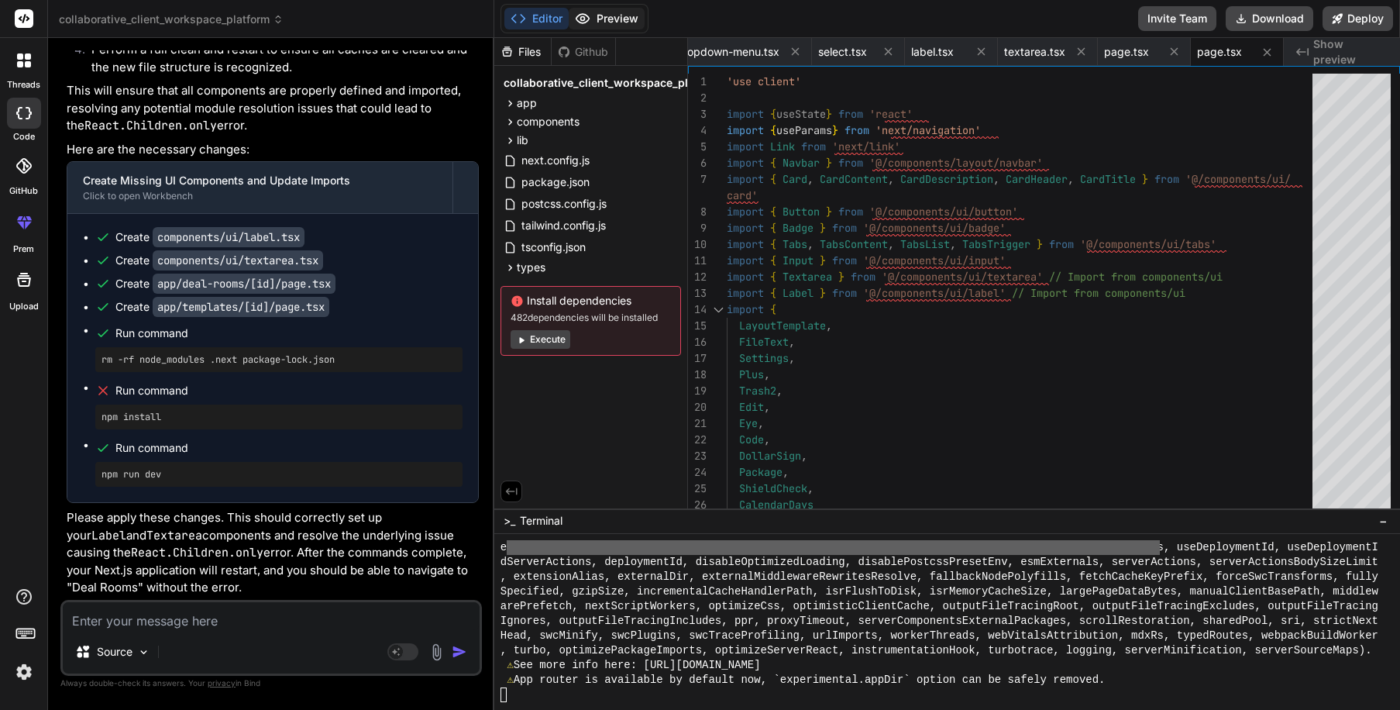
click at [621, 21] on button "Preview" at bounding box center [607, 19] width 76 height 22
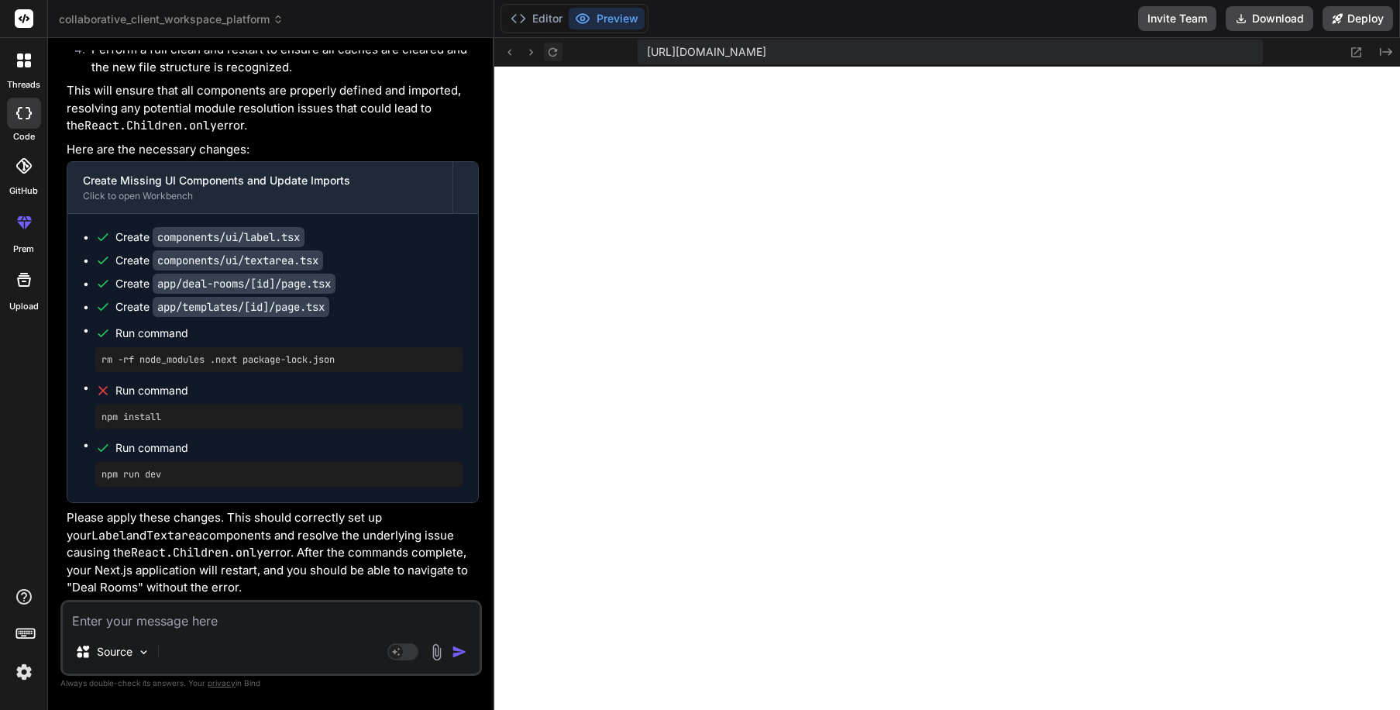
click at [549, 52] on icon at bounding box center [552, 52] width 13 height 13
click at [553, 53] on icon at bounding box center [552, 52] width 13 height 13
click at [219, 623] on textarea at bounding box center [271, 616] width 417 height 28
click at [556, 19] on button "Editor" at bounding box center [537, 19] width 64 height 22
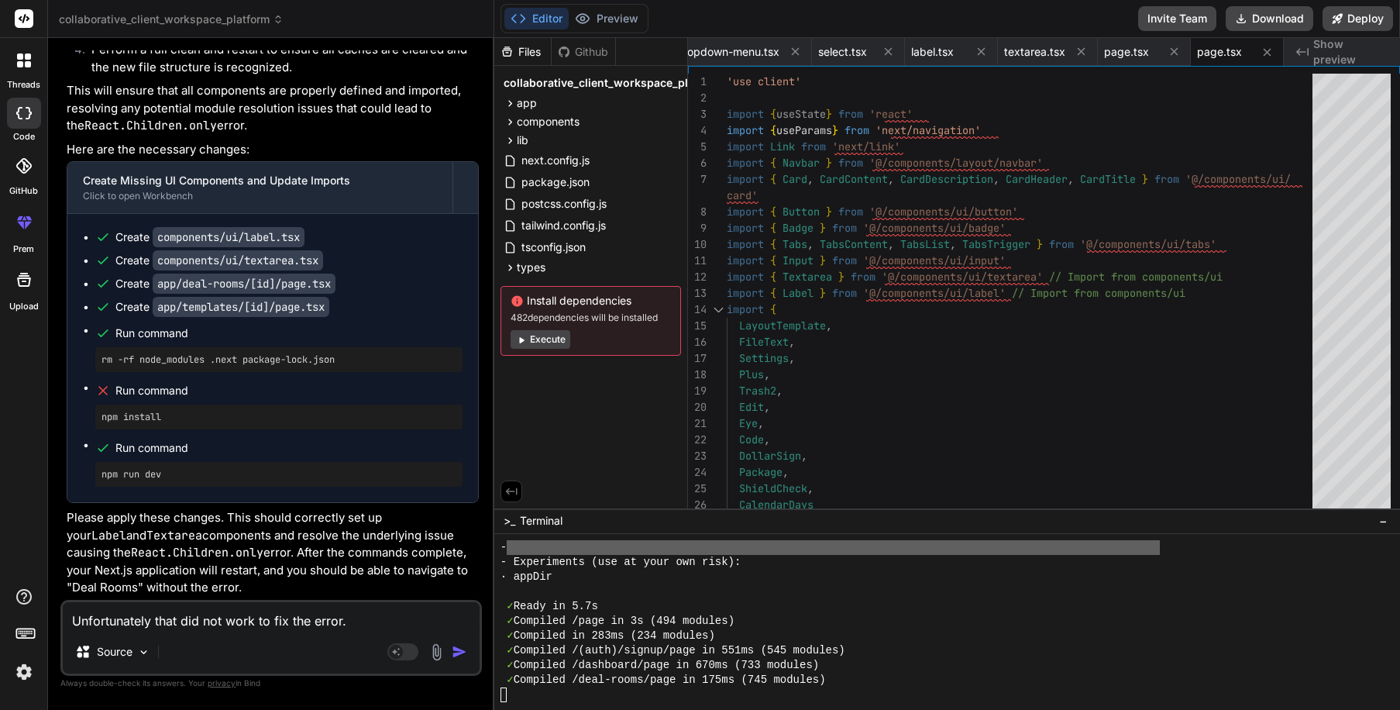
scroll to position [14107, 0]
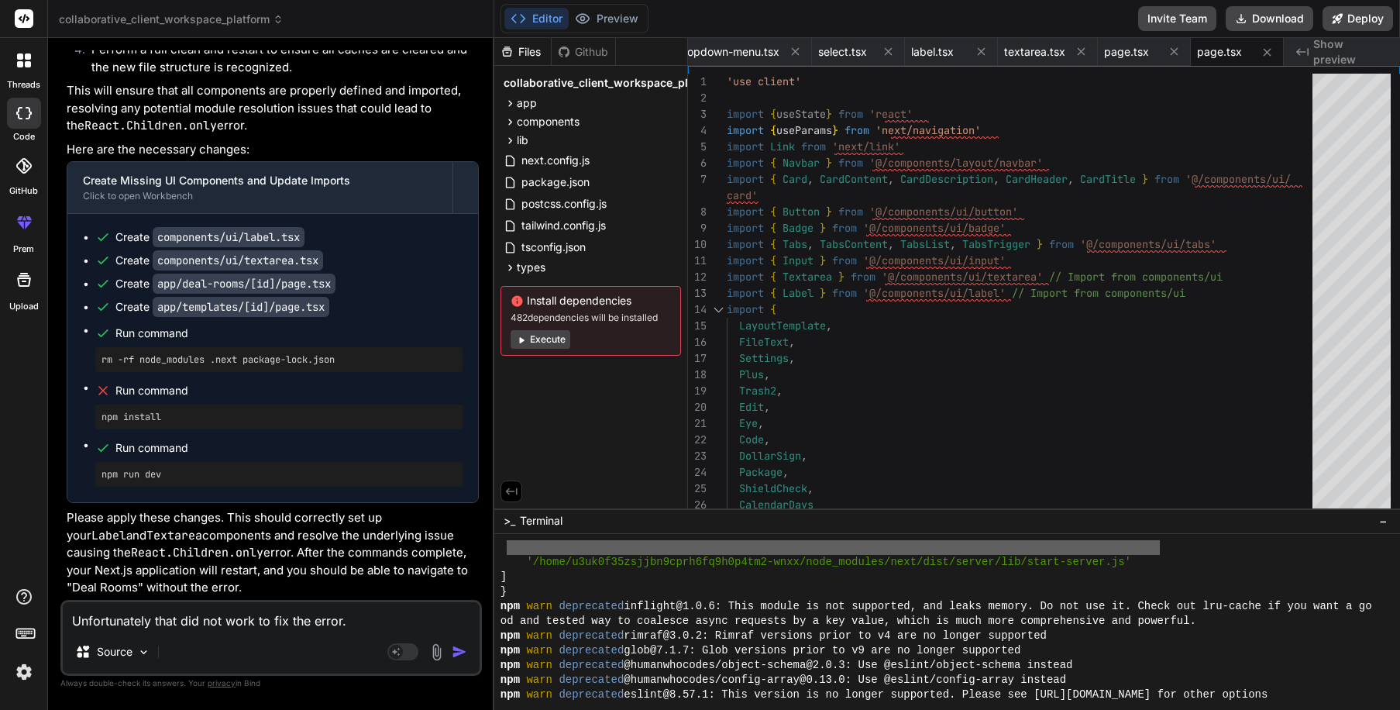
click at [546, 343] on button "Execute" at bounding box center [541, 339] width 60 height 19
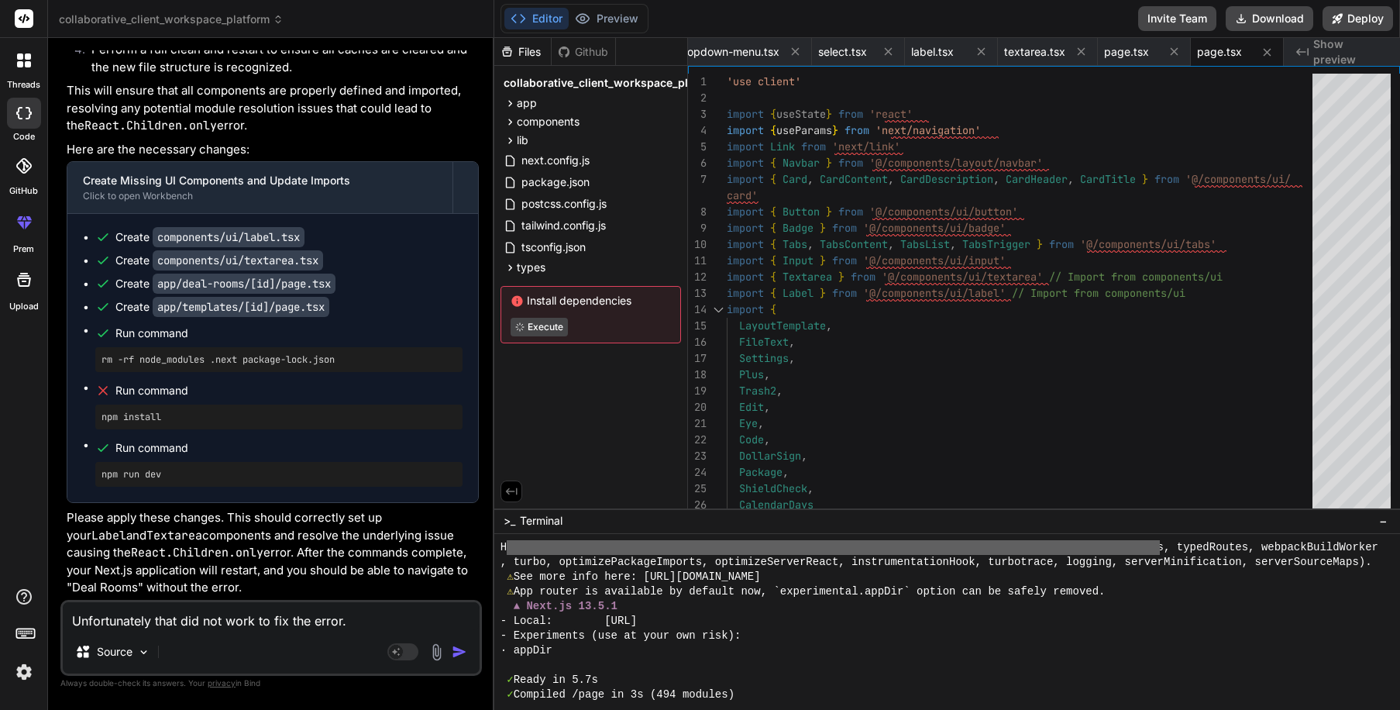
scroll to position [14725, 0]
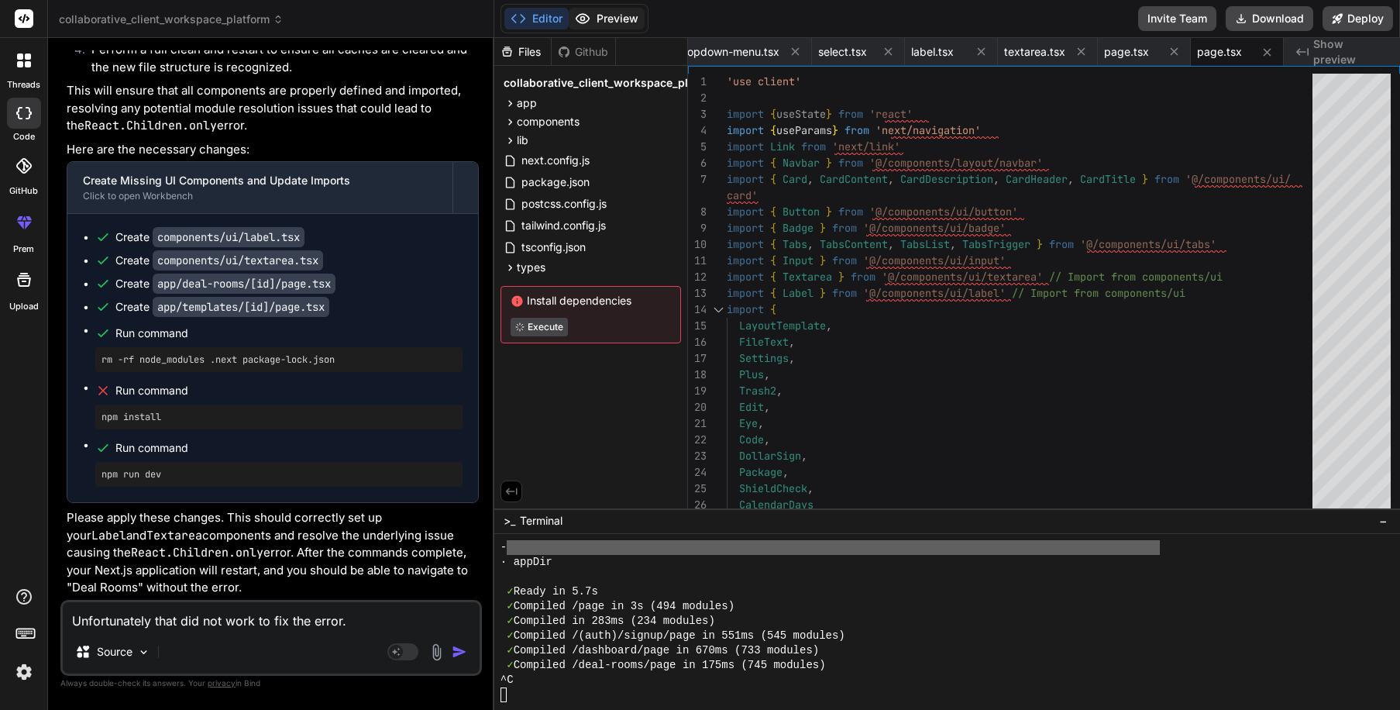
click at [603, 16] on button "Preview" at bounding box center [607, 19] width 76 height 22
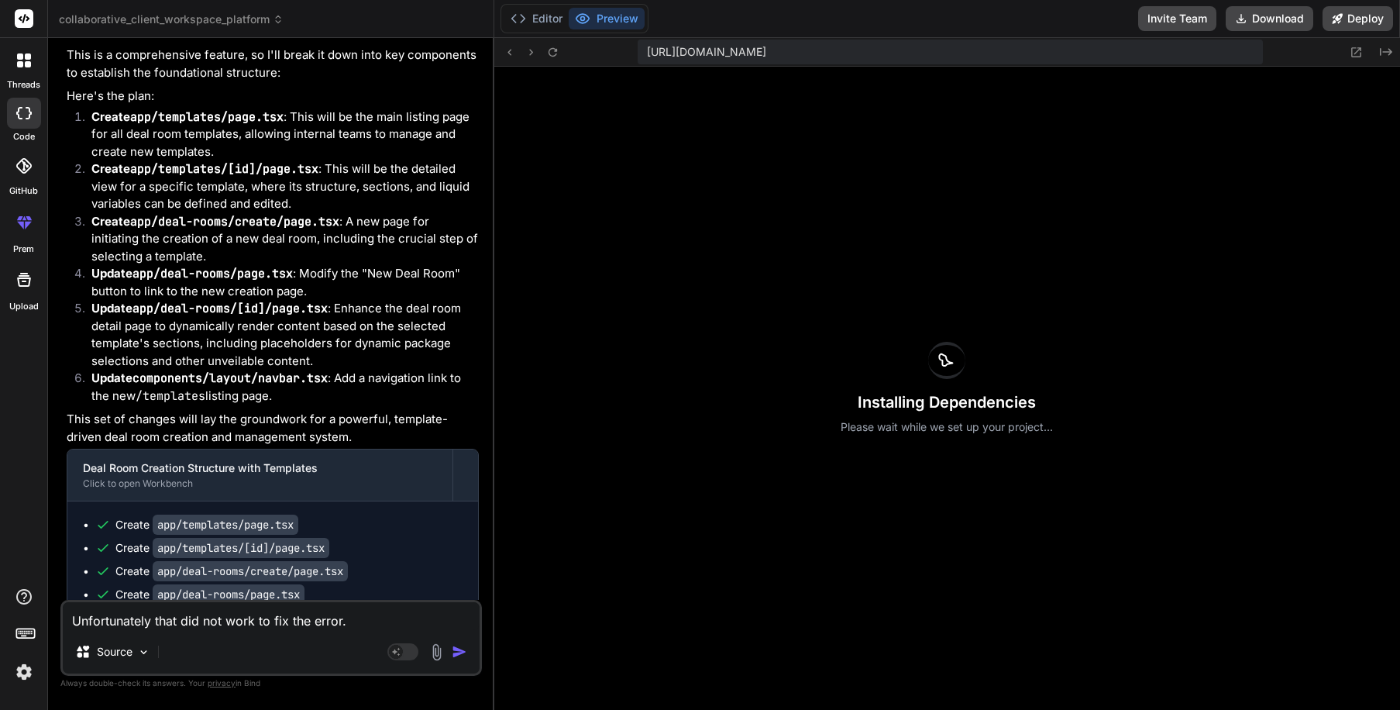
scroll to position [0, 0]
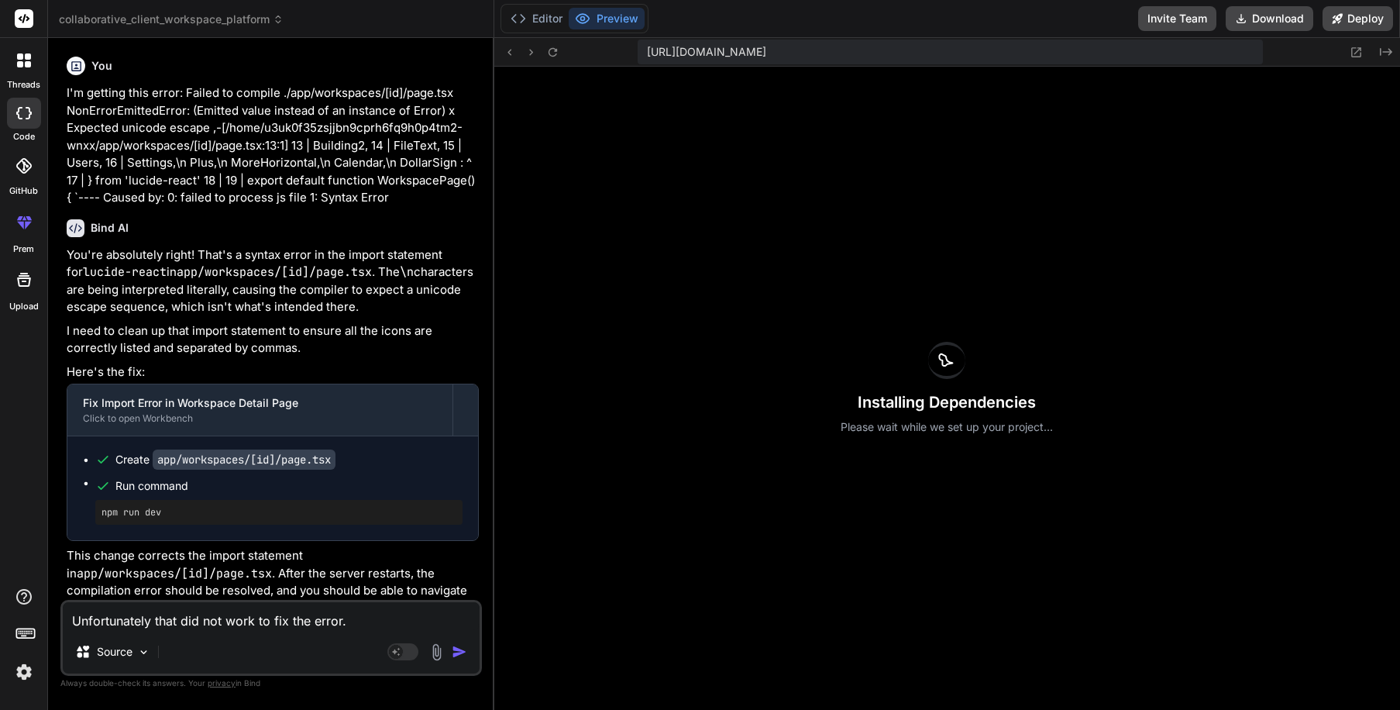
click at [21, 73] on div at bounding box center [24, 60] width 33 height 33
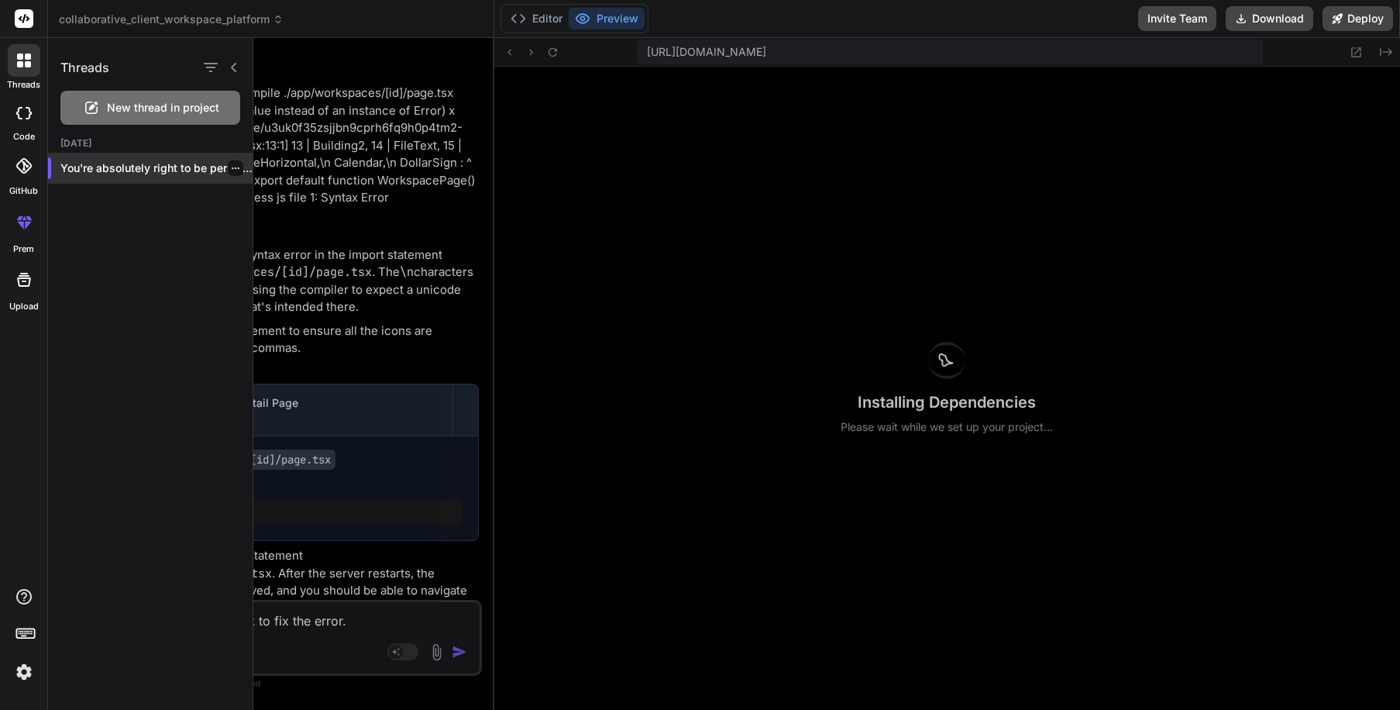
click at [129, 172] on p "You're absolutely right to be persistent..." at bounding box center [156, 167] width 192 height 15
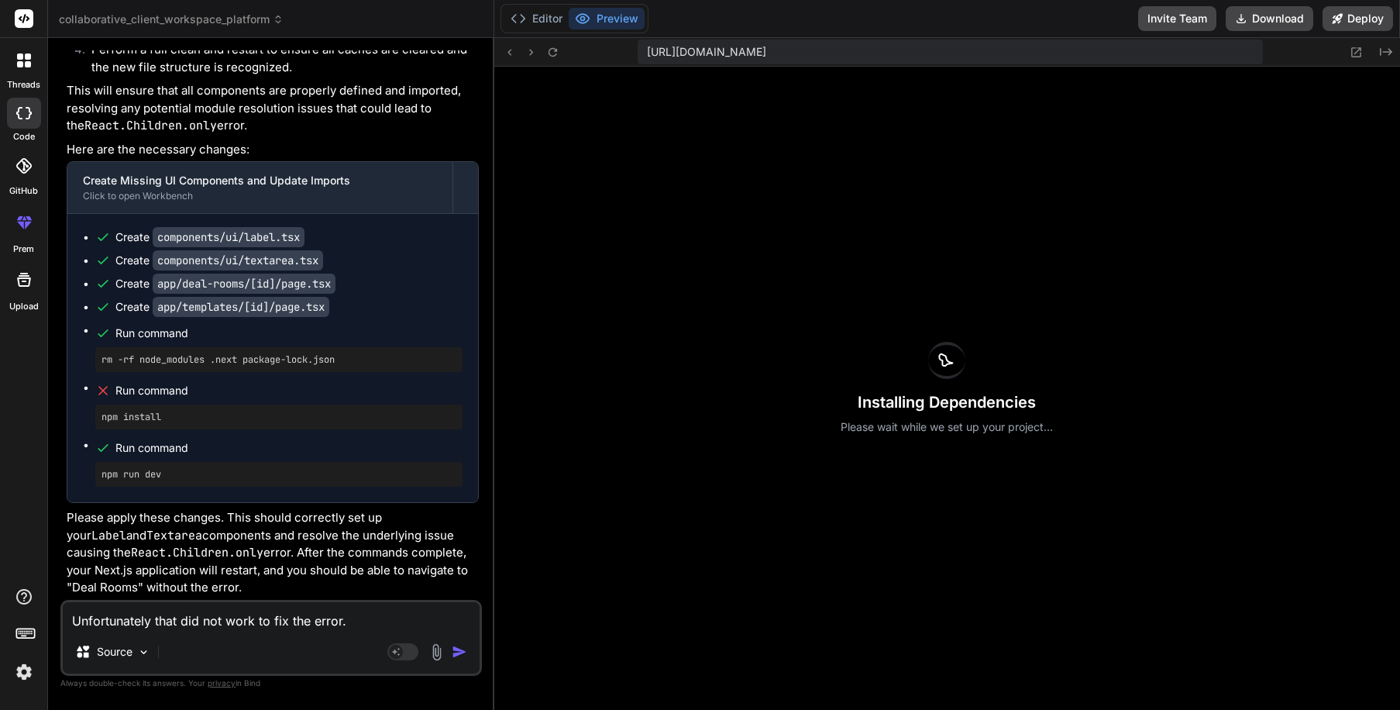
scroll to position [11073, 0]
click at [28, 112] on icon at bounding box center [23, 113] width 15 height 12
click at [521, 22] on polyline at bounding box center [523, 19] width 4 height 8
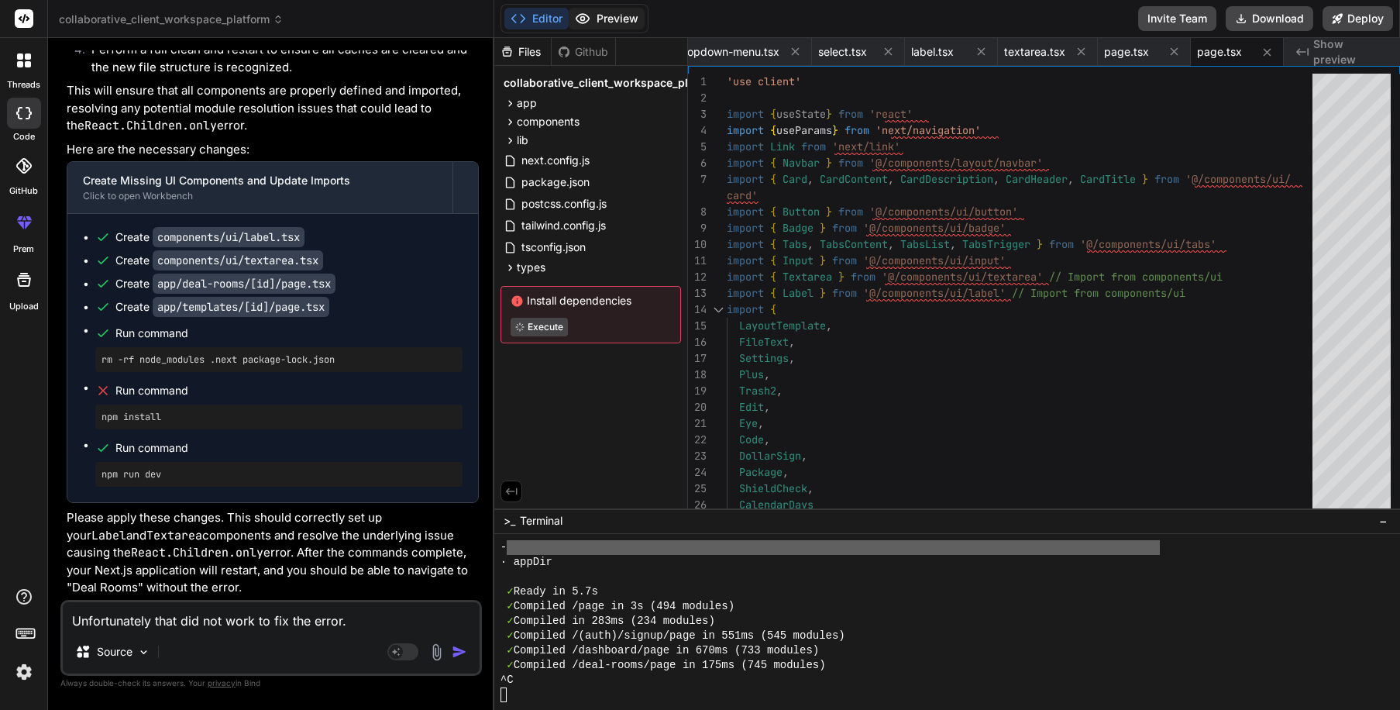
click at [587, 22] on icon at bounding box center [582, 18] width 15 height 15
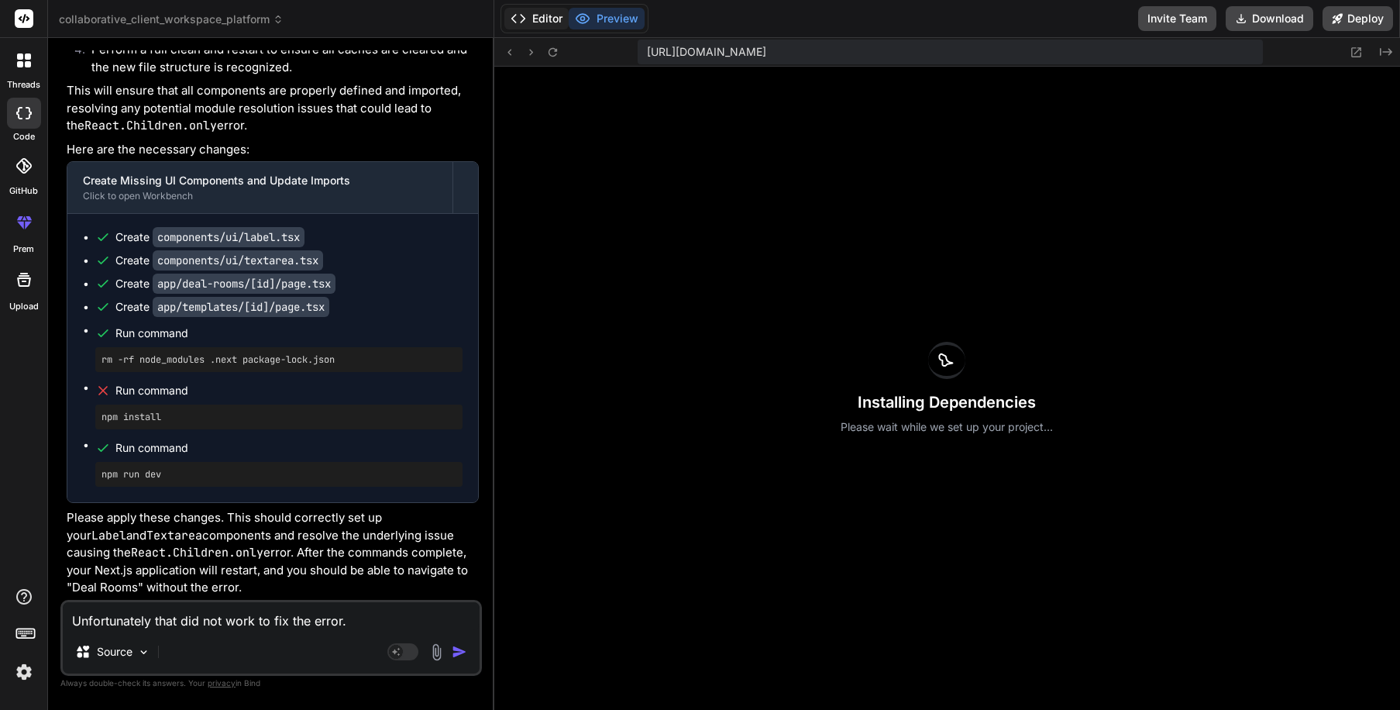
click at [549, 20] on button "Editor" at bounding box center [537, 19] width 64 height 22
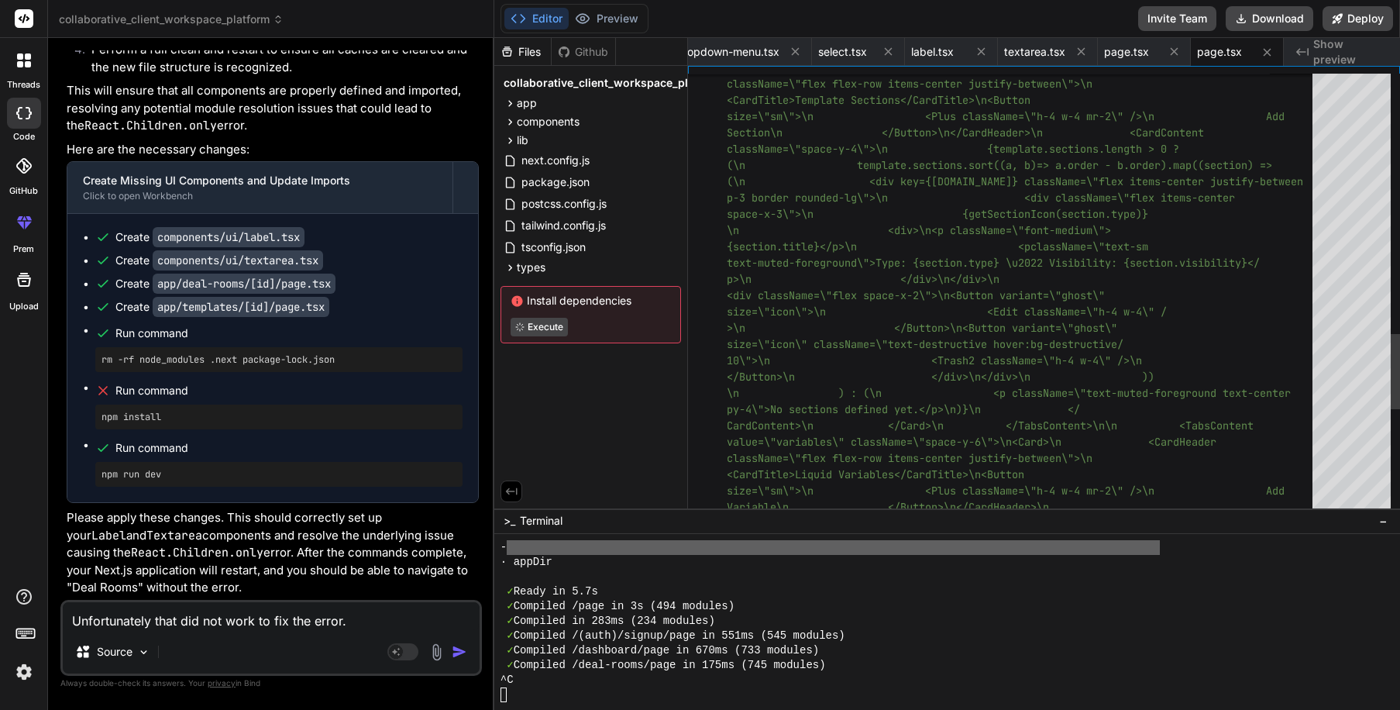
scroll to position [98, 0]
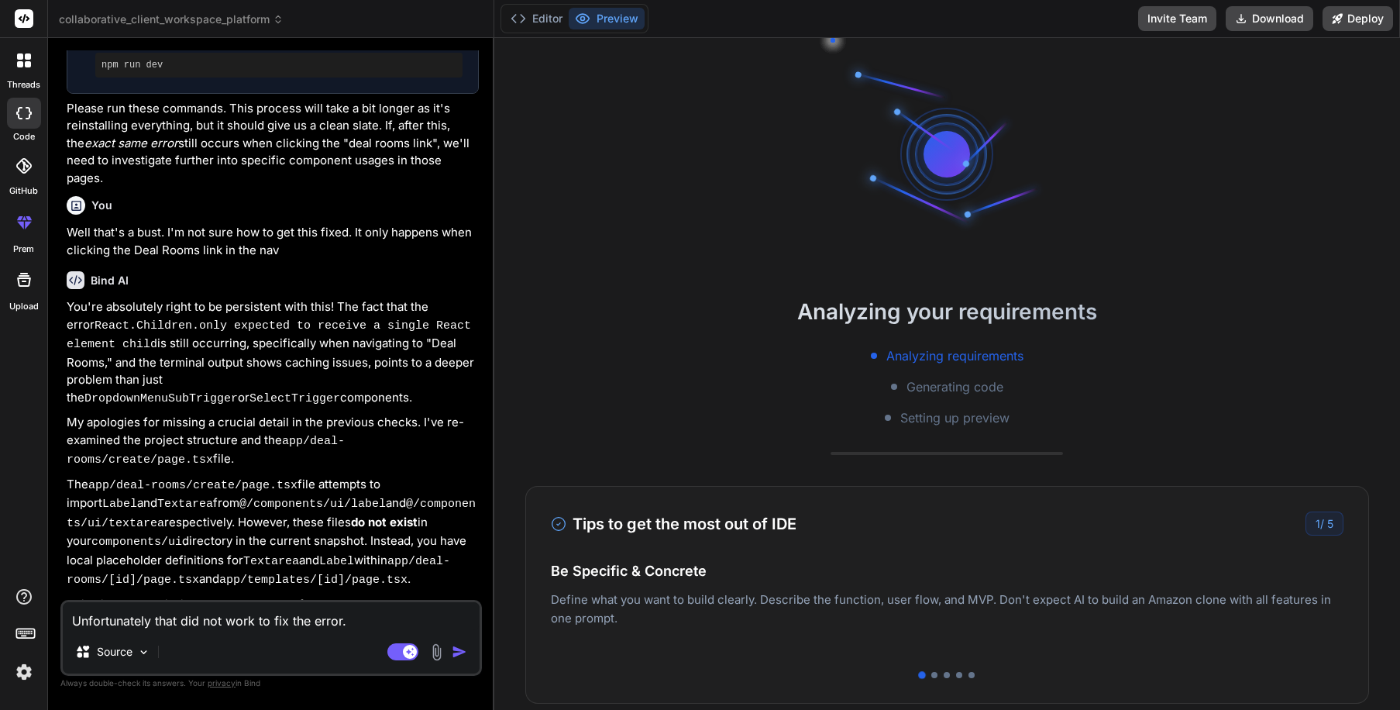
scroll to position [4556, 0]
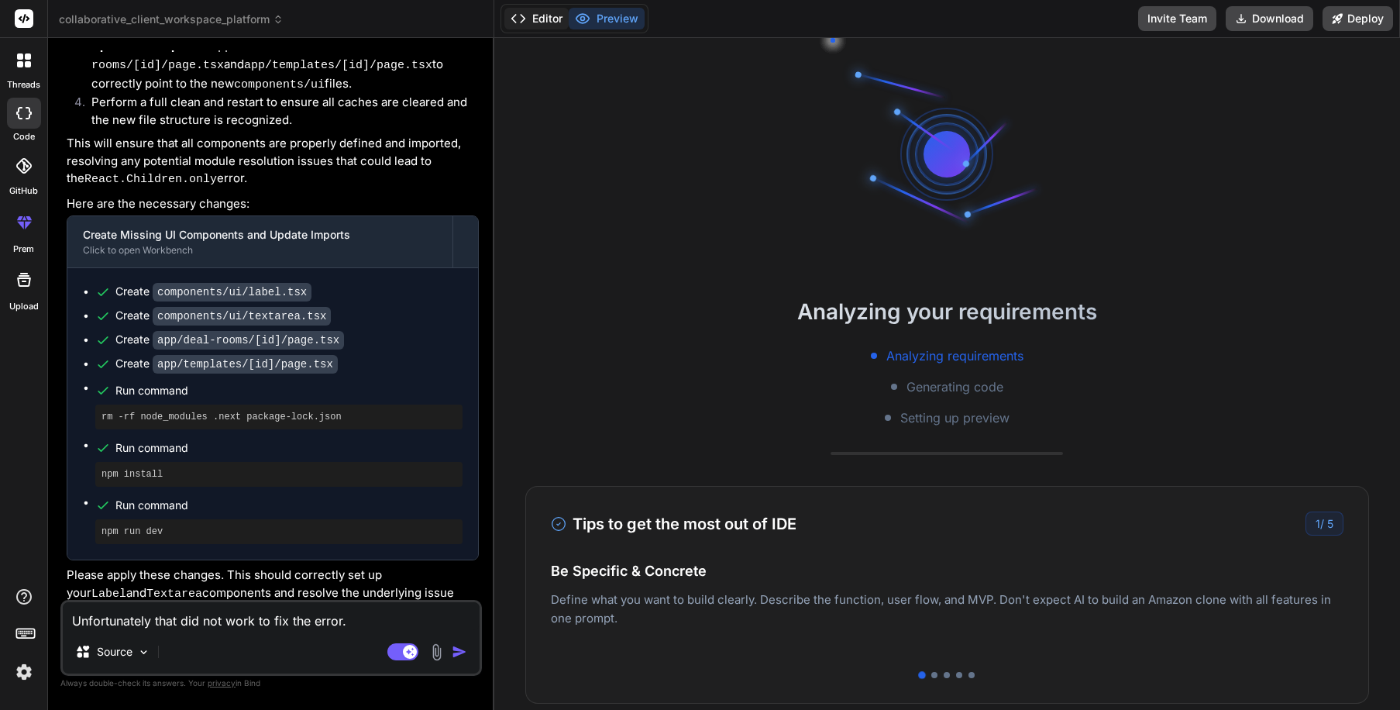
click at [545, 22] on button "Editor" at bounding box center [537, 19] width 64 height 22
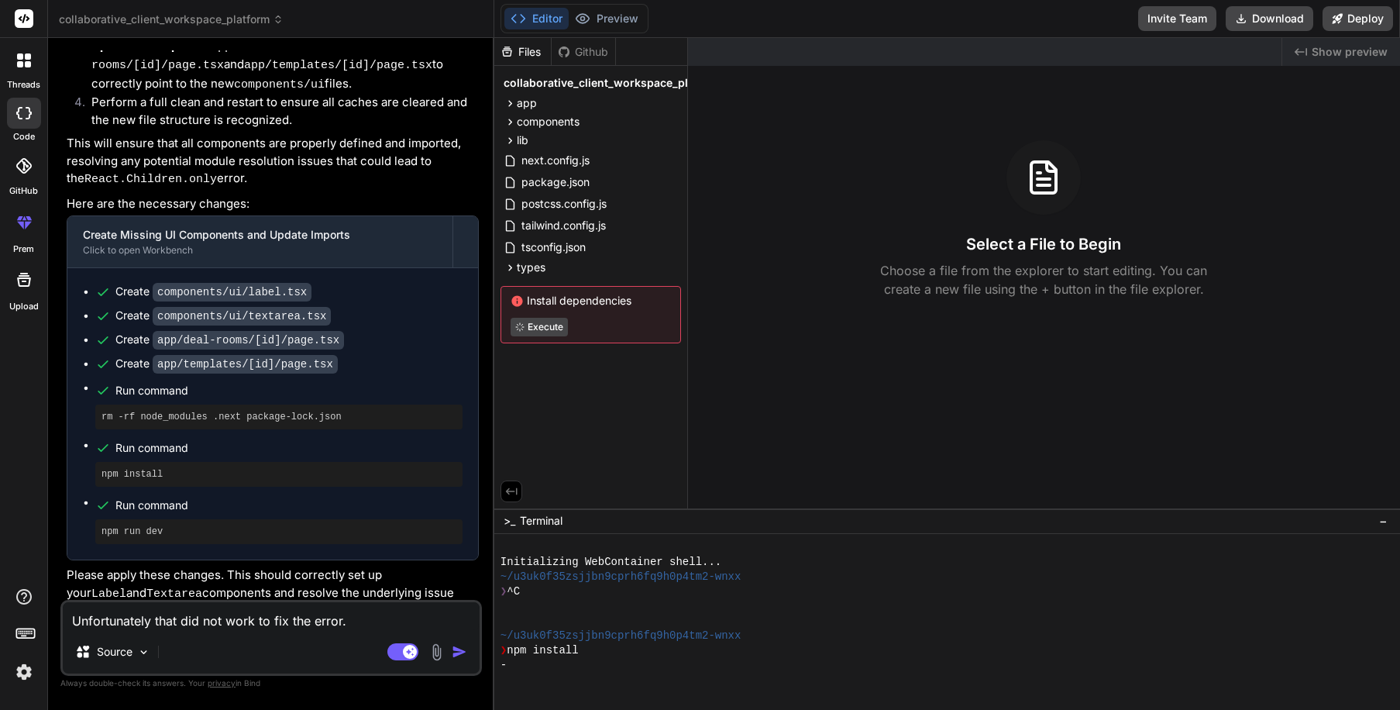
click at [615, 83] on span "collaborative_client_workspace_platform" at bounding box center [614, 82] width 220 height 15
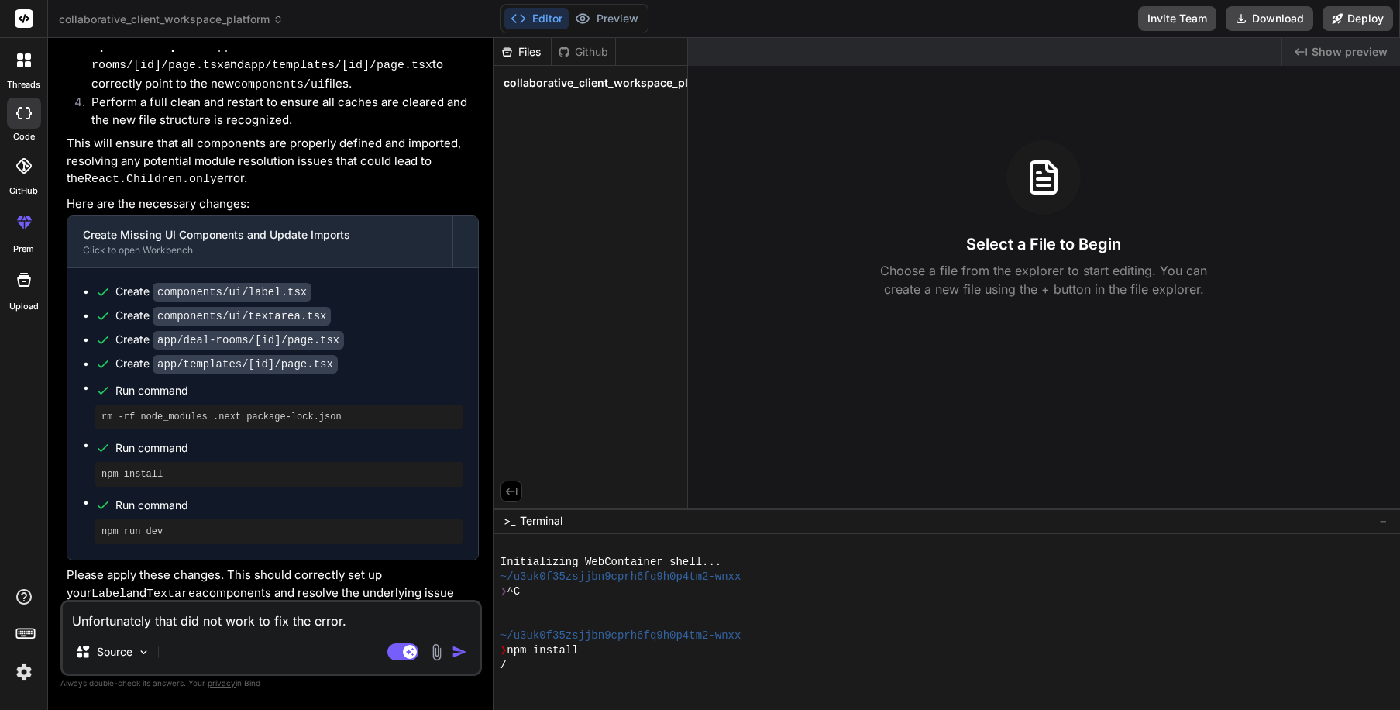
click at [615, 83] on span "collaborative_client_workspace_platform" at bounding box center [614, 82] width 220 height 15
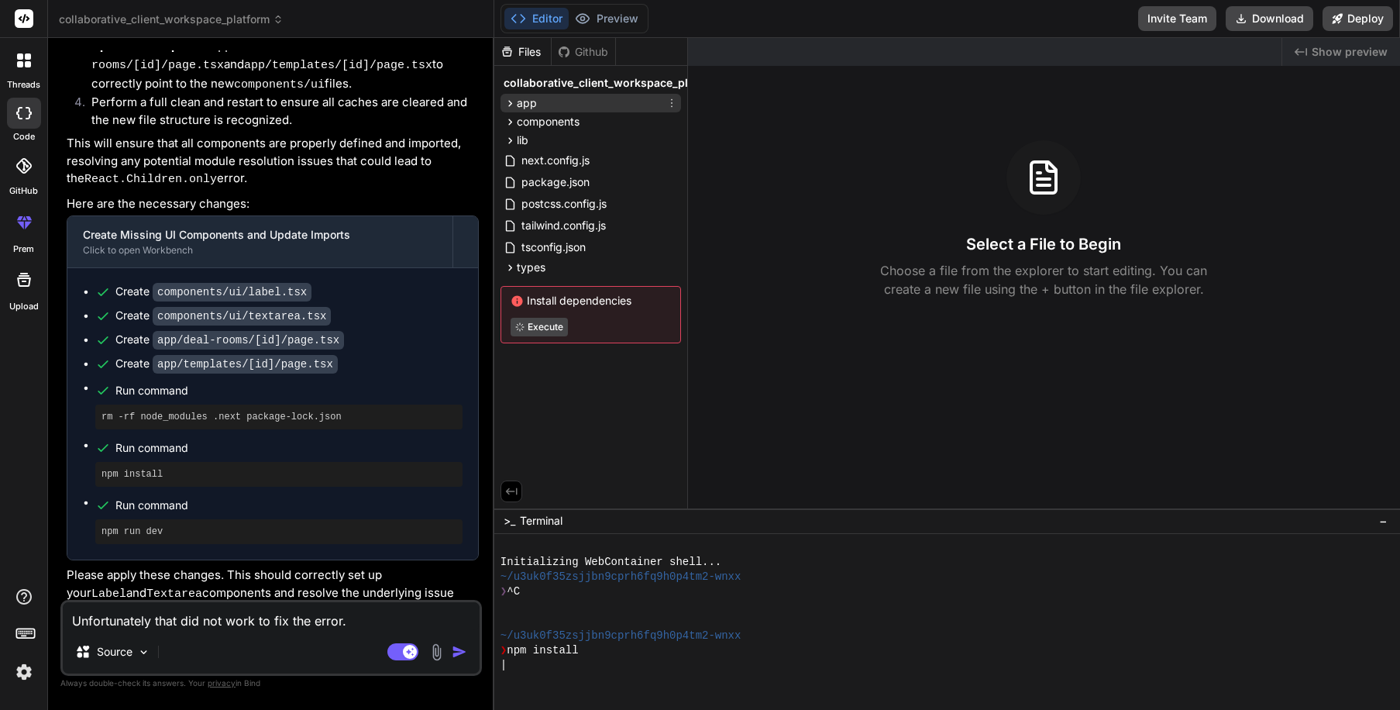
click at [594, 98] on div "app" at bounding box center [591, 103] width 181 height 19
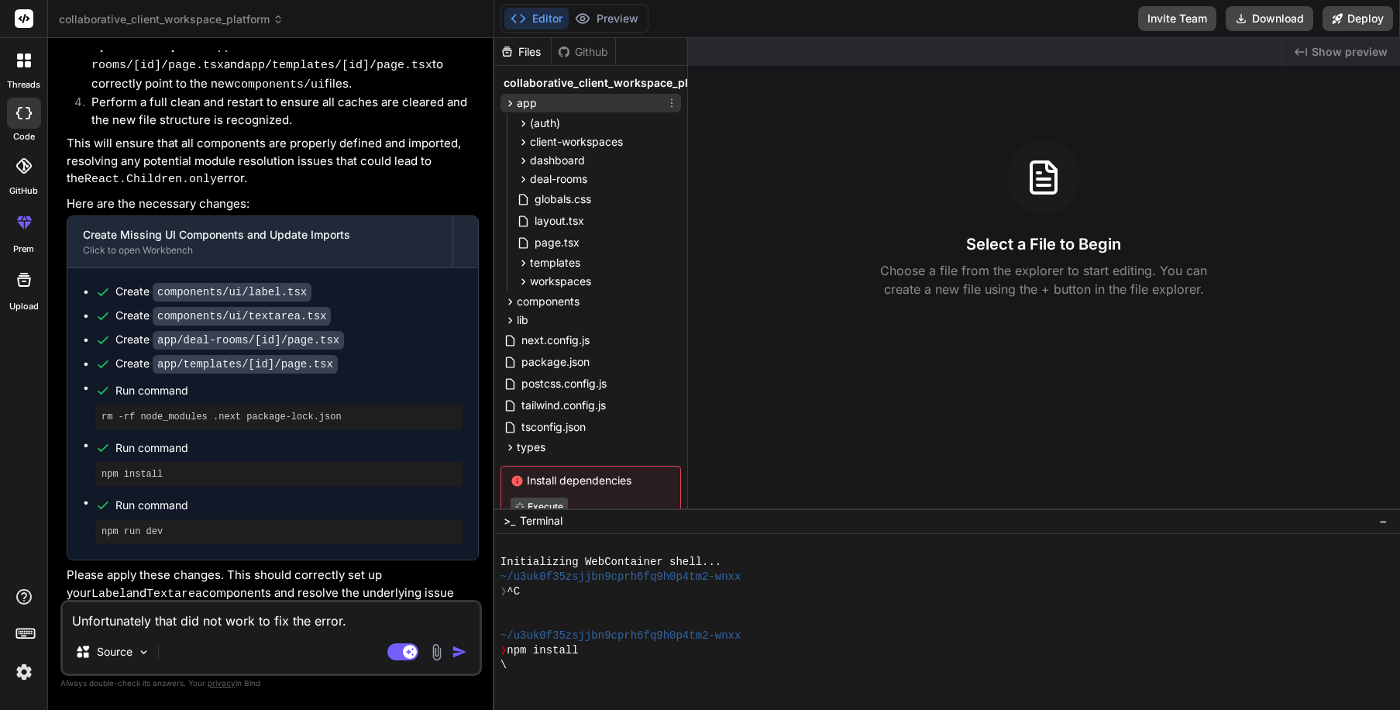
click at [594, 98] on div "app" at bounding box center [591, 103] width 181 height 19
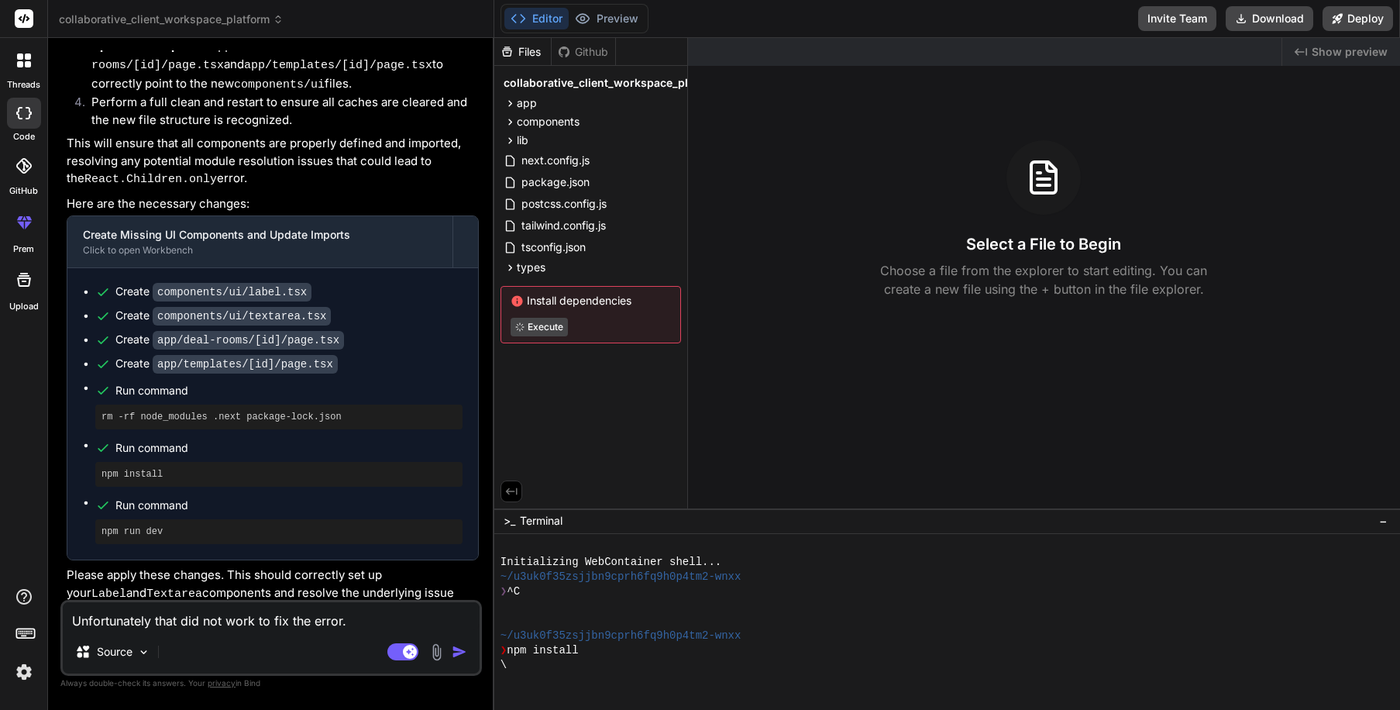
click at [580, 49] on div "Github" at bounding box center [584, 51] width 64 height 15
click at [560, 666] on div "-" at bounding box center [942, 665] width 882 height 15
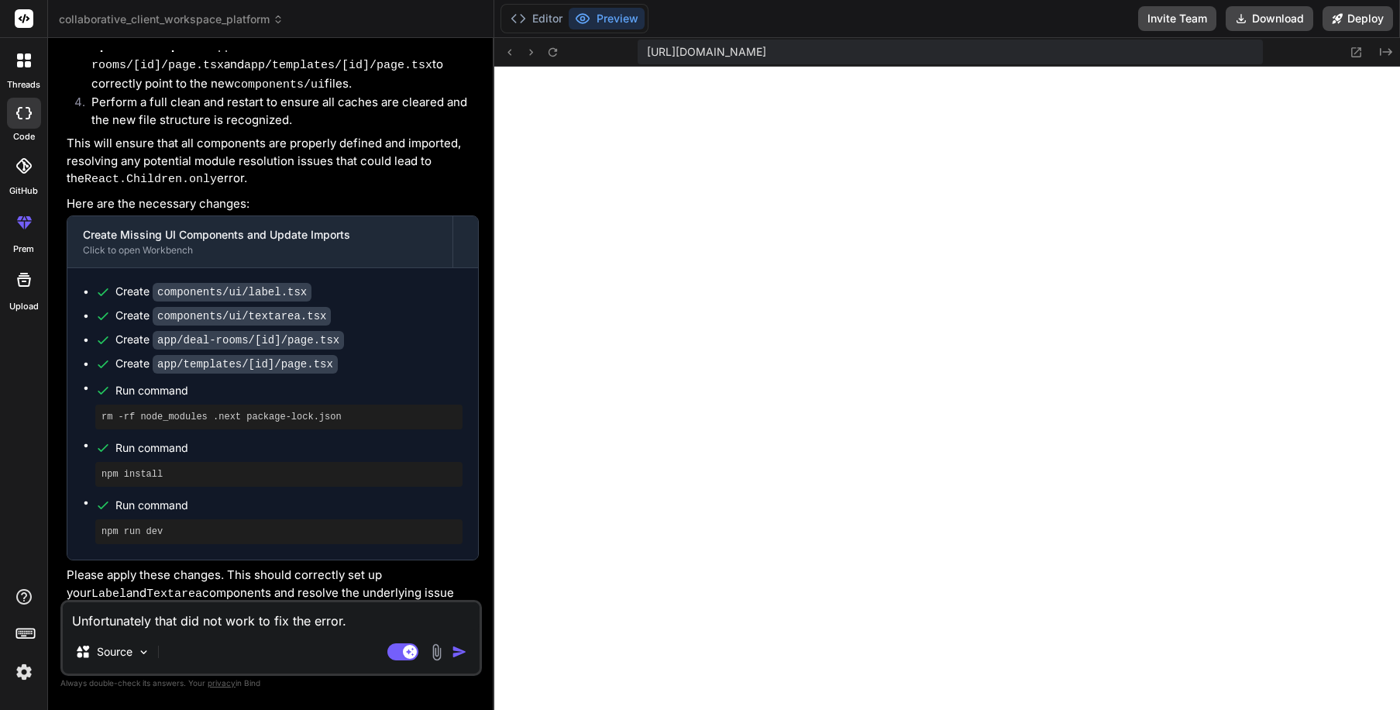
scroll to position [707, 0]
click at [536, 22] on button "Editor" at bounding box center [537, 19] width 64 height 22
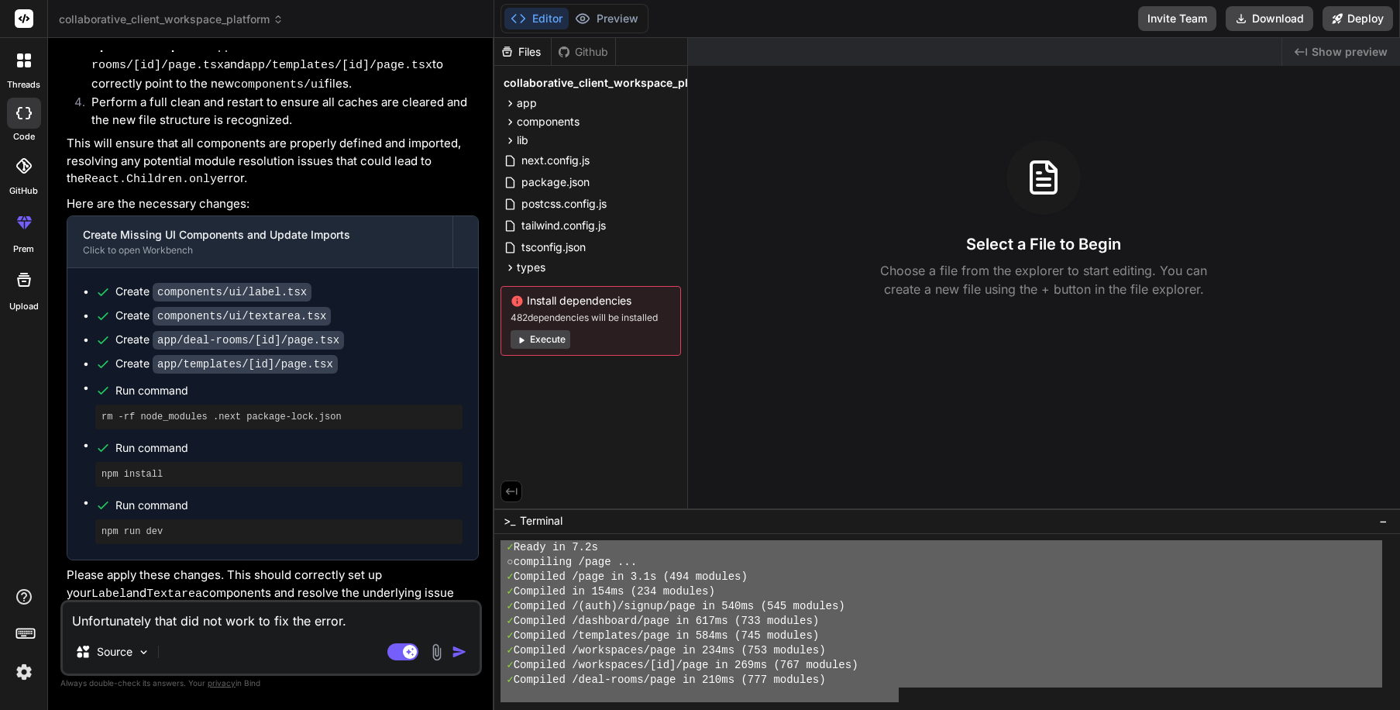
drag, startPoint x: 500, startPoint y: 579, endPoint x: 900, endPoint y: 691, distance: 415.2
click at [366, 615] on textarea "Unfortunately that did not work to fix the error." at bounding box center [271, 616] width 417 height 28
type textarea "x"
type textarea "Unfortunately that did not work to fix the error."
type textarea "x"
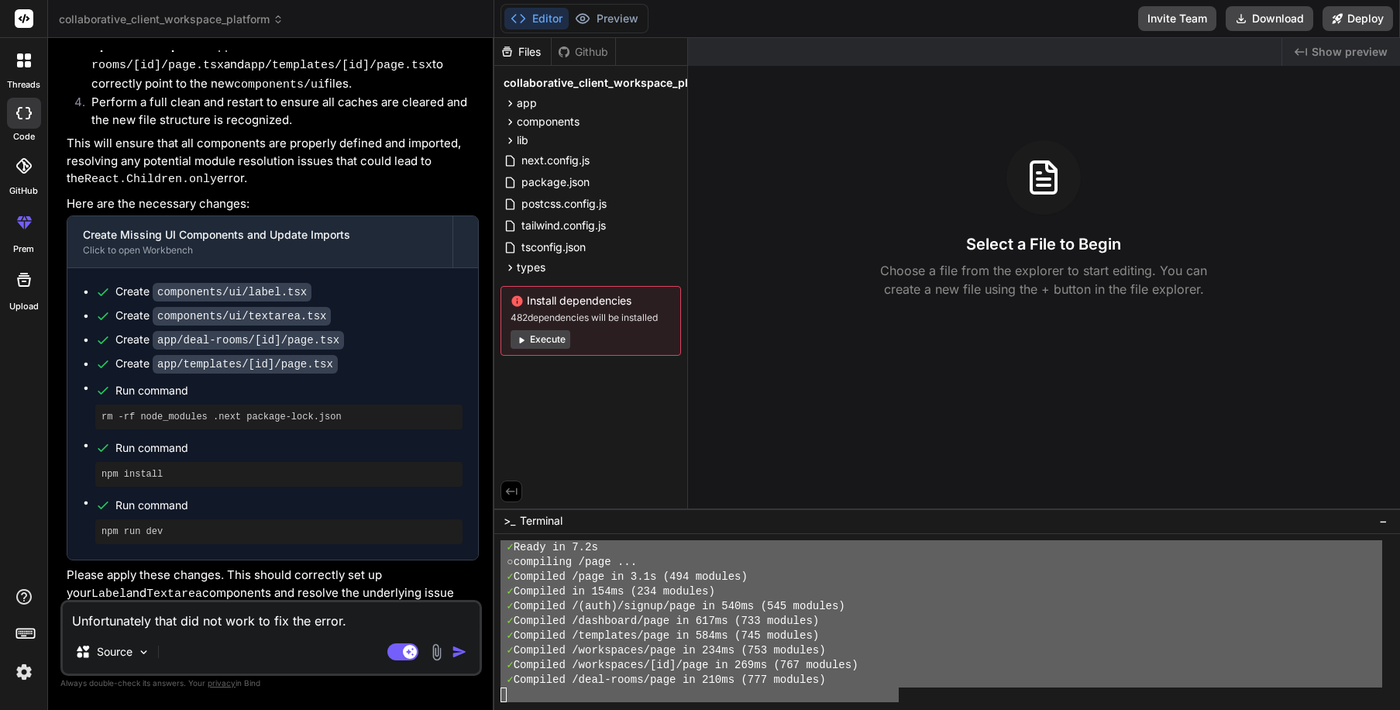
type textarea "Unfortunately that did not work to fix the error. T"
type textarea "x"
type textarea "Unfortunately that did not work to fix the error. Th"
type textarea "x"
type textarea "Unfortunately that did not work to fix the error. Thi"
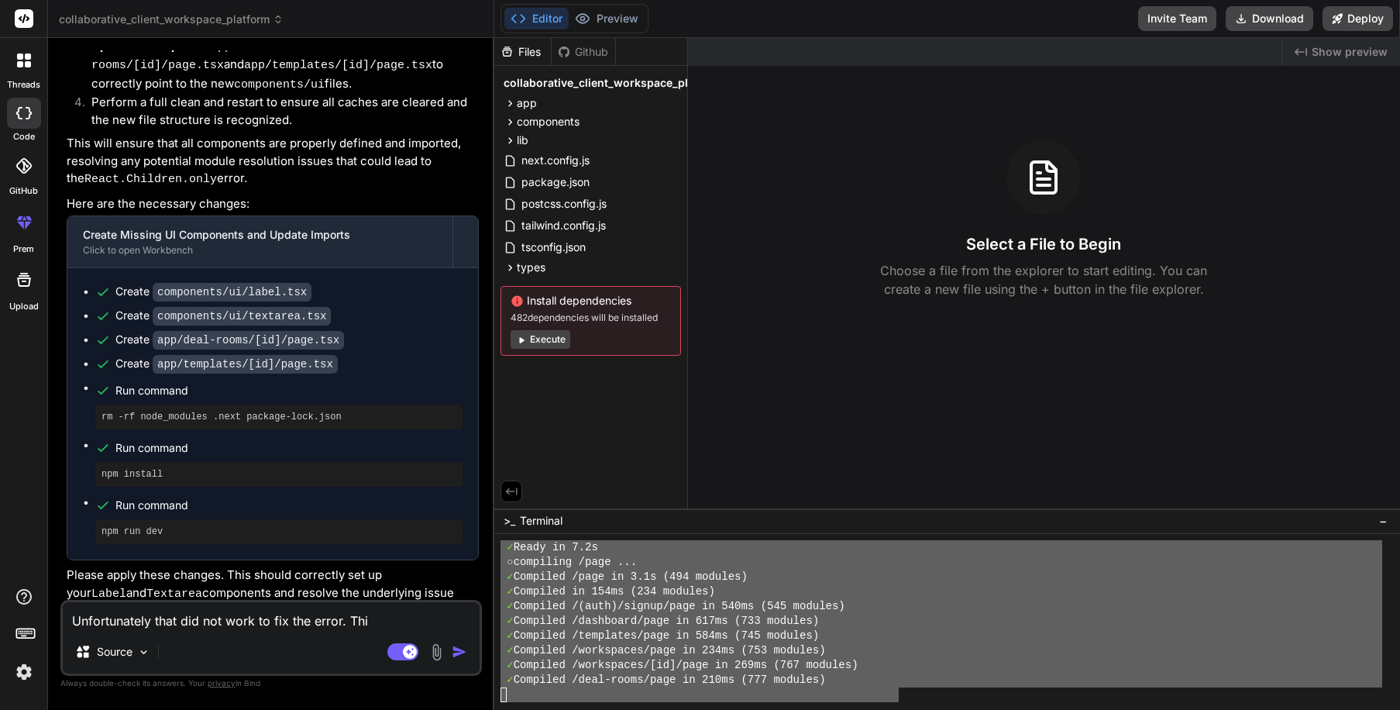
type textarea "x"
type textarea "Unfortunately that did not work to fix the error. This"
type textarea "x"
type textarea "Unfortunately that did not work to fix the error. This"
type textarea "x"
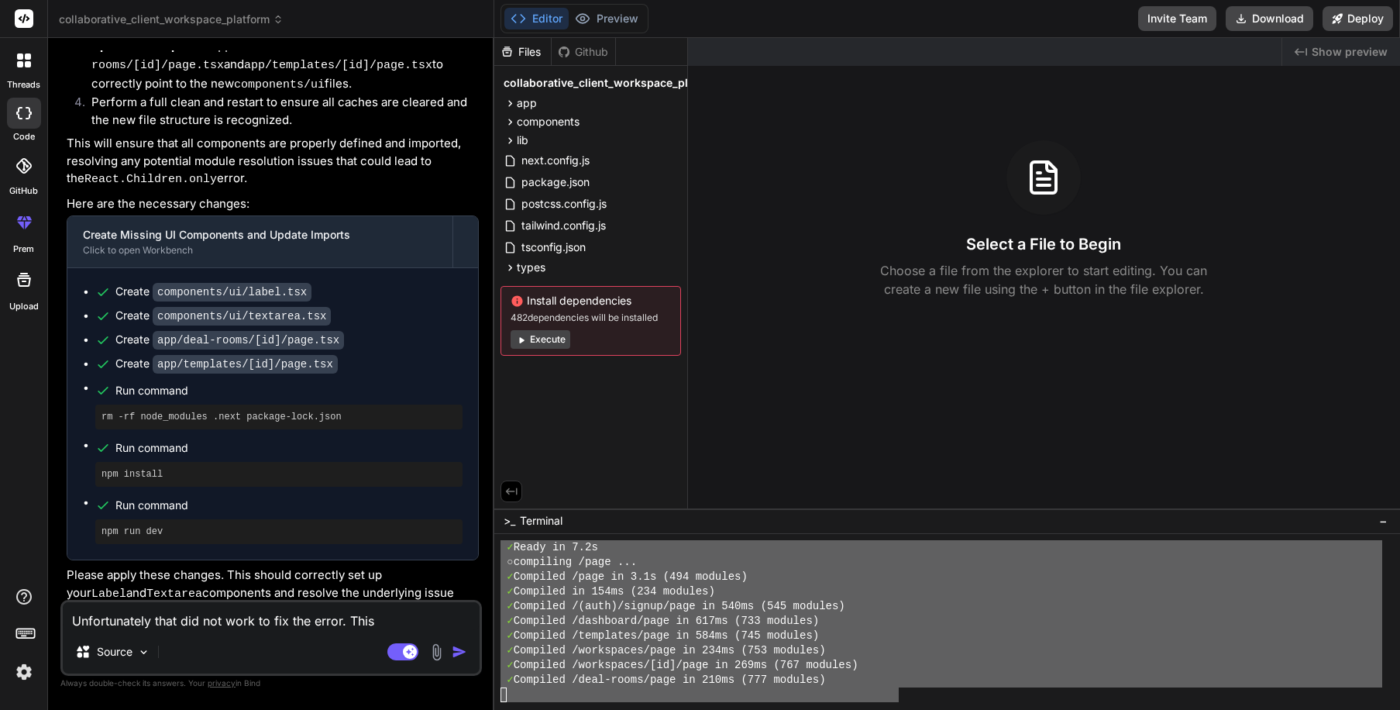
type textarea "Unfortunately that did not work to fix the error. This i"
type textarea "x"
type textarea "Unfortunately that did not work to fix the error. This is"
type textarea "x"
type textarea "Unfortunately that did not work to fix the error. This is"
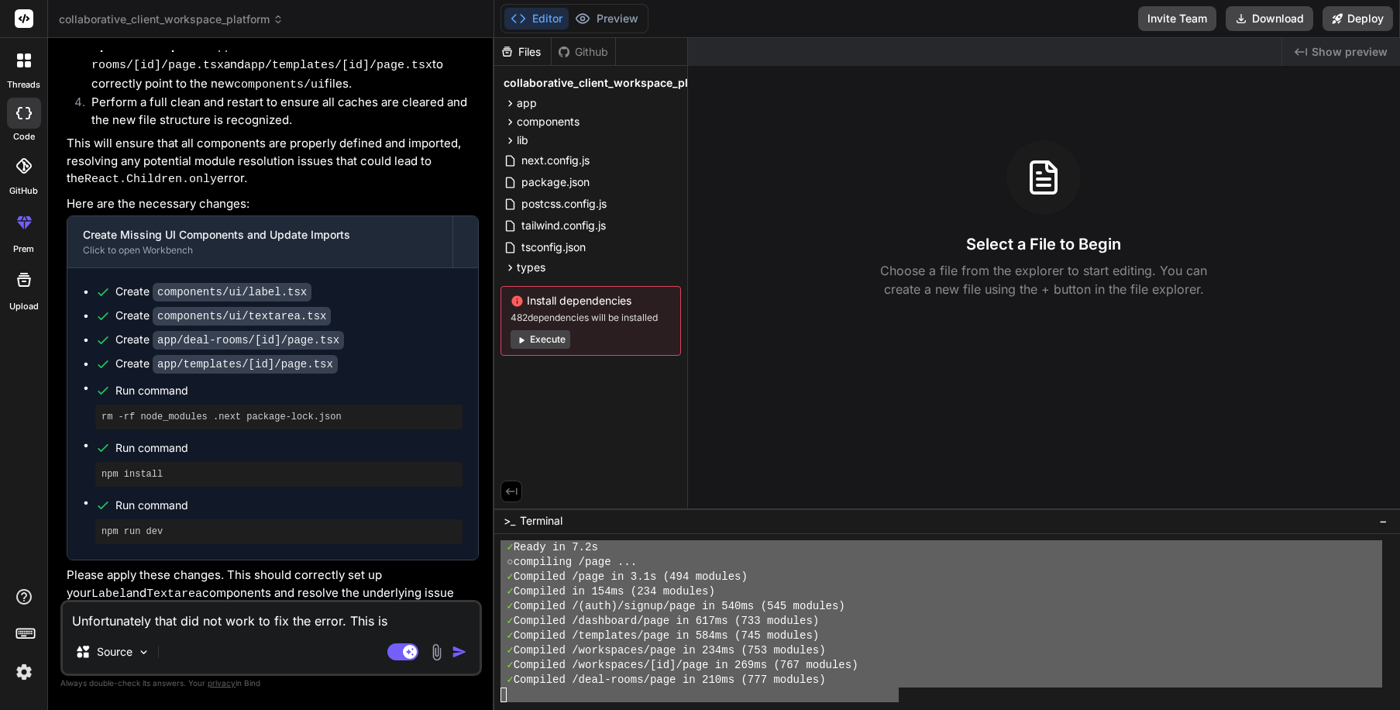
type textarea "x"
type textarea "Unfortunately that did not work to fix the error. This is w"
type textarea "x"
type textarea "Unfortunately that did not work to fix the error. This is wh"
type textarea "x"
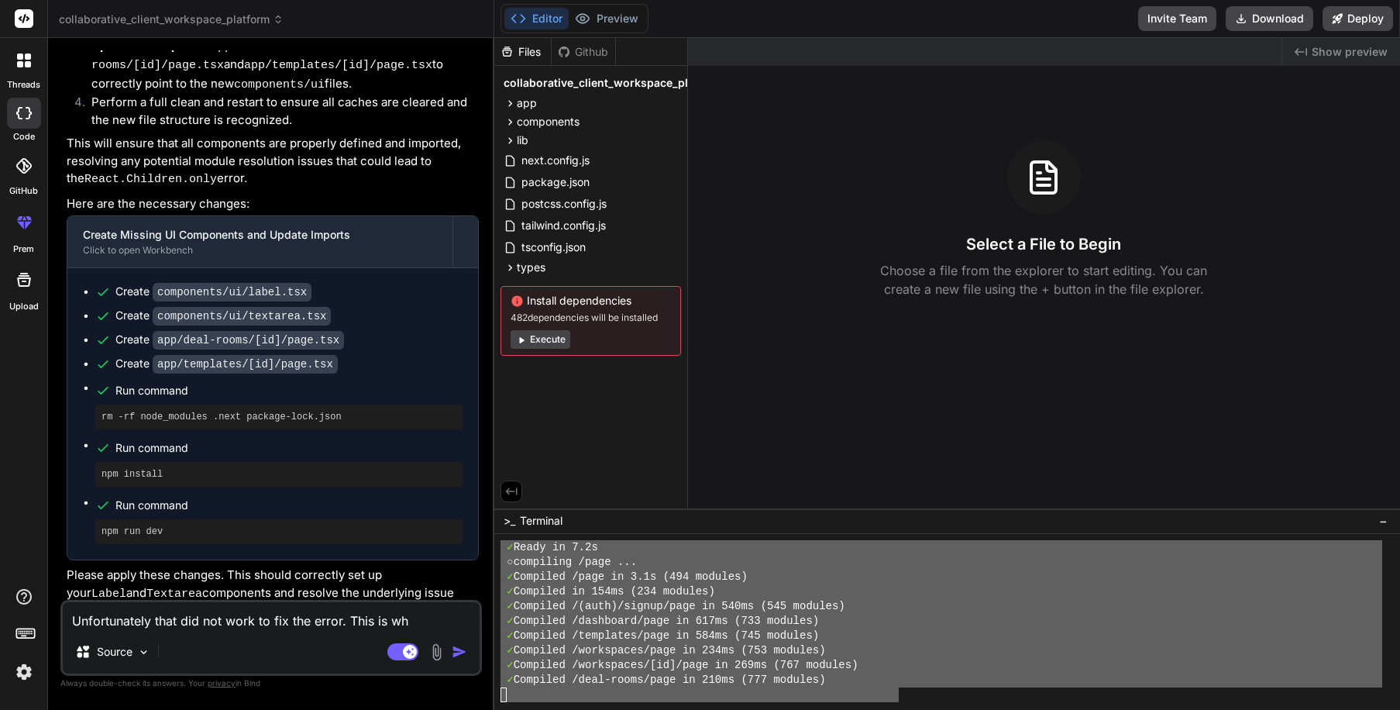
type textarea "Unfortunately that did not work to fix the error. This is wha"
type textarea "x"
type textarea "Unfortunately that did not work to fix the error. This is what"
type textarea "x"
type textarea "Unfortunately that did not work to fix the error. This is what'"
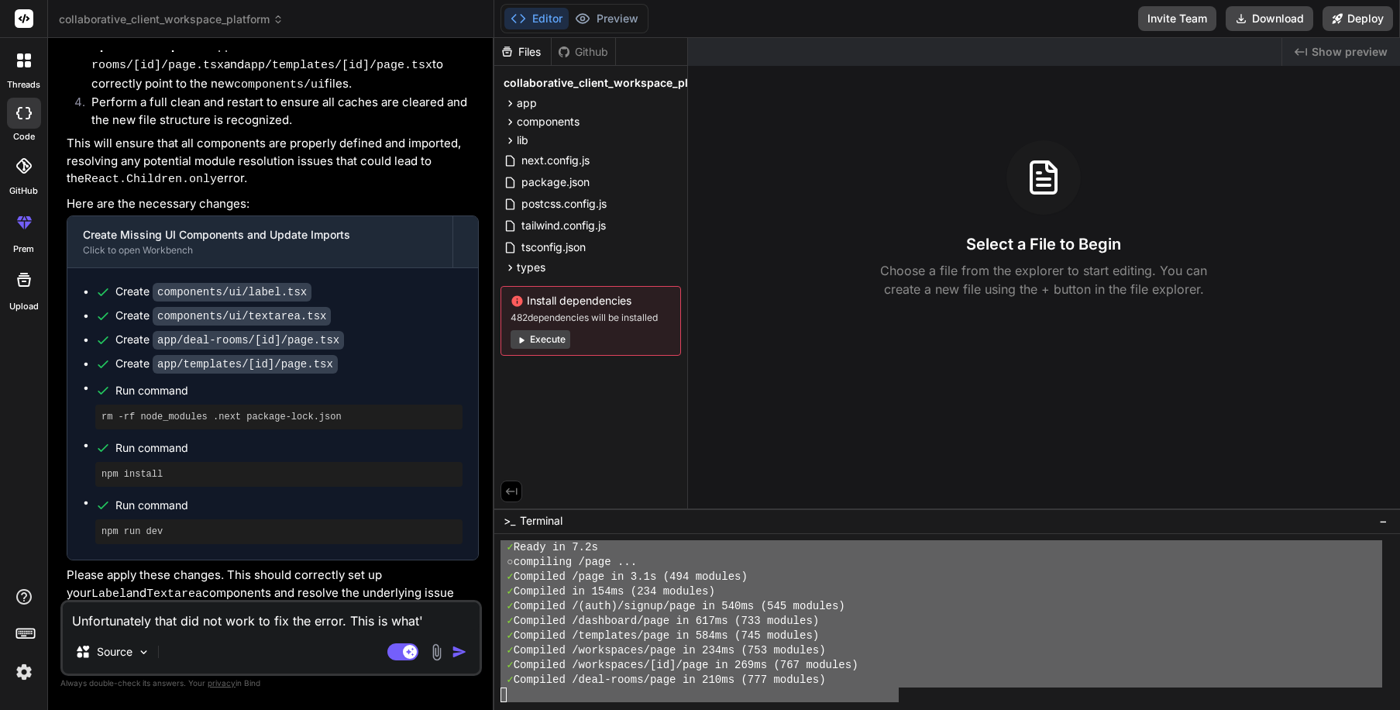
type textarea "x"
type textarea "Unfortunately that did not work to fix the error. This is what's"
type textarea "x"
type textarea "Unfortunately that did not work to fix the error. This is what's"
type textarea "x"
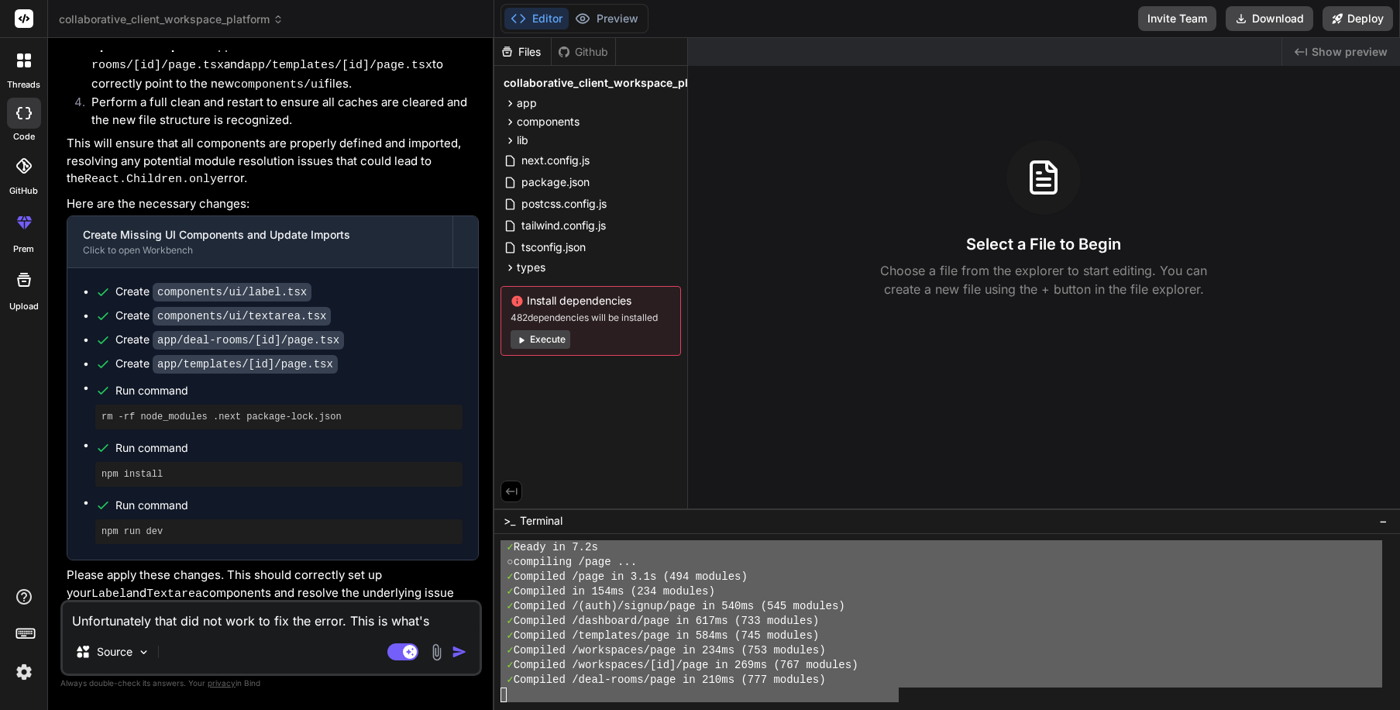
type textarea "Unfortunately that did not work to fix the error. This is what's i"
type textarea "x"
type textarea "Unfortunately that did not work to fix the error. This is what's in"
type textarea "x"
type textarea "Unfortunately that did not work to fix the error. This is what's in t"
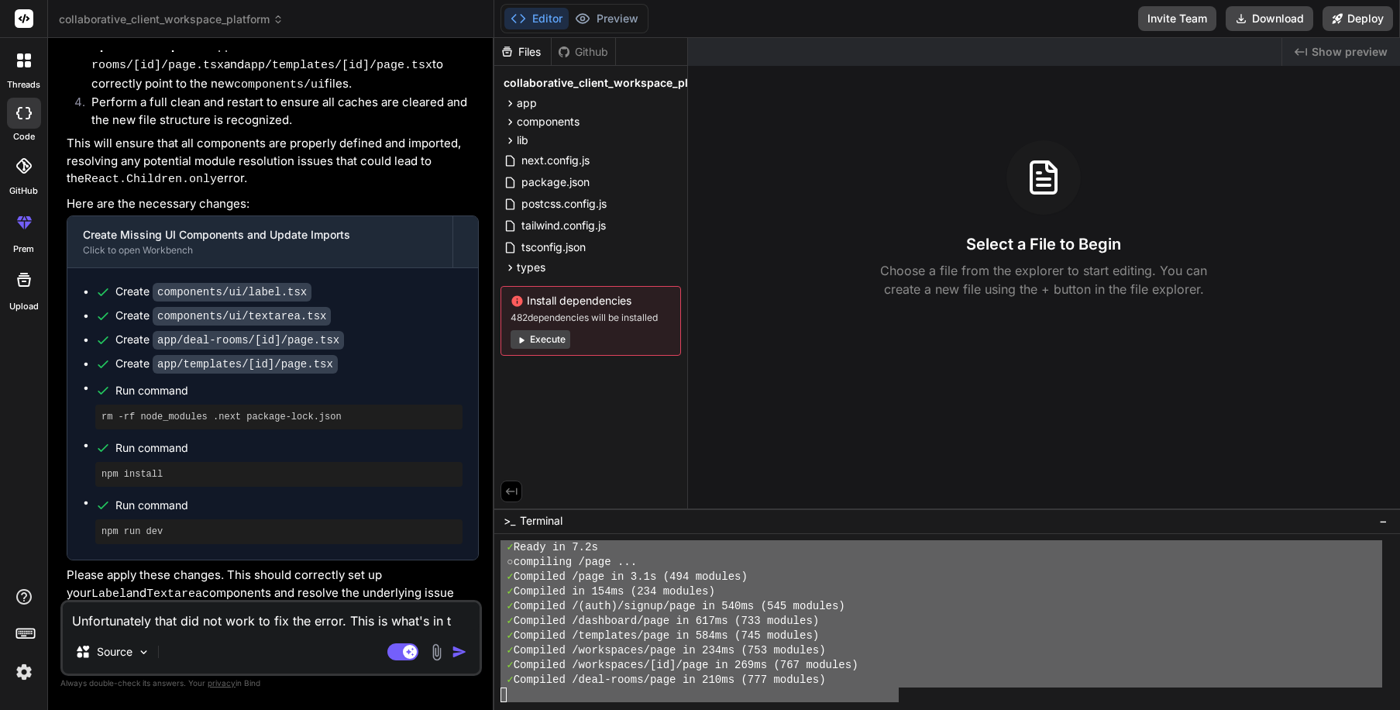
type textarea "x"
type textarea "Unfortunately that did not work to fix the error. This is what's in th"
type textarea "x"
type textarea "Unfortunately that did not work to fix the error. This is what's in the"
type textarea "x"
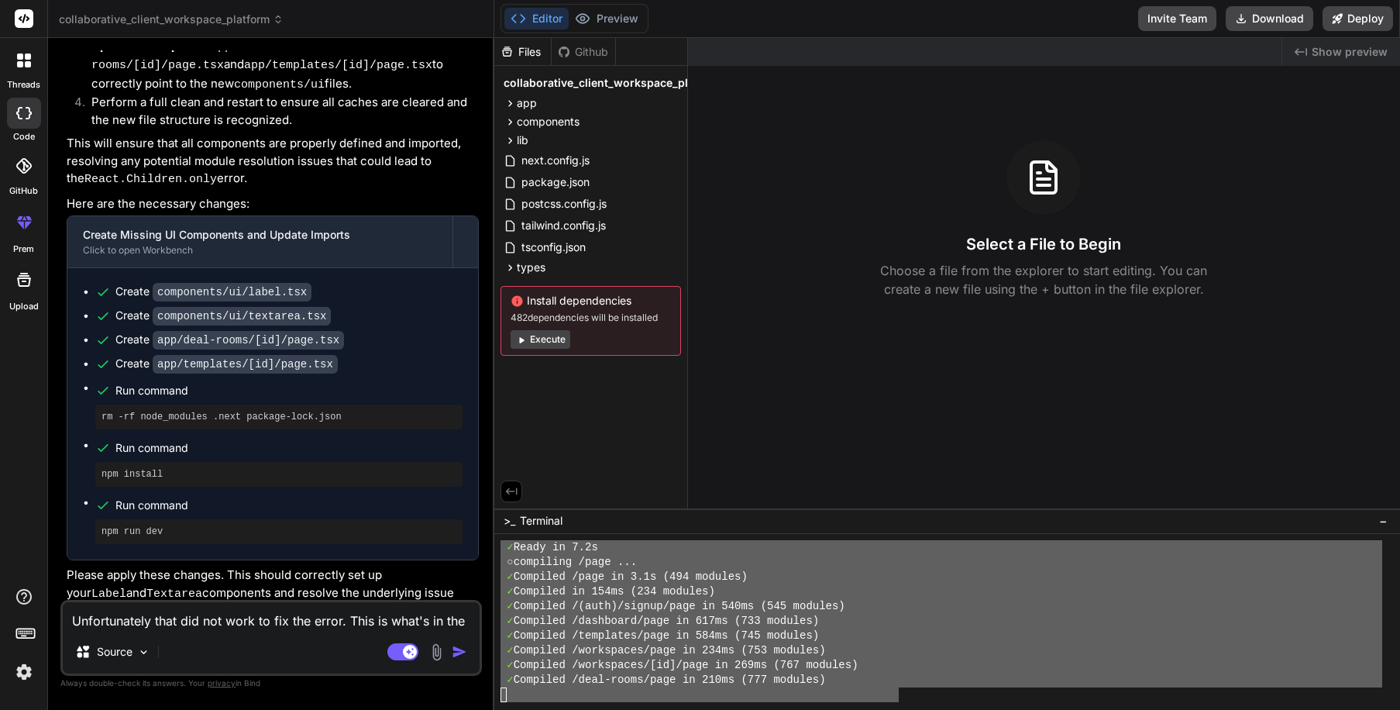
type textarea "Unfortunately that did not work to fix the error. This is what's in the"
type textarea "x"
type textarea "Unfortunately that did not work to fix the error. This is what's in the t"
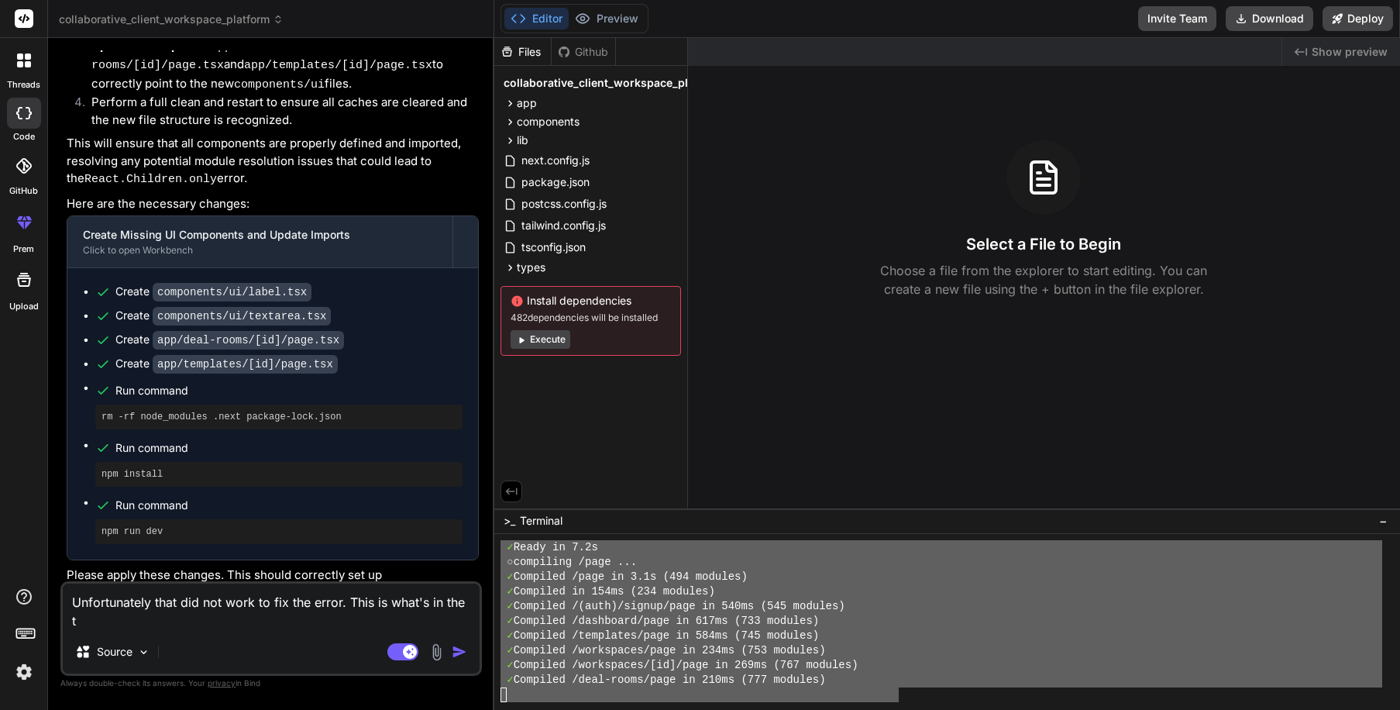
type textarea "x"
type textarea "Unfortunately that did not work to fix the error. This is what's in the te"
type textarea "x"
type textarea "Unfortunately that did not work to fix the error. This is what's in the ter"
type textarea "x"
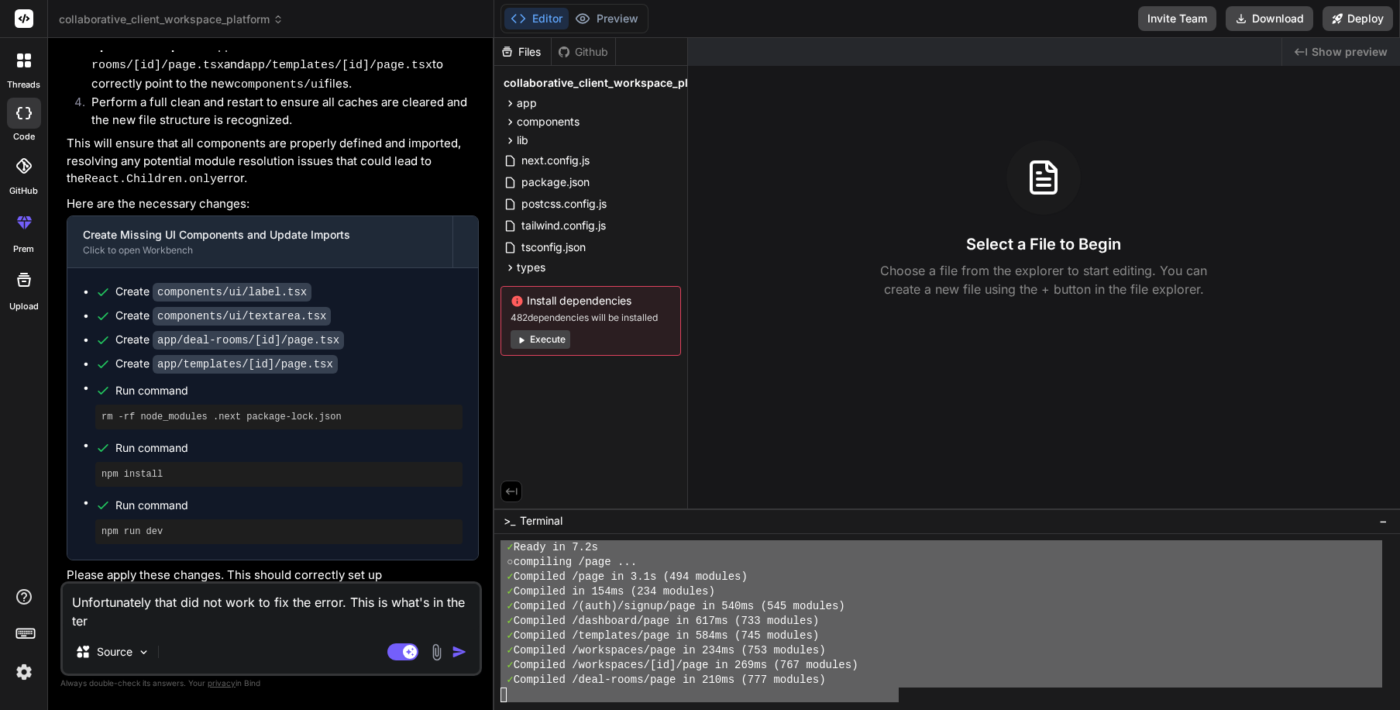
type textarea "Unfortunately that did not work to fix the error. This is what's in the term"
type textarea "x"
type textarea "Unfortunately that did not work to fix the error. This is what's in the termi"
type textarea "x"
type textarea "Unfortunately that did not work to fix the error. This is what's in the termin"
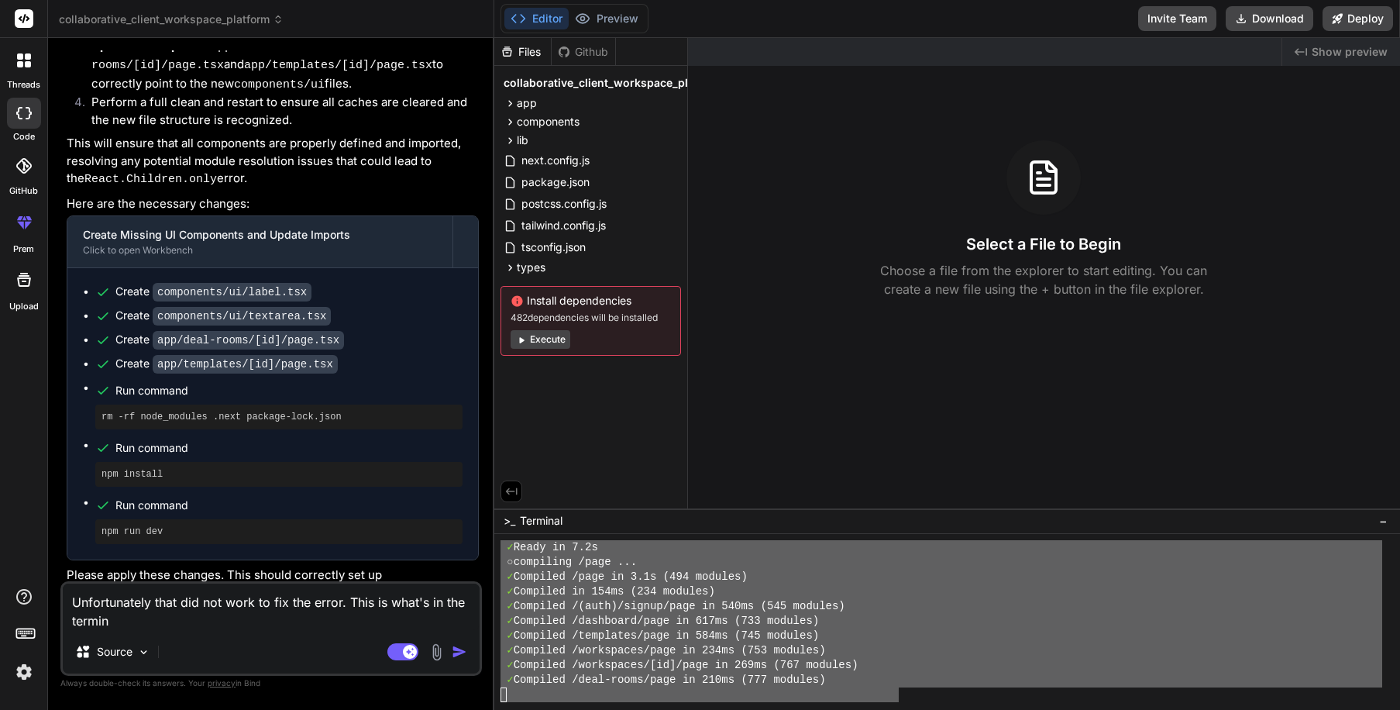
type textarea "x"
type textarea "Unfortunately that did not work to fix the error. This is what's in the termina"
type textarea "x"
type textarea "Unfortunately that did not work to fix the error. This is what's in the terminal"
type textarea "x"
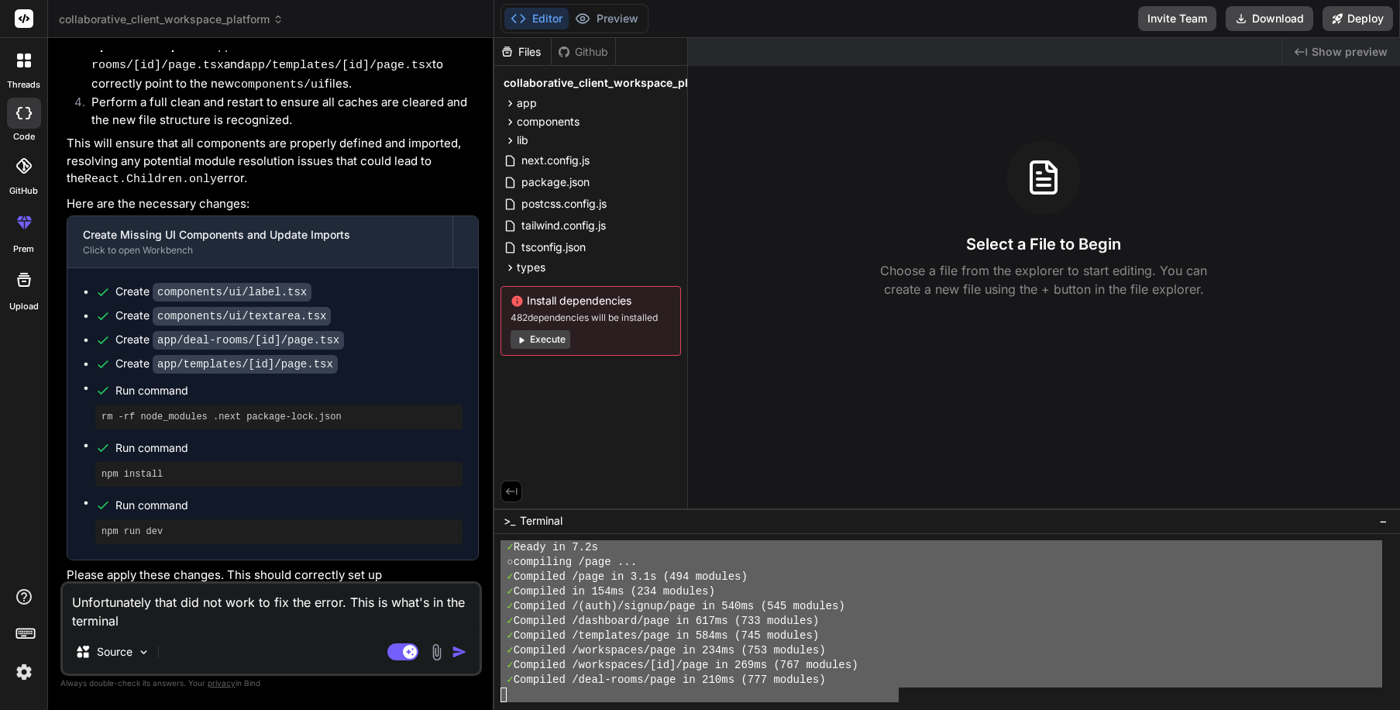
type textarea "Unfortunately that did not work to fix the error. This is what's in the termina…"
type textarea "x"
type textarea "Unfortunately that did not work to fix the error. This is what's in the termina…"
paste textarea "❯ lor ipsumdo sit amet consectetu adipisci@2.9.2: Elit seddoe te inc utlaboree,…"
type textarea "x"
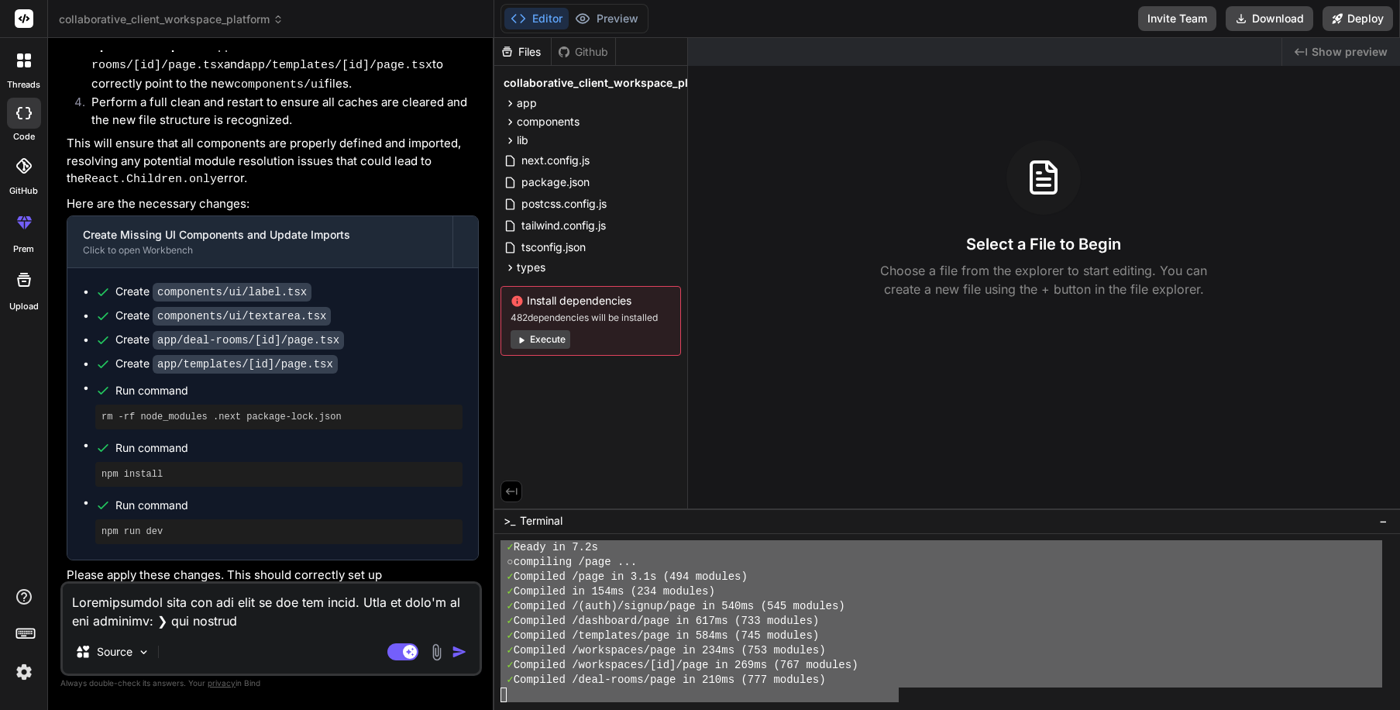
scroll to position [1247, 0]
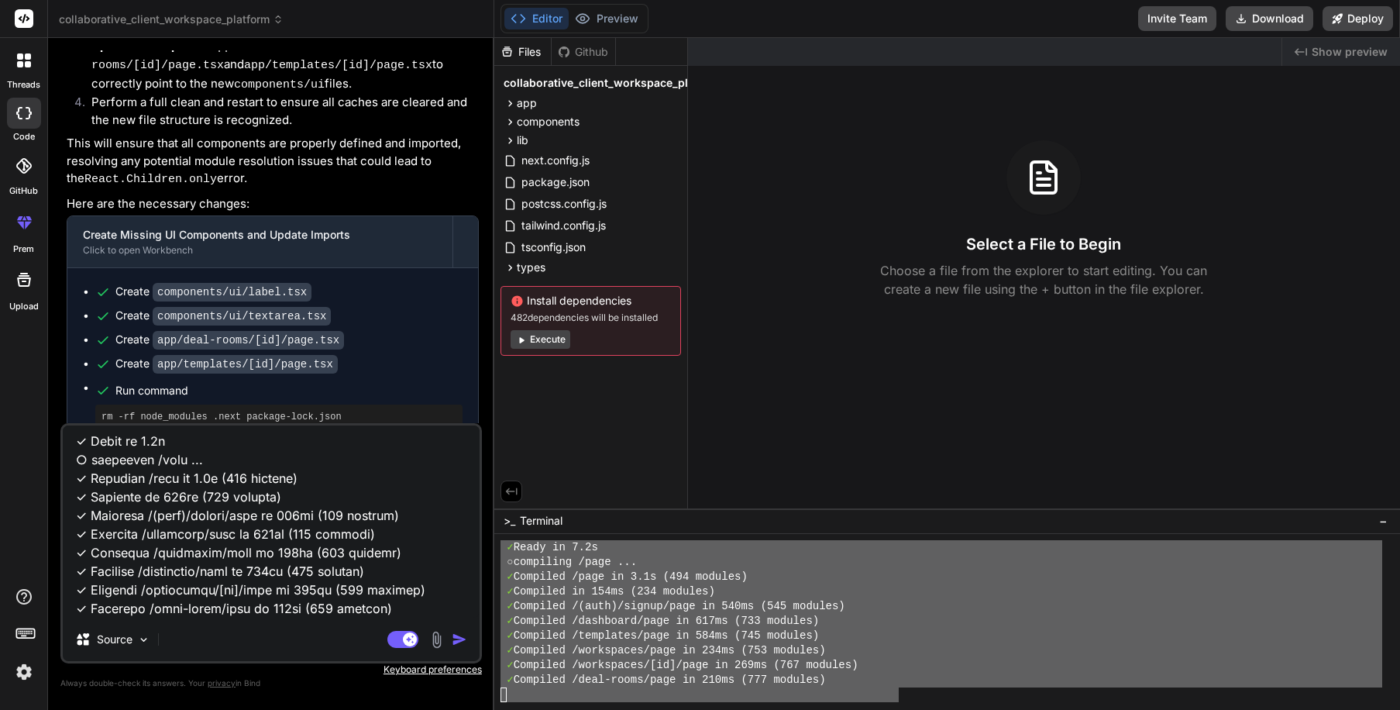
type textarea "Loremipsumdol sita con adi elit se doe tem incid. Utla et dolo'm al eni adminim…"
click at [469, 640] on button "button" at bounding box center [463, 639] width 22 height 15
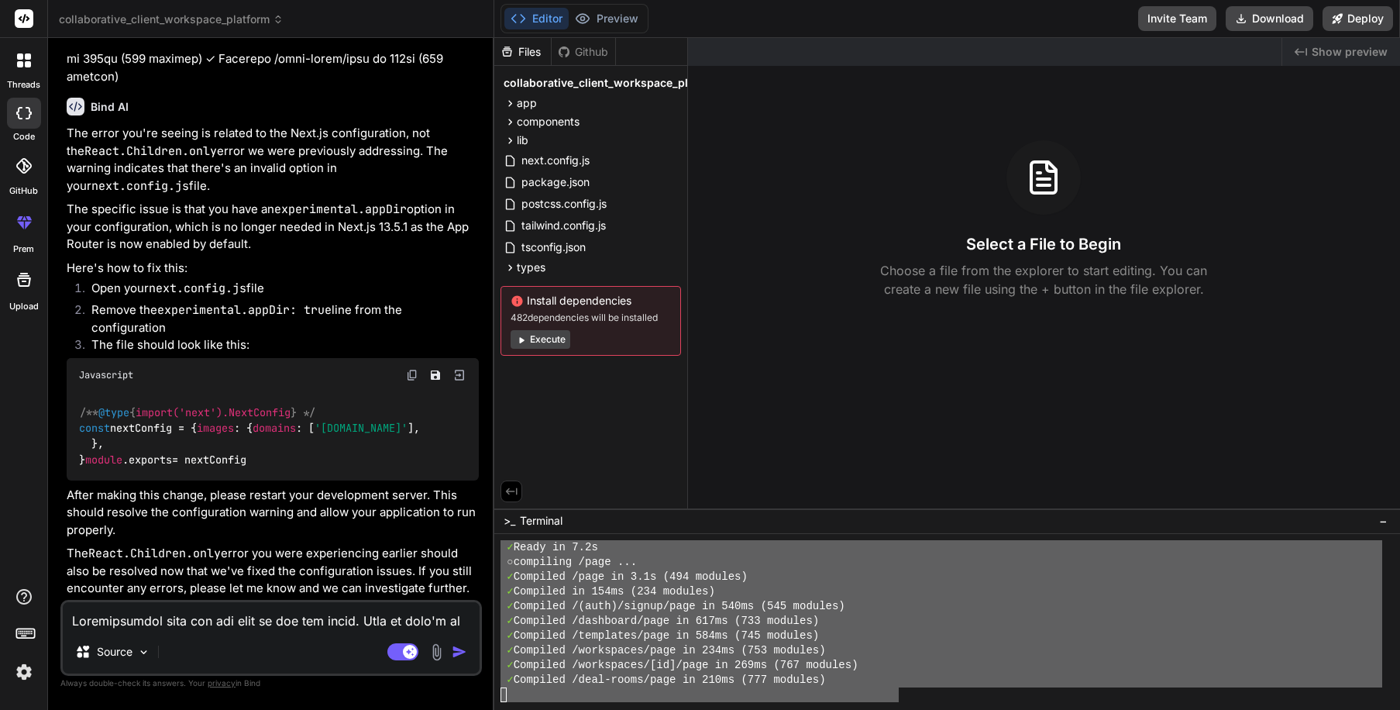
scroll to position [6020, 0]
click at [859, 695] on div at bounding box center [942, 694] width 882 height 15
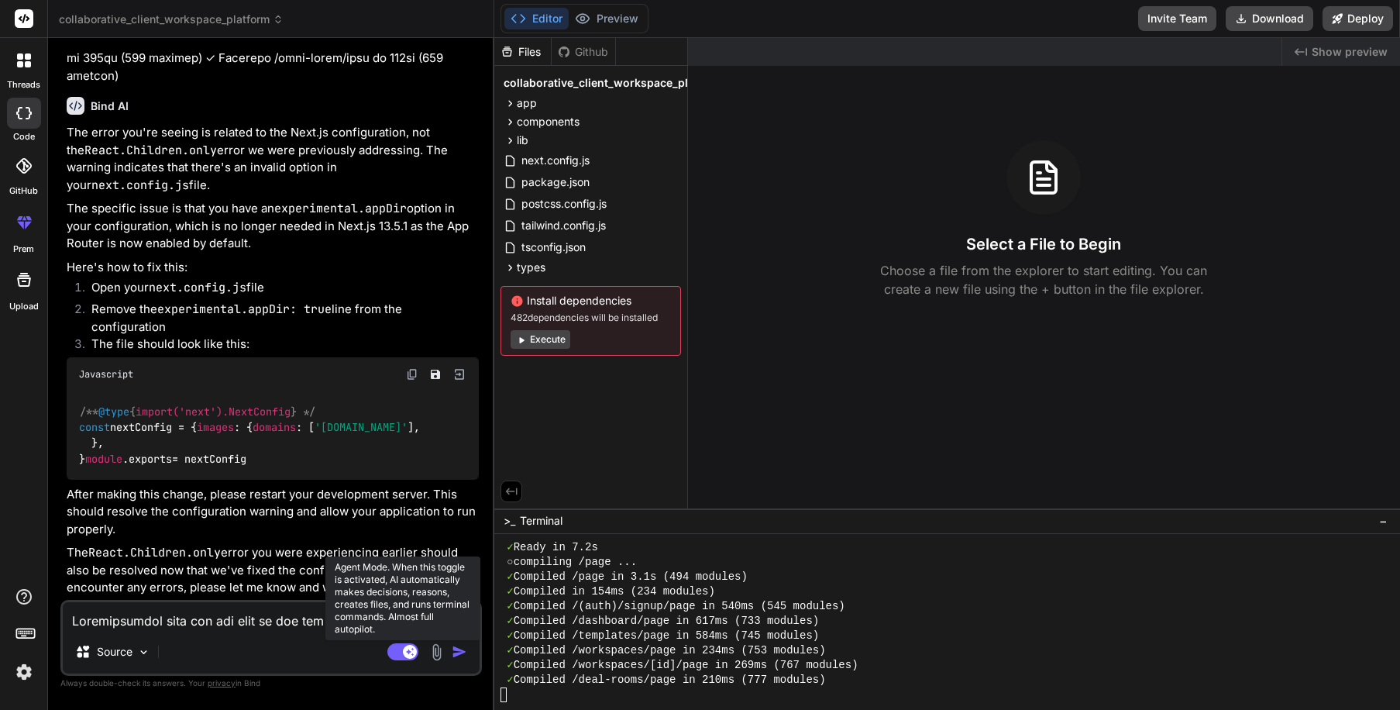
click at [405, 650] on rect at bounding box center [410, 652] width 14 height 14
type textarea "x"
click at [288, 656] on div "Source" at bounding box center [271, 654] width 417 height 37
click at [288, 624] on textarea at bounding box center [271, 616] width 417 height 28
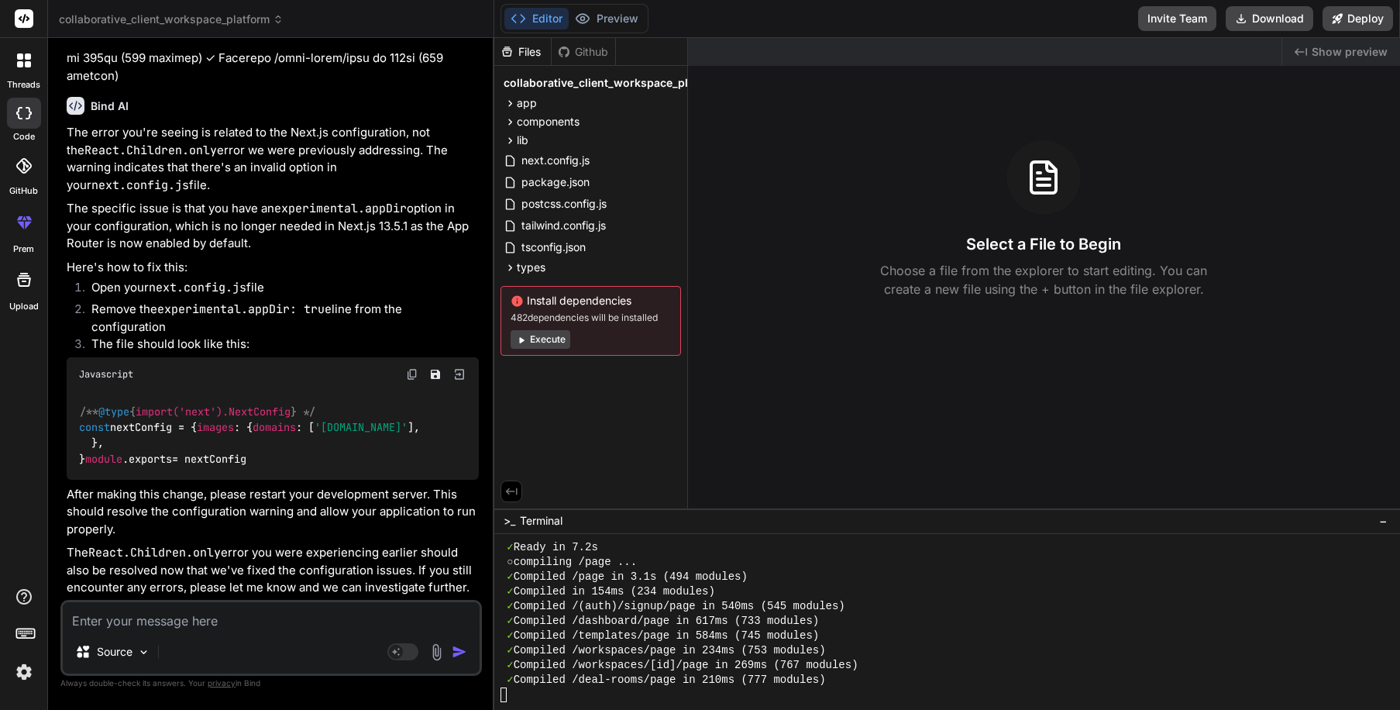
type textarea "x"
type textarea "C"
type textarea "x"
type textarea "Ca"
type textarea "x"
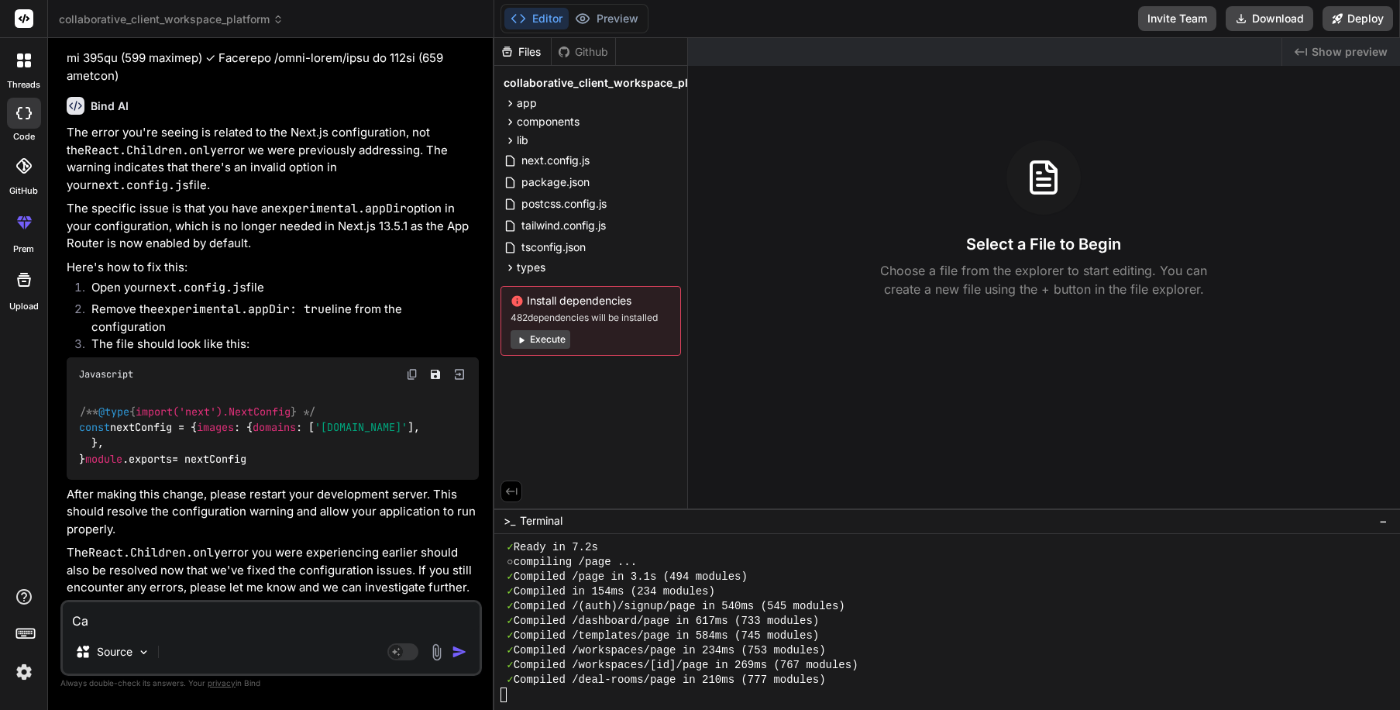
type textarea "Can"
type textarea "x"
type textarea "Can"
type textarea "x"
type textarea "Can y"
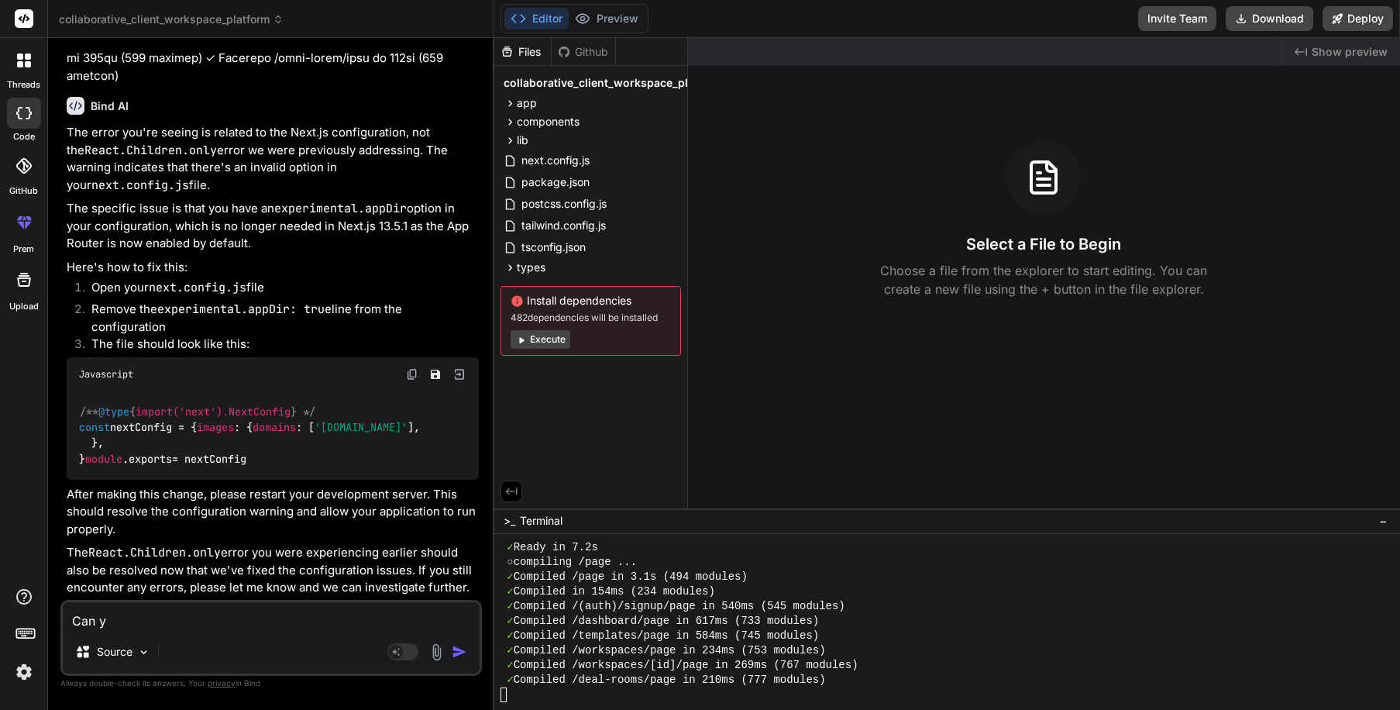
type textarea "x"
type textarea "Can yo"
type textarea "x"
type textarea "Can you"
type textarea "x"
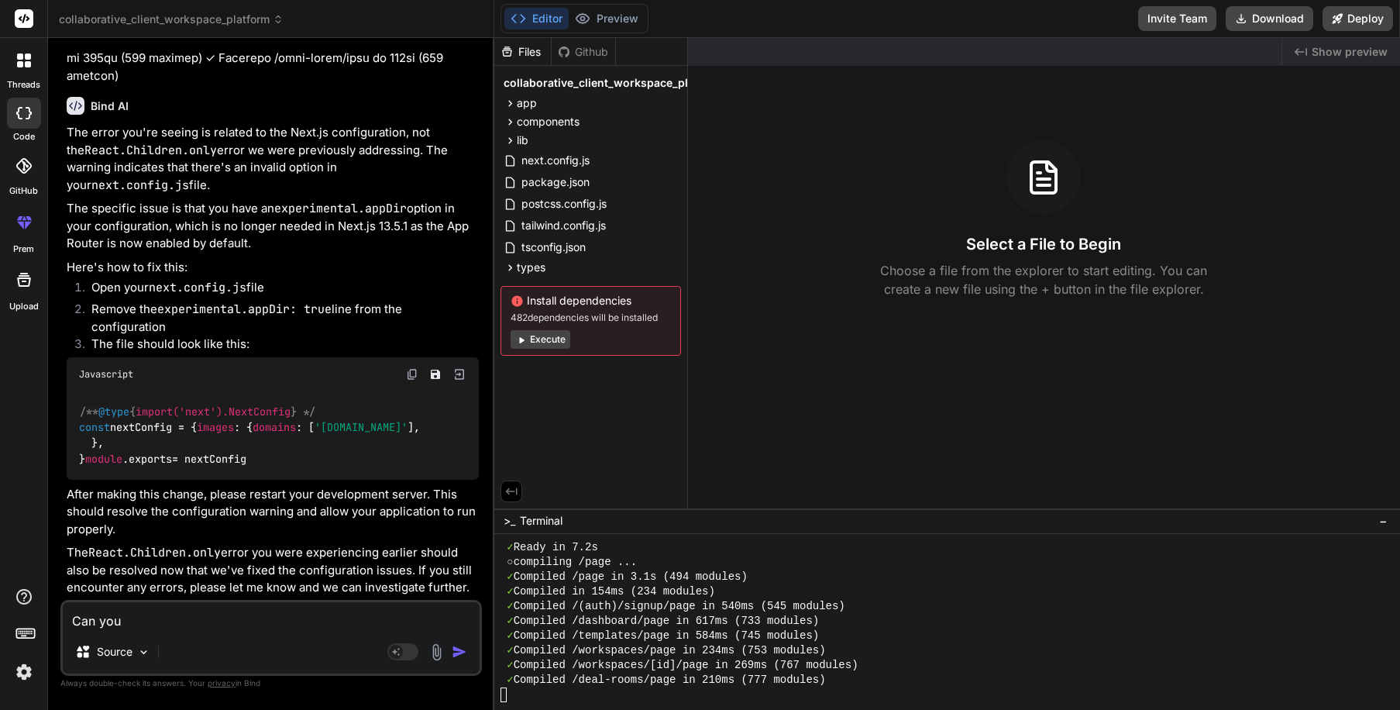
type textarea "Can you"
type textarea "x"
type textarea "Can you p"
type textarea "x"
type textarea "Can you pl"
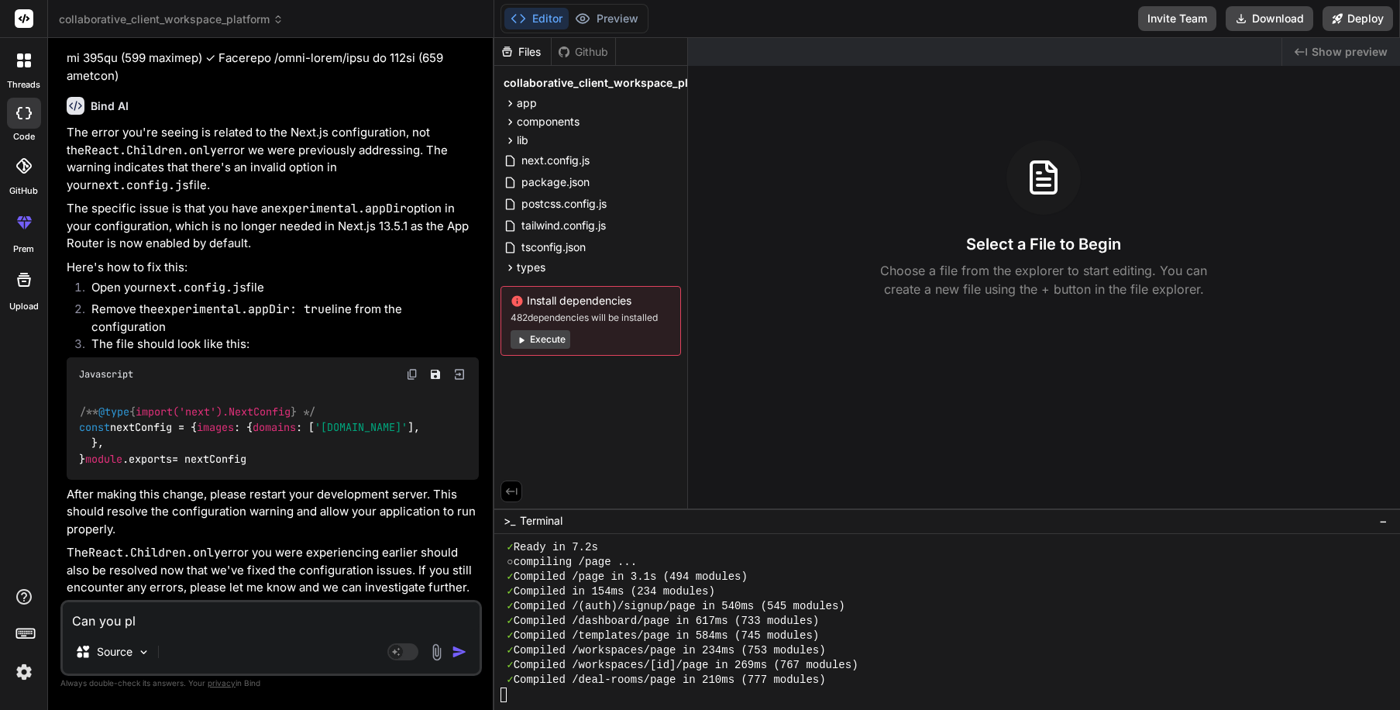
type textarea "x"
type textarea "Can you ple"
type textarea "x"
type textarea "Can you plea"
type textarea "x"
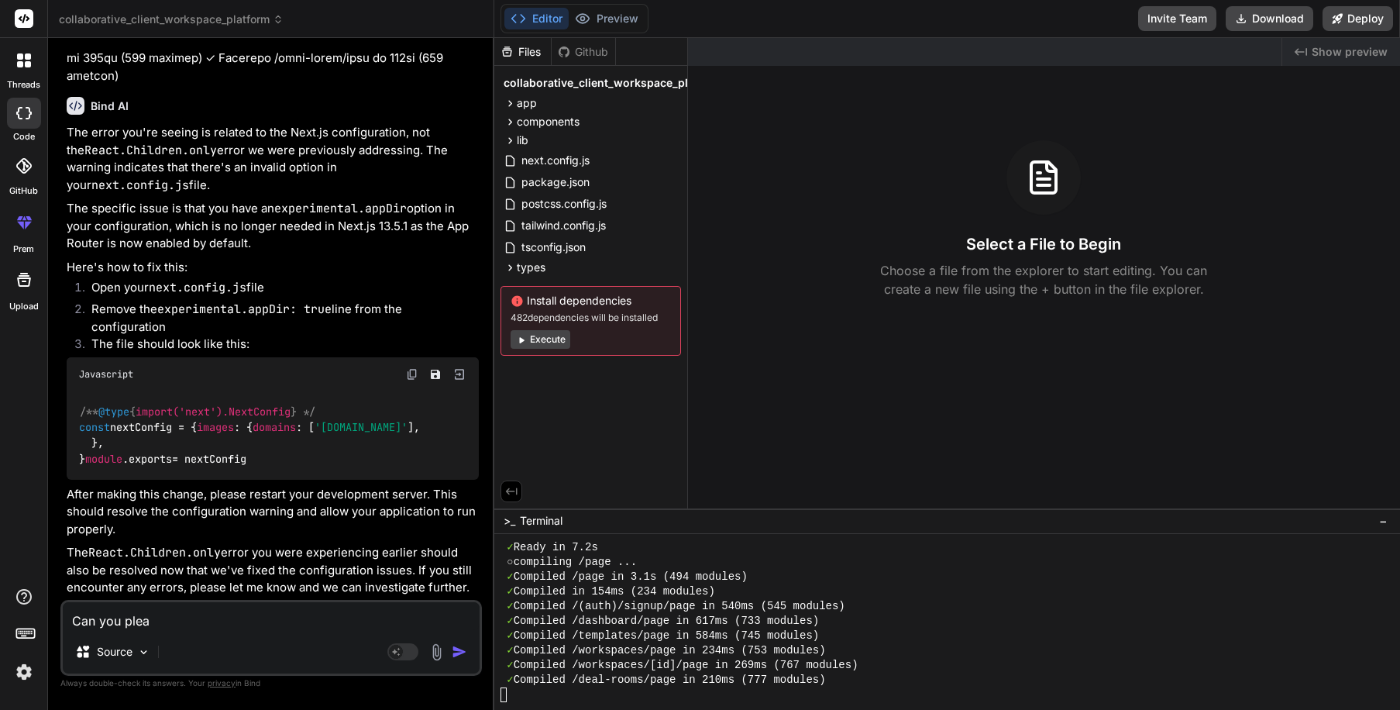
type textarea "Can you pleas"
type textarea "x"
type textarea "Can you please"
type textarea "x"
type textarea "Can you please"
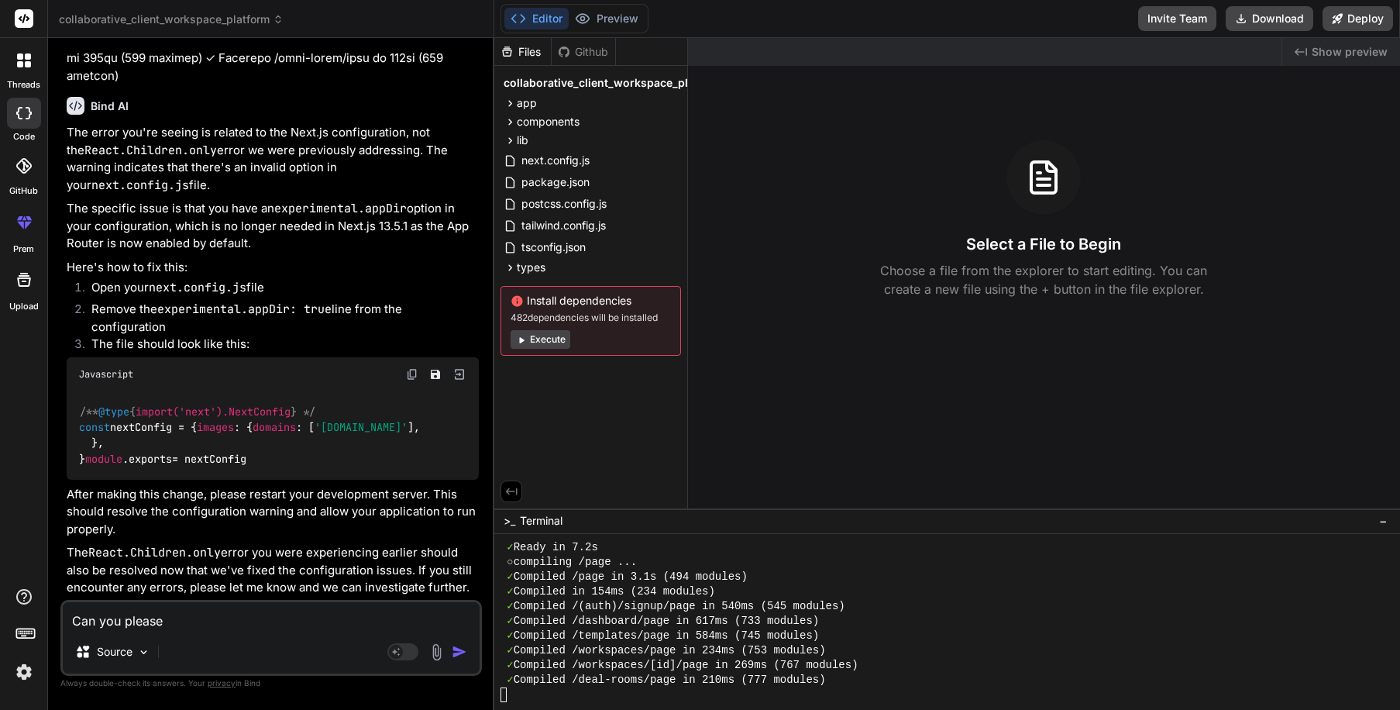
type textarea "x"
type textarea "Can you please m"
type textarea "x"
type textarea "Can you please ma"
type textarea "x"
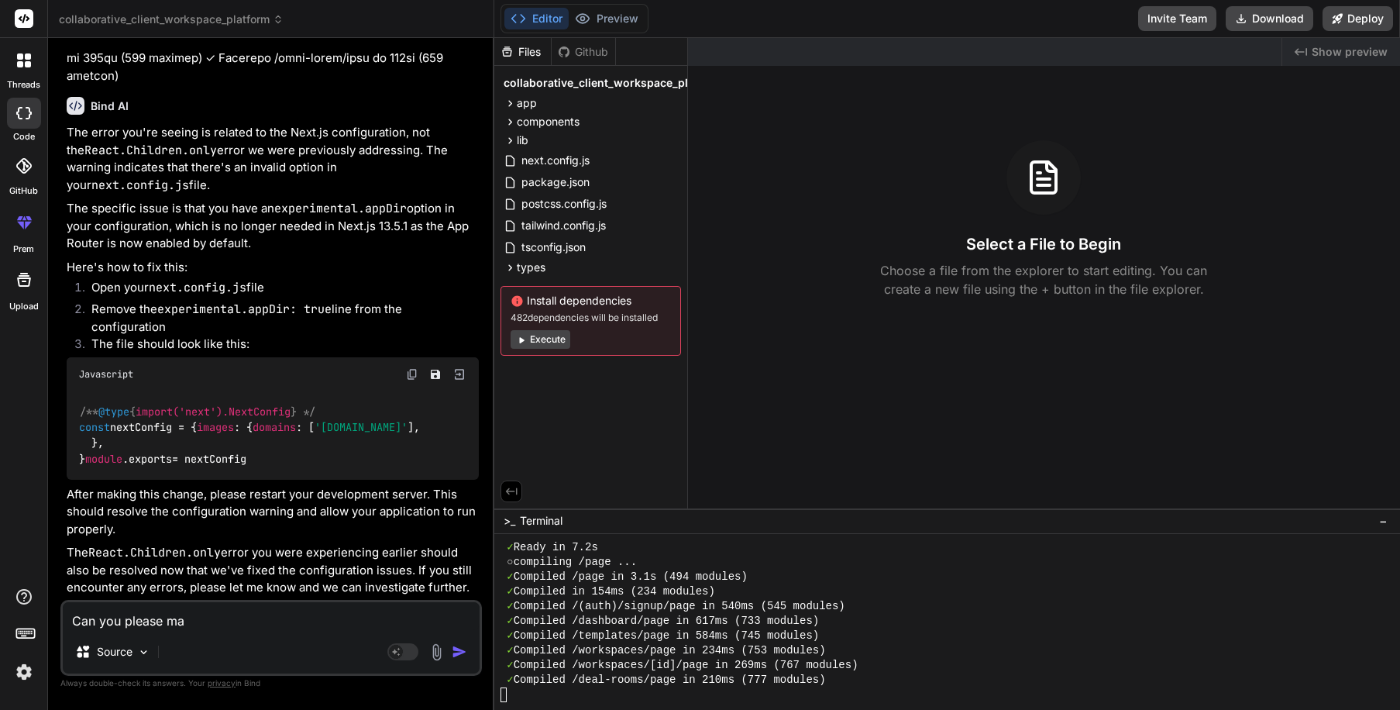
type textarea "Can you please mak"
type textarea "x"
type textarea "Can you please make"
type textarea "x"
type textarea "Can you please make"
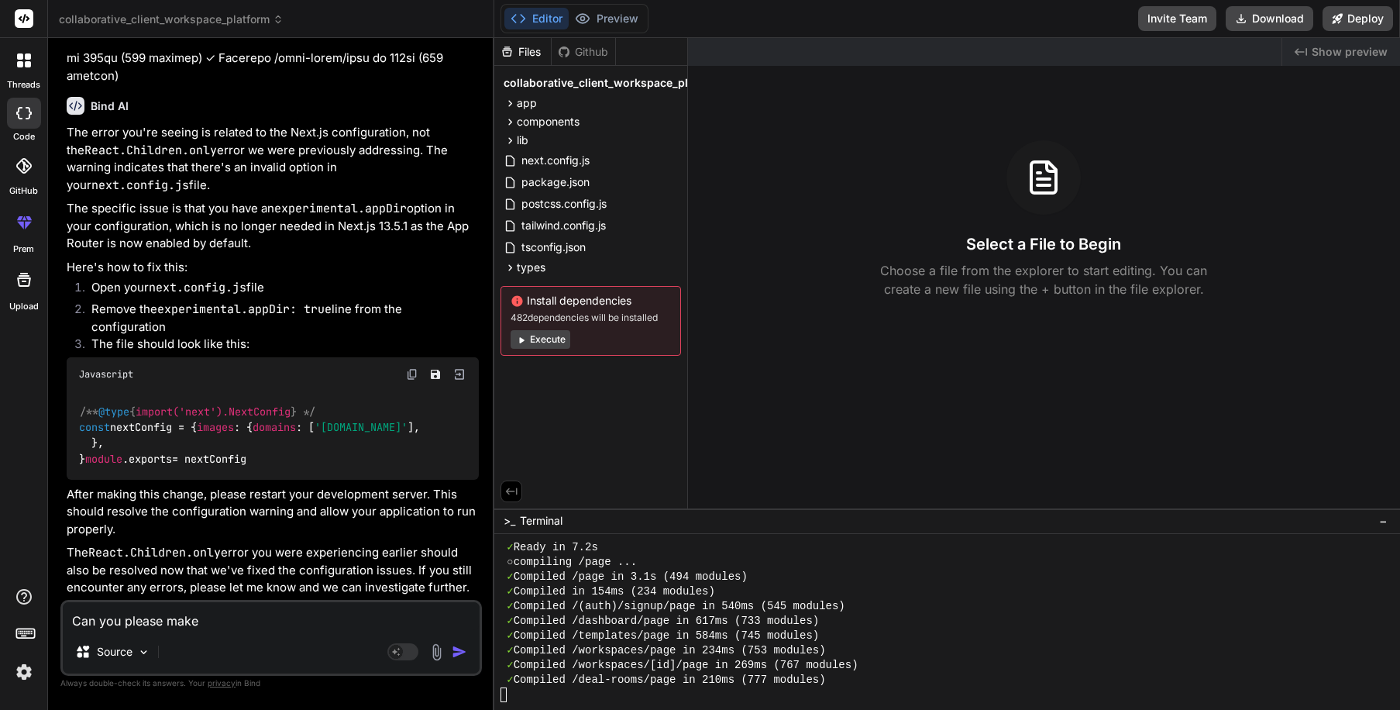
type textarea "x"
type textarea "Can you please make t"
type textarea "x"
type textarea "Can you please make th"
type textarea "x"
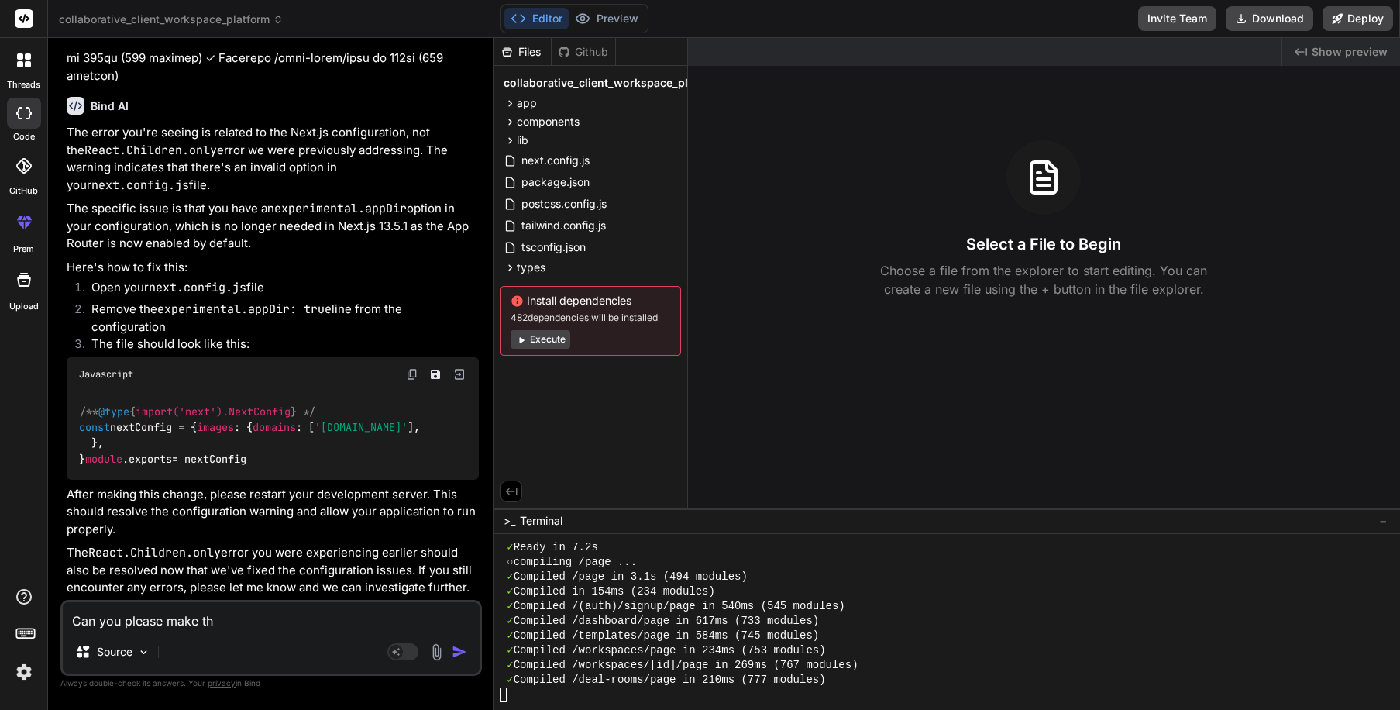
type textarea "Can you please make thi"
type textarea "x"
type textarea "Can you please make this"
type textarea "x"
type textarea "Can you please make this"
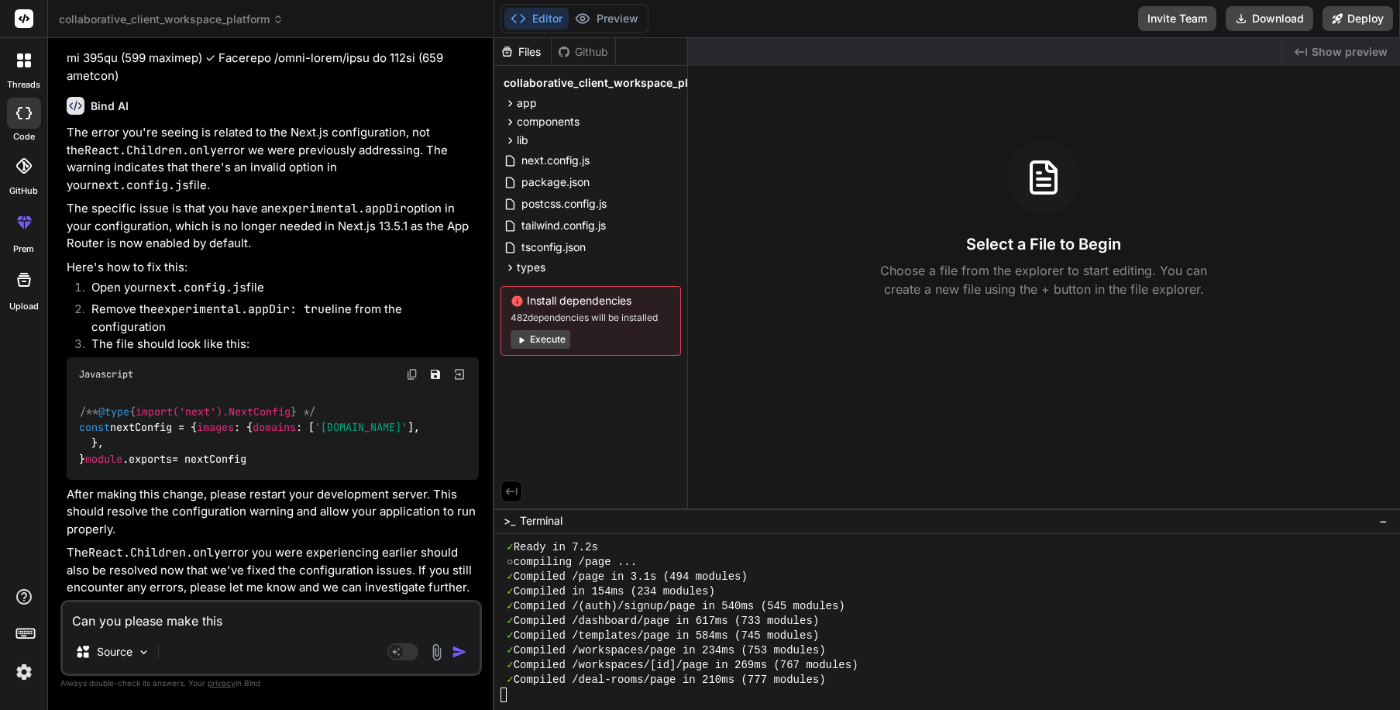
type textarea "x"
type textarea "Can you please make this c"
type textarea "x"
type textarea "Can you please make this ch"
type textarea "x"
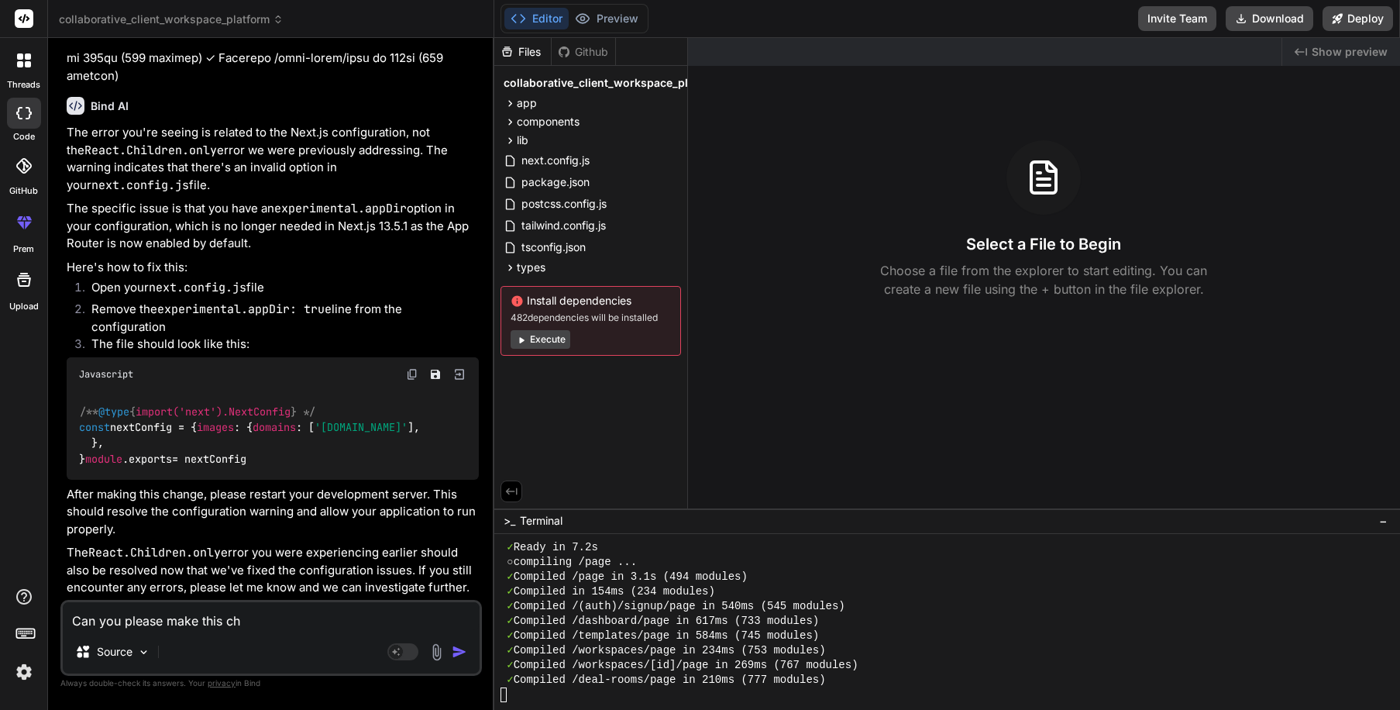
type textarea "Can you please make this cha"
type textarea "x"
type textarea "Can you please make this [PERSON_NAME]"
type textarea "x"
type textarea "Can you please make this [PERSON_NAME]"
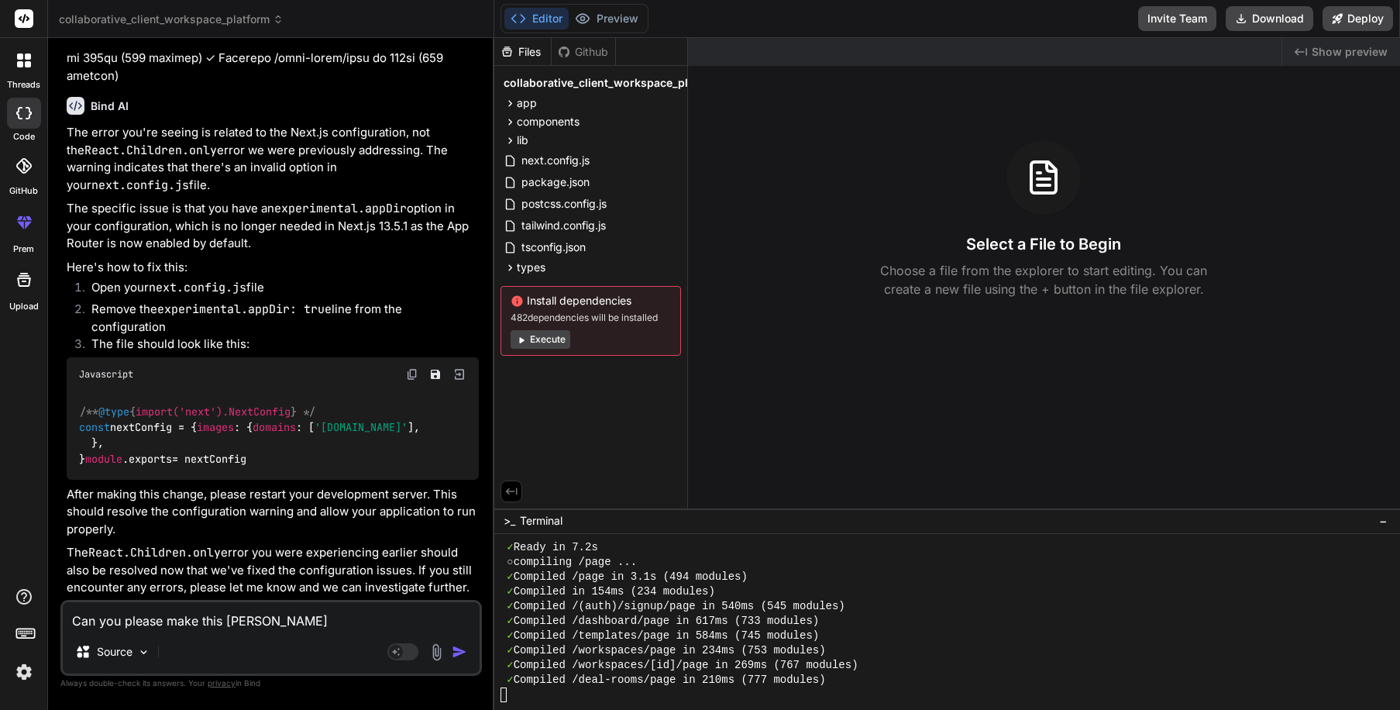
type textarea "x"
type textarea "Can you please make this change"
type textarea "x"
type textarea "Can you please make this change?"
type textarea "x"
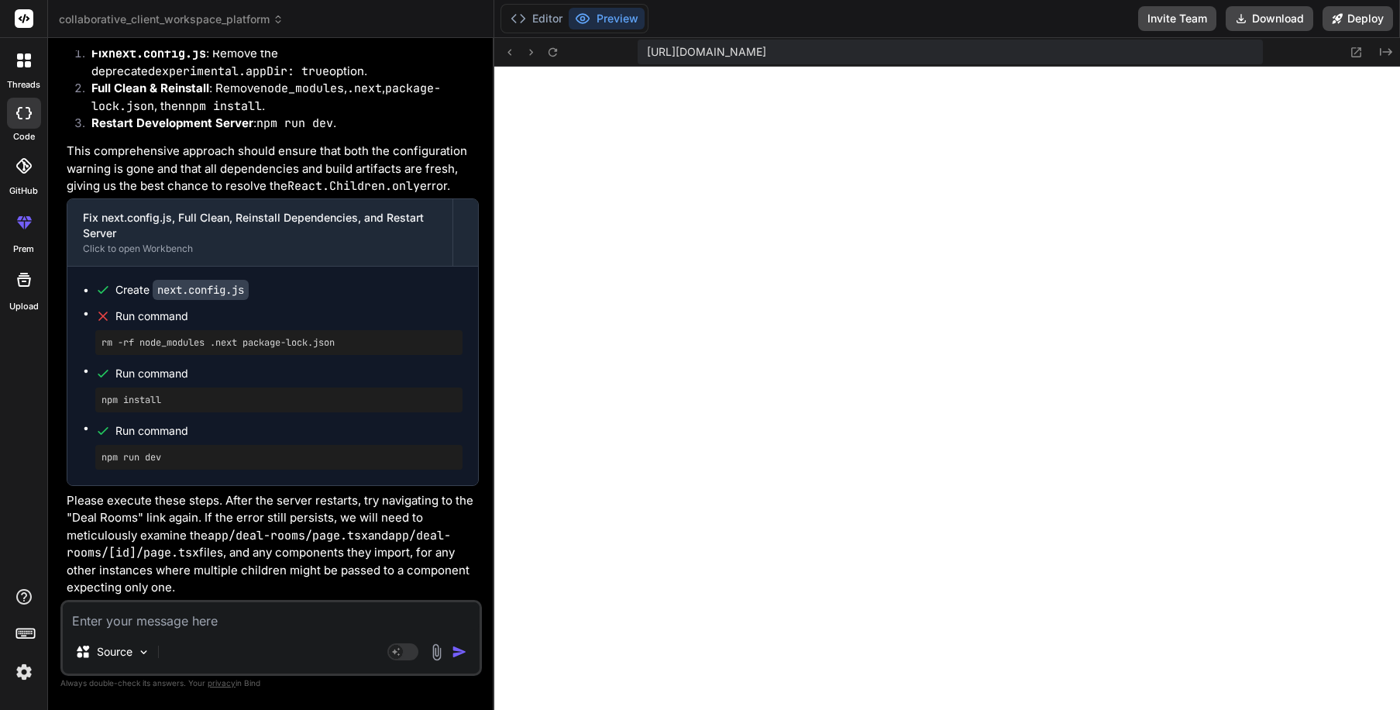
scroll to position [2680, 0]
click at [214, 625] on textarea at bounding box center [271, 616] width 417 height 28
type textarea "x"
type textarea "P"
type textarea "x"
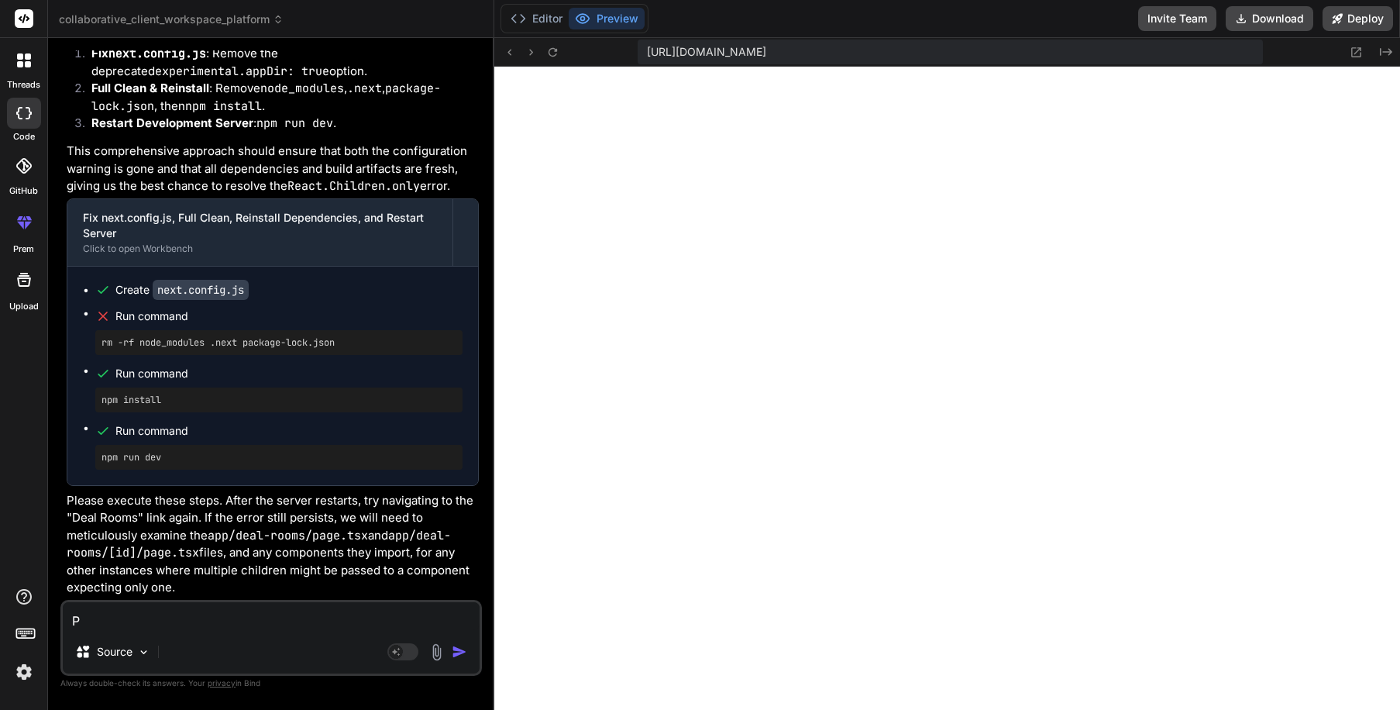
type textarea "Pl"
type textarea "x"
type textarea "Ple"
type textarea "x"
type textarea "Plea"
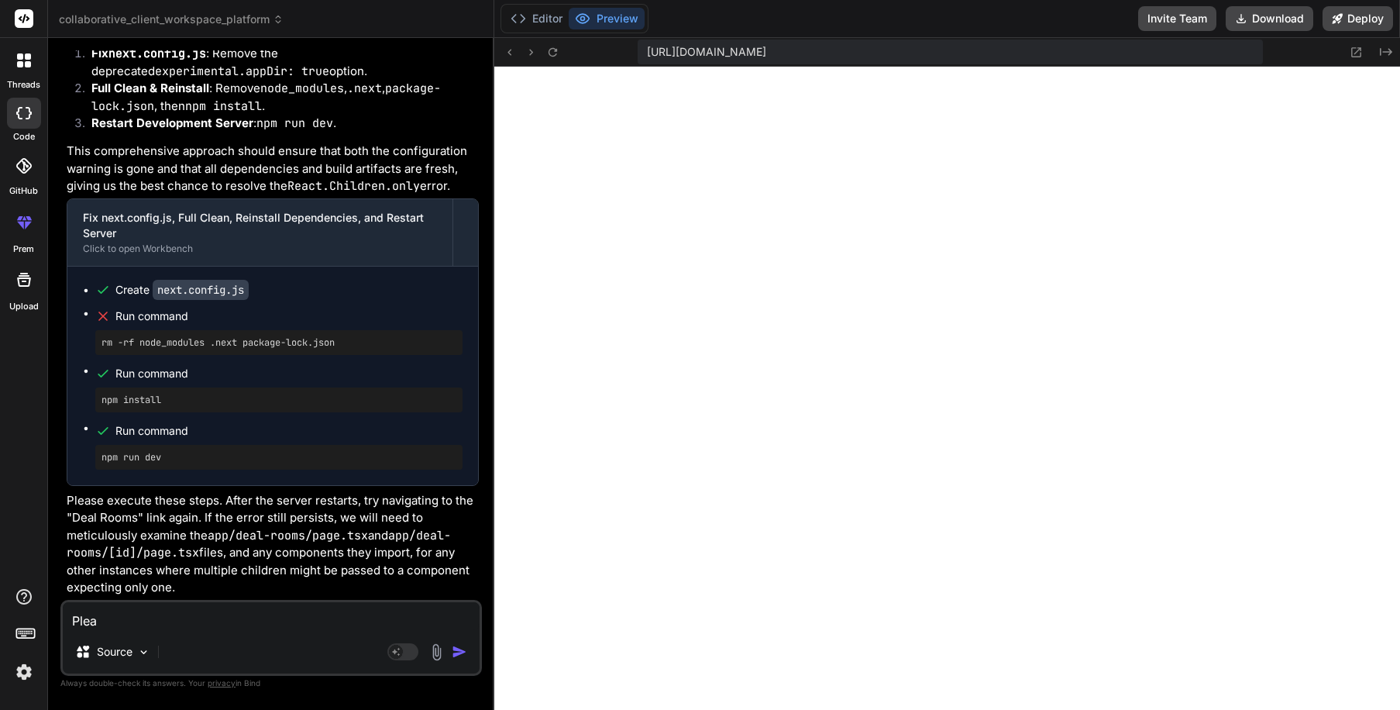
type textarea "x"
type textarea "Pleas"
type textarea "x"
type textarea "Please"
type textarea "x"
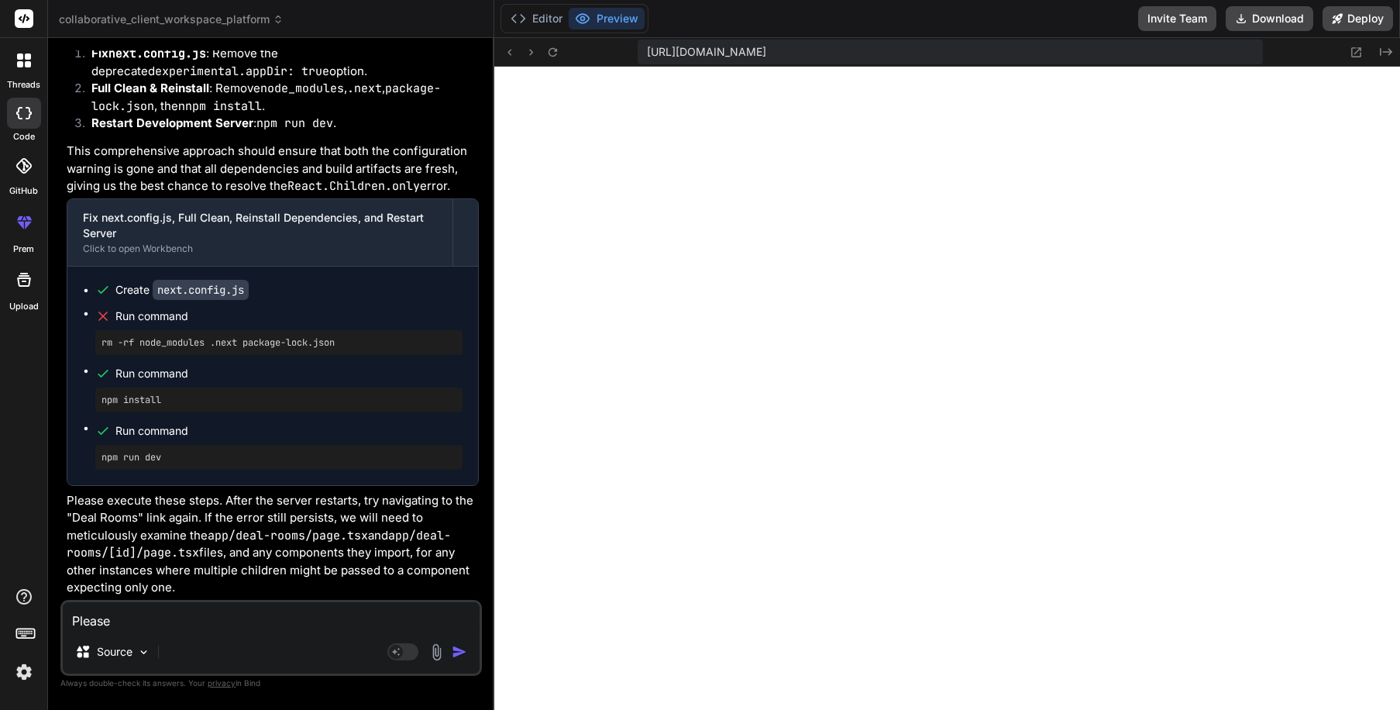
type textarea "Please"
type textarea "x"
type textarea "Please me"
type textarea "x"
type textarea "Please met"
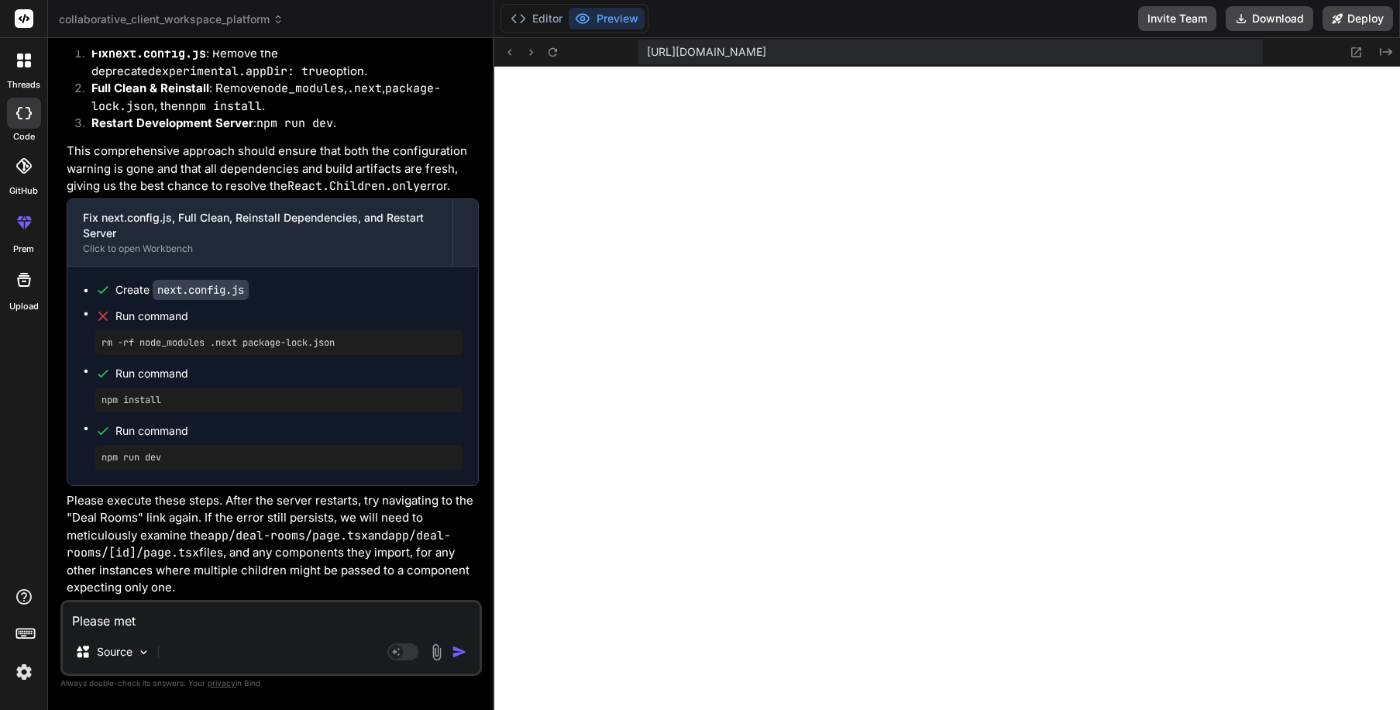
type textarea "x"
type textarea "Please meti"
type textarea "x"
type textarea "Please metic"
type textarea "x"
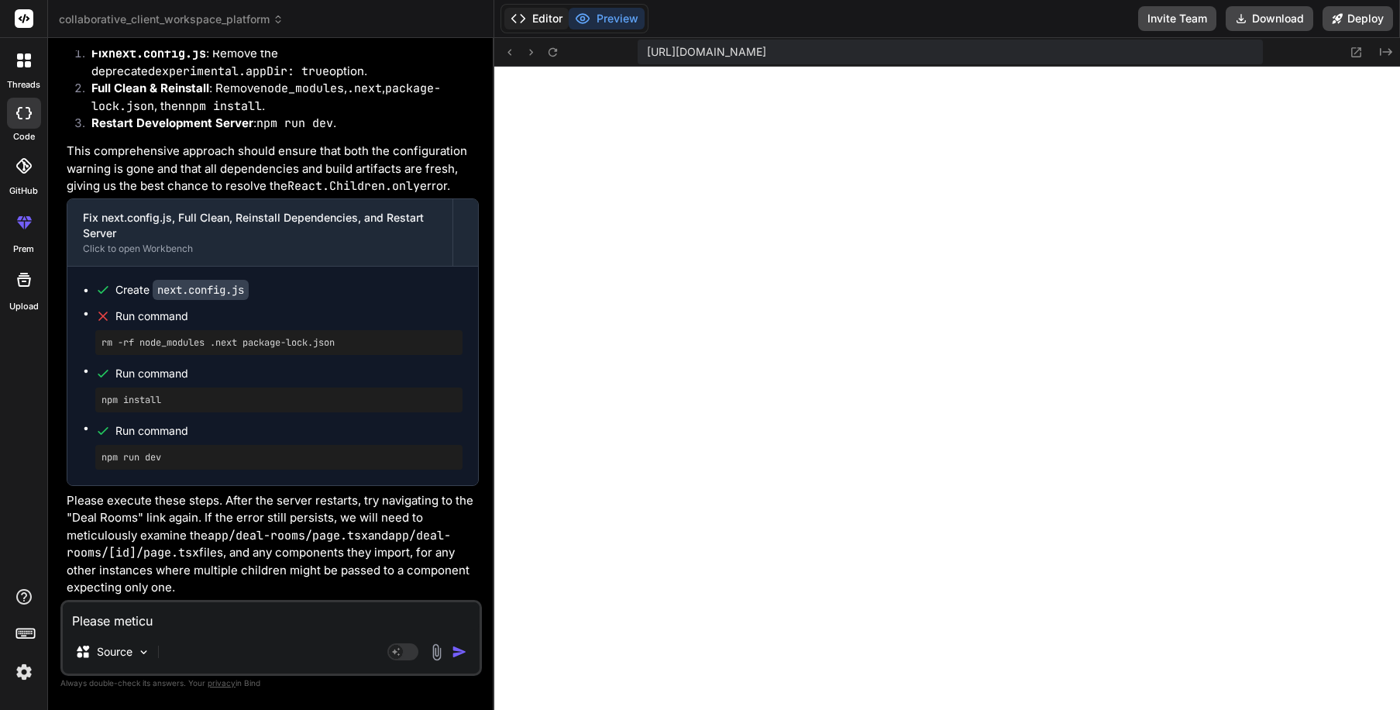
type textarea "Please meticu"
click at [544, 25] on button "Editor" at bounding box center [537, 19] width 64 height 22
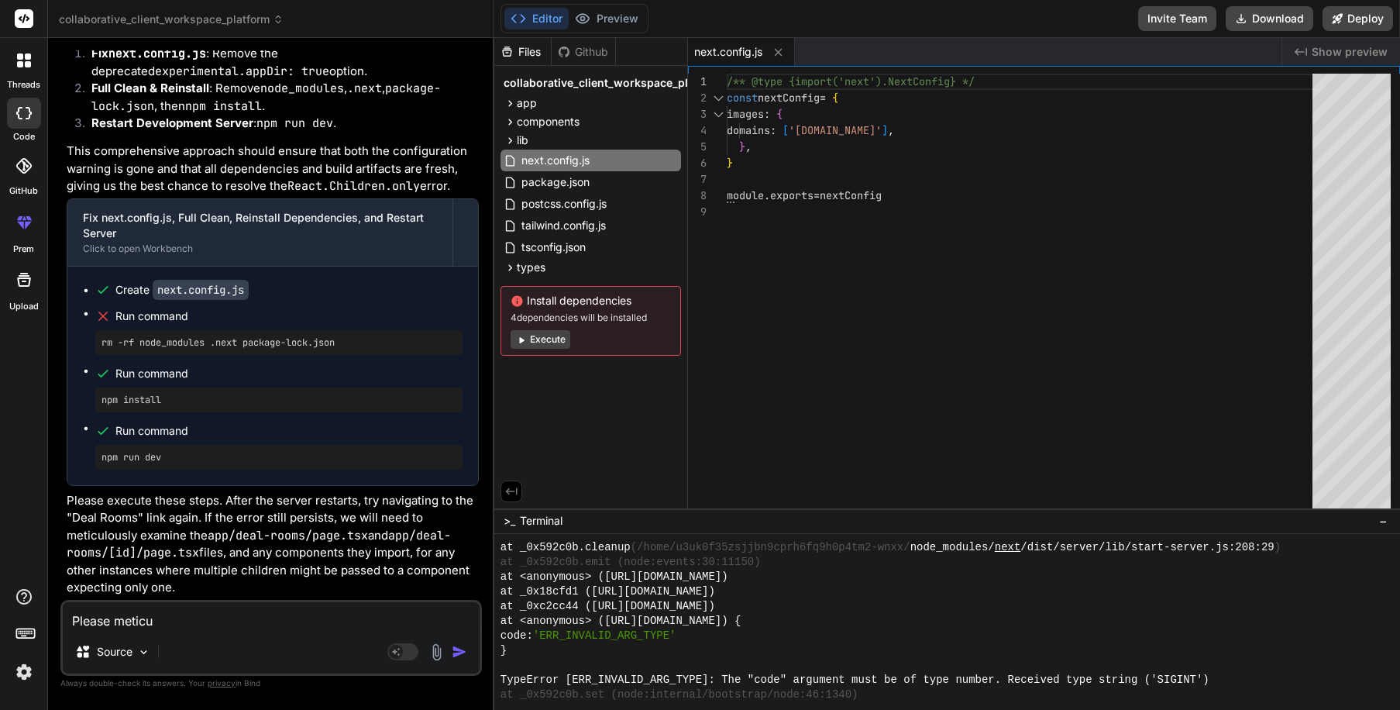
scroll to position [914, 0]
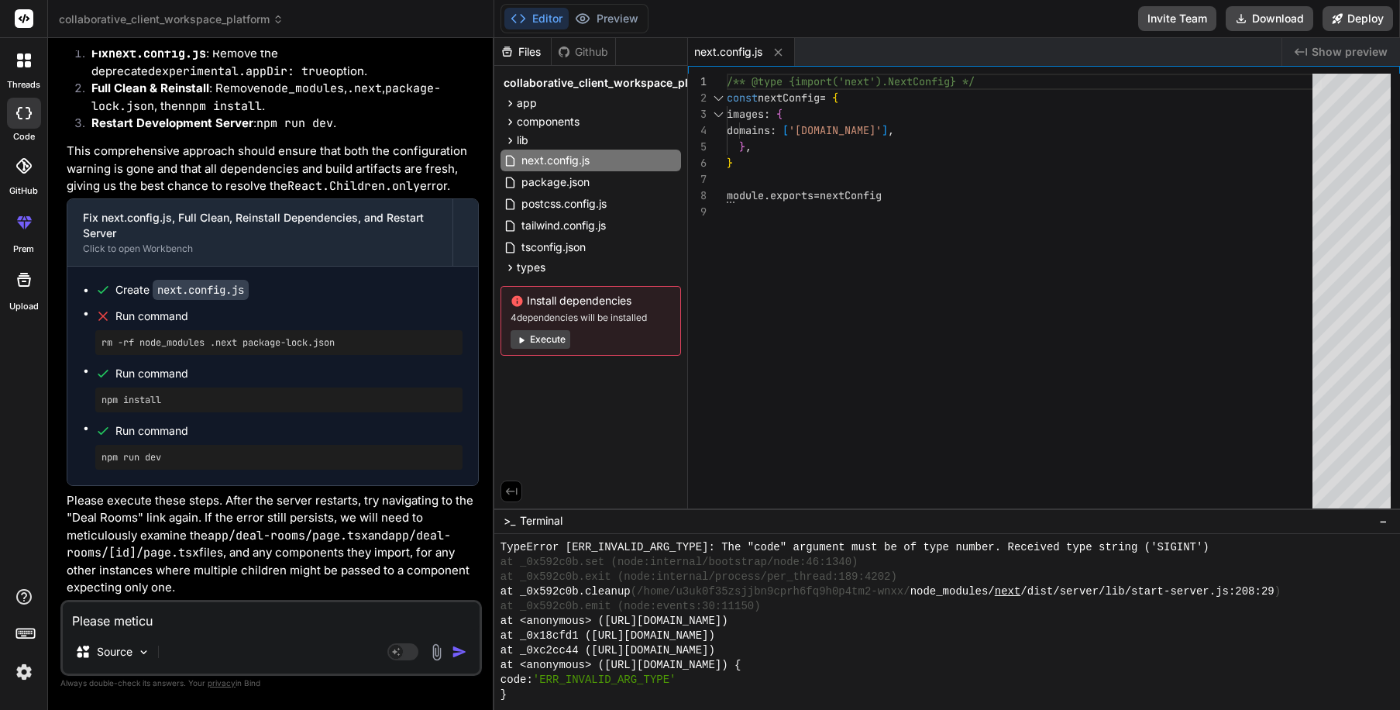
click at [536, 343] on button "Execute" at bounding box center [541, 339] width 60 height 19
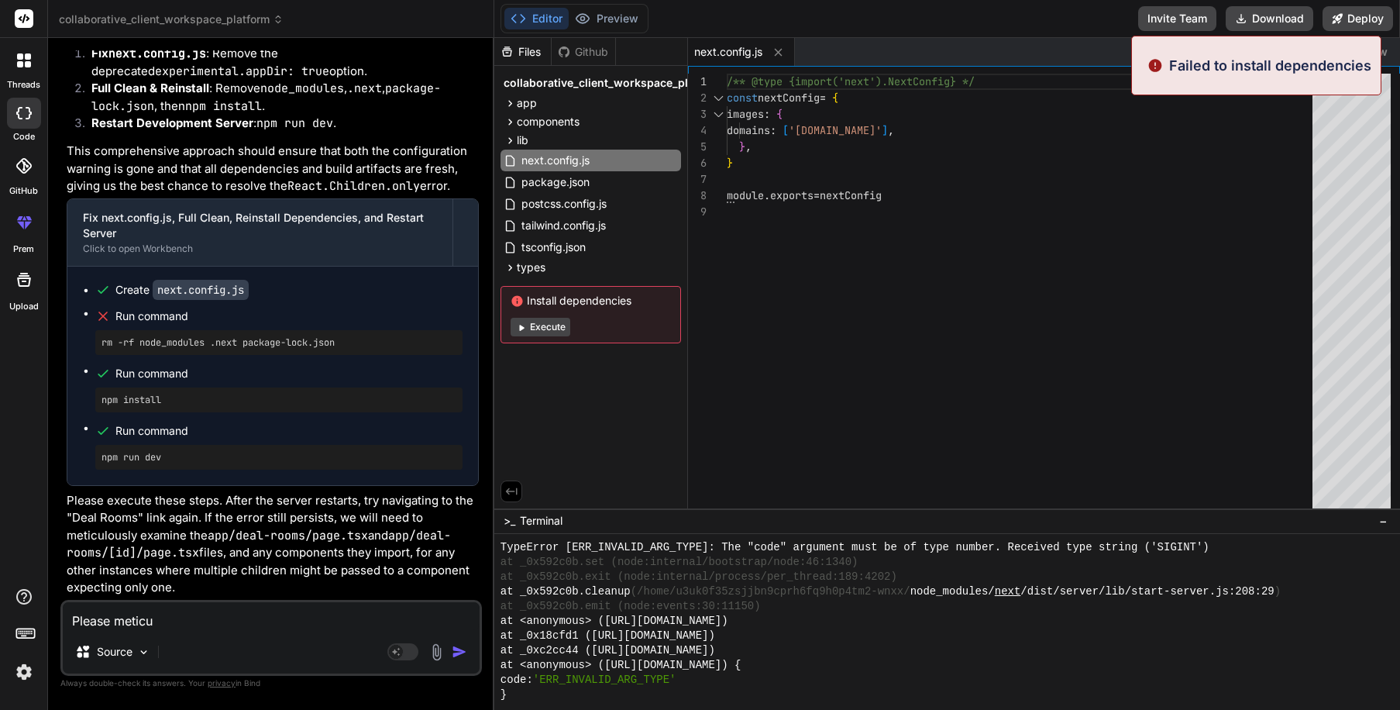
scroll to position [913, 0]
click at [551, 327] on button "Execute" at bounding box center [541, 327] width 60 height 19
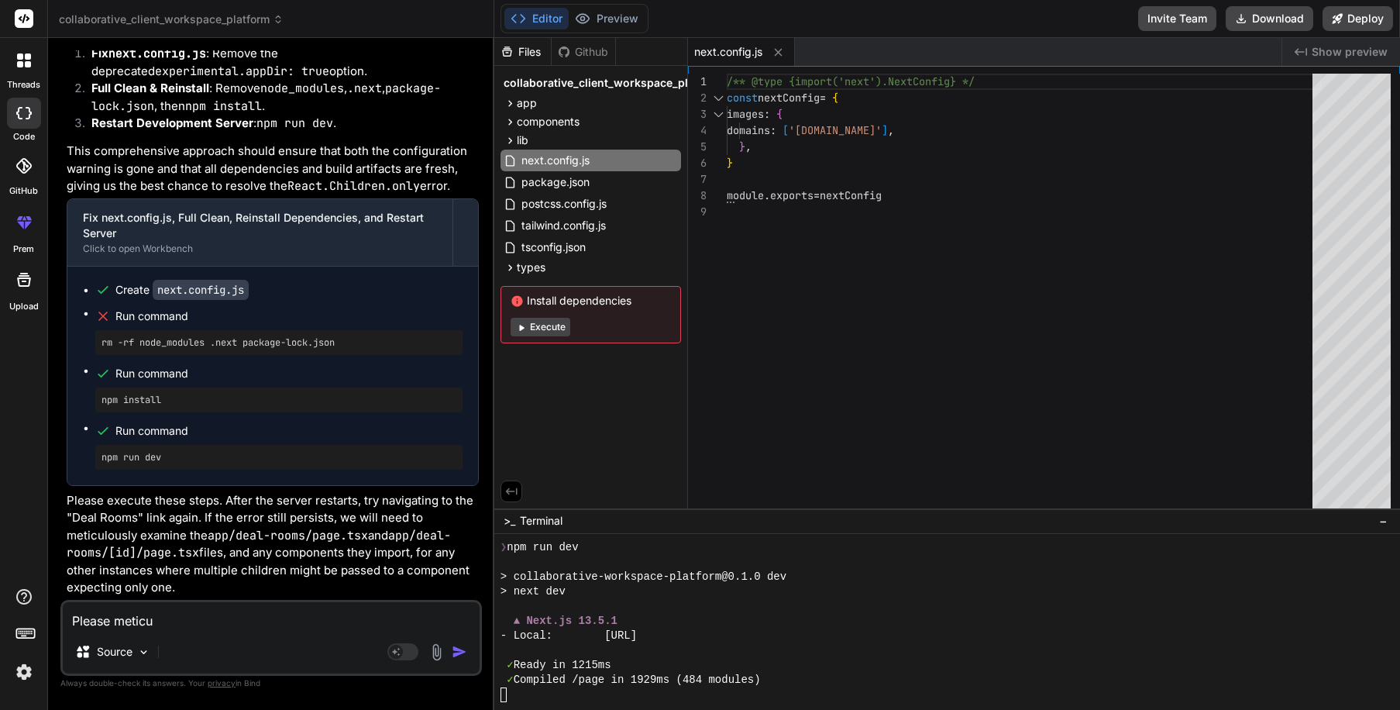
scroll to position [4520, 0]
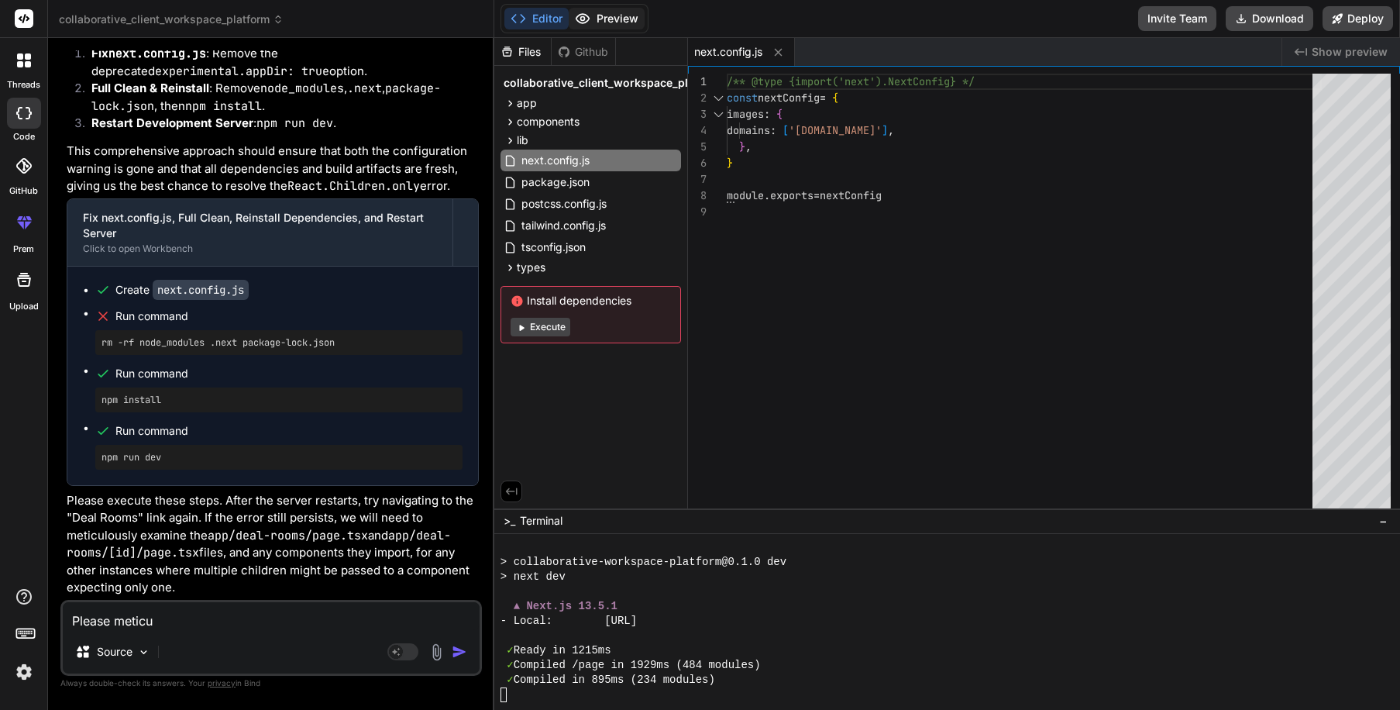
click at [595, 14] on button "Preview" at bounding box center [607, 19] width 76 height 22
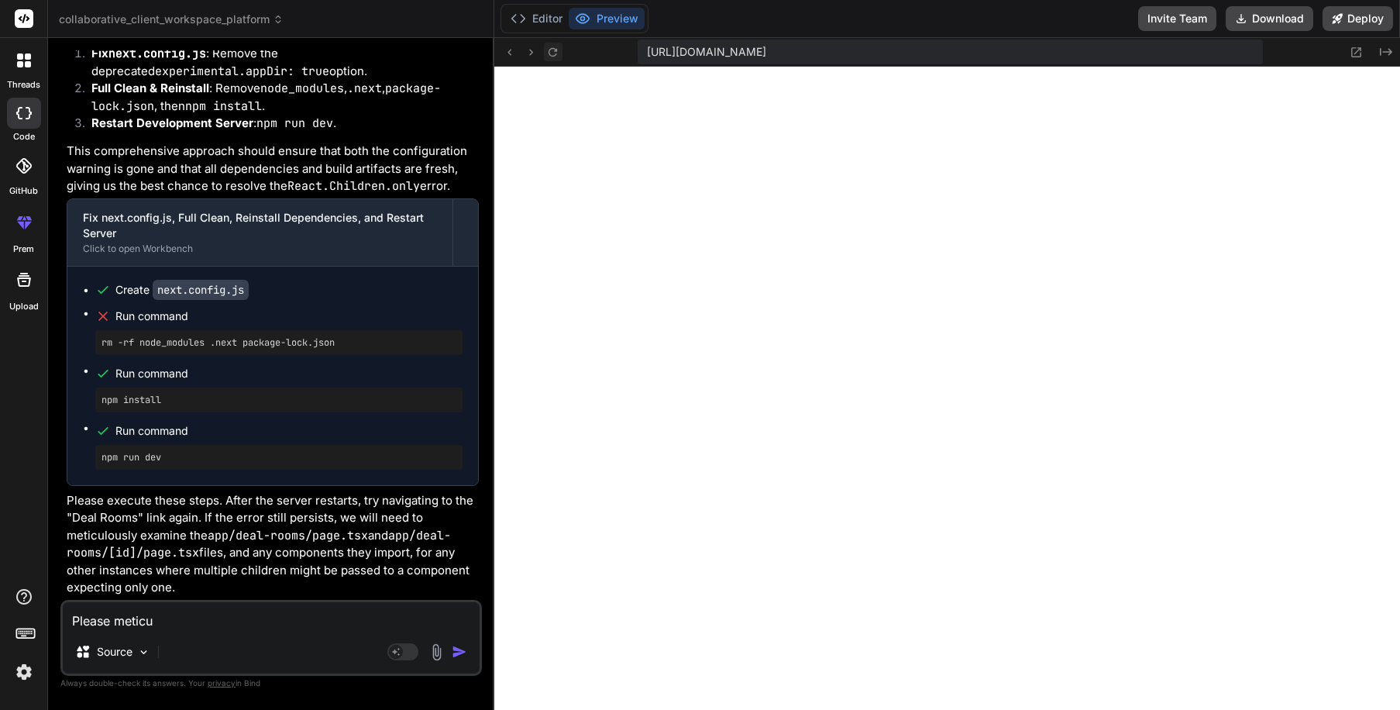
click at [548, 54] on icon at bounding box center [552, 52] width 13 height 13
click at [546, 13] on button "Editor" at bounding box center [537, 19] width 64 height 22
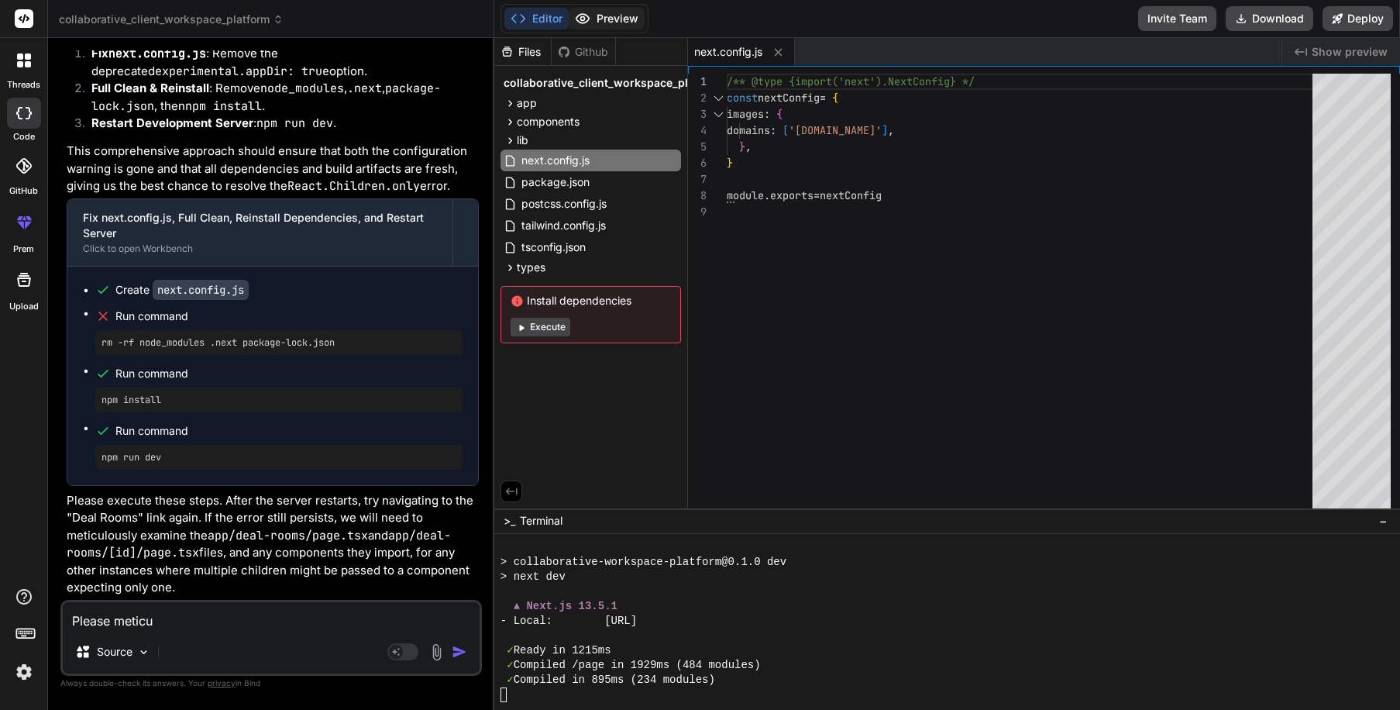
click at [599, 14] on button "Preview" at bounding box center [607, 19] width 76 height 22
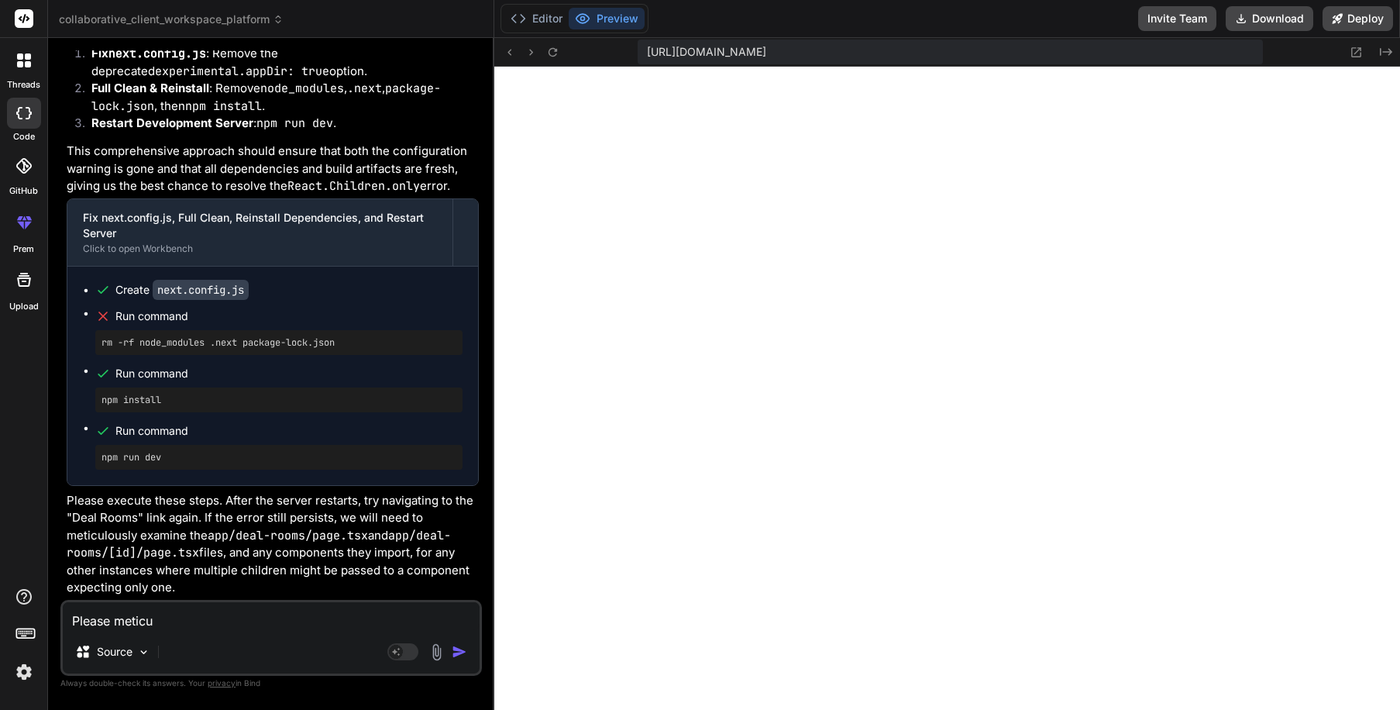
scroll to position [4565, 0]
click at [536, 19] on button "Editor" at bounding box center [537, 19] width 64 height 22
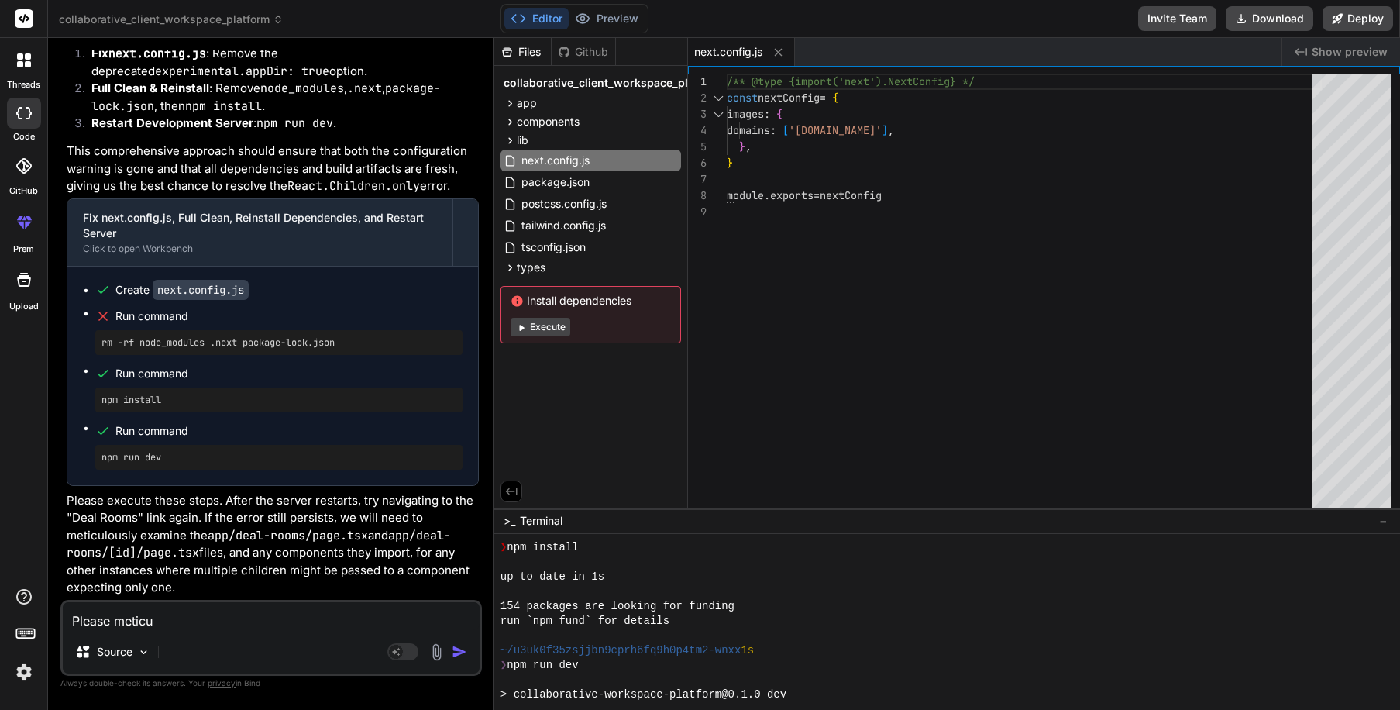
scroll to position [4319, 0]
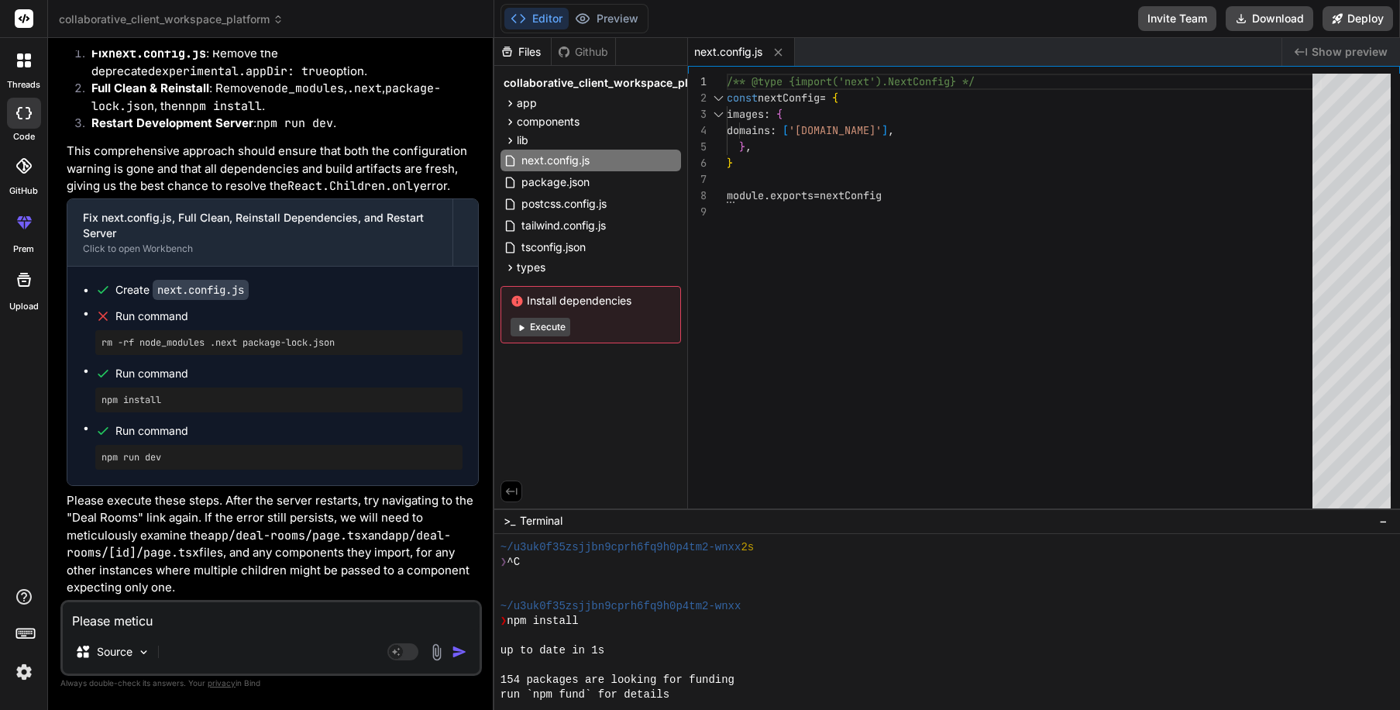
click at [540, 324] on button "Execute" at bounding box center [541, 327] width 60 height 19
click at [535, 85] on span "collaborative_client_workspace_platform" at bounding box center [614, 82] width 220 height 15
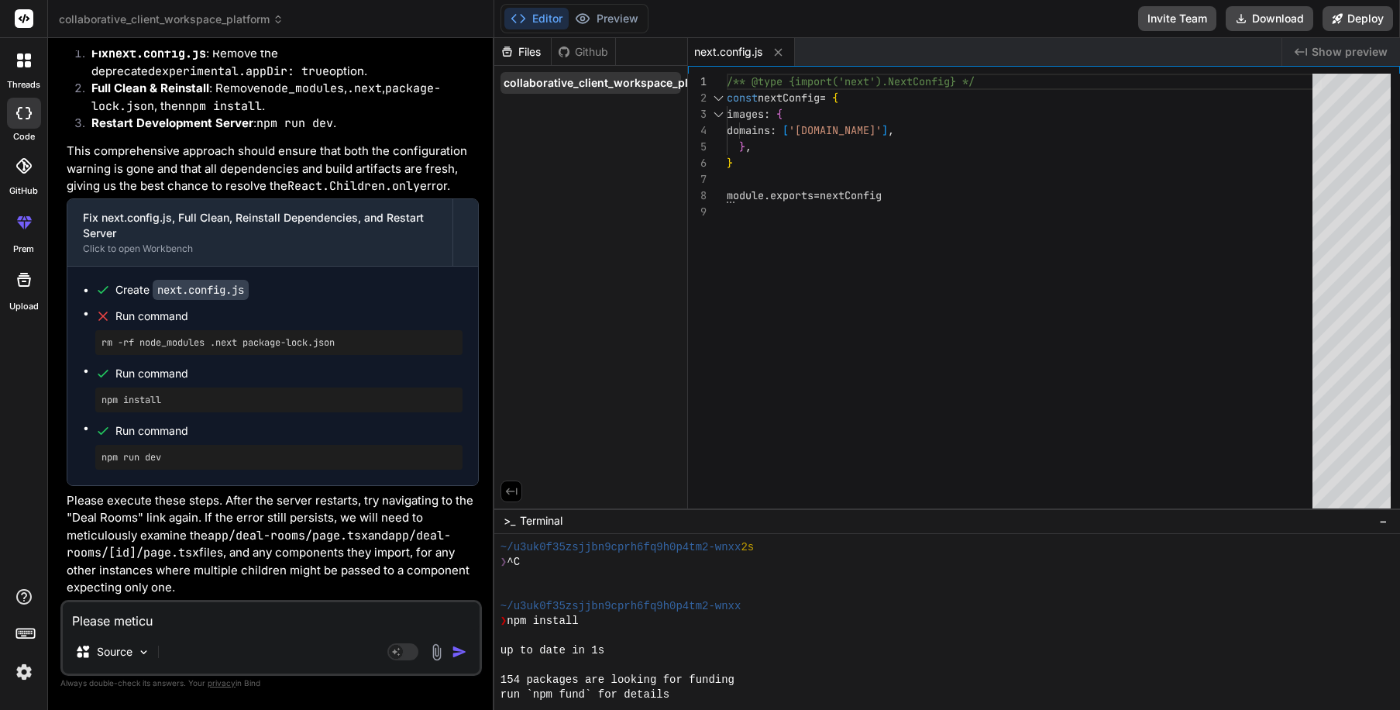
click at [535, 86] on span "collaborative_client_workspace_platform" at bounding box center [614, 82] width 220 height 15
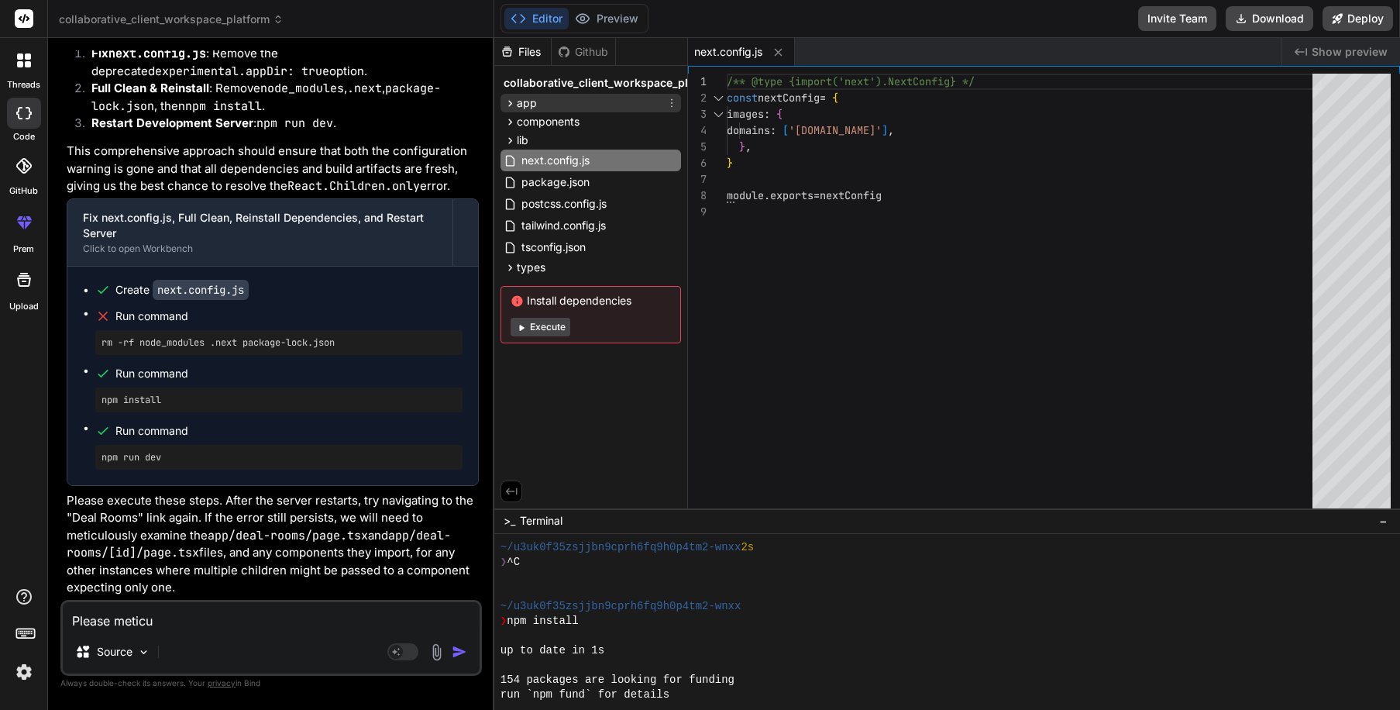
click at [536, 102] on div "app" at bounding box center [591, 103] width 181 height 19
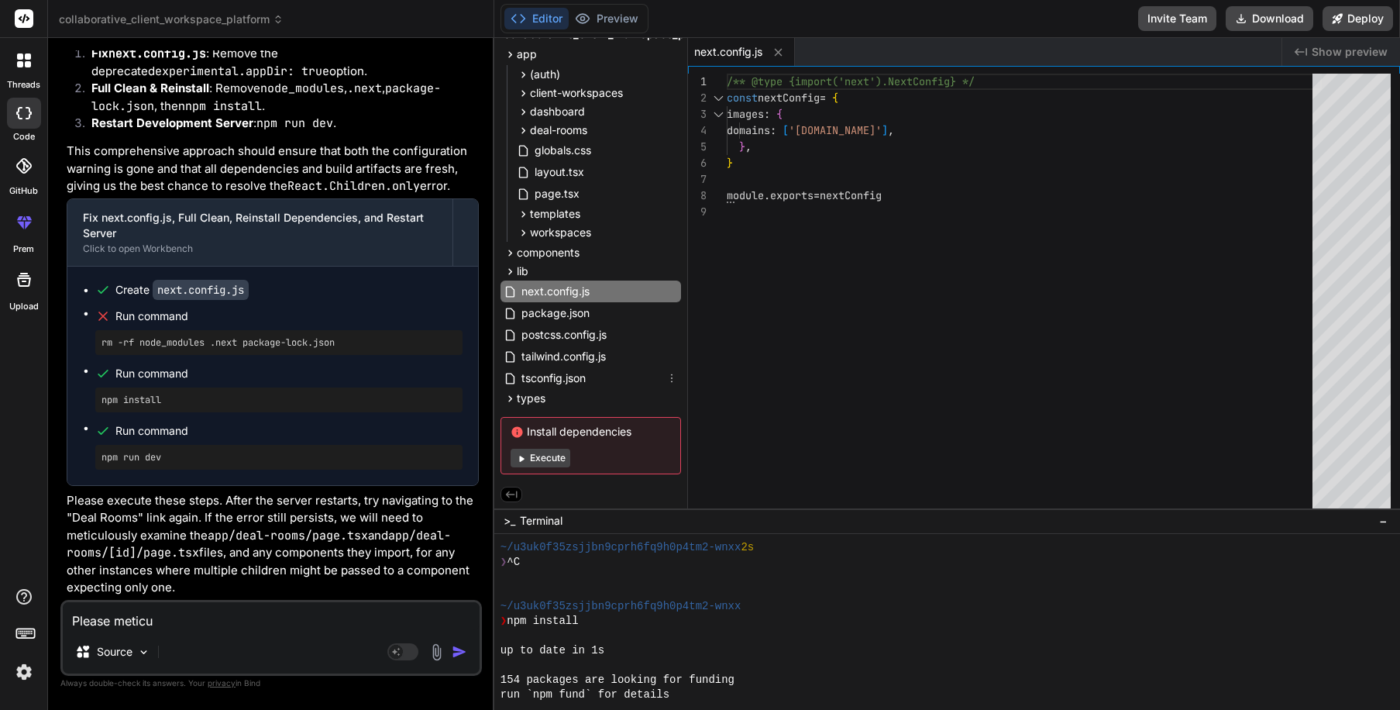
scroll to position [52, 0]
click at [543, 449] on button "Execute" at bounding box center [541, 458] width 60 height 19
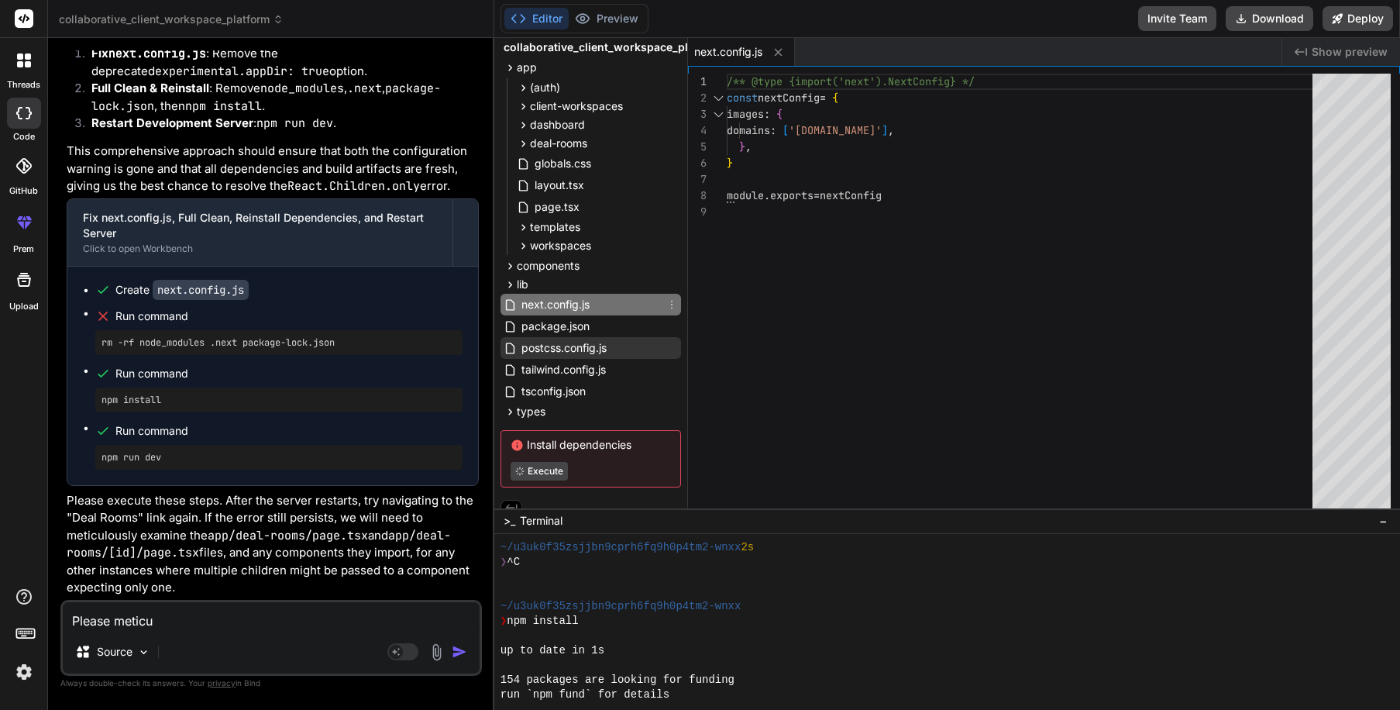
scroll to position [25, 0]
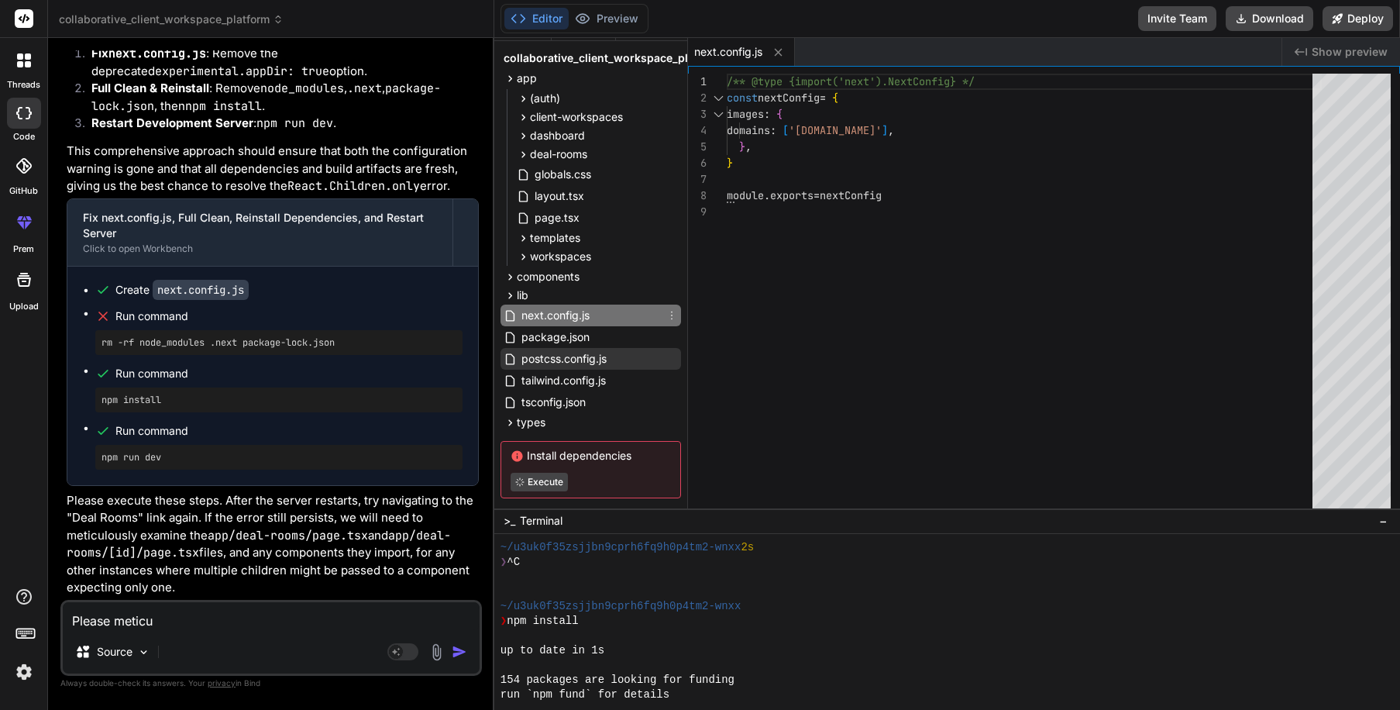
type textarea "x"
click at [513, 77] on icon at bounding box center [510, 78] width 13 height 13
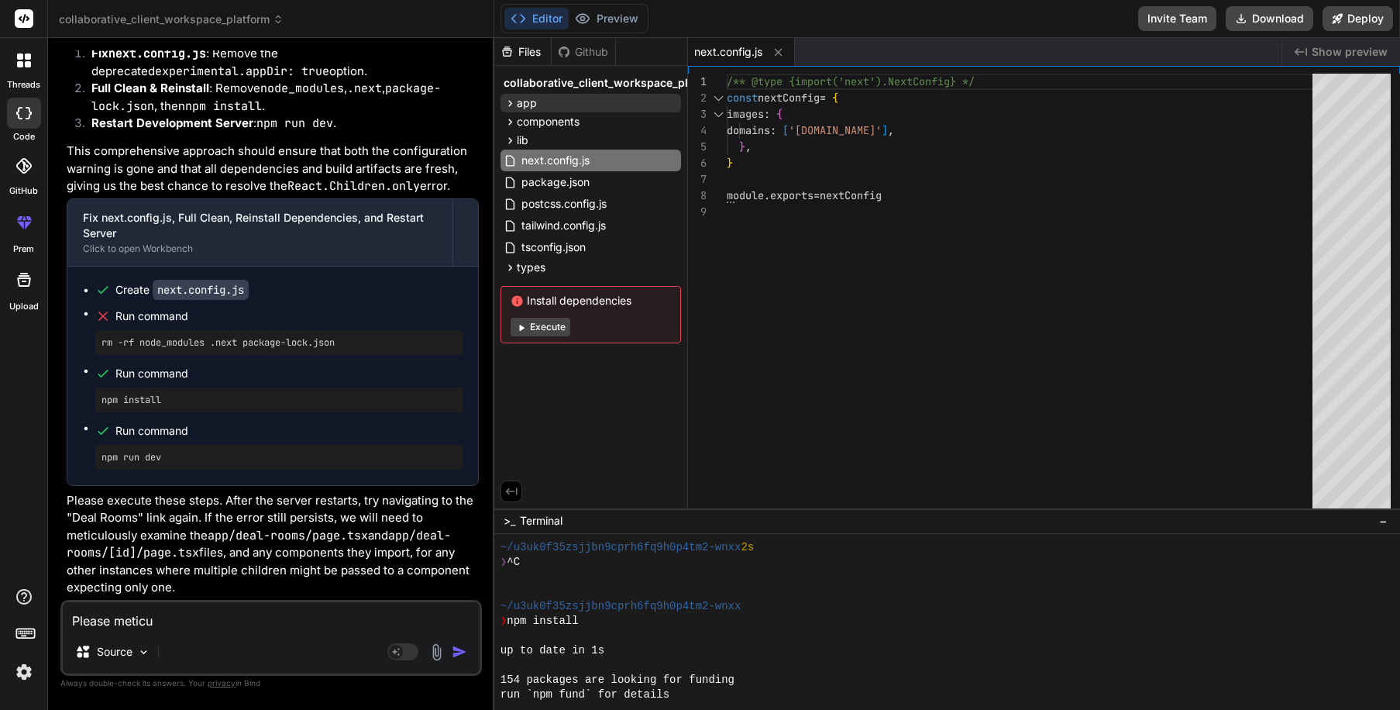
scroll to position [0, 0]
click at [530, 127] on span "components" at bounding box center [548, 121] width 63 height 15
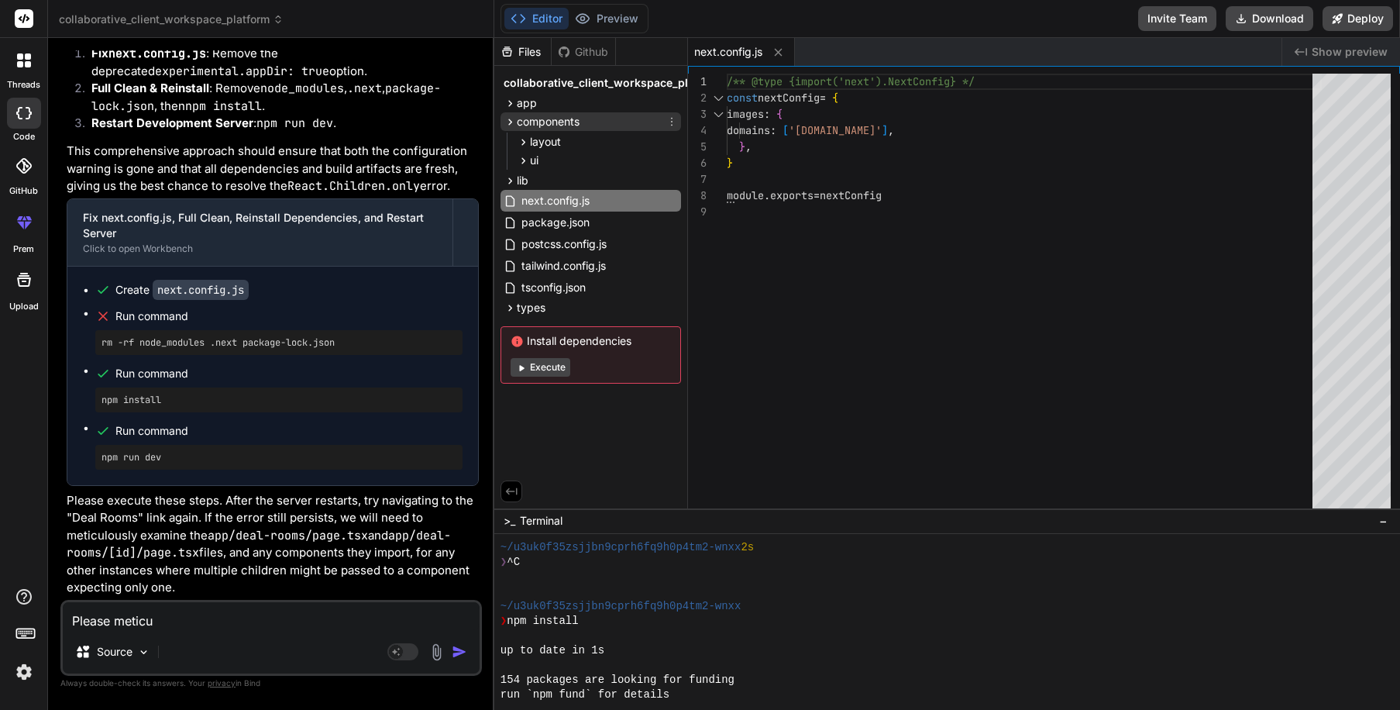
click at [508, 122] on icon at bounding box center [510, 121] width 13 height 13
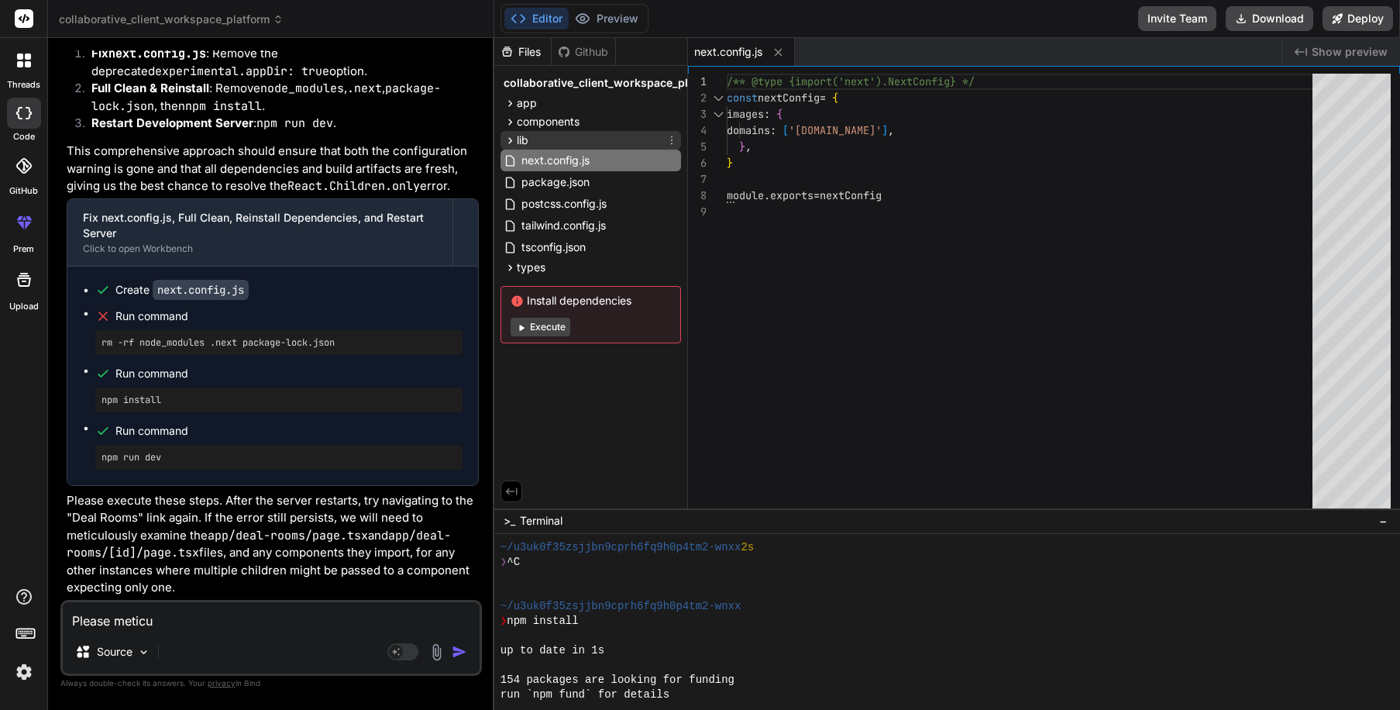
click at [536, 136] on div "lib" at bounding box center [591, 140] width 181 height 19
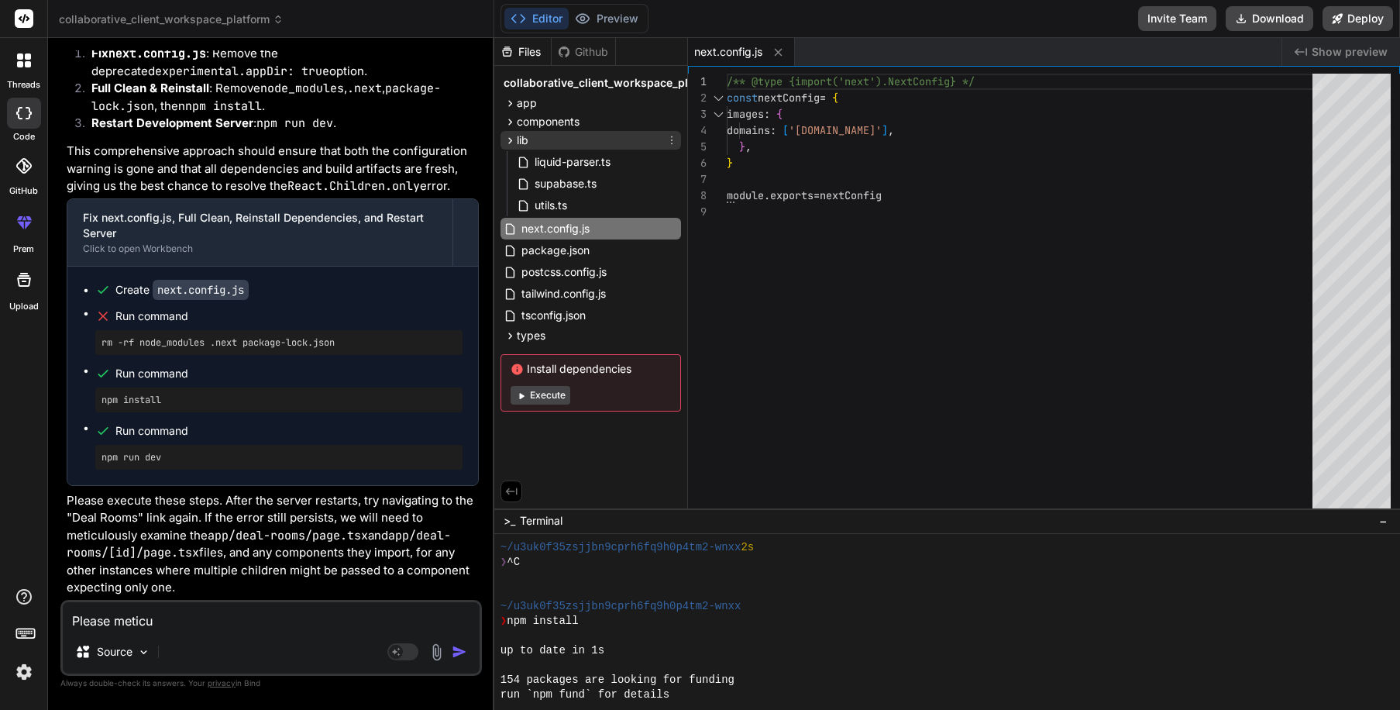
click at [536, 136] on div "lib" at bounding box center [591, 140] width 181 height 19
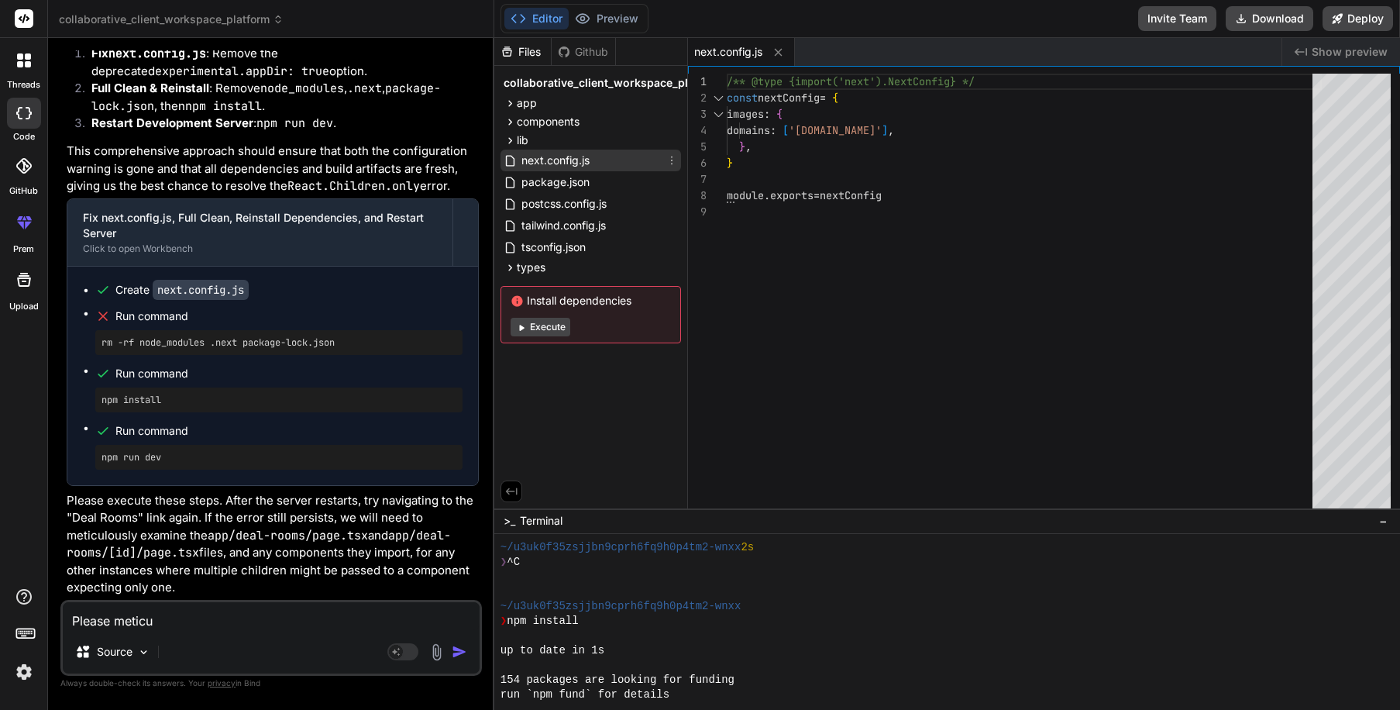
click at [541, 164] on span "next.config.js" at bounding box center [555, 160] width 71 height 19
click at [546, 183] on span "package.json" at bounding box center [555, 182] width 71 height 19
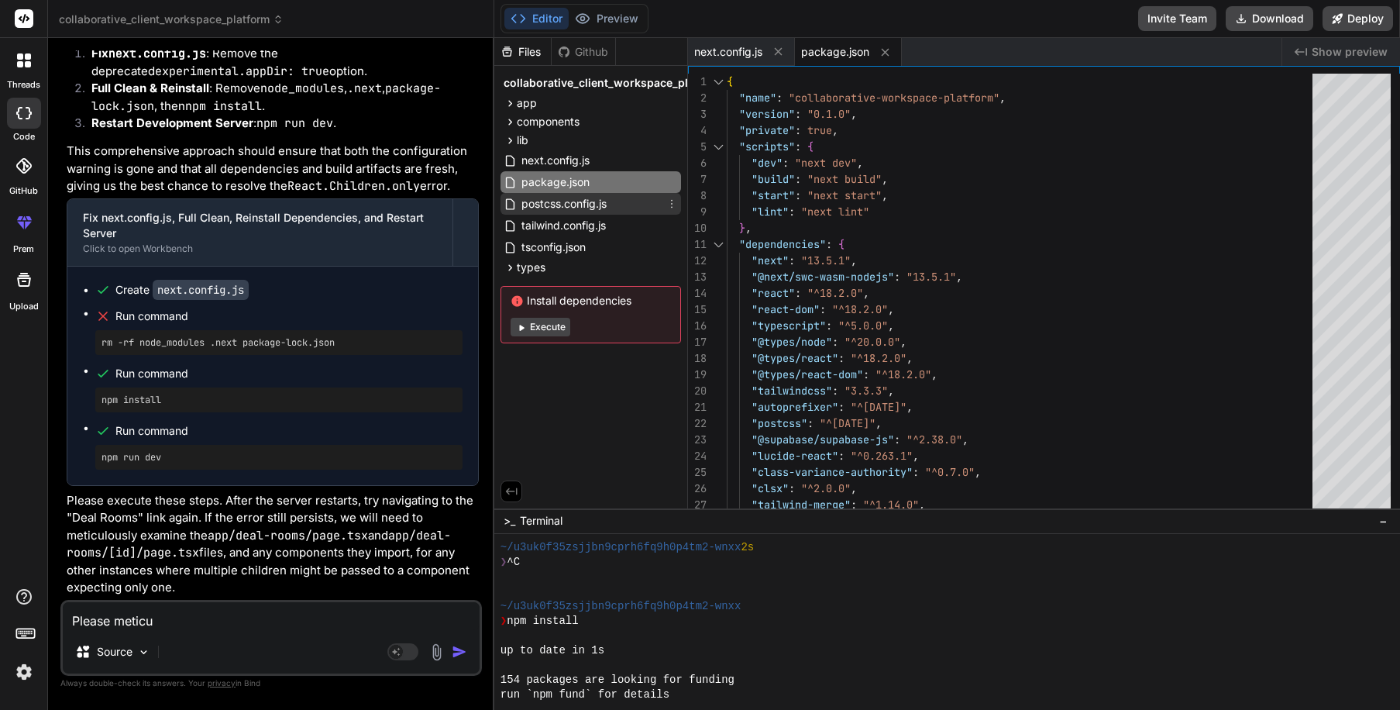
click at [549, 202] on span "postcss.config.js" at bounding box center [564, 204] width 88 height 19
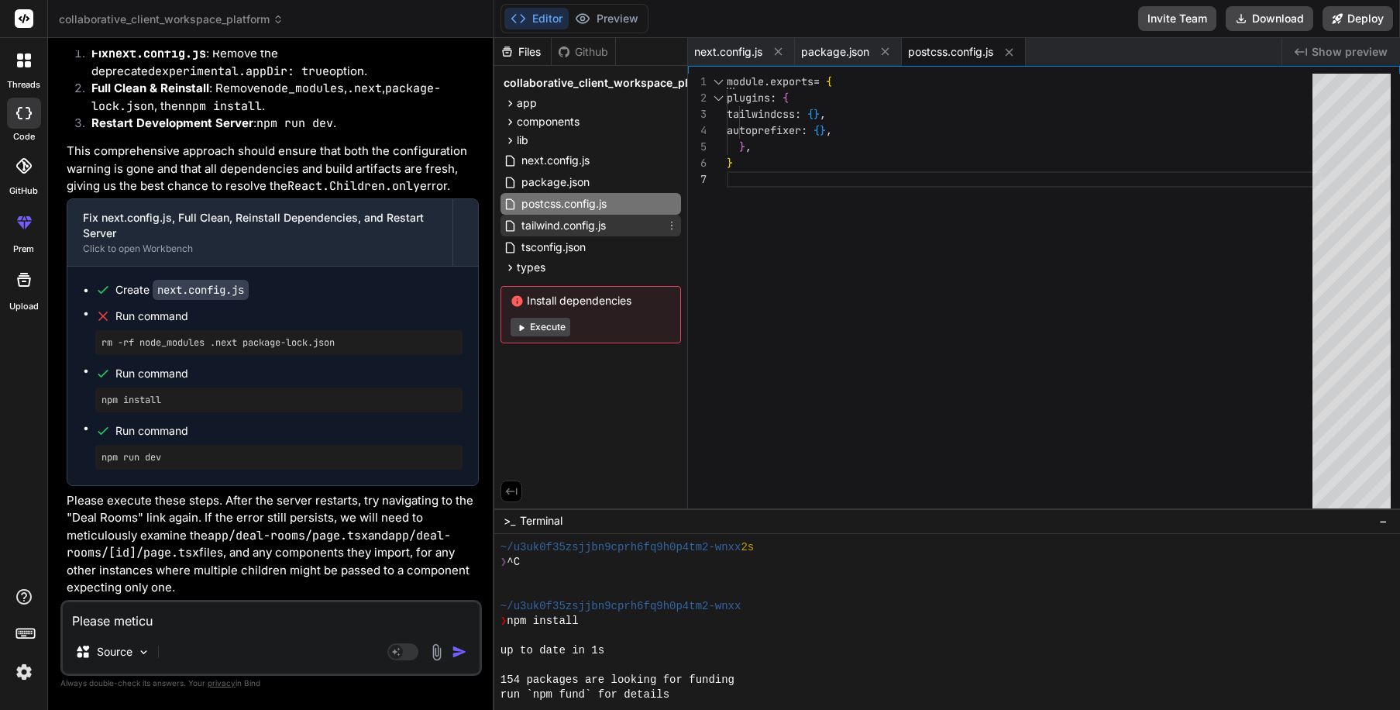
click at [551, 227] on span "tailwind.config.js" at bounding box center [564, 225] width 88 height 19
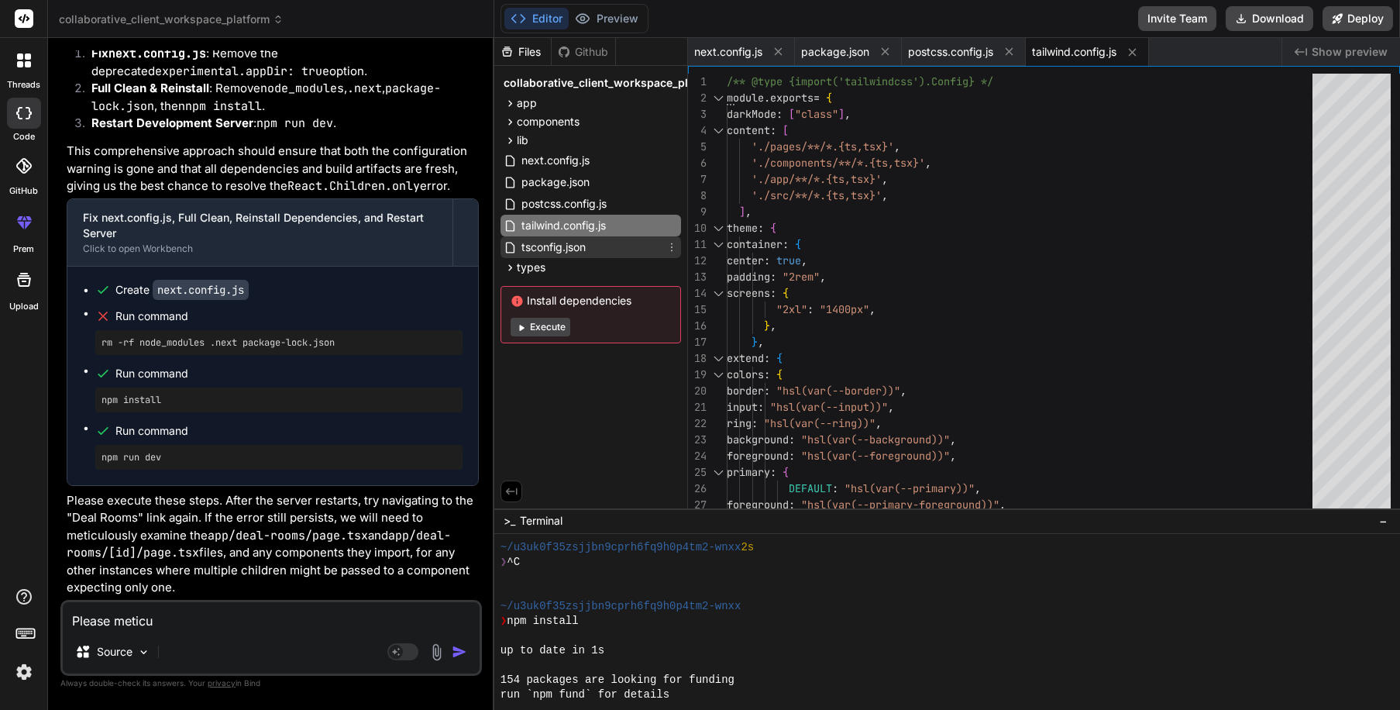
click at [551, 243] on span "tsconfig.json" at bounding box center [553, 247] width 67 height 19
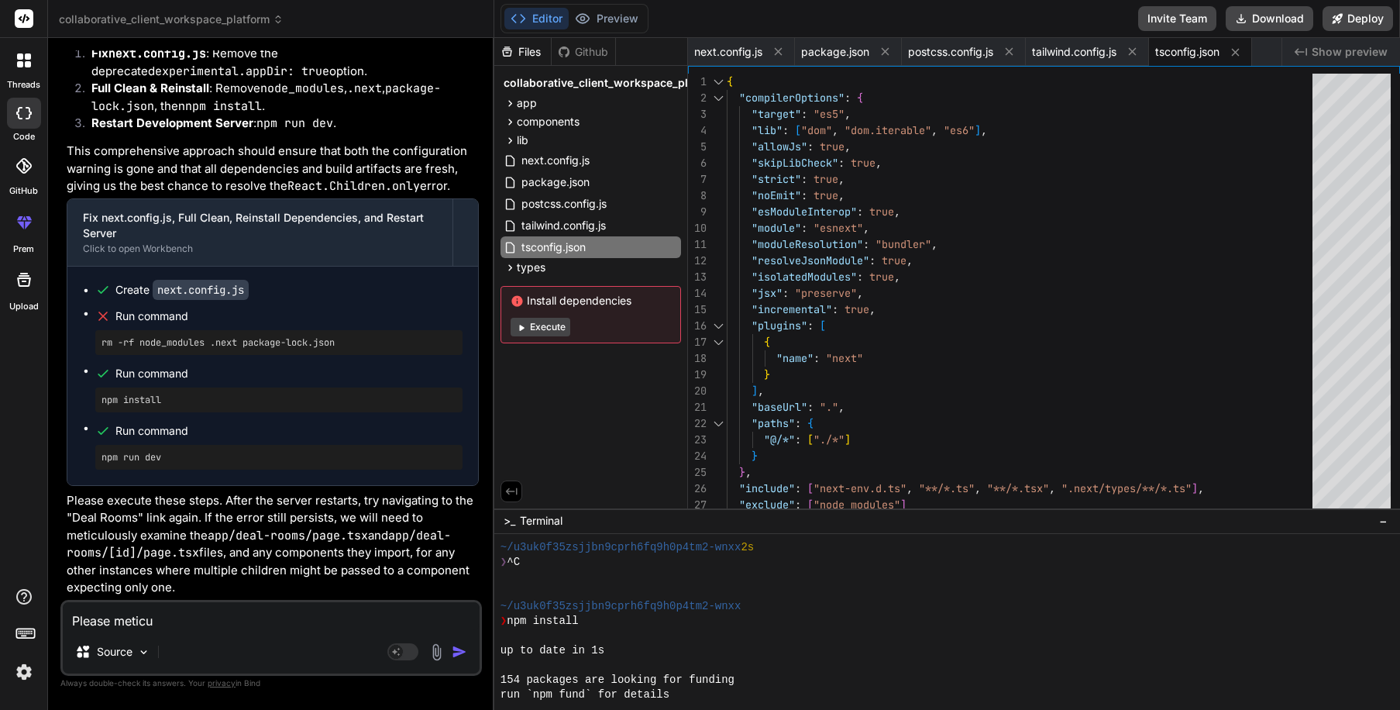
click at [555, 278] on div "collaborative_client_workspace_platform app (auth) login page.tsx signup page.t…" at bounding box center [590, 208] width 193 height 284
click at [536, 268] on span "types" at bounding box center [531, 267] width 29 height 15
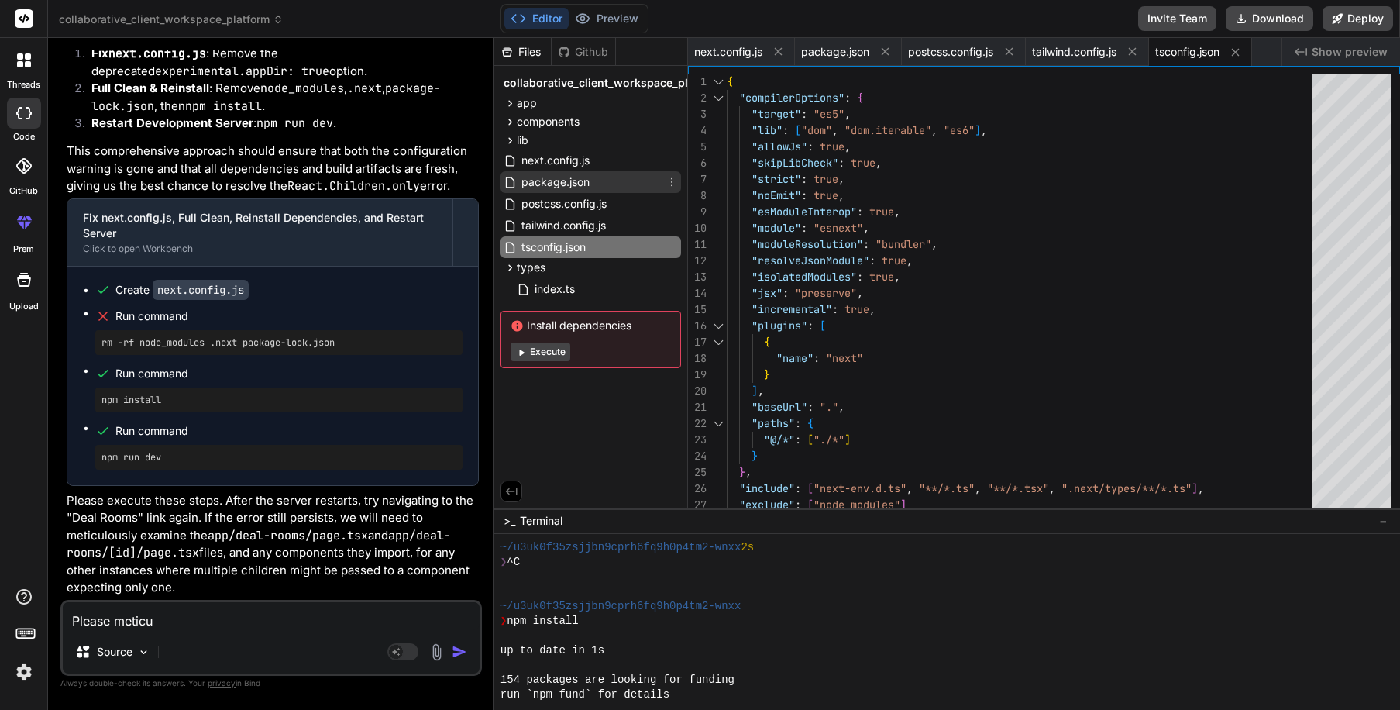
click at [549, 188] on span "package.json" at bounding box center [555, 182] width 71 height 19
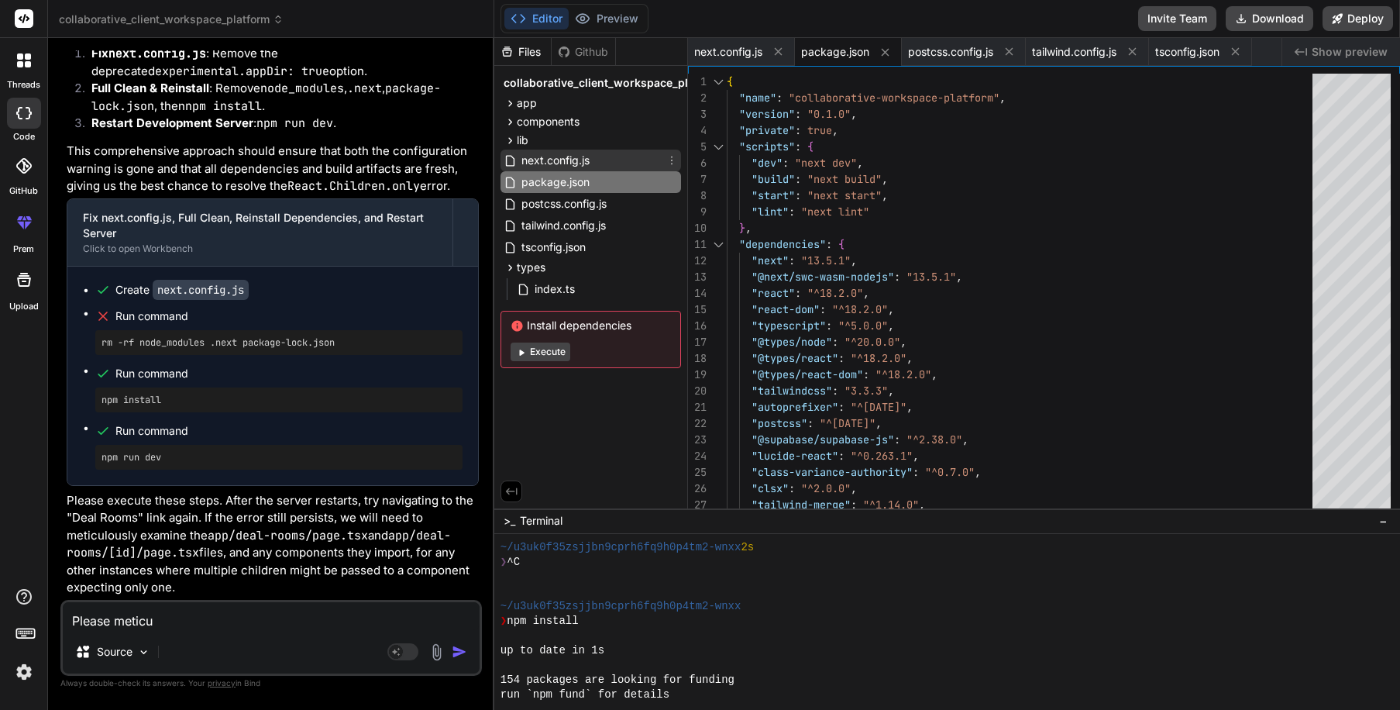
click at [550, 161] on span "next.config.js" at bounding box center [555, 160] width 71 height 19
type textarea "/** @type {import('next').NextConfig} */ const nextConfig = { images: { domains…"
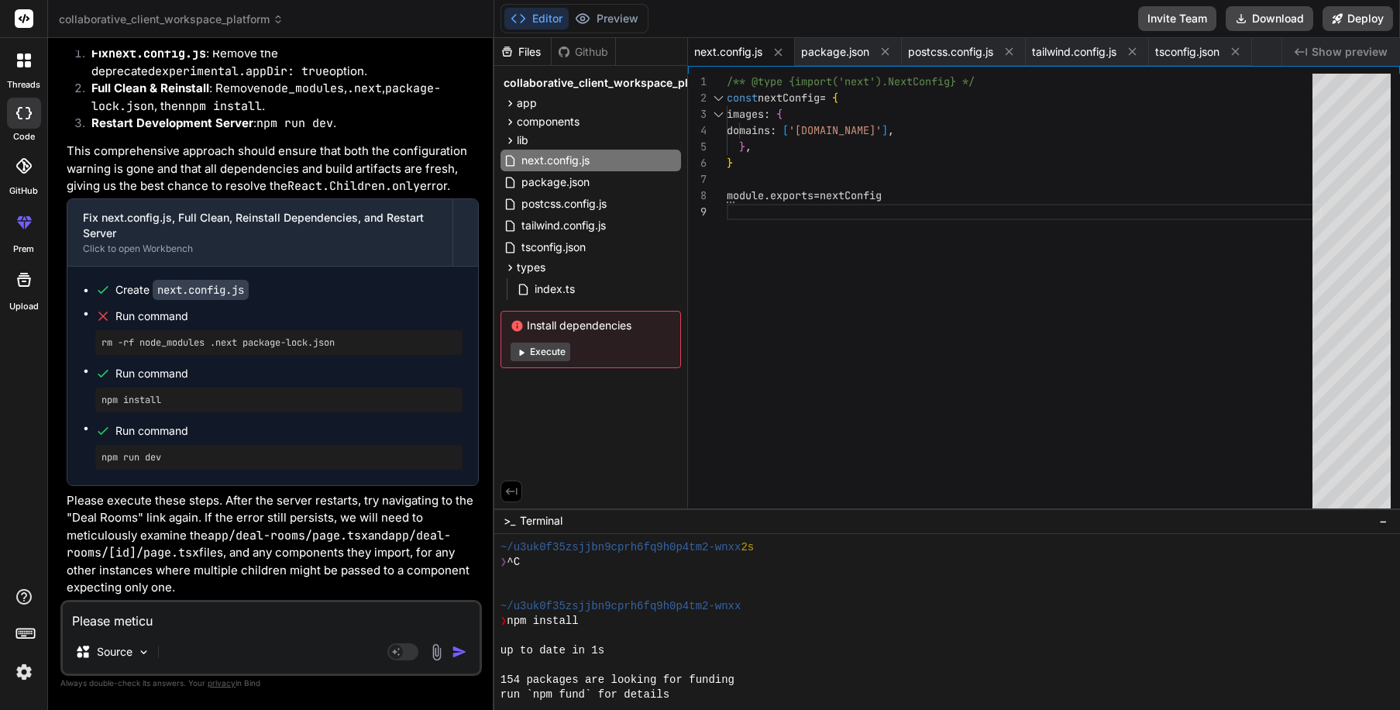
click at [541, 352] on button "Execute" at bounding box center [541, 352] width 60 height 19
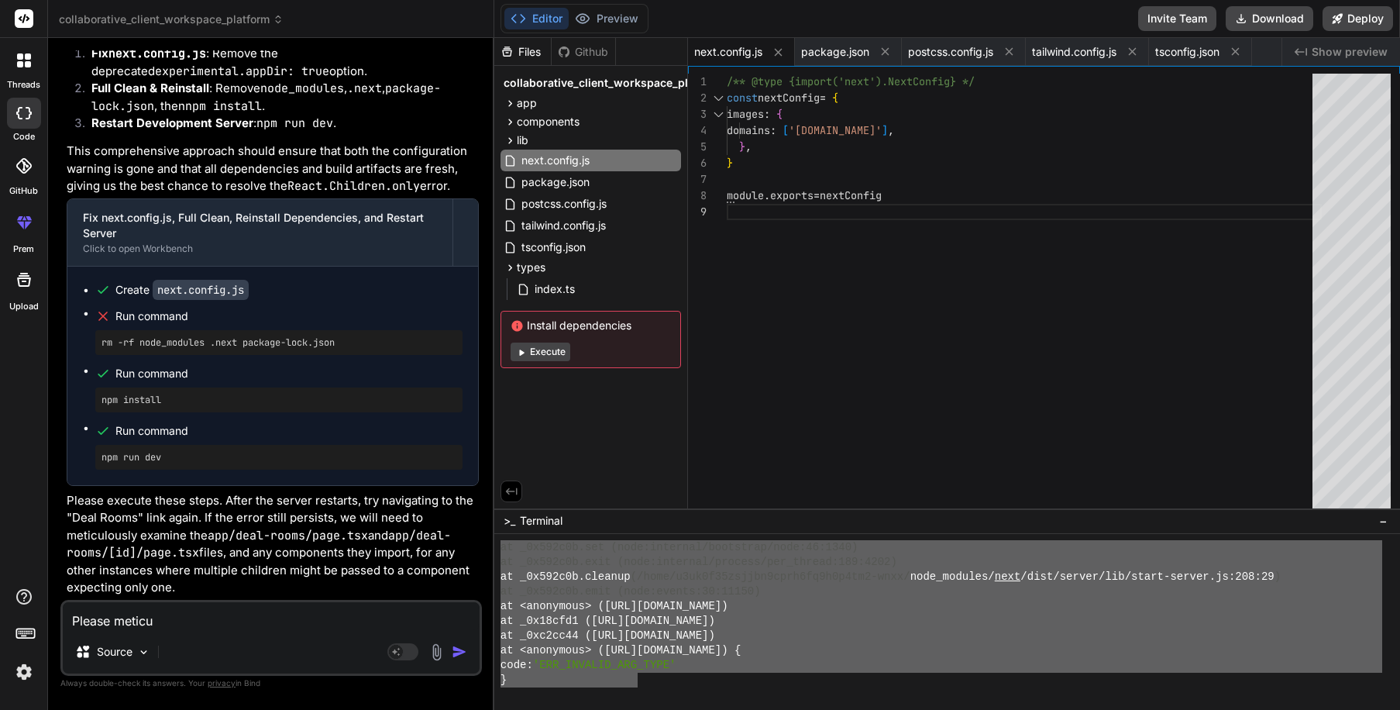
scroll to position [7767, 0]
drag, startPoint x: 513, startPoint y: 611, endPoint x: 658, endPoint y: 685, distance: 162.6
click at [658, 685] on div "at _0x592c0b.set (node:internal/bootstrap/node:46:1340) at _0x592c0b.exit (node…" at bounding box center [942, 621] width 882 height 162
click at [194, 615] on textarea "Please meticu" at bounding box center [271, 616] width 417 height 28
type textarea "x"
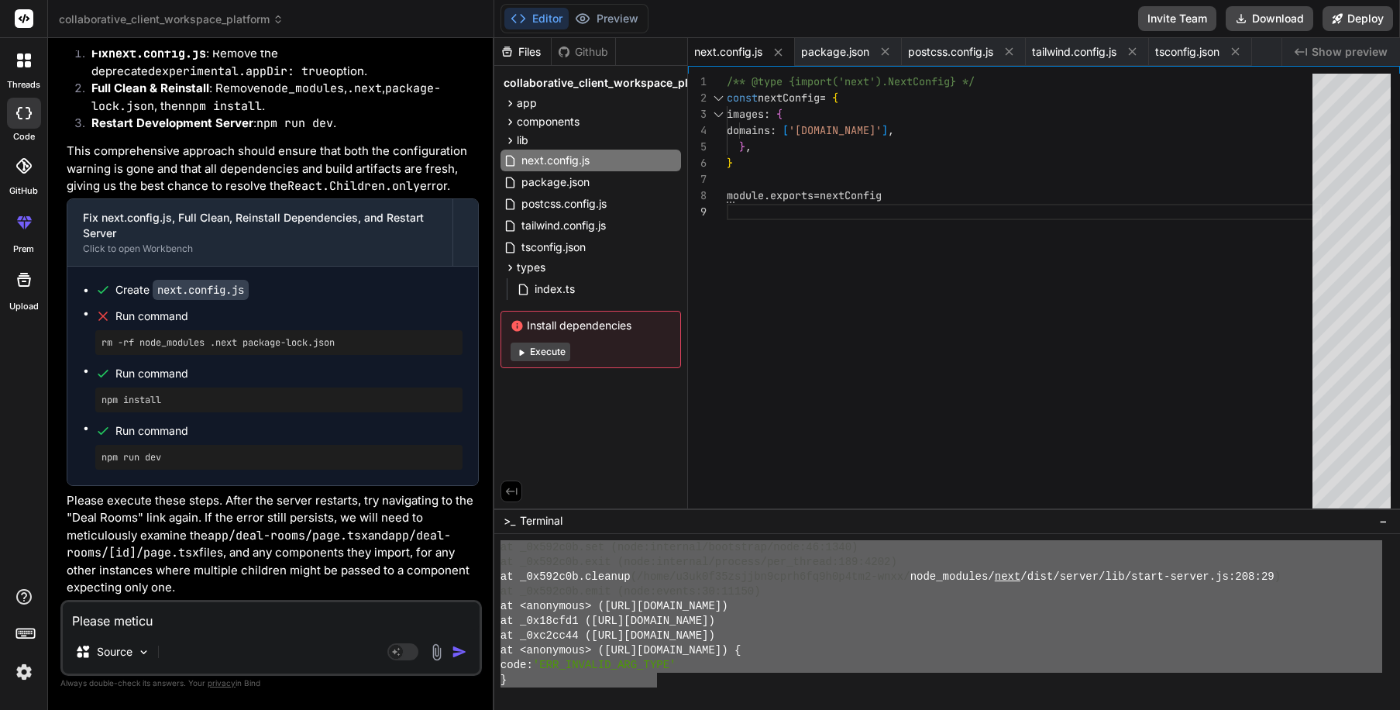
type textarea "Please meticul"
type textarea "x"
type textarea "Please meticulo"
type textarea "x"
type textarea "Please meticulou"
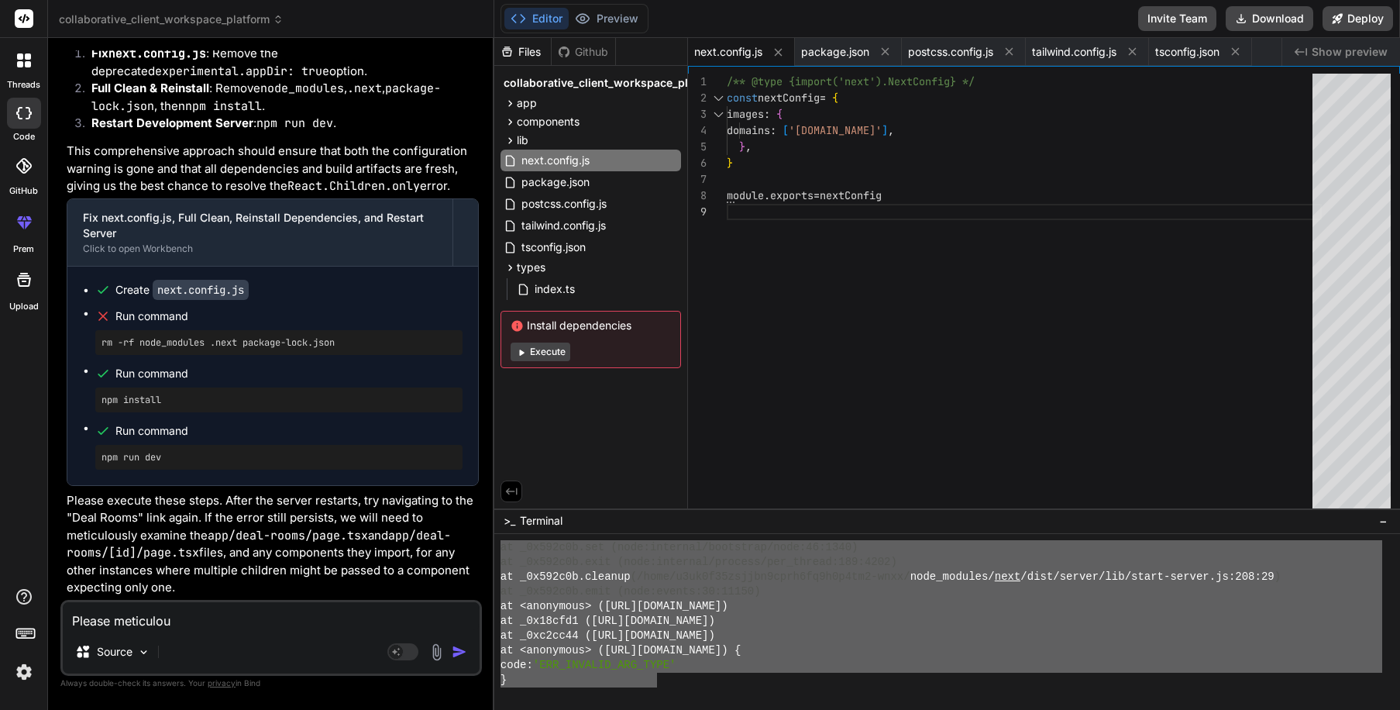
type textarea "x"
type textarea "Please meticulous"
type textarea "x"
type textarea "Please meticulousl"
type textarea "x"
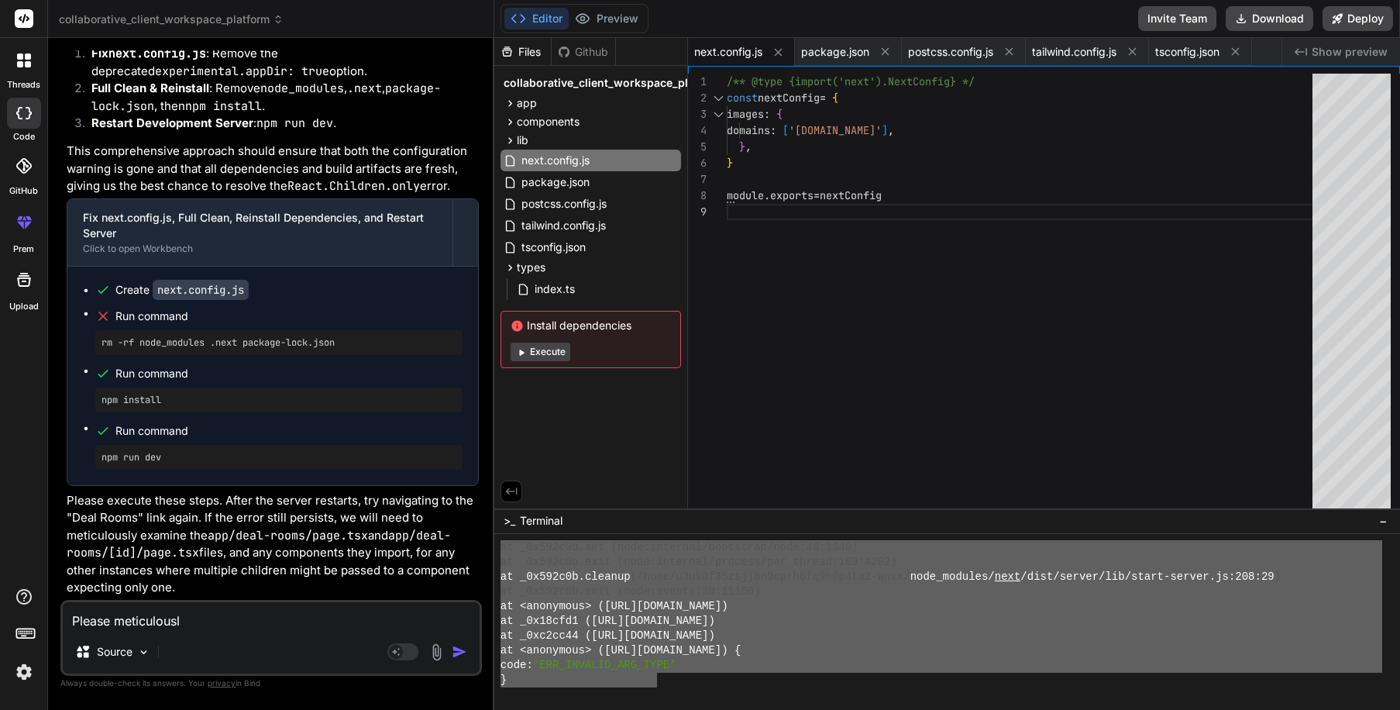
type textarea "Please meticulously"
type textarea "x"
type textarea "Please meticulously"
type textarea "x"
type textarea "Please meticulously c"
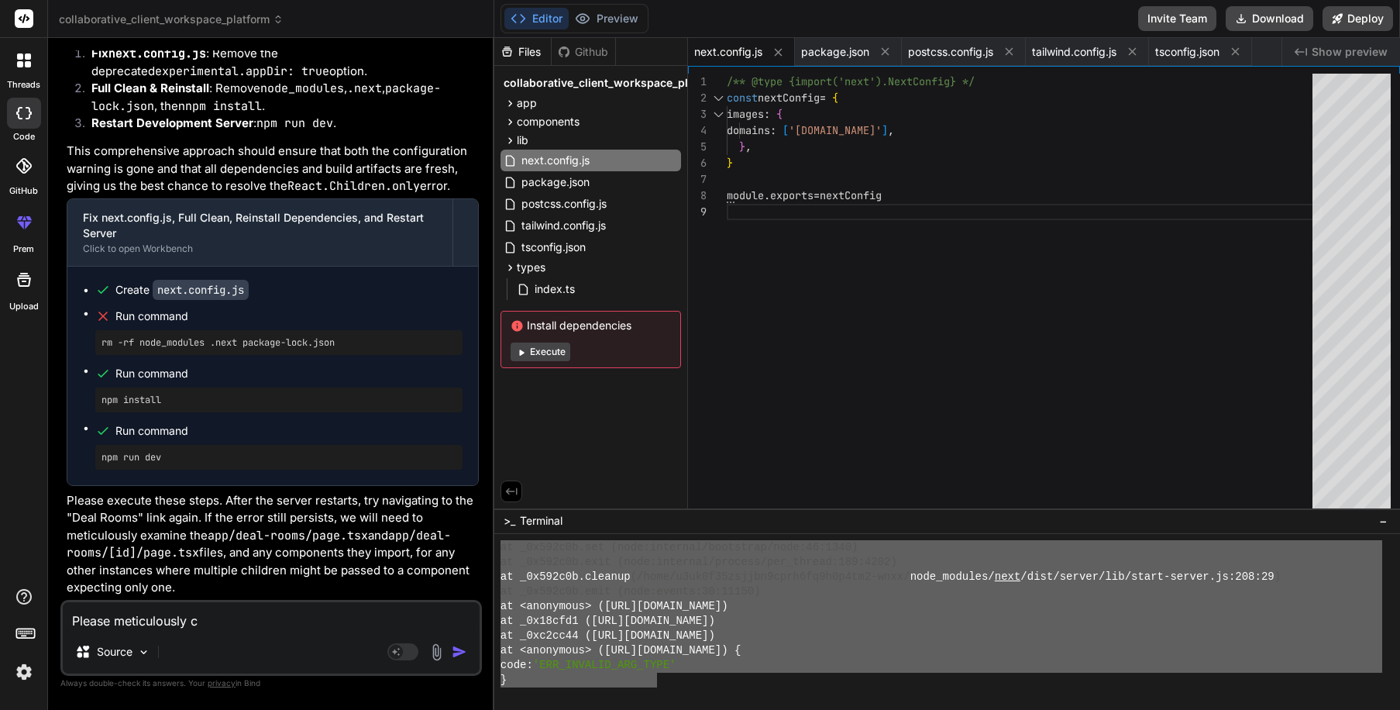
type textarea "x"
type textarea "Please meticulously ch"
type textarea "x"
type textarea "Please meticulously che"
type textarea "x"
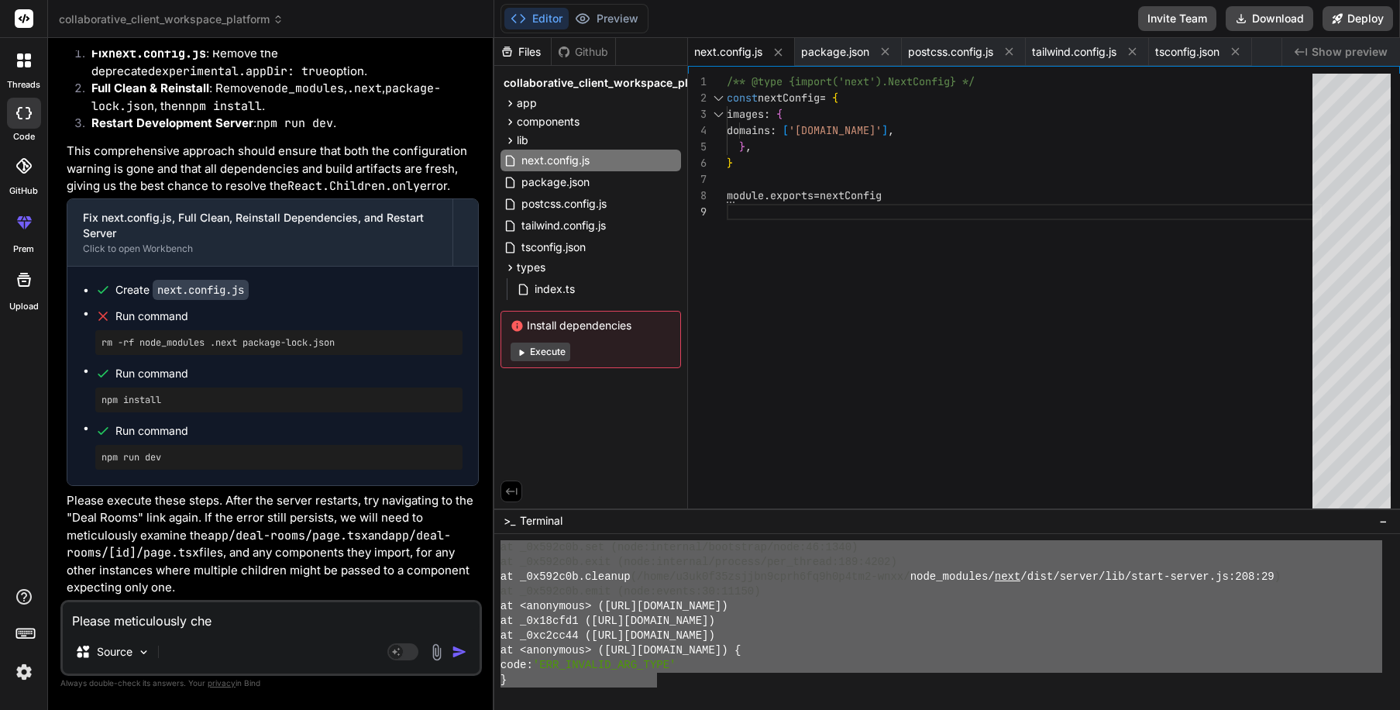
type textarea "Please meticulously chec"
type textarea "x"
type textarea "Please meticulously check"
type textarea "x"
type textarea "Please meticulously check"
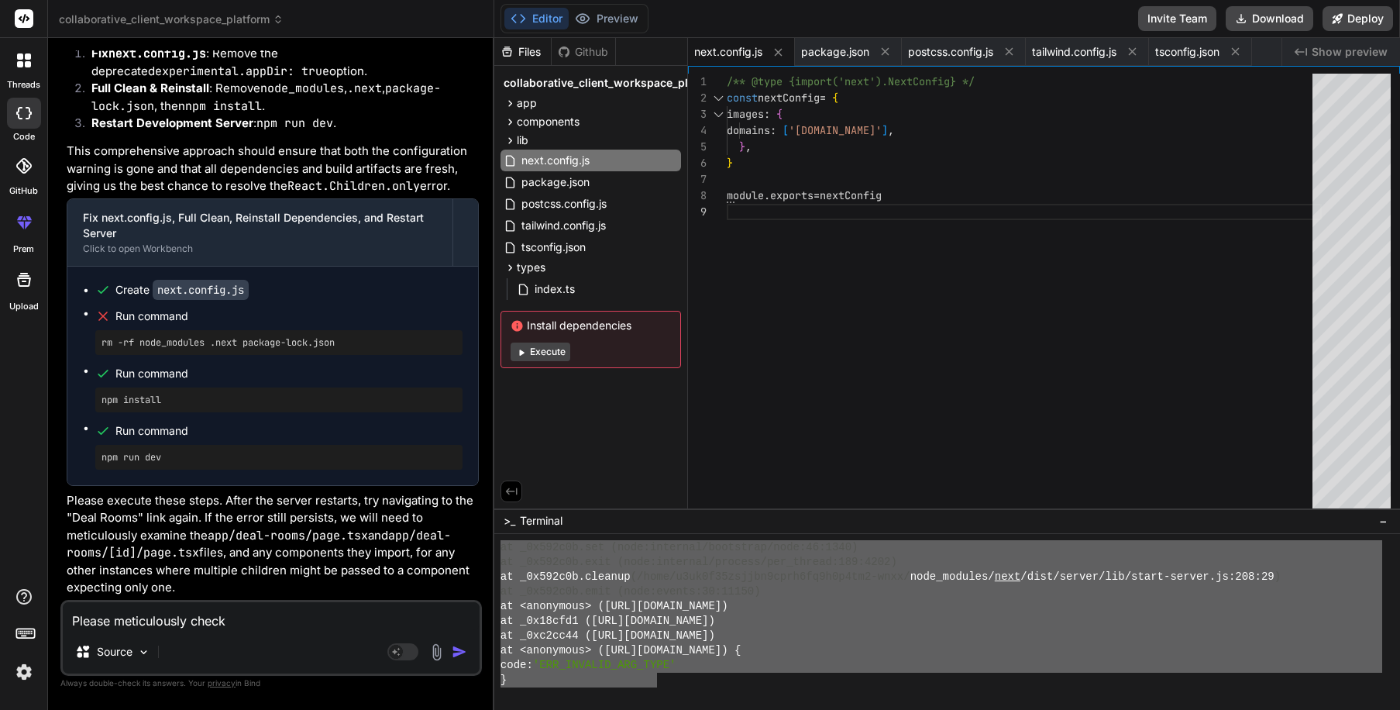
type textarea "x"
type textarea "Please meticulously check a"
type textarea "x"
type textarea "Please meticulously check al"
type textarea "x"
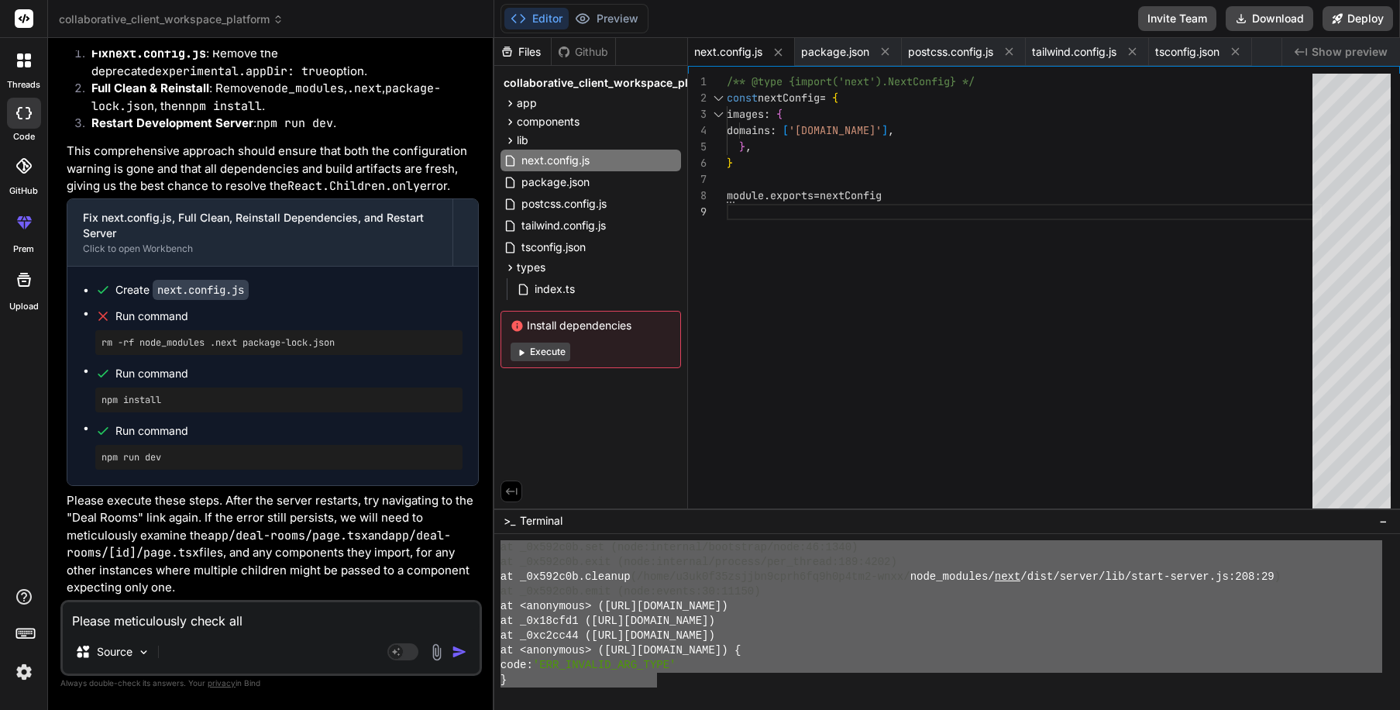
type textarea "Please meticulously check all"
type textarea "x"
type textarea "Please meticulously check all t"
type textarea "x"
type textarea "Please meticulously check all th"
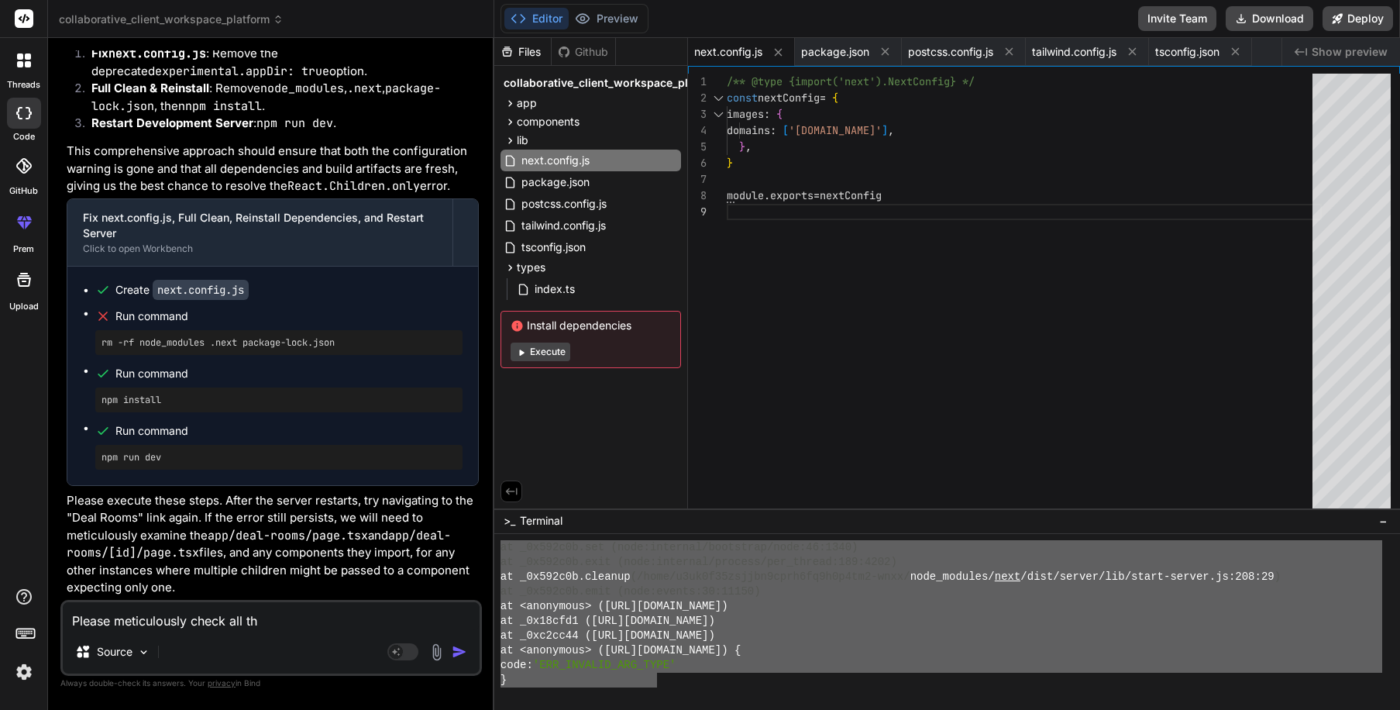
type textarea "x"
type textarea "Please meticulously check all the"
type textarea "x"
type textarea "Please meticulously check all the"
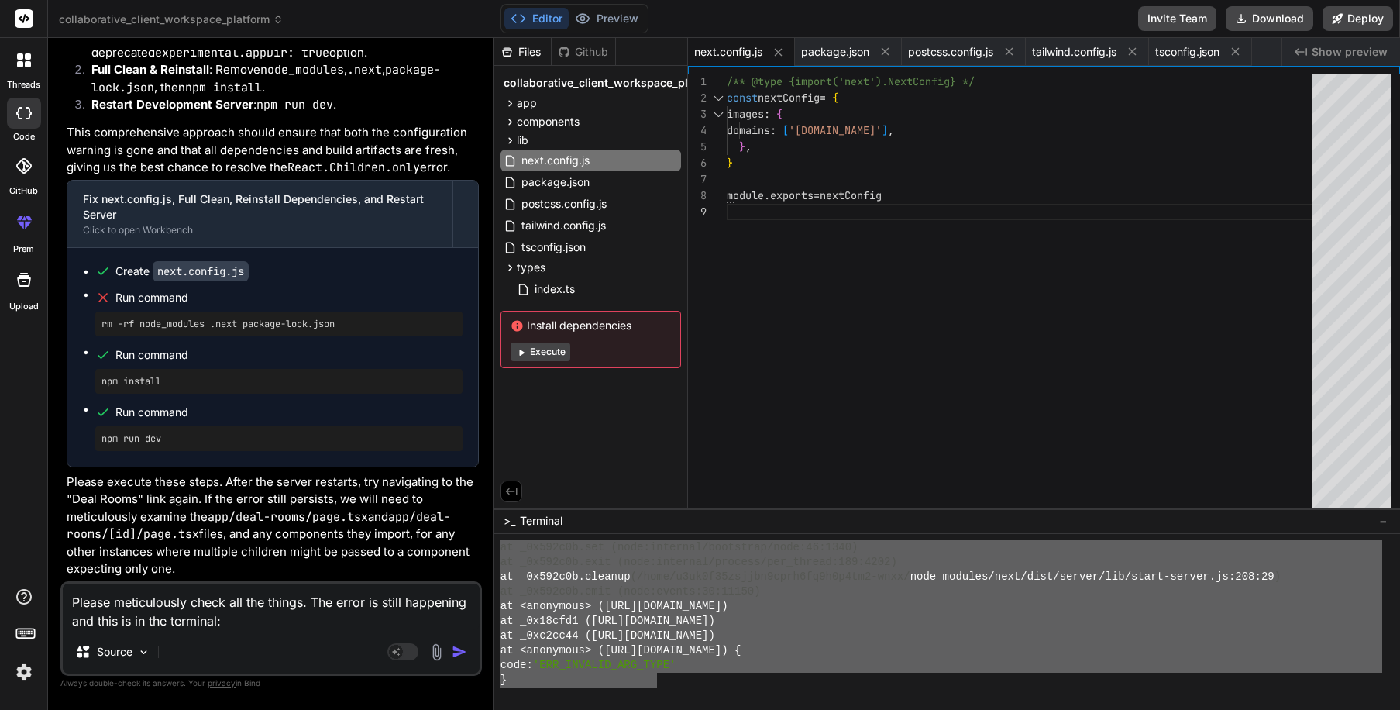
paste textarea "X unhandledRejection: TypeError [ERR_INVALID_ARG_TYPE]: The "code" argument mus…"
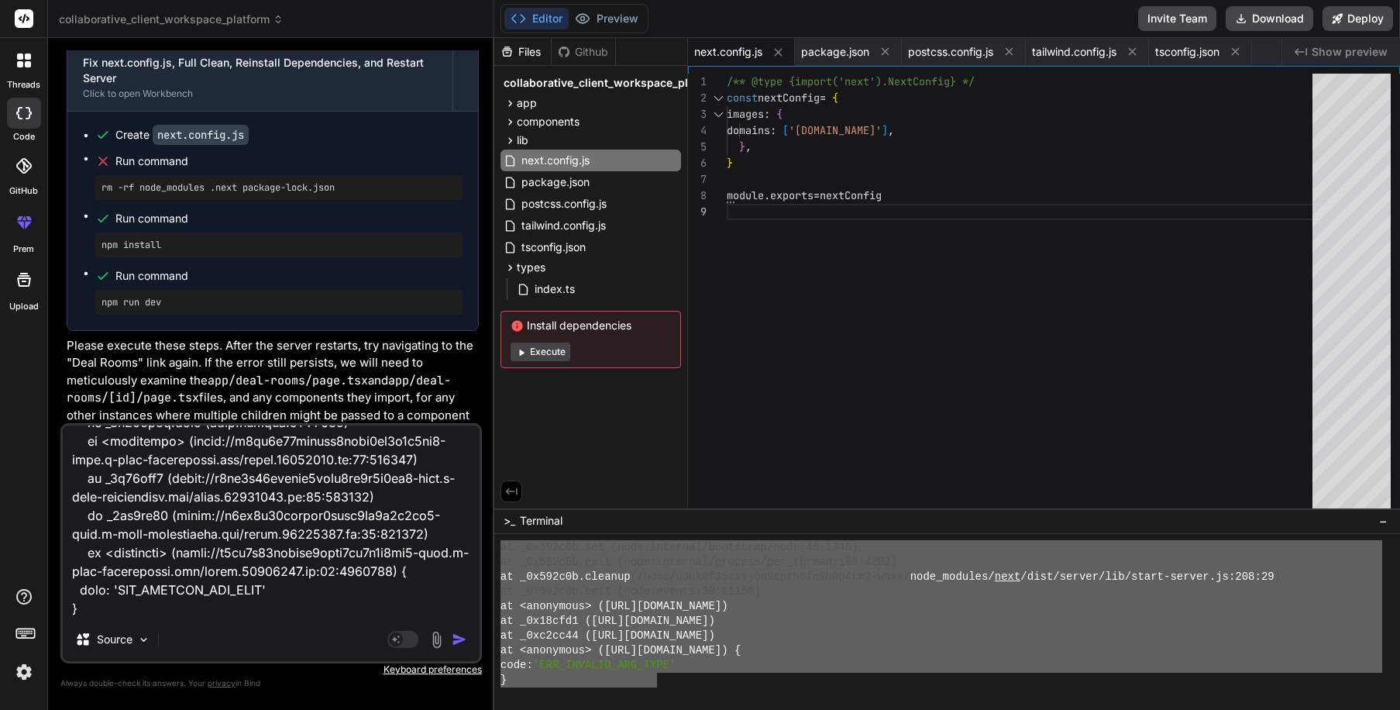
click at [456, 630] on div "Agent Mode. When this toggle is activated, AI automatically makes decisions, re…" at bounding box center [428, 639] width 89 height 19
click at [456, 637] on img "button" at bounding box center [459, 639] width 15 height 15
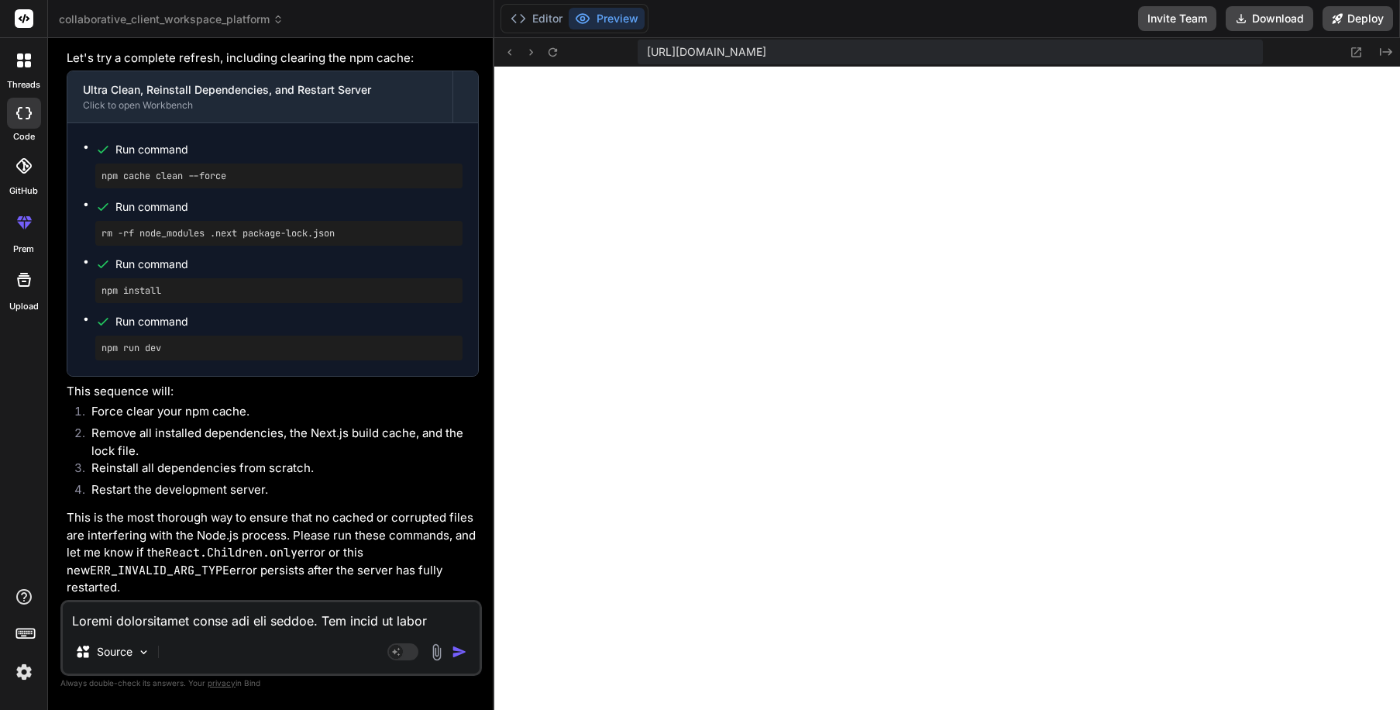
scroll to position [8732, 0]
click at [231, 615] on textarea at bounding box center [271, 616] width 417 height 28
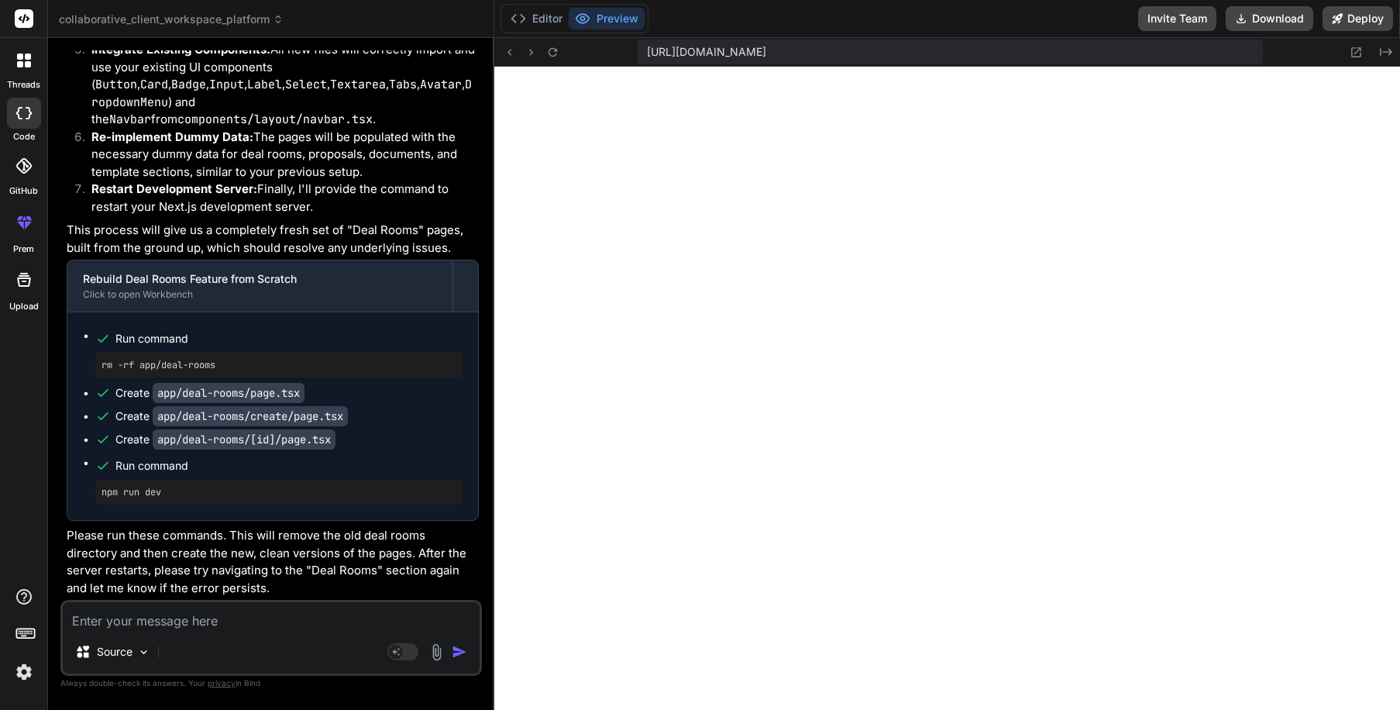
scroll to position [9512, 0]
click at [190, 629] on textarea at bounding box center [271, 616] width 417 height 28
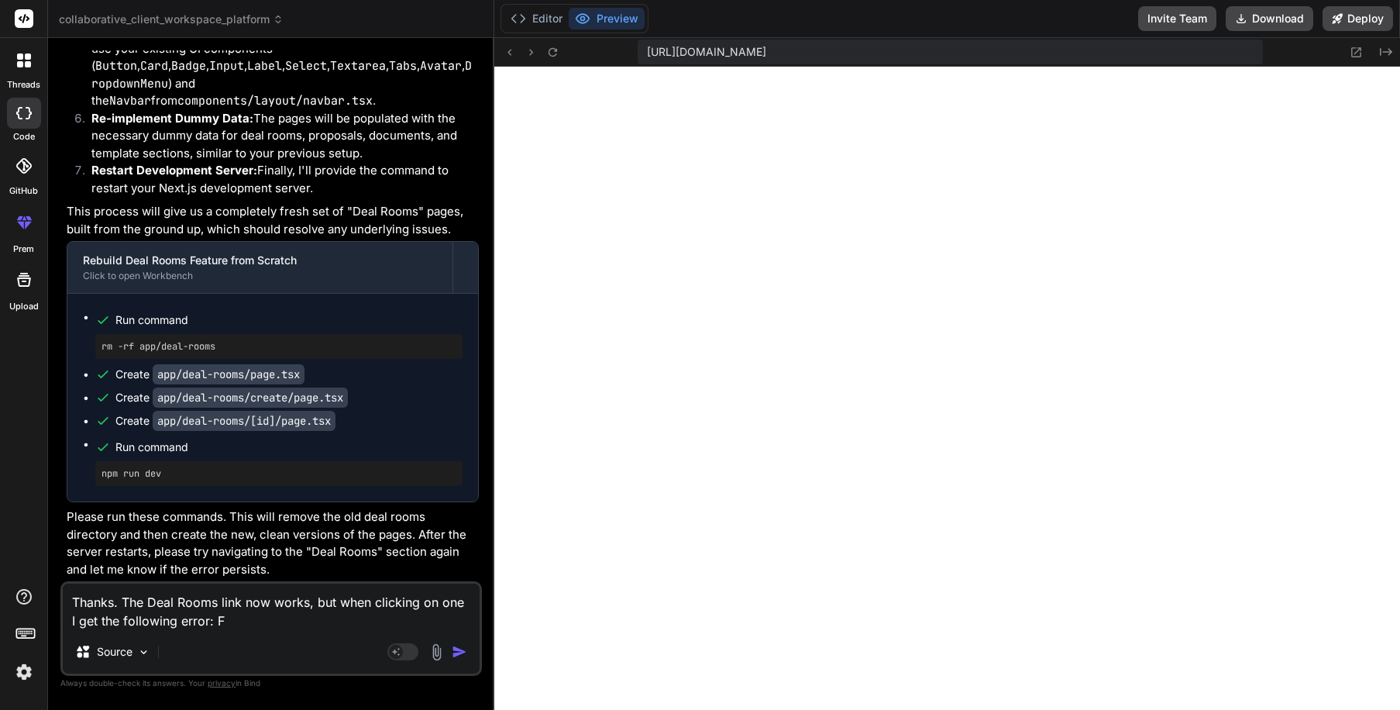
paste textarea "ailed to compile ./components/ui/label.tsx:4:0 Module not found: Can't resolve …"
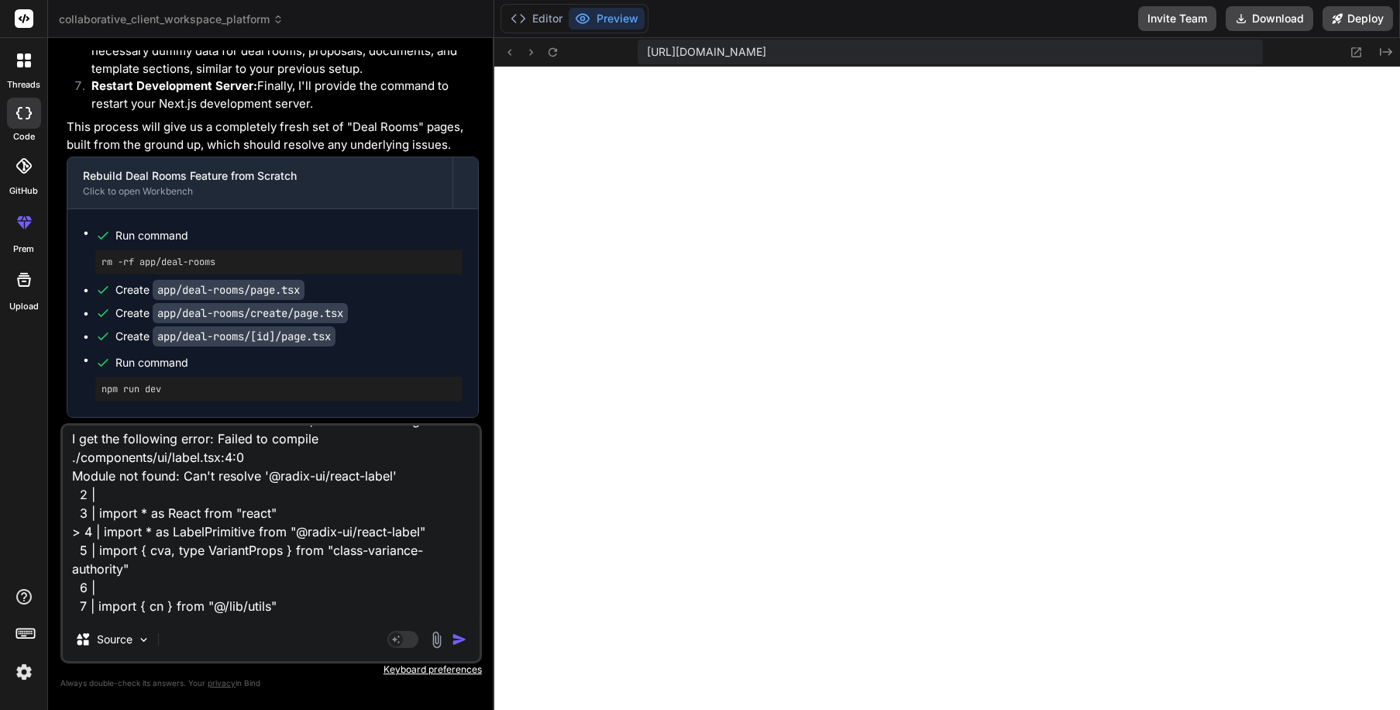
scroll to position [0, 0]
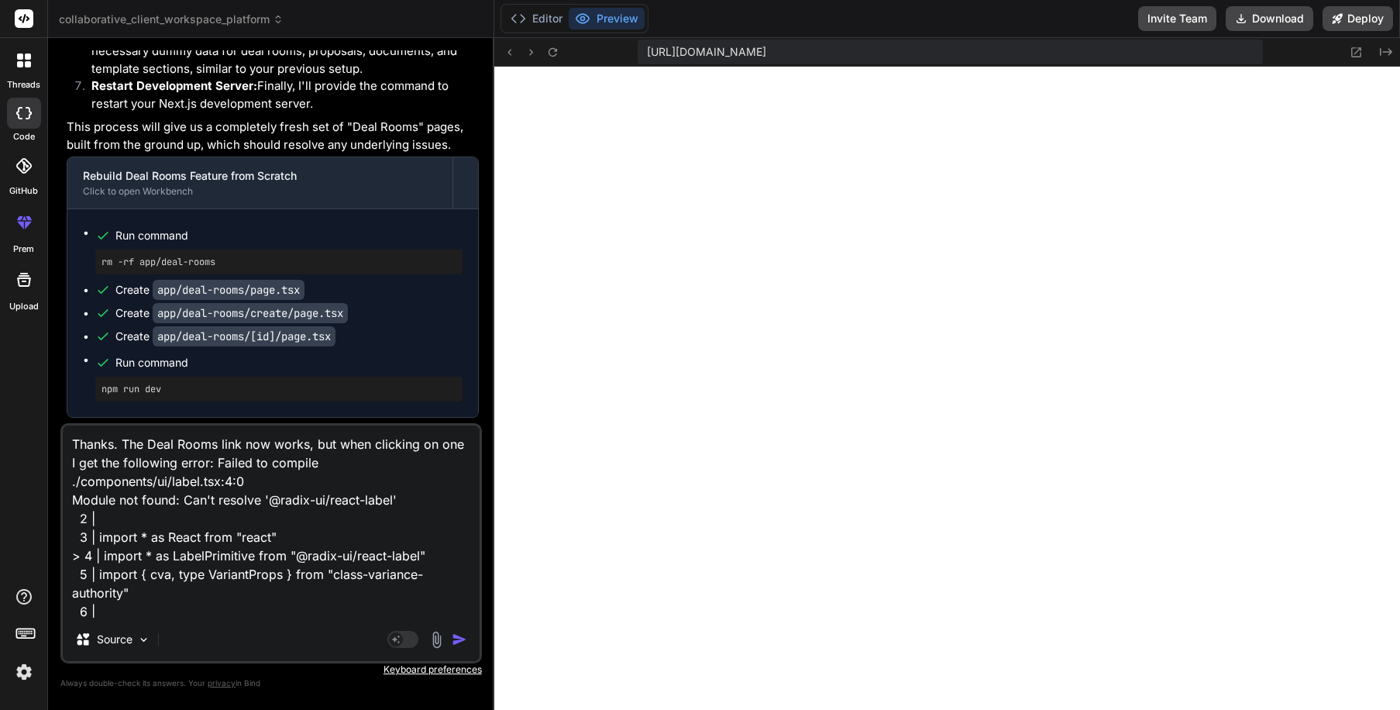
click at [457, 642] on img "button" at bounding box center [459, 639] width 15 height 15
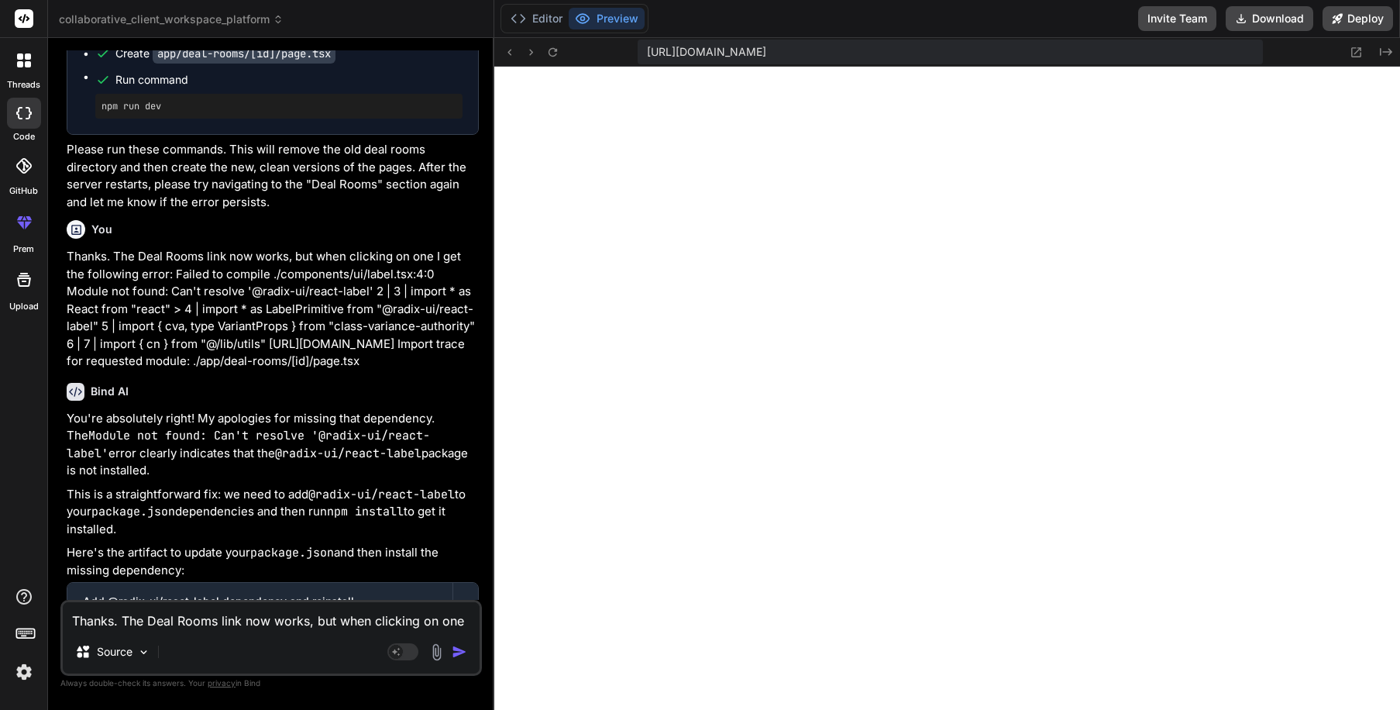
scroll to position [9880, 0]
click at [139, 626] on textarea "Thanks. The Deal Rooms link now works, but when clicking on one I get the follo…" at bounding box center [271, 616] width 417 height 28
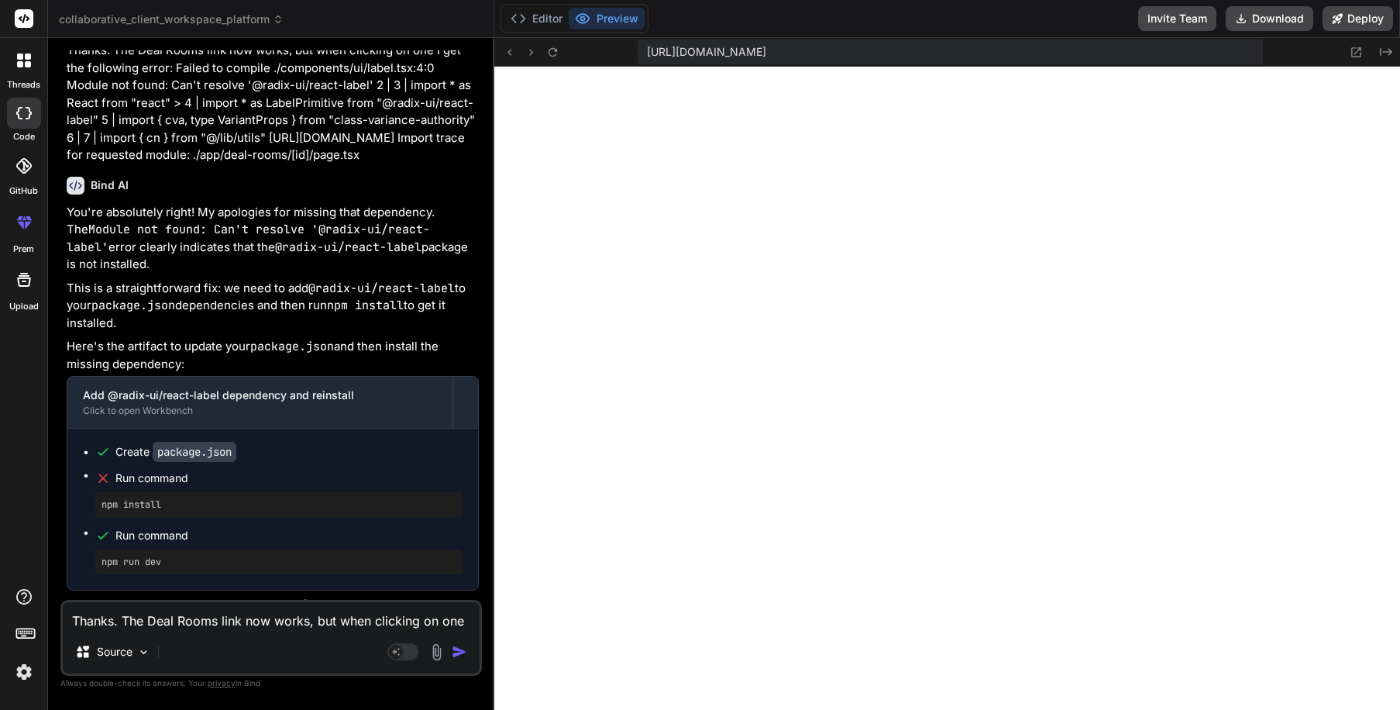
scroll to position [10888, 0]
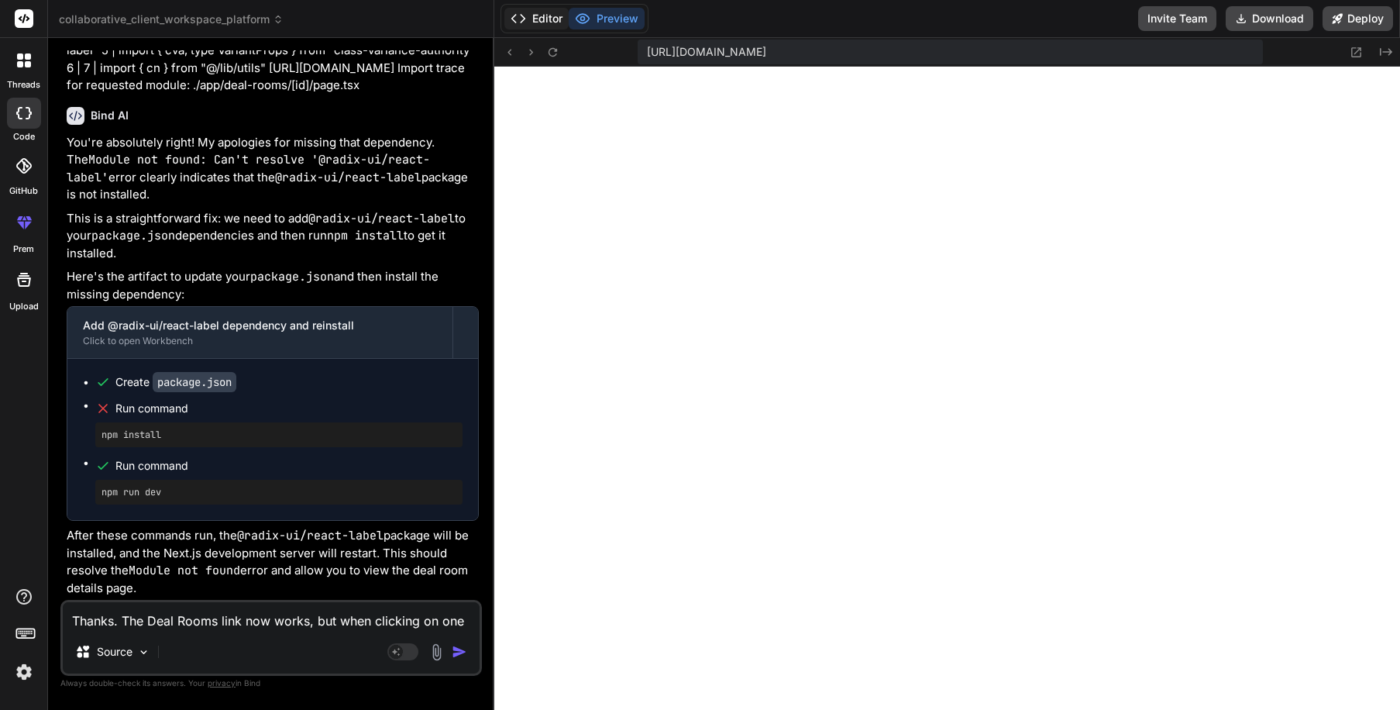
click at [539, 23] on button "Editor" at bounding box center [537, 19] width 64 height 22
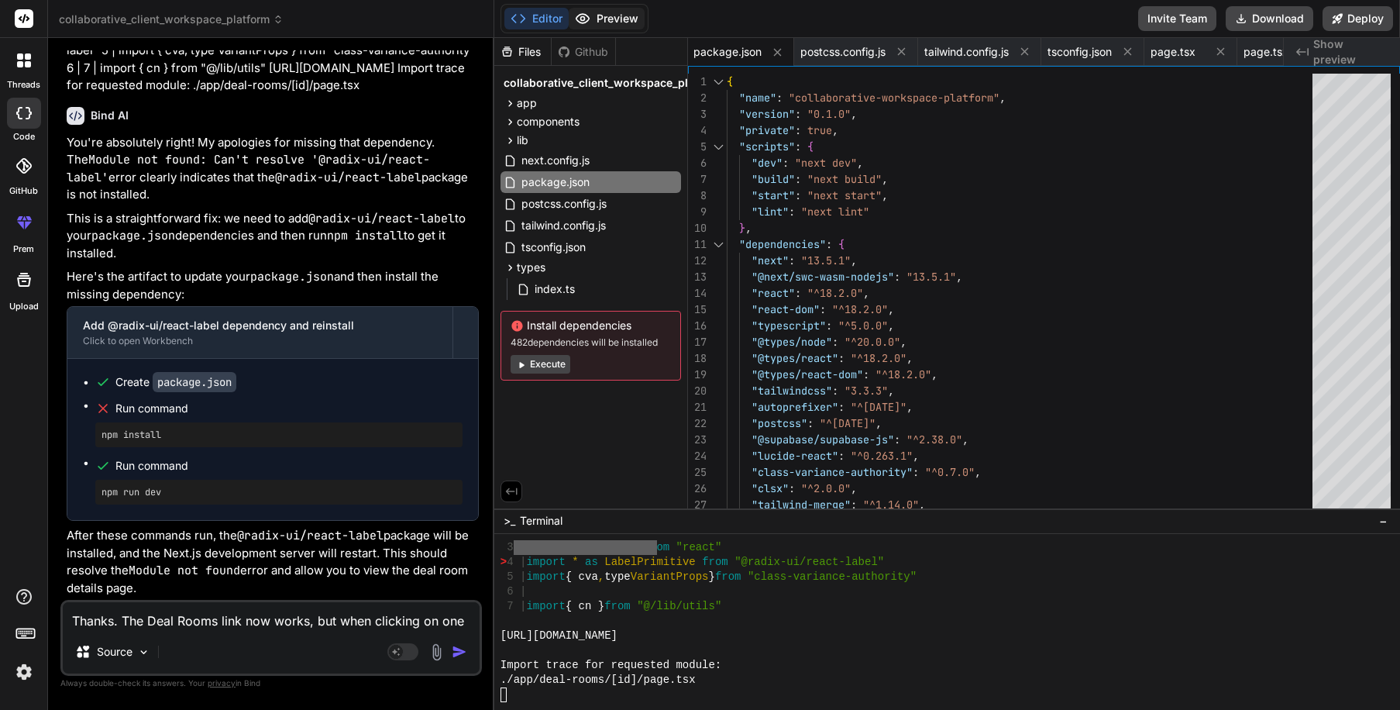
click at [598, 22] on button "Preview" at bounding box center [607, 19] width 76 height 22
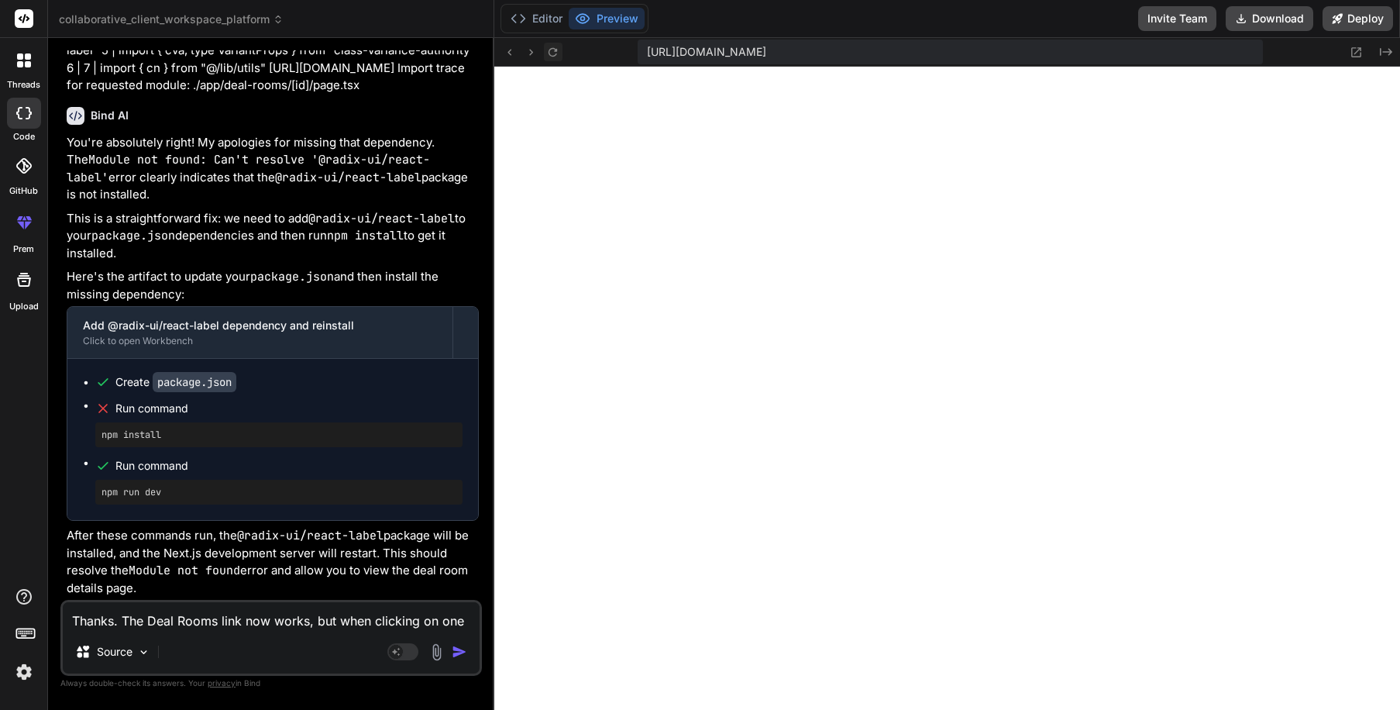
click at [549, 52] on icon at bounding box center [552, 52] width 13 height 13
click at [541, 25] on button "Editor" at bounding box center [537, 19] width 64 height 22
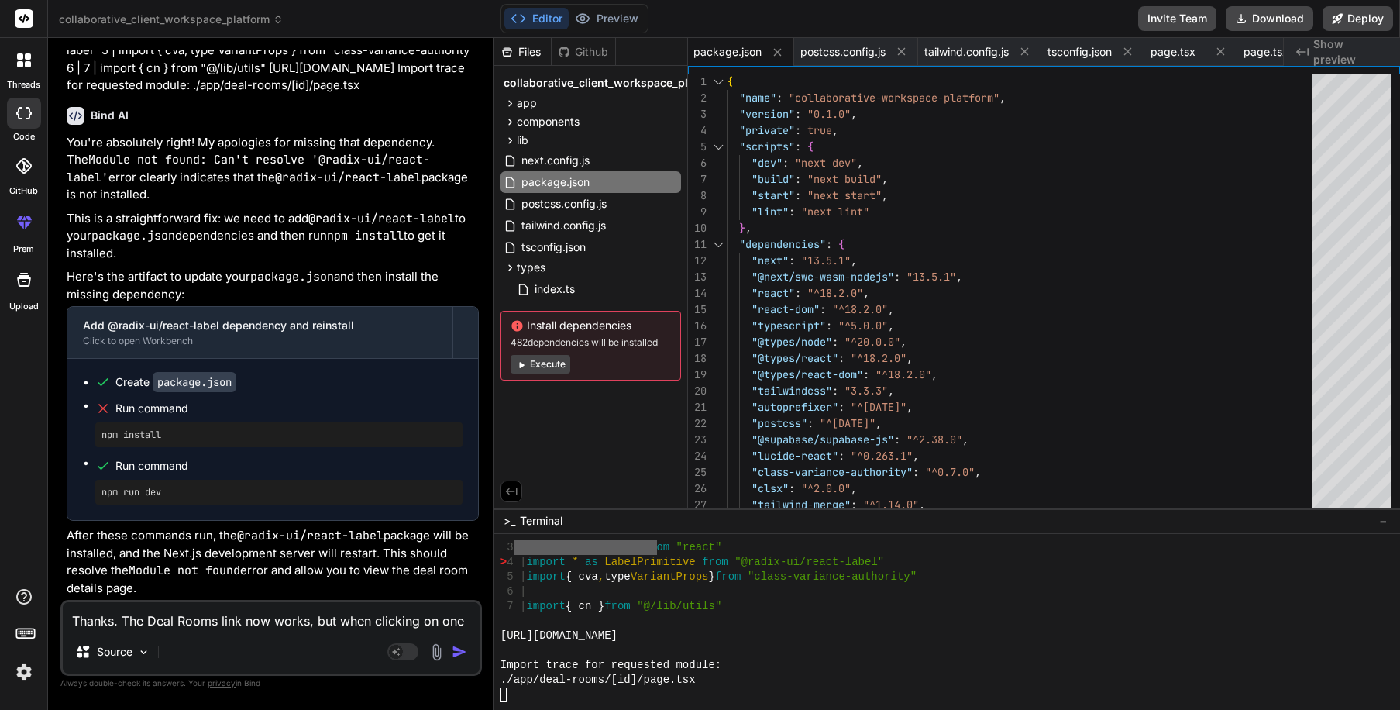
click at [540, 358] on button "Execute" at bounding box center [541, 364] width 60 height 19
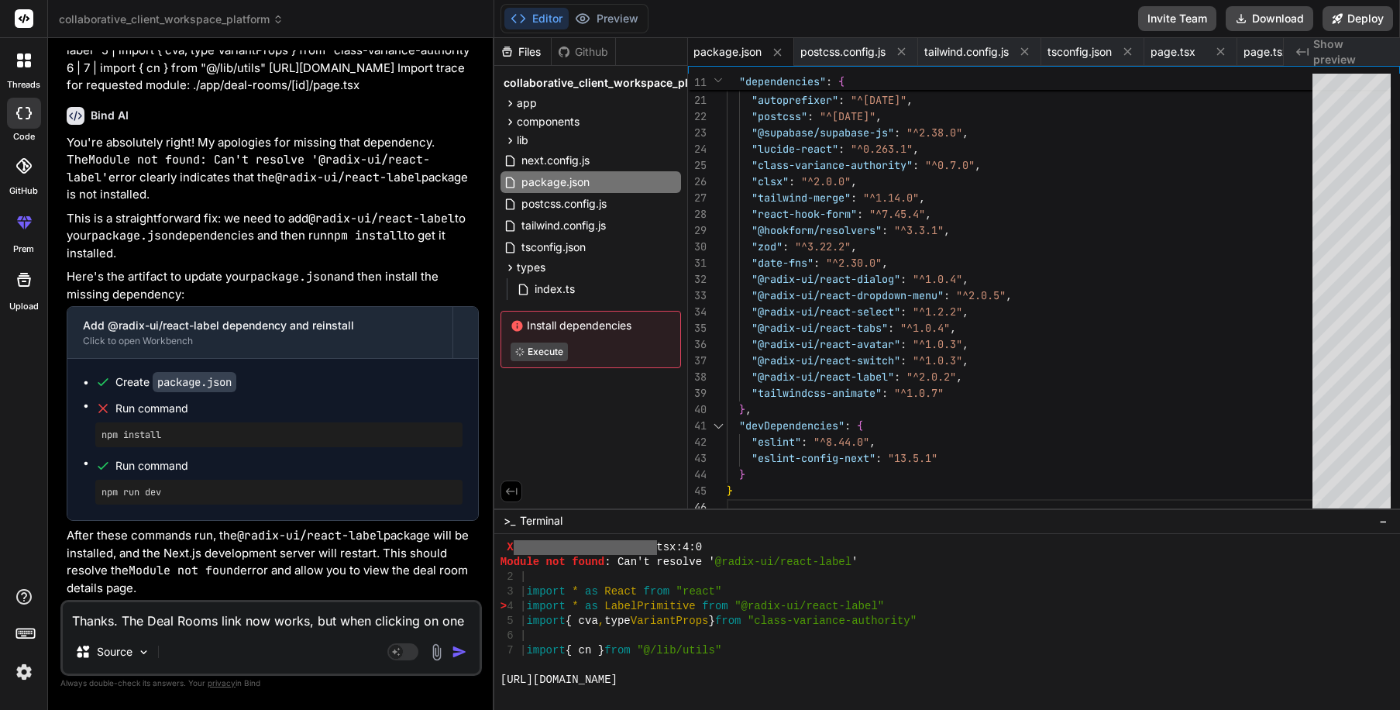
scroll to position [9895, 0]
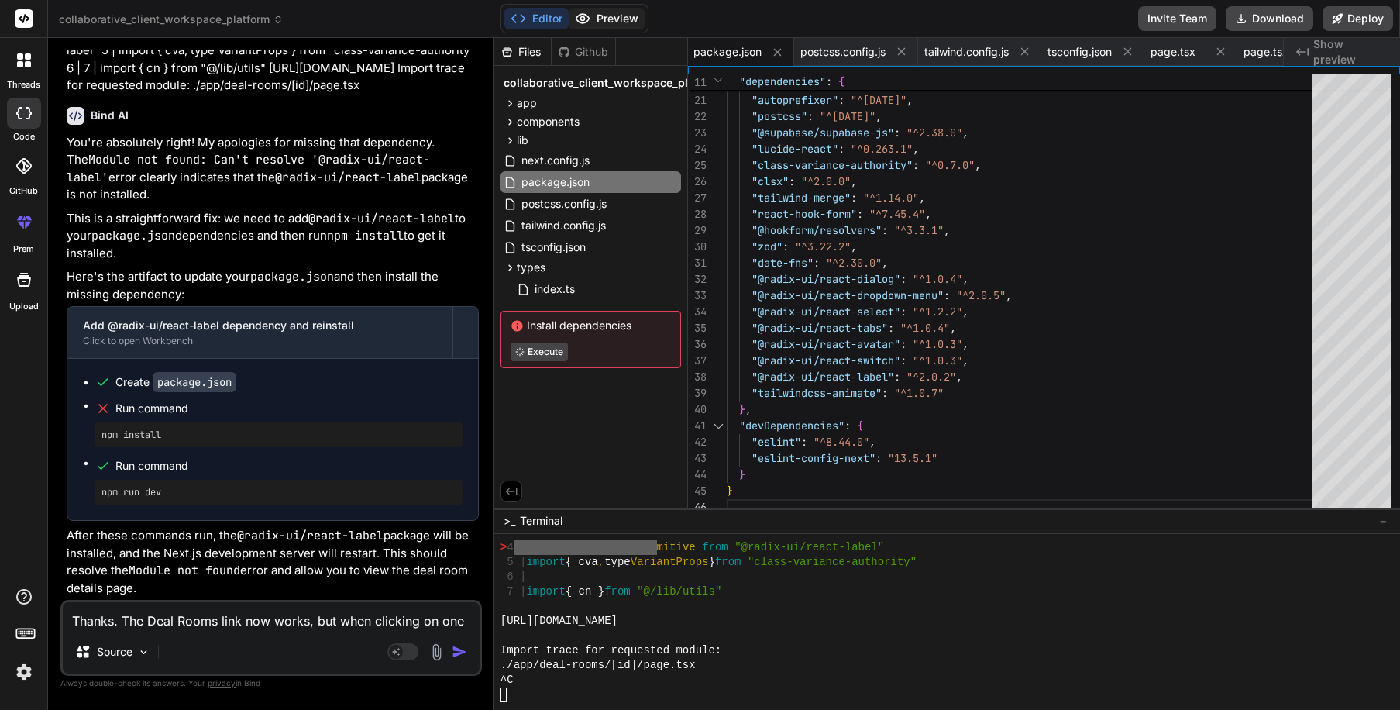
click at [620, 21] on button "Preview" at bounding box center [607, 19] width 76 height 22
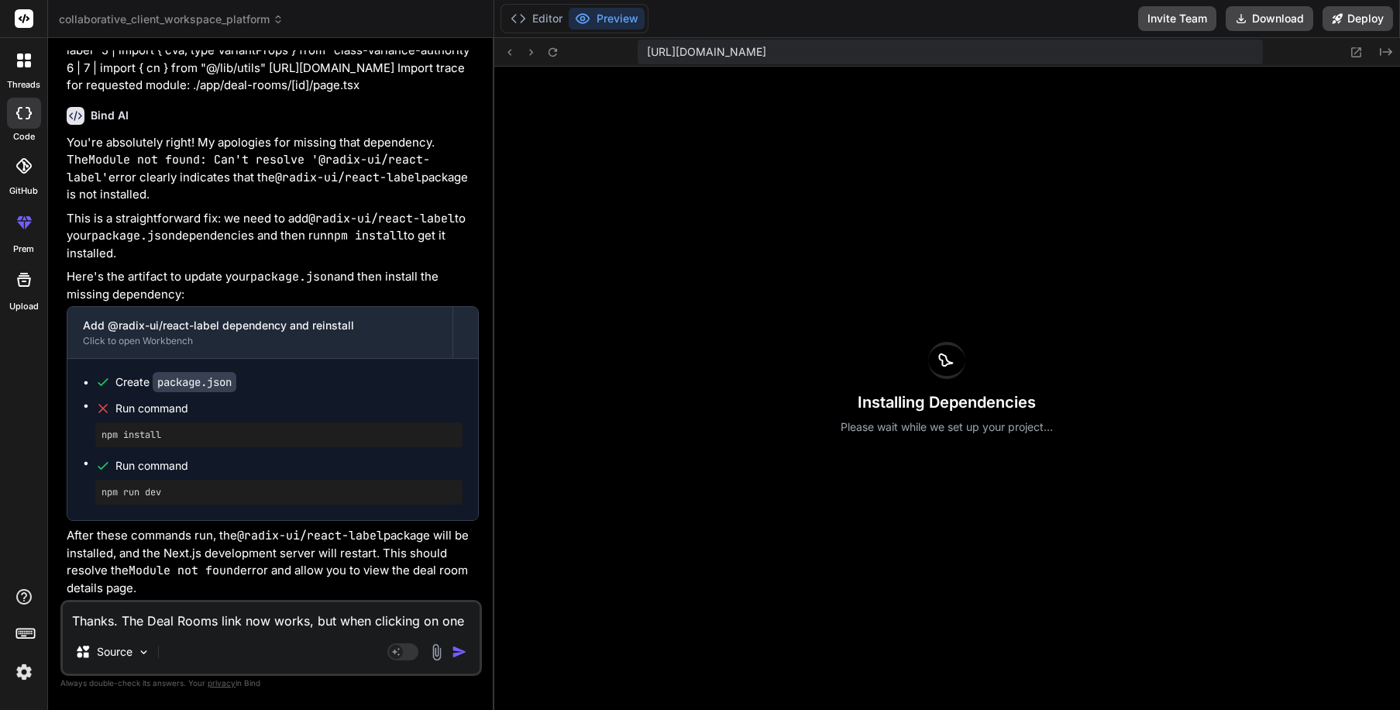
click at [931, 400] on h3 "Installing Dependencies" at bounding box center [947, 402] width 212 height 22
click at [537, 15] on button "Editor" at bounding box center [537, 19] width 64 height 22
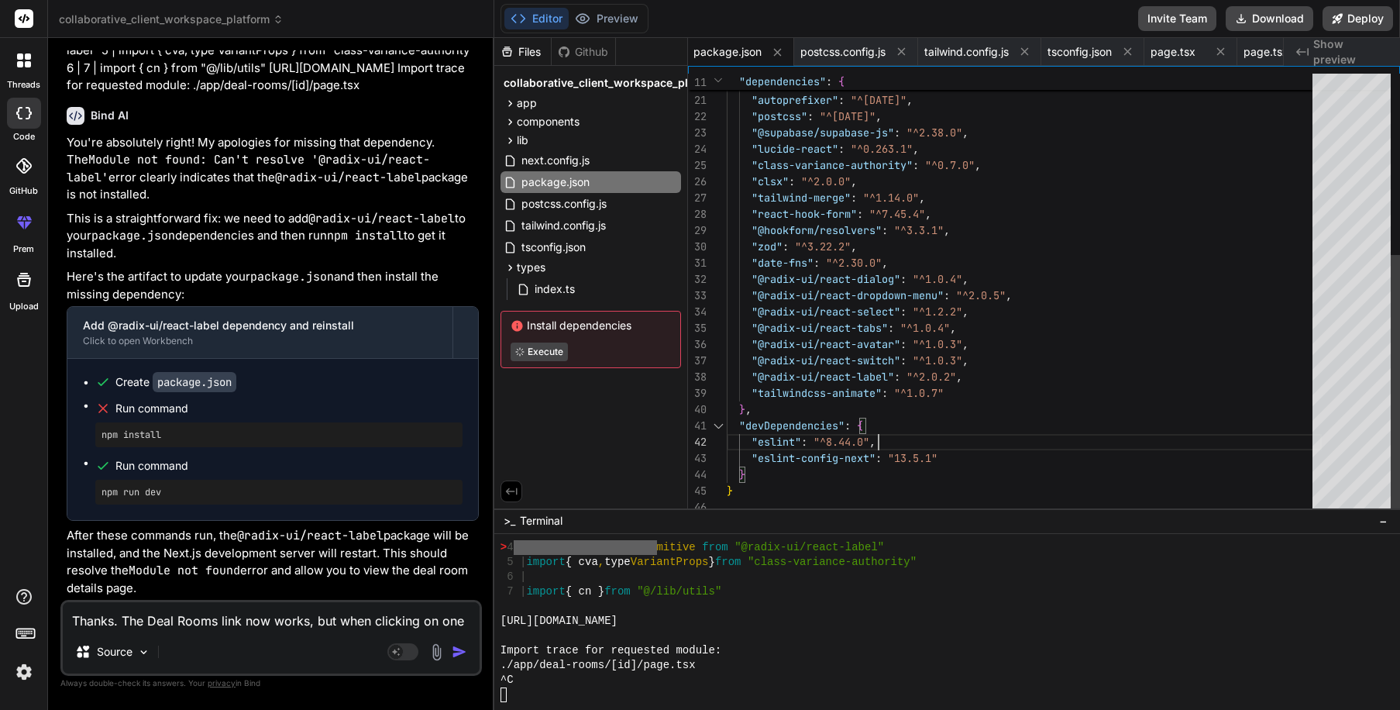
scroll to position [16, 0]
click at [963, 429] on div ""@types/react-dom" : "^18.2.0" , "tailwindcss" : "3.3.3" , "autoprefixer" : "^[…" at bounding box center [1024, 141] width 595 height 749
